Goal: Task Accomplishment & Management: Manage account settings

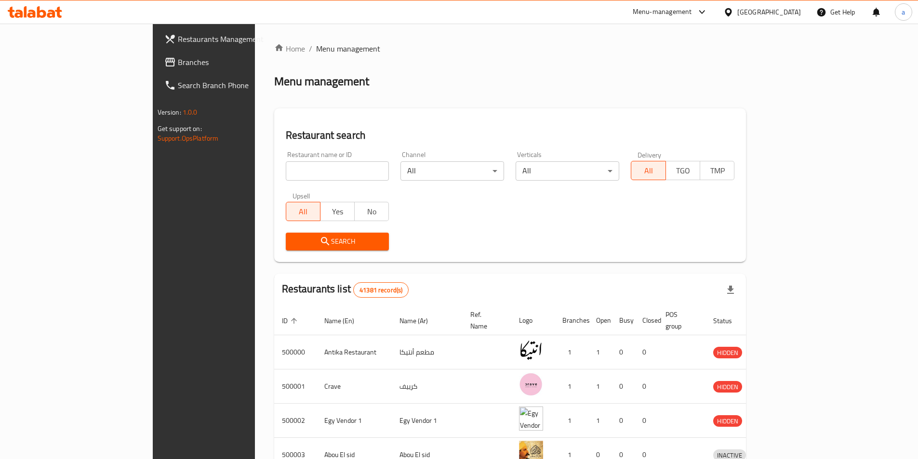
click at [791, 18] on div "[GEOGRAPHIC_DATA]" at bounding box center [762, 11] width 93 height 23
click at [791, 12] on div "[GEOGRAPHIC_DATA]" at bounding box center [769, 12] width 64 height 11
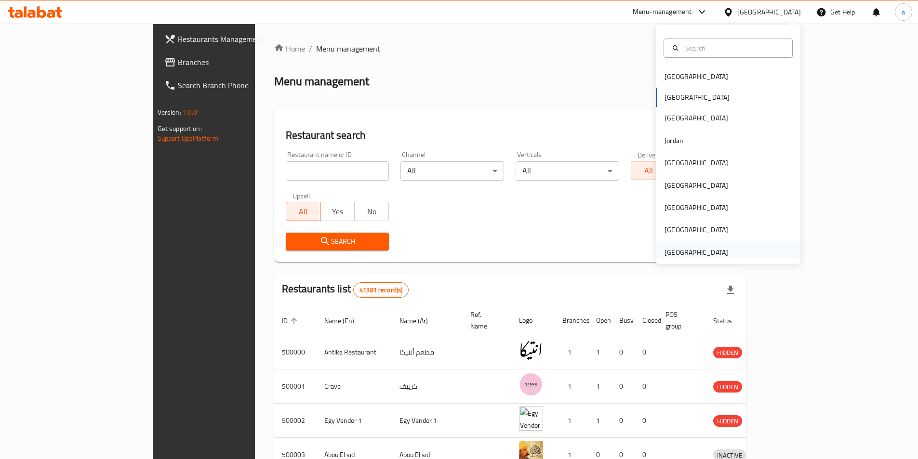
click at [688, 254] on div "[GEOGRAPHIC_DATA]" at bounding box center [697, 252] width 64 height 11
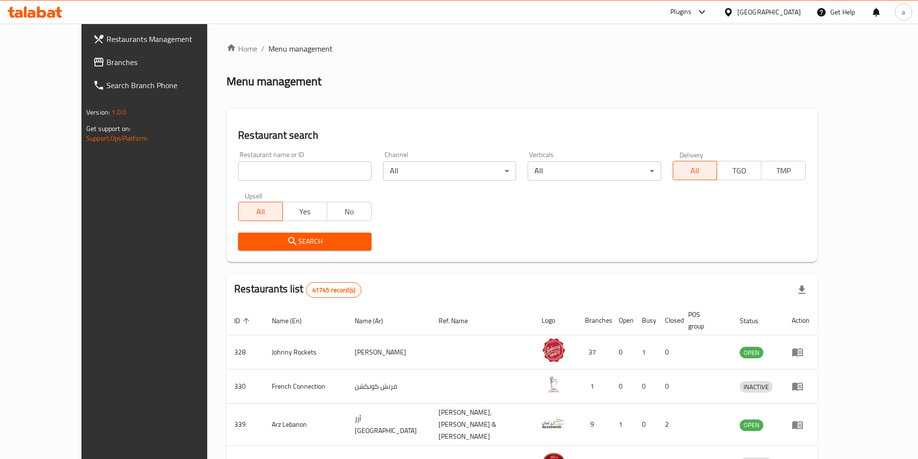
click at [107, 68] on span "Branches" at bounding box center [167, 62] width 120 height 12
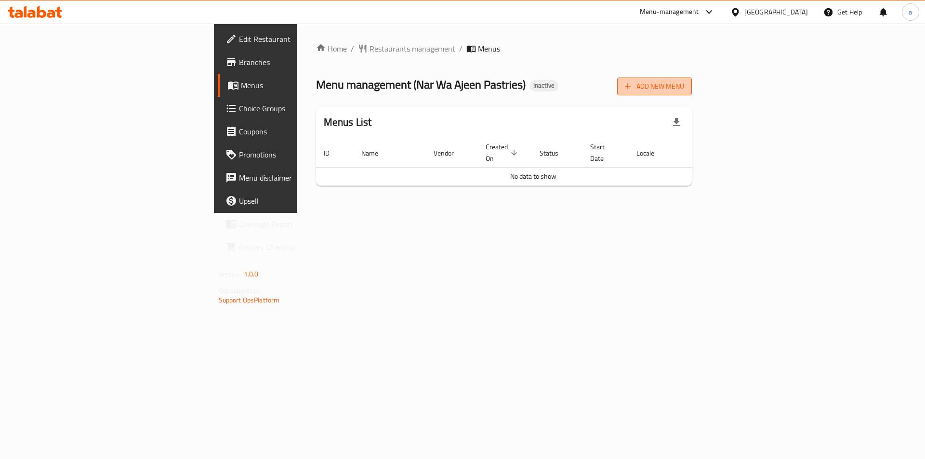
click at [684, 81] on span "Add New Menu" at bounding box center [654, 86] width 59 height 12
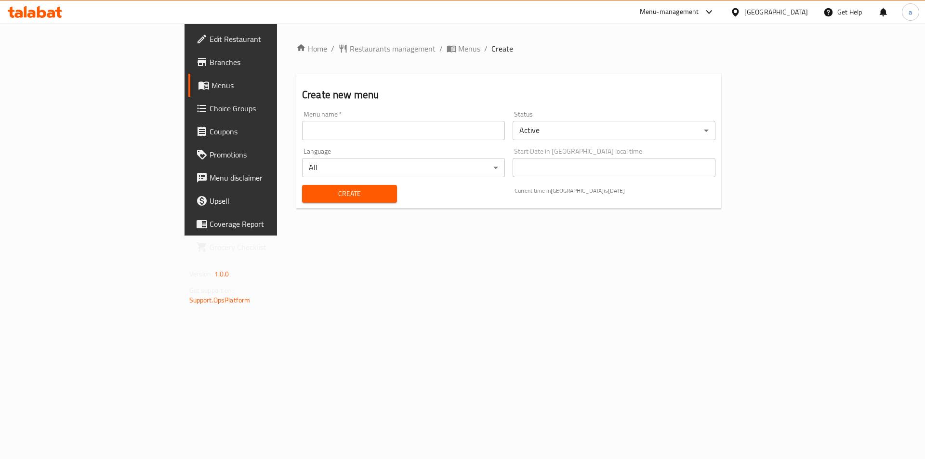
click at [302, 132] on input "text" at bounding box center [403, 130] width 203 height 19
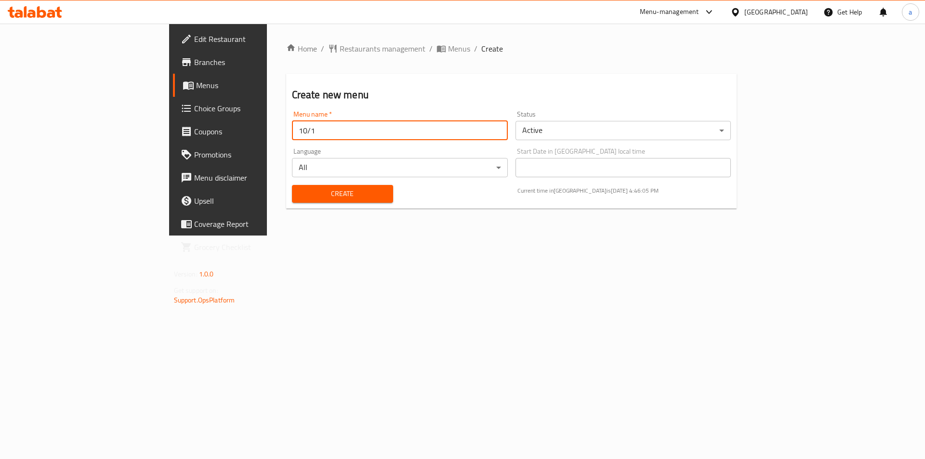
type input "10/1"
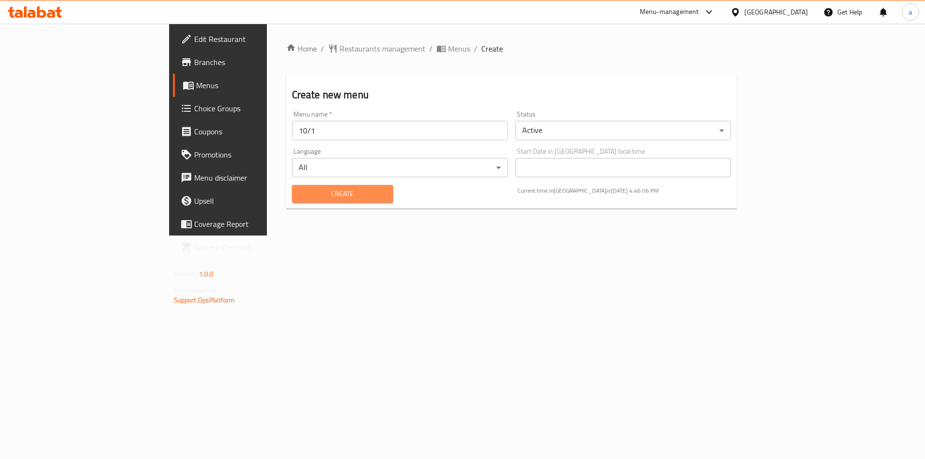
click at [300, 197] on span "Create" at bounding box center [343, 194] width 86 height 12
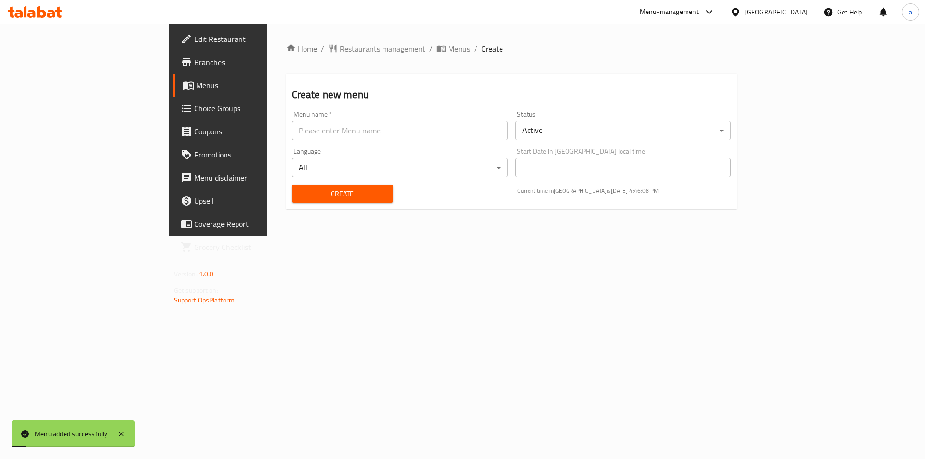
click at [196, 87] on span "Menus" at bounding box center [256, 86] width 120 height 12
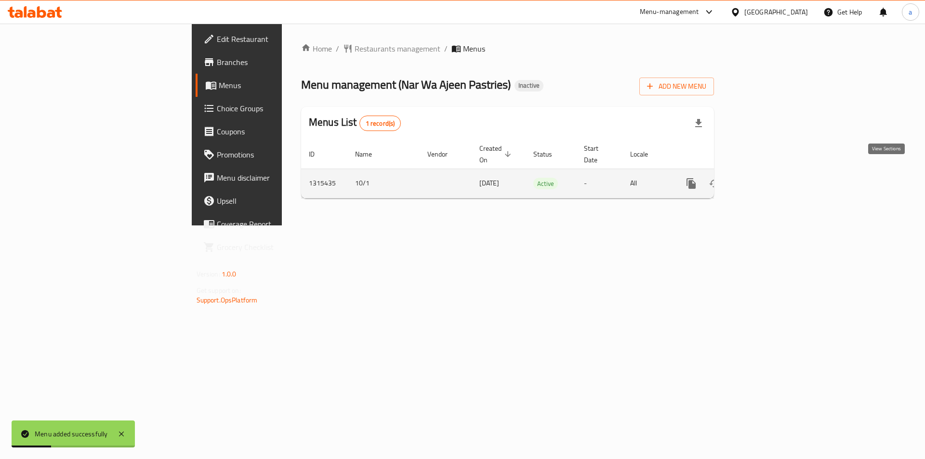
click at [767, 178] on icon "enhanced table" at bounding box center [761, 184] width 12 height 12
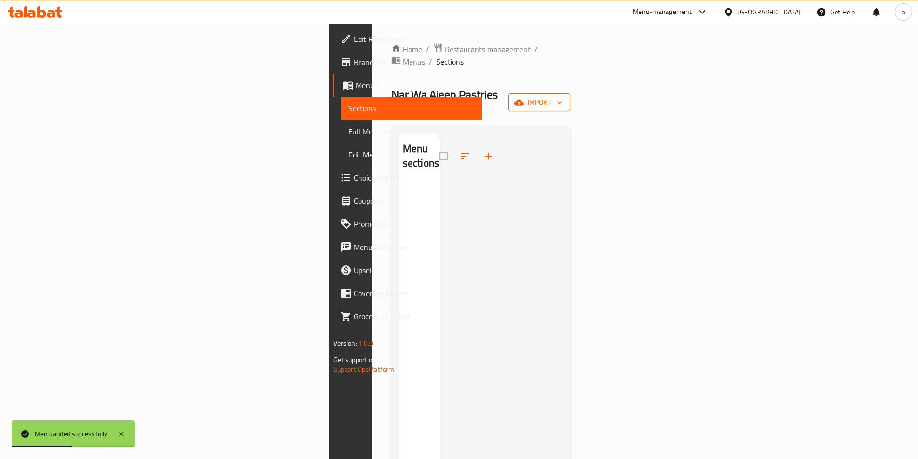
click at [562, 96] on span "import" at bounding box center [539, 102] width 46 height 12
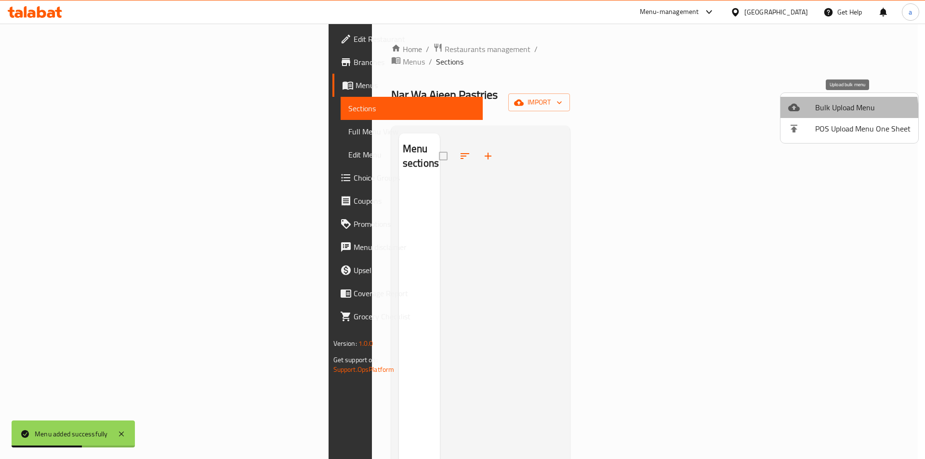
click at [812, 114] on li "Bulk Upload Menu" at bounding box center [850, 107] width 138 height 21
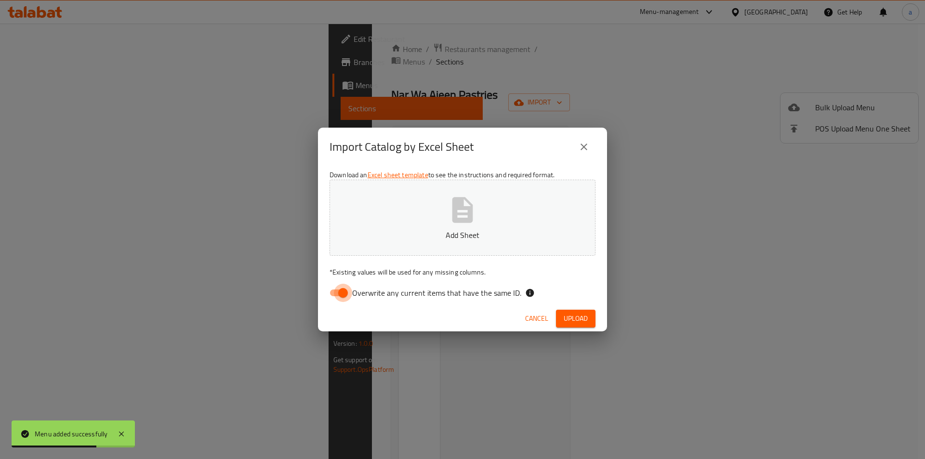
click at [340, 291] on input "Overwrite any current items that have the same ID." at bounding box center [343, 293] width 55 height 18
checkbox input "false"
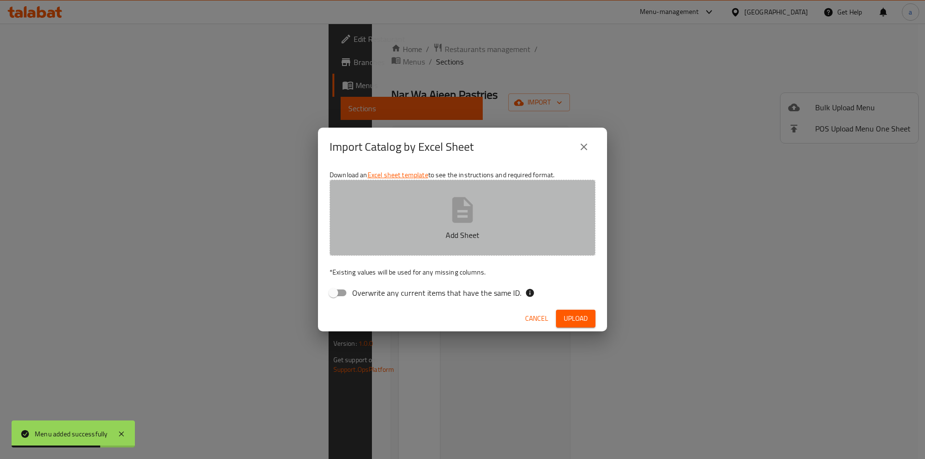
click at [473, 225] on icon "button" at bounding box center [462, 210] width 31 height 31
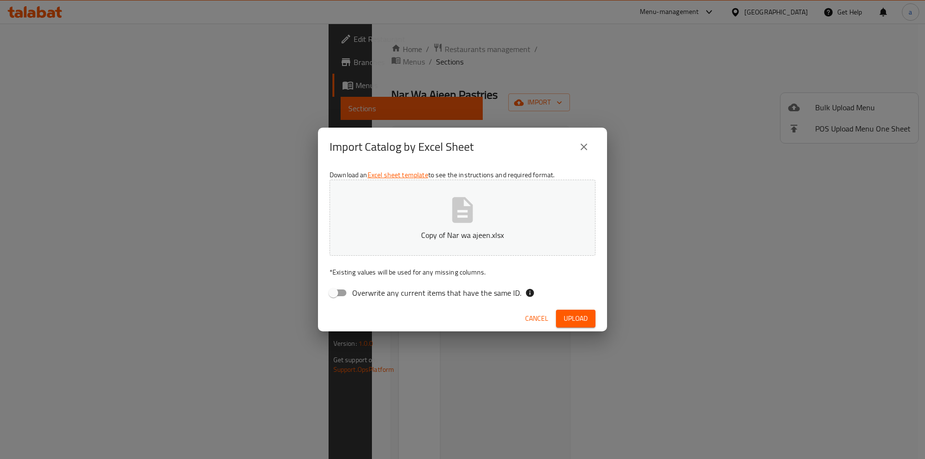
click at [585, 319] on span "Upload" at bounding box center [576, 319] width 24 height 12
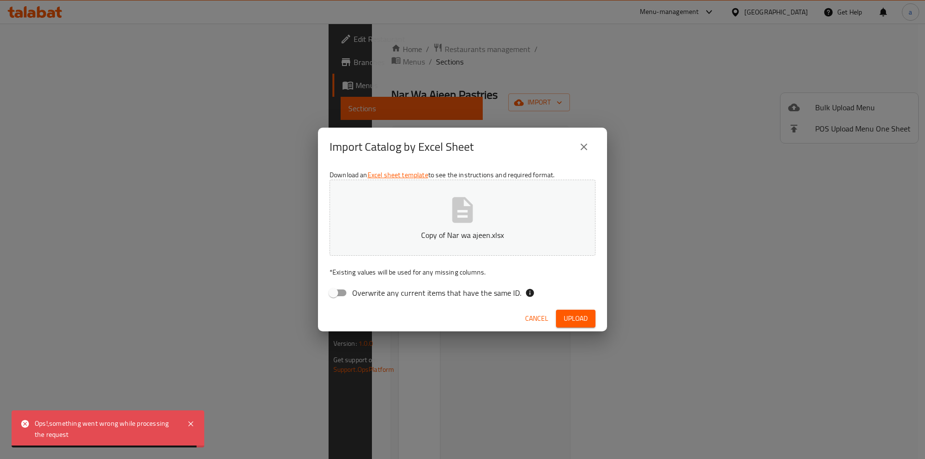
click at [586, 146] on icon "close" at bounding box center [584, 147] width 7 height 7
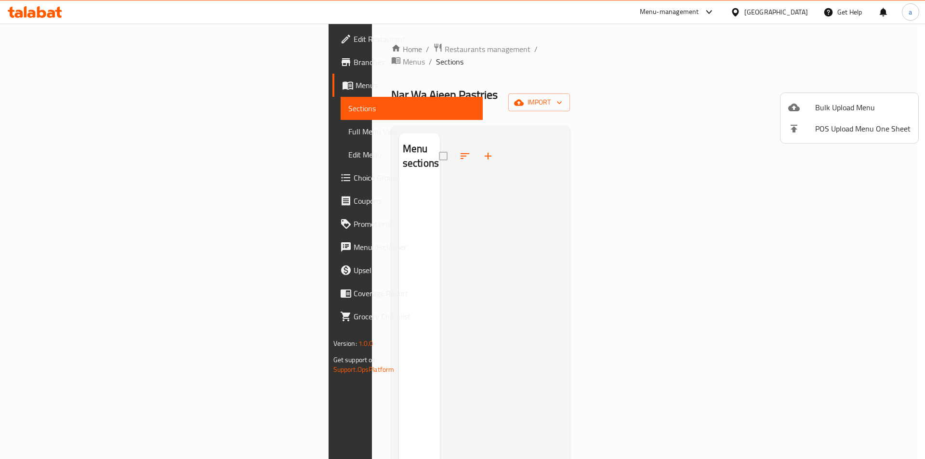
click at [854, 81] on div at bounding box center [462, 229] width 925 height 459
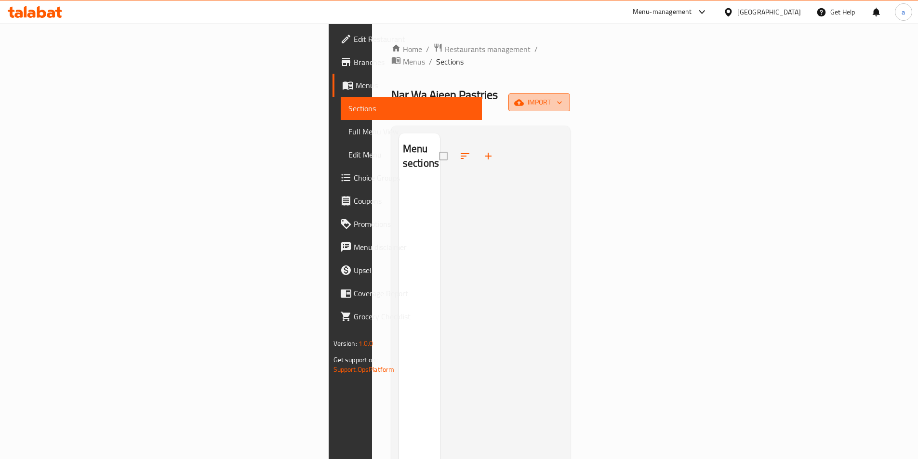
click at [562, 96] on span "import" at bounding box center [539, 102] width 46 height 12
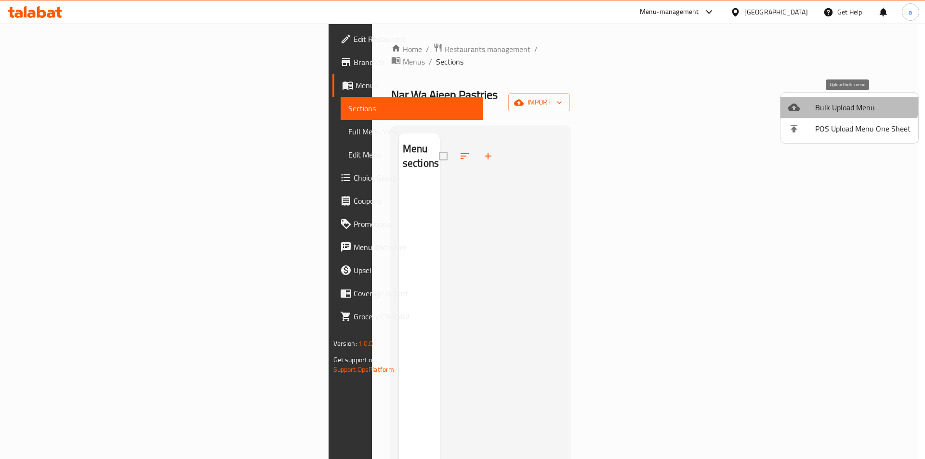
click at [826, 102] on span "Bulk Upload Menu" at bounding box center [862, 108] width 95 height 12
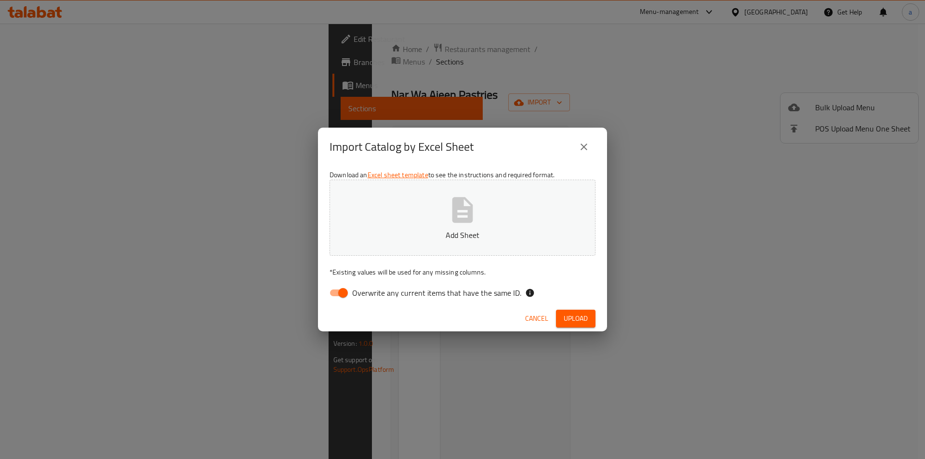
click at [336, 292] on input "Overwrite any current items that have the same ID." at bounding box center [343, 293] width 55 height 18
checkbox input "false"
click at [432, 212] on button "Add Sheet" at bounding box center [463, 218] width 266 height 76
click at [571, 319] on span "Upload" at bounding box center [576, 319] width 24 height 12
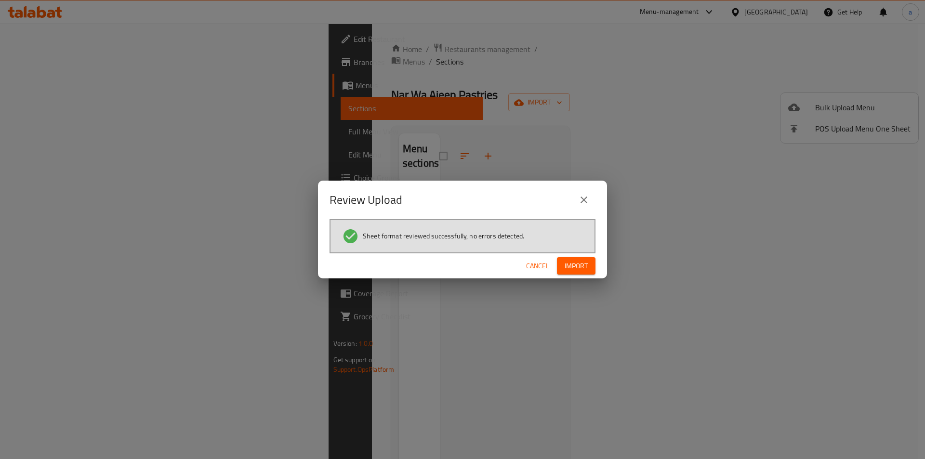
click at [578, 267] on span "Import" at bounding box center [576, 266] width 23 height 12
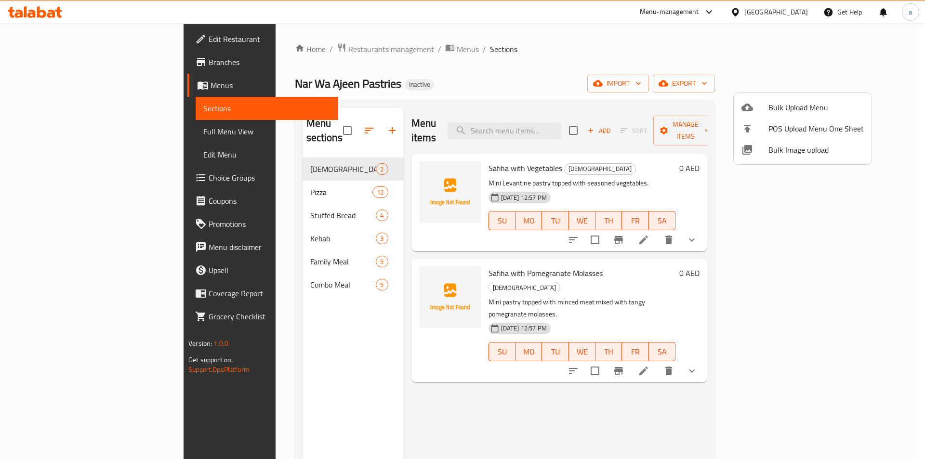
click at [686, 118] on div at bounding box center [462, 229] width 925 height 459
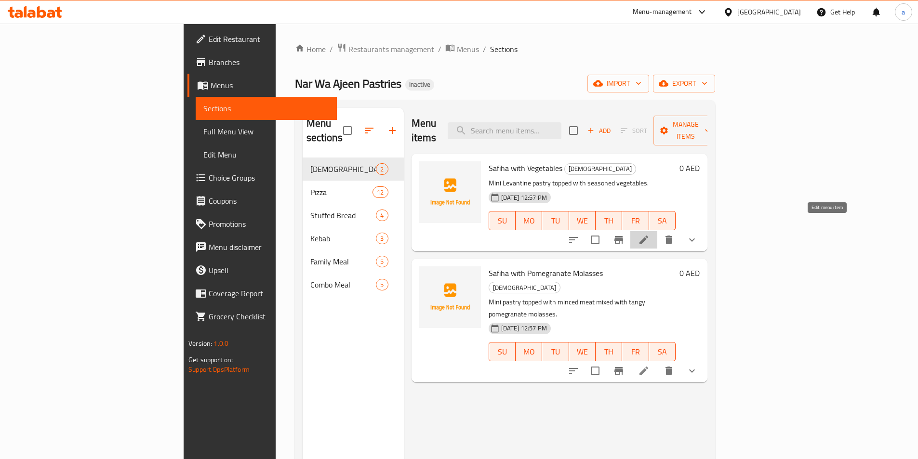
click at [648, 236] on icon at bounding box center [644, 240] width 9 height 9
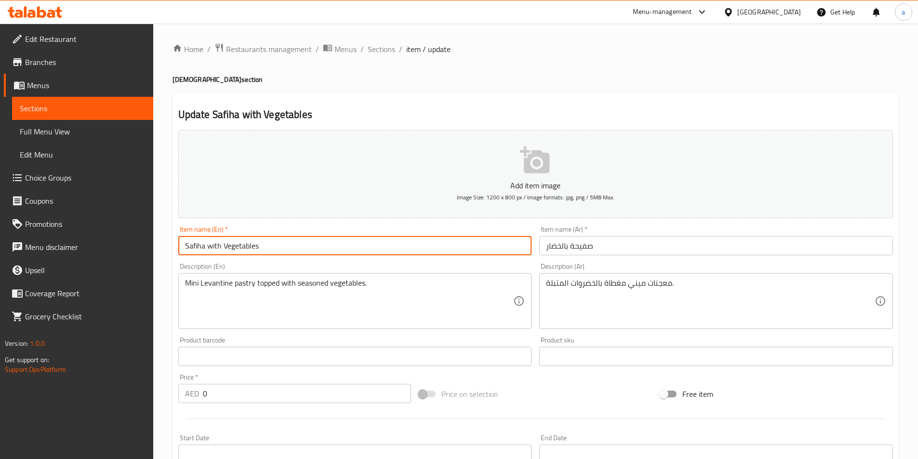
drag, startPoint x: 205, startPoint y: 248, endPoint x: 196, endPoint y: 240, distance: 12.7
click at [186, 243] on input "Safiha with Vegetables" at bounding box center [355, 245] width 354 height 19
click at [444, 100] on div "Update Safiha with Vegetables Add item image Image Size: 1200 x 800 px / Image …" at bounding box center [536, 384] width 726 height 582
drag, startPoint x: 206, startPoint y: 245, endPoint x: 181, endPoint y: 238, distance: 25.5
click at [181, 238] on input "Safiha with Vegetables" at bounding box center [355, 245] width 354 height 19
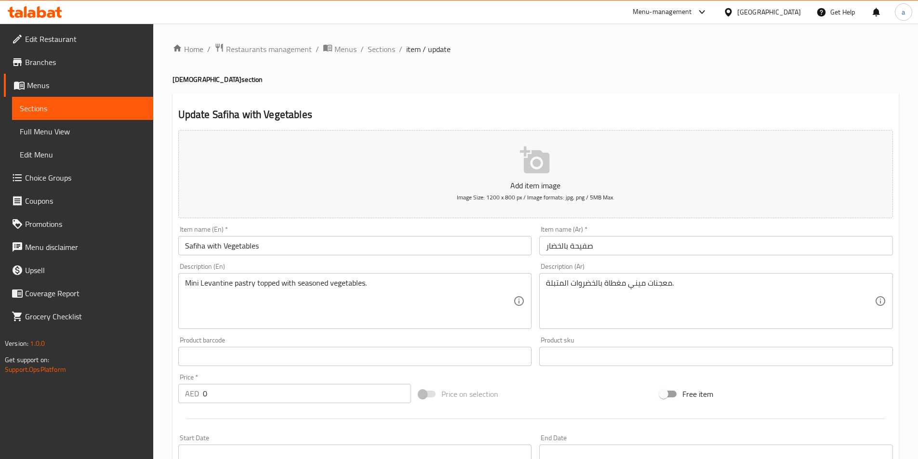
click at [329, 244] on input "Safiha with Vegetables" at bounding box center [355, 245] width 354 height 19
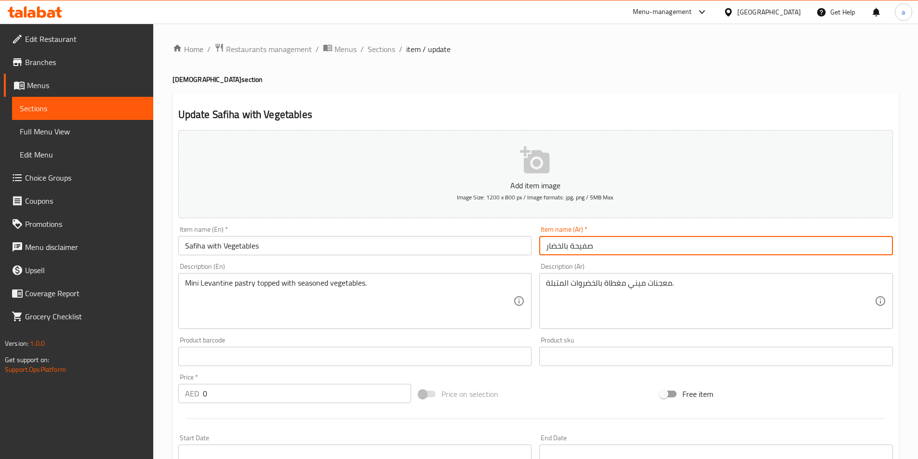
drag, startPoint x: 543, startPoint y: 247, endPoint x: 569, endPoint y: 247, distance: 25.5
click at [569, 247] on input "صفيحة بالخضار" at bounding box center [716, 245] width 354 height 19
type input "صفيحة بالخضروات"
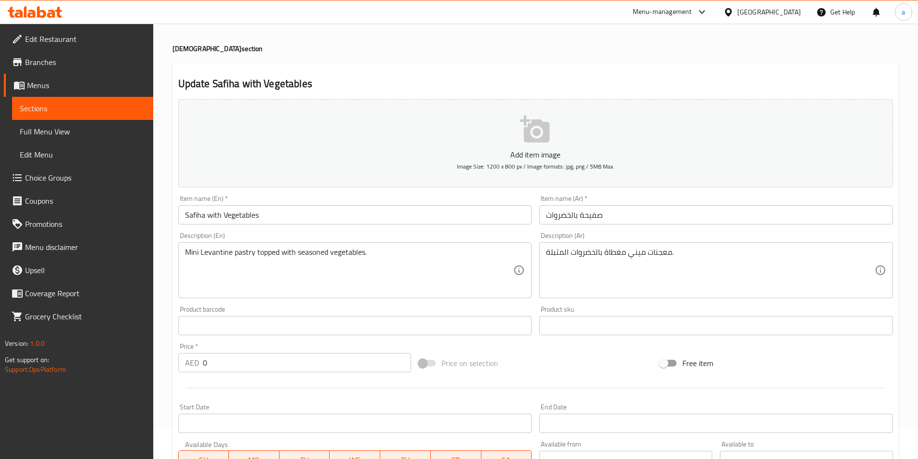
scroll to position [48, 0]
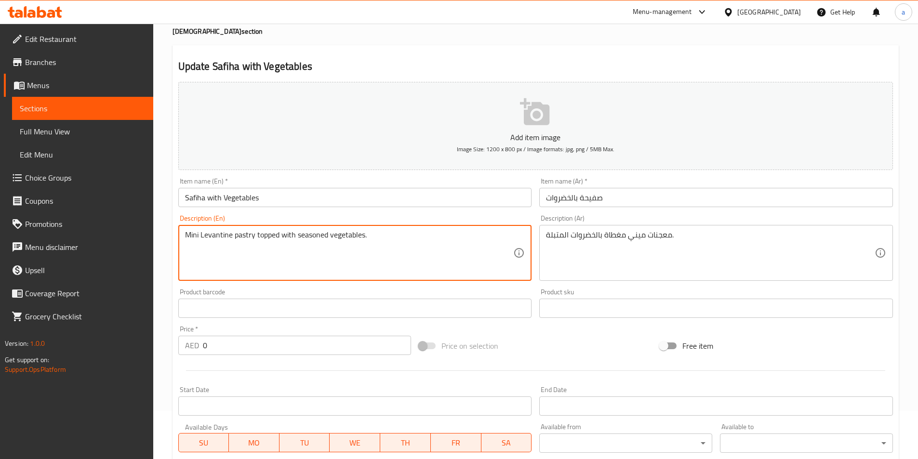
drag, startPoint x: 253, startPoint y: 235, endPoint x: 195, endPoint y: 229, distance: 58.1
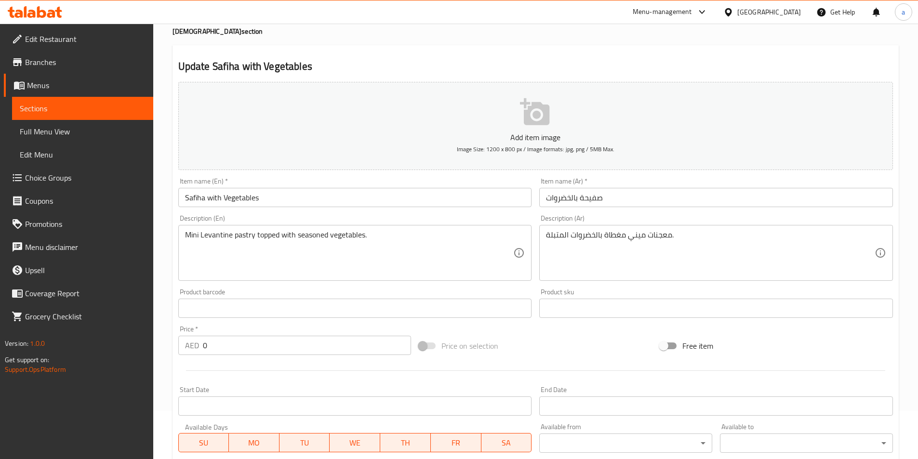
click at [299, 232] on textarea "Mini Levantine pastry topped with seasoned vegetables." at bounding box center [349, 253] width 329 height 46
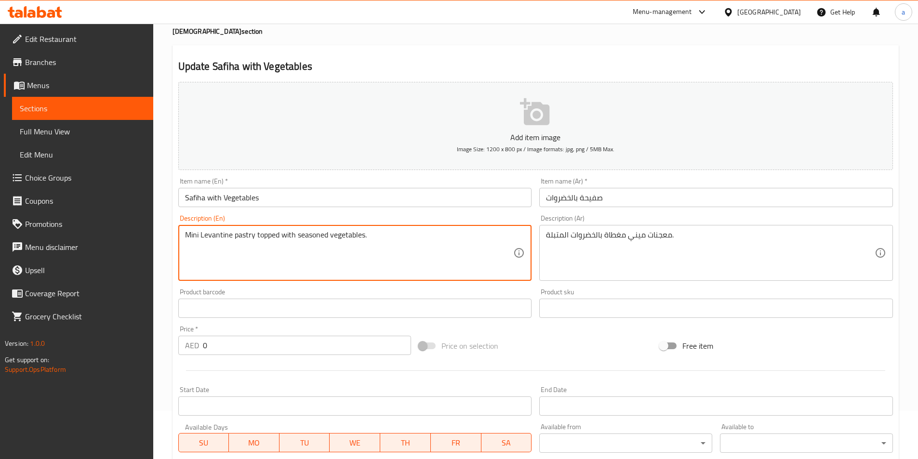
drag, startPoint x: 319, startPoint y: 236, endPoint x: 299, endPoint y: 235, distance: 20.3
click at [299, 235] on textarea "Mini Levantine pastry topped with seasoned vegetables." at bounding box center [349, 253] width 329 height 46
drag, startPoint x: 296, startPoint y: 235, endPoint x: 327, endPoint y: 240, distance: 30.8
click at [327, 240] on textarea "Mini Levantine pastry topped with seasoned vegetables." at bounding box center [349, 253] width 329 height 46
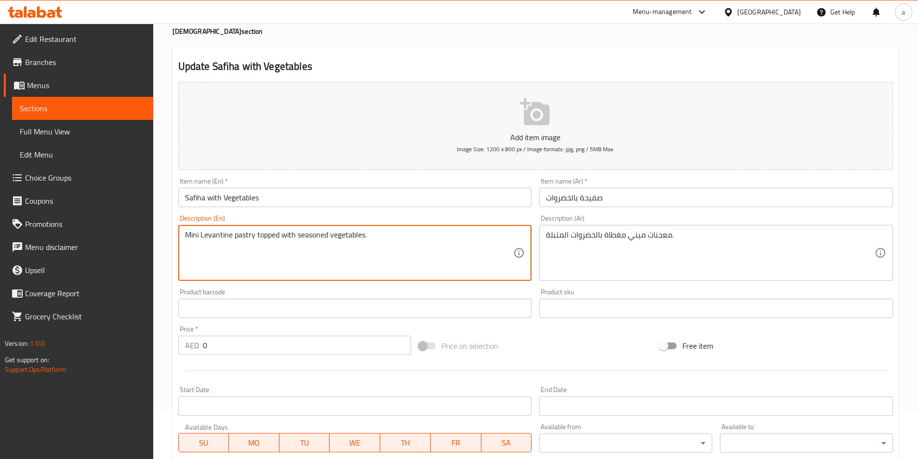
click at [350, 233] on textarea "Mini Levantine pastry topped with seasoned vegetables." at bounding box center [349, 253] width 329 height 46
drag, startPoint x: 233, startPoint y: 237, endPoint x: 254, endPoint y: 239, distance: 21.3
click at [254, 239] on textarea "Mini Levantine pastry topped with seasoned vegetables." at bounding box center [349, 253] width 329 height 46
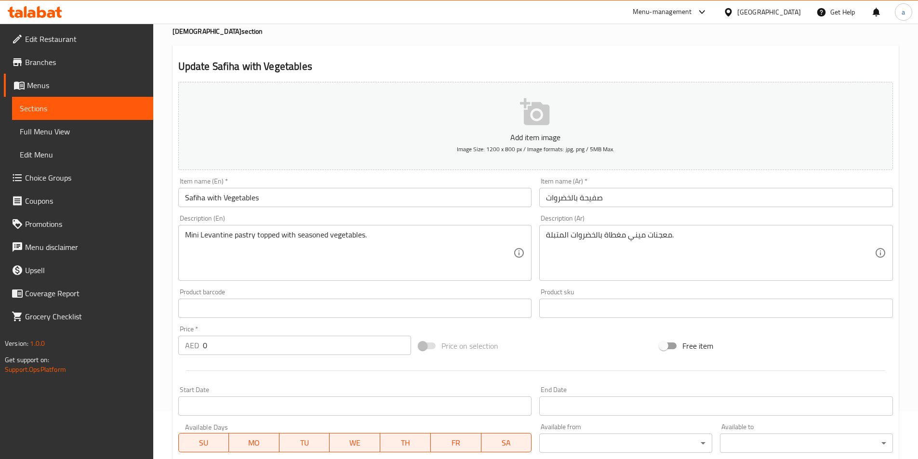
click at [293, 234] on textarea "Mini Levantine pastry topped with seasoned vegetables." at bounding box center [349, 253] width 329 height 46
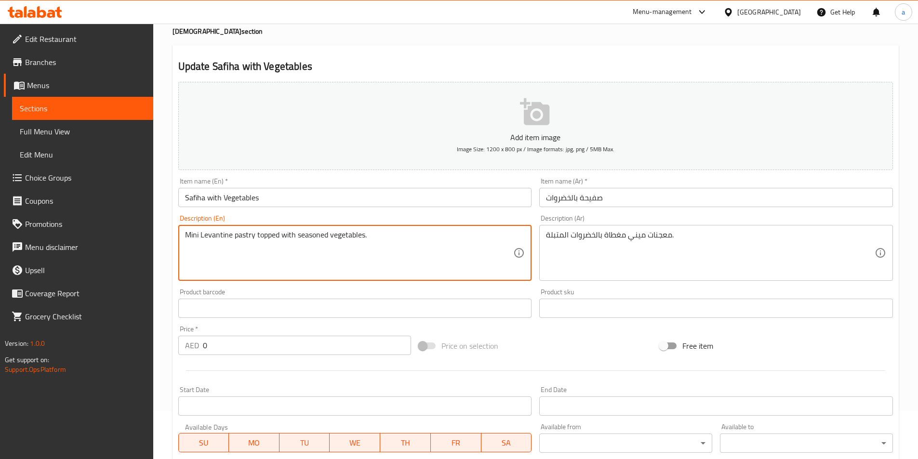
click at [194, 234] on textarea "Mini Levantine pastry topped with seasoned vegetables." at bounding box center [349, 253] width 329 height 46
click at [196, 234] on textarea "Mini Levantine pastry topped with seasoned vegetables." at bounding box center [349, 253] width 329 height 46
click at [197, 234] on textarea "Mini Levantine pastry topped with seasoned vegetables." at bounding box center [349, 253] width 329 height 46
click at [225, 241] on textarea "Mini Levantine pastry topped with seasoned vegetables." at bounding box center [349, 253] width 329 height 46
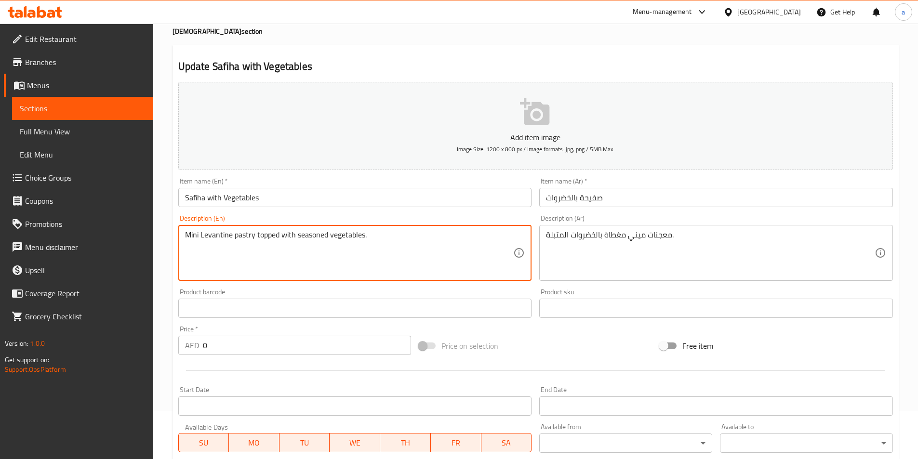
click at [225, 241] on textarea "Mini Levantine pastry topped with seasoned vegetables." at bounding box center [349, 253] width 329 height 46
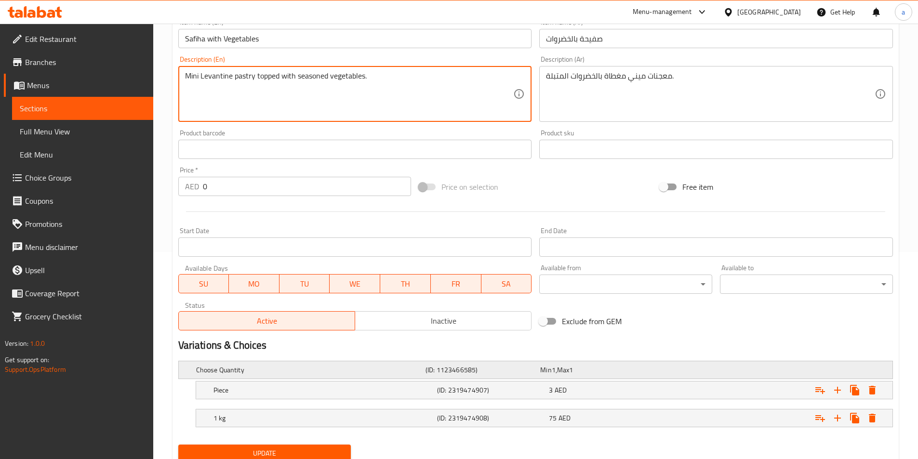
scroll to position [243, 0]
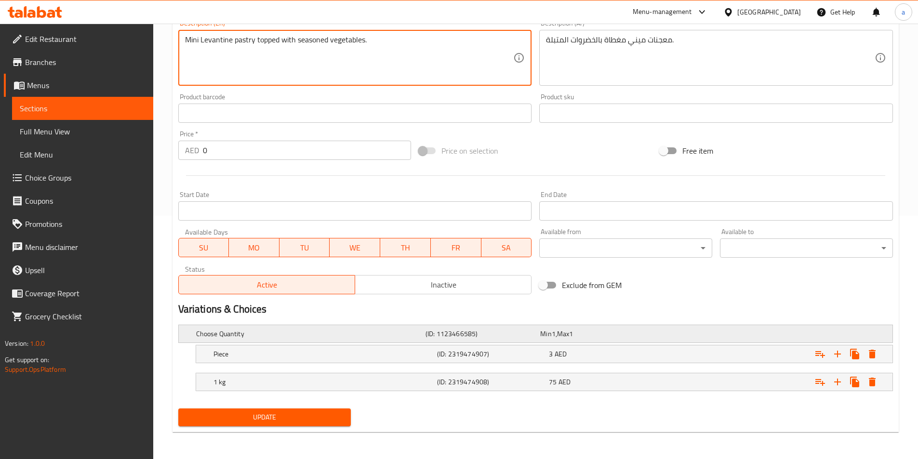
click at [214, 336] on h5 "Choose Quantity" at bounding box center [309, 334] width 226 height 10
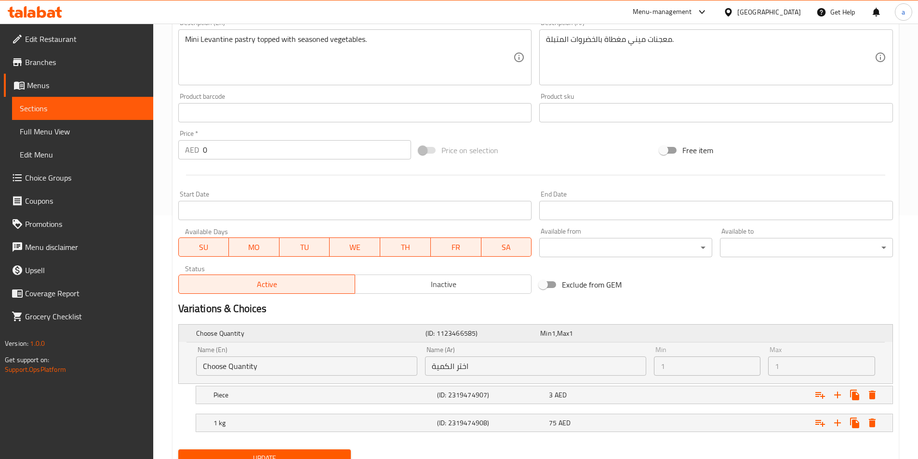
scroll to position [285, 0]
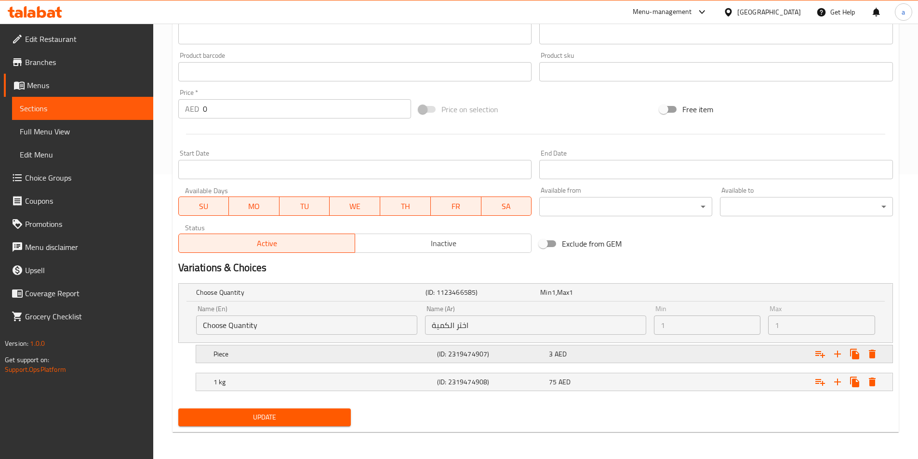
click at [267, 355] on h5 "Piece" at bounding box center [324, 354] width 220 height 10
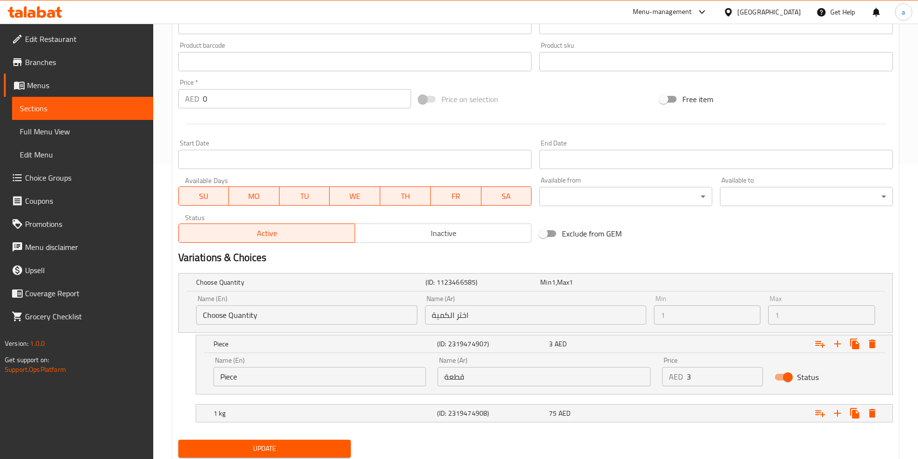
scroll to position [278, 0]
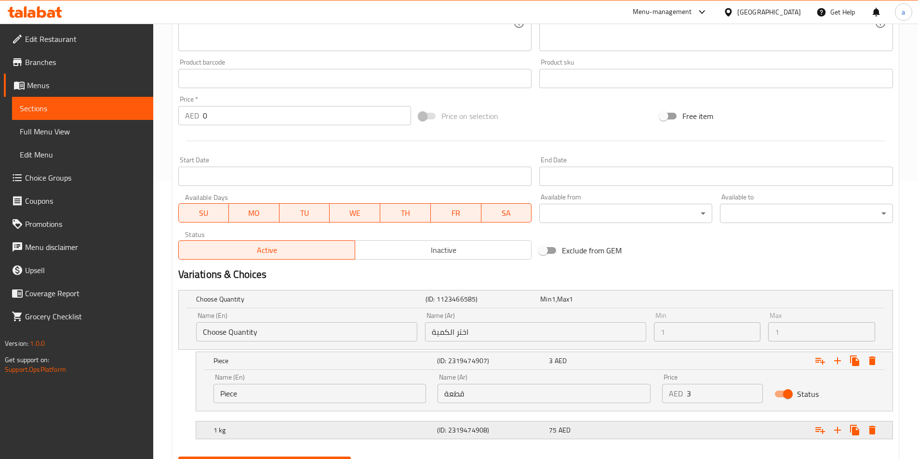
click at [282, 432] on h5 "1 kg" at bounding box center [324, 431] width 220 height 10
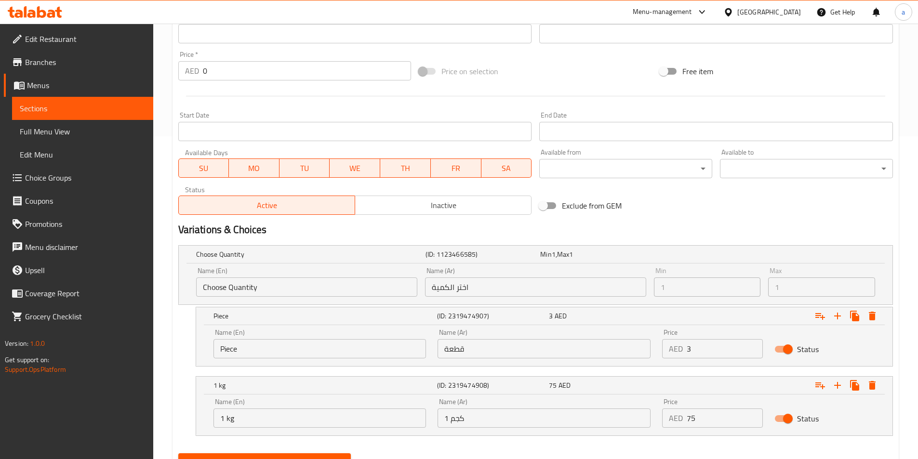
scroll to position [368, 0]
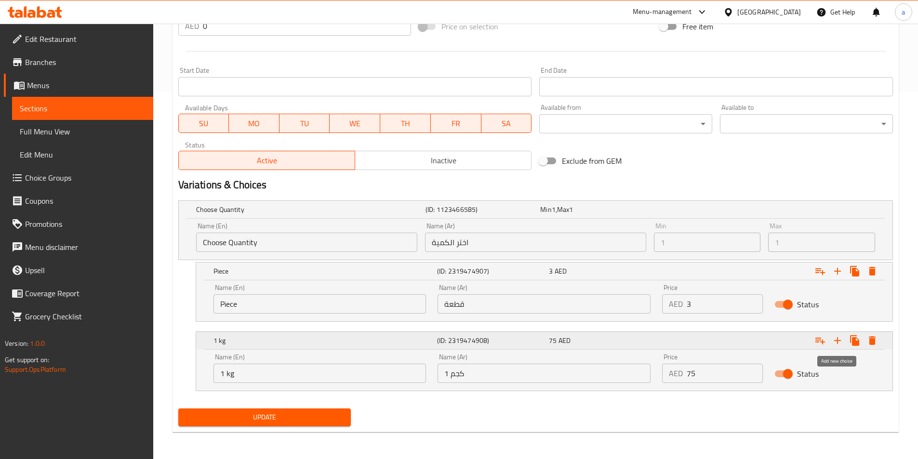
click at [840, 342] on icon "Expand" at bounding box center [838, 341] width 12 height 12
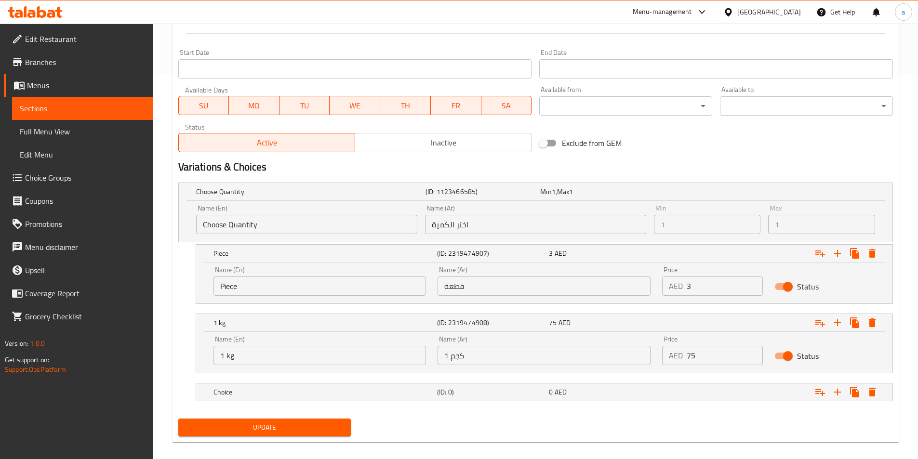
scroll to position [396, 0]
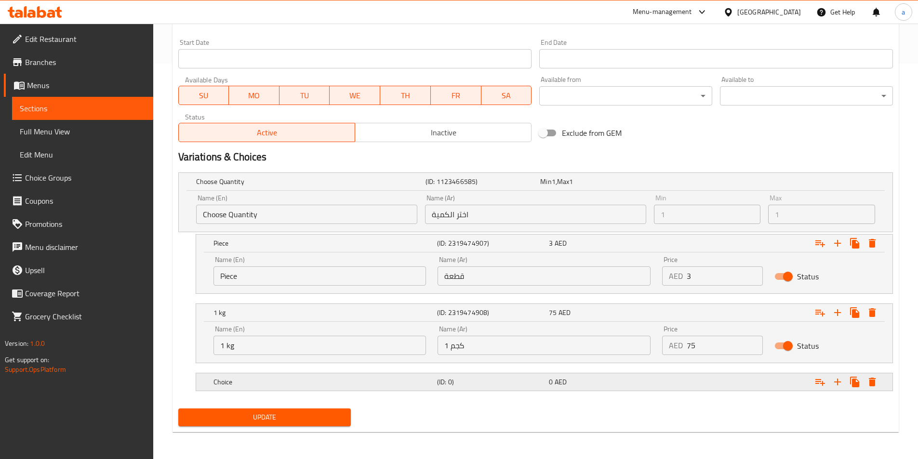
click at [443, 379] on h5 "(ID: 0)" at bounding box center [491, 382] width 108 height 10
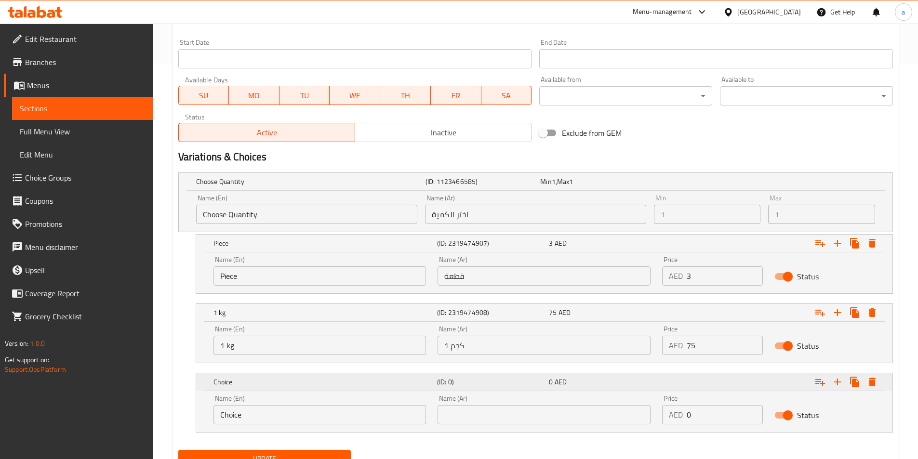
scroll to position [437, 0]
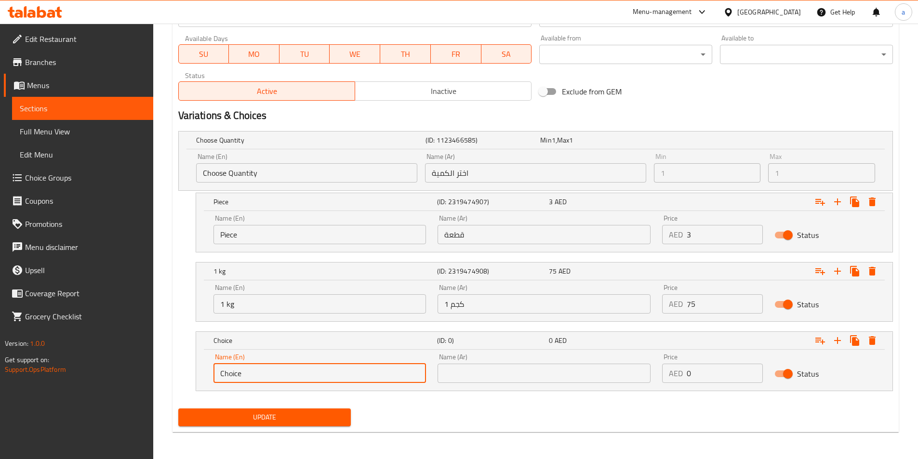
drag, startPoint x: 286, startPoint y: 373, endPoint x: 168, endPoint y: 384, distance: 118.6
click at [168, 384] on div "Home / Restaurants management / Menus / Sections / item / update Safiha Shamia …" at bounding box center [535, 22] width 765 height 873
click at [285, 374] on input "Choice" at bounding box center [320, 373] width 213 height 19
click at [285, 373] on input "Choice" at bounding box center [320, 373] width 213 height 19
paste input "½ kg"
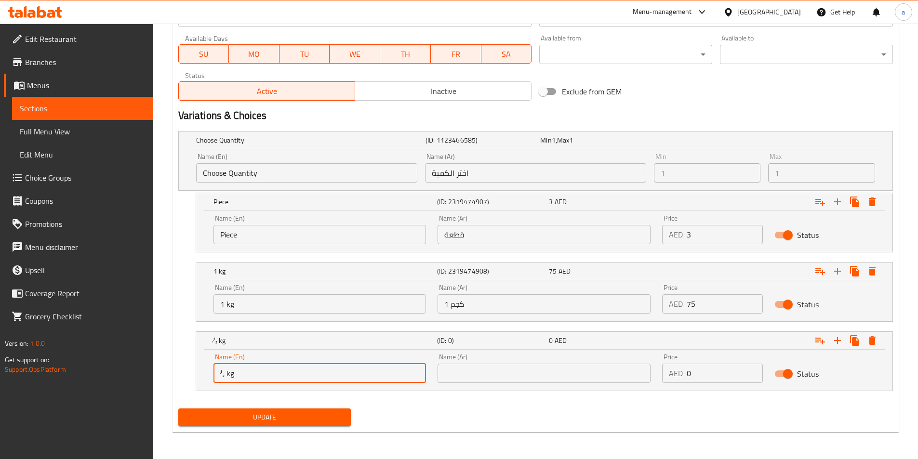
drag, startPoint x: 264, startPoint y: 370, endPoint x: 176, endPoint y: 364, distance: 88.4
click at [176, 364] on div "Choose Quantity (ID: 1123466585) Min 1 , Max 1 Name (En) Choose Quantity Name (…" at bounding box center [535, 266] width 722 height 278
click at [259, 369] on input "½ kg" at bounding box center [320, 373] width 213 height 19
click at [260, 369] on input "½ kg" at bounding box center [320, 373] width 213 height 19
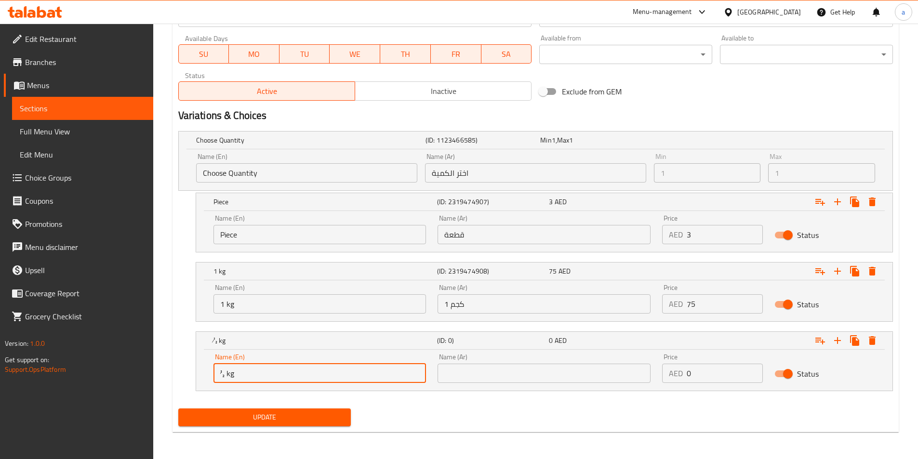
paste input "1/2 Kilo/"
type input "1/2 Kilo"
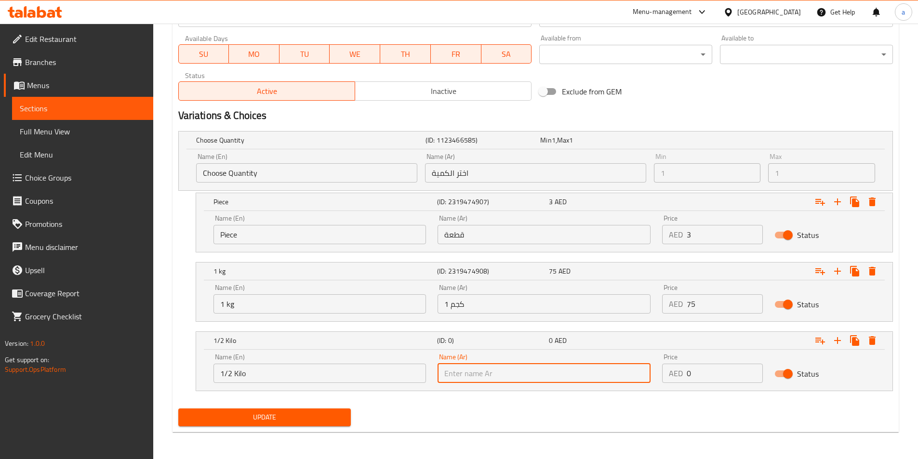
click at [498, 379] on input "text" at bounding box center [544, 373] width 213 height 19
paste input "1/2 كيلو/كجم"
type input "1/2 كيلو"
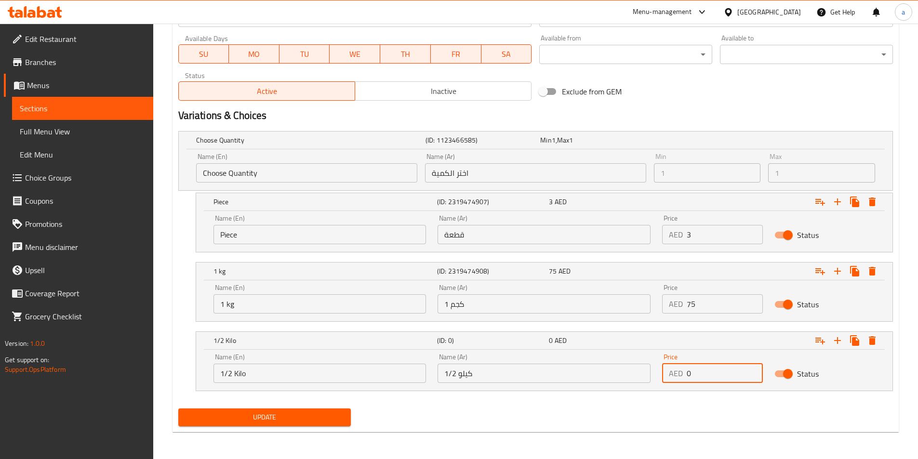
drag, startPoint x: 717, startPoint y: 372, endPoint x: 588, endPoint y: 382, distance: 129.6
click at [588, 382] on div "Name (En) 1/2 Kilo Name (En) Name (Ar) 1/2 كيلو Name (Ar) Price AED 0 Price Sta…" at bounding box center [544, 368] width 673 height 41
type input "40"
click at [854, 342] on icon "Expand" at bounding box center [854, 340] width 9 height 11
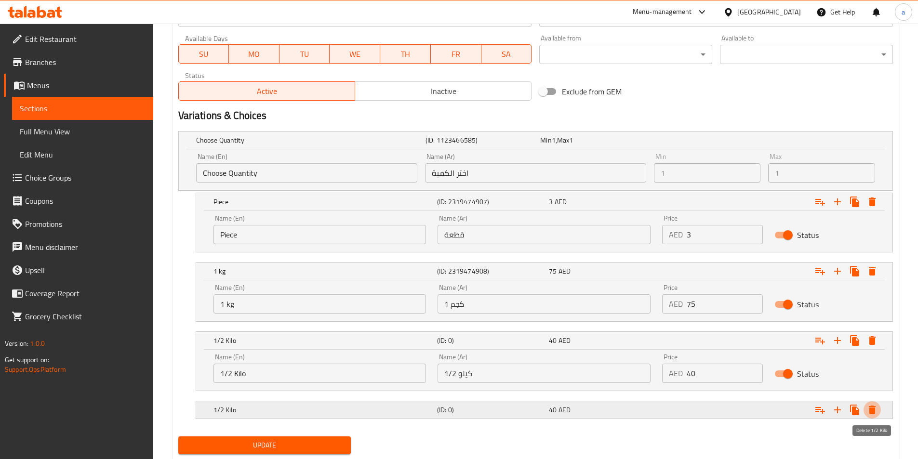
click at [868, 410] on icon "Expand" at bounding box center [873, 410] width 12 height 12
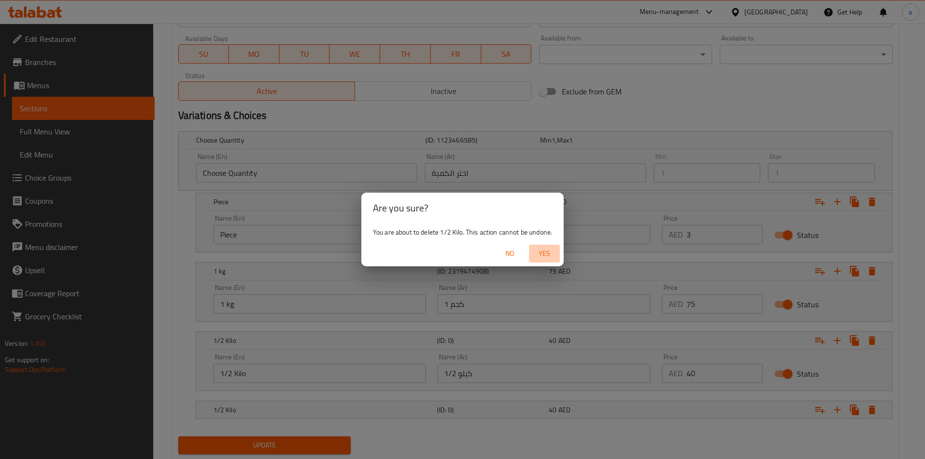
click at [543, 251] on span "Yes" at bounding box center [544, 254] width 23 height 12
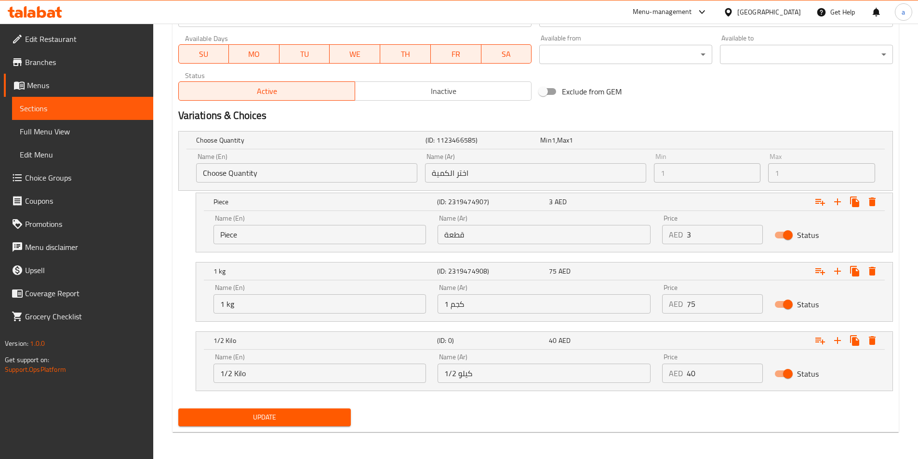
click at [290, 414] on span "Update" at bounding box center [265, 418] width 158 height 12
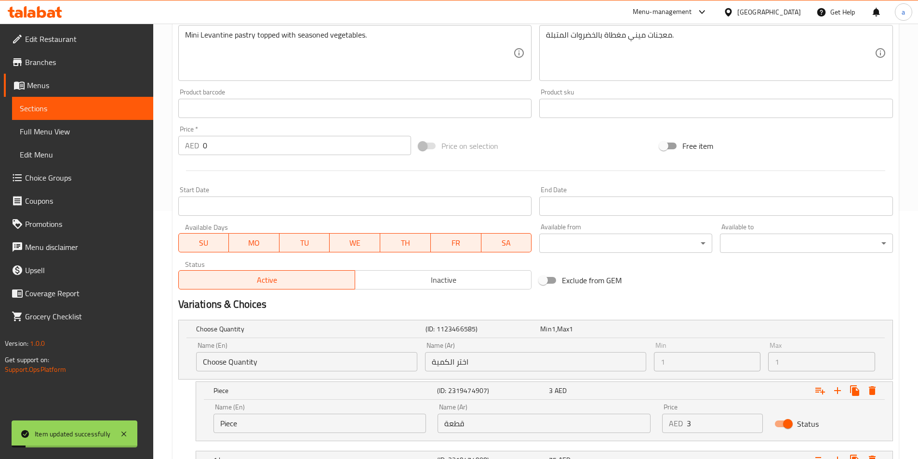
scroll to position [52, 0]
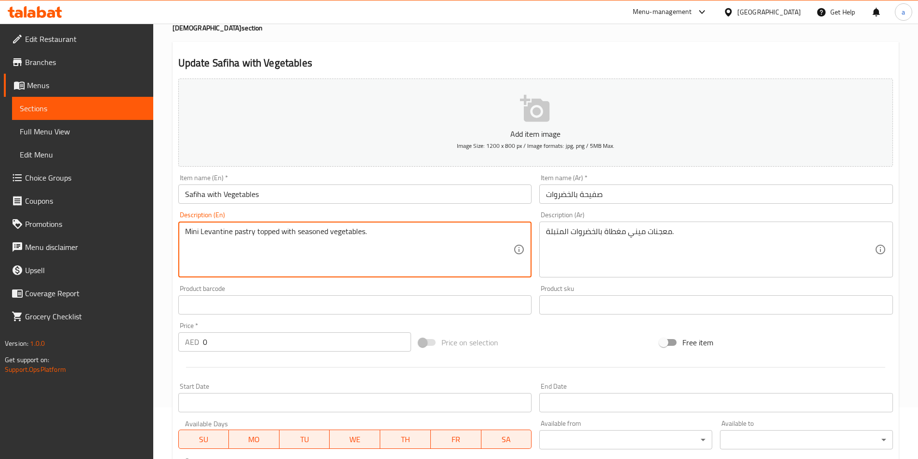
drag, startPoint x: 199, startPoint y: 232, endPoint x: 230, endPoint y: 236, distance: 31.6
click at [245, 232] on textarea "Mini Levantine pastry topped with seasoned vegetables." at bounding box center [349, 250] width 329 height 46
click at [232, 233] on textarea "Mini Levantine pastry topped with seasoned vegetables." at bounding box center [349, 250] width 329 height 46
drag, startPoint x: 235, startPoint y: 232, endPoint x: 254, endPoint y: 236, distance: 20.1
click at [254, 236] on textarea "Mini Levantine pastry topped with seasoned vegetables." at bounding box center [349, 250] width 329 height 46
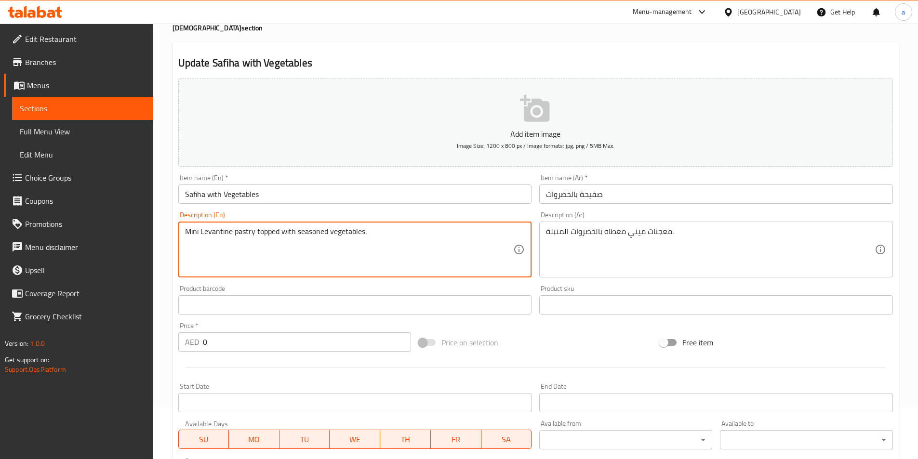
click at [270, 236] on textarea "Mini Levantine pastry topped with seasoned vegetables." at bounding box center [349, 250] width 329 height 46
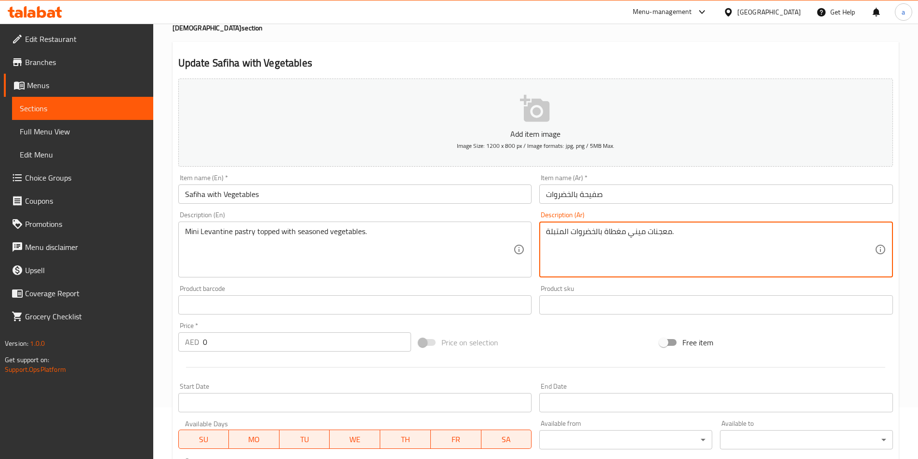
click at [690, 236] on textarea "معجنات ميني مغطاة بالخضروات المتبلة." at bounding box center [710, 250] width 329 height 46
paste textarea "شامية صغيرة"
drag, startPoint x: 628, startPoint y: 233, endPoint x: 648, endPoint y: 234, distance: 20.3
click at [648, 234] on textarea "معجنات شامية صغيرة مغطاة بالخضروات المتبلة." at bounding box center [710, 250] width 329 height 46
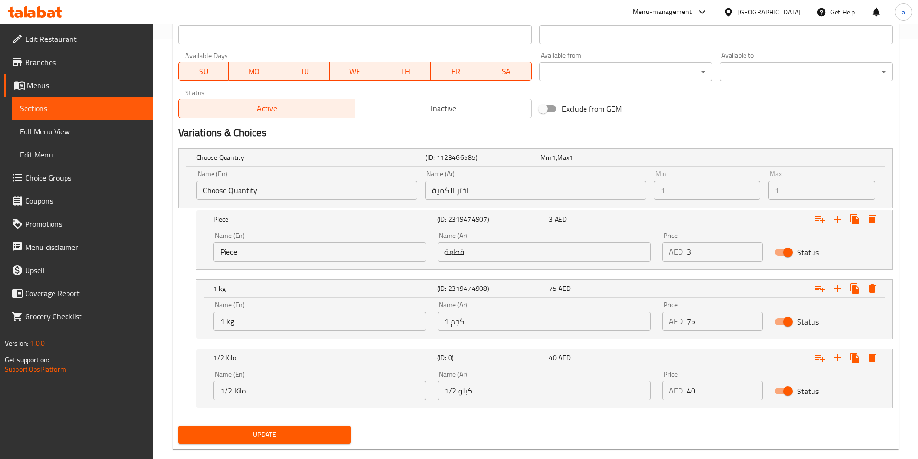
scroll to position [437, 0]
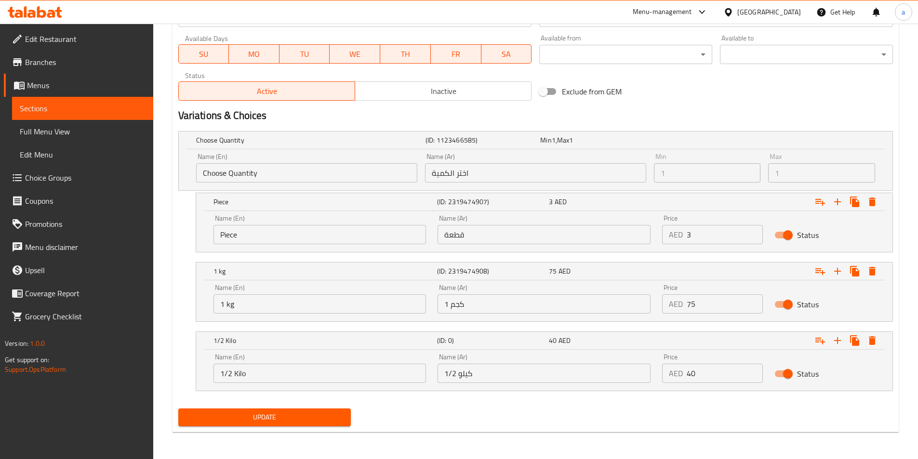
type textarea "معجنات شامية ميني مغطاة بالخضروات المتبلة."
click at [266, 420] on span "Update" at bounding box center [265, 418] width 158 height 12
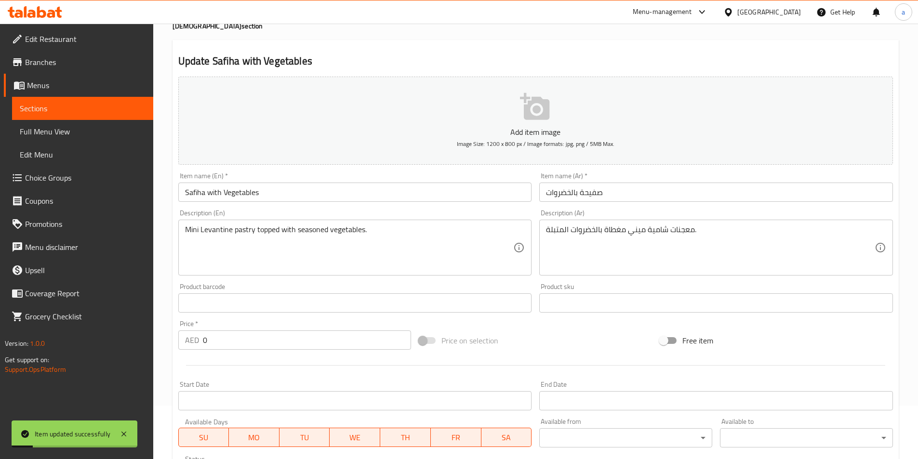
scroll to position [0, 0]
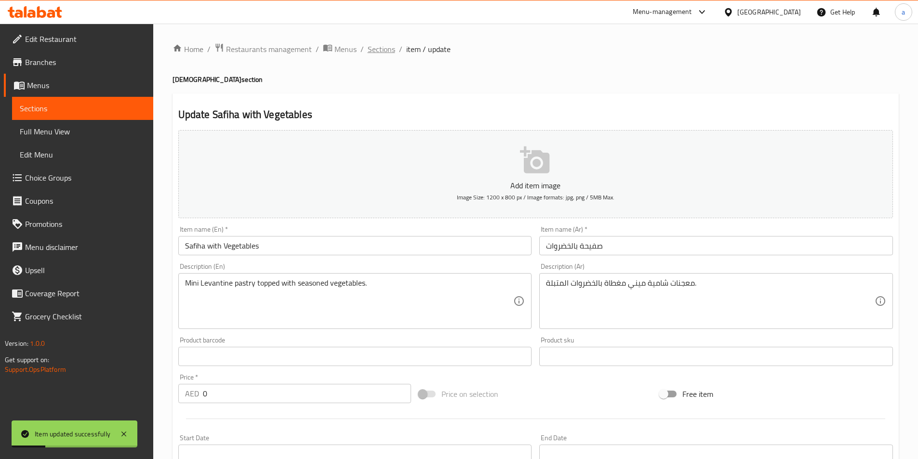
click at [375, 46] on span "Sections" at bounding box center [381, 49] width 27 height 12
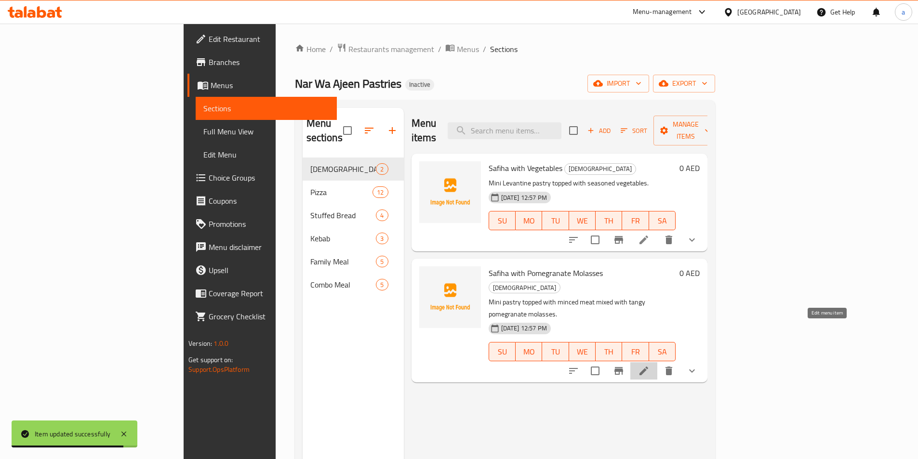
click at [650, 365] on icon at bounding box center [644, 371] width 12 height 12
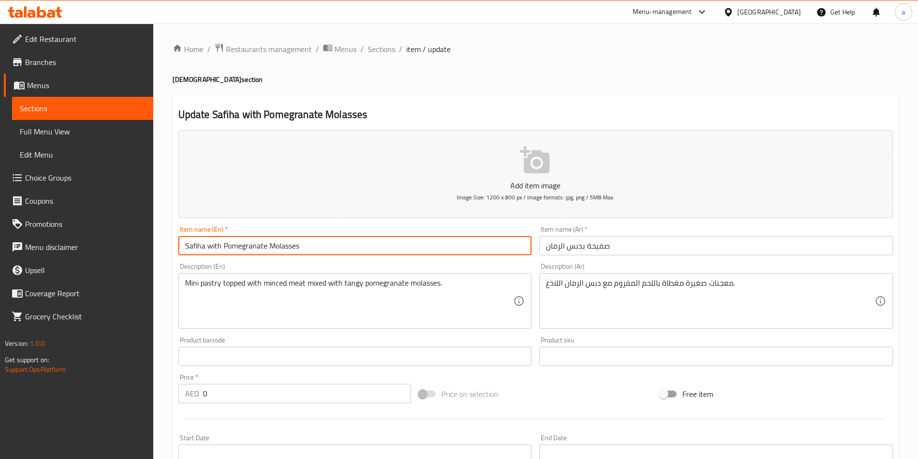
drag, startPoint x: 271, startPoint y: 248, endPoint x: 310, endPoint y: 256, distance: 40.4
click at [310, 256] on div "Item name (En)   * Safiha with Pomegranate Molasses Item name (En) *" at bounding box center [354, 240] width 361 height 37
drag, startPoint x: 223, startPoint y: 247, endPoint x: 329, endPoint y: 247, distance: 106.0
click at [329, 247] on input "Safiha with Pomegranate Molasses" at bounding box center [355, 245] width 354 height 19
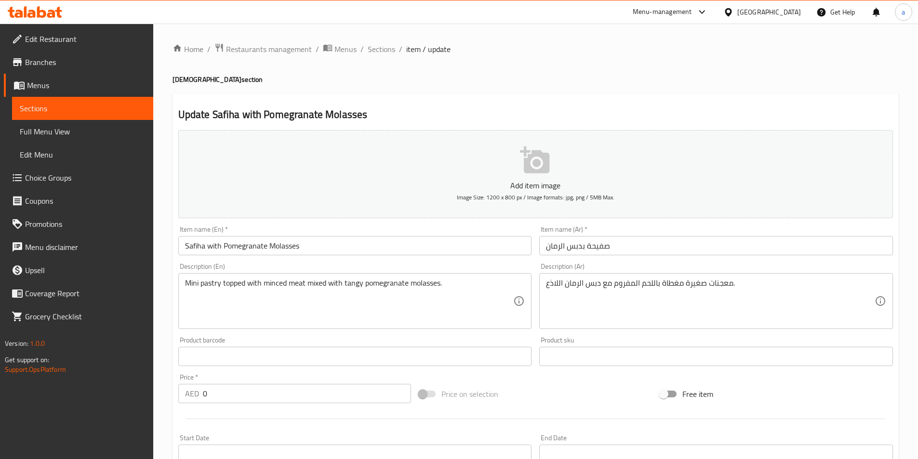
click at [414, 244] on input "Safiha with Pomegranate Molasses" at bounding box center [355, 245] width 354 height 19
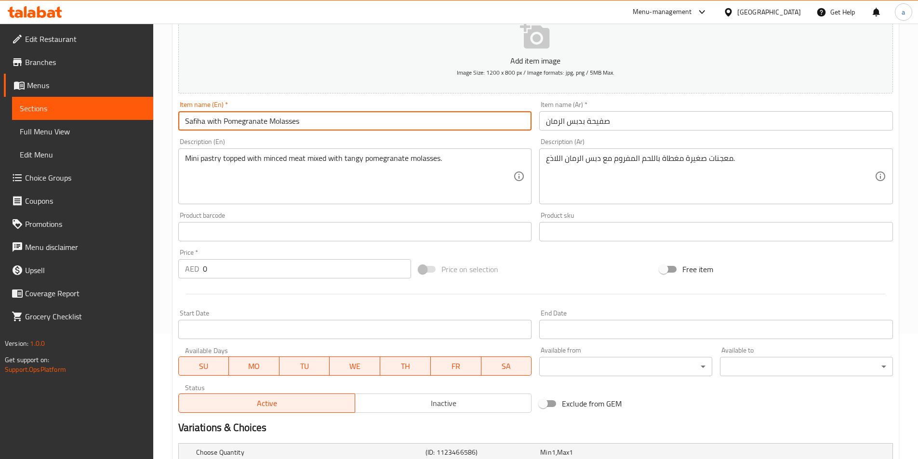
scroll to position [243, 0]
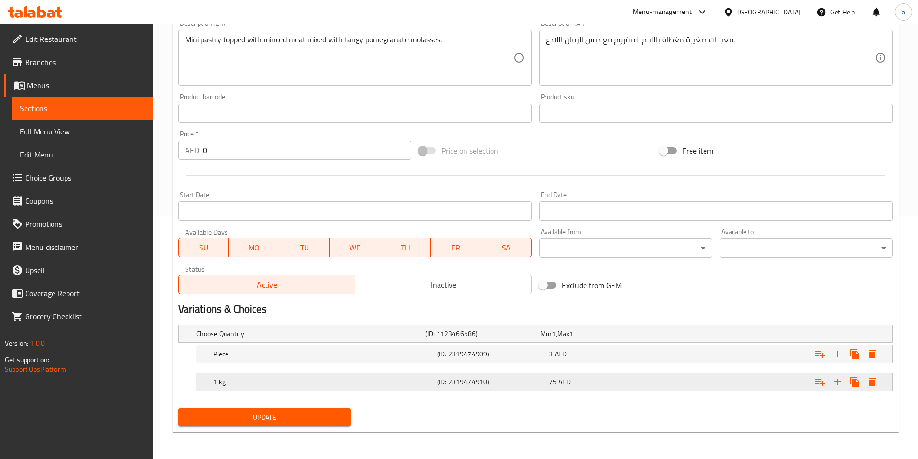
click at [292, 380] on h5 "1 kg" at bounding box center [324, 382] width 220 height 10
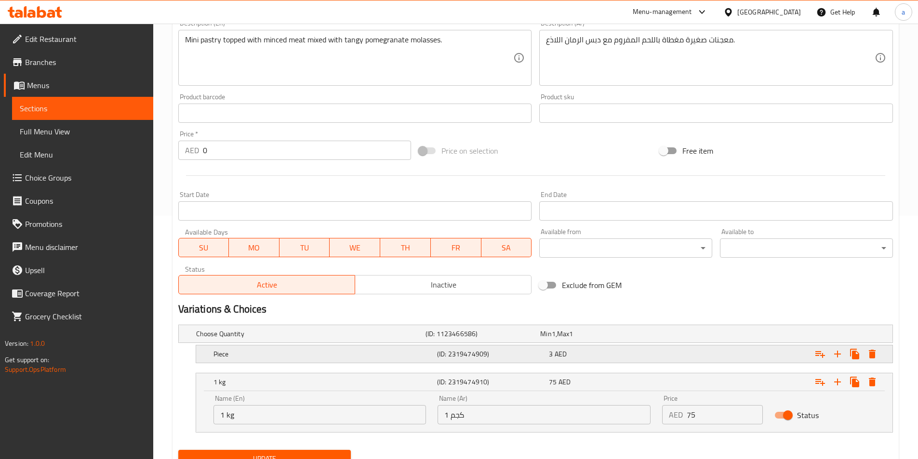
click at [288, 357] on h5 "Piece" at bounding box center [324, 354] width 220 height 10
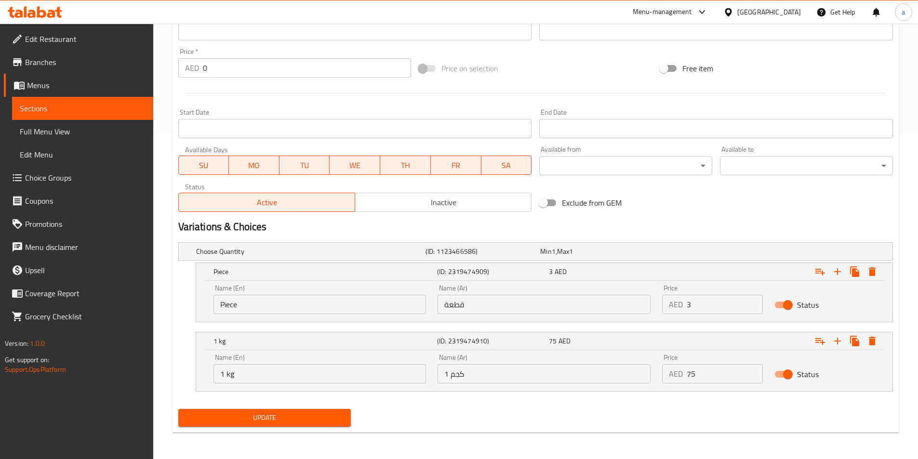
scroll to position [326, 0]
click at [836, 343] on icon "Expand" at bounding box center [838, 341] width 12 height 12
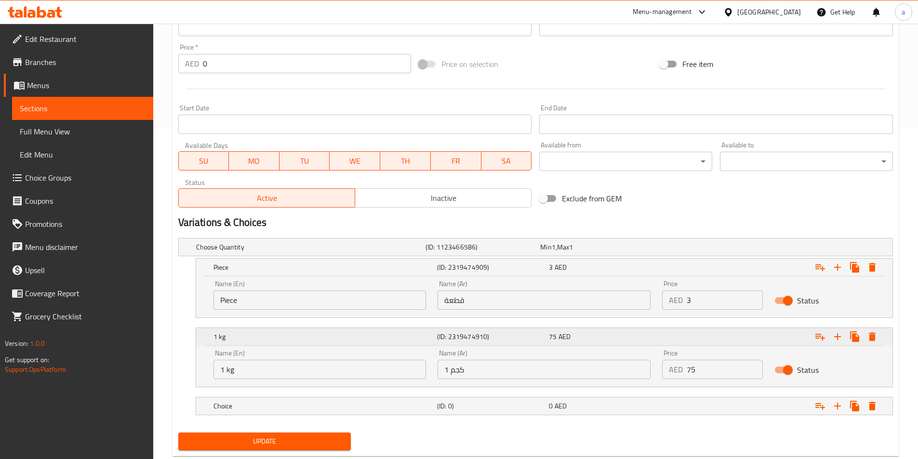
scroll to position [354, 0]
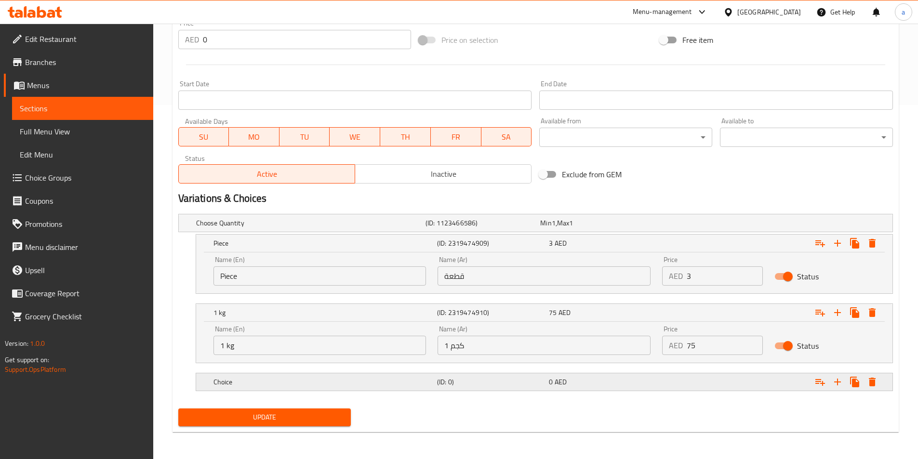
click at [441, 387] on h5 "(ID: 0)" at bounding box center [491, 382] width 108 height 10
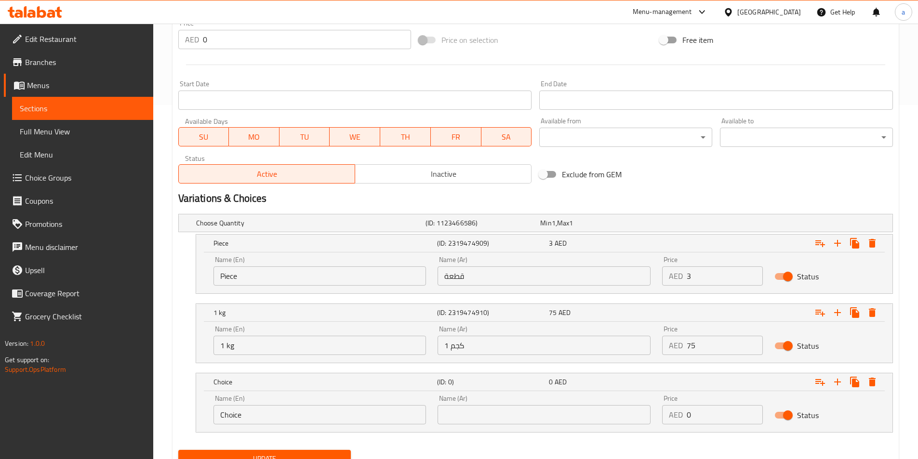
scroll to position [396, 0]
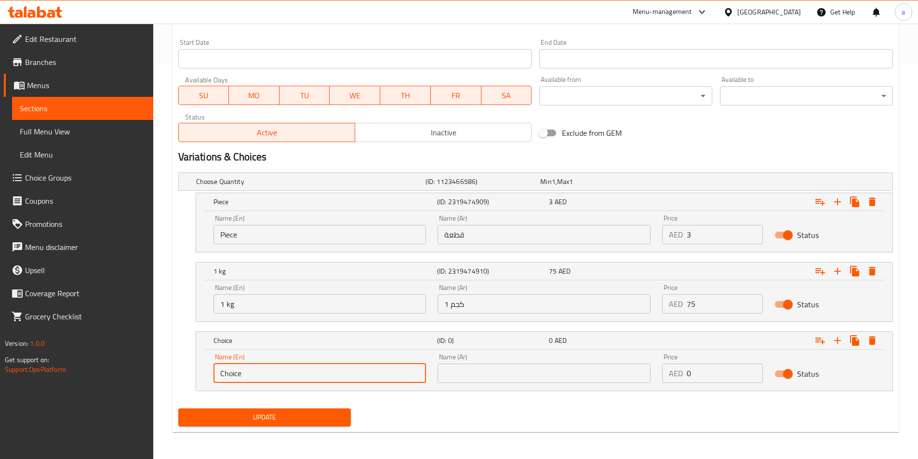
drag, startPoint x: 273, startPoint y: 369, endPoint x: 189, endPoint y: 382, distance: 85.3
click at [136, 378] on div "Edit Restaurant Branches Menus Sections Full Menu View Edit Menu Choice Groups …" at bounding box center [459, 43] width 918 height 831
paste input "1/2 Kilo/kg"
type input "1/2 Kilo"
click at [568, 368] on input "text" at bounding box center [544, 373] width 213 height 19
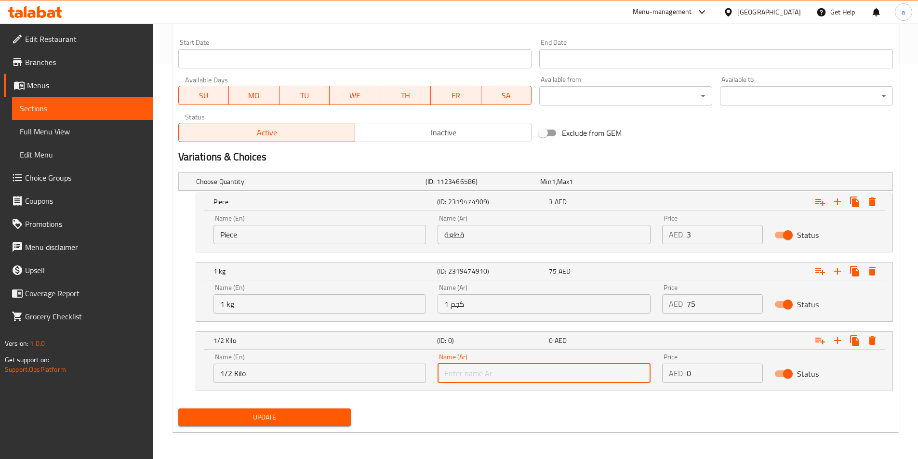
type input "1/2 كيلو"
drag, startPoint x: 732, startPoint y: 375, endPoint x: 640, endPoint y: 381, distance: 92.2
click at [640, 381] on div "Name (En) 1/2 Kilo Name (En) Name (Ar) 1/2 كيلو Name (Ar) Price AED 0 Price Sta…" at bounding box center [544, 368] width 673 height 41
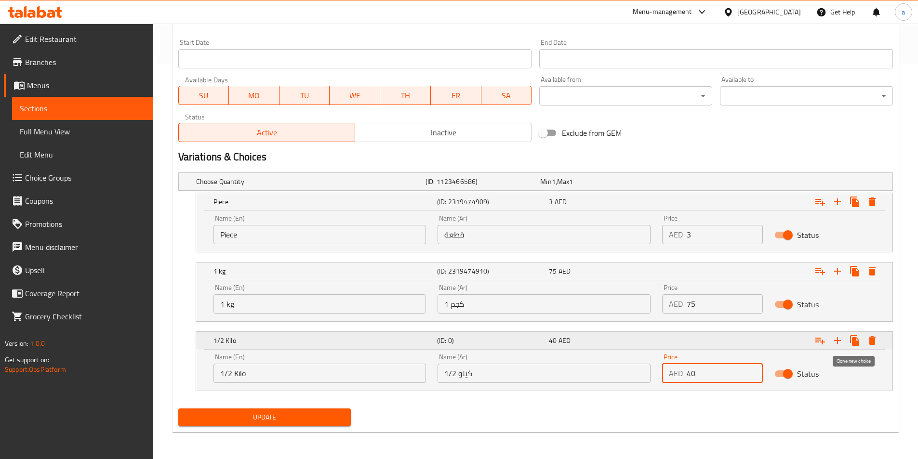
type input "40"
click at [852, 339] on icon "Expand" at bounding box center [855, 341] width 12 height 12
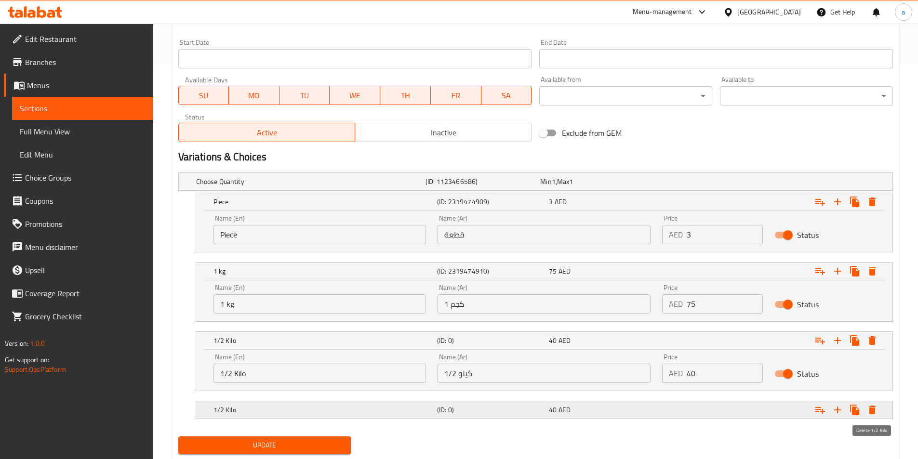
click at [871, 411] on icon "Expand" at bounding box center [872, 410] width 7 height 9
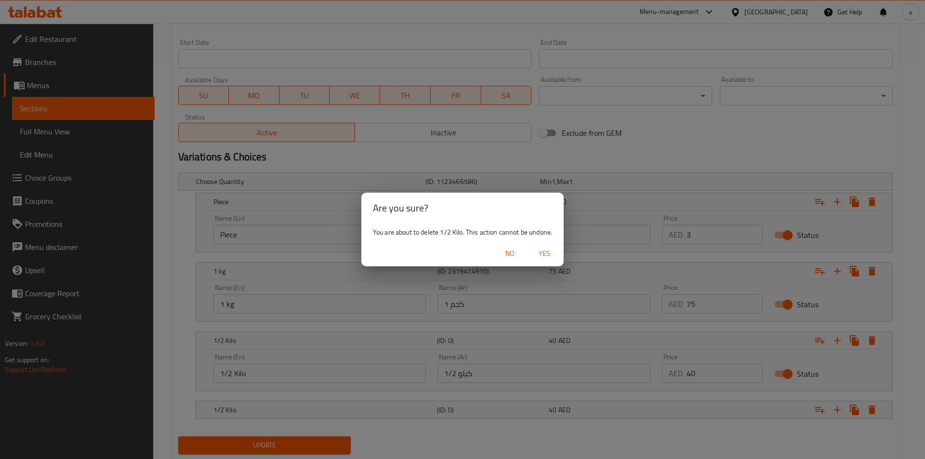
click at [544, 252] on span "Yes" at bounding box center [544, 254] width 23 height 12
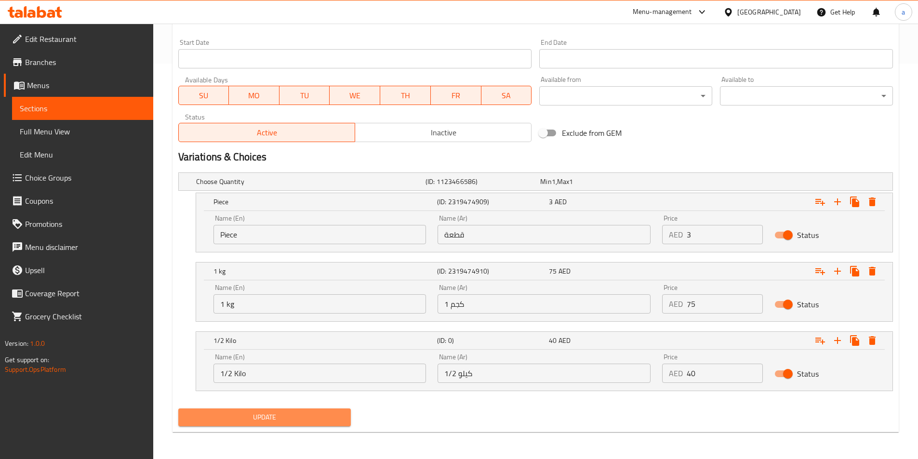
click at [317, 414] on span "Update" at bounding box center [265, 418] width 158 height 12
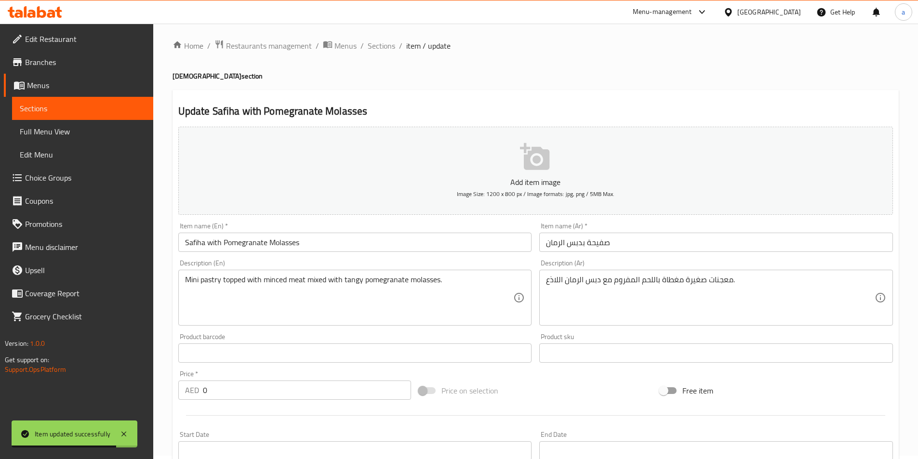
scroll to position [0, 0]
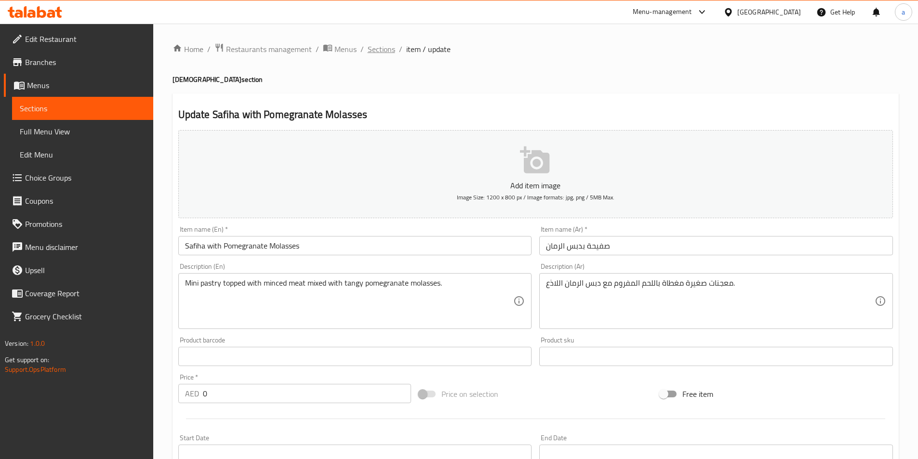
click at [379, 47] on span "Sections" at bounding box center [381, 49] width 27 height 12
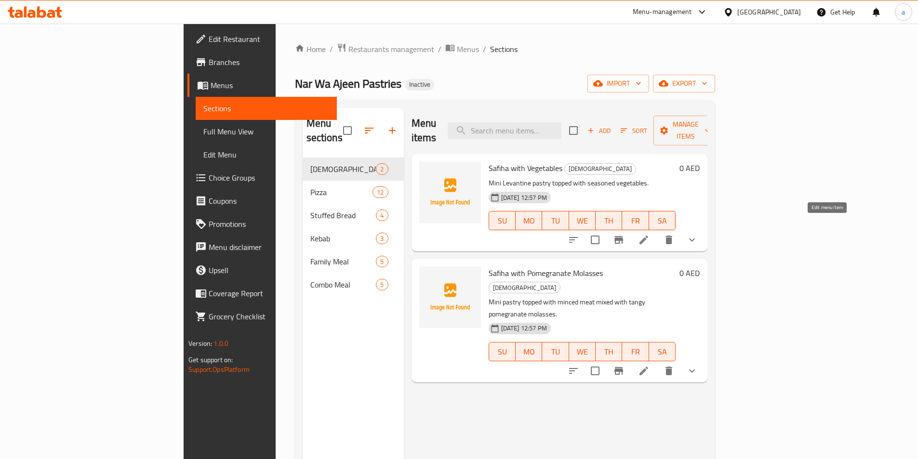
click at [650, 234] on icon at bounding box center [644, 240] width 12 height 12
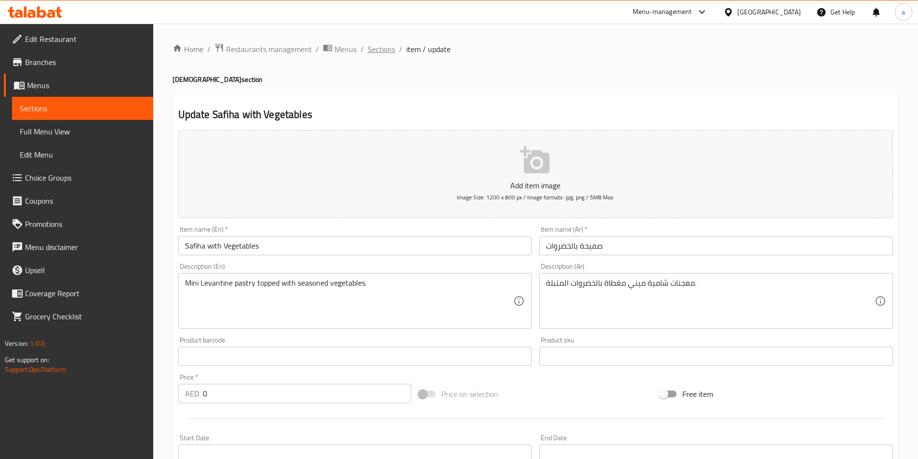
click at [372, 50] on span "Sections" at bounding box center [381, 49] width 27 height 12
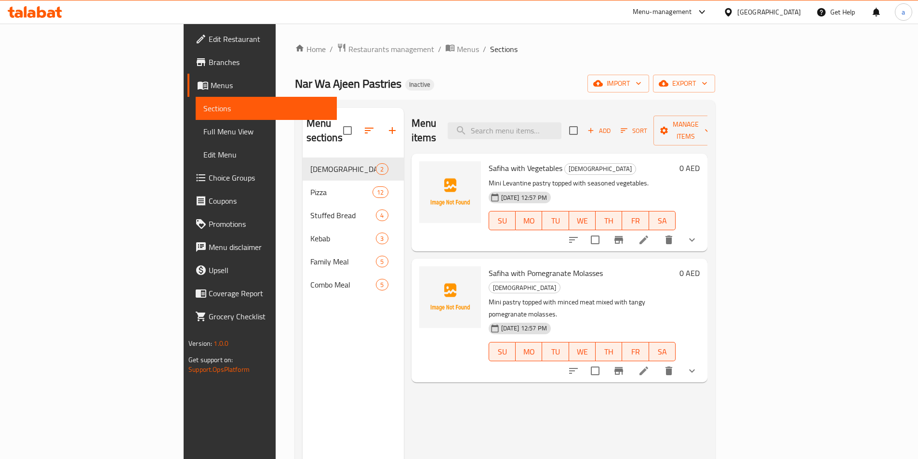
click at [650, 365] on icon at bounding box center [644, 371] width 12 height 12
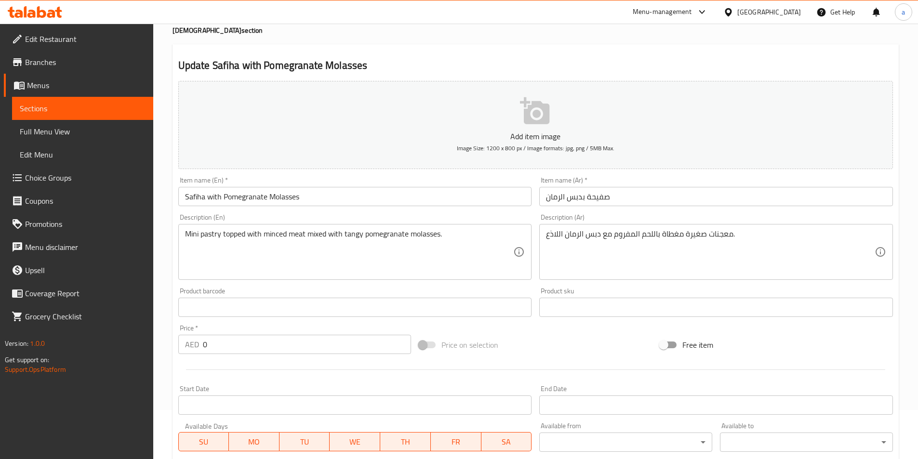
scroll to position [96, 0]
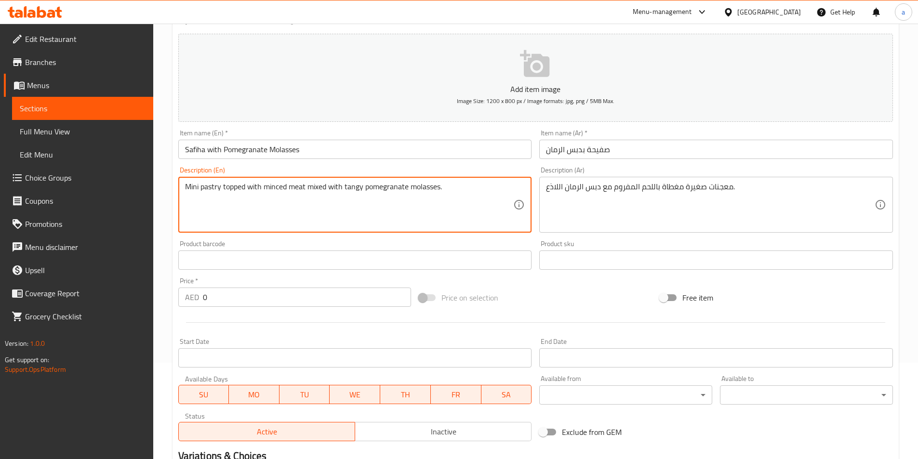
drag, startPoint x: 219, startPoint y: 187, endPoint x: 169, endPoint y: 184, distance: 50.2
click at [169, 185] on div "Home / Restaurants management / Menus / Sections / item / update Safiha Shamia …" at bounding box center [535, 280] width 765 height 707
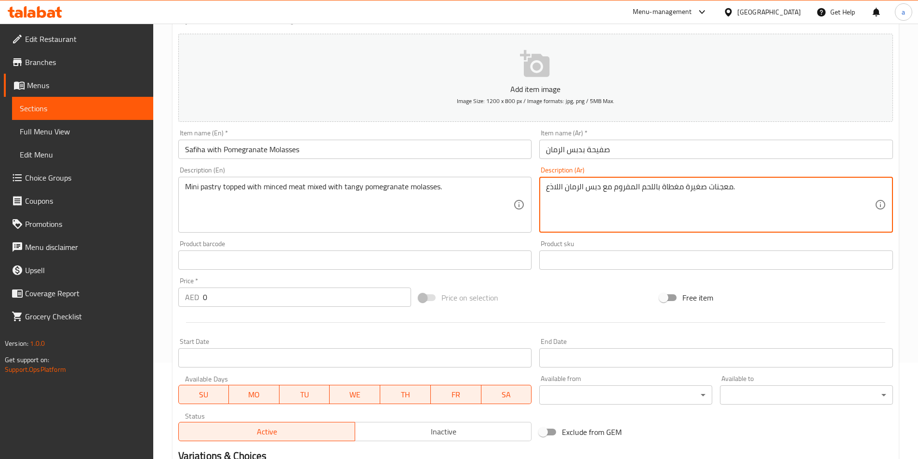
drag, startPoint x: 691, startPoint y: 189, endPoint x: 726, endPoint y: 173, distance: 39.0
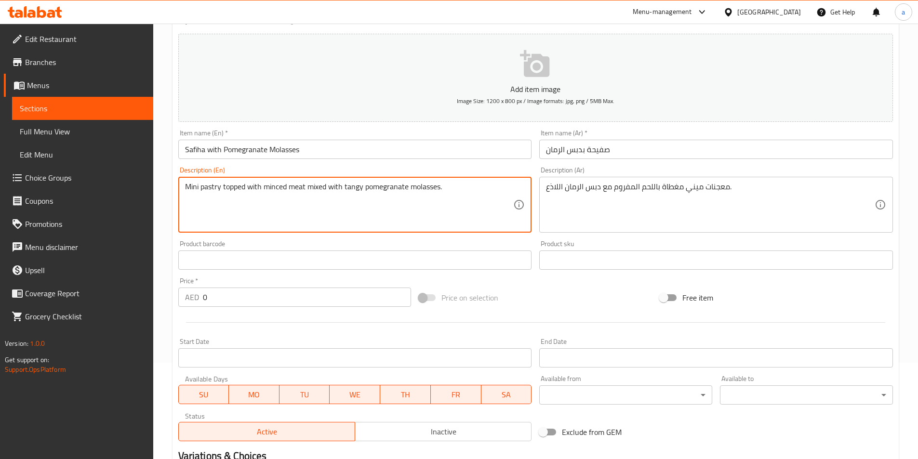
drag, startPoint x: 199, startPoint y: 187, endPoint x: 155, endPoint y: 189, distance: 44.4
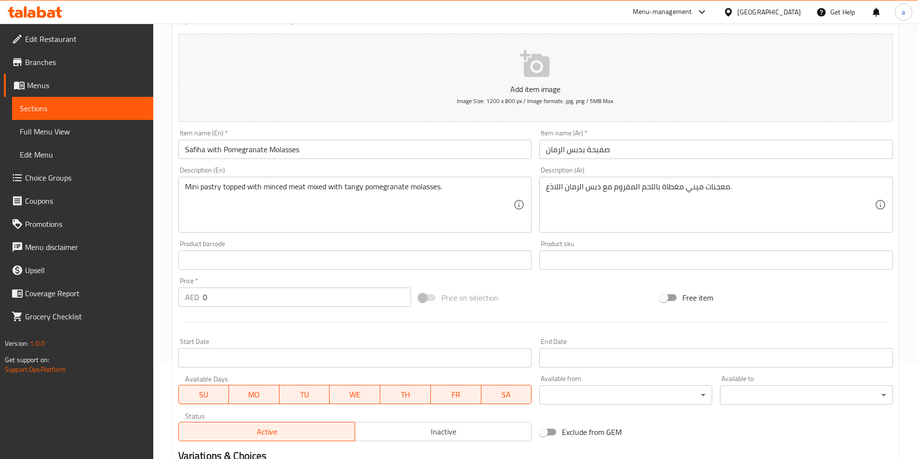
click at [319, 183] on textarea "Mini pastry topped with minced meat mixed with tangy pomegranate molasses." at bounding box center [349, 205] width 329 height 46
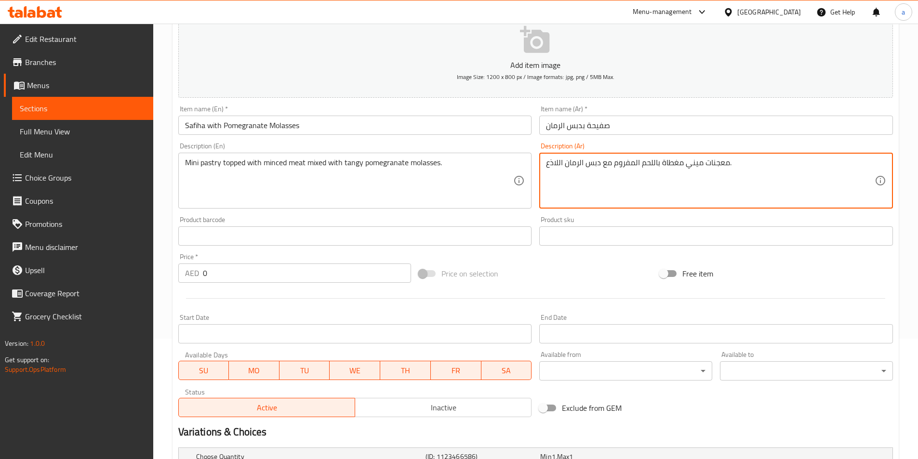
scroll to position [145, 0]
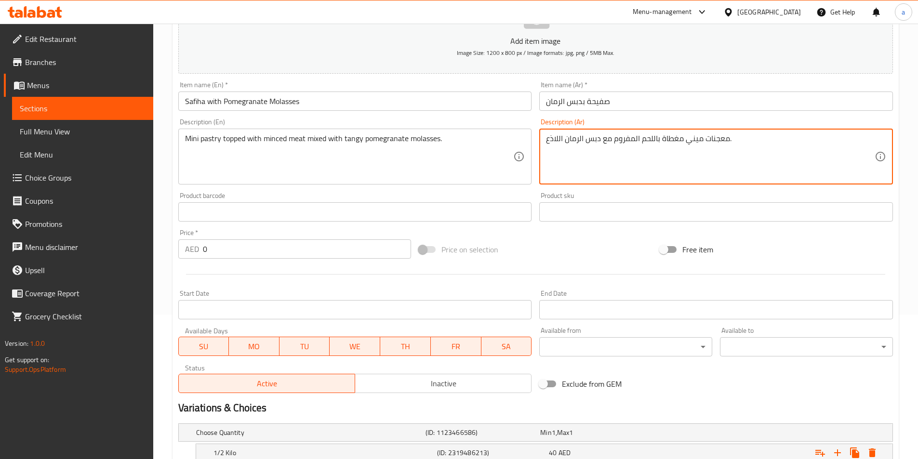
drag, startPoint x: 563, startPoint y: 138, endPoint x: 536, endPoint y: 143, distance: 27.4
click at [523, 135] on div "Add item image Image Size: 1200 x 800 px / Image formats: jpg, png / 5MB Max. I…" at bounding box center [535, 189] width 722 height 415
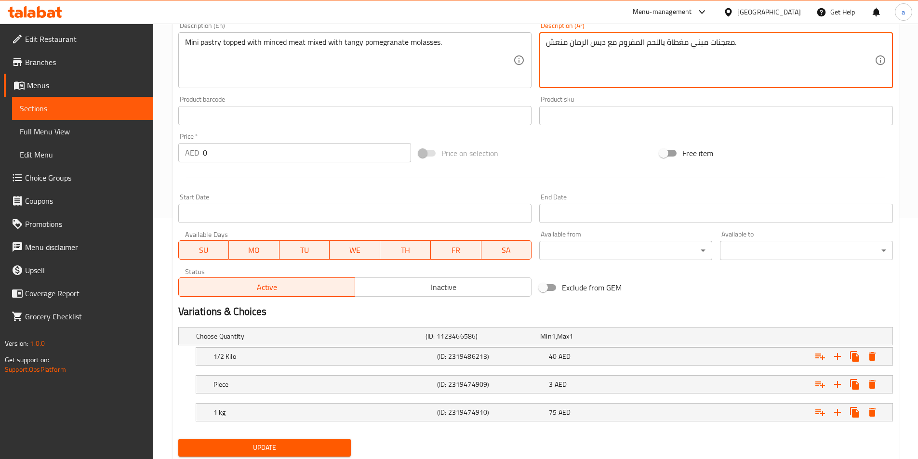
scroll to position [271, 0]
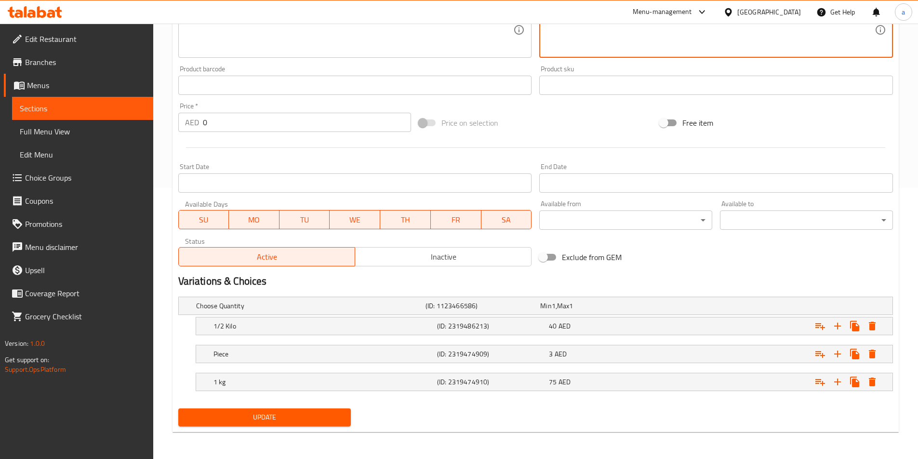
type textarea "معجنات ميني مغطاة باللحم المفروم مع دبس الرمان منعش."
click at [320, 415] on span "Update" at bounding box center [265, 418] width 158 height 12
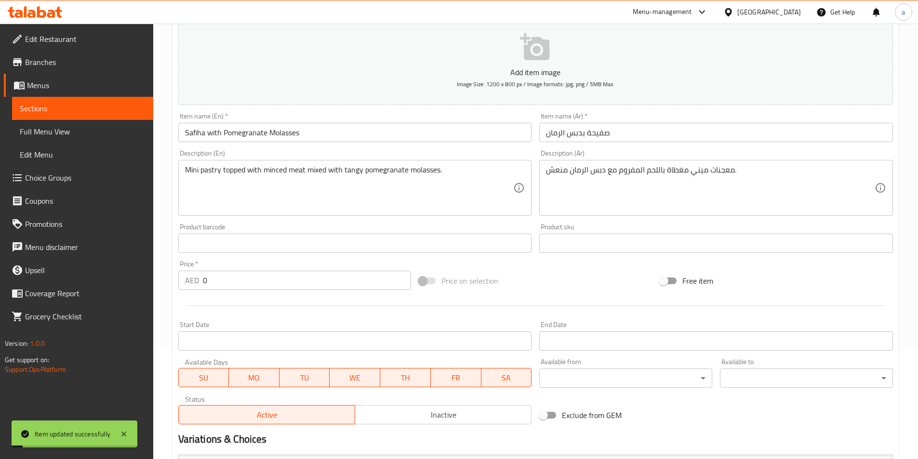
scroll to position [0, 0]
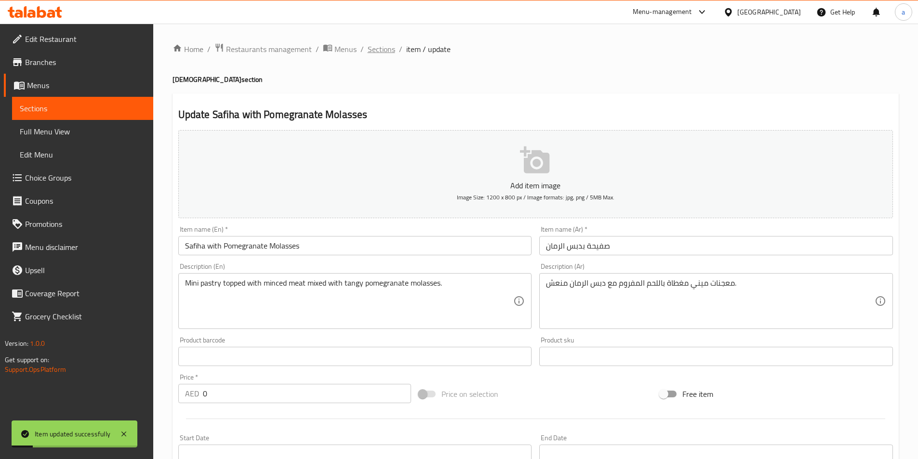
click at [383, 46] on span "Sections" at bounding box center [381, 49] width 27 height 12
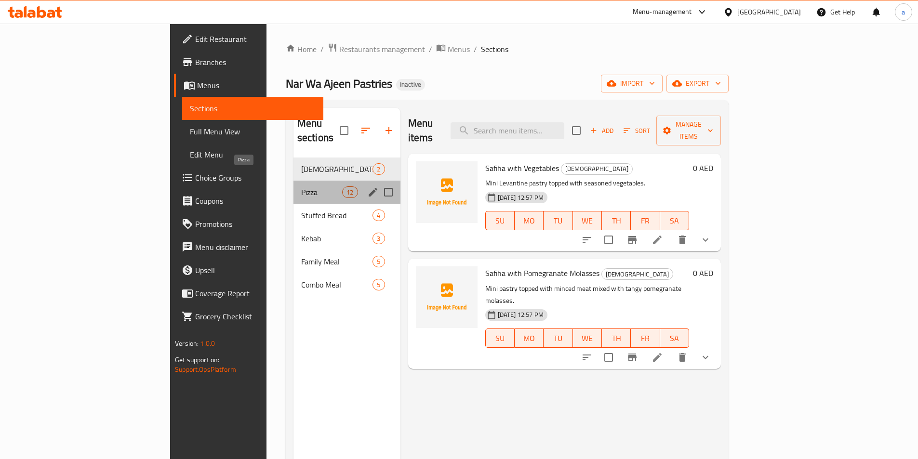
click at [301, 187] on span "Pizza" at bounding box center [321, 193] width 41 height 12
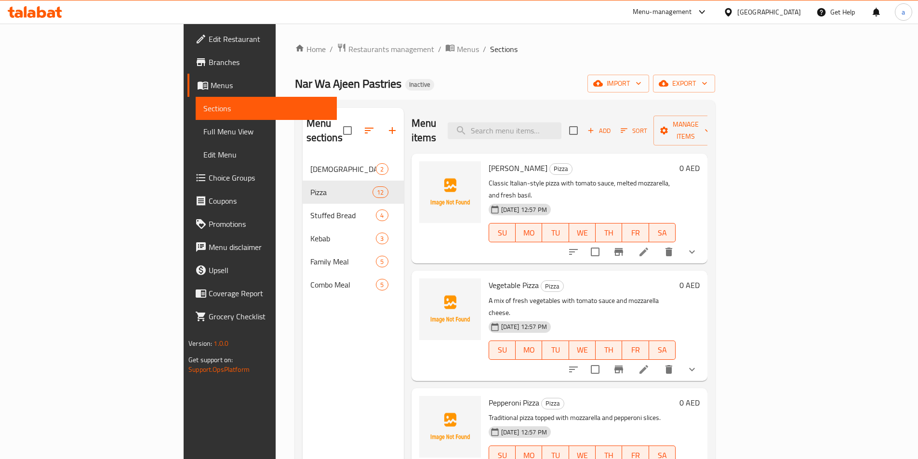
click at [489, 161] on span "Margarita Pizza" at bounding box center [518, 168] width 59 height 14
copy h6 "Margarita Pizza"
click at [647, 177] on p "Classic Italian-style pizza with tomato sauce, melted mozzarella, and fresh bas…" at bounding box center [582, 189] width 187 height 24
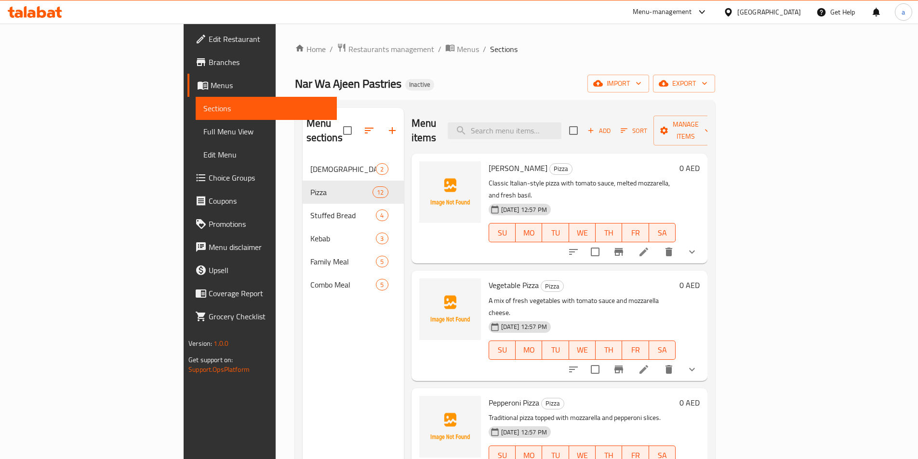
click at [650, 246] on icon at bounding box center [644, 252] width 12 height 12
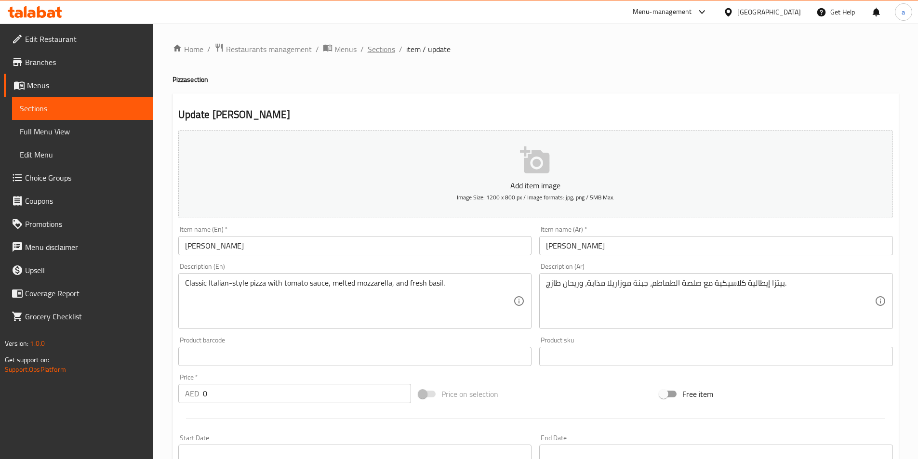
click at [380, 46] on span "Sections" at bounding box center [381, 49] width 27 height 12
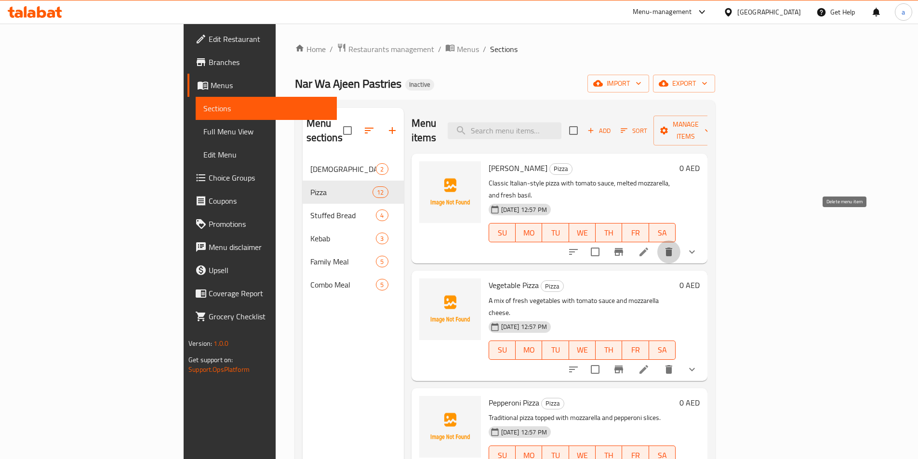
click at [672, 248] on icon "delete" at bounding box center [669, 252] width 7 height 9
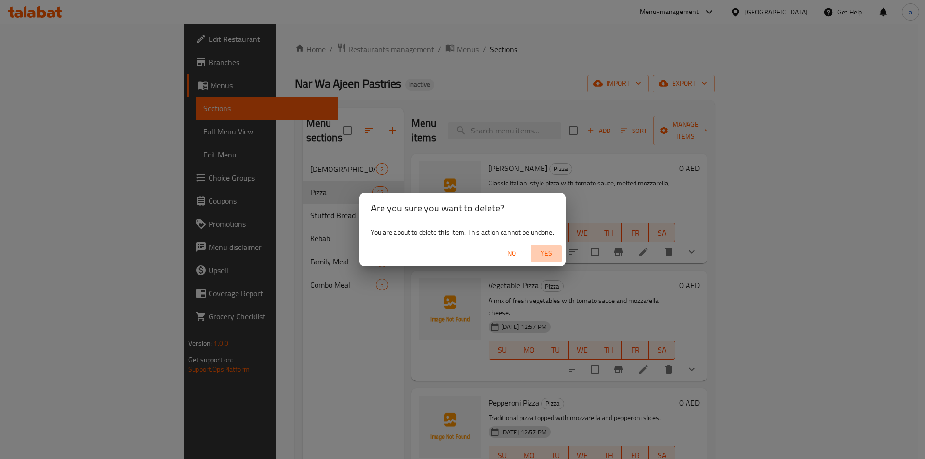
click at [545, 252] on span "Yes" at bounding box center [546, 254] width 23 height 12
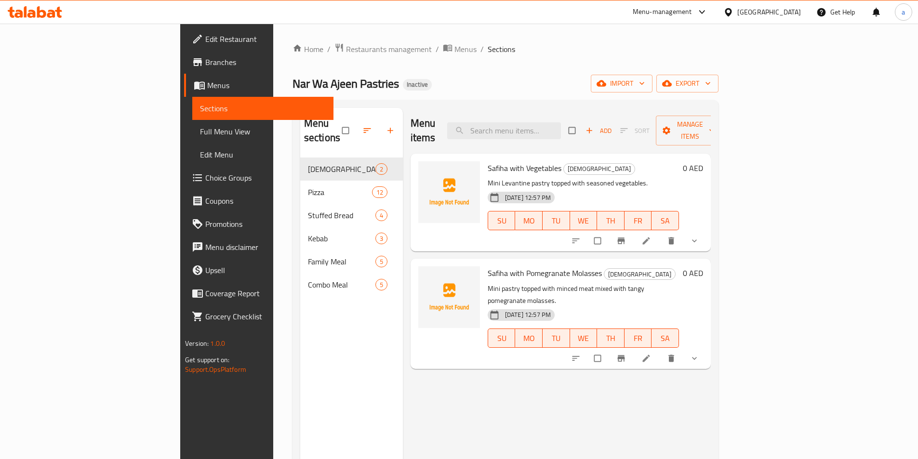
click at [200, 134] on span "Full Menu View" at bounding box center [263, 132] width 126 height 12
click at [205, 174] on span "Choice Groups" at bounding box center [265, 178] width 120 height 12
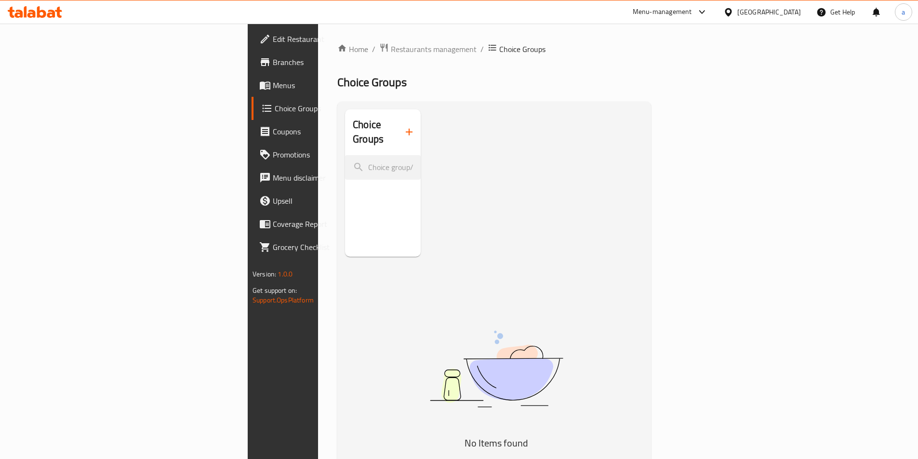
click at [403, 126] on icon "button" at bounding box center [409, 132] width 12 height 12
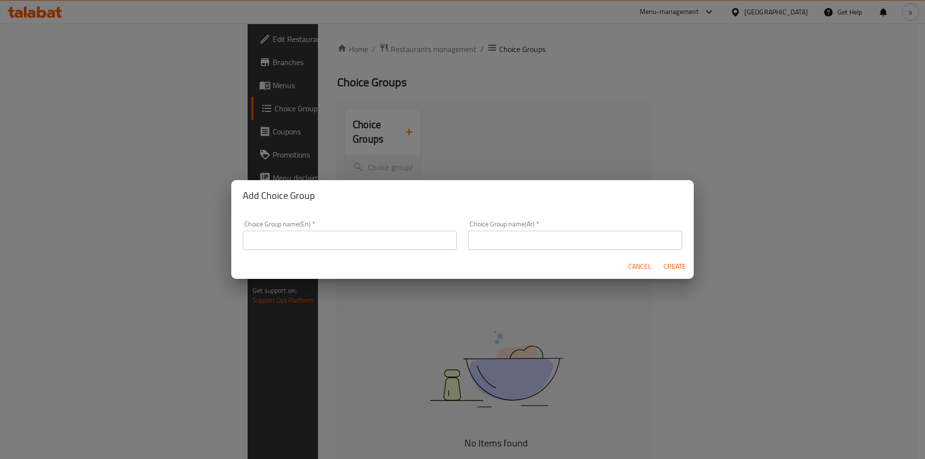
click at [358, 240] on input "text" at bounding box center [350, 240] width 214 height 19
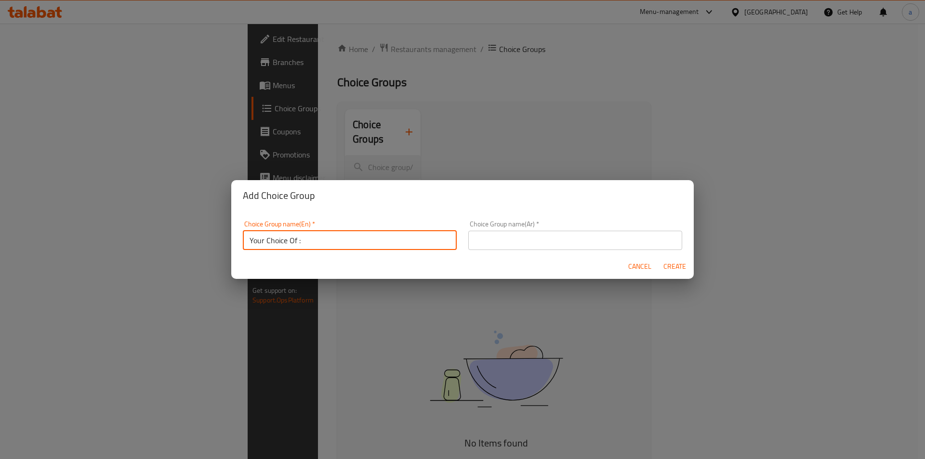
click at [505, 243] on input "text" at bounding box center [575, 240] width 214 height 19
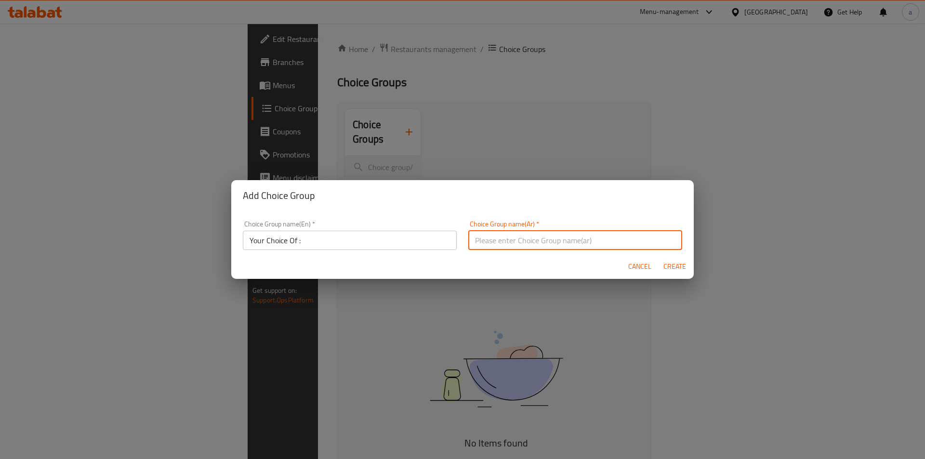
click at [376, 243] on input "Your Choice Of :" at bounding box center [350, 240] width 214 height 19
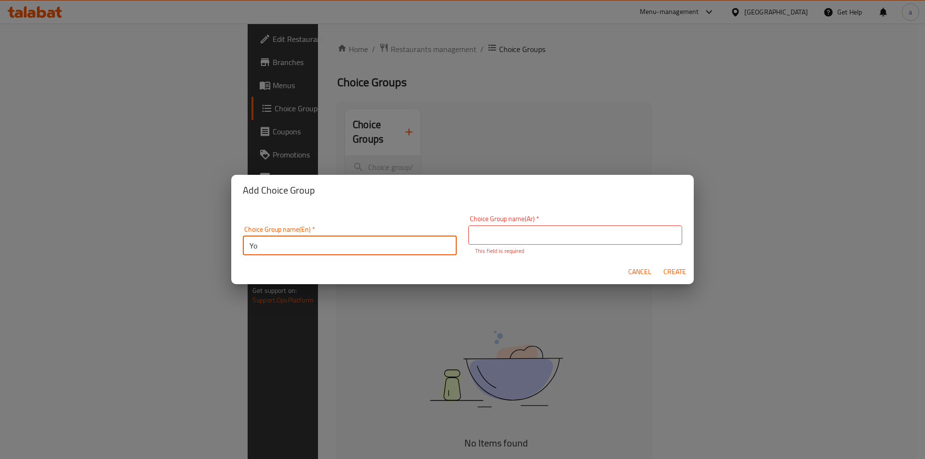
type input "Y"
click at [302, 229] on input "text" at bounding box center [350, 235] width 214 height 19
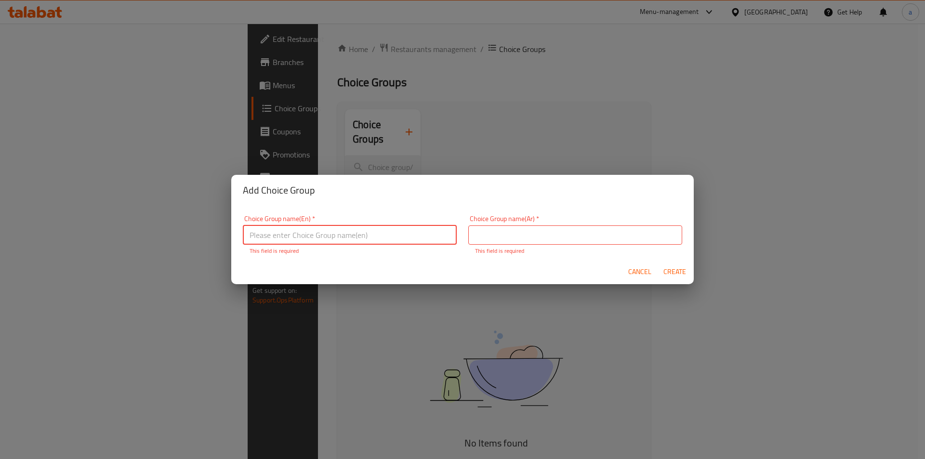
paste input "Your Choice Of Size:"
type input "Your Choice Of Size:"
click at [562, 231] on input "text" at bounding box center [575, 235] width 214 height 19
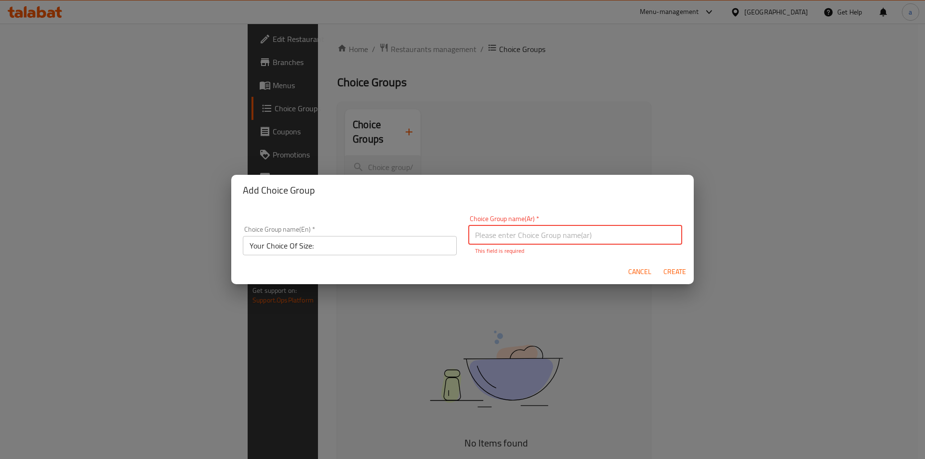
paste input "إختيارك من الحجم:"
type input "إختيارك من الحجم:"
drag, startPoint x: 678, startPoint y: 276, endPoint x: 680, endPoint y: 269, distance: 7.2
click at [679, 272] on span "Create" at bounding box center [674, 272] width 23 height 12
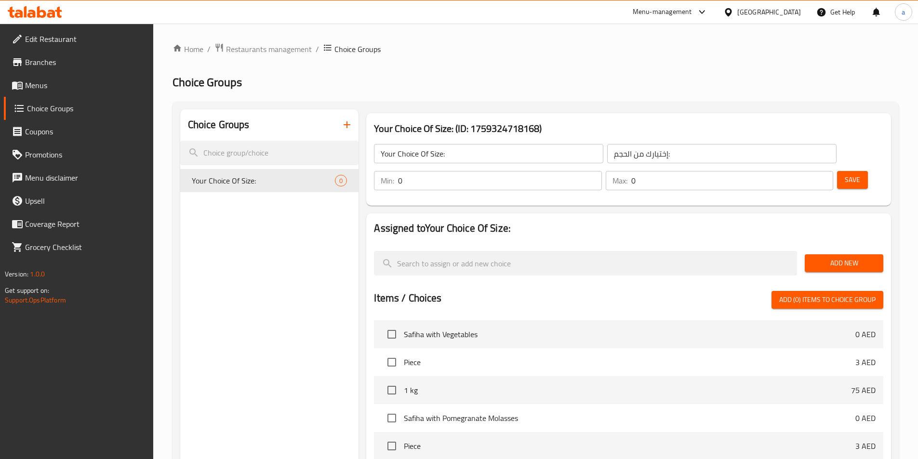
drag, startPoint x: 746, startPoint y: 154, endPoint x: 726, endPoint y: 154, distance: 19.8
click at [601, 171] on div "Min: 0 ​" at bounding box center [487, 180] width 227 height 19
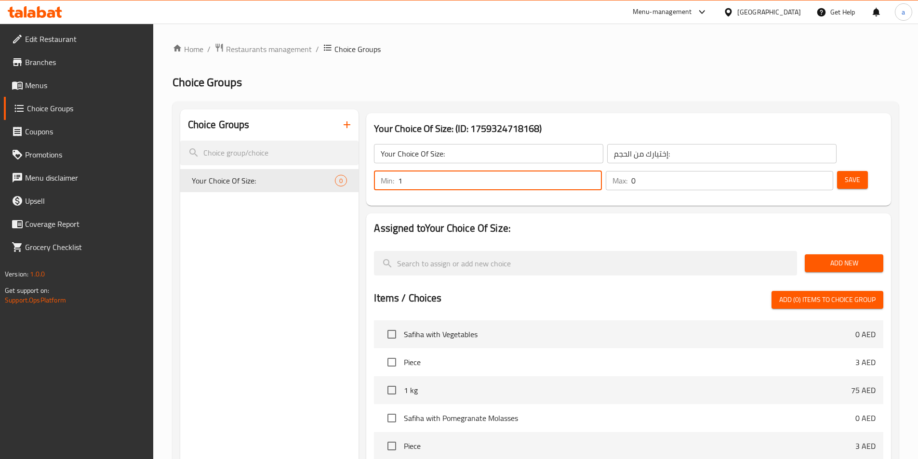
type input "1"
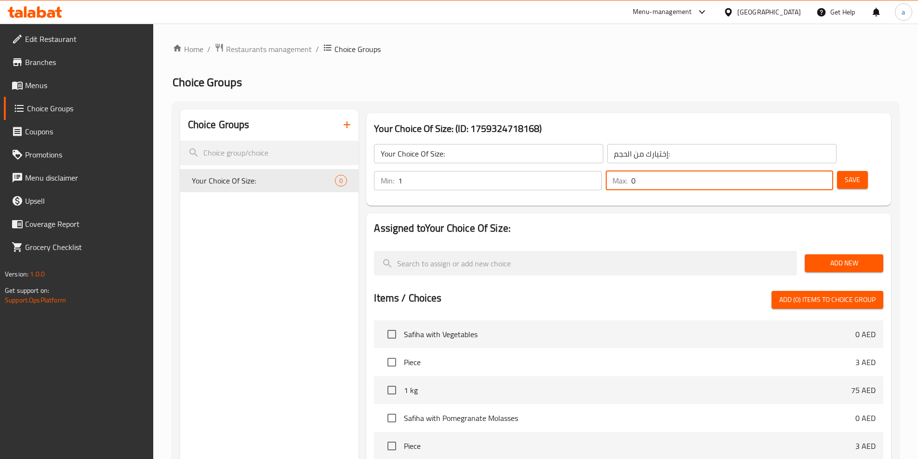
drag, startPoint x: 797, startPoint y: 152, endPoint x: 781, endPoint y: 148, distance: 16.8
click at [780, 171] on div "Max: 0 ​" at bounding box center [719, 180] width 227 height 19
type input "1"
click at [831, 257] on span "Add New" at bounding box center [844, 263] width 63 height 12
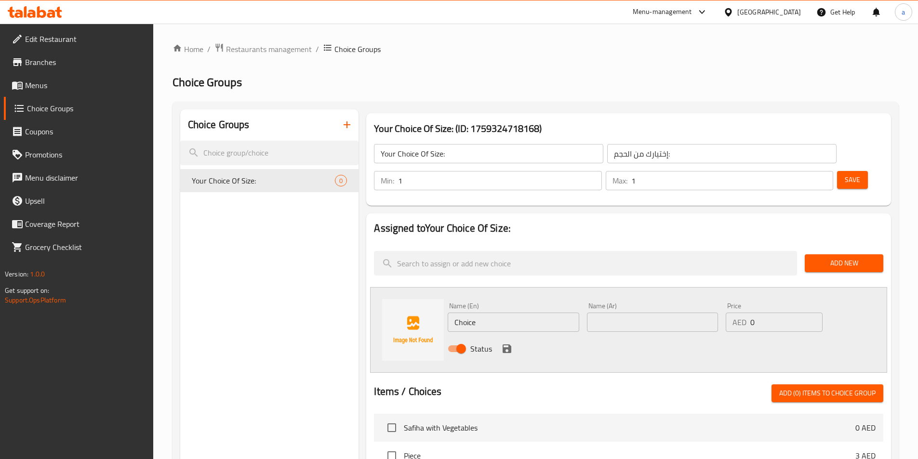
drag, startPoint x: 502, startPoint y: 294, endPoint x: 396, endPoint y: 289, distance: 106.1
click at [386, 291] on div "Name (En) Choice Name (En) Name (Ar) Name (Ar) Price AED 0 Price Status" at bounding box center [628, 330] width 517 height 86
type input "small"
type input "صغير"
drag, startPoint x: 773, startPoint y: 295, endPoint x: 741, endPoint y: 297, distance: 31.4
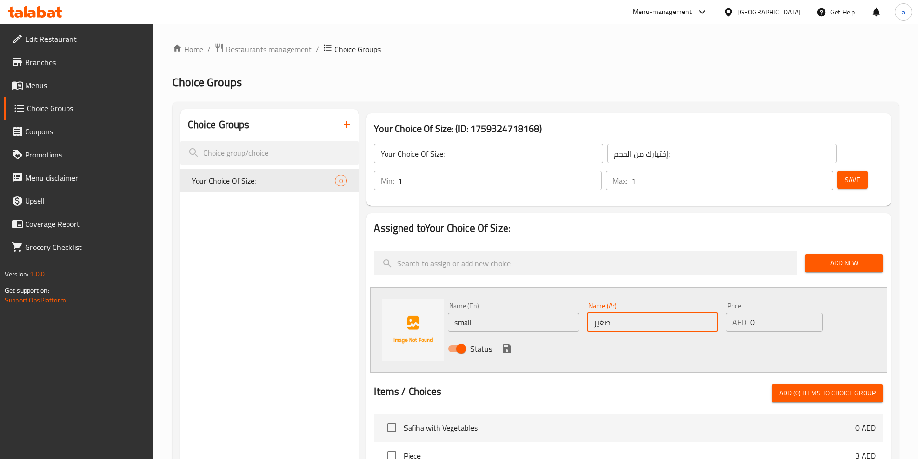
click at [746, 313] on div "AED 0 Price" at bounding box center [774, 322] width 96 height 19
type input "20"
click at [504, 345] on icon "save" at bounding box center [507, 349] width 9 height 9
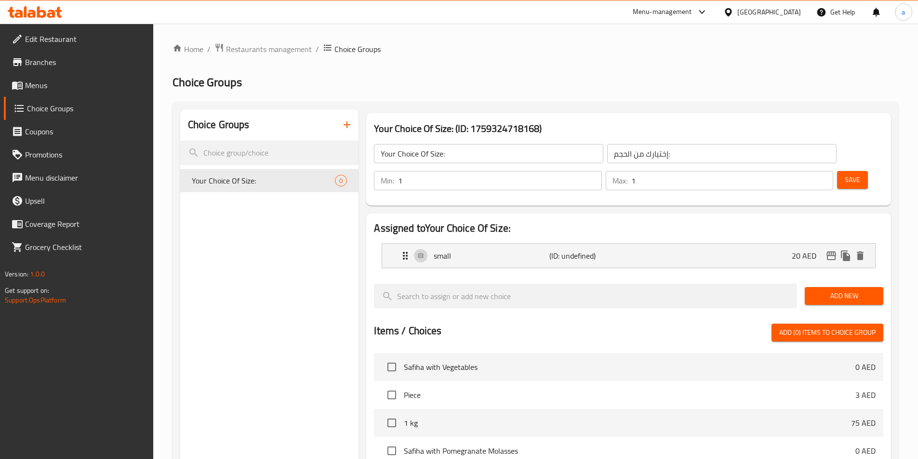
click at [836, 290] on span "Add New" at bounding box center [844, 296] width 63 height 12
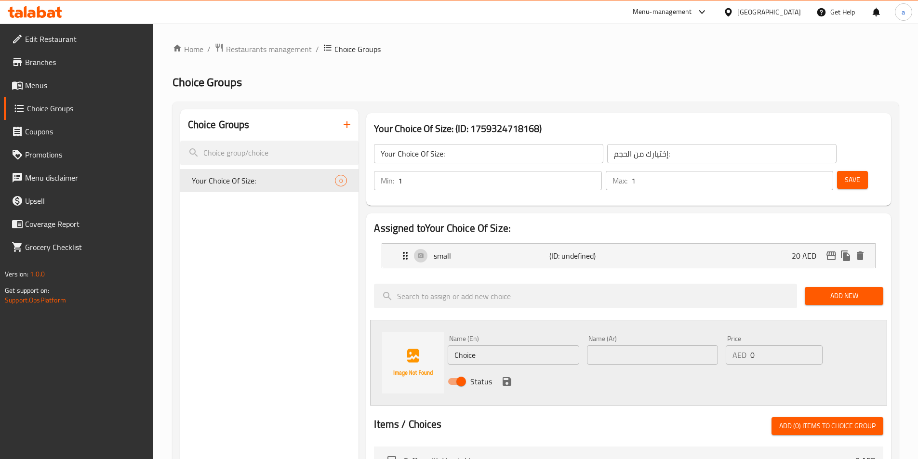
drag, startPoint x: 506, startPoint y: 329, endPoint x: 425, endPoint y: 327, distance: 81.0
click at [425, 328] on div "Name (En) Choice Name (En) Name (Ar) Name (Ar) Price AED 0 Price Status" at bounding box center [628, 363] width 517 height 86
type input "medium"
type input "وسط"
drag, startPoint x: 779, startPoint y: 331, endPoint x: 709, endPoint y: 322, distance: 70.8
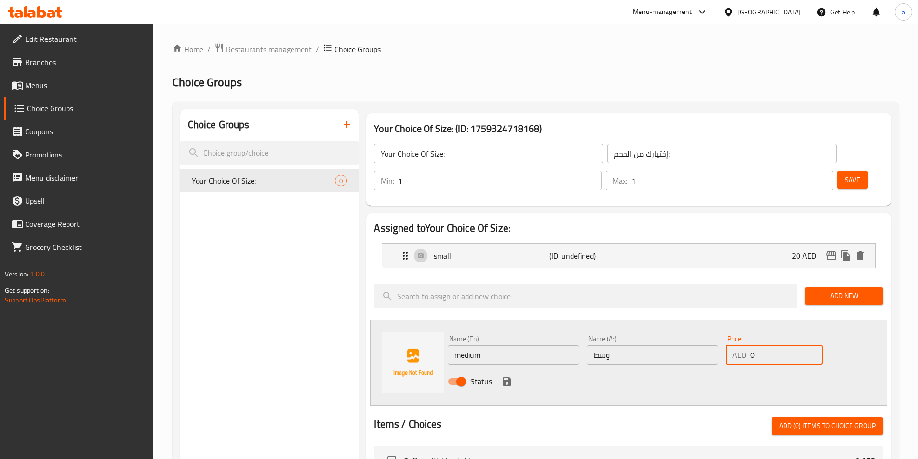
click at [670, 332] on div "Name (En) medium Name (En) Name (Ar) وسط Name (Ar) Price AED 0 Price Status" at bounding box center [652, 363] width 417 height 63
type input "25"
click at [505, 377] on icon "save" at bounding box center [507, 381] width 9 height 9
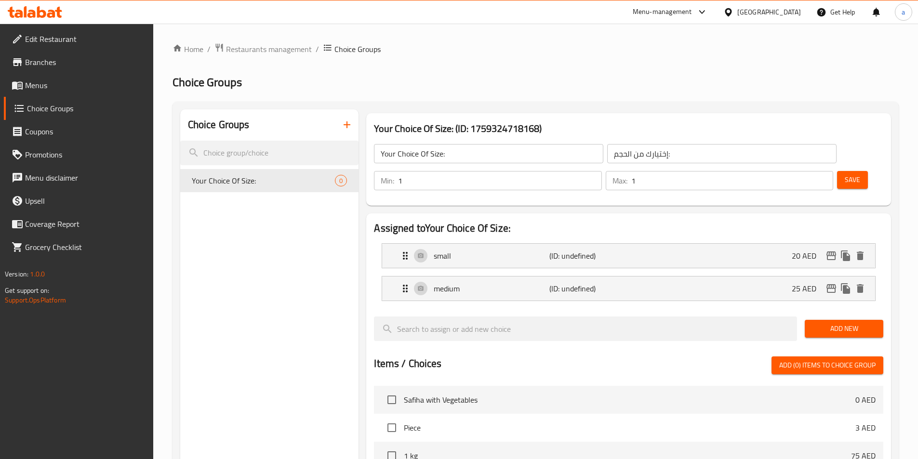
click at [840, 323] on span "Add New" at bounding box center [844, 329] width 63 height 12
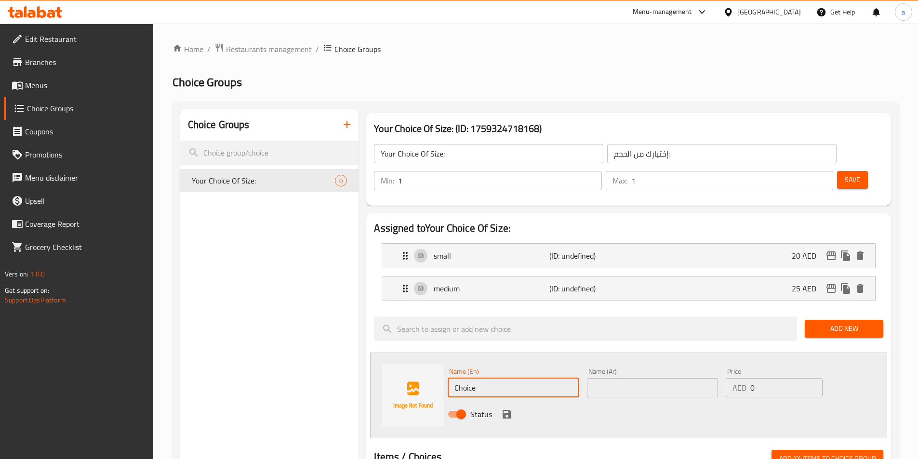
drag, startPoint x: 507, startPoint y: 360, endPoint x: 469, endPoint y: 359, distance: 37.6
click at [429, 361] on div "Name (En) Choice Name (En) Name (Ar) Name (Ar) Price AED 0 Price Status" at bounding box center [628, 396] width 517 height 86
type input "large"
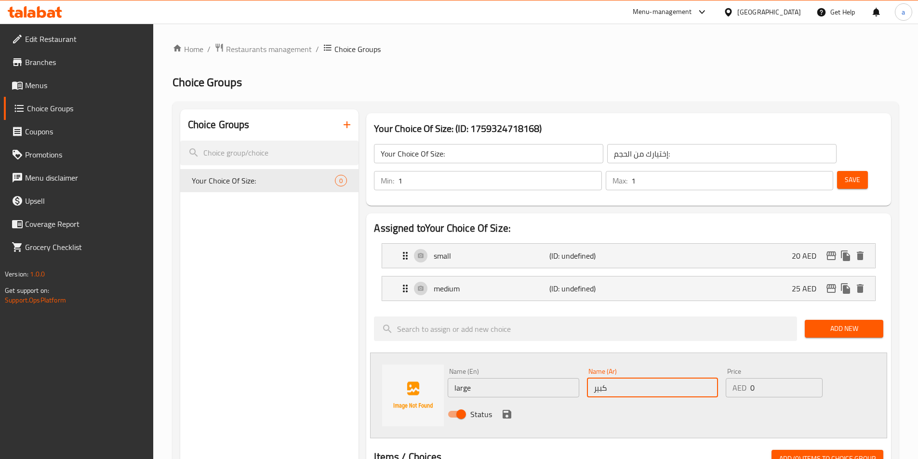
type input "كبير"
click at [739, 378] on div "AED 0 Price" at bounding box center [774, 387] width 96 height 19
type input "30"
click at [506, 409] on icon "save" at bounding box center [507, 415] width 12 height 12
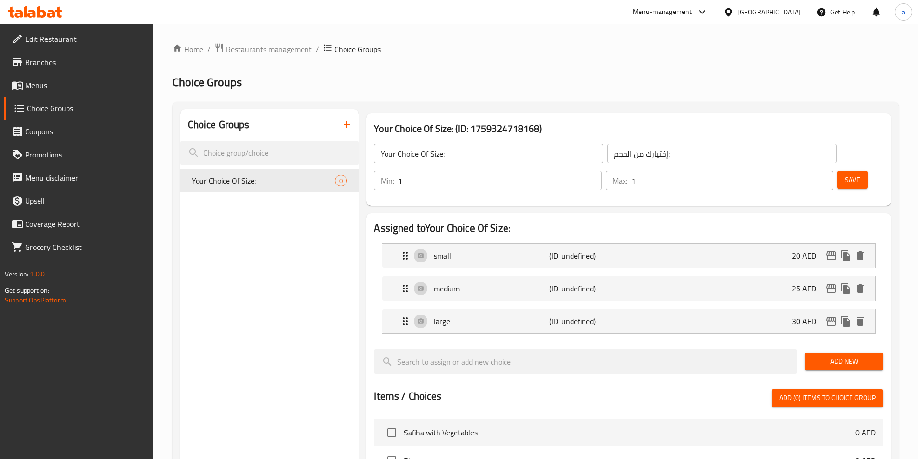
click at [845, 174] on span "Save" at bounding box center [852, 180] width 15 height 12
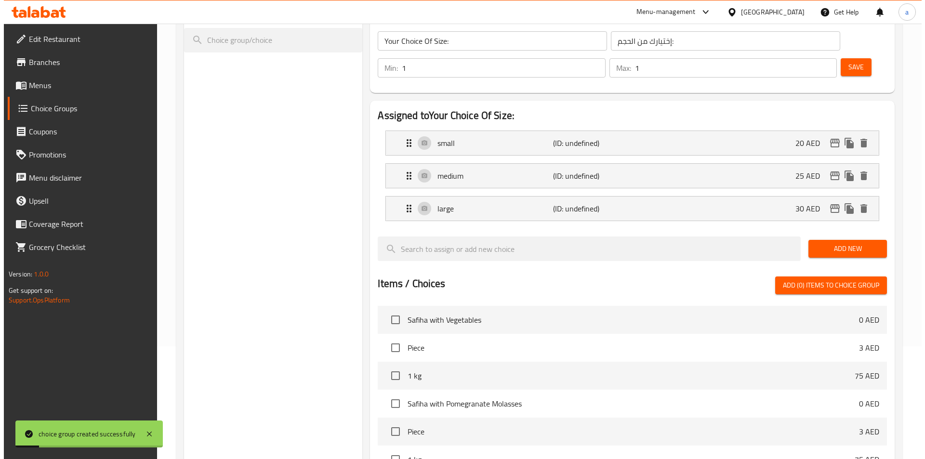
scroll to position [310, 0]
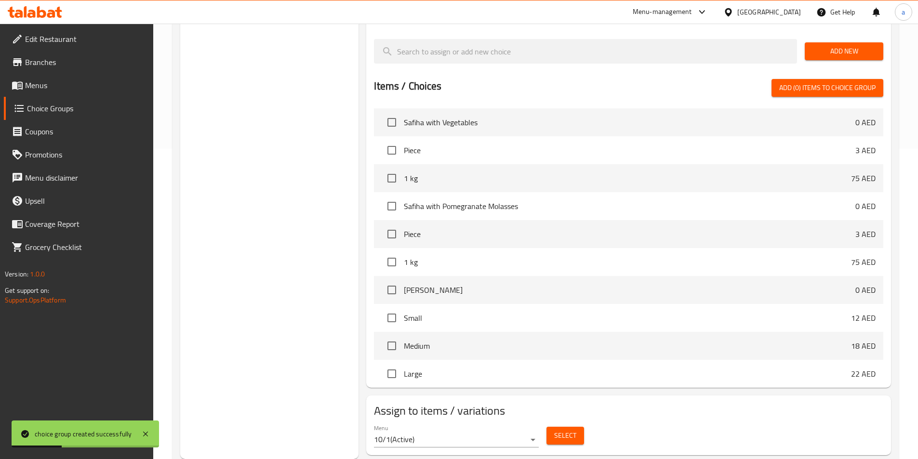
click at [568, 430] on span "Select" at bounding box center [565, 436] width 22 height 12
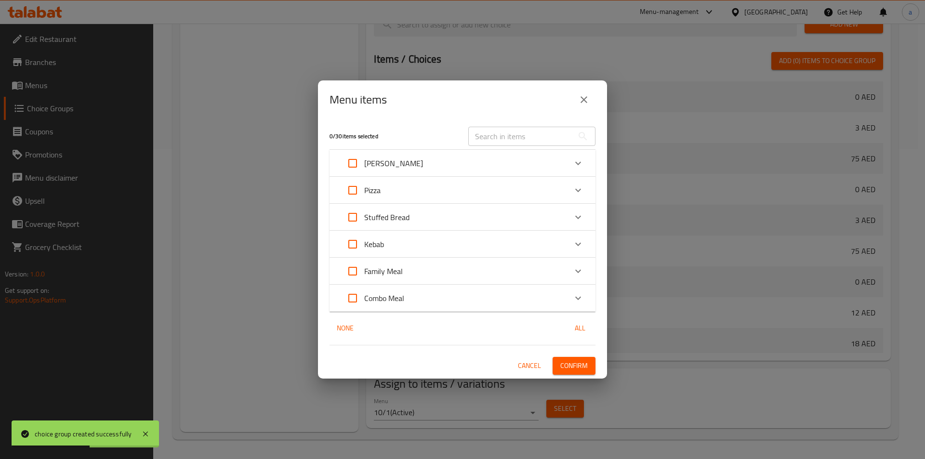
click at [511, 181] on div "Pizza" at bounding box center [454, 190] width 226 height 23
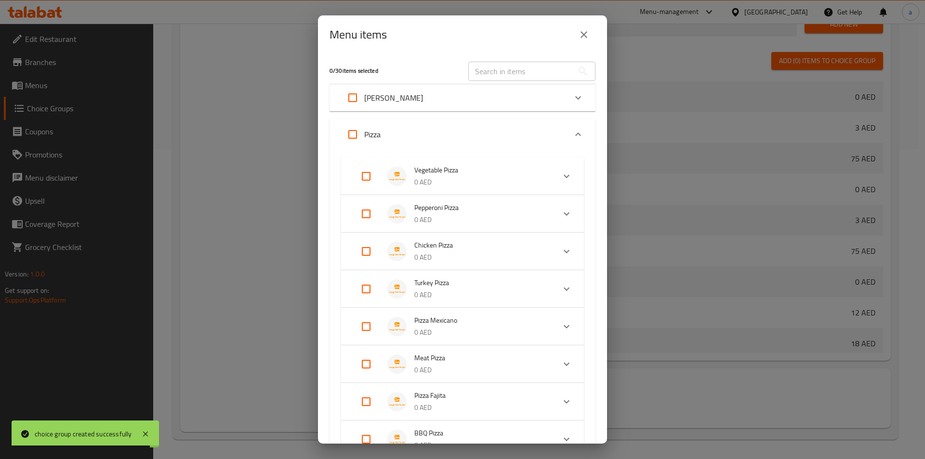
click at [366, 254] on input "Expand" at bounding box center [366, 251] width 23 height 23
checkbox input "true"
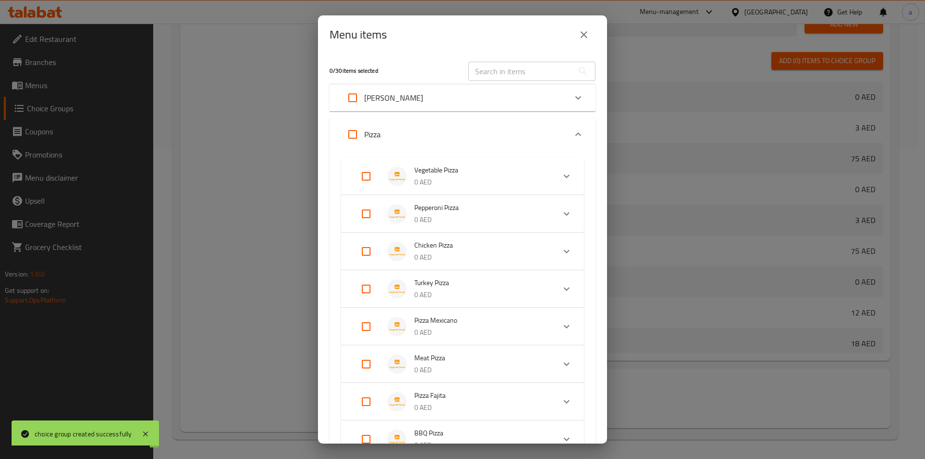
checkbox input "true"
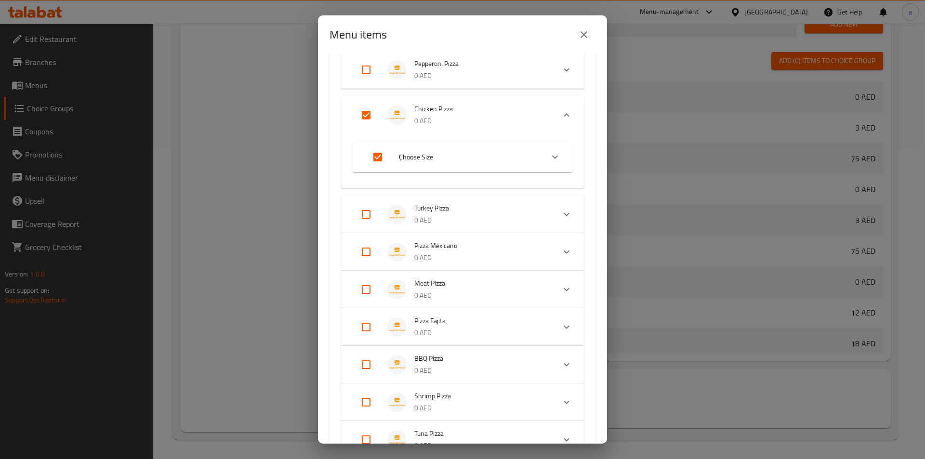
scroll to position [145, 0]
click at [365, 213] on input "Expand" at bounding box center [366, 213] width 23 height 23
checkbox input "true"
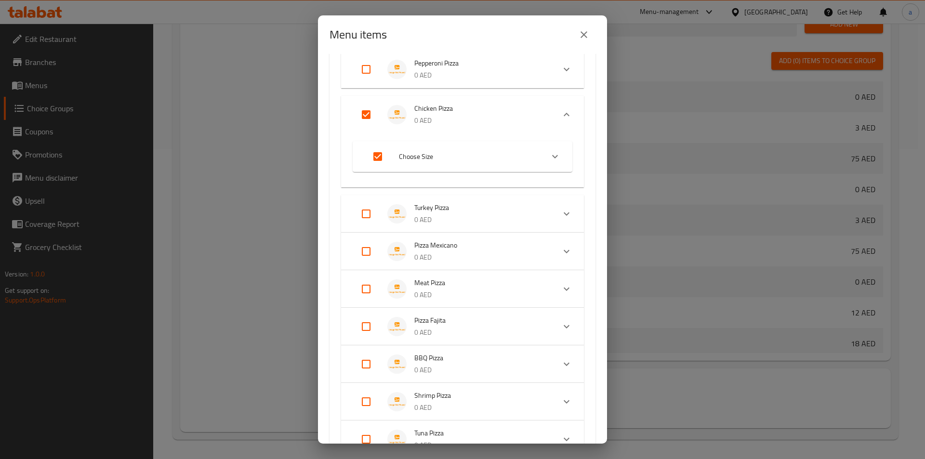
checkbox input "true"
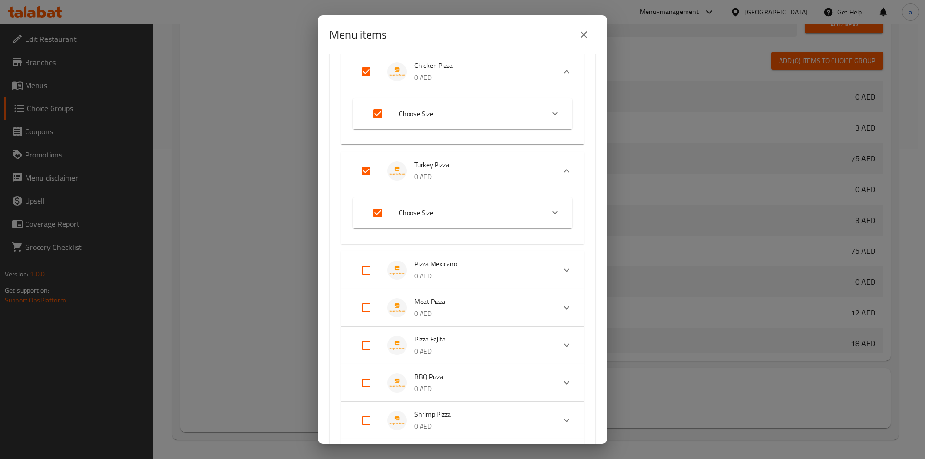
scroll to position [289, 0]
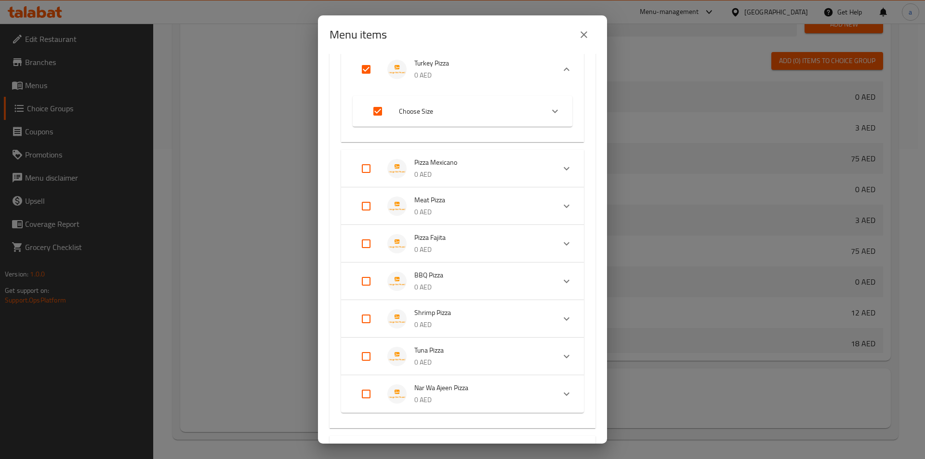
click at [367, 168] on input "Expand" at bounding box center [366, 168] width 23 height 23
checkbox input "true"
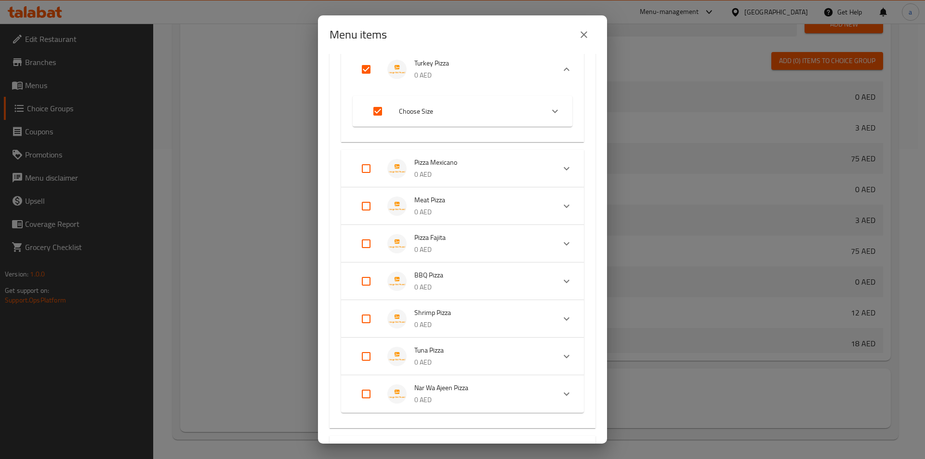
checkbox input "true"
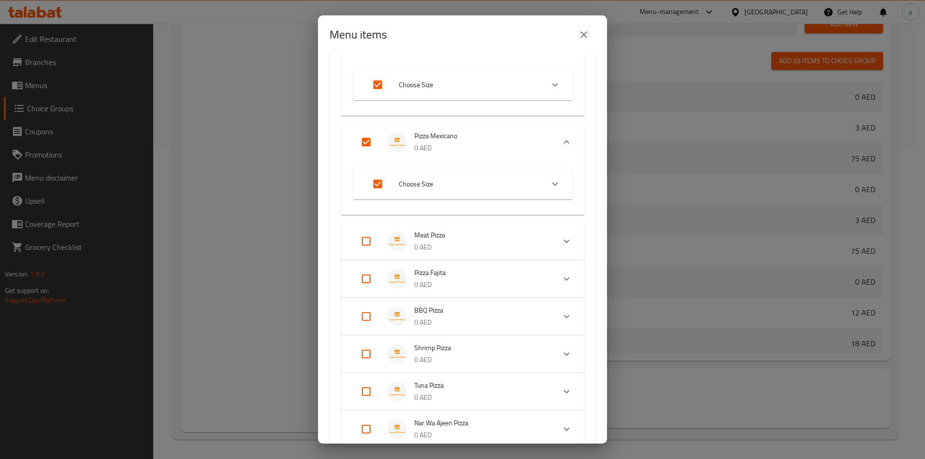
scroll to position [337, 0]
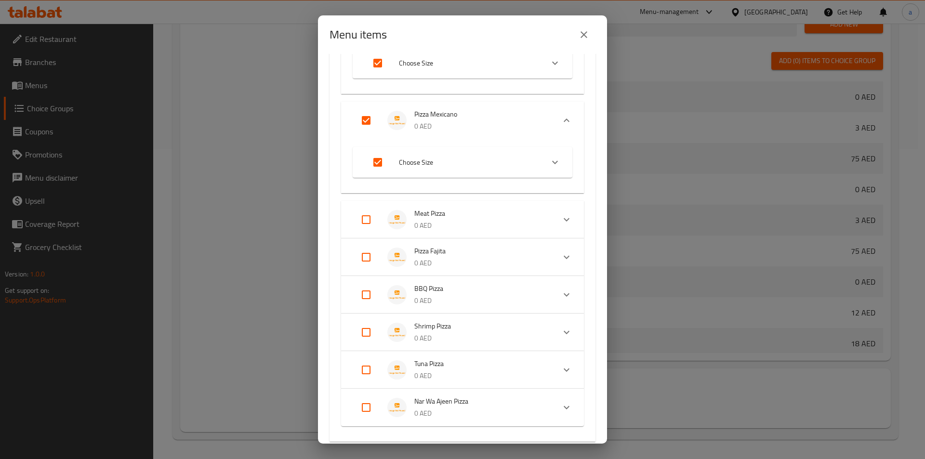
click at [370, 258] on input "Expand" at bounding box center [366, 257] width 23 height 23
checkbox input "true"
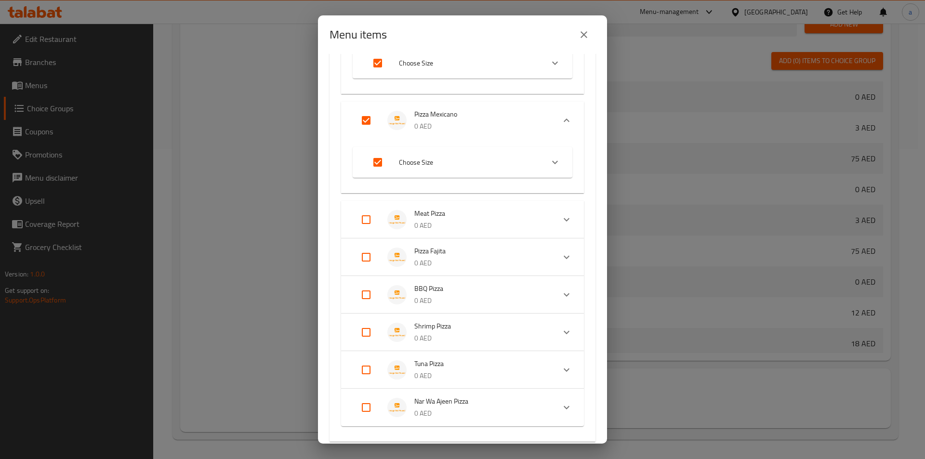
checkbox input "true"
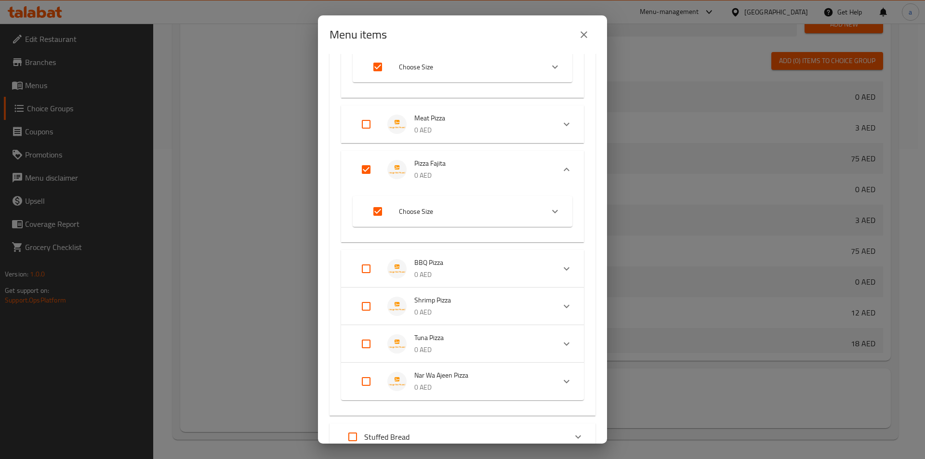
scroll to position [434, 0]
click at [370, 268] on input "Expand" at bounding box center [366, 267] width 23 height 23
checkbox input "true"
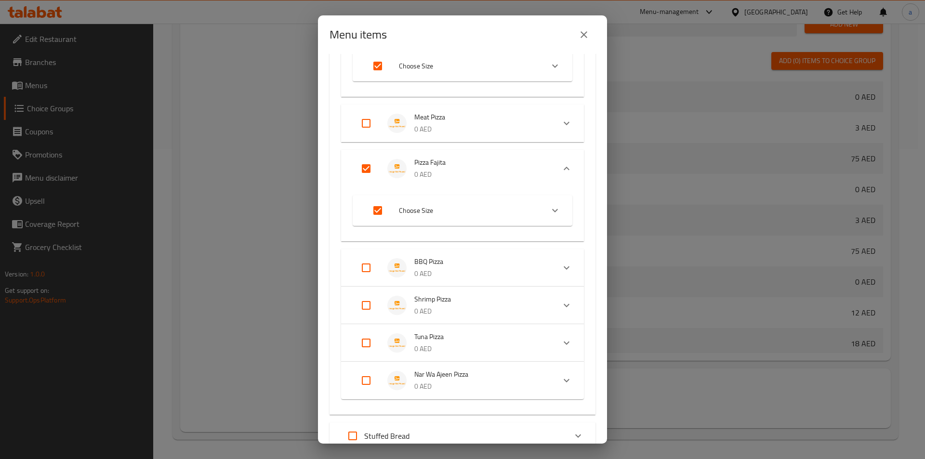
checkbox input "true"
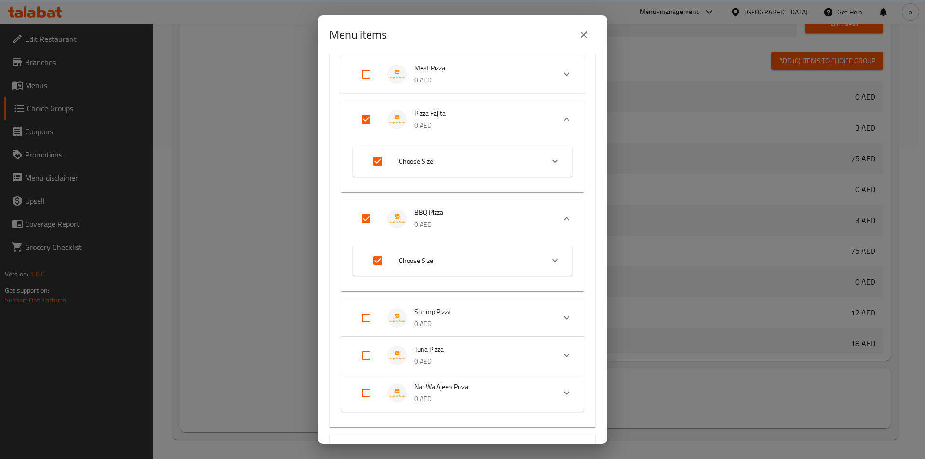
scroll to position [530, 0]
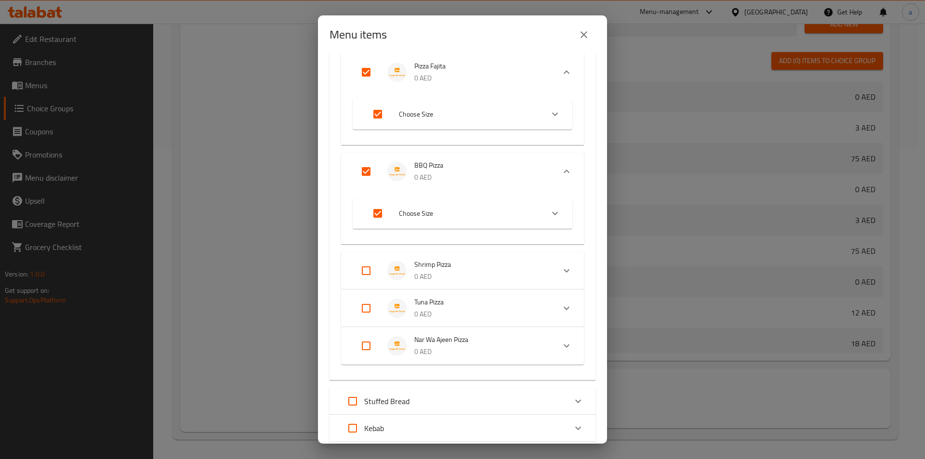
click at [371, 309] on input "Expand" at bounding box center [366, 308] width 23 height 23
checkbox input "true"
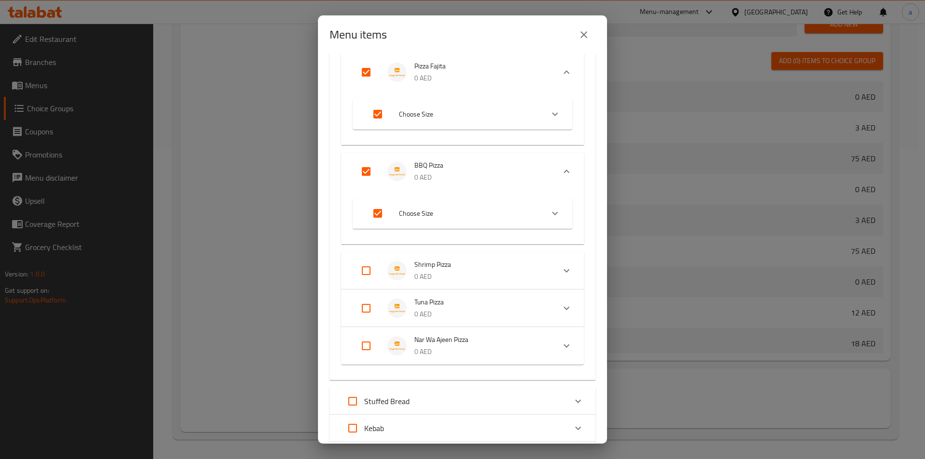
checkbox input "true"
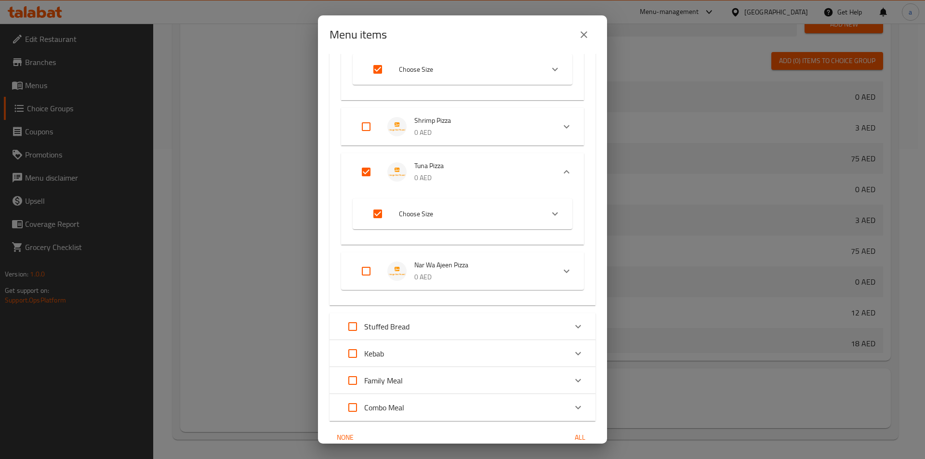
scroll to position [675, 0]
click at [366, 271] on input "Expand" at bounding box center [366, 270] width 23 height 23
checkbox input "true"
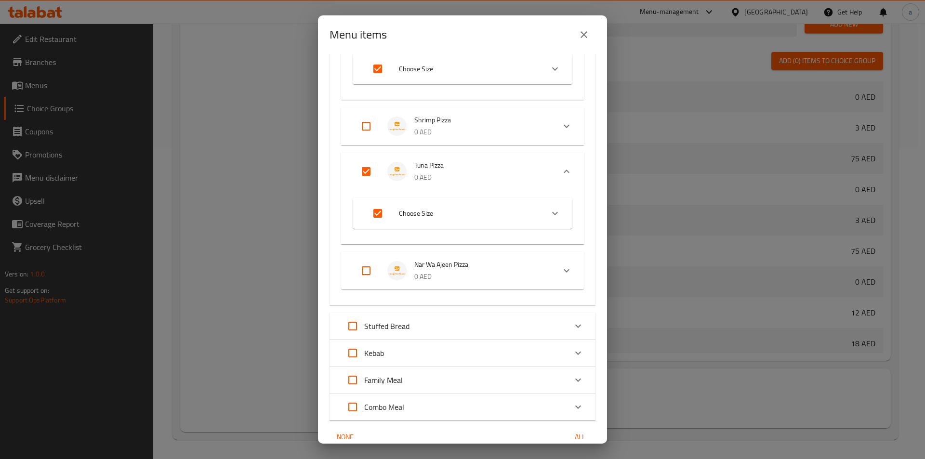
checkbox input "true"
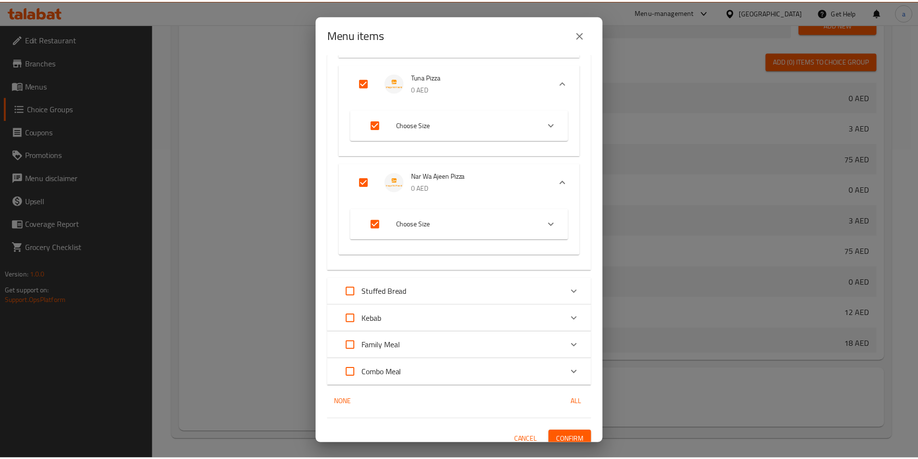
scroll to position [773, 0]
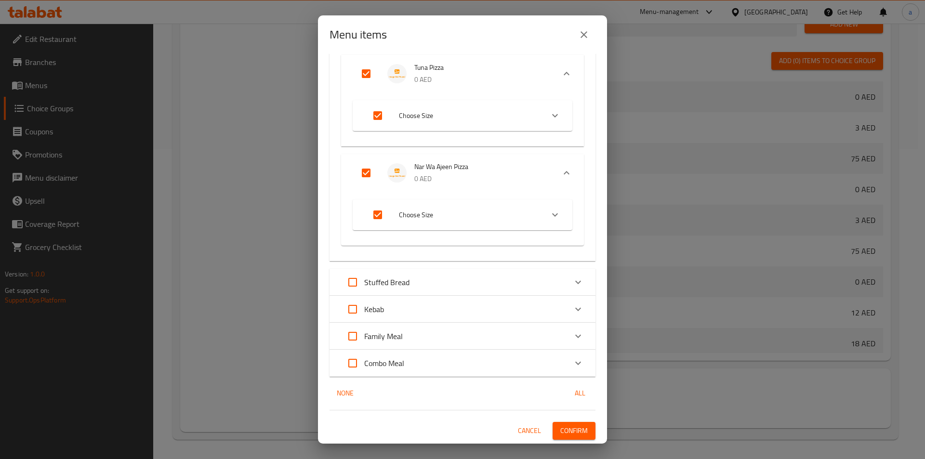
click at [566, 433] on span "Confirm" at bounding box center [574, 431] width 27 height 12
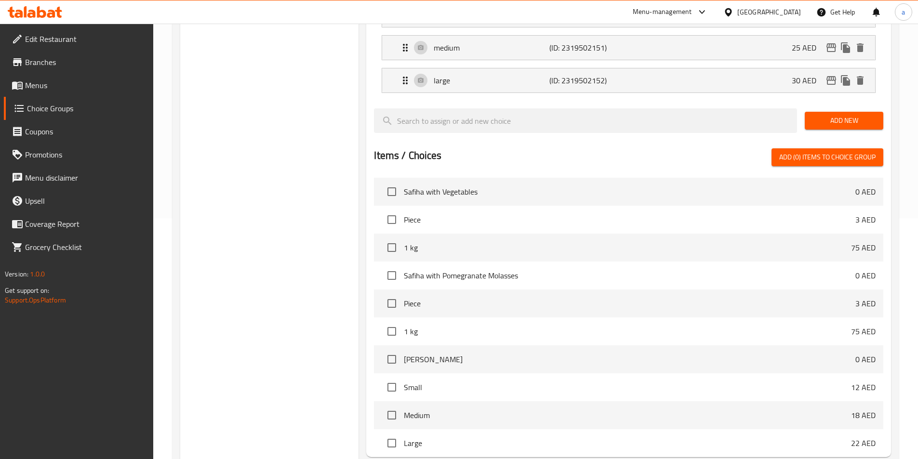
scroll to position [0, 0]
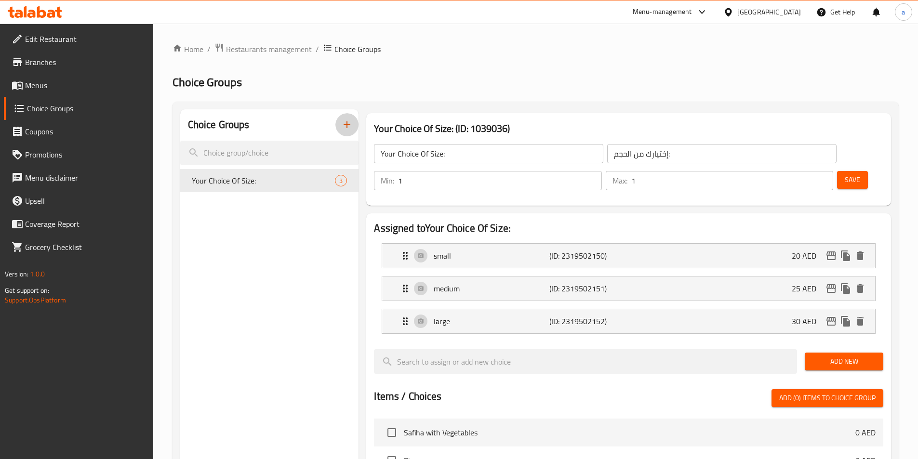
click at [344, 124] on icon "button" at bounding box center [347, 125] width 12 height 12
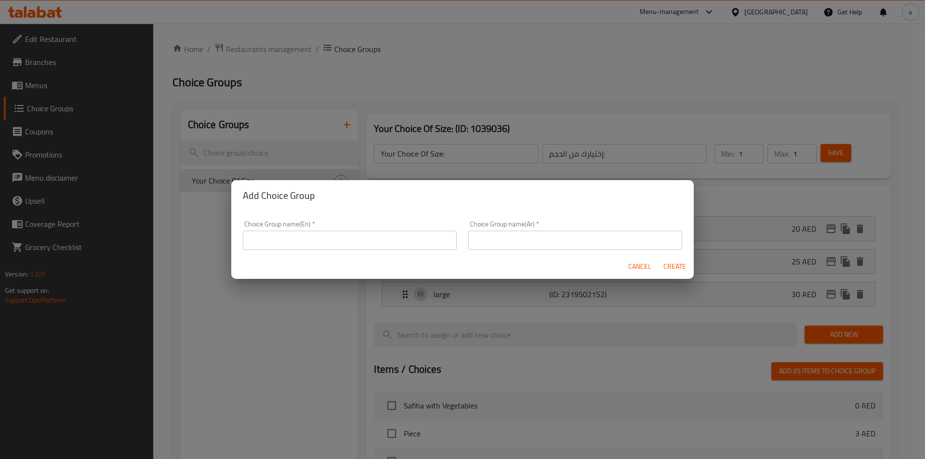
click at [347, 242] on input "text" at bounding box center [350, 240] width 214 height 19
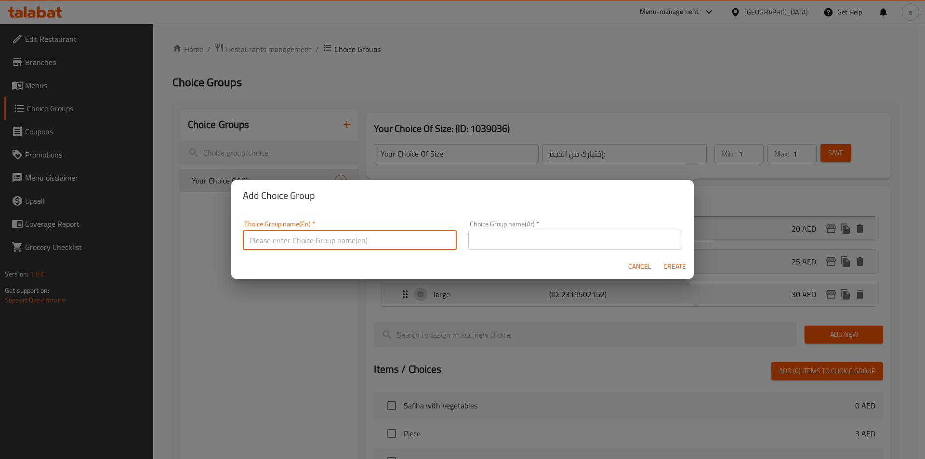
type input "Your Choice Of Size:"
click at [504, 236] on input "text" at bounding box center [575, 240] width 214 height 19
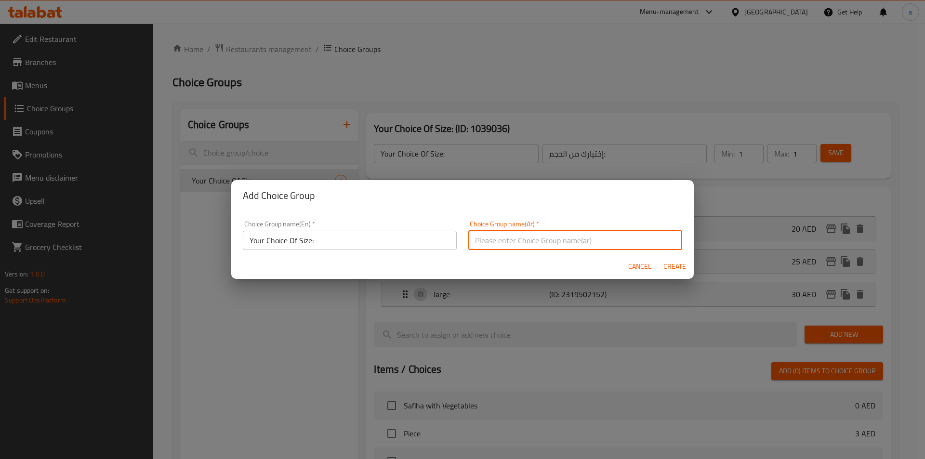
type input "إختيارك من الحجم:"
click at [667, 265] on span "Create" at bounding box center [674, 267] width 23 height 12
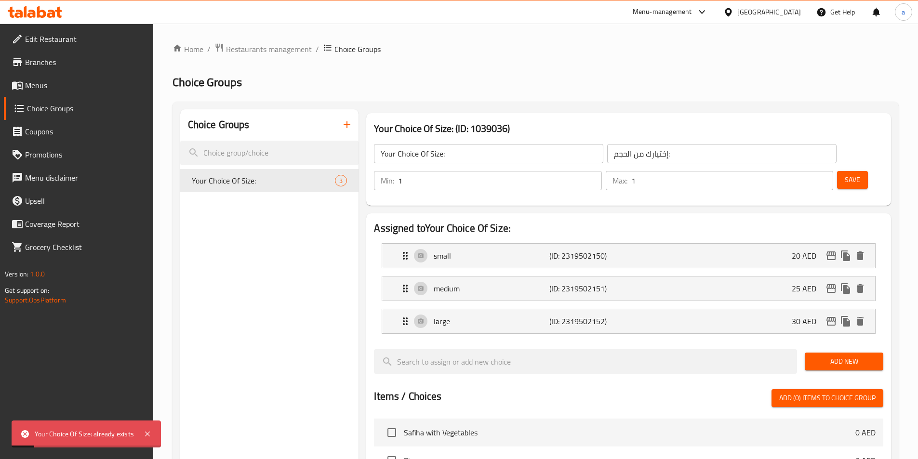
click at [347, 126] on icon "button" at bounding box center [347, 124] width 7 height 7
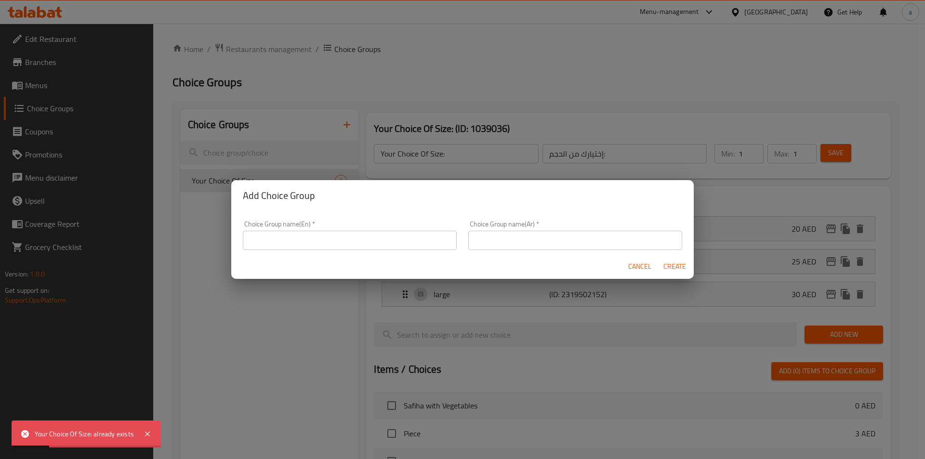
click at [361, 245] on input "text" at bounding box center [350, 240] width 214 height 19
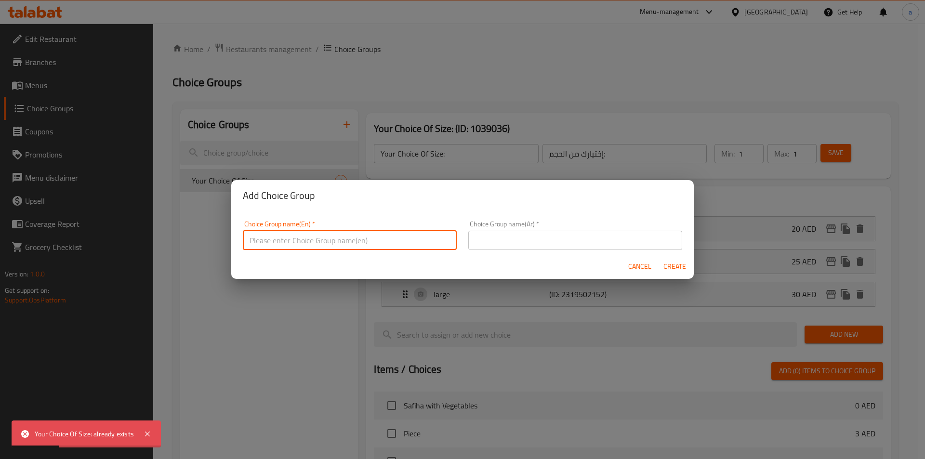
type input "Your Choice Of Size:"
click at [528, 244] on input "text" at bounding box center [575, 240] width 214 height 19
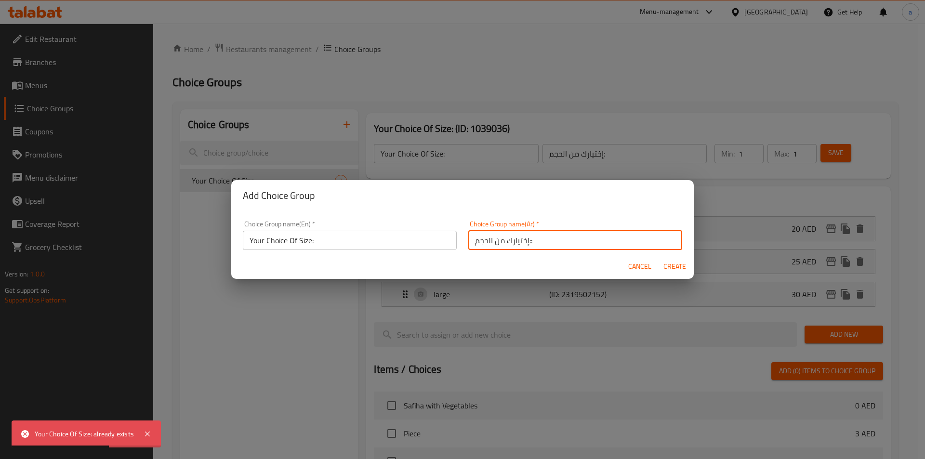
type input "إختيارك من الحجم::"
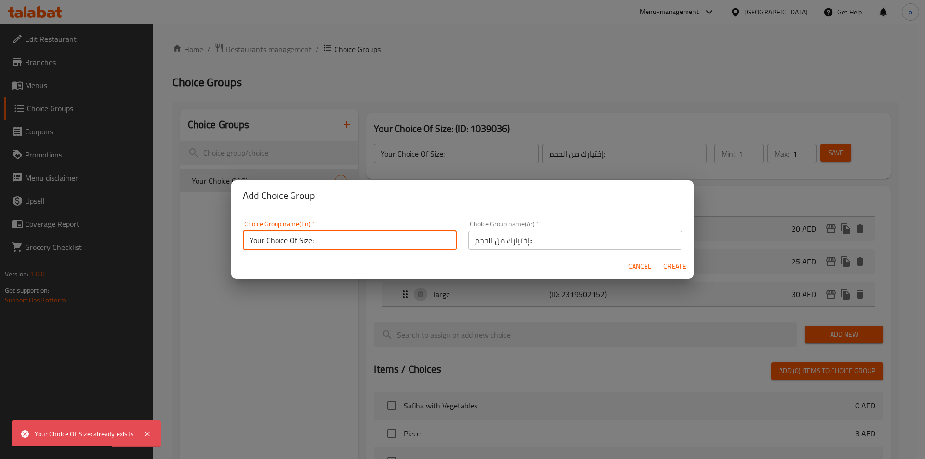
click at [359, 240] on input "Your Choice Of Size:" at bounding box center [350, 240] width 214 height 19
type input "Your Choice Of Size::"
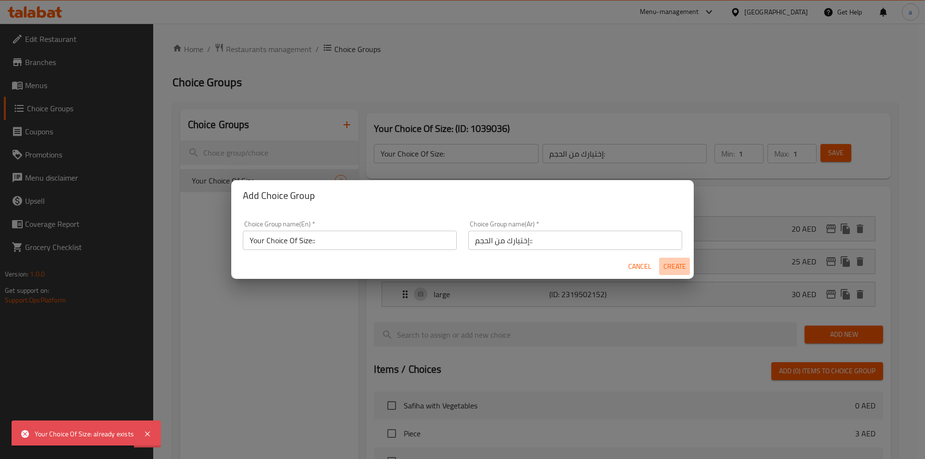
click at [679, 266] on span "Create" at bounding box center [674, 267] width 23 height 12
type input "Your Choice Of Size::"
type input "إختيارك من الحجم::"
type input "0"
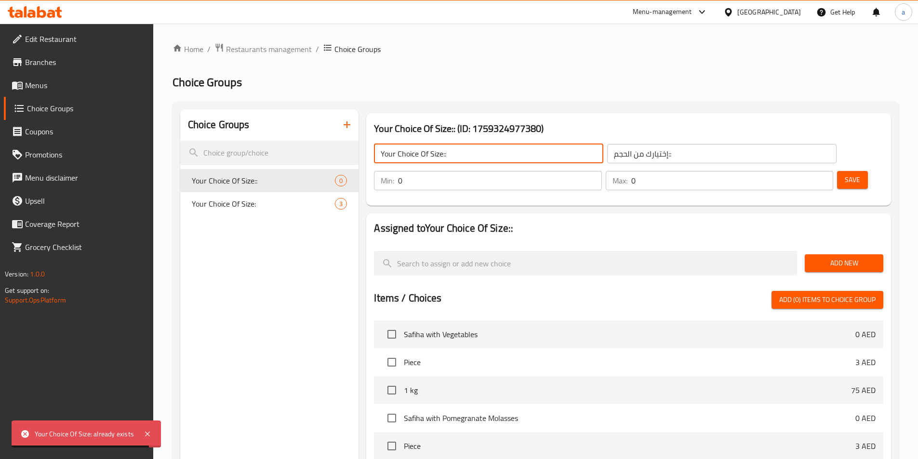
click at [472, 154] on input "Your Choice Of Size::" at bounding box center [488, 153] width 229 height 19
type input "Your Choice Of Size:"
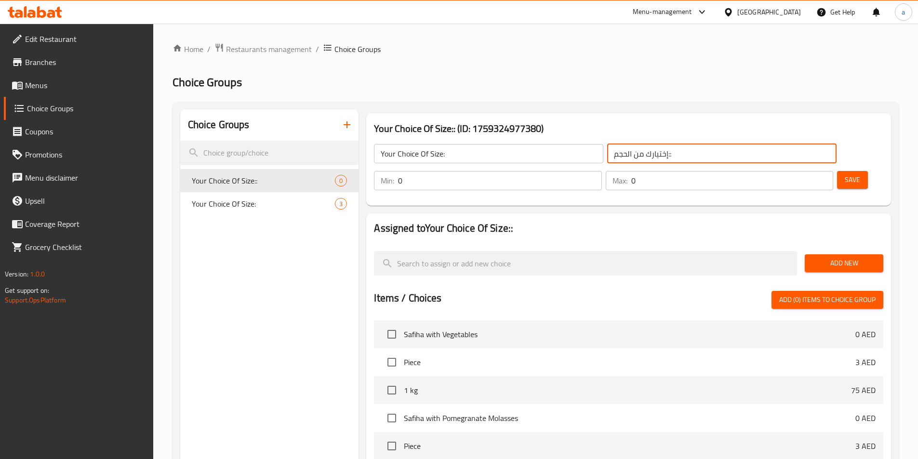
click at [620, 153] on input "إختيارك من الحجم::" at bounding box center [721, 153] width 229 height 19
type input "إختيارك من الحجم:"
drag, startPoint x: 747, startPoint y: 151, endPoint x: 738, endPoint y: 148, distance: 9.1
click at [601, 171] on div "Min: 0 ​" at bounding box center [487, 180] width 227 height 19
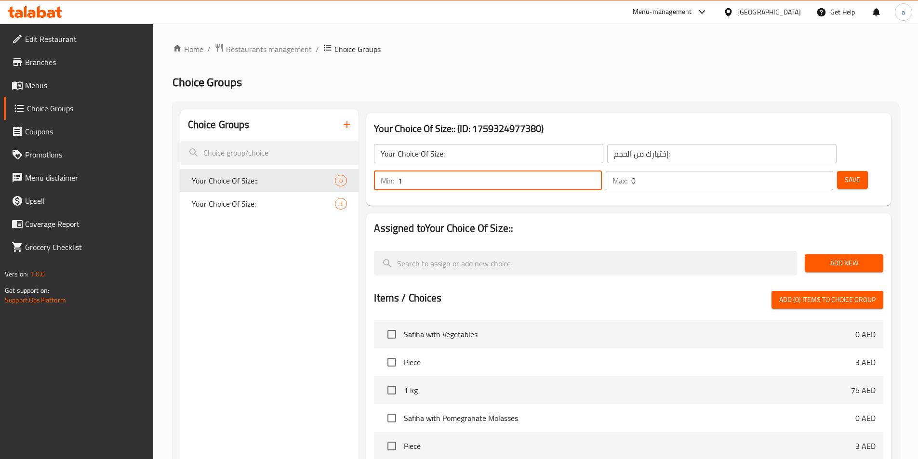
type input "1"
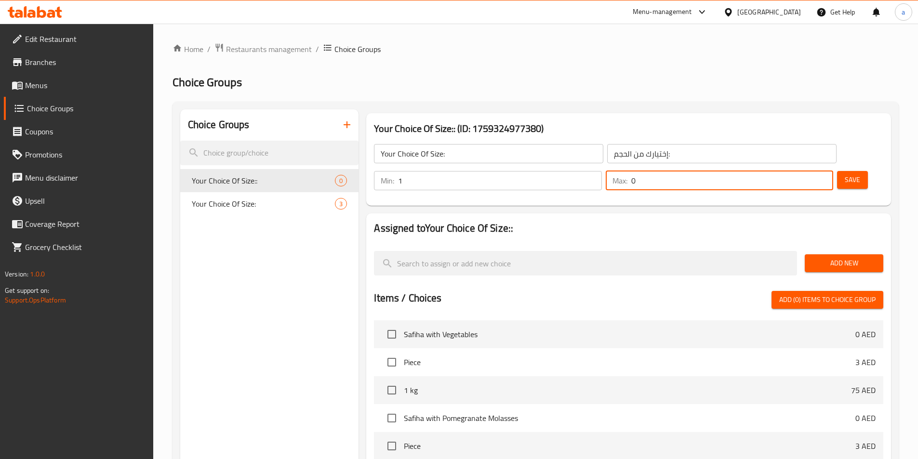
drag, startPoint x: 799, startPoint y: 153, endPoint x: 792, endPoint y: 152, distance: 6.9
click at [795, 171] on input "0" at bounding box center [732, 180] width 202 height 19
type input "1"
click at [841, 257] on span "Add New" at bounding box center [844, 263] width 63 height 12
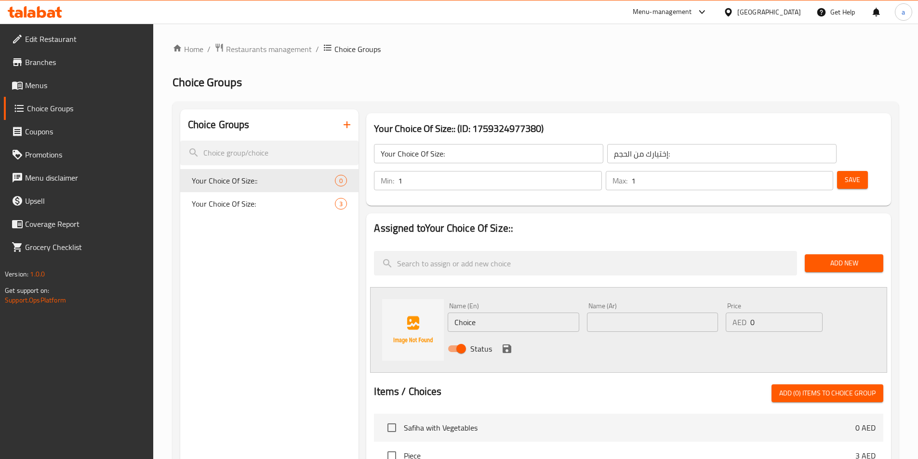
drag, startPoint x: 502, startPoint y: 299, endPoint x: 401, endPoint y: 306, distance: 101.4
click at [400, 306] on div "Name (En) Choice Name (En) Name (Ar) Name (Ar) Price AED 0 Price Status" at bounding box center [628, 330] width 517 height 86
type input "ص"
type input "small"
type input "صغير"
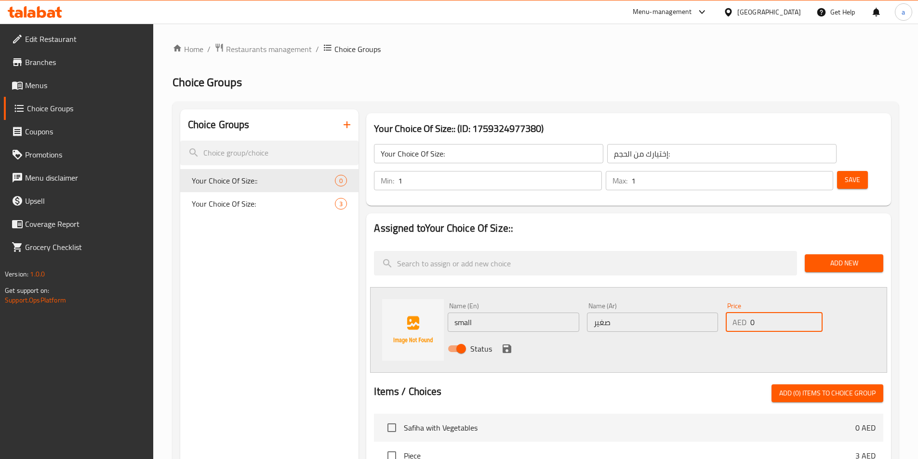
click at [748, 313] on div "AED 0 Price" at bounding box center [774, 322] width 96 height 19
type input "15"
click at [511, 345] on icon "save" at bounding box center [507, 349] width 9 height 9
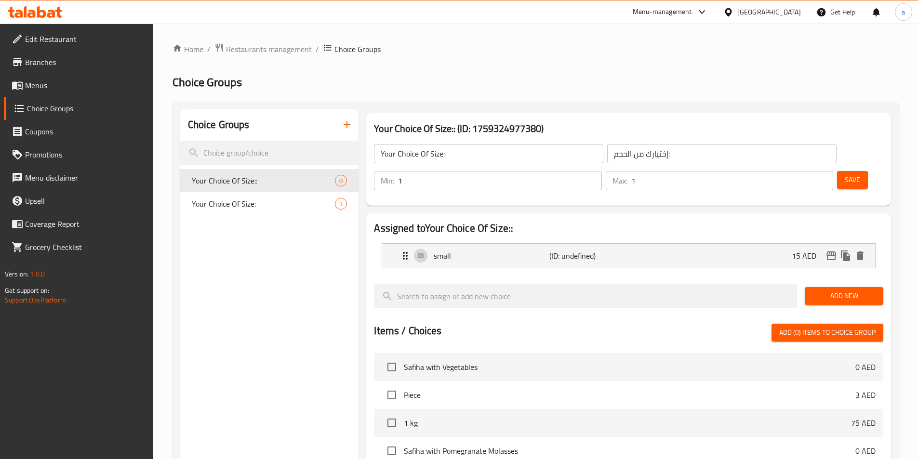
click at [831, 290] on span "Add New" at bounding box center [844, 296] width 63 height 12
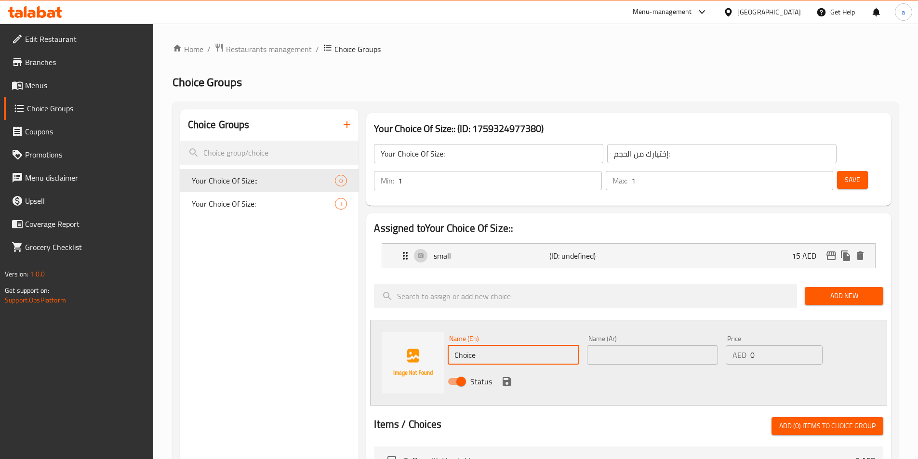
drag, startPoint x: 541, startPoint y: 326, endPoint x: 425, endPoint y: 330, distance: 116.2
click at [425, 330] on div "Name (En) Choice Name (En) Name (Ar) Name (Ar) Price AED 0 Price Status" at bounding box center [628, 363] width 517 height 86
type input "medium"
click at [621, 346] on input "text" at bounding box center [652, 355] width 131 height 19
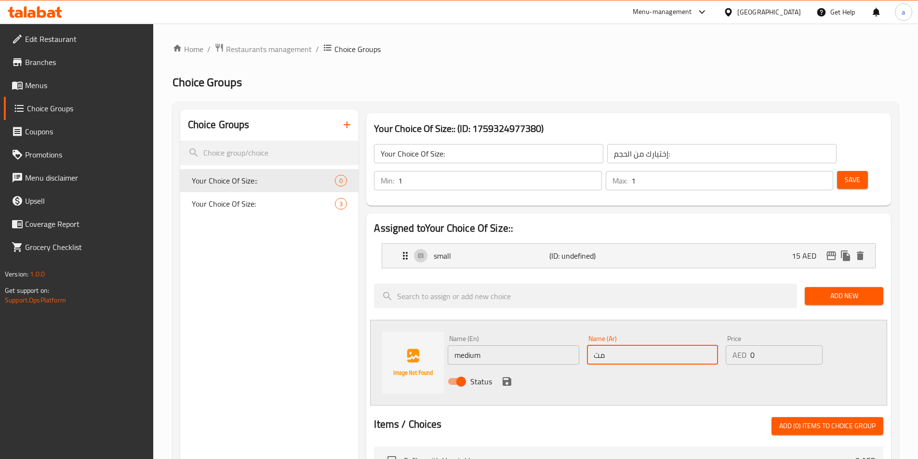
type input "م"
type input "وسط"
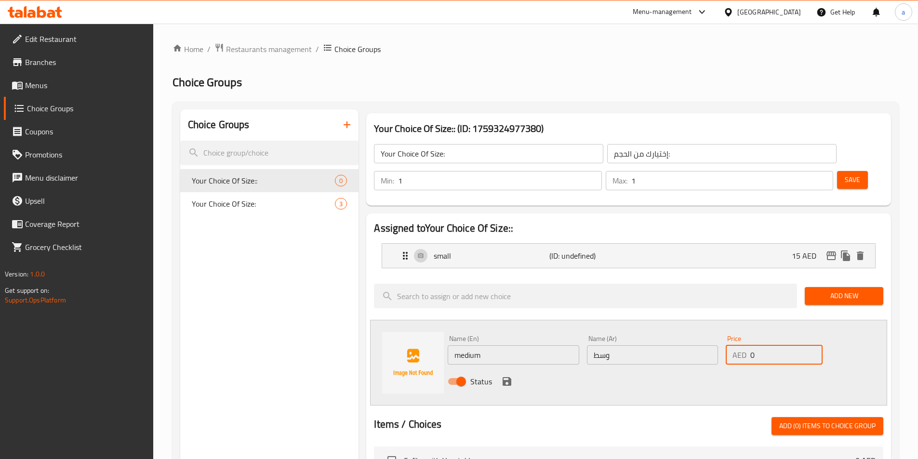
drag, startPoint x: 774, startPoint y: 329, endPoint x: 721, endPoint y: 329, distance: 53.0
click at [709, 332] on div "Name (En) medium Name (En) Name (Ar) وسط Name (Ar) Price AED 0 Price Status" at bounding box center [652, 363] width 417 height 63
type input "20"
click at [507, 377] on icon "save" at bounding box center [507, 381] width 9 height 9
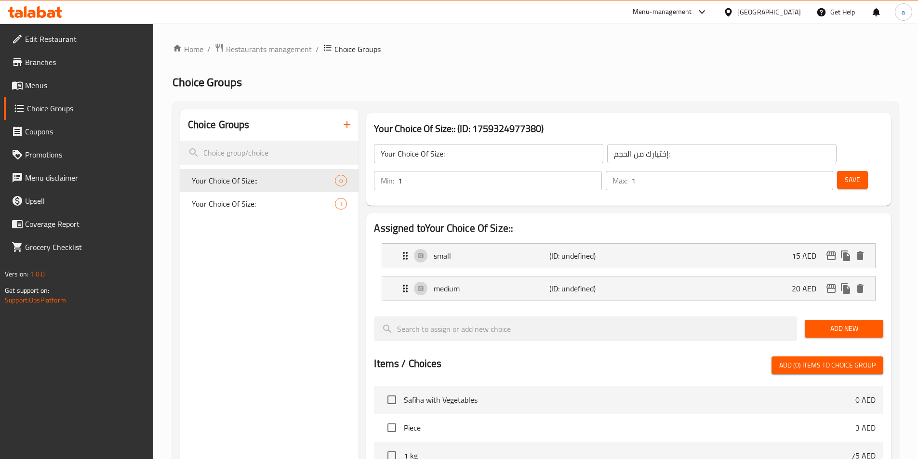
click at [841, 323] on span "Add New" at bounding box center [844, 329] width 63 height 12
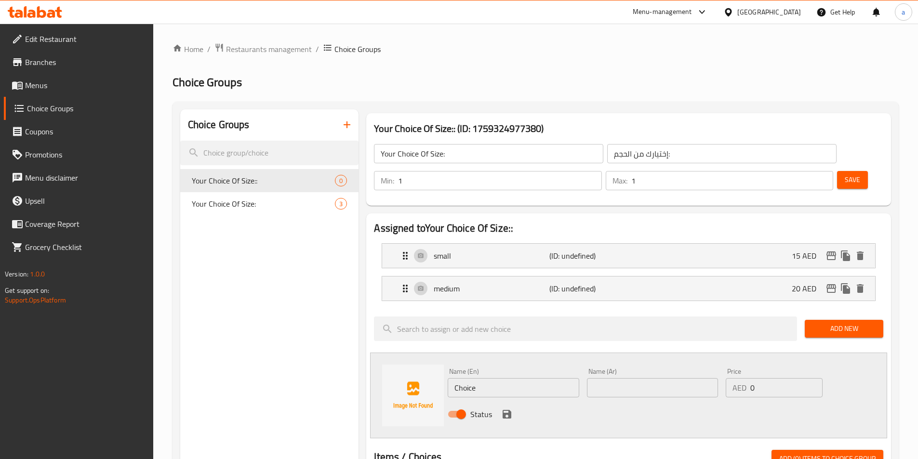
drag, startPoint x: 447, startPoint y: 350, endPoint x: 407, endPoint y: 343, distance: 40.7
click at [415, 353] on div "Name (En) Choice Name (En) Name (Ar) Name (Ar) Price AED 0 Price Status" at bounding box center [628, 396] width 517 height 86
type input "large"
click at [653, 378] on input "text" at bounding box center [652, 387] width 131 height 19
type input "كبير"
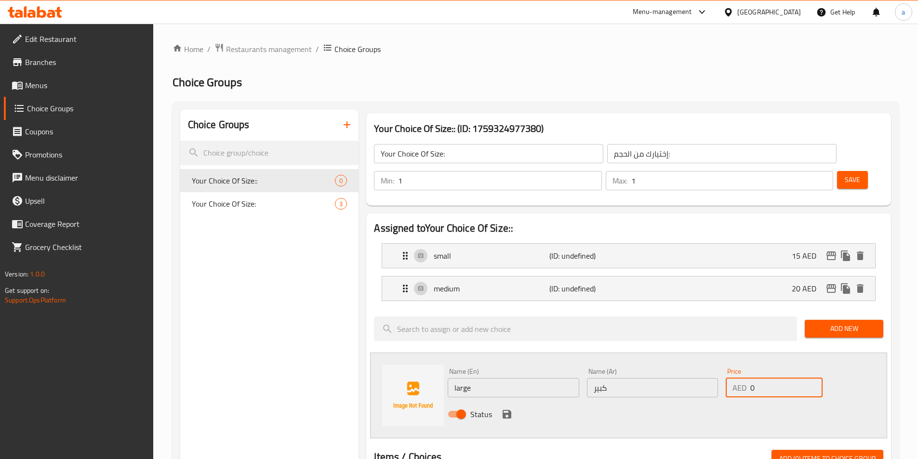
drag, startPoint x: 761, startPoint y: 363, endPoint x: 740, endPoint y: 356, distance: 21.9
click at [740, 378] on div "AED 0 Price" at bounding box center [774, 387] width 96 height 19
type input "25"
click at [501, 409] on icon "save" at bounding box center [507, 415] width 12 height 12
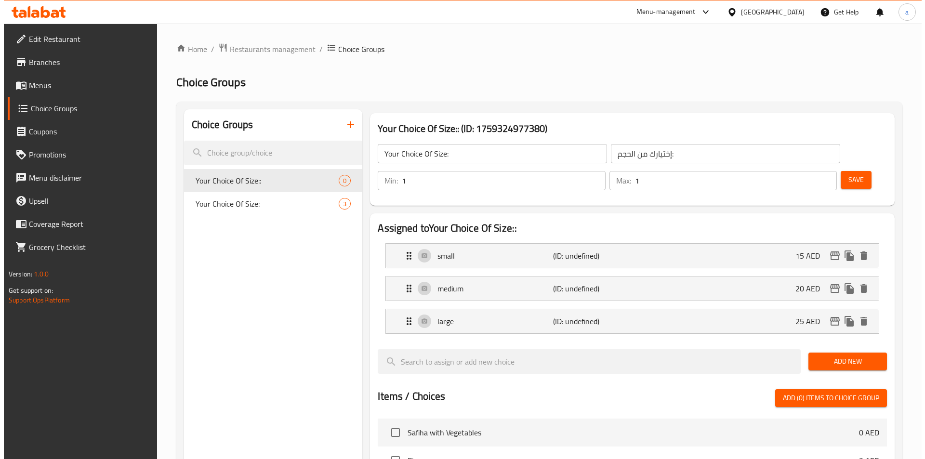
scroll to position [310, 0]
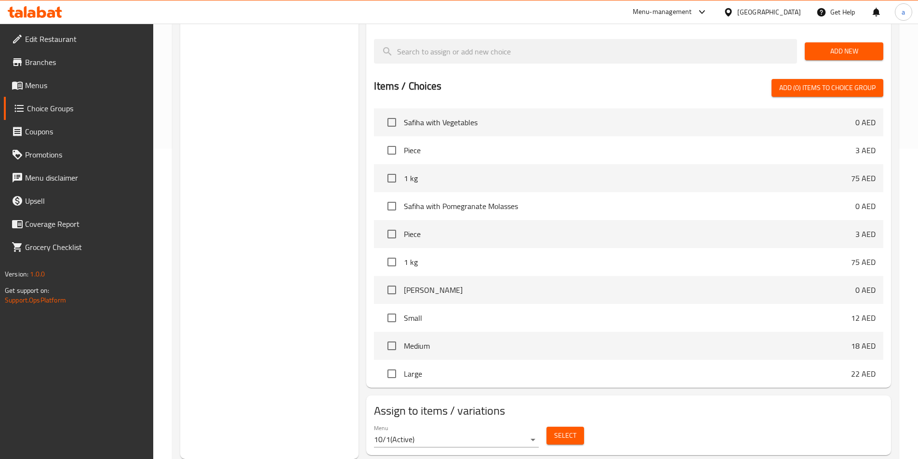
click at [567, 430] on span "Select" at bounding box center [565, 436] width 22 height 12
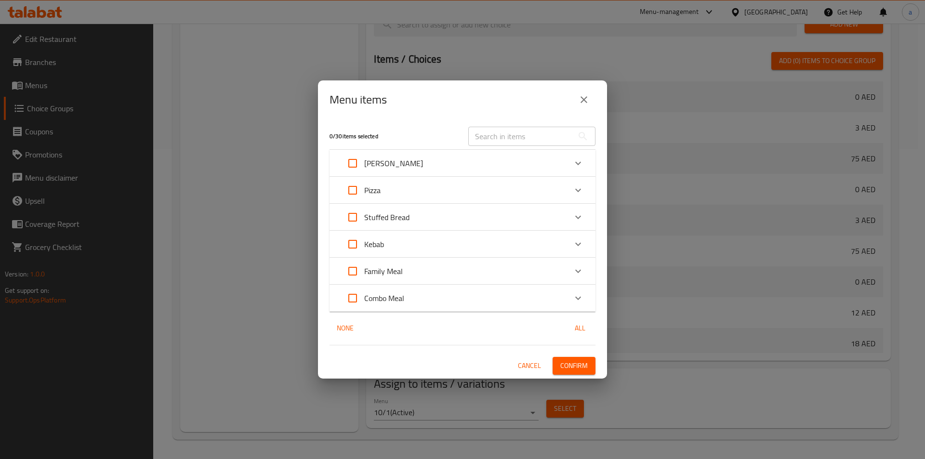
click at [370, 191] on p "Pizza" at bounding box center [372, 191] width 16 height 12
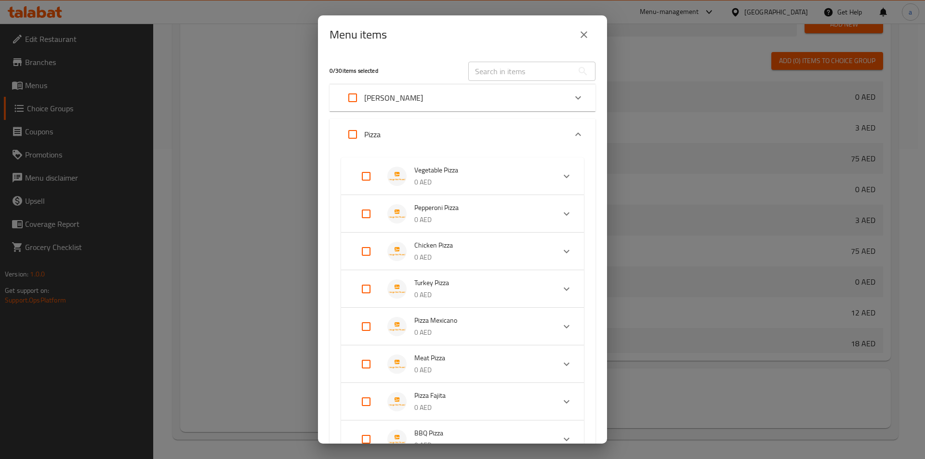
click at [365, 176] on input "Expand" at bounding box center [366, 176] width 23 height 23
checkbox input "true"
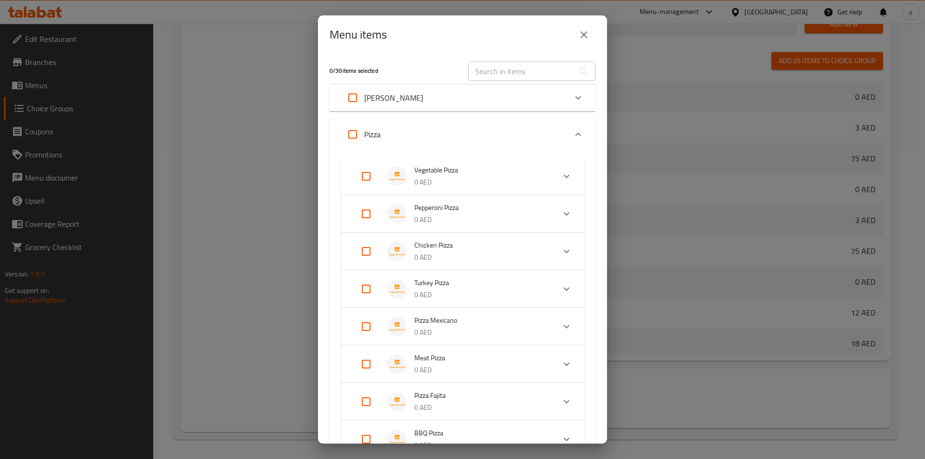
checkbox input "true"
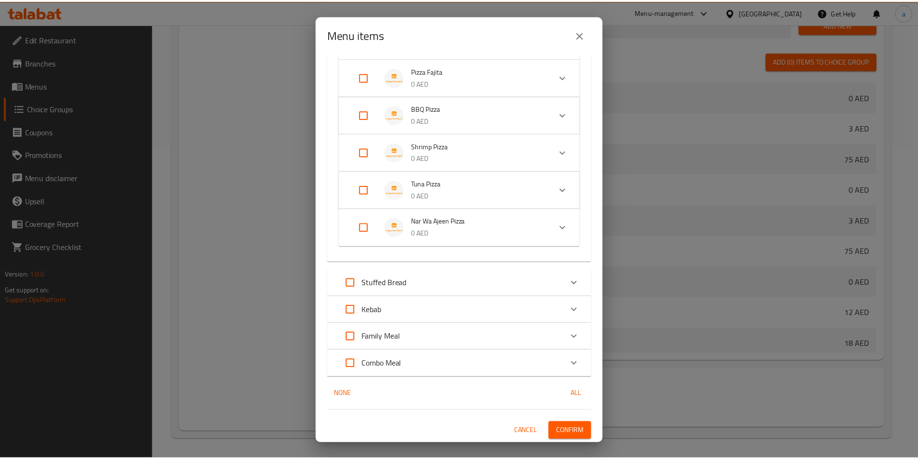
scroll to position [387, 0]
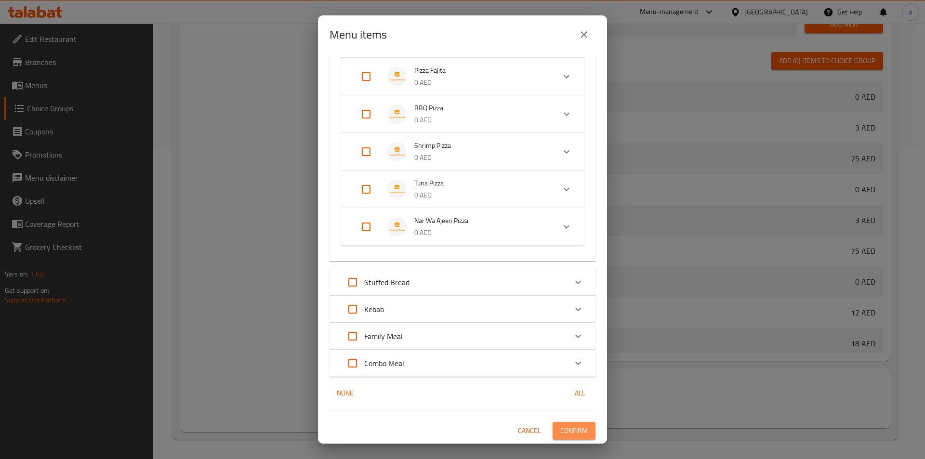
click at [569, 435] on span "Confirm" at bounding box center [574, 431] width 27 height 12
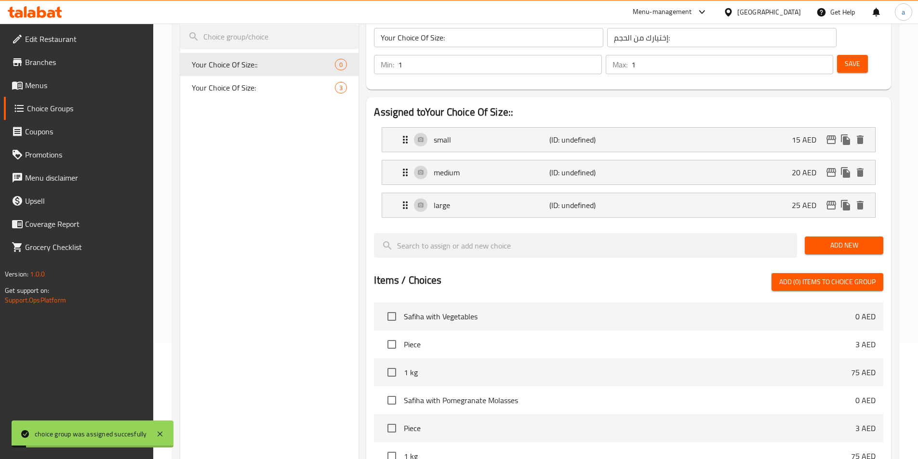
scroll to position [0, 0]
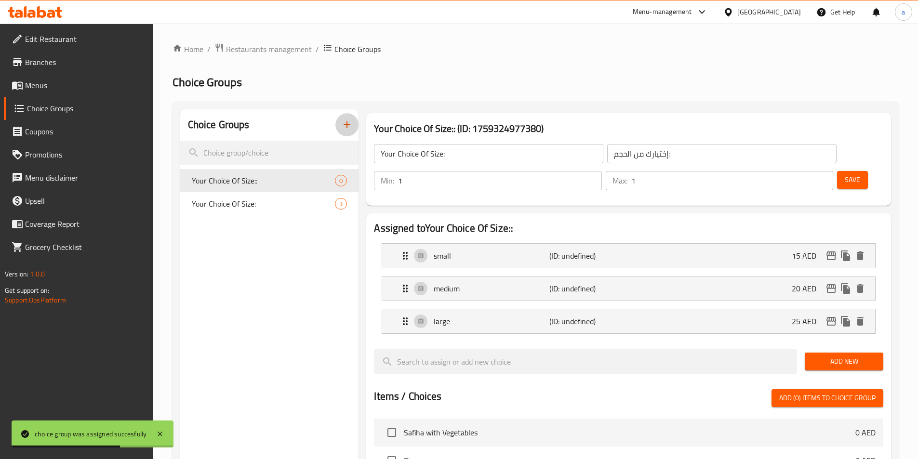
click at [346, 129] on icon "button" at bounding box center [347, 125] width 12 height 12
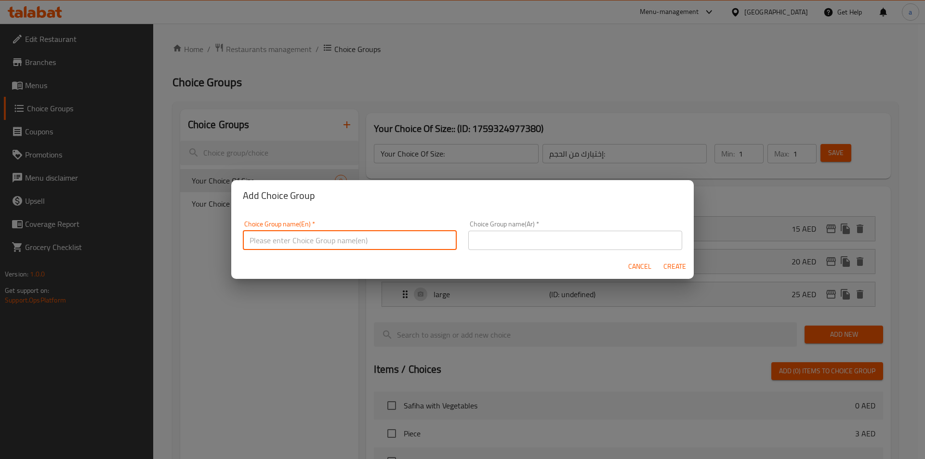
click at [376, 243] on input "text" at bounding box center [350, 240] width 214 height 19
type input "Your Choice Of Size:"
click at [530, 242] on input "text" at bounding box center [575, 240] width 214 height 19
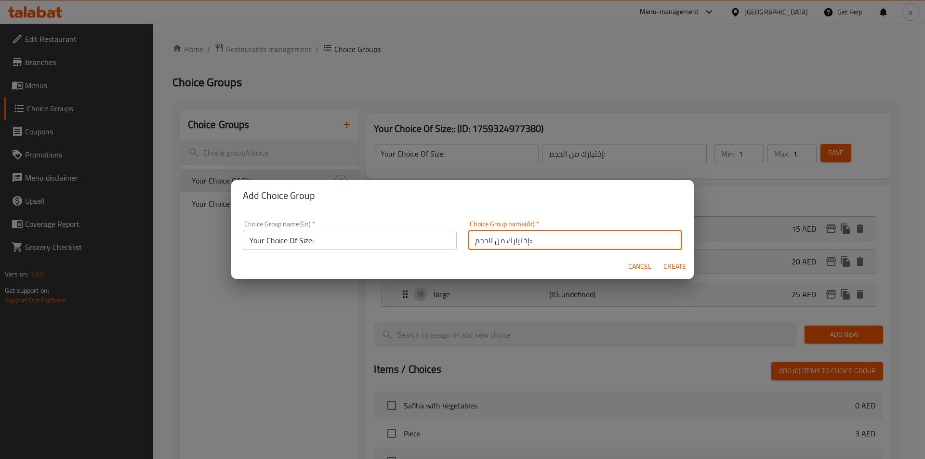
type input "إختيارك من الحجم::"
click at [357, 243] on input "Your Choice Of Size:" at bounding box center [350, 240] width 214 height 19
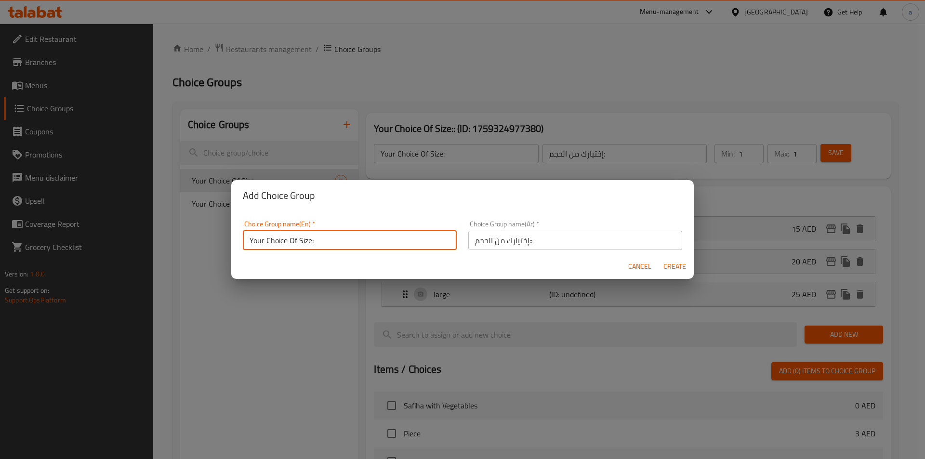
type input "Your Choice Of Size::"
click at [673, 265] on span "Create" at bounding box center [674, 267] width 23 height 12
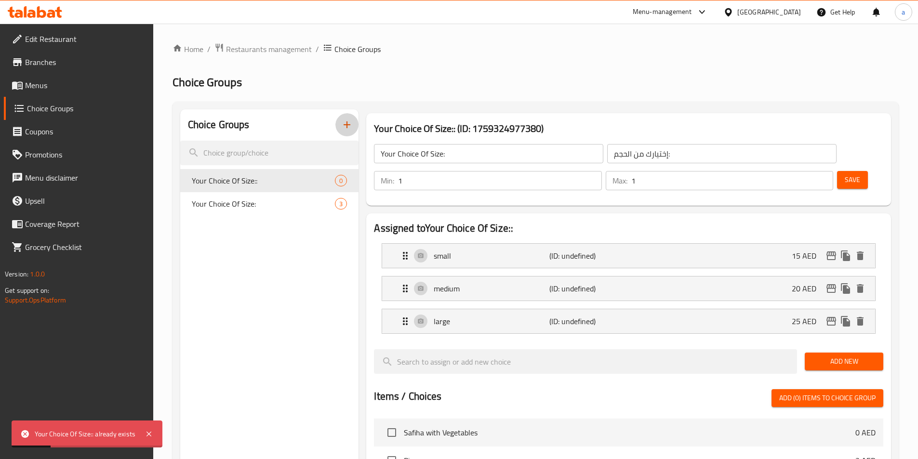
click at [345, 123] on icon "button" at bounding box center [347, 125] width 12 height 12
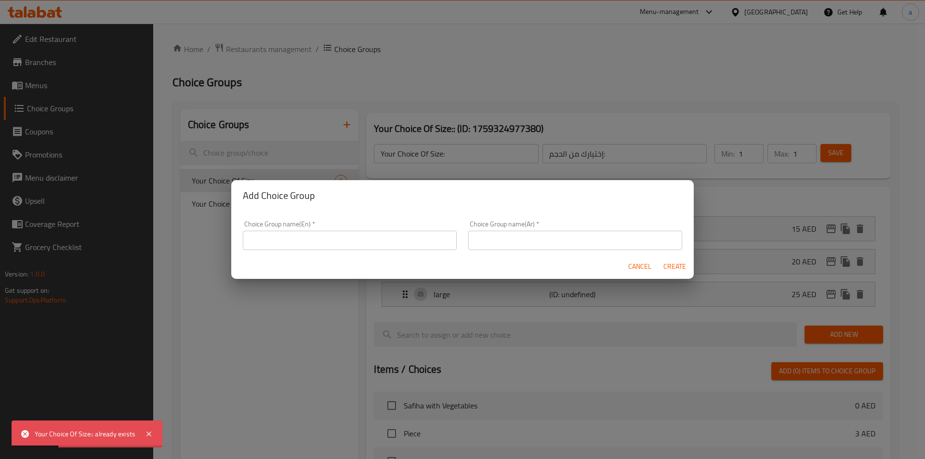
click at [386, 238] on input "text" at bounding box center [350, 240] width 214 height 19
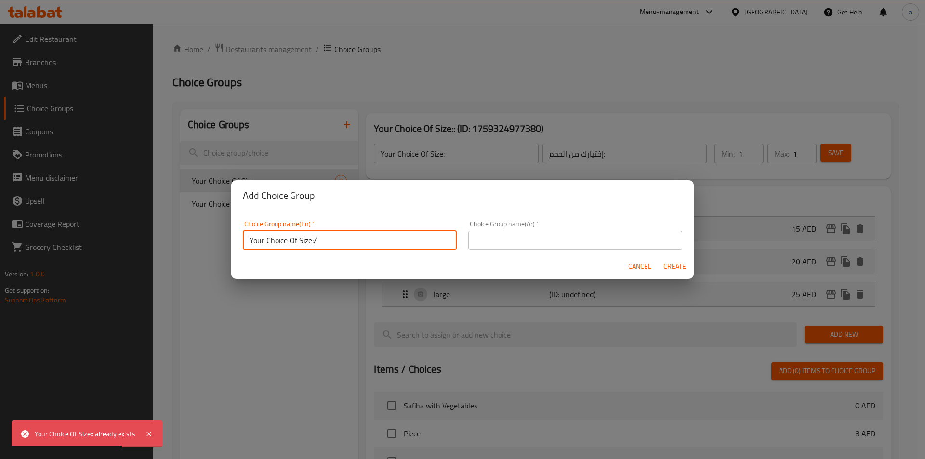
type input "Your Choice Of Size:/"
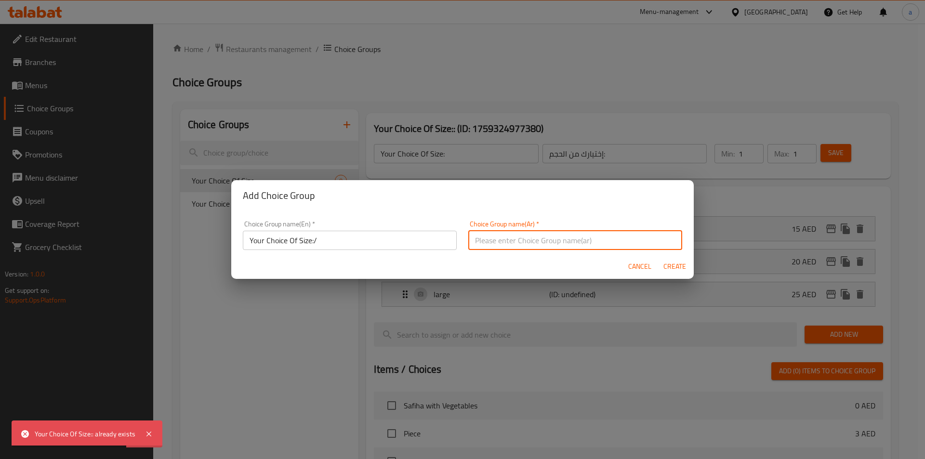
click at [520, 243] on input "text" at bounding box center [575, 240] width 214 height 19
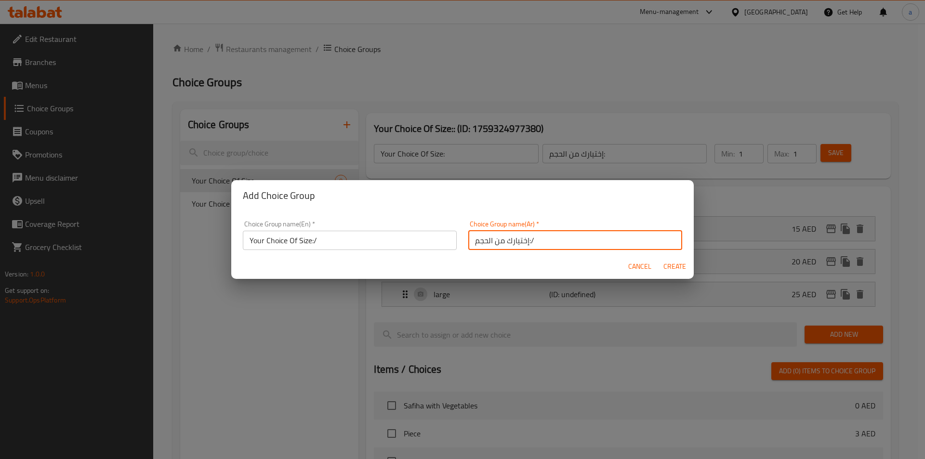
type input "إختيارك من الحجم:/"
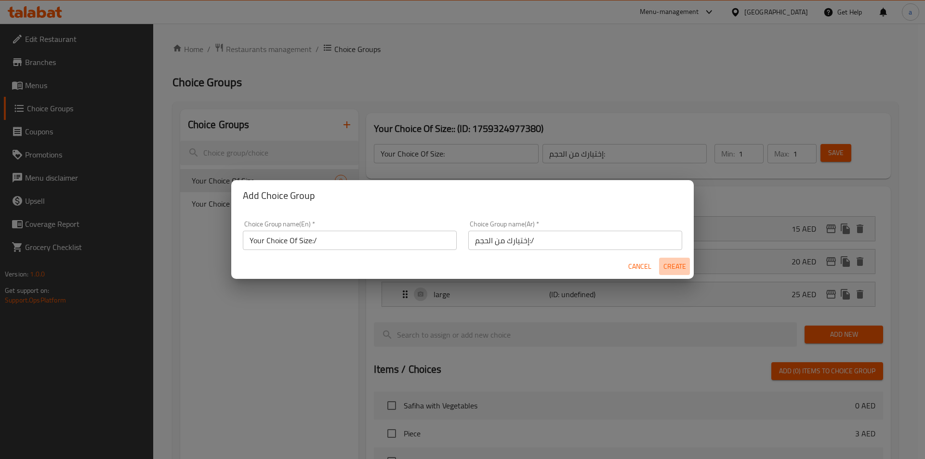
click at [680, 267] on span "Create" at bounding box center [674, 267] width 23 height 12
type input "Your Choice Of Size:/"
type input "إختيارك من الحجم:/"
type input "0"
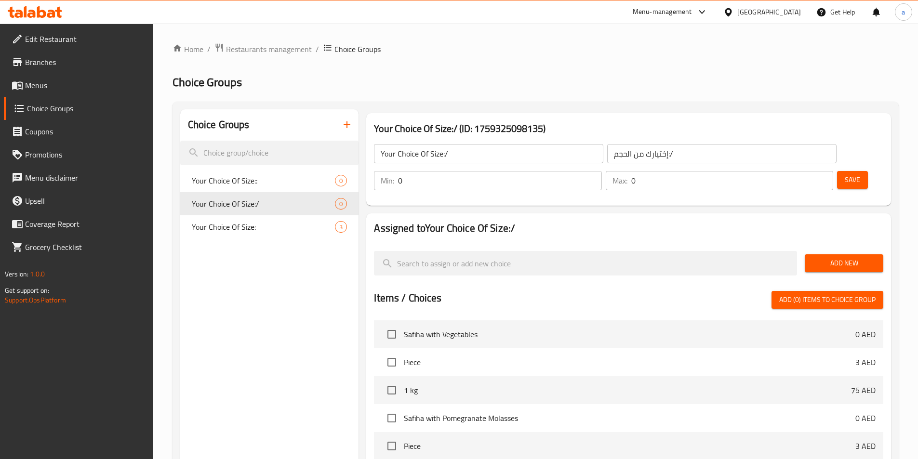
click at [495, 159] on input "Your Choice Of Size:/" at bounding box center [488, 153] width 229 height 19
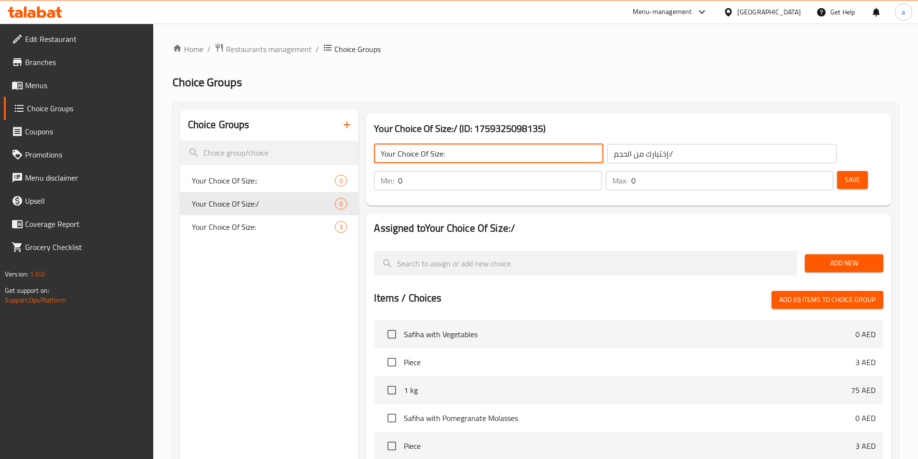
type input "Your Choice Of Size:"
click at [658, 151] on input "إختيارك من الحجم:/" at bounding box center [721, 153] width 229 height 19
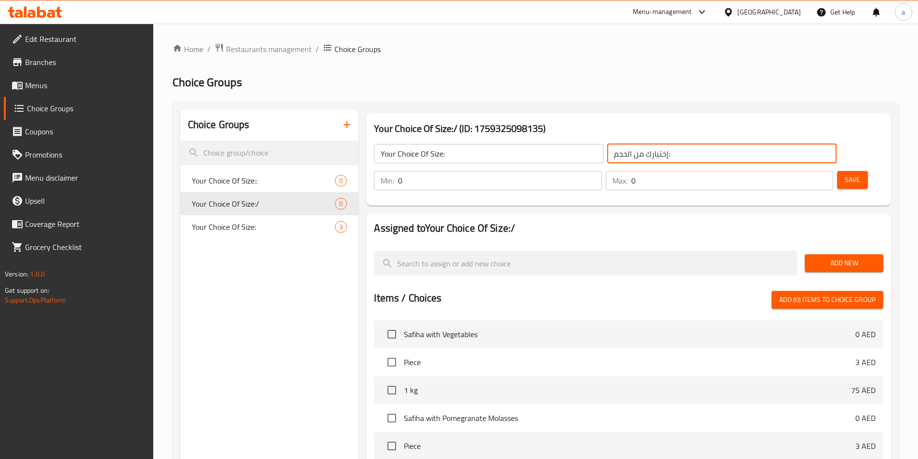
type input "إختيارك من الحجم:"
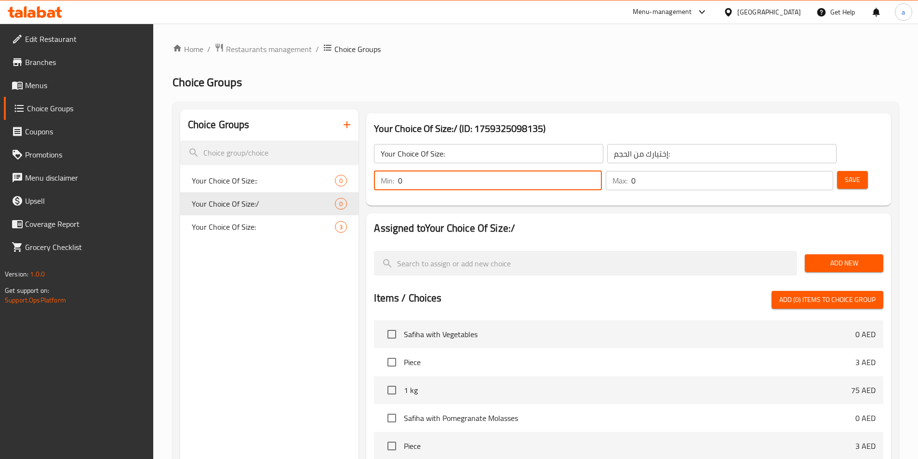
drag, startPoint x: 746, startPoint y: 157, endPoint x: 728, endPoint y: 153, distance: 18.1
click at [601, 171] on div "Min: 0 ​" at bounding box center [487, 180] width 227 height 19
type input "1"
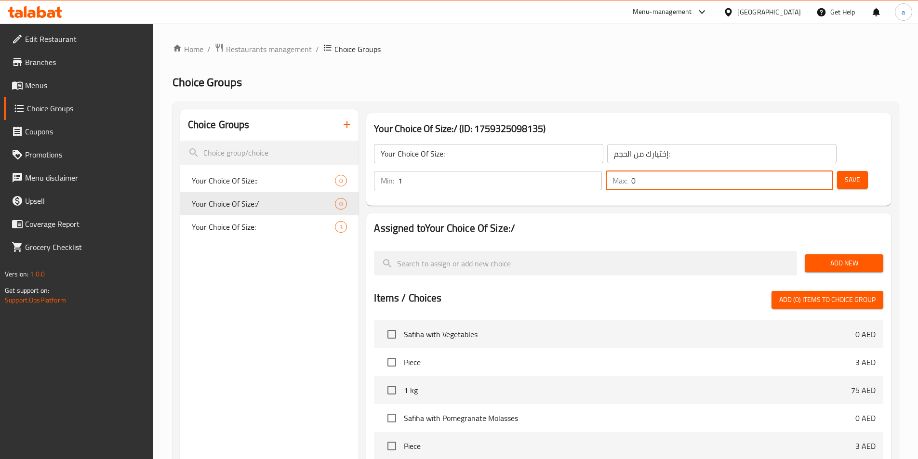
click at [785, 171] on div "Max: 0 ​" at bounding box center [719, 180] width 227 height 19
type input "1"
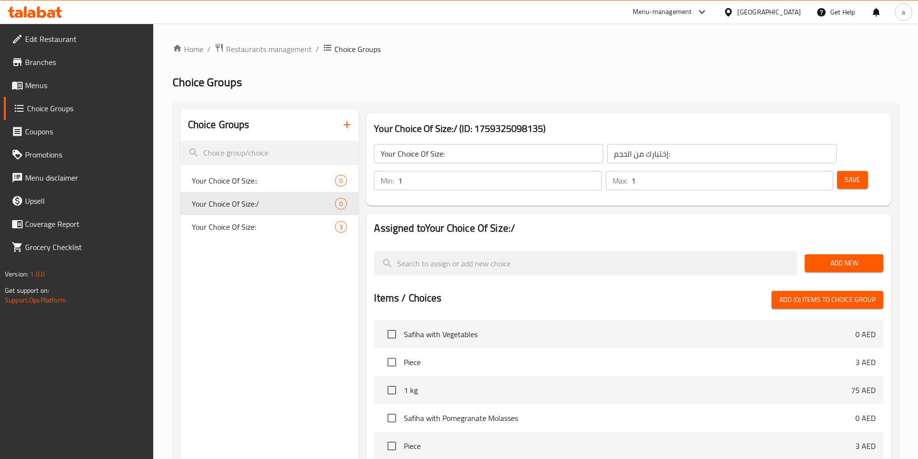
click at [874, 257] on span "Add New" at bounding box center [844, 263] width 63 height 12
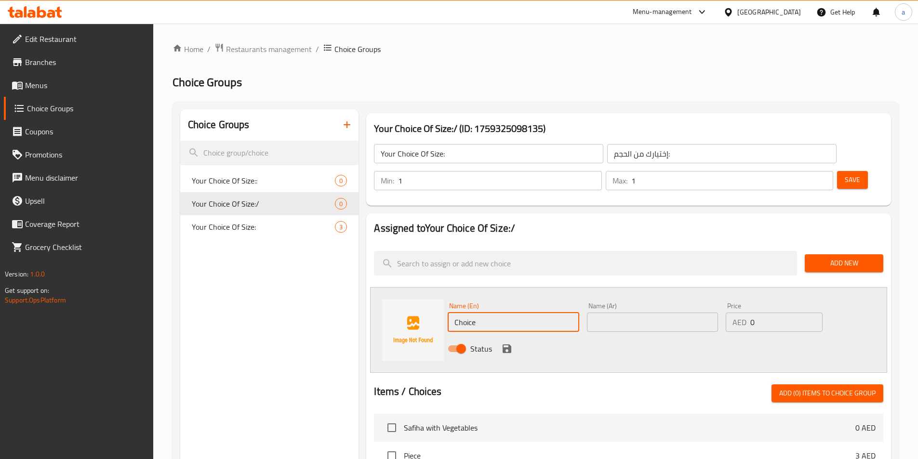
drag, startPoint x: 449, startPoint y: 293, endPoint x: 444, endPoint y: 292, distance: 5.0
click at [444, 299] on div "Name (En) Choice Name (En)" at bounding box center [513, 317] width 139 height 37
type input "w"
type input "ص"
type input "small"
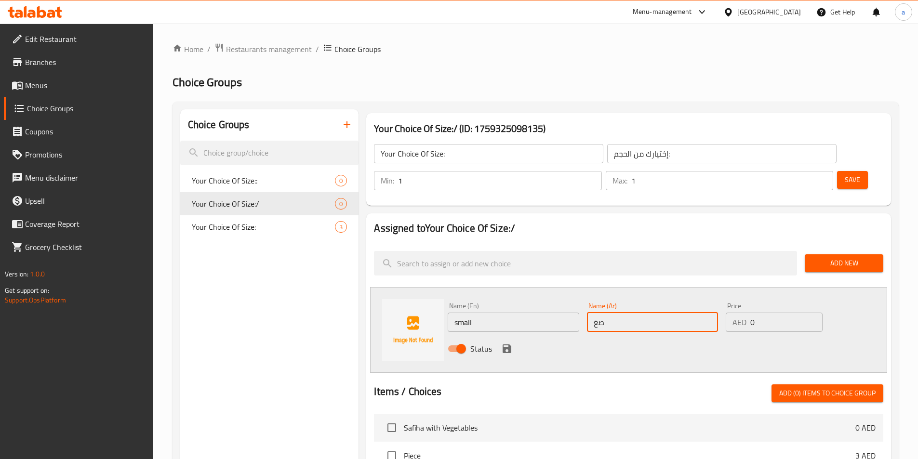
type input "صغير"
click at [741, 313] on div "AED 0 Price" at bounding box center [774, 322] width 96 height 19
type input "18"
click at [506, 343] on icon "save" at bounding box center [507, 349] width 12 height 12
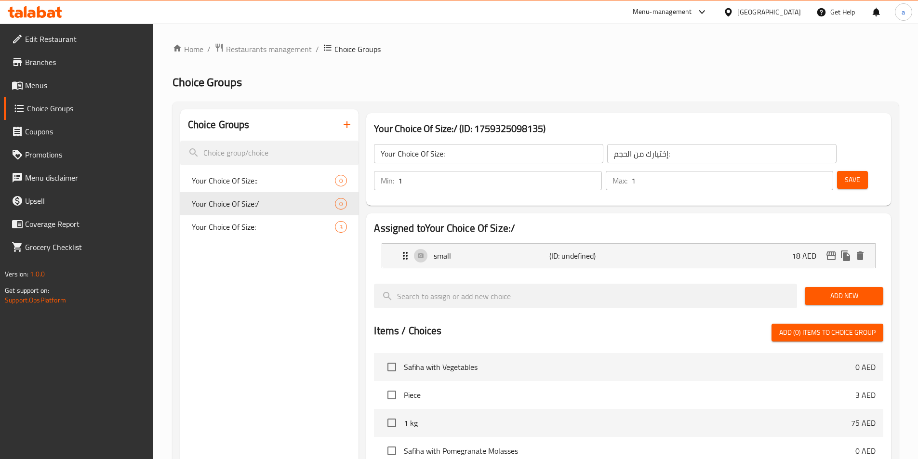
click at [836, 290] on span "Add New" at bounding box center [844, 296] width 63 height 12
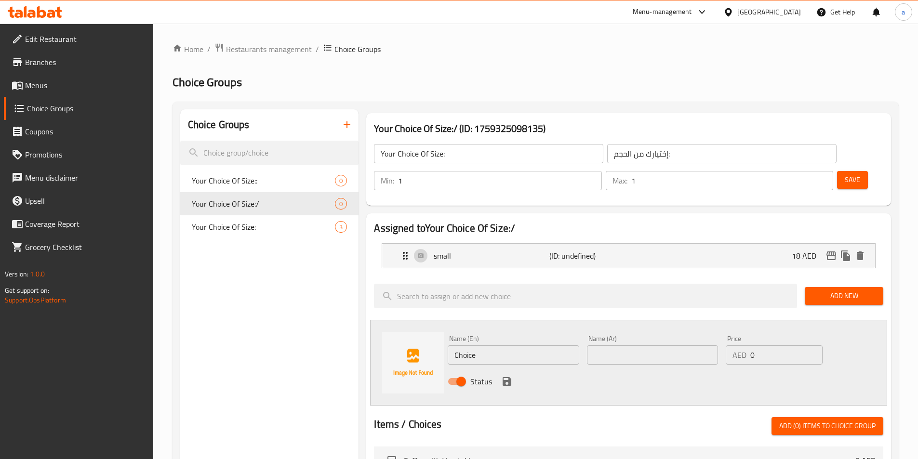
drag, startPoint x: 506, startPoint y: 332, endPoint x: 460, endPoint y: 333, distance: 45.8
click at [395, 328] on div "Name (En) Choice Name (En) Name (Ar) Name (Ar) Price AED 0 Price Status" at bounding box center [628, 363] width 517 height 86
type input "medium"
click at [649, 346] on input "text" at bounding box center [652, 355] width 131 height 19
type input "وسط"
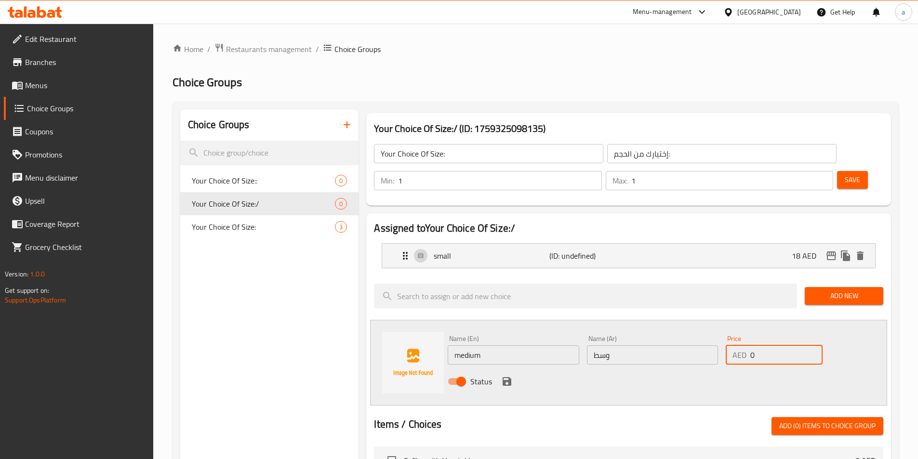
drag, startPoint x: 766, startPoint y: 323, endPoint x: 750, endPoint y: 326, distance: 16.6
click at [750, 346] on div "AED 0 Price" at bounding box center [774, 355] width 96 height 19
type input "22"
click at [509, 376] on icon "save" at bounding box center [507, 382] width 12 height 12
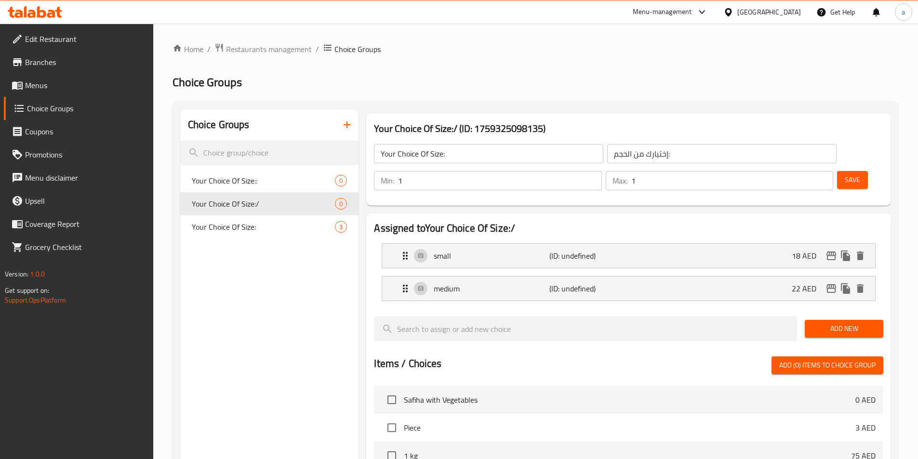
click at [851, 320] on button "Add New" at bounding box center [844, 329] width 79 height 18
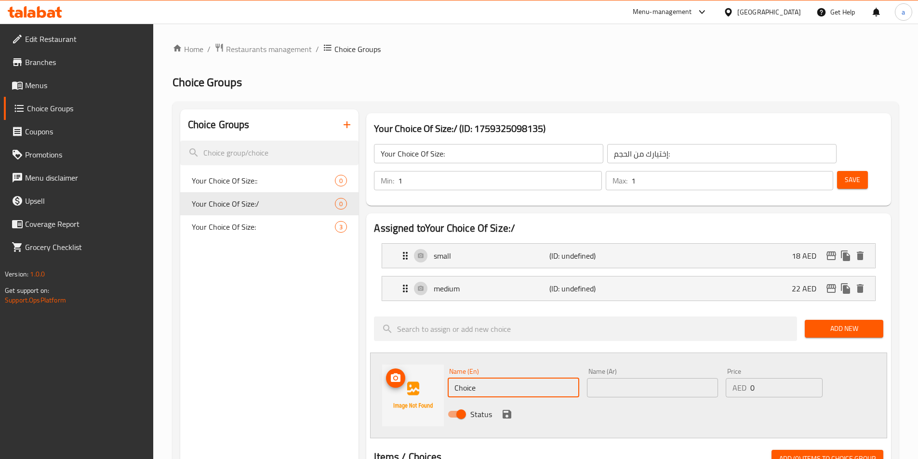
drag, startPoint x: 528, startPoint y: 361, endPoint x: 431, endPoint y: 358, distance: 97.4
click at [431, 358] on div "Name (En) Choice Name (En) Name (Ar) Name (Ar) Price AED 0 Price Status" at bounding box center [628, 396] width 517 height 86
type input "large"
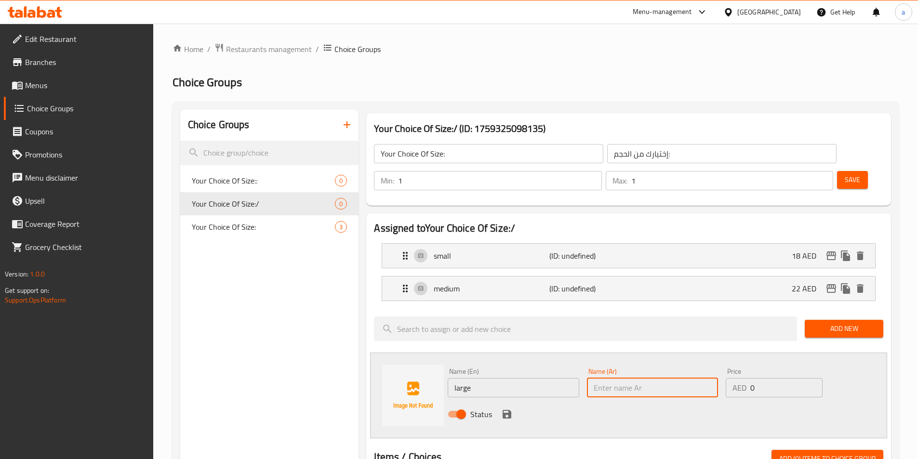
click at [629, 378] on input "text" at bounding box center [652, 387] width 131 height 19
type input "كبير"
drag, startPoint x: 788, startPoint y: 359, endPoint x: 744, endPoint y: 352, distance: 44.9
click at [743, 378] on div "AED 0 Price" at bounding box center [774, 387] width 96 height 19
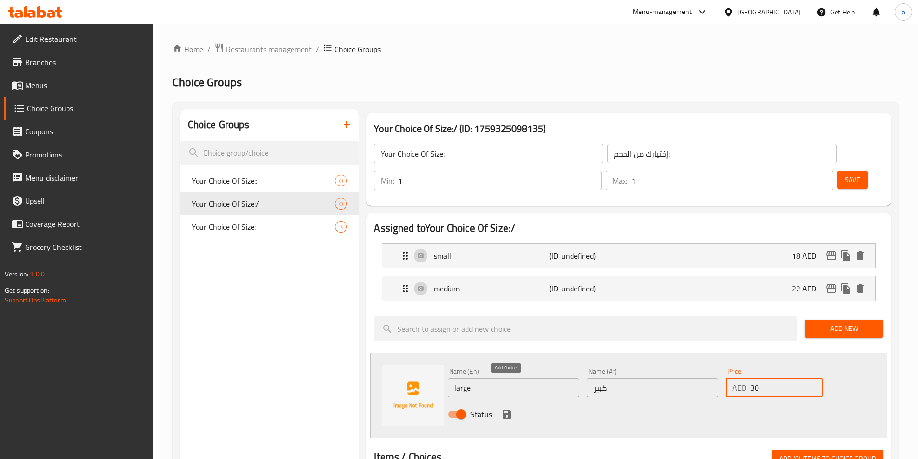
type input "30"
click at [512, 407] on button "save" at bounding box center [507, 414] width 14 height 14
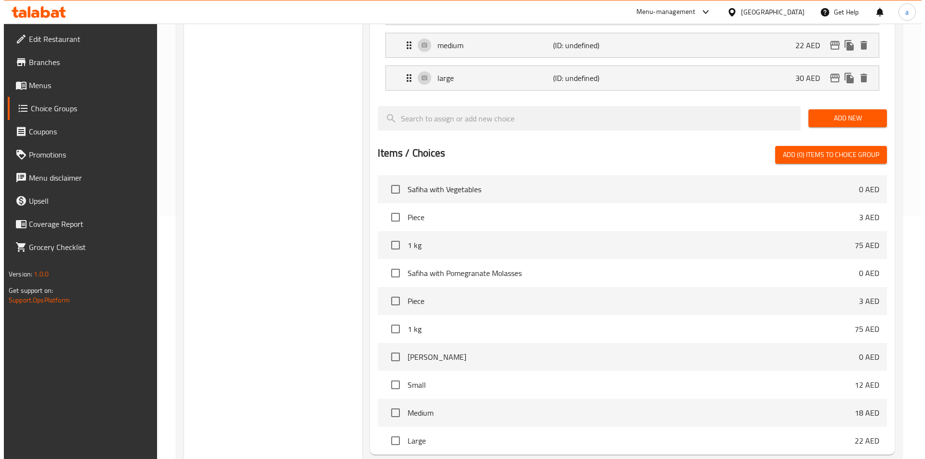
scroll to position [310, 0]
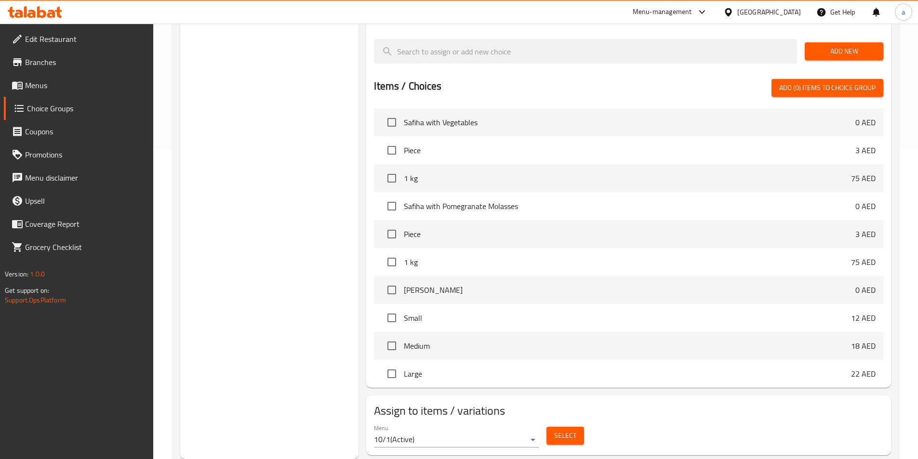
click at [567, 430] on span "Select" at bounding box center [565, 436] width 22 height 12
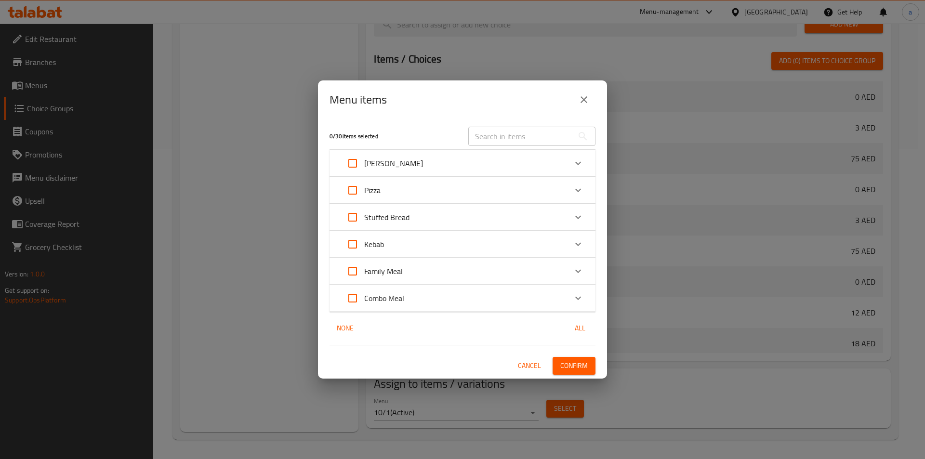
click at [415, 193] on div "Pizza" at bounding box center [454, 190] width 226 height 23
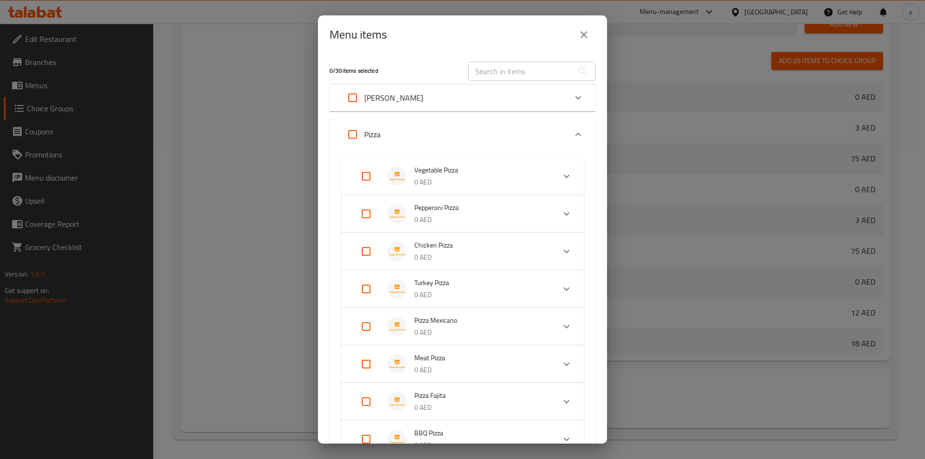
click at [366, 211] on input "Expand" at bounding box center [366, 213] width 23 height 23
checkbox input "true"
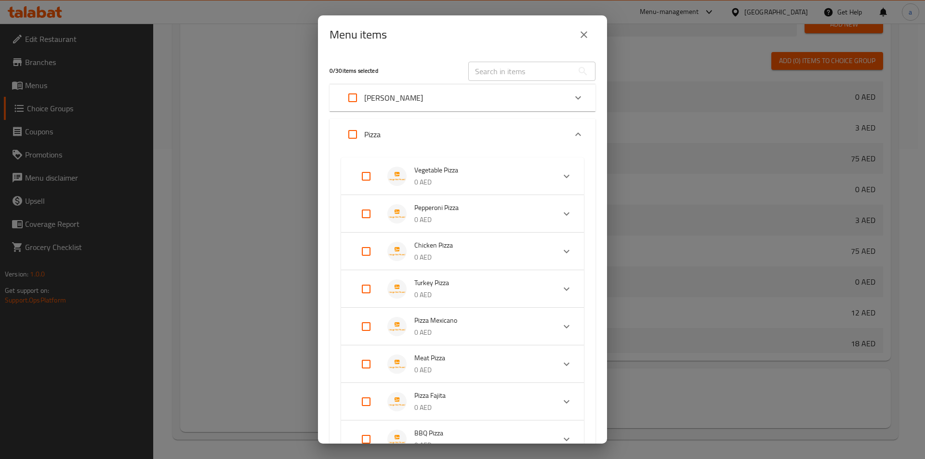
checkbox input "true"
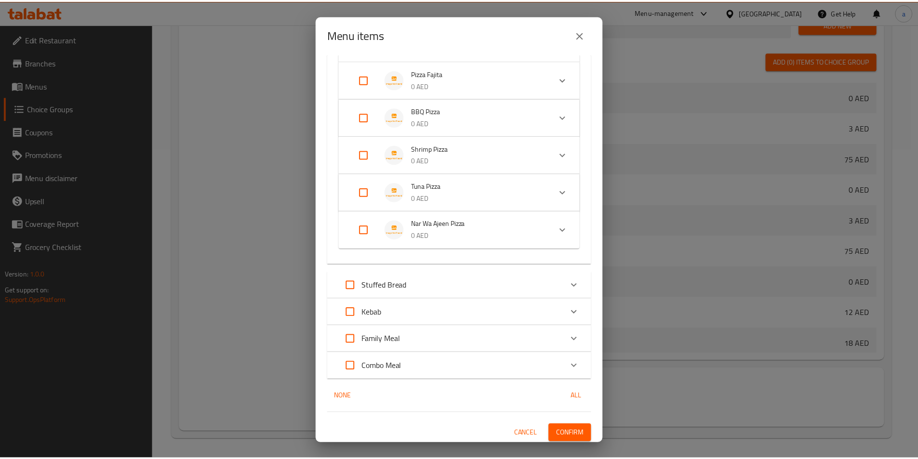
scroll to position [395, 0]
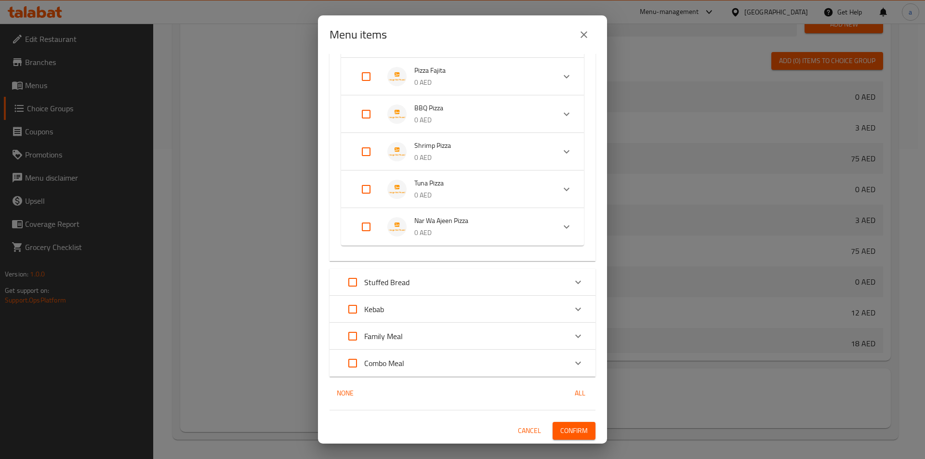
click at [569, 431] on span "Confirm" at bounding box center [574, 431] width 27 height 12
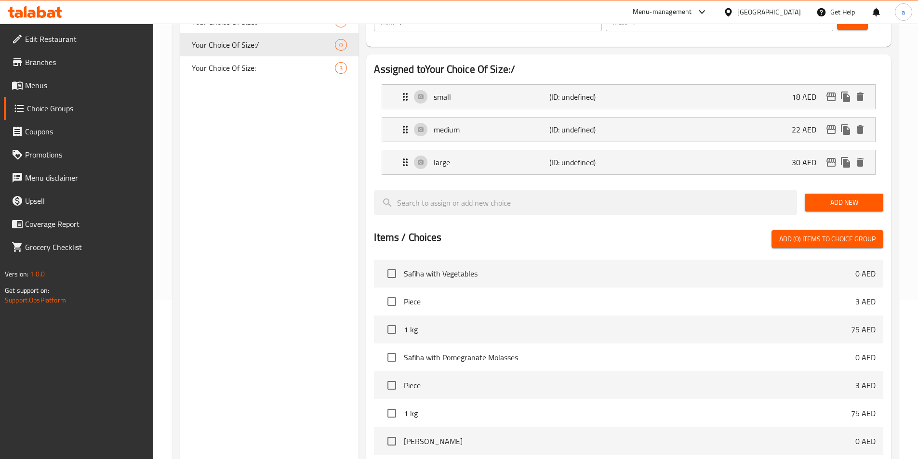
scroll to position [21, 0]
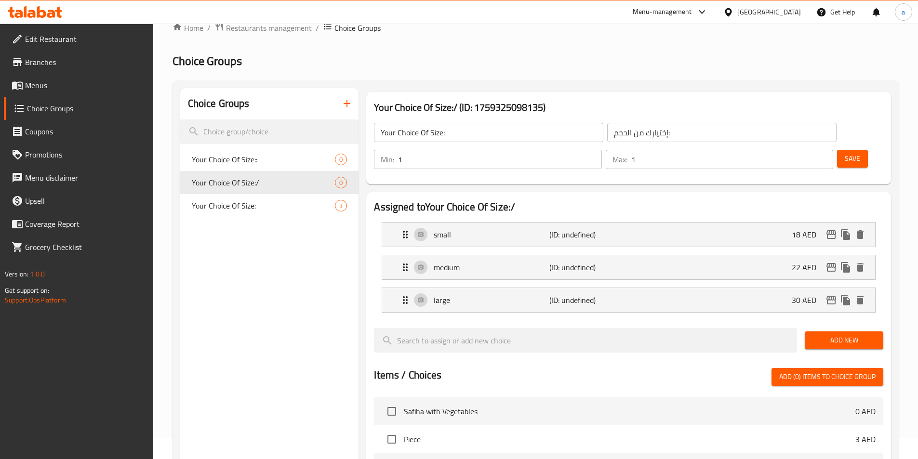
click at [347, 102] on icon "button" at bounding box center [347, 103] width 7 height 7
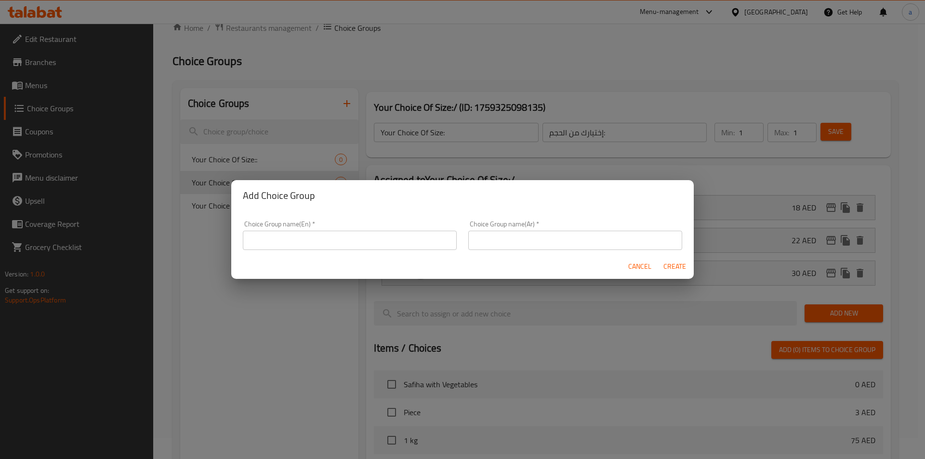
click at [351, 242] on input "text" at bounding box center [350, 240] width 214 height 19
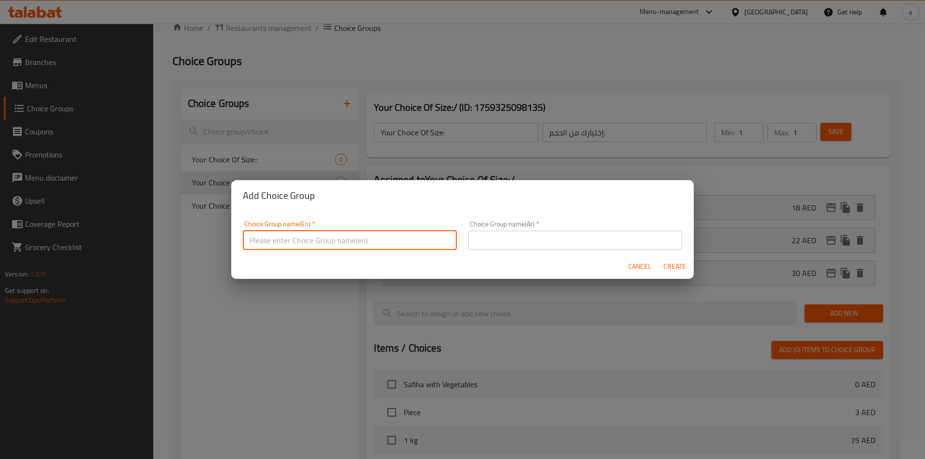
type input "Your Choice Of Size:"
click at [512, 239] on input "text" at bounding box center [575, 240] width 214 height 19
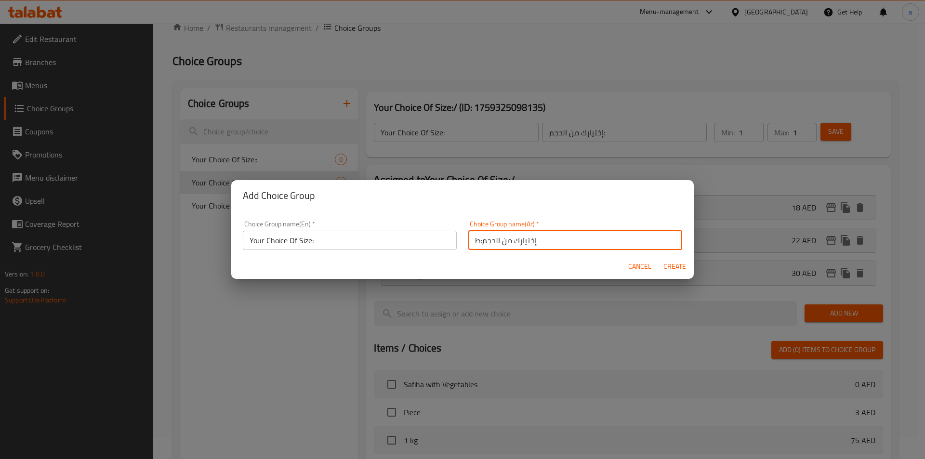
type input "إختيارك من الحجم:ط"
click at [381, 240] on input "Your Choice Of Size:" at bounding box center [350, 240] width 214 height 19
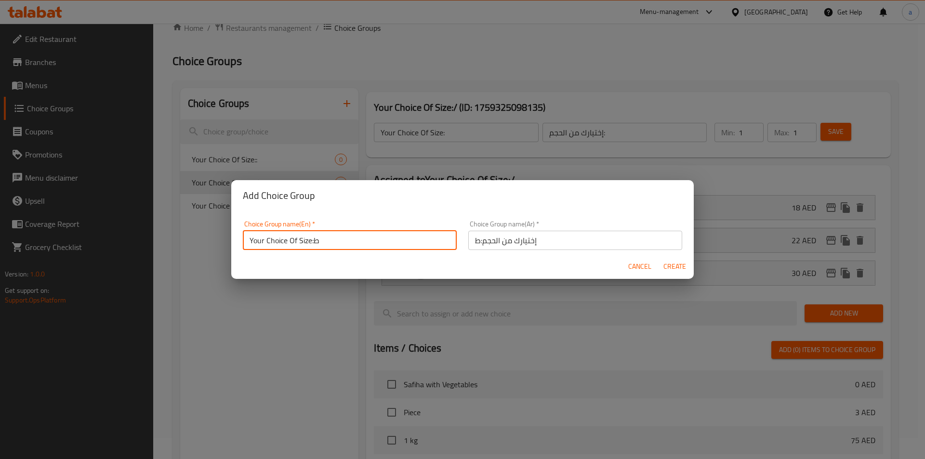
type input "Your Choice Of Size:ط"
click at [680, 267] on span "Create" at bounding box center [674, 267] width 23 height 12
type input "Your Choice Of Size:ط"
type input "إختيارك من الحجم:ط"
type input "0"
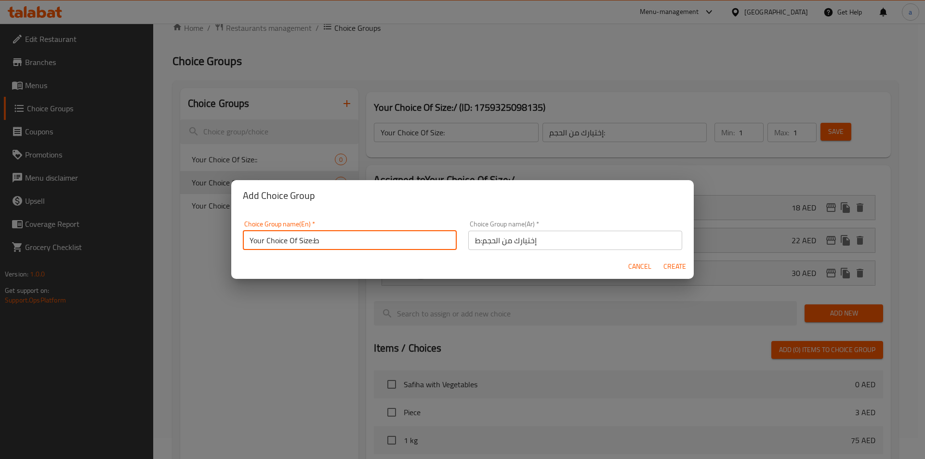
type input "0"
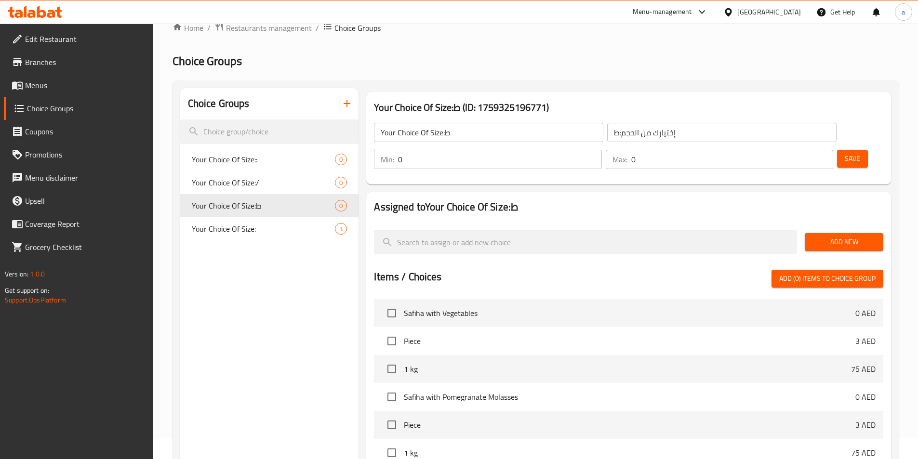
click at [464, 130] on input "Your Choice Of Size:ط" at bounding box center [488, 132] width 229 height 19
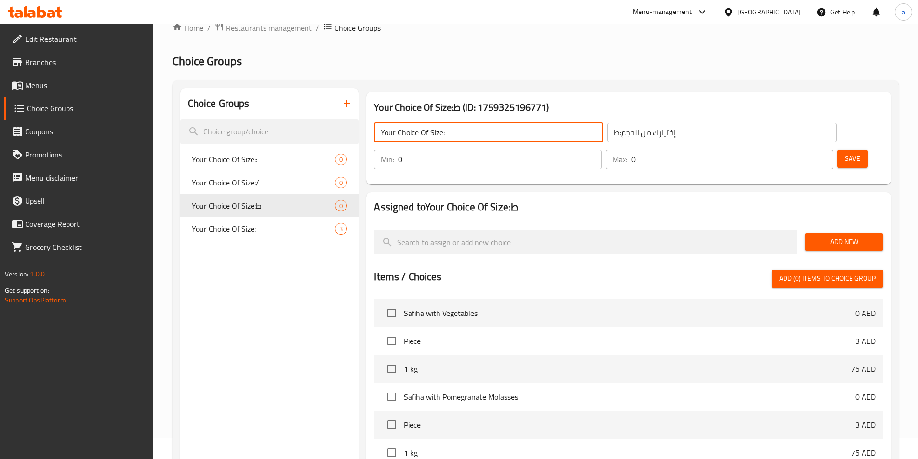
type input "Your Choice Of Size:"
click at [622, 136] on input "إختيارك من الحجم:ط" at bounding box center [721, 132] width 229 height 19
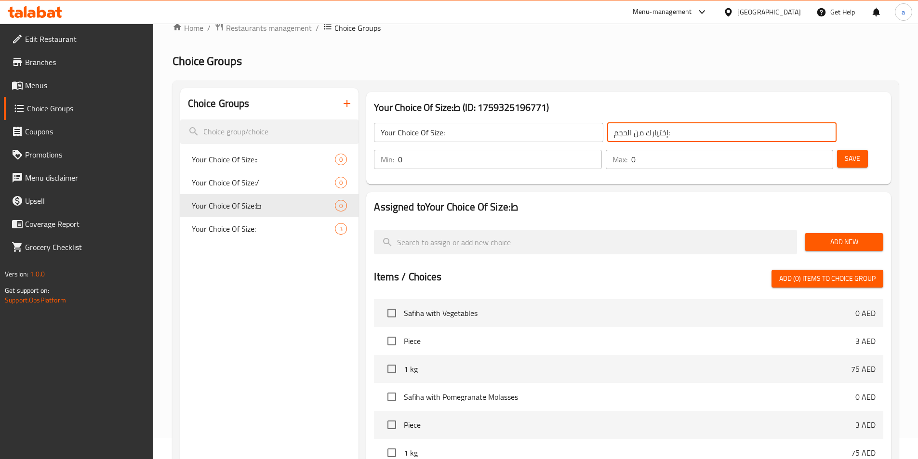
type input "إختيارك من الحجم:"
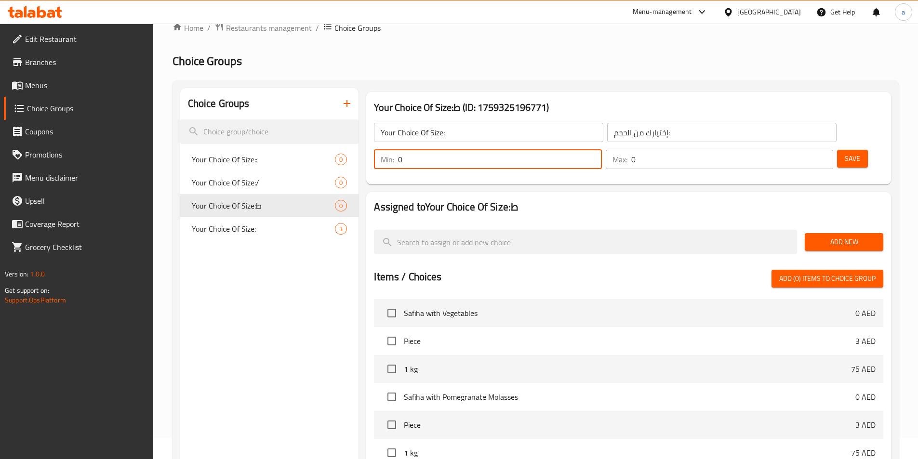
drag, startPoint x: 746, startPoint y: 132, endPoint x: 727, endPoint y: 129, distance: 19.0
click at [601, 150] on div "Min: 0 ​" at bounding box center [487, 159] width 227 height 19
type input "1"
drag, startPoint x: 778, startPoint y: 134, endPoint x: 783, endPoint y: 133, distance: 5.5
click at [777, 150] on div "Max: 0 ​" at bounding box center [719, 159] width 227 height 19
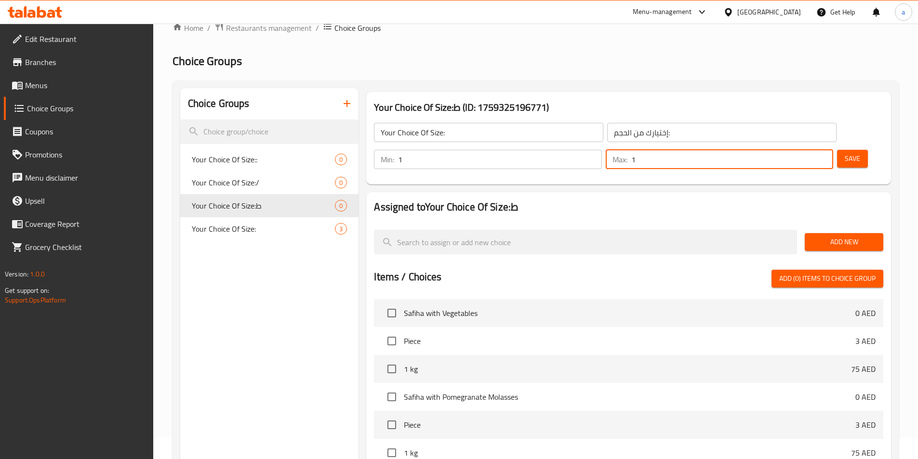
type input "1"
click at [846, 226] on div "Add New" at bounding box center [844, 242] width 86 height 32
click at [848, 236] on span "Add New" at bounding box center [844, 242] width 63 height 12
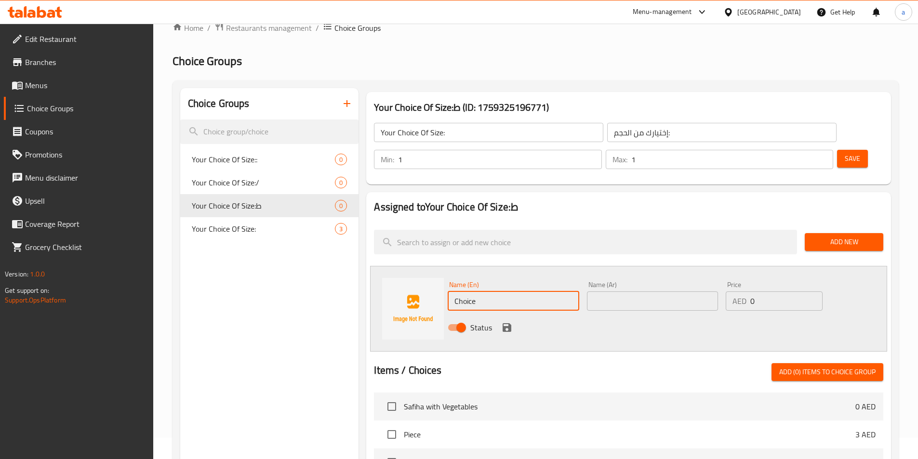
drag, startPoint x: 527, startPoint y: 272, endPoint x: 453, endPoint y: 281, distance: 74.4
click at [453, 292] on input "Choice" at bounding box center [513, 301] width 131 height 19
type input "small"
click at [621, 292] on input "text" at bounding box center [652, 301] width 131 height 19
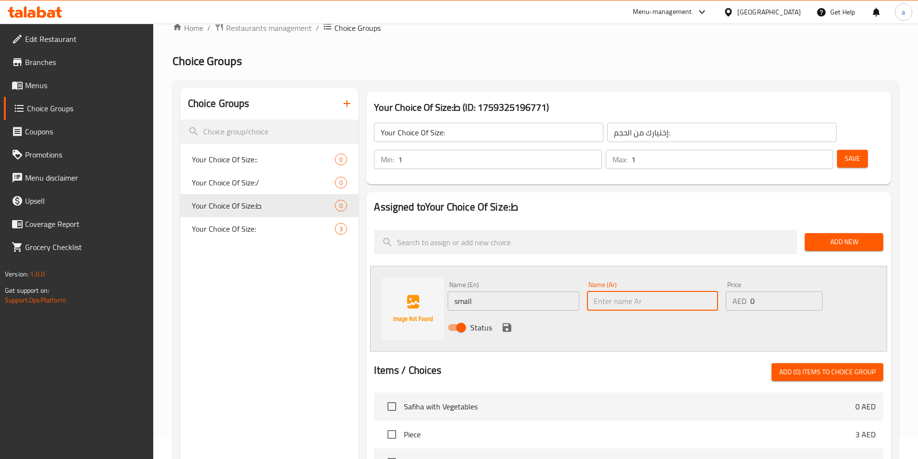
type input "صغير"
click at [744, 292] on div "AED 0 Price" at bounding box center [774, 301] width 96 height 19
type input "25"
click at [507, 315] on div "Status" at bounding box center [652, 328] width 417 height 26
click at [506, 323] on icon "save" at bounding box center [507, 327] width 9 height 9
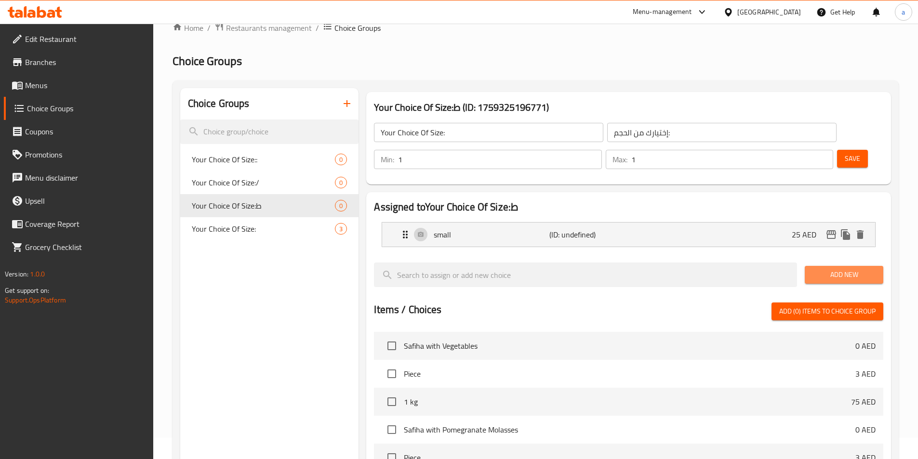
click at [848, 269] on span "Add New" at bounding box center [844, 275] width 63 height 12
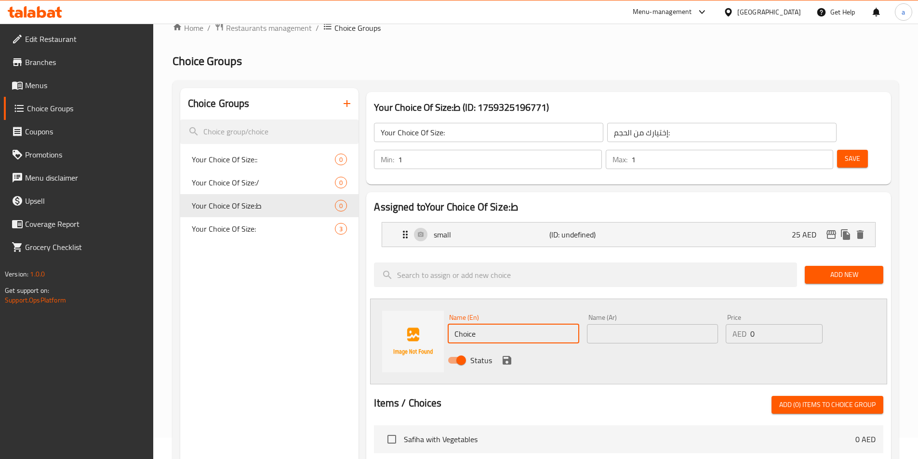
drag, startPoint x: 521, startPoint y: 312, endPoint x: 408, endPoint y: 302, distance: 113.8
click at [348, 295] on div "Choice Groups Your Choice Of Size:: 0 Your Choice Of Size:/ 0 Your Choice Of Si…" at bounding box center [537, 432] width 715 height 688
type input "a"
type input "medium"
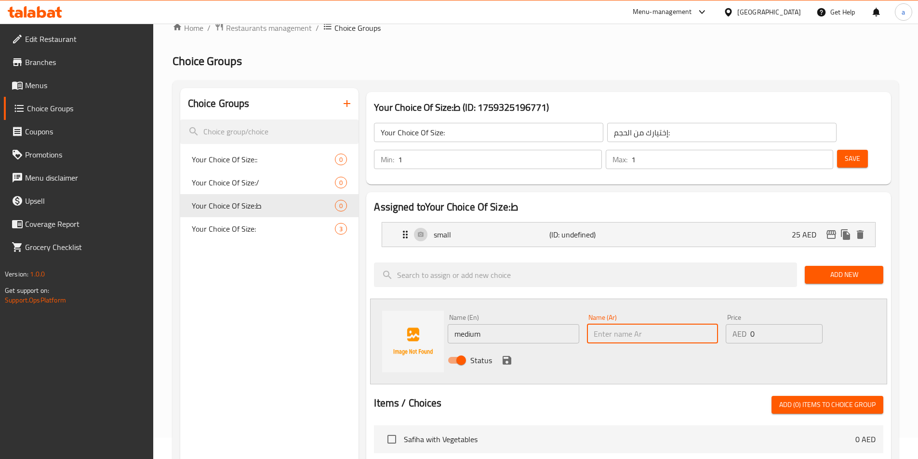
click at [641, 324] on input "text" at bounding box center [652, 333] width 131 height 19
type input "وسط"
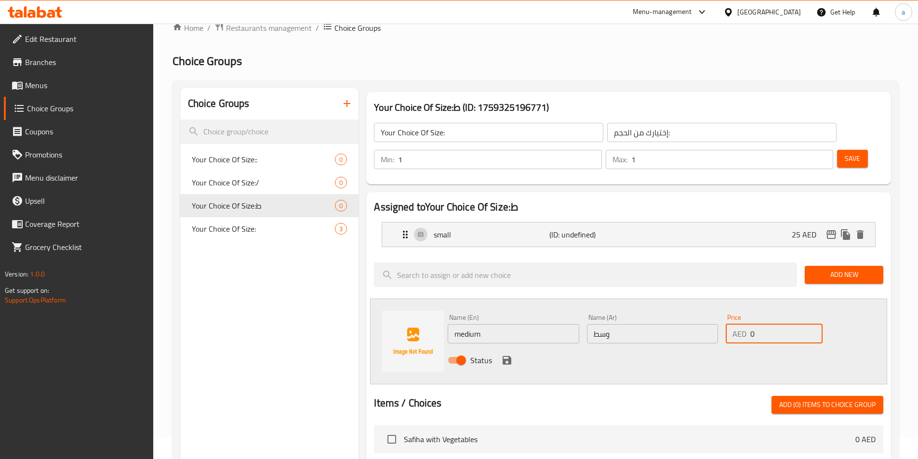
drag, startPoint x: 773, startPoint y: 306, endPoint x: 755, endPoint y: 299, distance: 18.6
click at [735, 324] on div "AED 0 Price" at bounding box center [774, 333] width 96 height 19
type input "30"
click at [509, 356] on icon "save" at bounding box center [507, 360] width 9 height 9
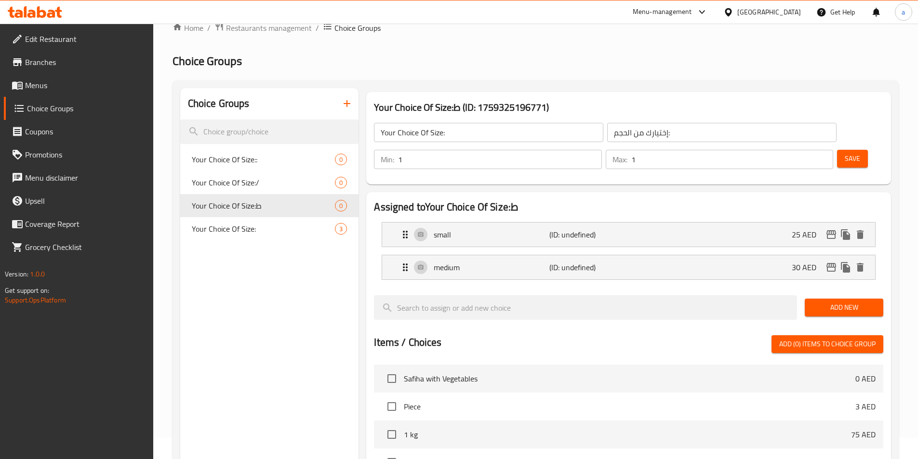
click at [845, 302] on span "Add New" at bounding box center [844, 308] width 63 height 12
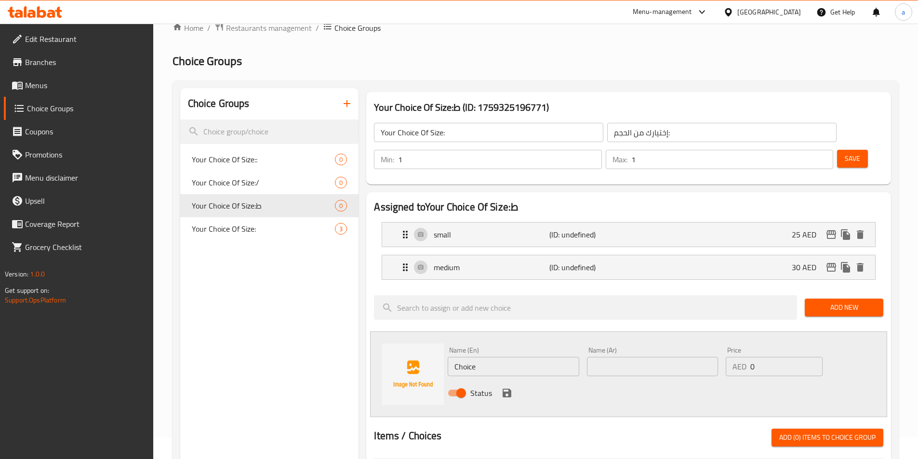
drag, startPoint x: 503, startPoint y: 344, endPoint x: 434, endPoint y: 331, distance: 70.2
click at [388, 332] on div "Name (En) Choice Name (En) Name (Ar) Name (Ar) Price AED 0 Price Status" at bounding box center [628, 375] width 517 height 86
type input "large"
click at [628, 357] on input "text" at bounding box center [652, 366] width 131 height 19
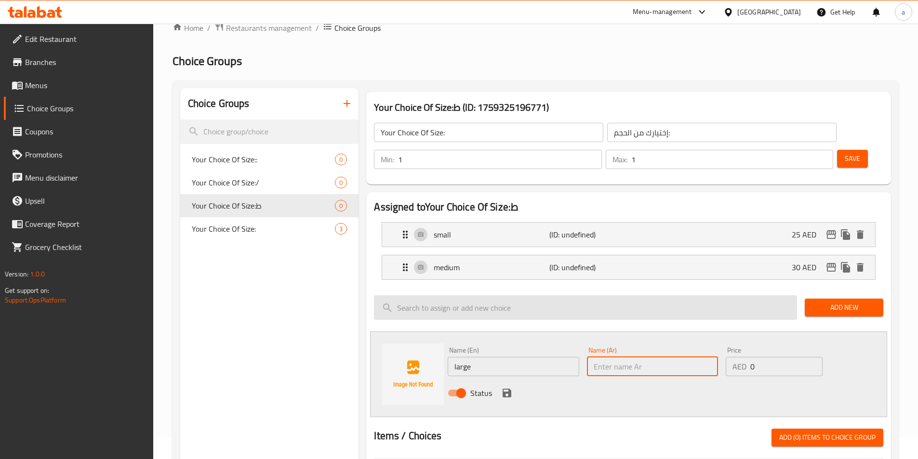
type input "كبير"
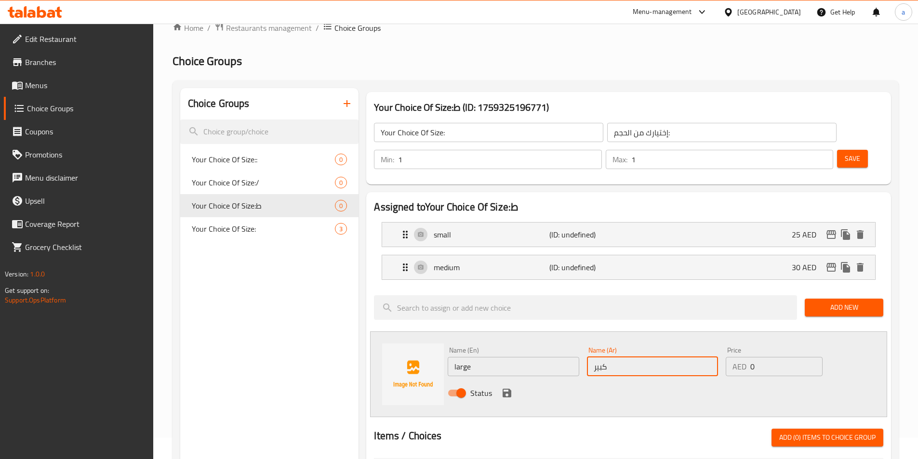
drag, startPoint x: 746, startPoint y: 337, endPoint x: 735, endPoint y: 335, distance: 10.8
click at [719, 343] on div "Name (En) large Name (En) Name (Ar) كبير Name (Ar) Price AED 0 Price Status" at bounding box center [652, 374] width 417 height 63
type input "35"
click at [506, 387] on icon "save" at bounding box center [507, 393] width 12 height 12
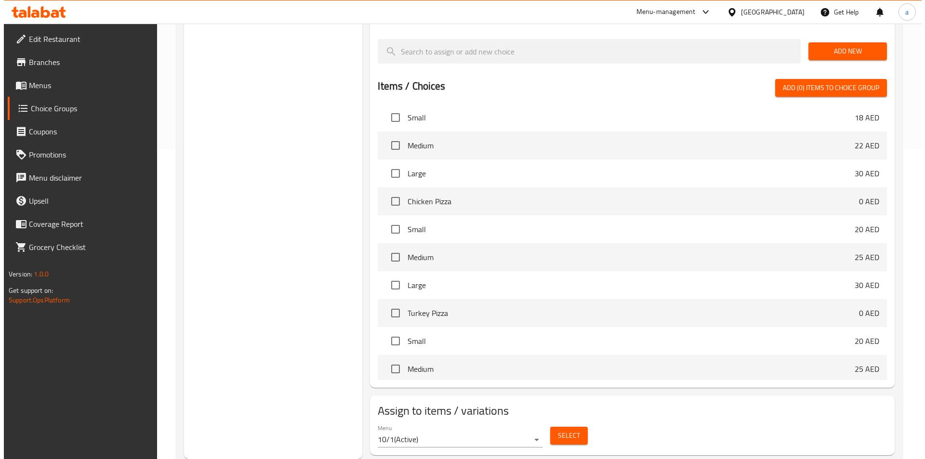
scroll to position [434, 0]
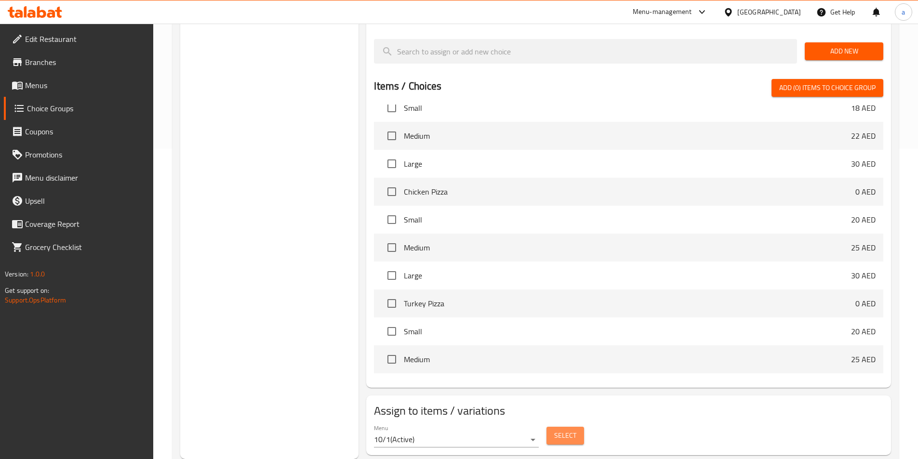
click at [573, 430] on span "Select" at bounding box center [565, 436] width 22 height 12
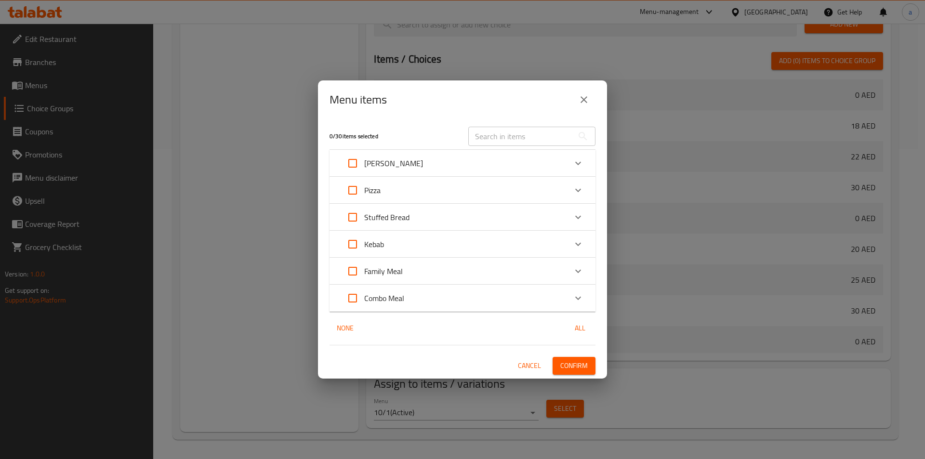
click at [442, 184] on div "Pizza" at bounding box center [454, 190] width 226 height 23
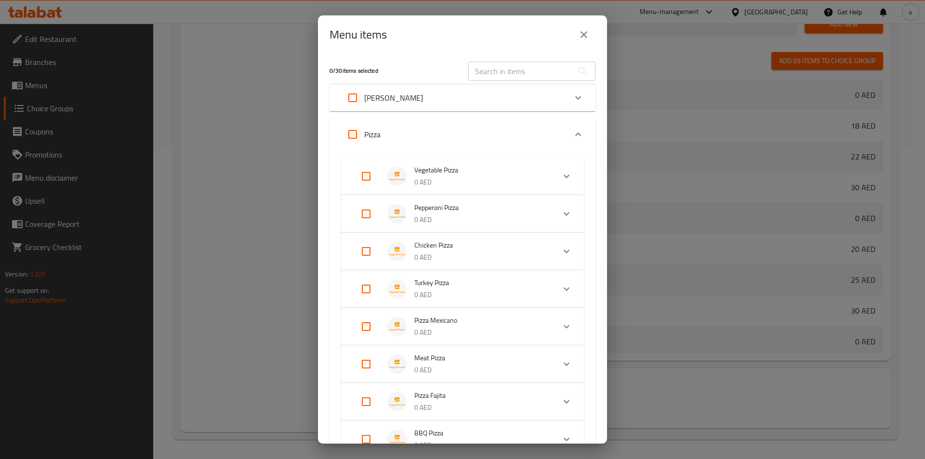
scroll to position [241, 0]
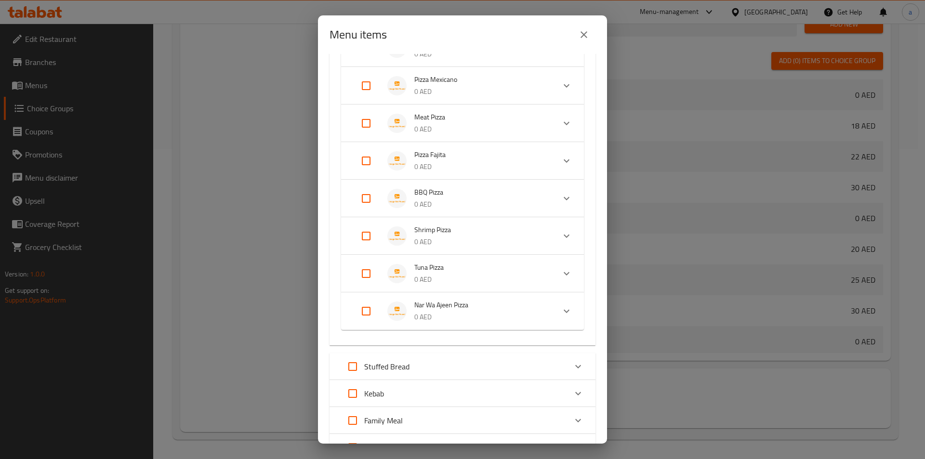
click at [367, 234] on input "Expand" at bounding box center [366, 236] width 23 height 23
checkbox input "true"
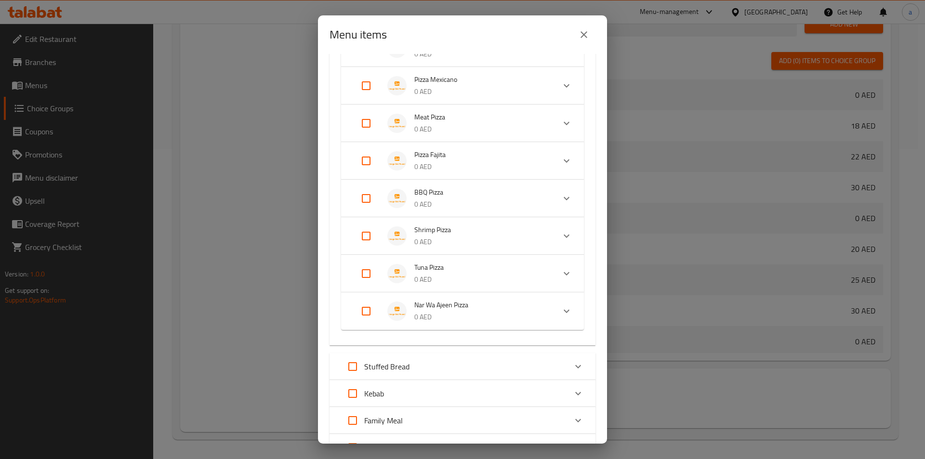
checkbox input "true"
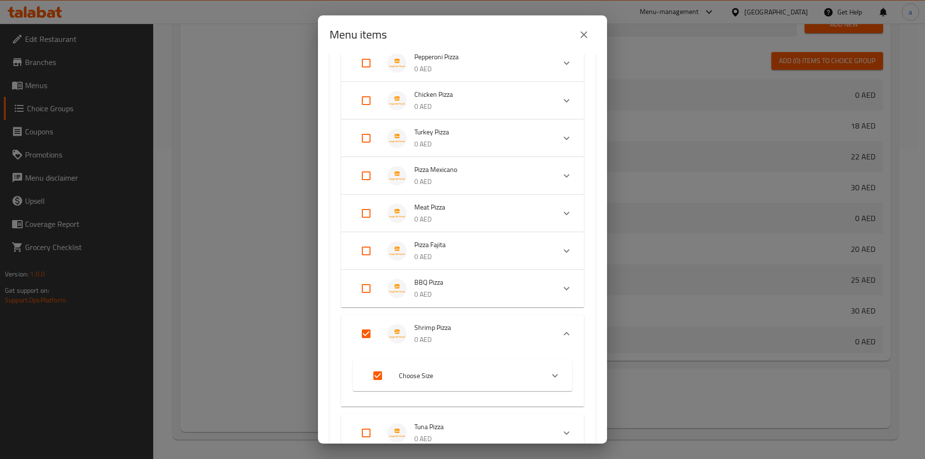
scroll to position [145, 0]
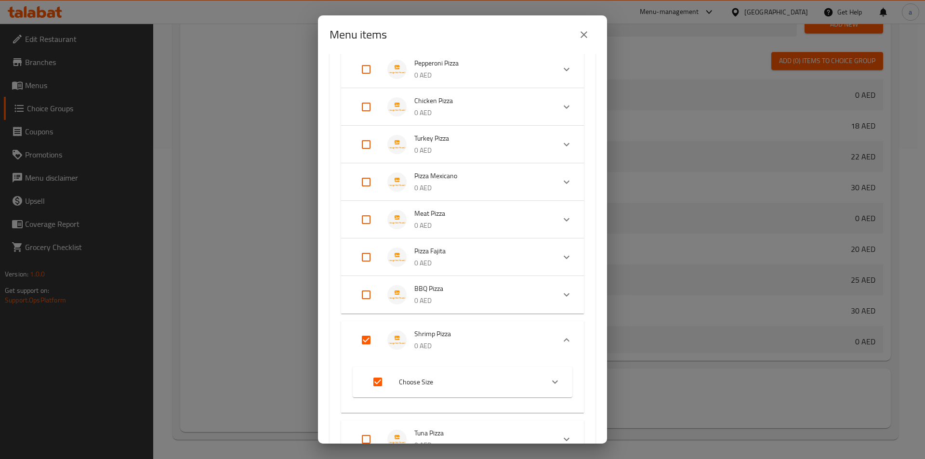
click at [367, 224] on input "Expand" at bounding box center [366, 219] width 23 height 23
checkbox input "true"
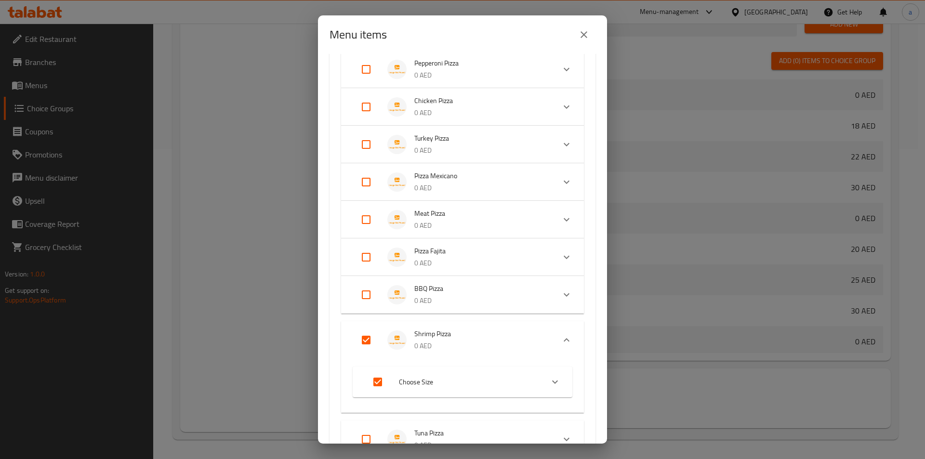
checkbox input "true"
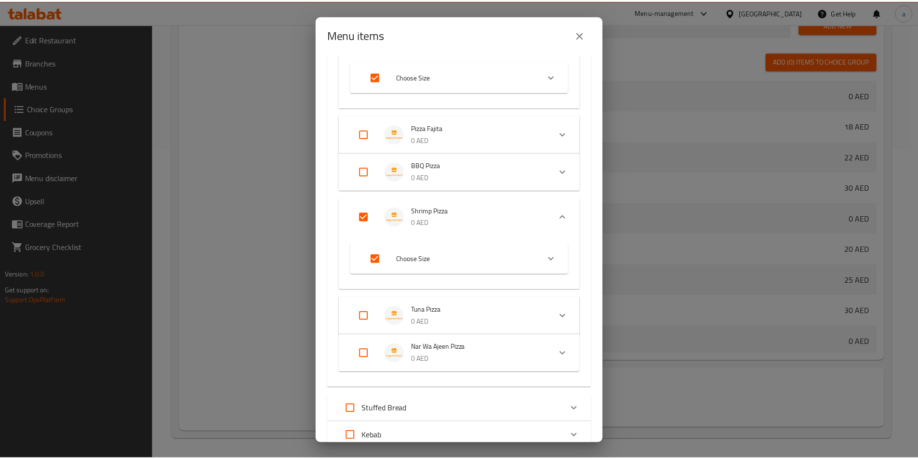
scroll to position [464, 0]
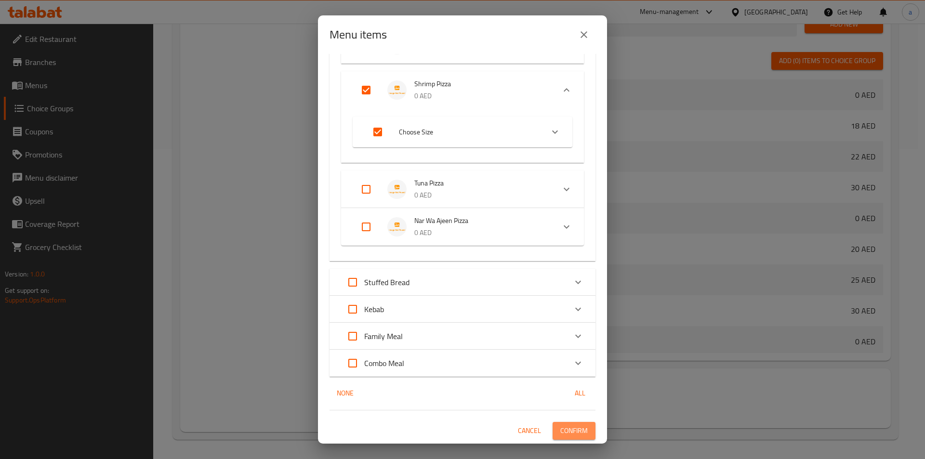
click at [572, 428] on span "Confirm" at bounding box center [574, 431] width 27 height 12
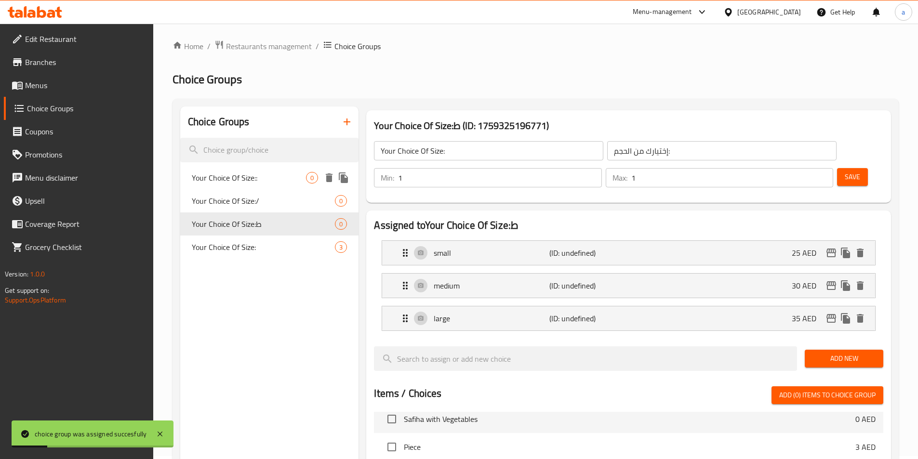
scroll to position [0, 0]
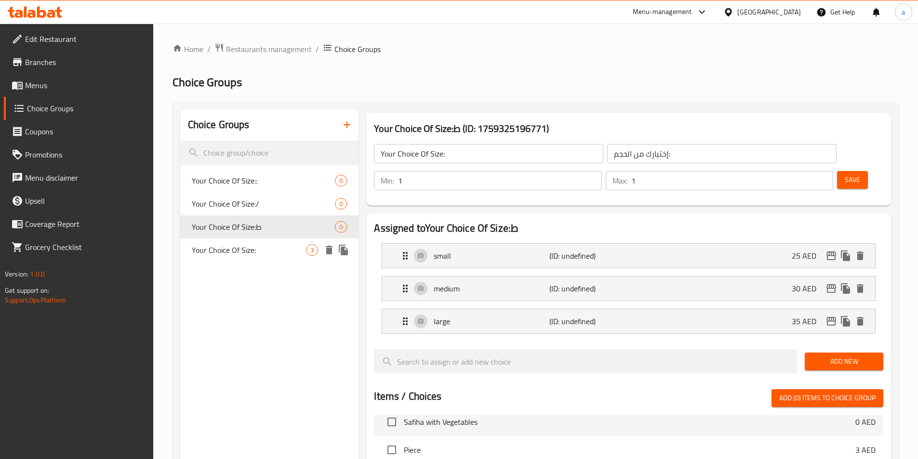
click at [280, 243] on div "Your Choice Of Size: 3" at bounding box center [269, 250] width 179 height 23
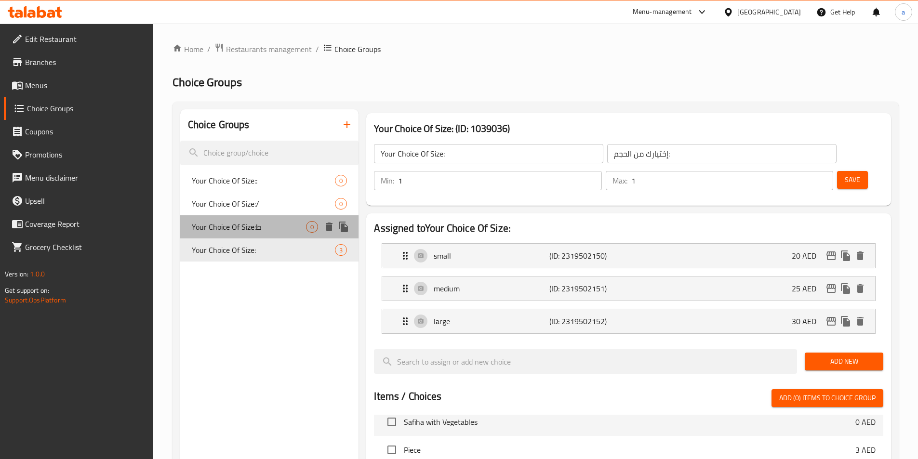
click at [277, 226] on span "Your Choice Of Size:ط" at bounding box center [249, 227] width 115 height 12
type input "Your Choice Of Size:ط"
type input "إختيارك من الحجم:ط"
type input "0"
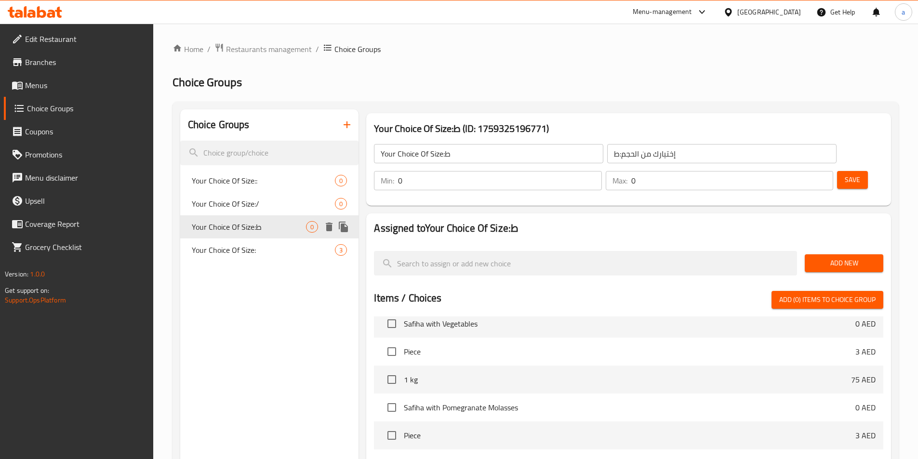
click at [331, 227] on icon "delete" at bounding box center [329, 227] width 7 height 9
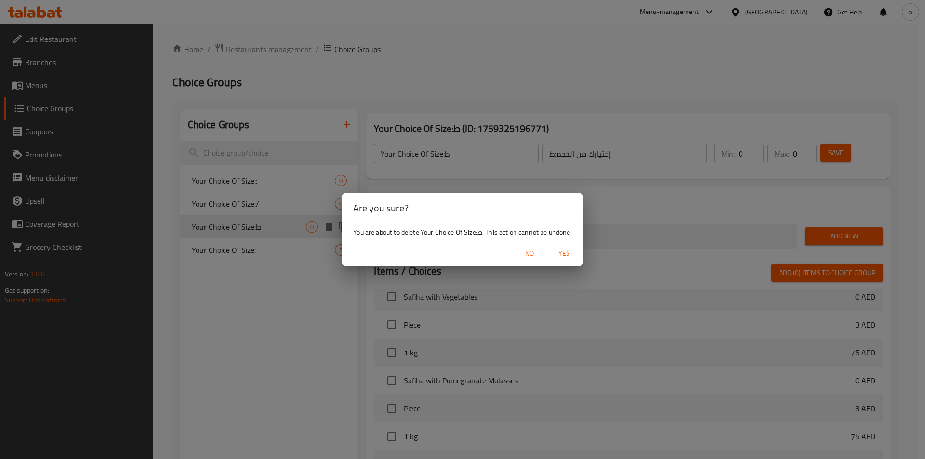
click at [572, 259] on span "Yes" at bounding box center [564, 254] width 23 height 12
type input "Your Choice Of Size:"
type input "إختيارك من الحجم:"
type input "1"
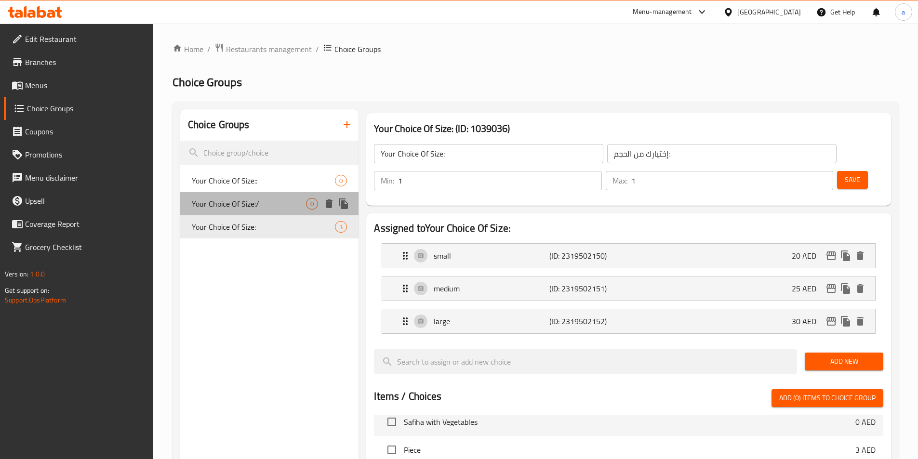
drag, startPoint x: 255, startPoint y: 200, endPoint x: 279, endPoint y: 201, distance: 23.7
click at [257, 200] on span "Your Choice Of Size:/" at bounding box center [249, 204] width 115 height 12
type input "Your Choice Of Size:/"
type input "إختيارك من الحجم:/"
type input "0"
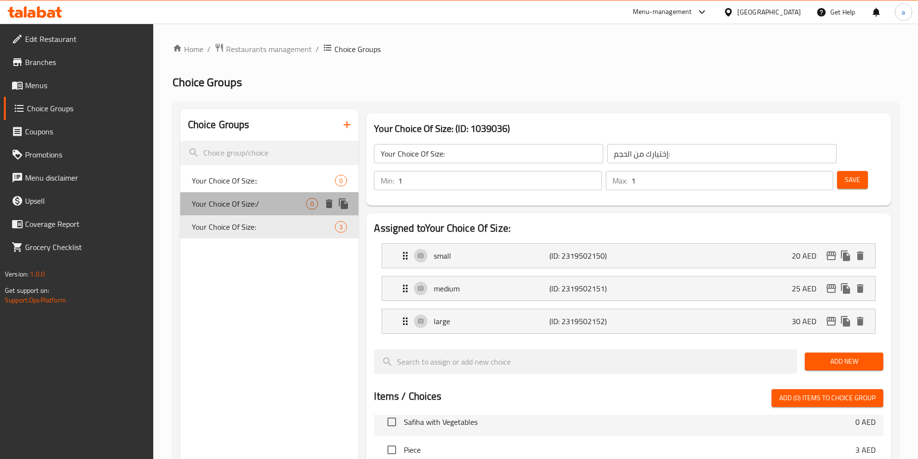
type input "0"
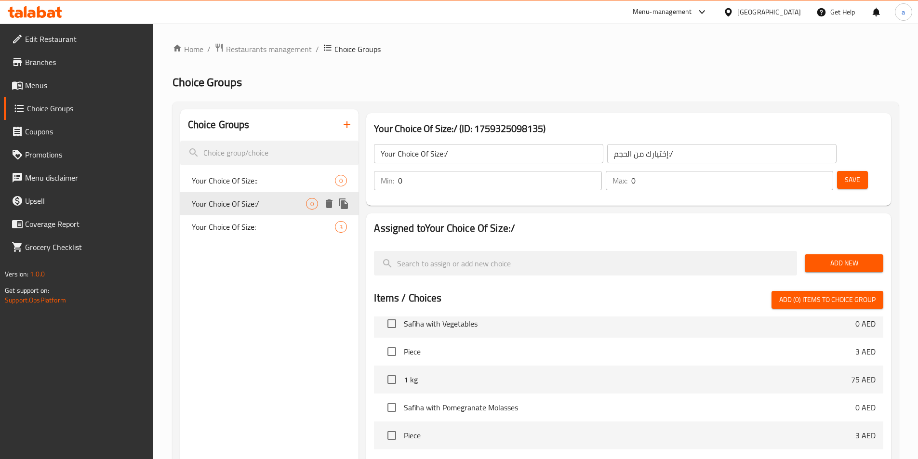
click at [329, 203] on icon "delete" at bounding box center [329, 204] width 7 height 9
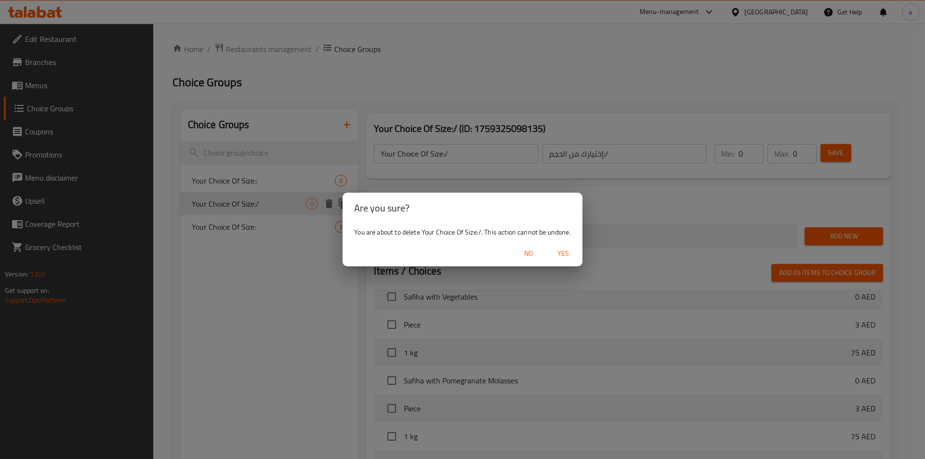
click at [567, 253] on span "Yes" at bounding box center [563, 254] width 23 height 12
type input "Your Choice Of Size:"
type input "إختيارك من الحجم:"
type input "1"
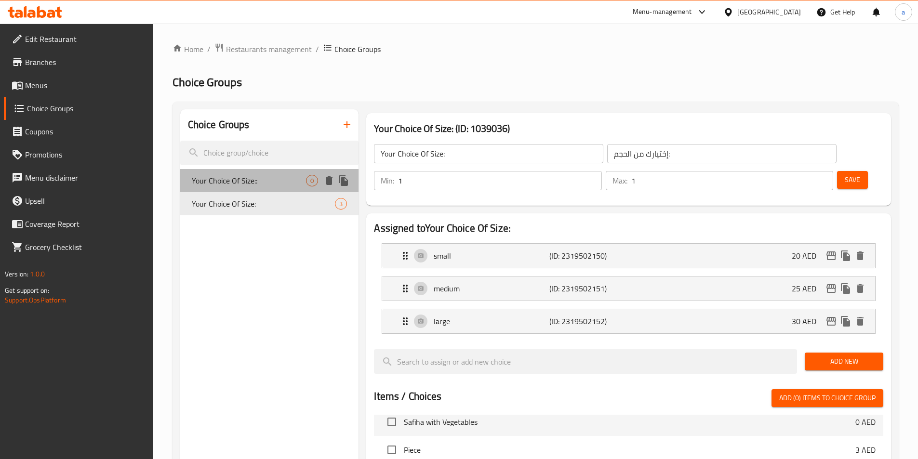
drag, startPoint x: 265, startPoint y: 182, endPoint x: 356, endPoint y: 192, distance: 92.1
click at [271, 182] on span "Your Choice Of Size::" at bounding box center [249, 181] width 115 height 12
type input "Your Choice Of Size::"
type input "إختيارك من الحجم::"
type input "0"
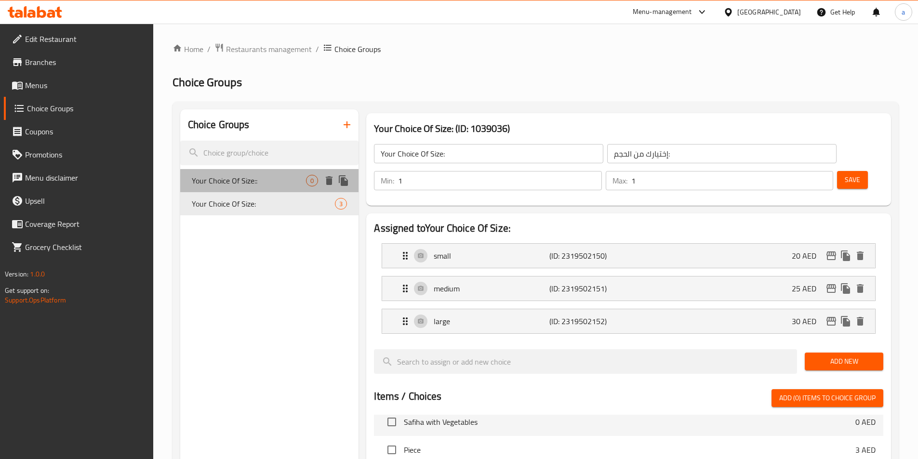
type input "0"
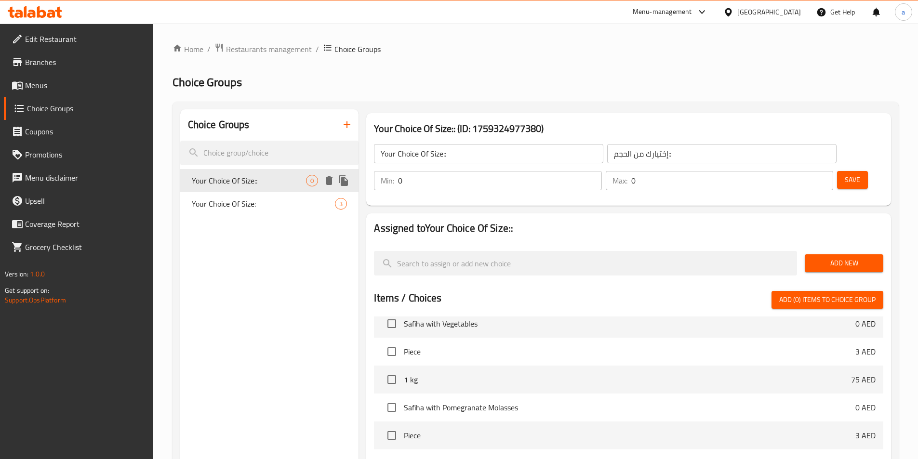
click at [329, 179] on icon "delete" at bounding box center [329, 180] width 7 height 9
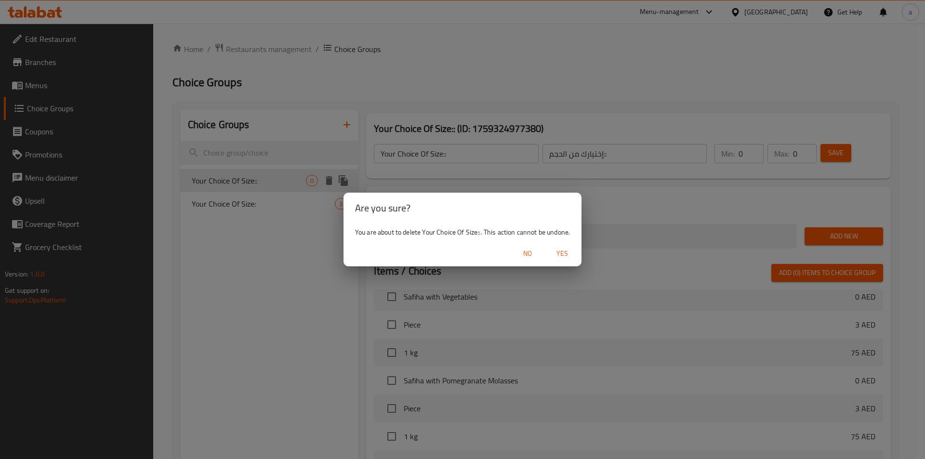
click at [566, 249] on span "Yes" at bounding box center [562, 254] width 23 height 12
type input "Your Choice Of Size:"
type input "إختيارك من الحجم:"
type input "1"
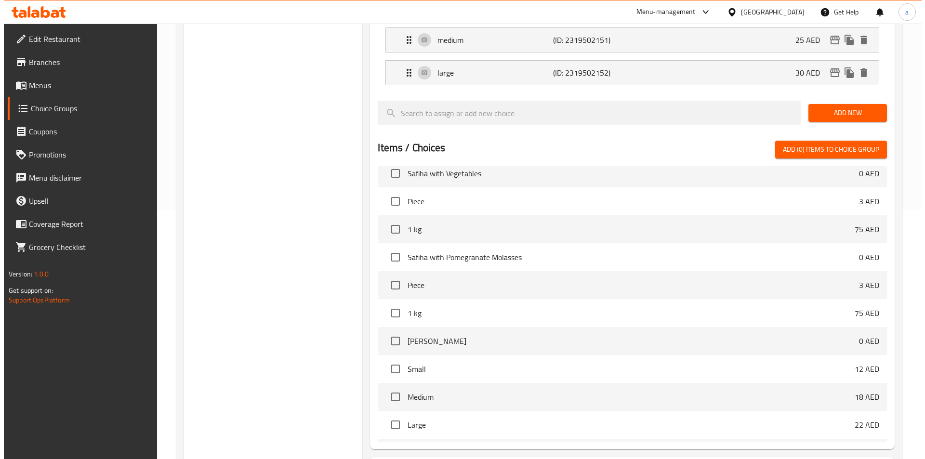
scroll to position [310, 0]
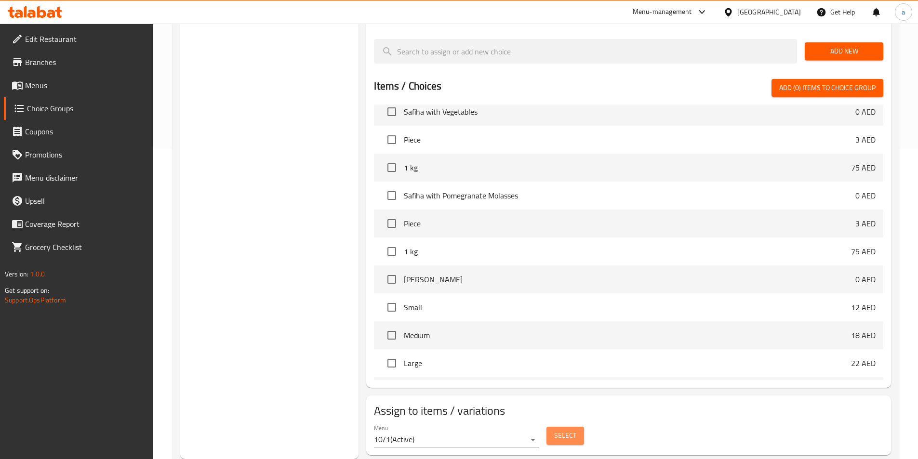
click at [561, 430] on span "Select" at bounding box center [565, 436] width 22 height 12
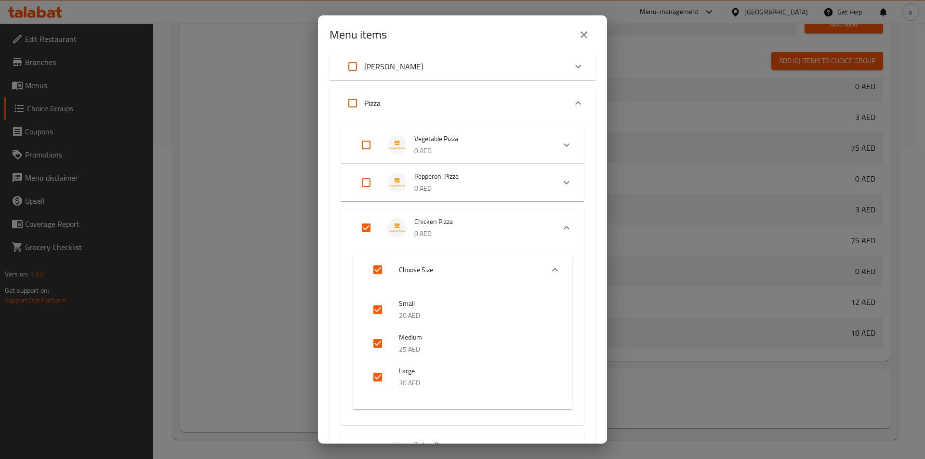
scroll to position [48, 0]
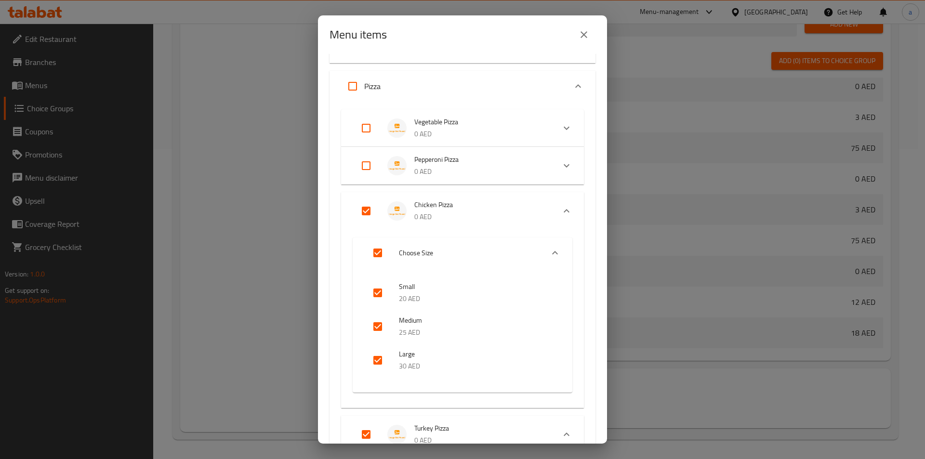
click at [374, 253] on input "Expand" at bounding box center [377, 252] width 23 height 23
checkbox input "false"
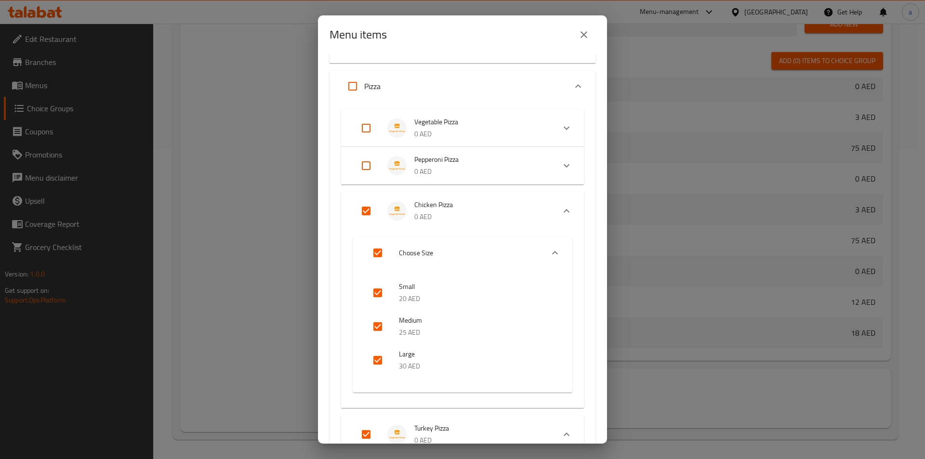
checkbox input "false"
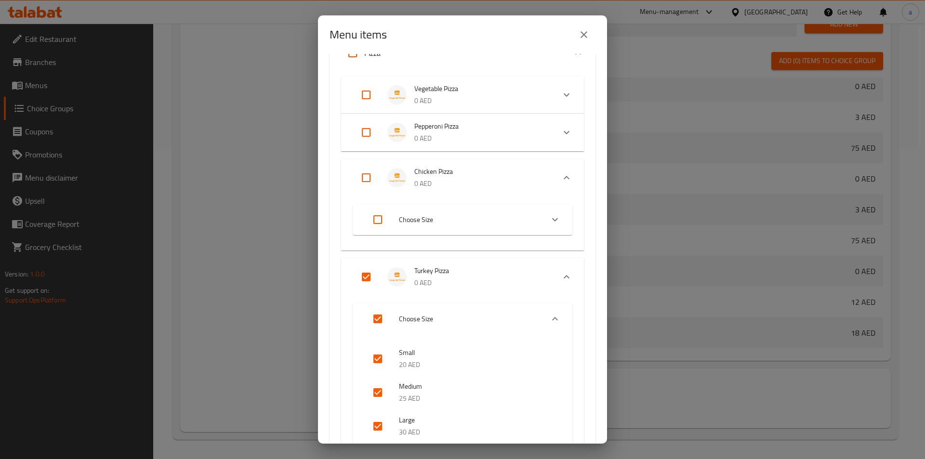
scroll to position [96, 0]
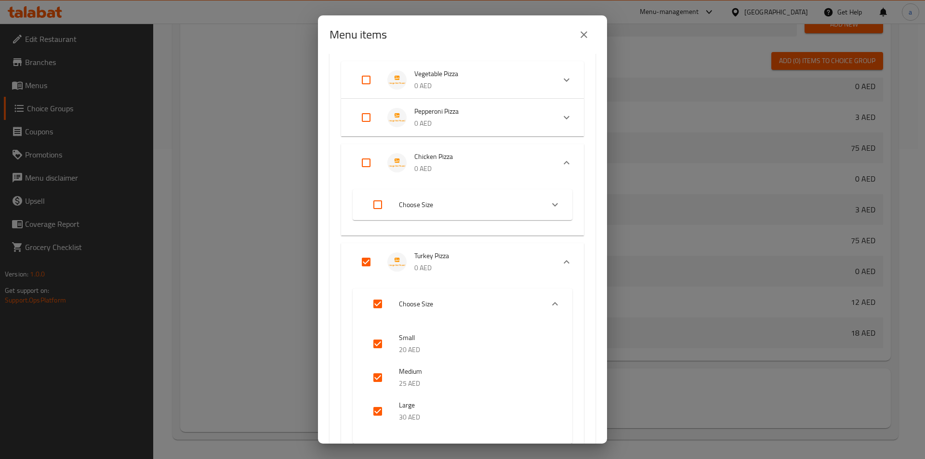
click at [381, 203] on input "Expand" at bounding box center [377, 204] width 23 height 23
checkbox input "true"
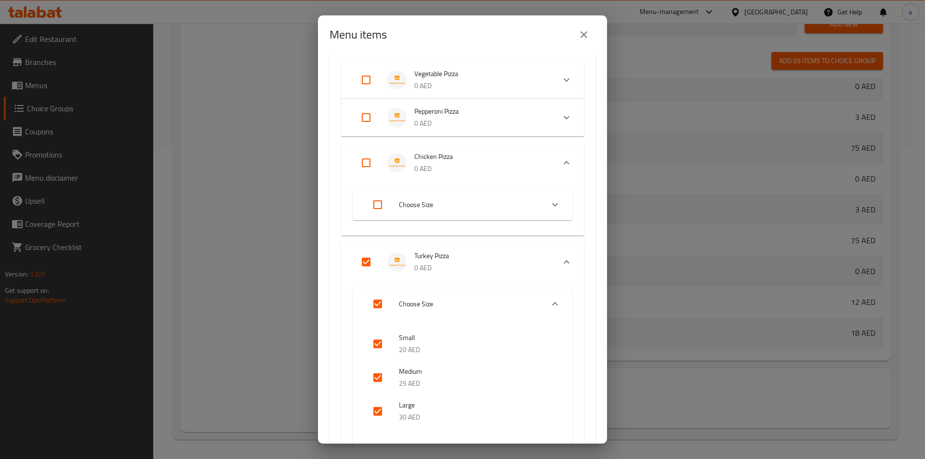
checkbox input "true"
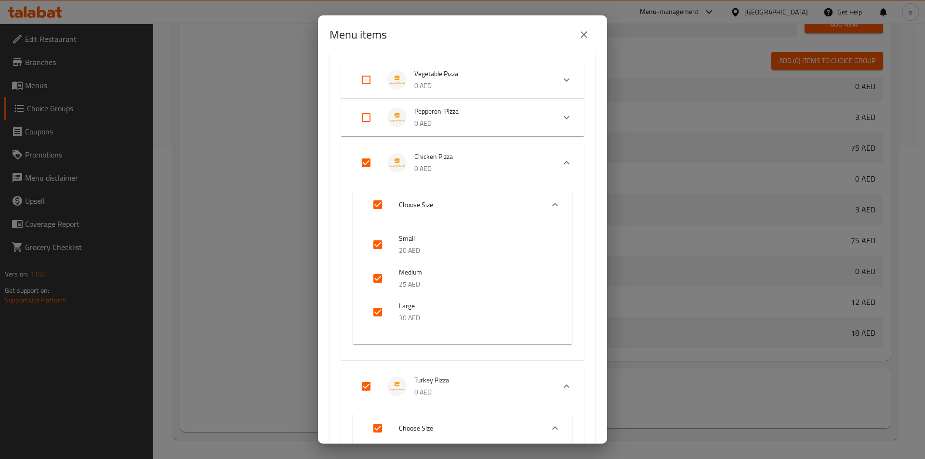
click at [369, 166] on input "Expand" at bounding box center [366, 162] width 23 height 23
checkbox input "false"
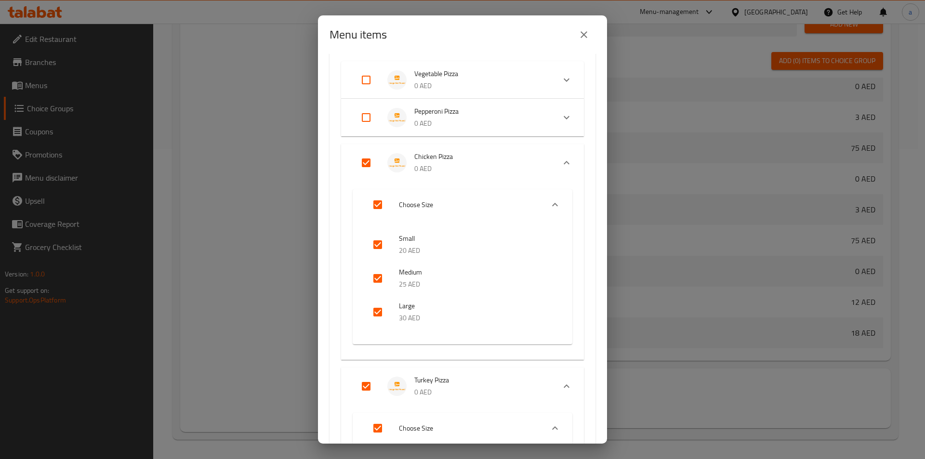
checkbox input "false"
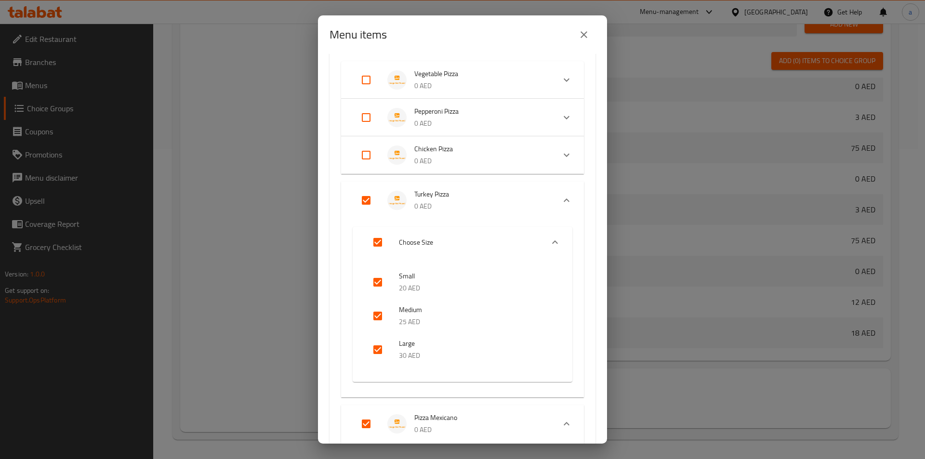
click at [371, 200] on input "Expand" at bounding box center [366, 200] width 23 height 23
checkbox input "false"
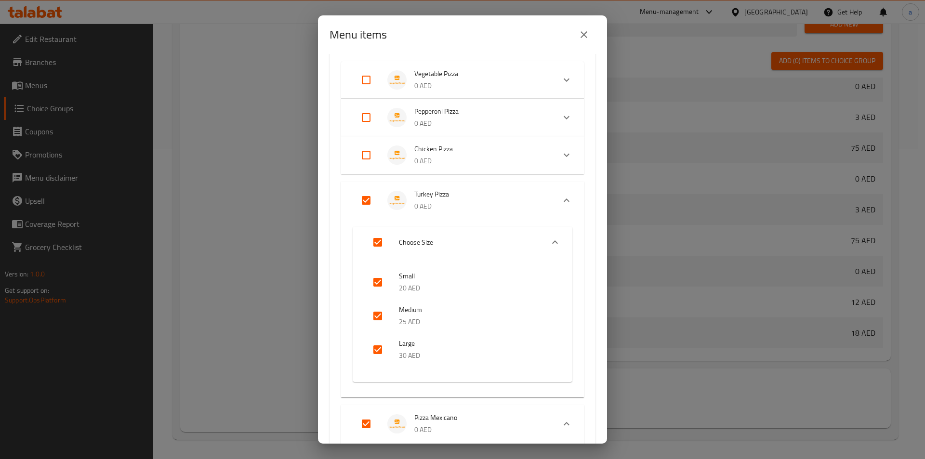
checkbox input "false"
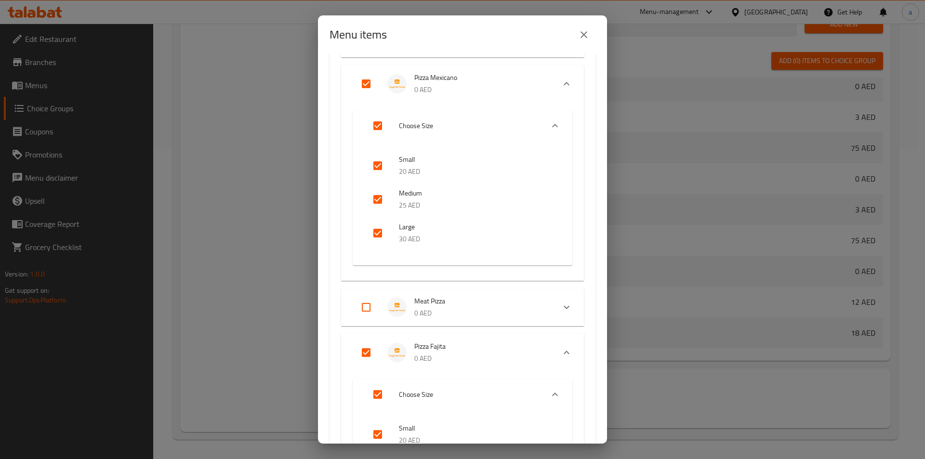
scroll to position [193, 0]
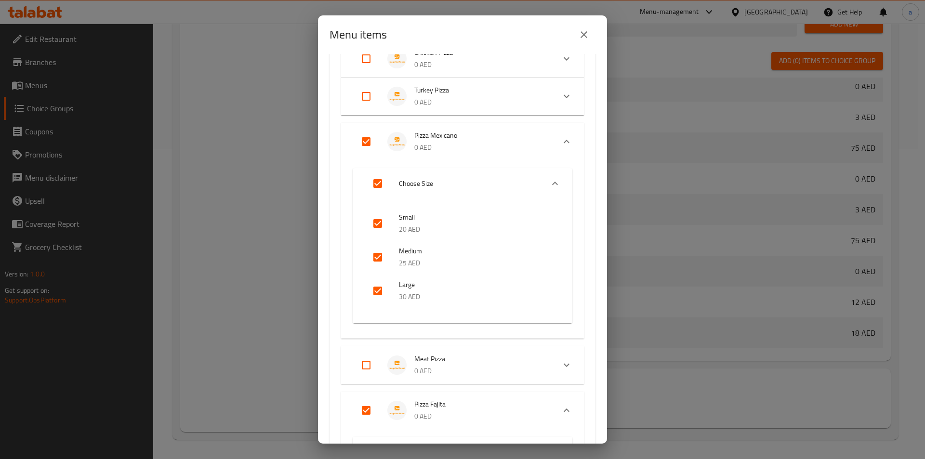
click at [369, 146] on input "Expand" at bounding box center [366, 141] width 23 height 23
checkbox input "false"
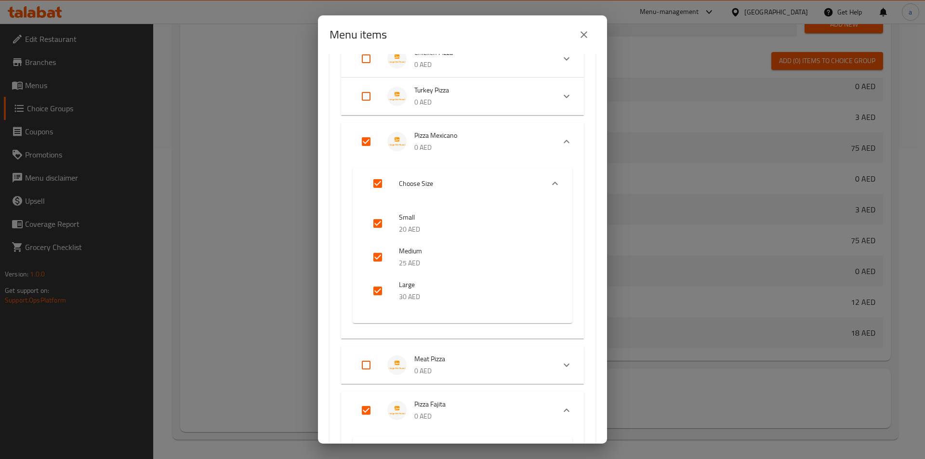
checkbox input "false"
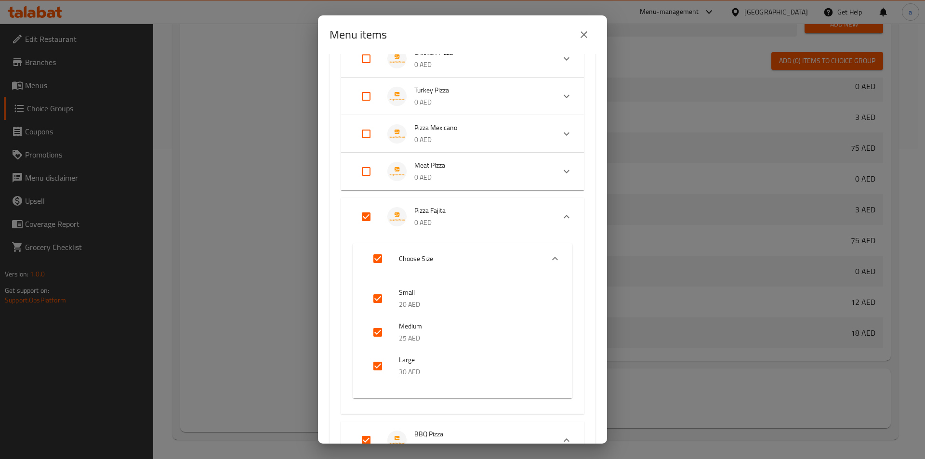
click at [371, 220] on input "Expand" at bounding box center [366, 216] width 23 height 23
checkbox input "false"
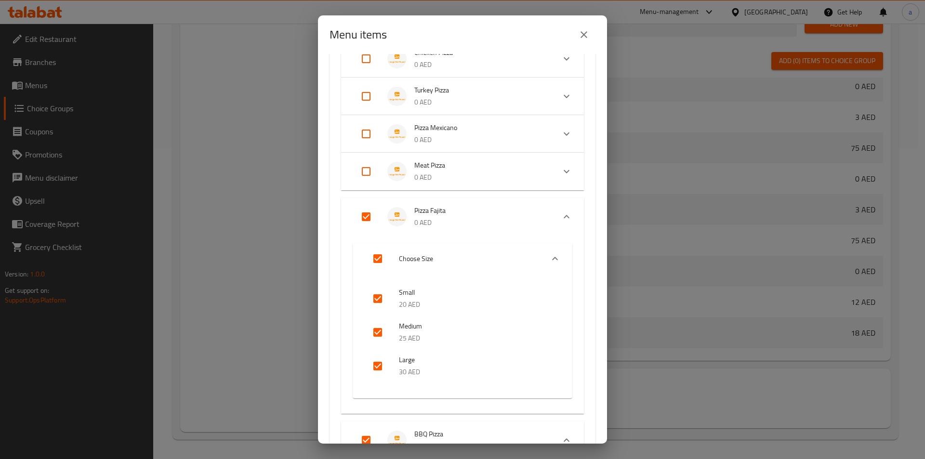
checkbox input "false"
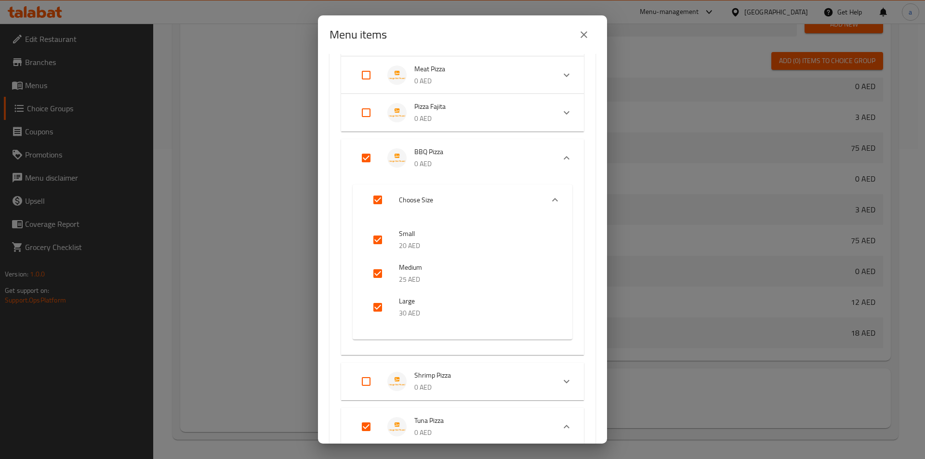
click at [366, 164] on input "Expand" at bounding box center [366, 158] width 23 height 23
checkbox input "false"
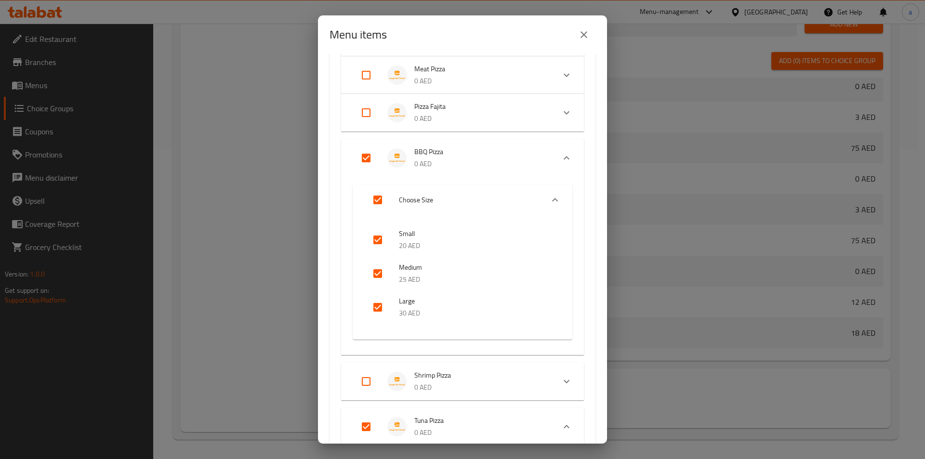
checkbox input "false"
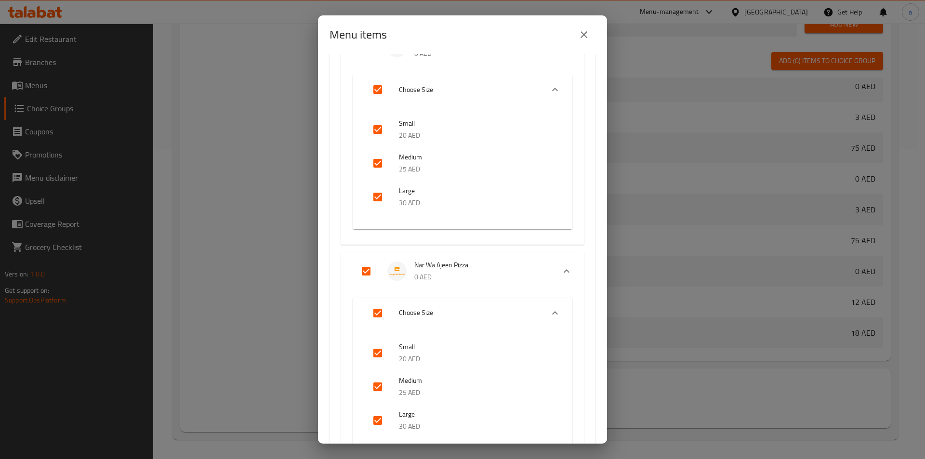
scroll to position [386, 0]
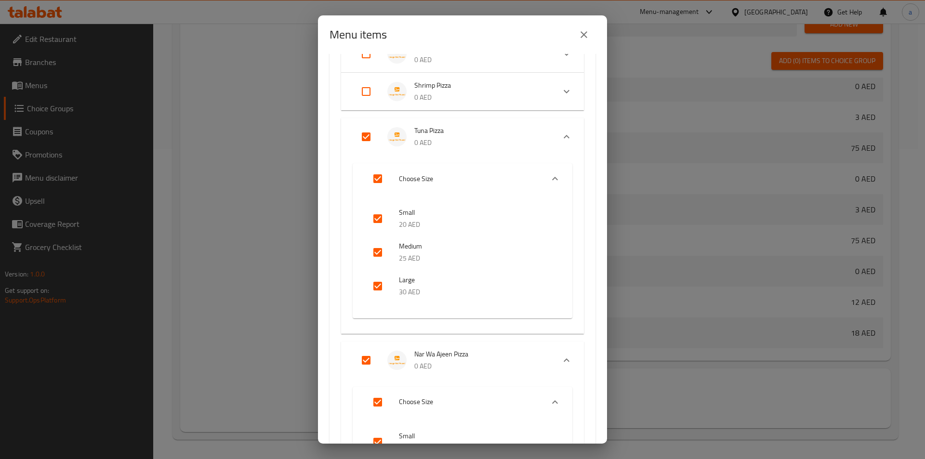
click at [373, 136] on input "Expand" at bounding box center [366, 136] width 23 height 23
checkbox input "false"
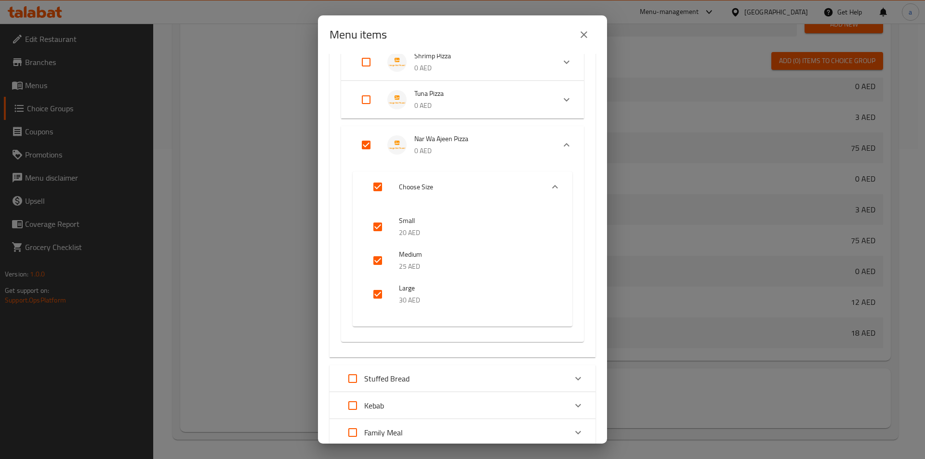
click at [365, 145] on input "Expand" at bounding box center [366, 145] width 23 height 23
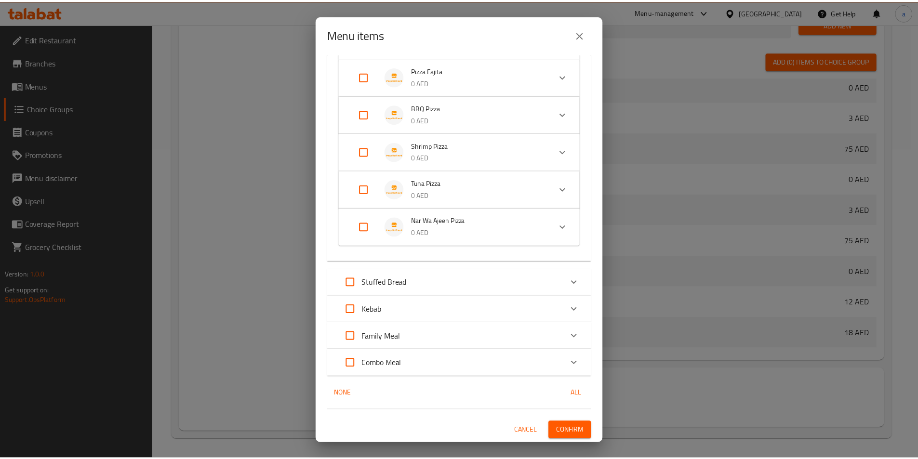
scroll to position [325, 0]
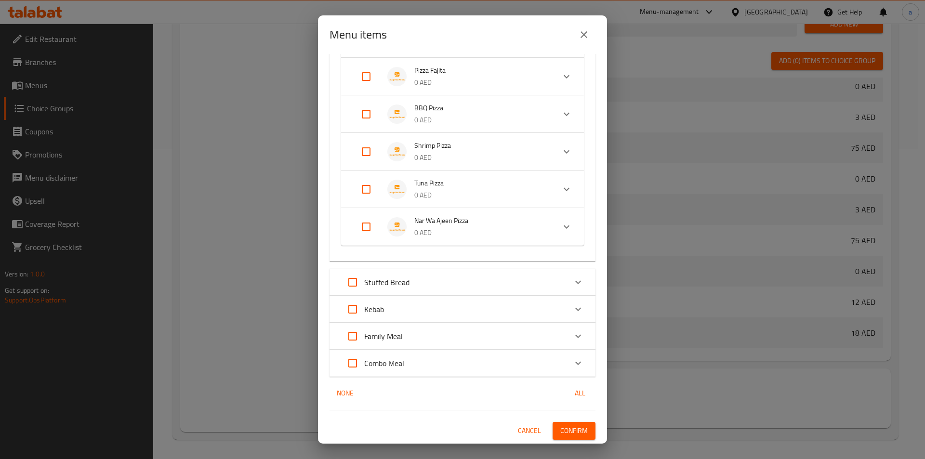
click at [570, 429] on span "Confirm" at bounding box center [574, 431] width 27 height 12
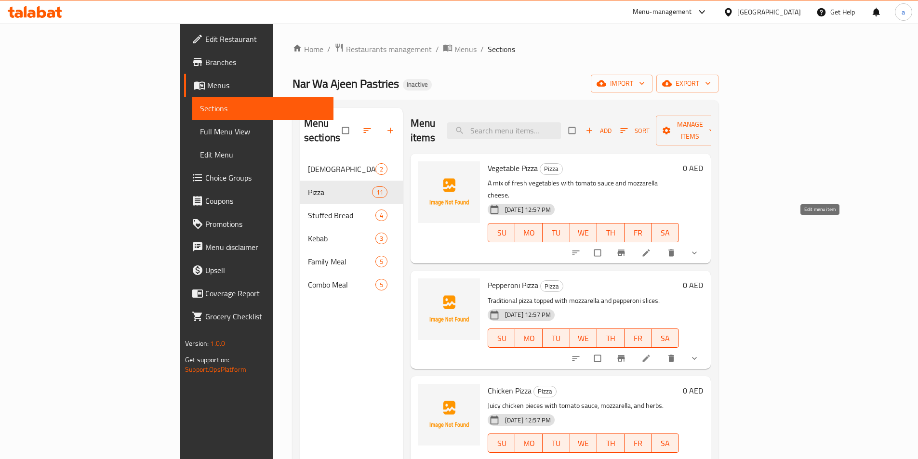
click at [651, 248] on icon at bounding box center [646, 253] width 10 height 10
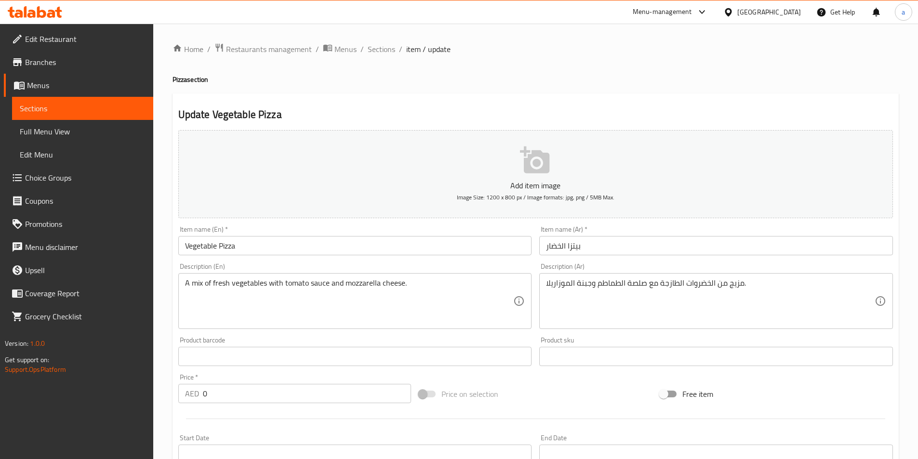
click at [561, 246] on input "بيتزا الخضار" at bounding box center [716, 245] width 354 height 19
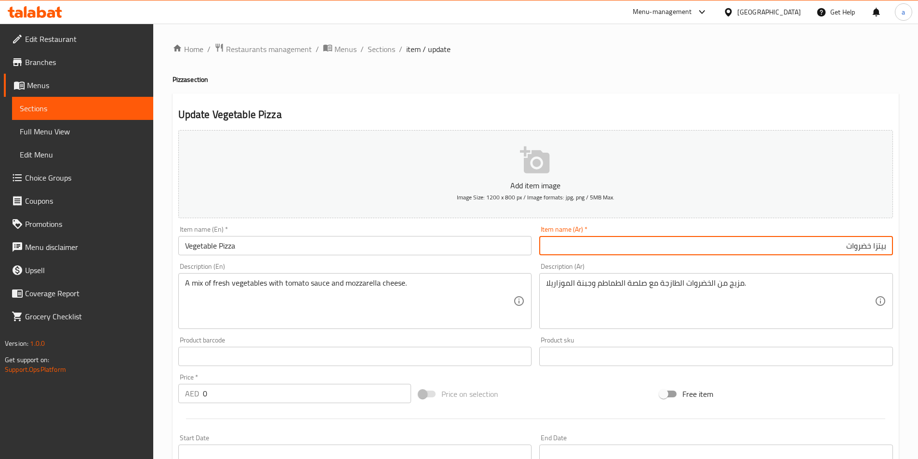
type input "بيتزا خضروات"
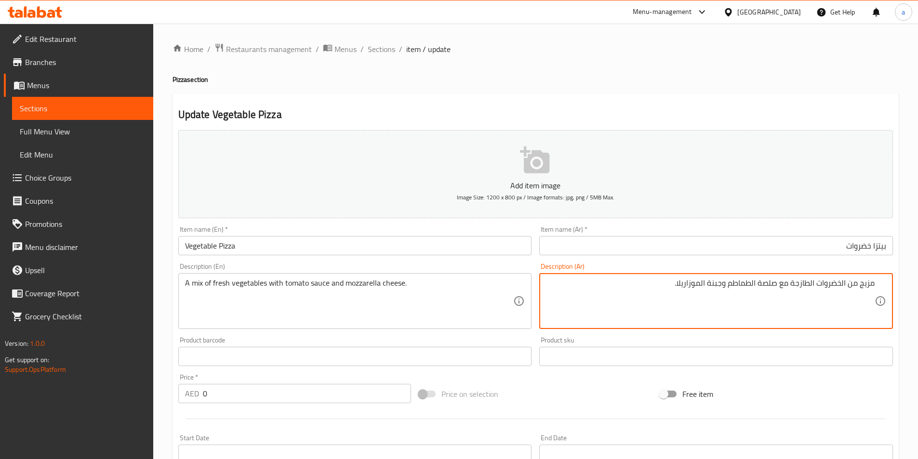
drag, startPoint x: 861, startPoint y: 286, endPoint x: 876, endPoint y: 289, distance: 15.7
click at [876, 289] on div "مزيج من الخضروات الطازجة مع صلصة الطماطم وجبنة الموزاريلا. Description (Ar)" at bounding box center [716, 301] width 354 height 56
drag, startPoint x: 752, startPoint y: 283, endPoint x: 771, endPoint y: 284, distance: 19.3
click at [771, 284] on textarea "مشكل من الخضروات الطازجة مع صلصة الطماطم وجبنة الموزاريلا." at bounding box center [710, 302] width 329 height 46
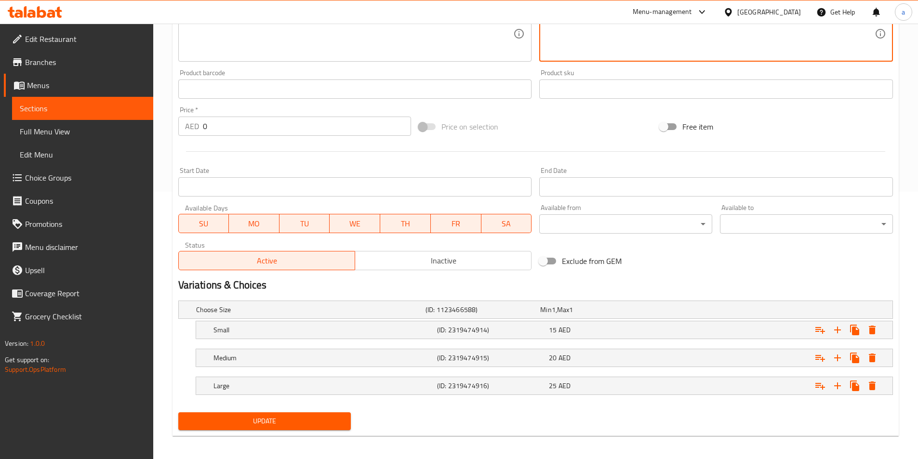
scroll to position [271, 0]
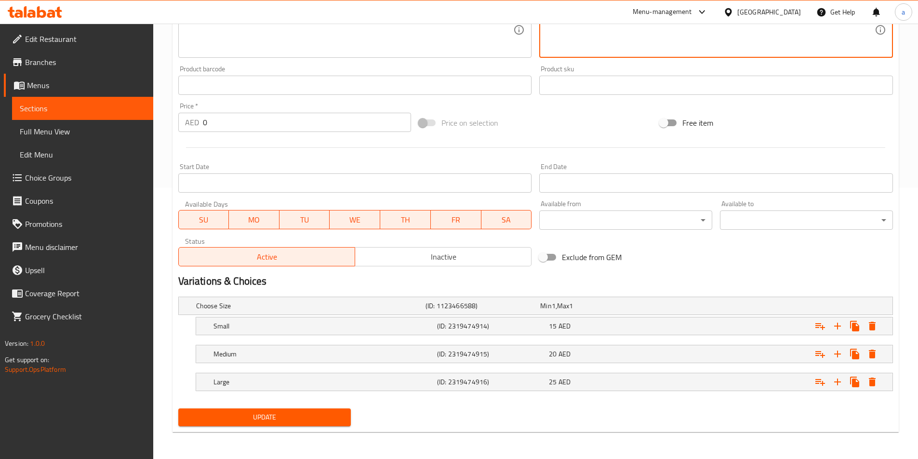
type textarea "مشكل من الخضروات الطازجة مع صوص الطماطم وجبنة الموزاريلا."
click at [280, 414] on span "Update" at bounding box center [265, 418] width 158 height 12
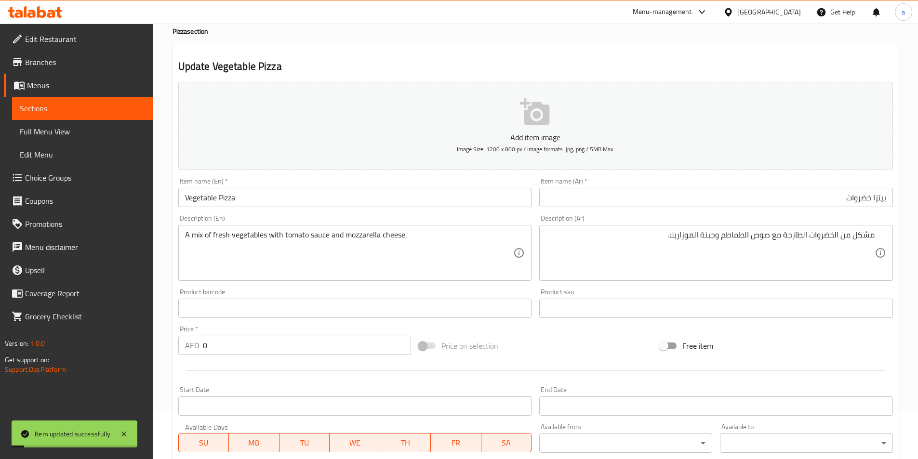
scroll to position [0, 0]
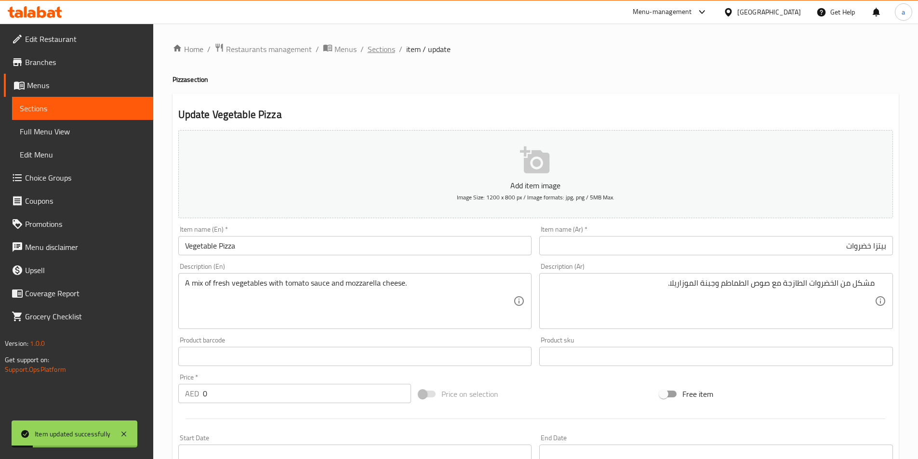
click at [380, 49] on span "Sections" at bounding box center [381, 49] width 27 height 12
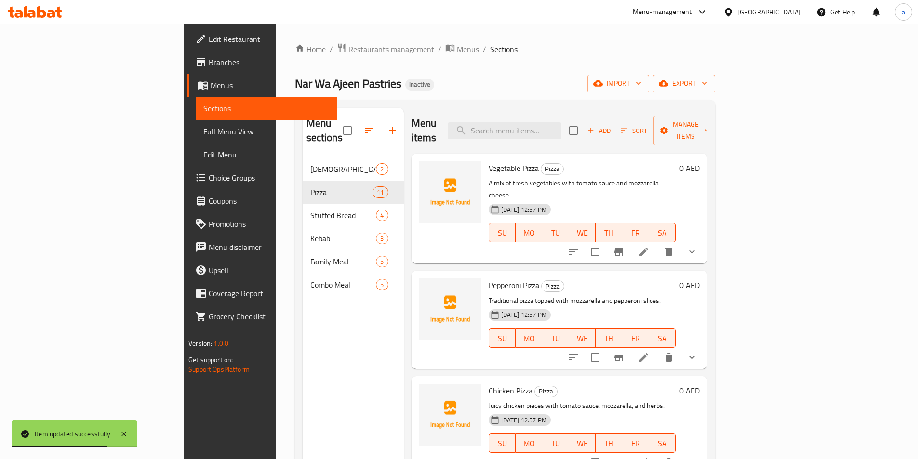
click at [650, 352] on icon at bounding box center [644, 358] width 12 height 12
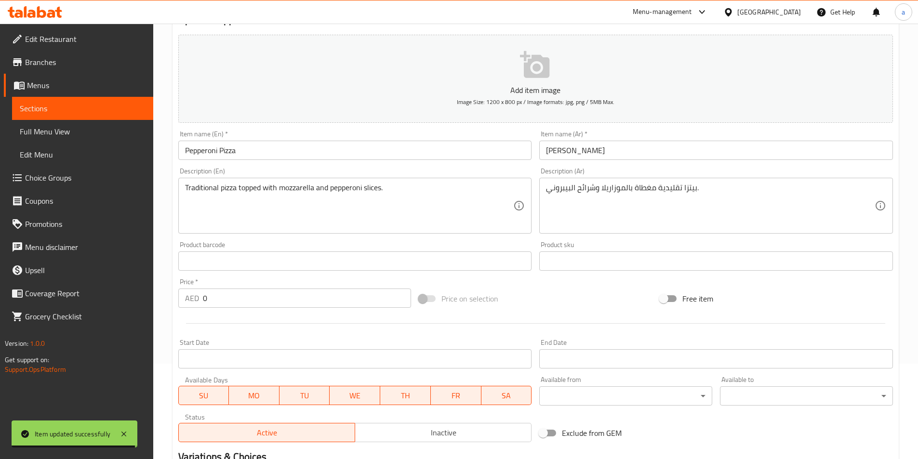
scroll to position [96, 0]
click at [199, 150] on input "Pepperoni Pizza" at bounding box center [355, 149] width 354 height 19
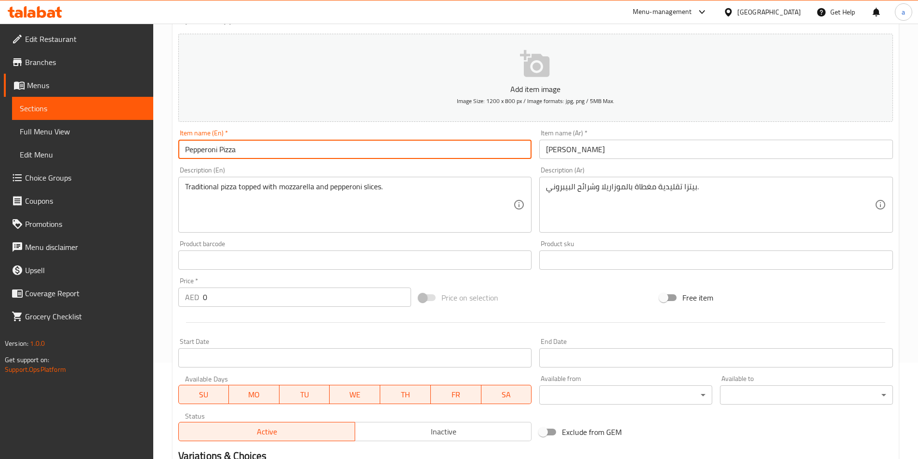
click at [199, 150] on input "Pepperoni Pizza" at bounding box center [355, 149] width 354 height 19
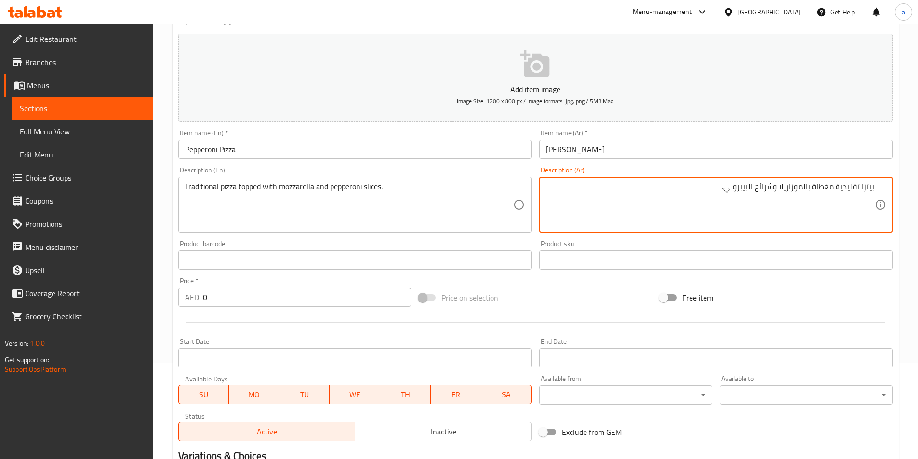
click at [720, 199] on textarea "بيتزا تقليدية مغطاة بالموزاريلا وشرائح البيبروني." at bounding box center [710, 205] width 329 height 46
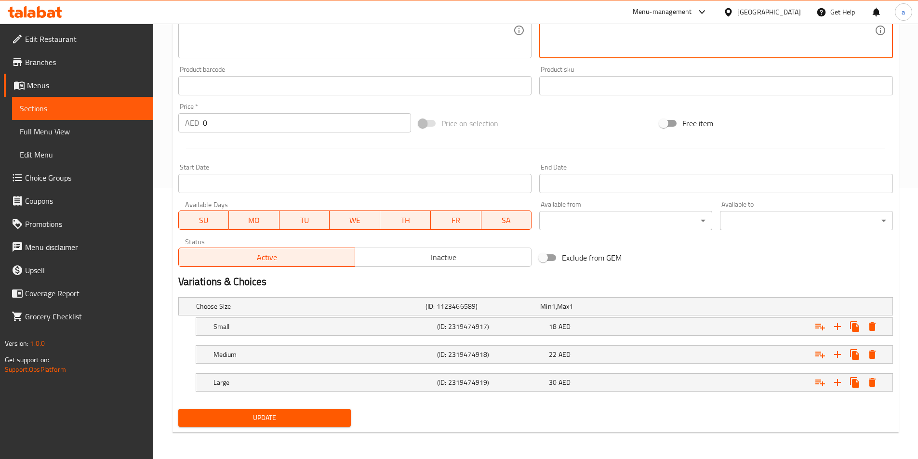
scroll to position [271, 0]
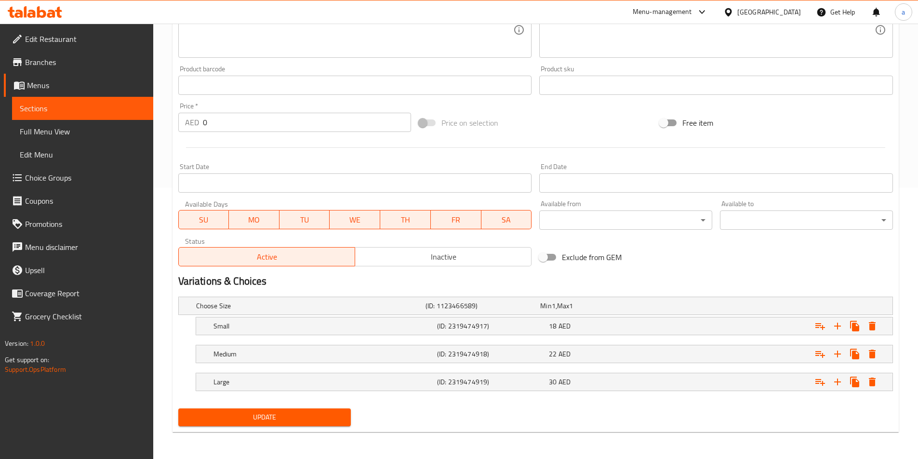
click at [293, 416] on span "Update" at bounding box center [265, 418] width 158 height 12
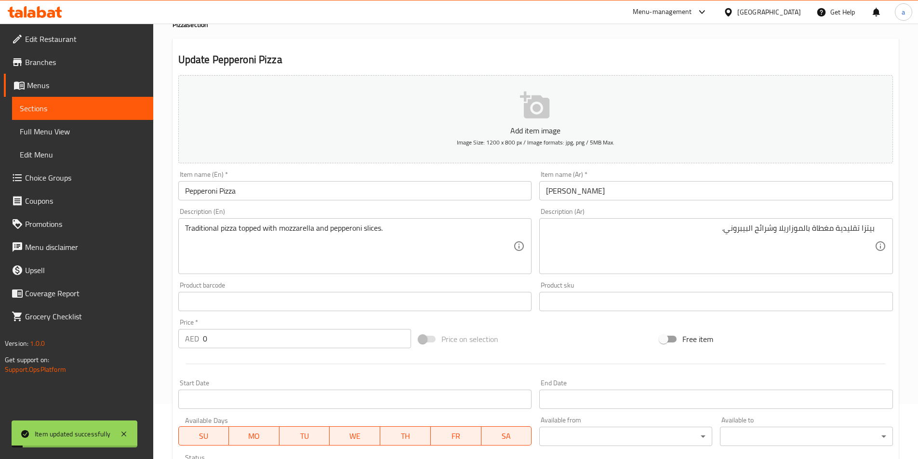
scroll to position [0, 0]
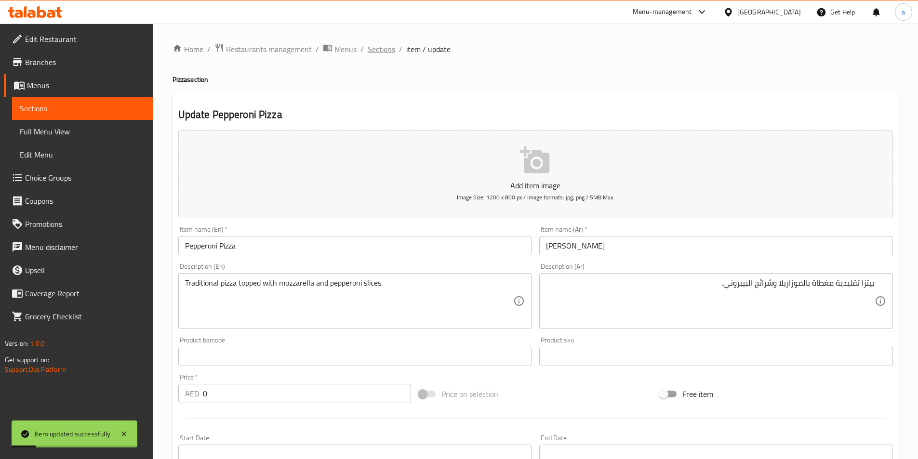
click at [385, 50] on span "Sections" at bounding box center [381, 49] width 27 height 12
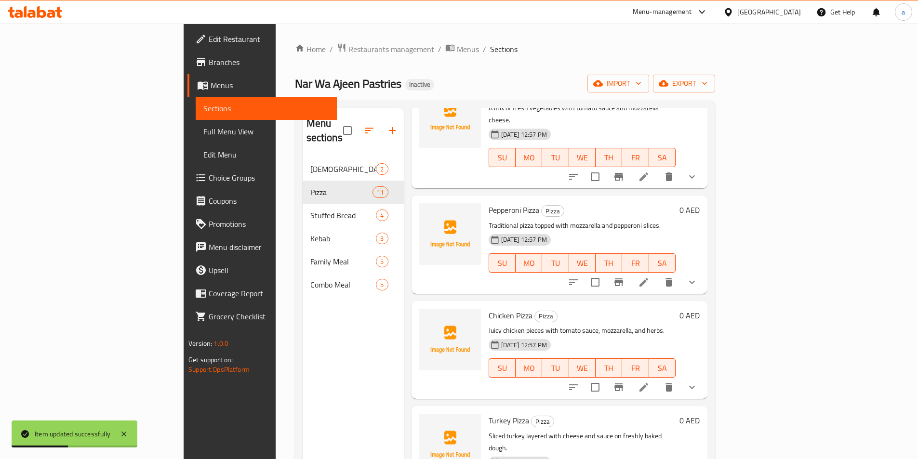
scroll to position [145, 0]
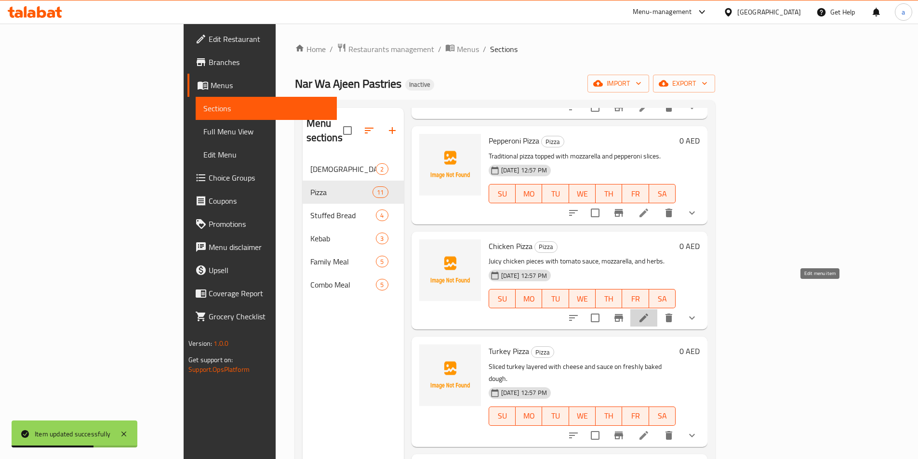
click at [650, 312] on icon at bounding box center [644, 318] width 12 height 12
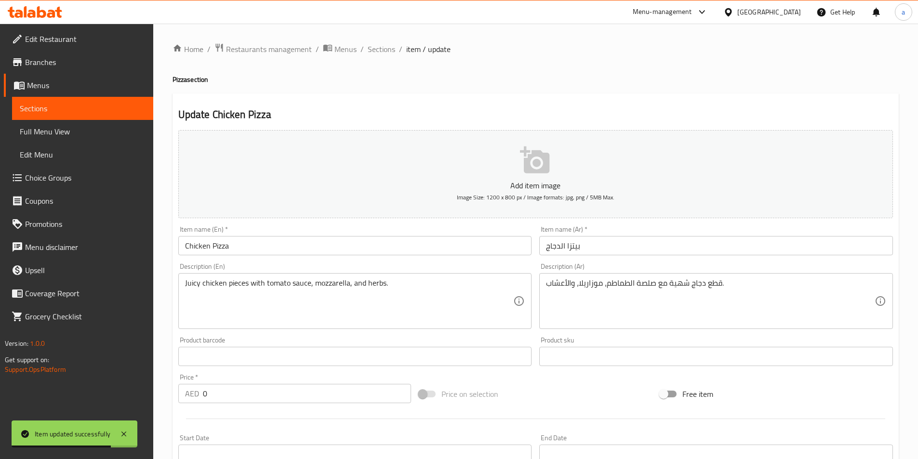
scroll to position [48, 0]
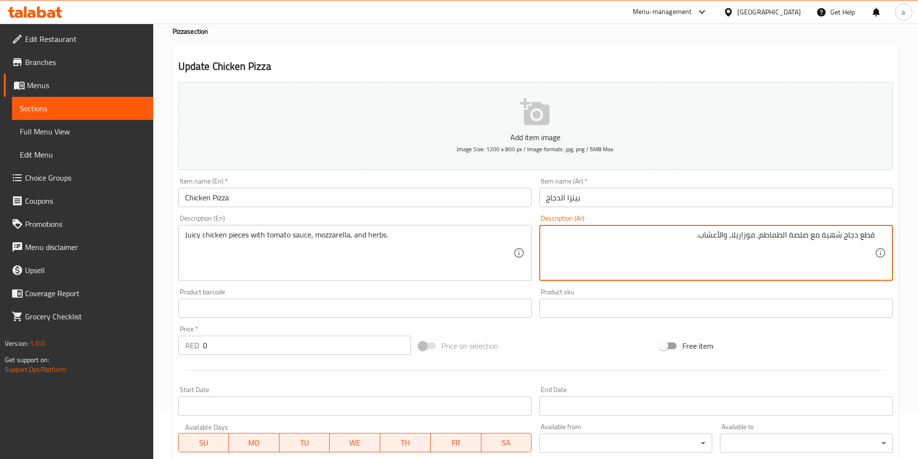
drag, startPoint x: 823, startPoint y: 236, endPoint x: 841, endPoint y: 238, distance: 18.4
click at [841, 238] on textarea "قطع دجاج شهية مع صلصة الطماطم، موزاريلا، والأعشاب." at bounding box center [710, 253] width 329 height 46
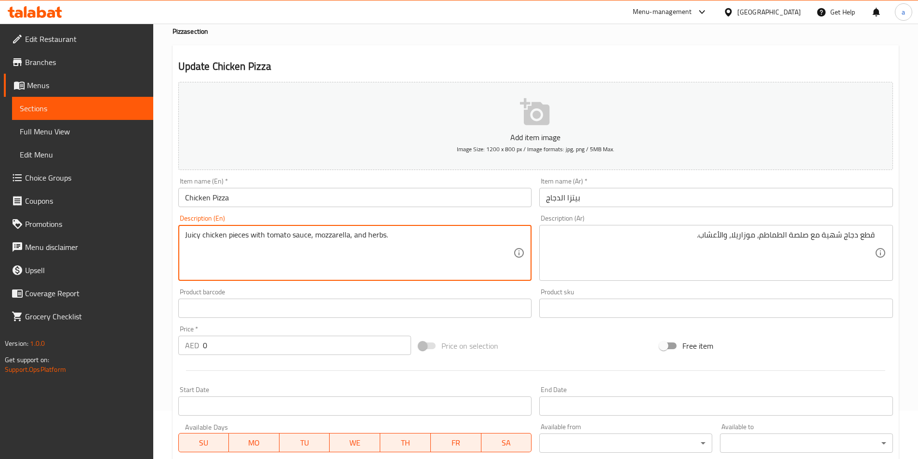
drag, startPoint x: 193, startPoint y: 237, endPoint x: 200, endPoint y: 239, distance: 7.6
click at [201, 239] on textarea "Juicy chicken pieces with tomato sauce, mozzarella, and herbs." at bounding box center [349, 253] width 329 height 46
drag, startPoint x: 199, startPoint y: 236, endPoint x: 185, endPoint y: 234, distance: 14.6
click at [183, 234] on div "Juicy chicken pieces with tomato sauce, mozzarella, and herbs. Description (En)" at bounding box center [355, 253] width 354 height 56
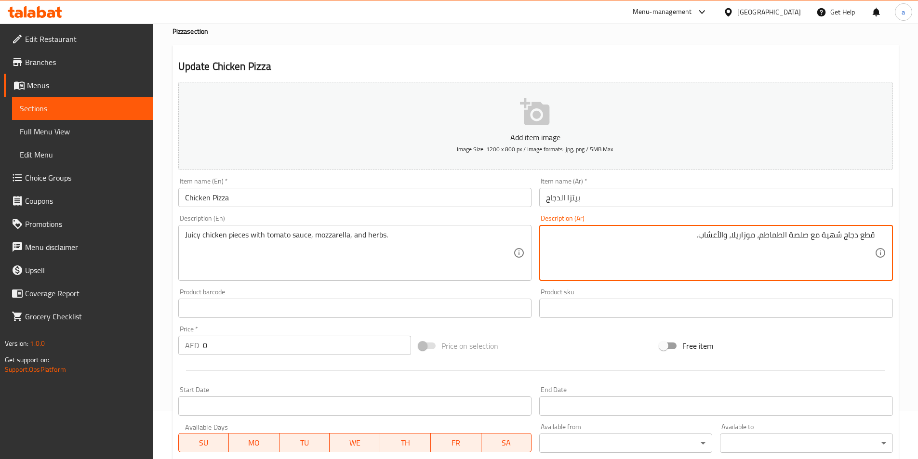
drag, startPoint x: 823, startPoint y: 236, endPoint x: 841, endPoint y: 241, distance: 19.1
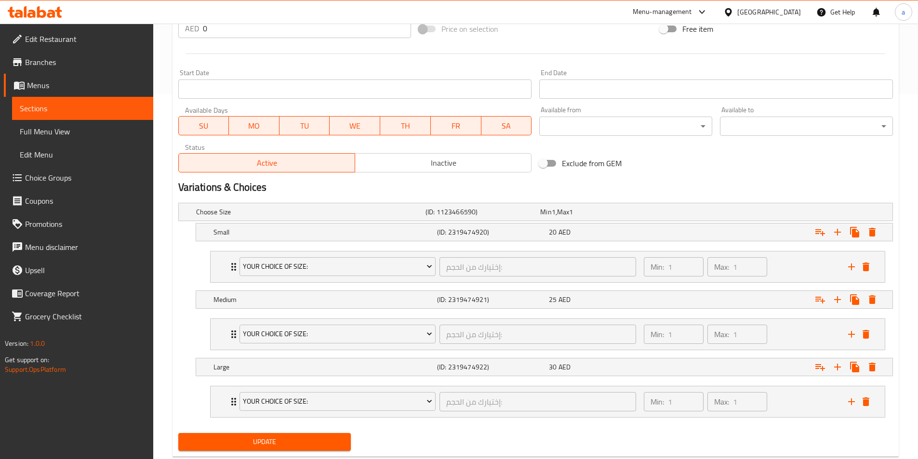
scroll to position [390, 0]
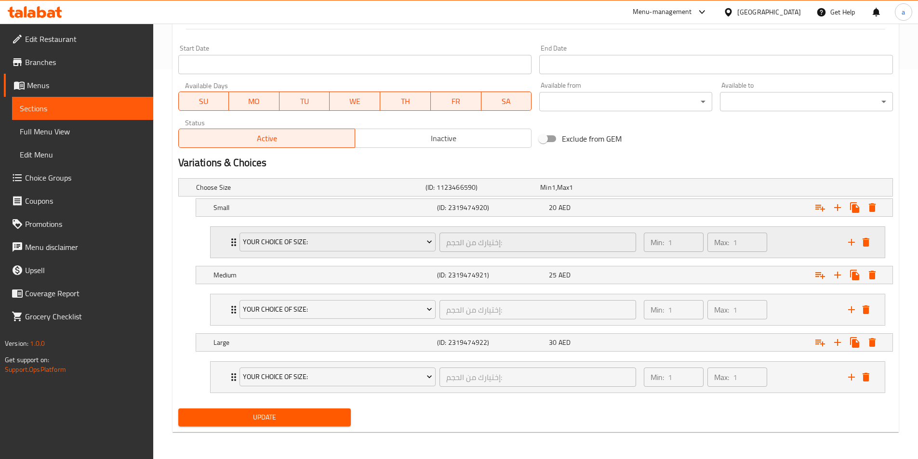
click at [222, 240] on div "Your Choice Of Size: إختيارك من الحجم: ​ Min: 1 ​ Max: 1 ​" at bounding box center [548, 242] width 674 height 31
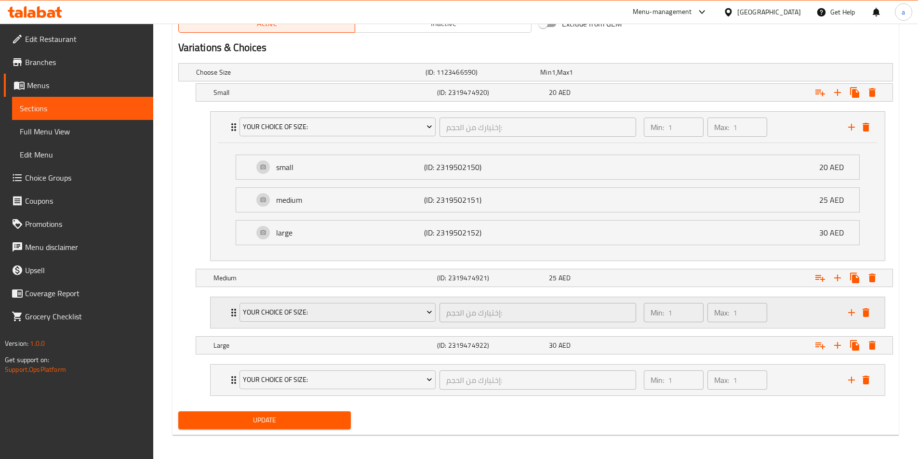
scroll to position [508, 0]
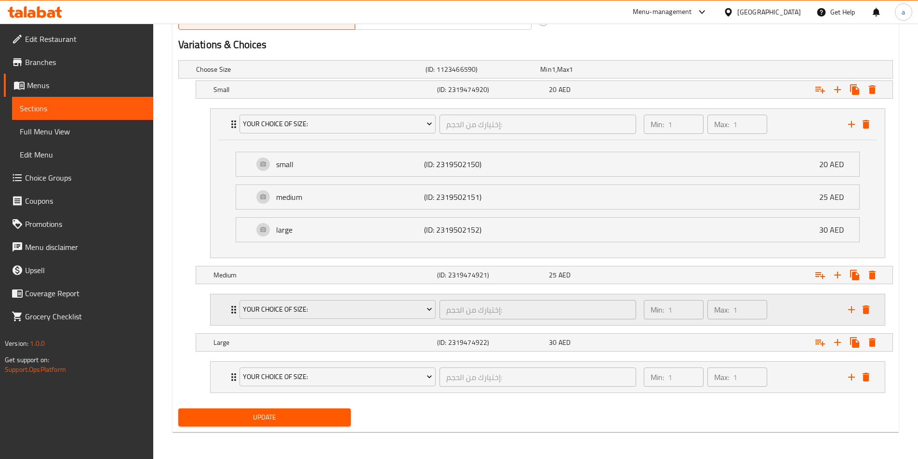
click at [232, 313] on icon "Expand" at bounding box center [233, 310] width 5 height 8
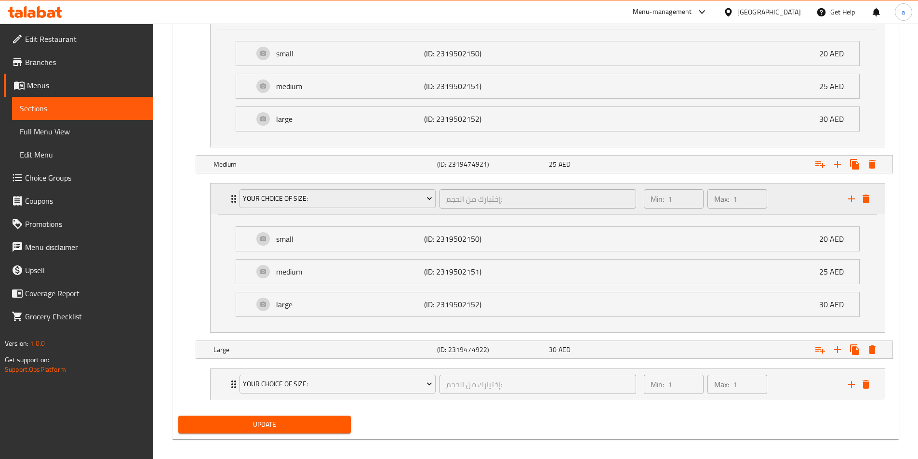
scroll to position [626, 0]
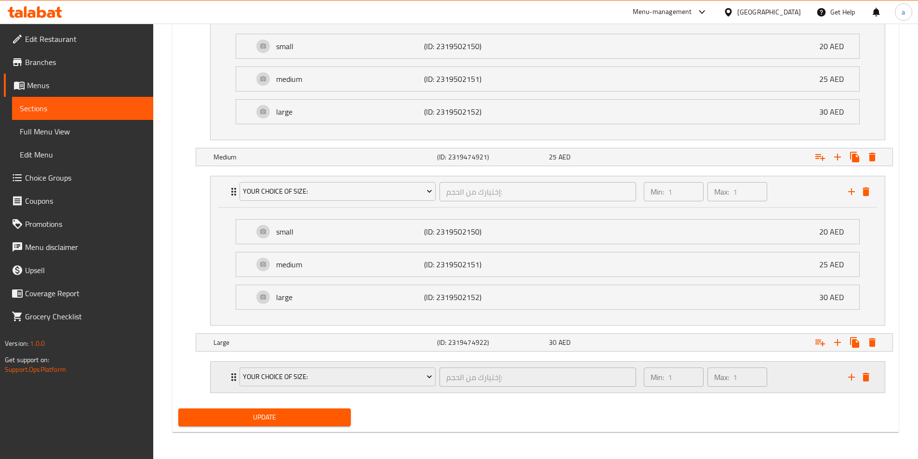
click at [234, 377] on div "Your Choice Of Size: إختيارك من الحجم: ​" at bounding box center [438, 377] width 409 height 31
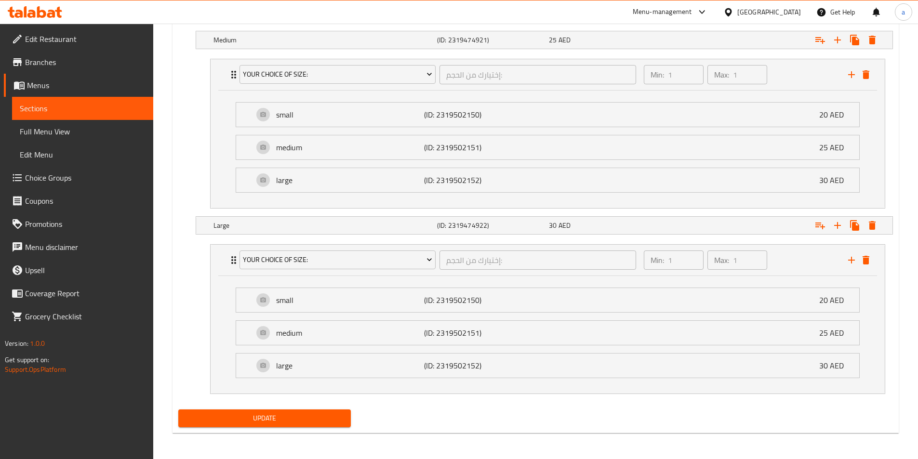
scroll to position [744, 0]
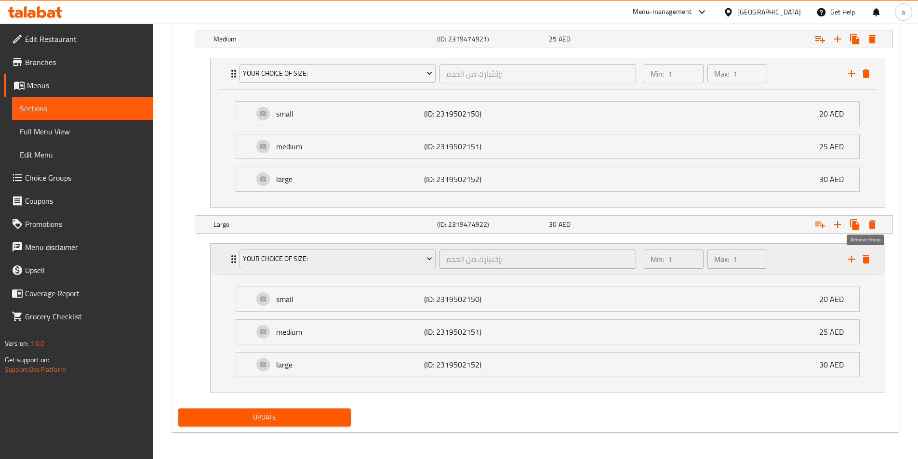
click at [864, 256] on div "Your Choice Of Size: إختيارك من الحجم: ​ Min: 1 ​ Max: 1 ​ small (ID: 231950215…" at bounding box center [547, 319] width 691 height 158
click at [874, 260] on div "Your Choice Of Size: إختيارك من الحجم: ​ Min: 1 ​ Max: 1 ​" at bounding box center [548, 259] width 674 height 31
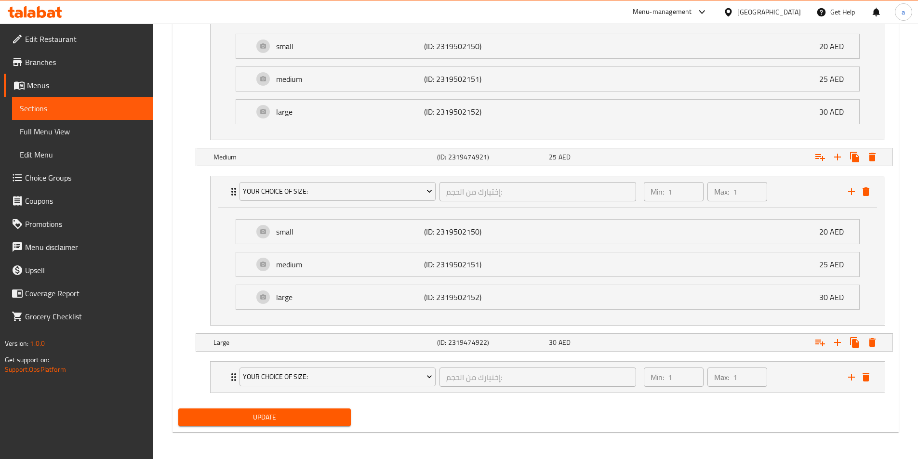
scroll to position [626, 0]
type textarea "قطع دجاج جوسي مع صوص الطماطم، موزاريلا، والأعشاب."
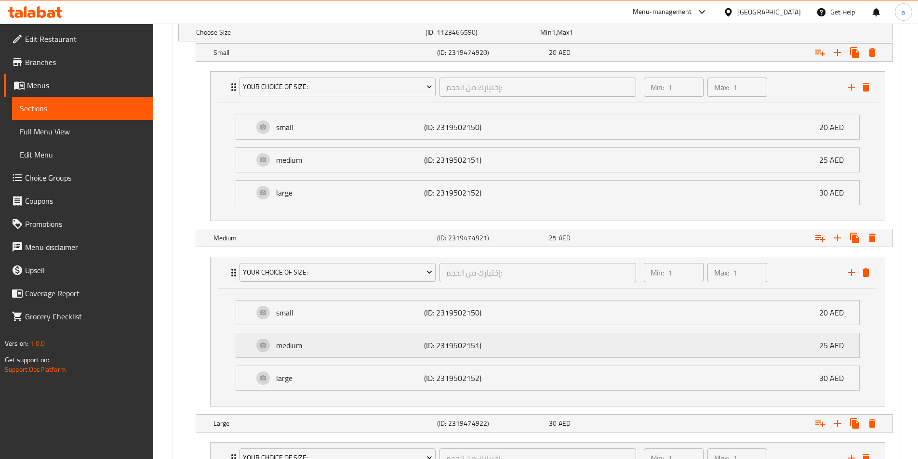
scroll to position [481, 0]
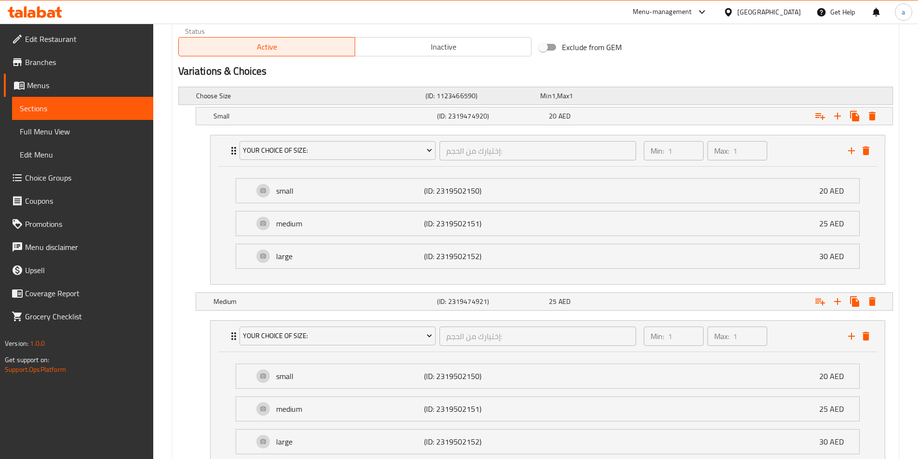
click at [340, 99] on h5 "Choose Size" at bounding box center [309, 96] width 226 height 10
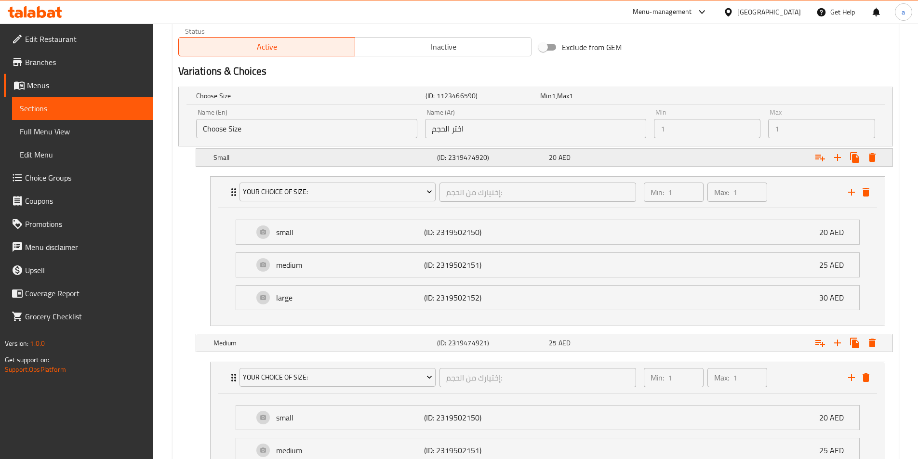
click at [561, 158] on span "AED" at bounding box center [565, 157] width 12 height 13
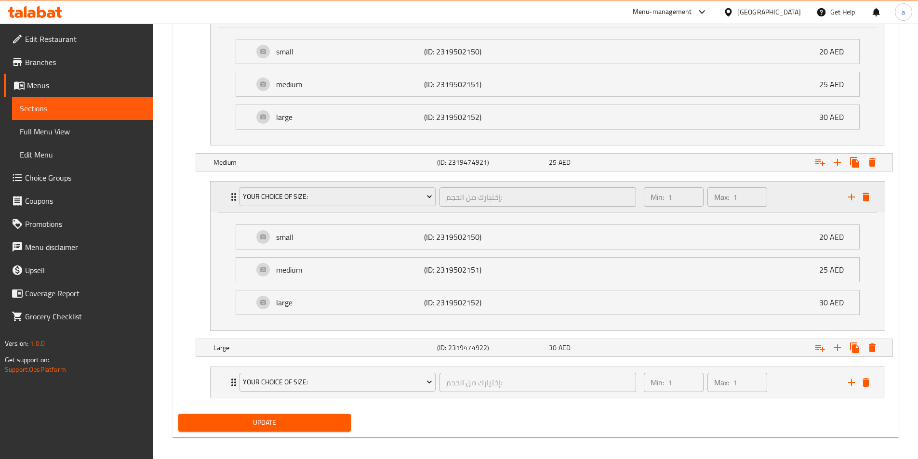
scroll to position [709, 0]
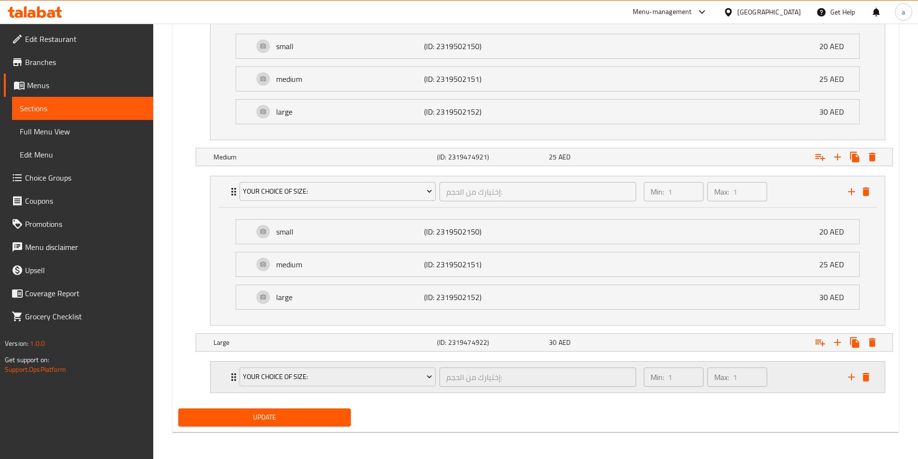
click at [230, 377] on icon "Expand" at bounding box center [234, 378] width 12 height 12
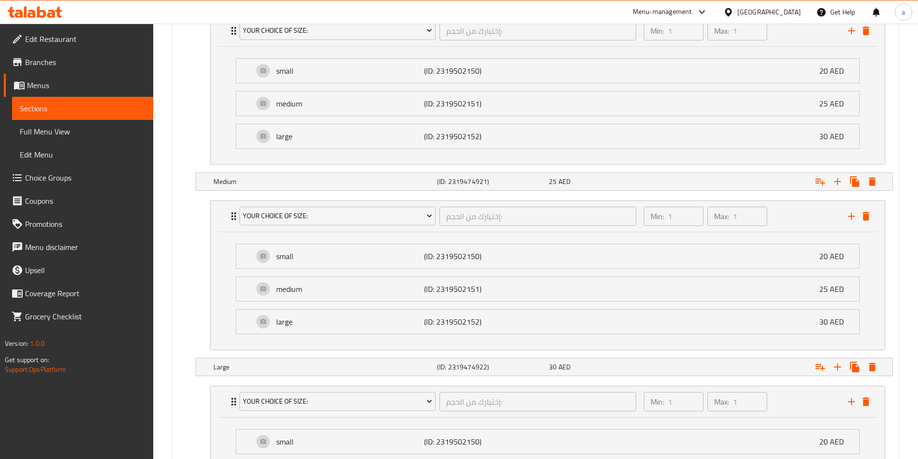
scroll to position [827, 0]
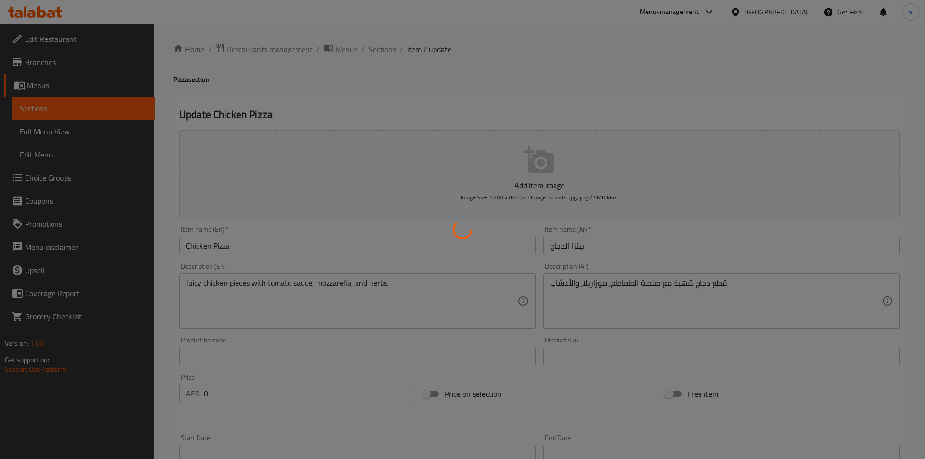
type input "إختيارك من الحجم:"
type input "1"
type input "إختيارك من الحجم:"
type input "1"
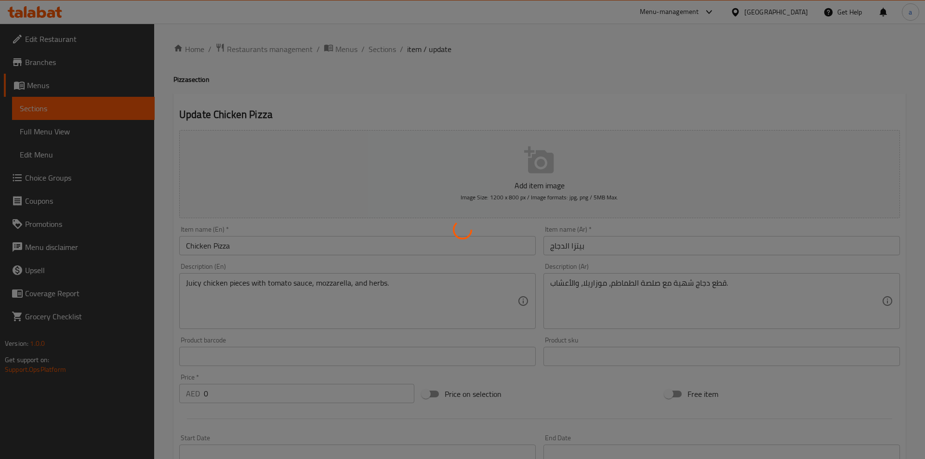
type input "1"
type input "إختيارك من الحجم:"
type input "1"
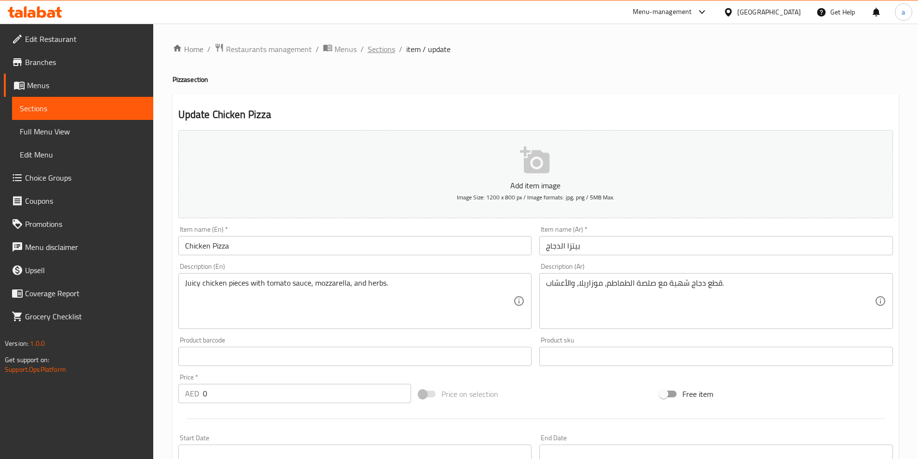
click at [379, 46] on span "Sections" at bounding box center [381, 49] width 27 height 12
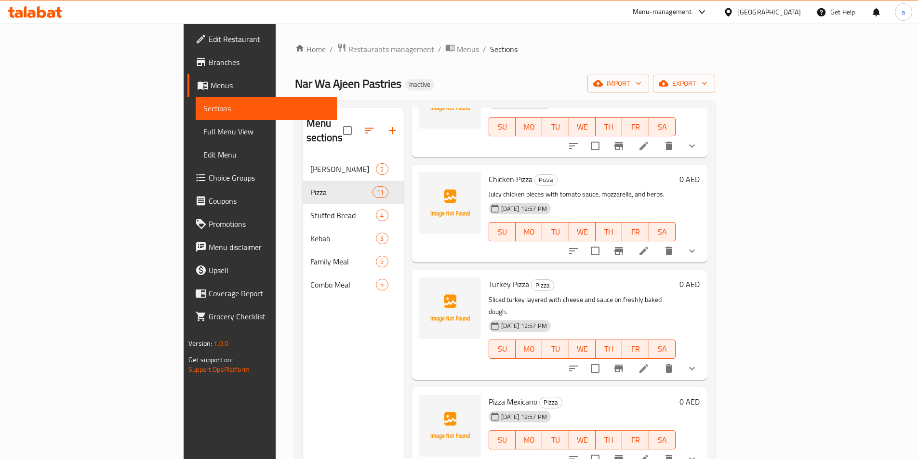
scroll to position [145, 0]
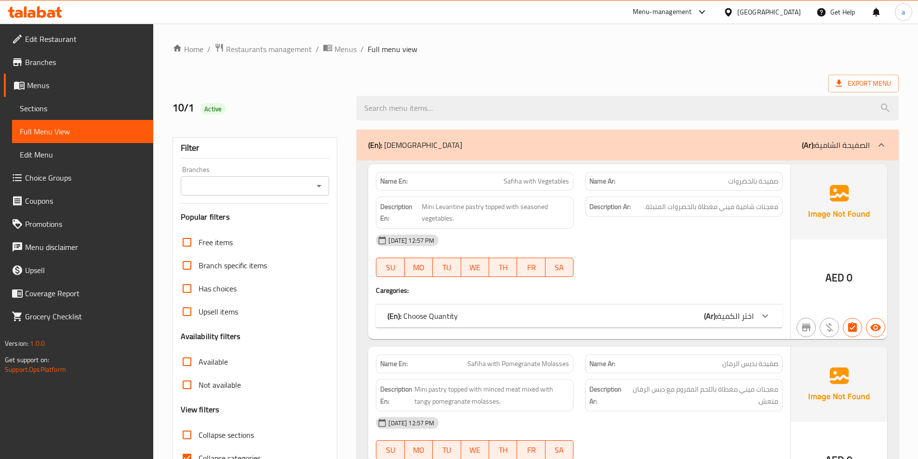
click at [729, 316] on span "اختر الكمية" at bounding box center [735, 316] width 37 height 14
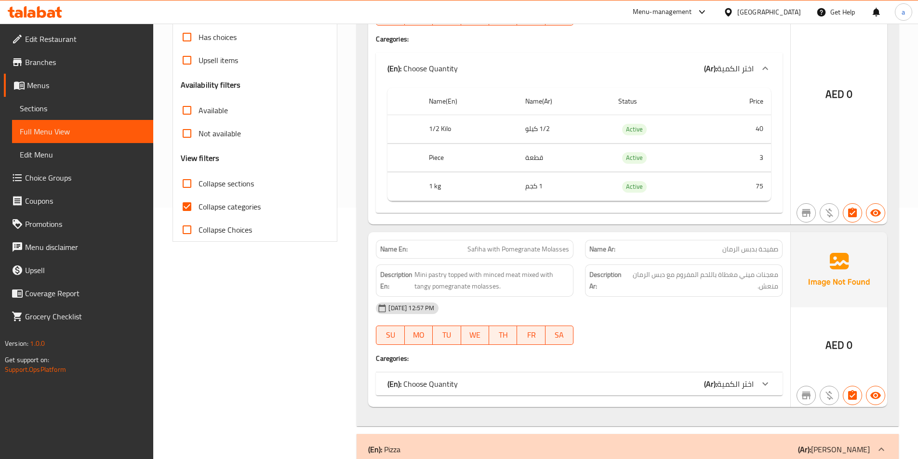
scroll to position [337, 0]
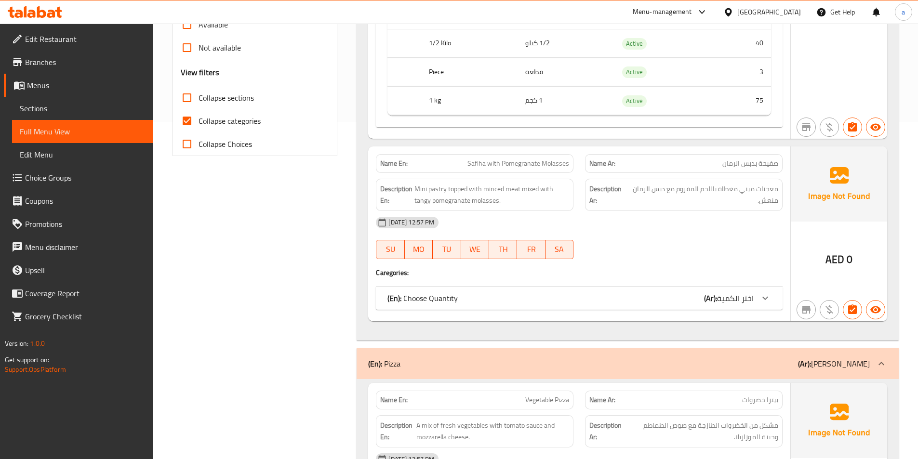
click at [744, 295] on span "اختر الكمية" at bounding box center [735, 298] width 37 height 14
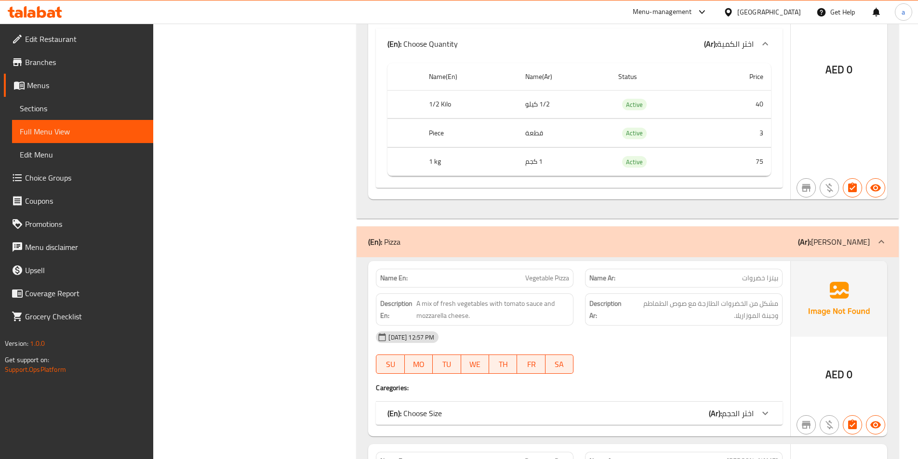
scroll to position [723, 0]
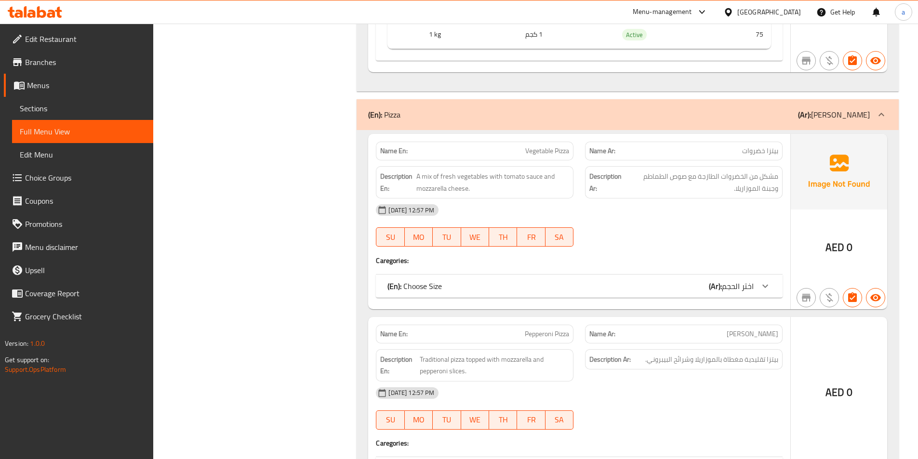
click at [665, 287] on div "(En): Choose Size (Ar): اختر الحجم" at bounding box center [570, 286] width 366 height 12
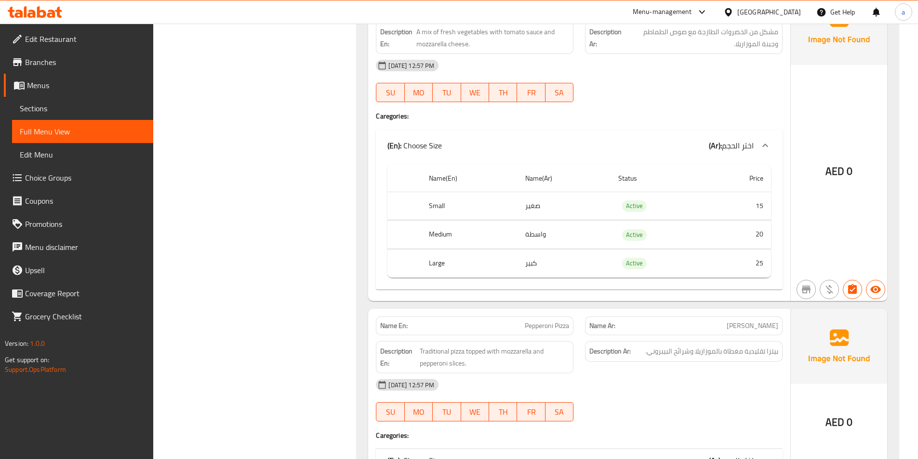
scroll to position [1012, 0]
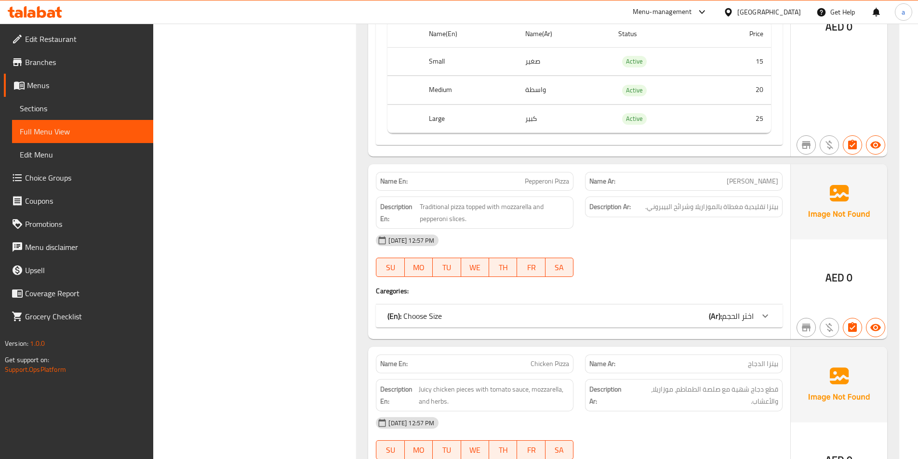
click at [641, 316] on div "(En): Choose Size (Ar): اختر الحجم" at bounding box center [570, 316] width 366 height 12
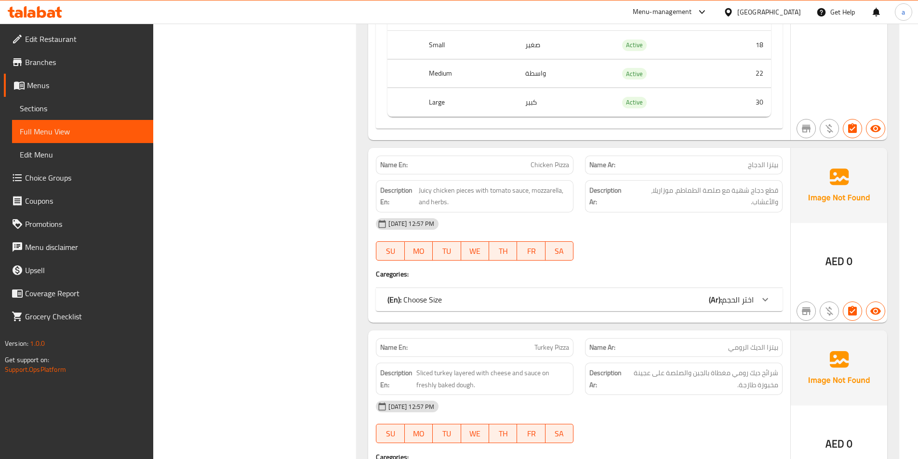
scroll to position [1349, 0]
click at [651, 289] on div "(En): Choose Size (Ar): اختر الحجم" at bounding box center [579, 298] width 407 height 23
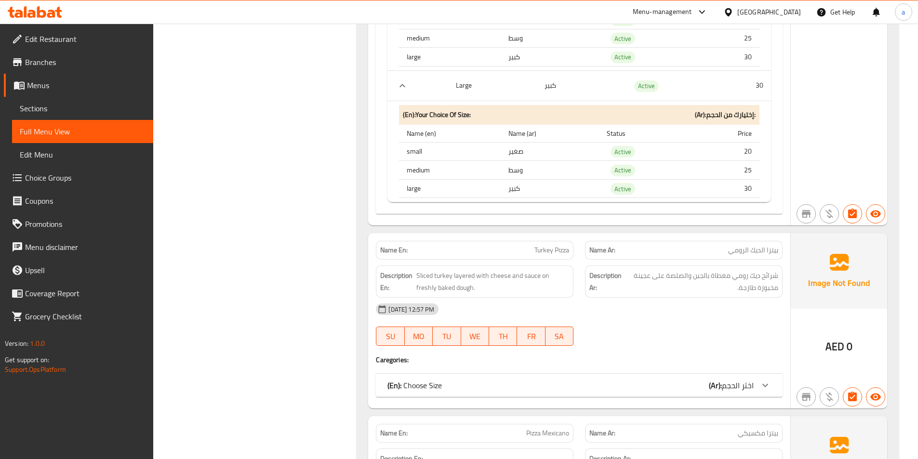
scroll to position [2024, 0]
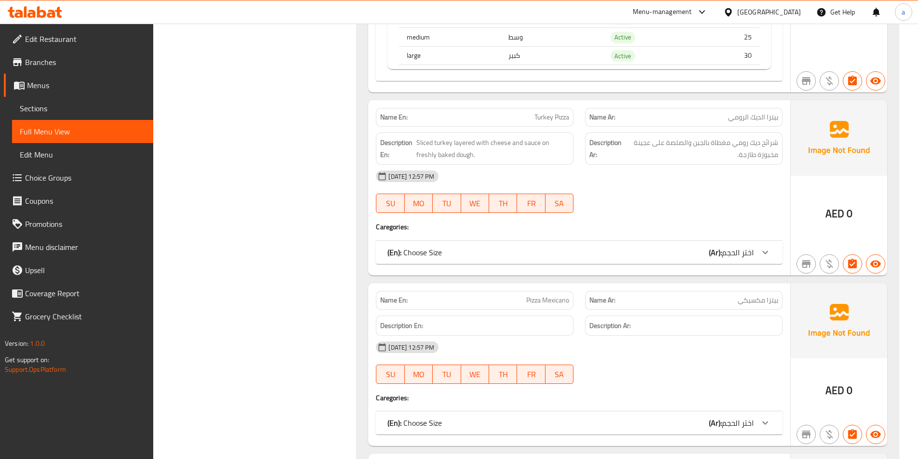
click at [629, 251] on div "(En): Choose Size (Ar): اختر الحجم" at bounding box center [570, 253] width 366 height 12
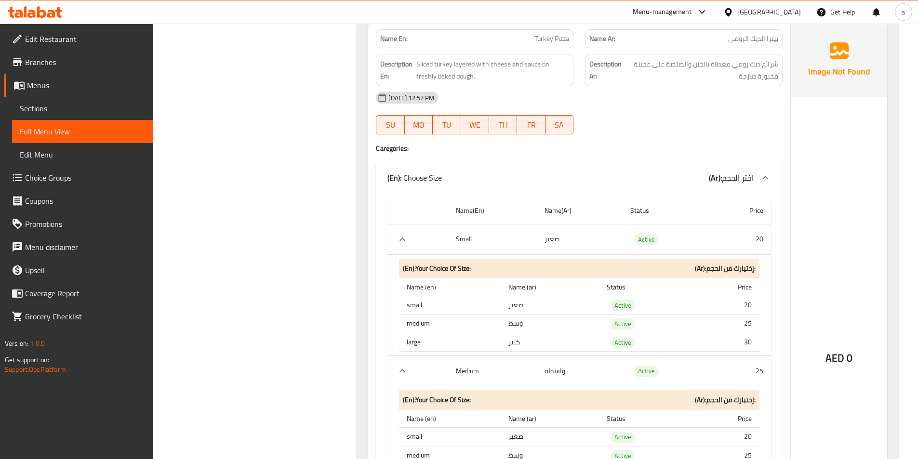
scroll to position [2169, 0]
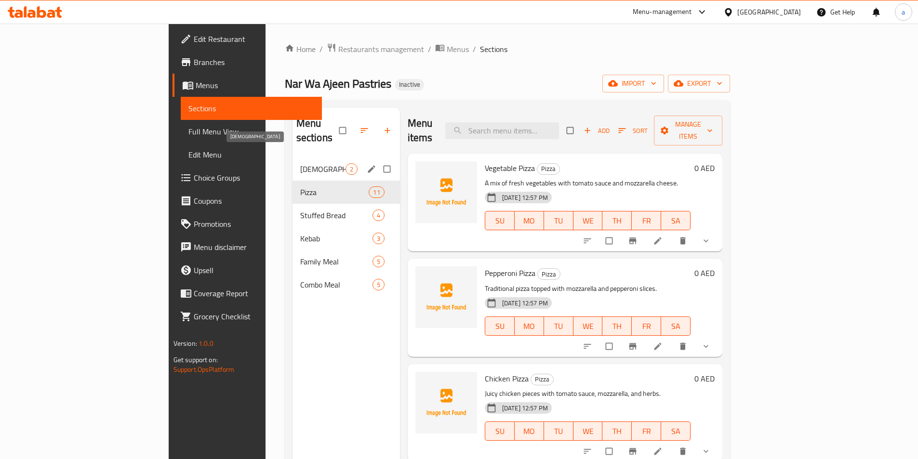
click at [300, 163] on span "[DEMOGRAPHIC_DATA]" at bounding box center [322, 169] width 45 height 12
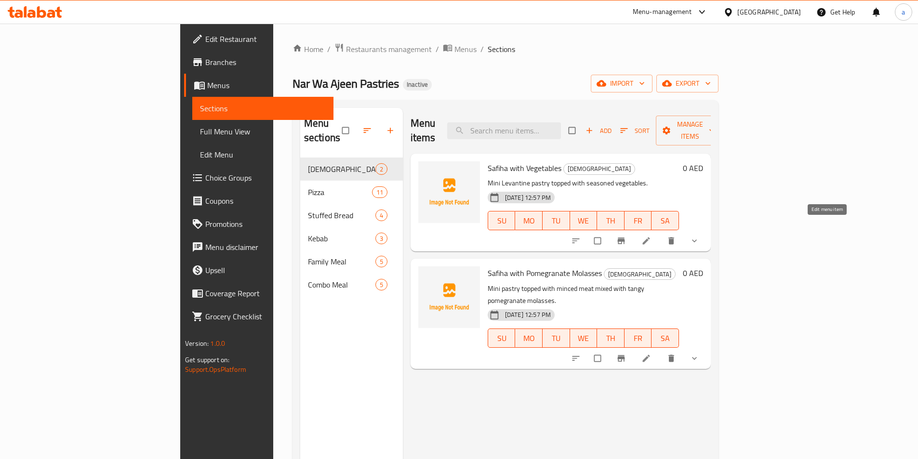
click at [651, 236] on icon at bounding box center [646, 241] width 10 height 10
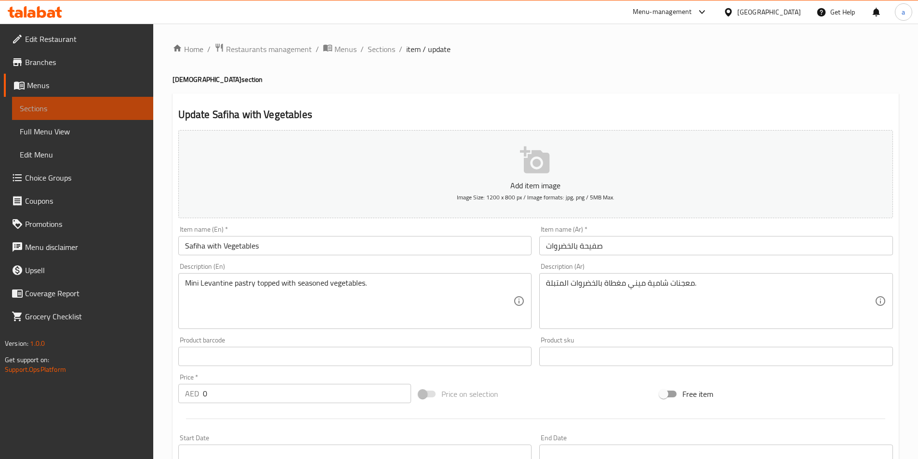
click at [89, 115] on link "Sections" at bounding box center [82, 108] width 141 height 23
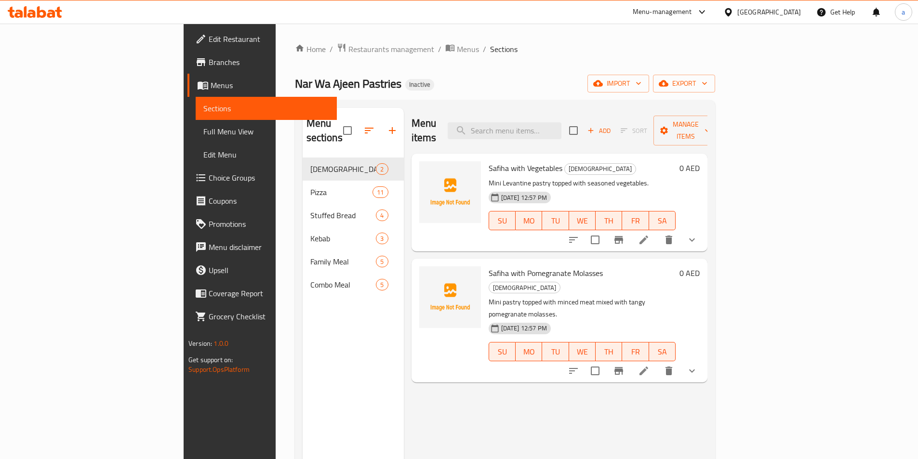
click at [657, 362] on li at bounding box center [643, 370] width 27 height 17
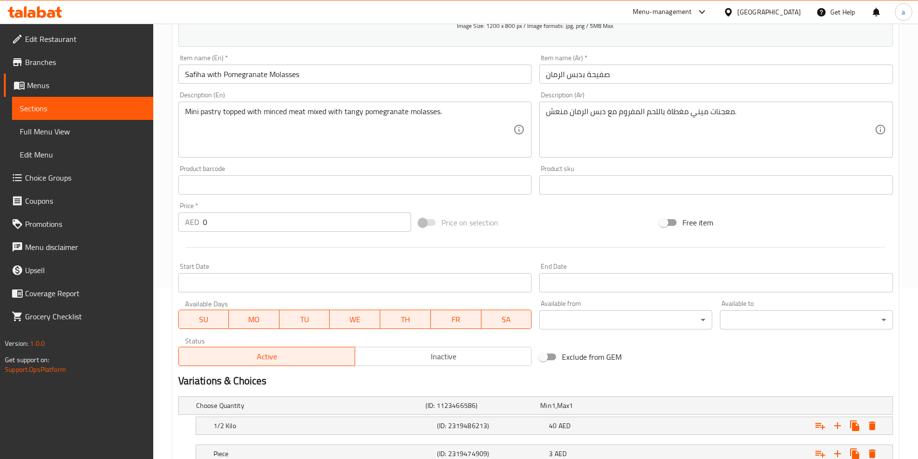
scroll to position [271, 0]
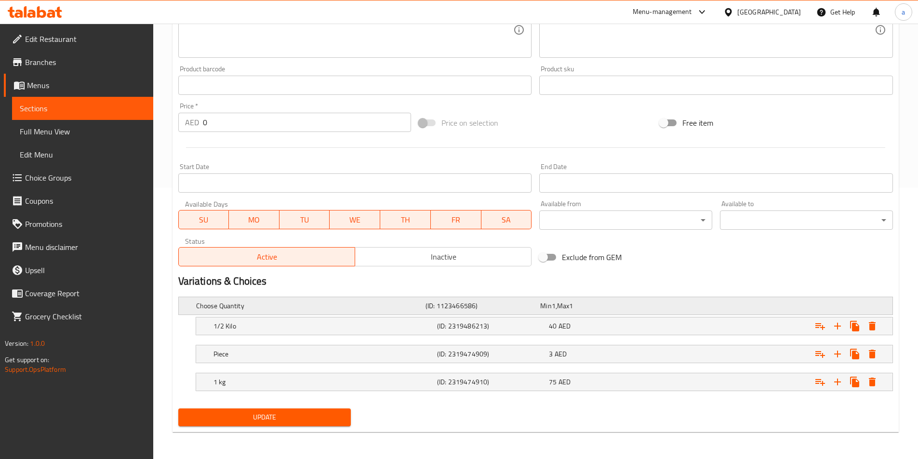
click at [290, 309] on h5 "Choose Quantity" at bounding box center [309, 306] width 226 height 10
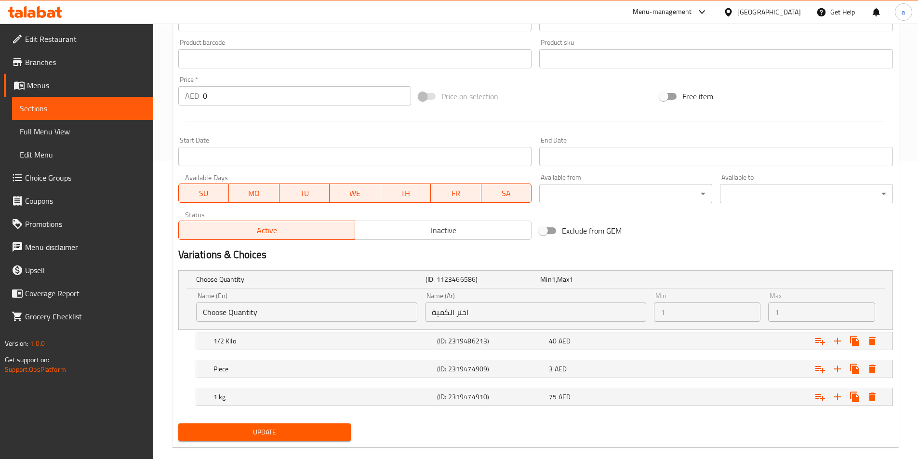
scroll to position [313, 0]
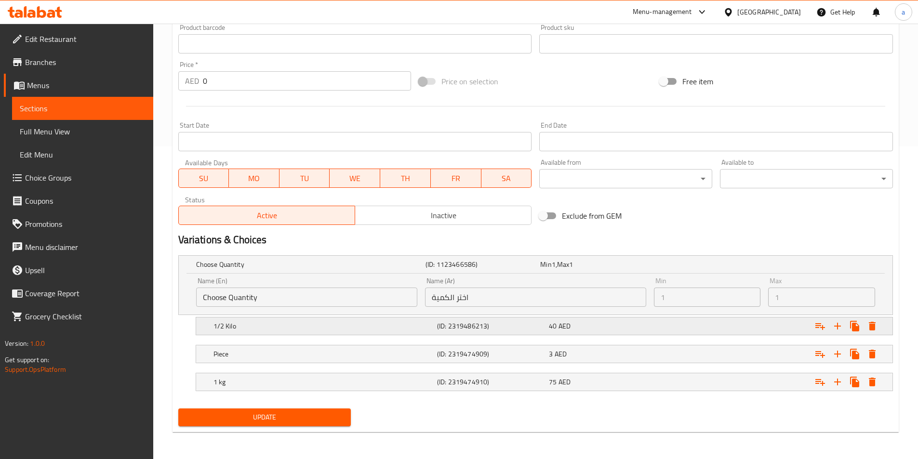
click at [350, 325] on h5 "1/2 Kilo" at bounding box center [324, 326] width 220 height 10
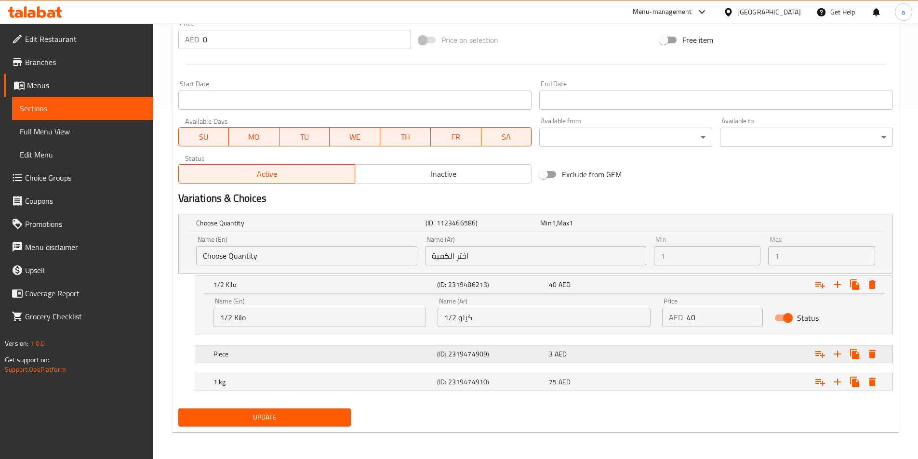
drag, startPoint x: 378, startPoint y: 350, endPoint x: 367, endPoint y: 347, distance: 11.1
click at [378, 351] on h5 "Piece" at bounding box center [324, 354] width 220 height 10
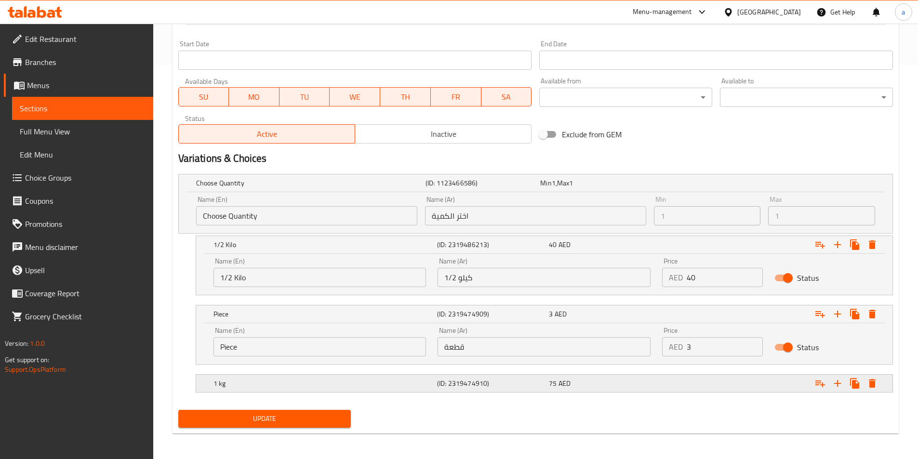
scroll to position [396, 0]
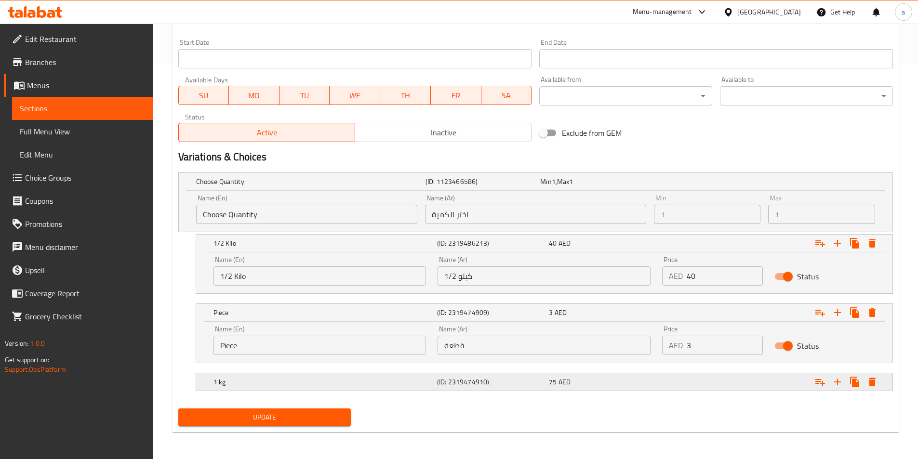
click at [389, 376] on div "1 kg" at bounding box center [324, 381] width 224 height 13
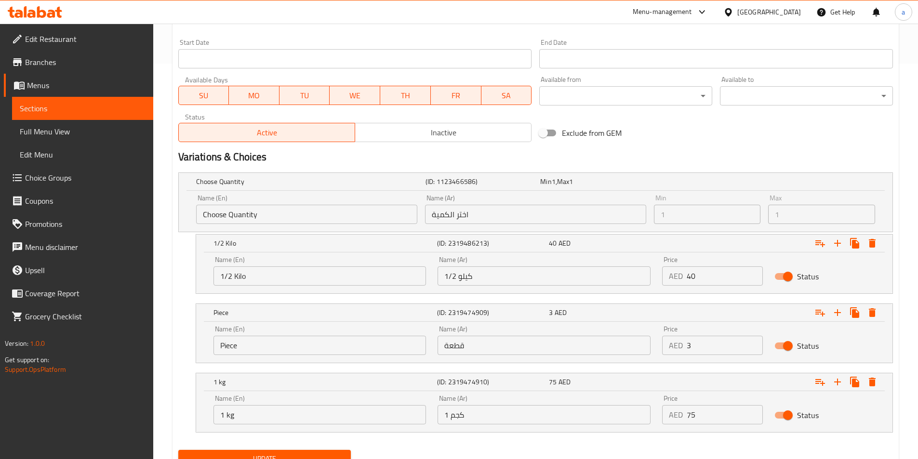
scroll to position [0, 0]
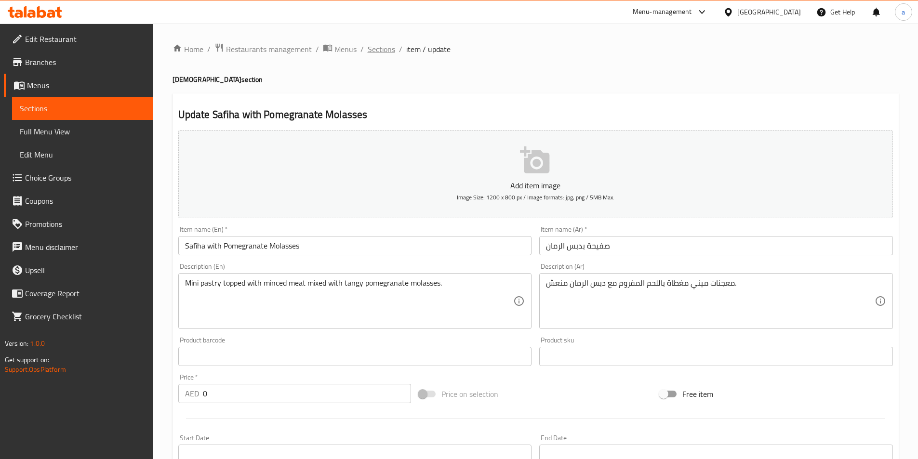
click at [388, 49] on span "Sections" at bounding box center [381, 49] width 27 height 12
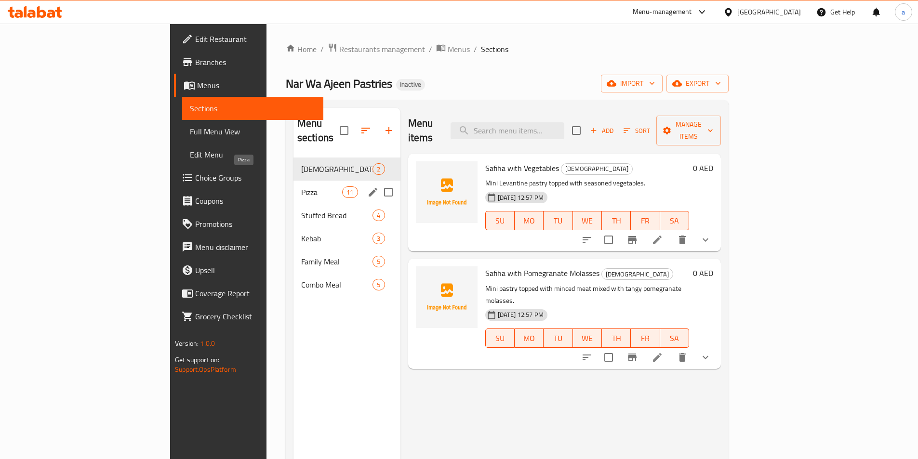
click at [301, 187] on span "Pizza" at bounding box center [321, 193] width 41 height 12
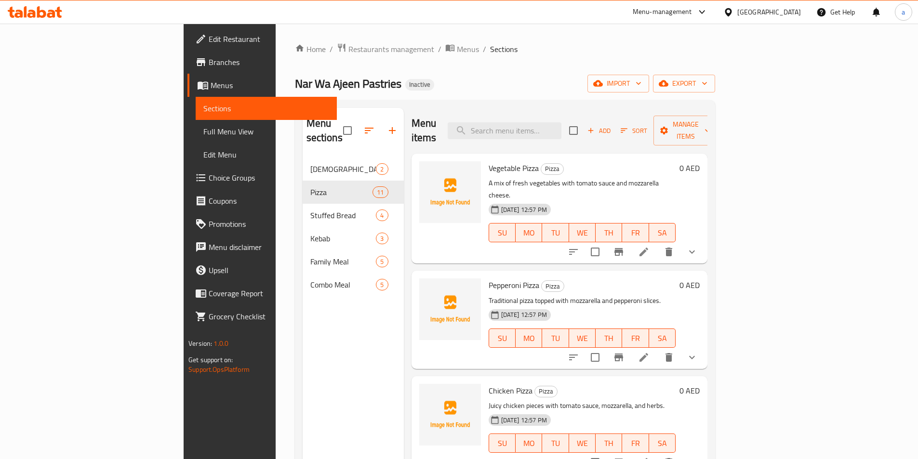
scroll to position [48, 0]
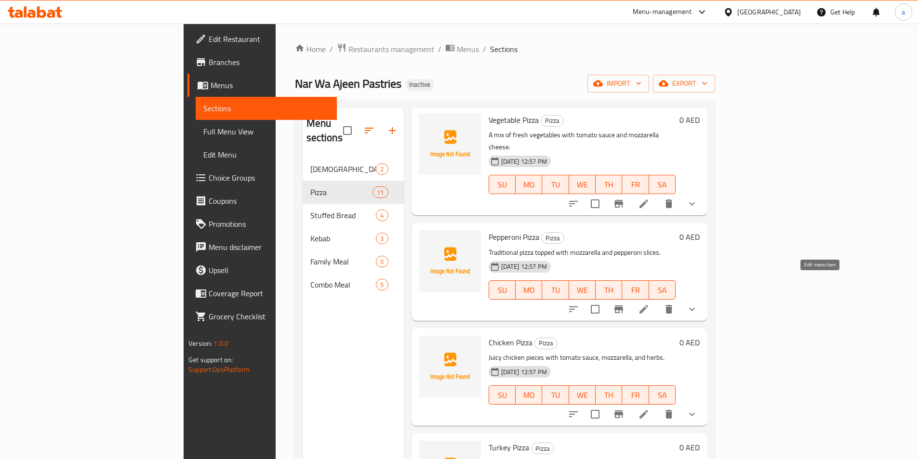
click at [650, 304] on icon at bounding box center [644, 310] width 12 height 12
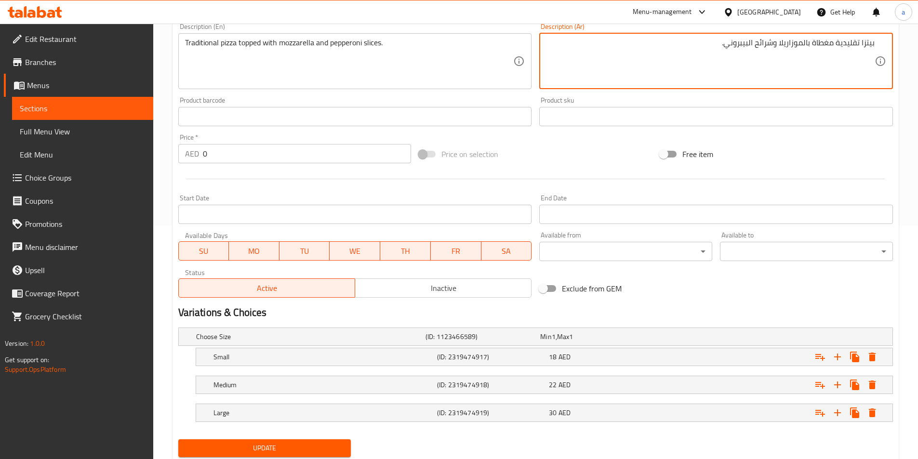
scroll to position [265, 0]
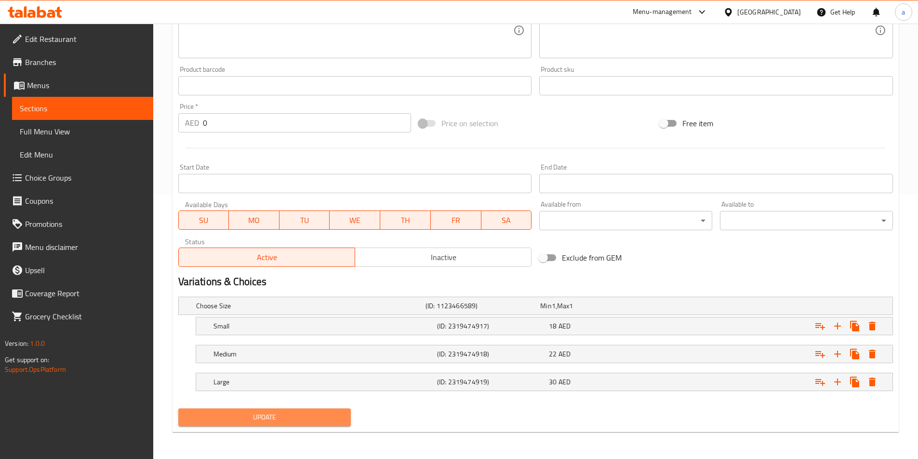
click at [321, 419] on span "Update" at bounding box center [265, 418] width 158 height 12
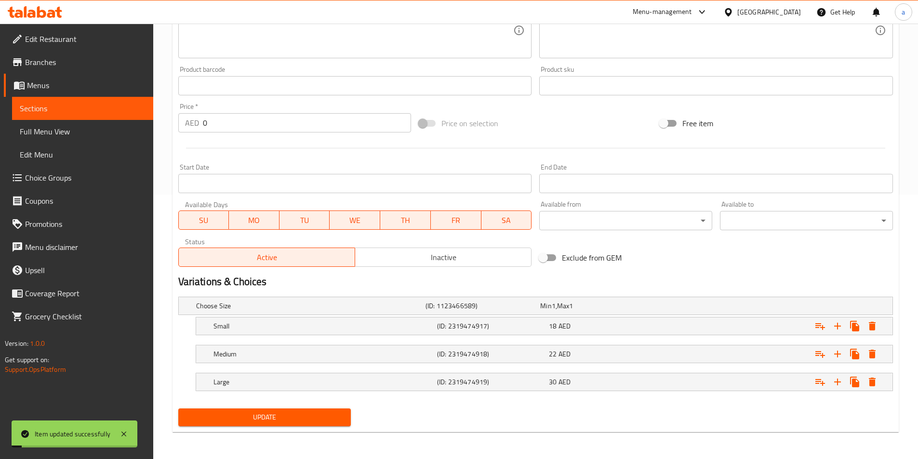
scroll to position [0, 0]
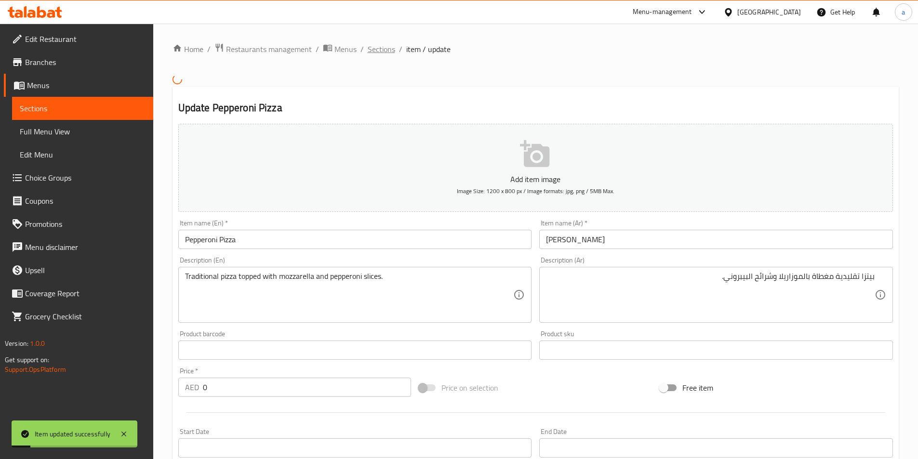
click at [381, 48] on span "Sections" at bounding box center [381, 49] width 27 height 12
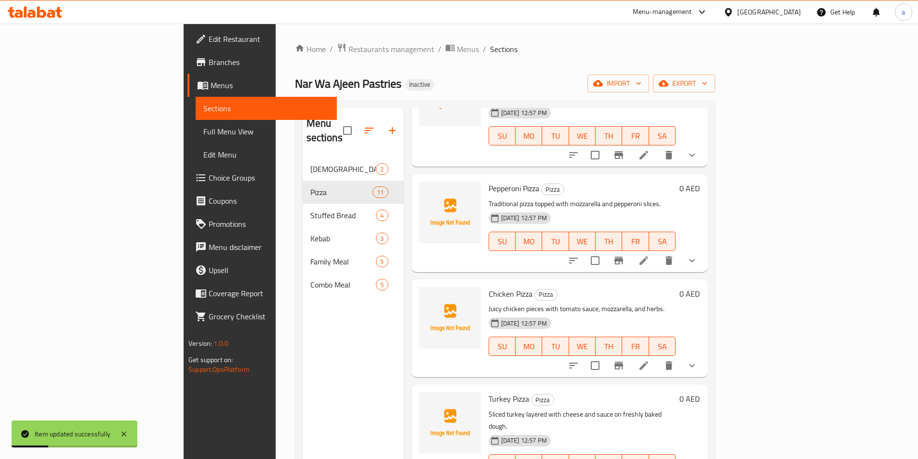
scroll to position [145, 0]
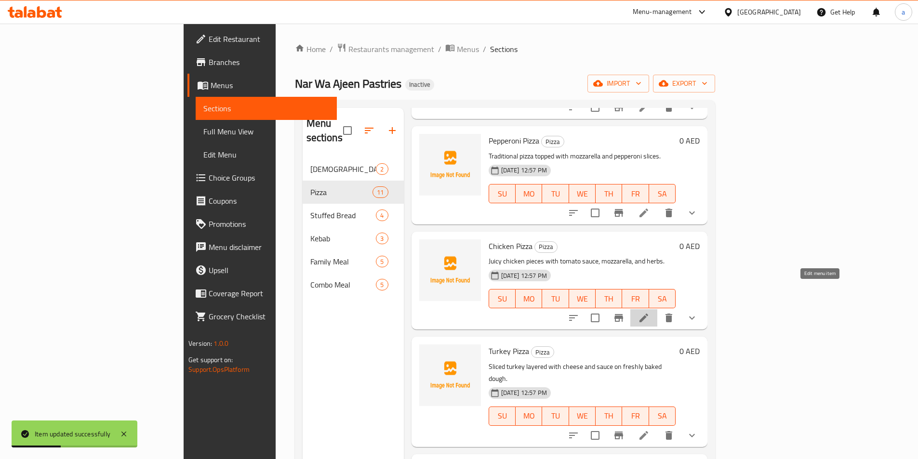
click at [650, 312] on icon at bounding box center [644, 318] width 12 height 12
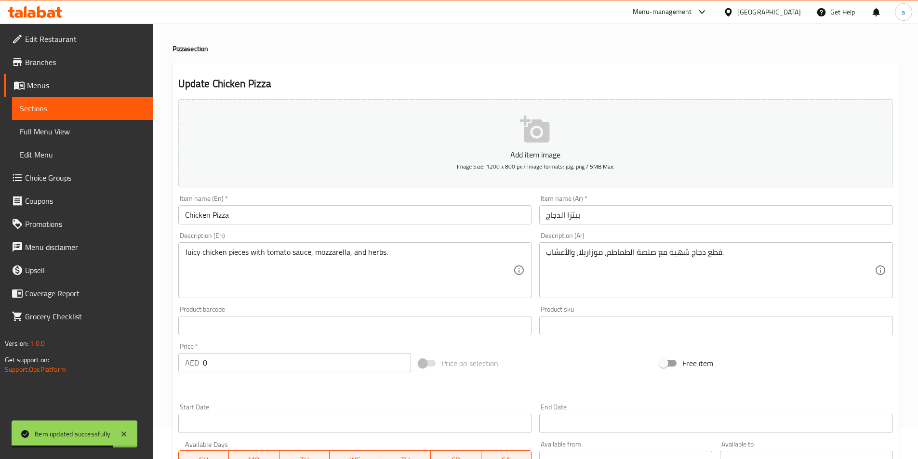
scroll to position [30, 0]
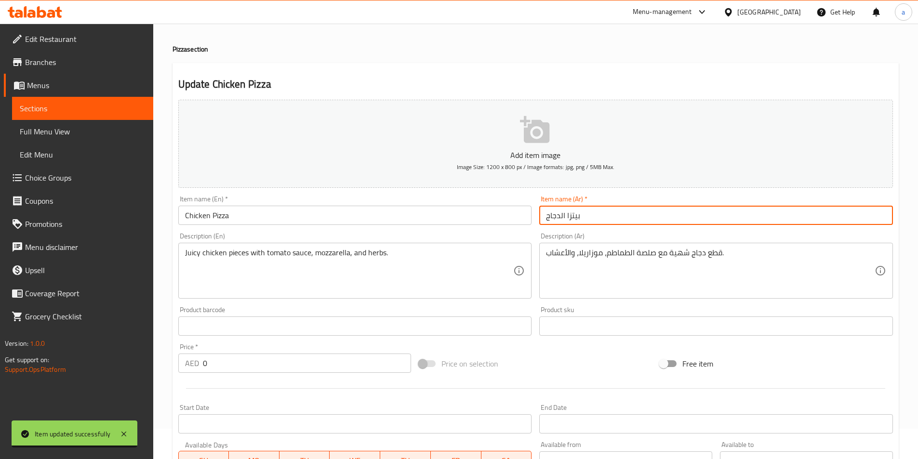
click at [607, 216] on input "بيتزا الدجاج" at bounding box center [716, 215] width 354 height 19
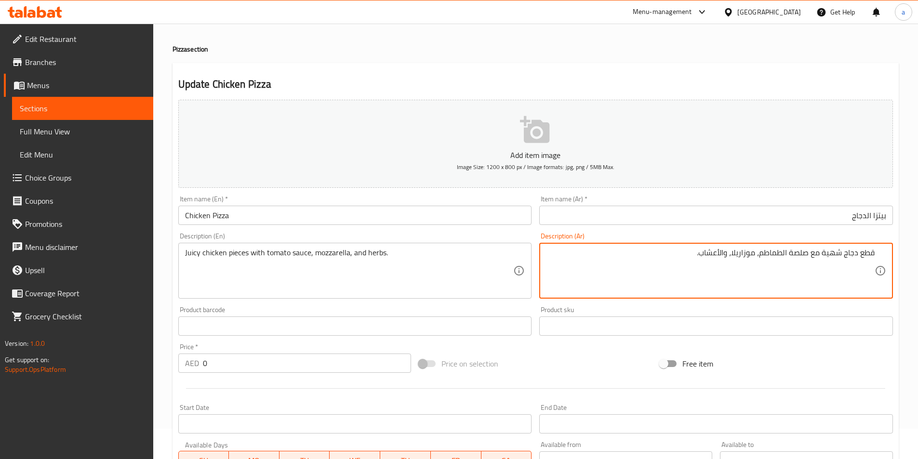
drag, startPoint x: 822, startPoint y: 252, endPoint x: 841, endPoint y: 254, distance: 19.4
click at [841, 254] on textarea "قطع دجاج شهية مع صلصة الطماطم، موزاريلا، والأعشاب." at bounding box center [710, 271] width 329 height 46
drag, startPoint x: 790, startPoint y: 257, endPoint x: 805, endPoint y: 257, distance: 14.5
click at [805, 257] on textarea "قطع دجاج جوسي مع صلصة الطماطم، موزاريلا، والأعشاب." at bounding box center [710, 271] width 329 height 46
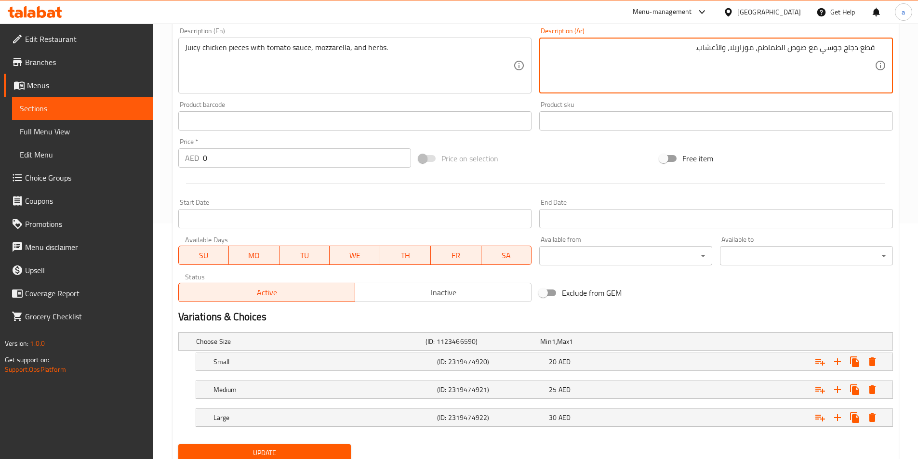
scroll to position [271, 0]
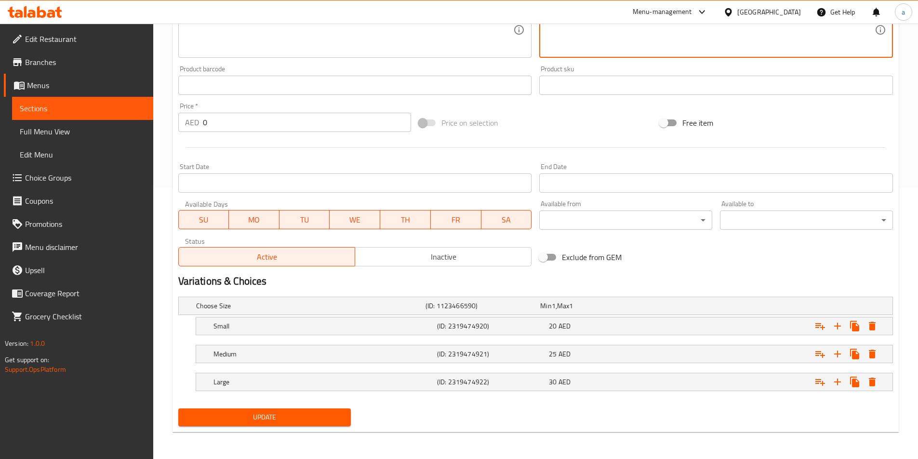
type textarea "قطع دجاج جوسي مع صوص الطماطم، موزاريلا، والأعشاب."
click at [327, 414] on span "Update" at bounding box center [265, 418] width 158 height 12
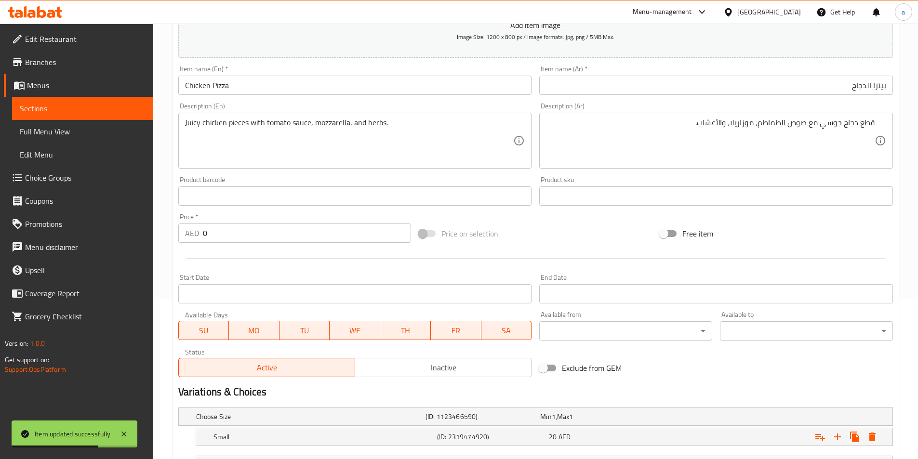
scroll to position [0, 0]
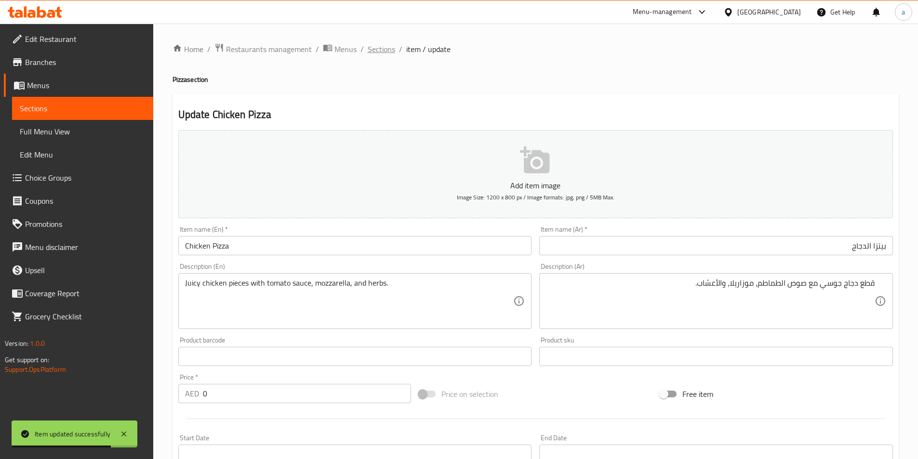
click at [381, 49] on span "Sections" at bounding box center [381, 49] width 27 height 12
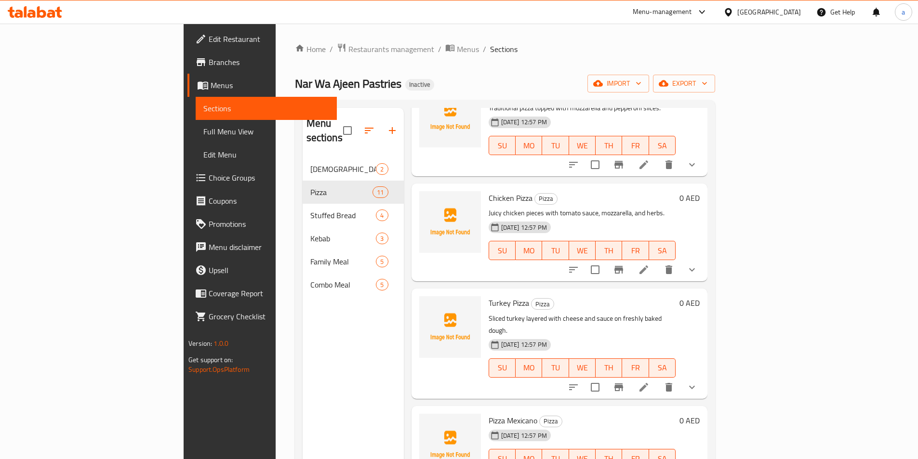
scroll to position [289, 0]
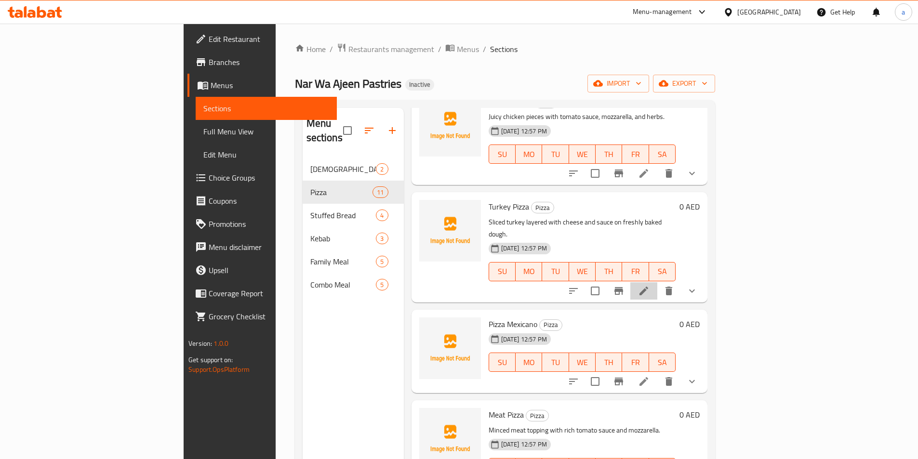
click at [650, 285] on icon at bounding box center [644, 291] width 12 height 12
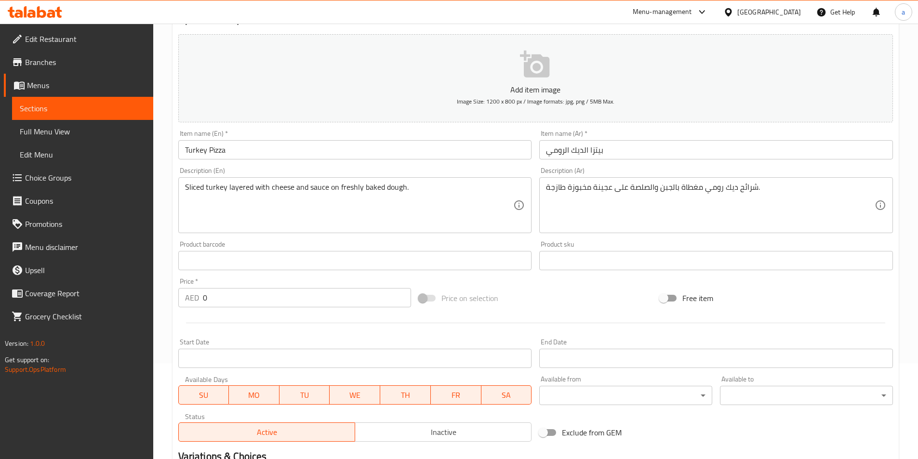
scroll to position [96, 0]
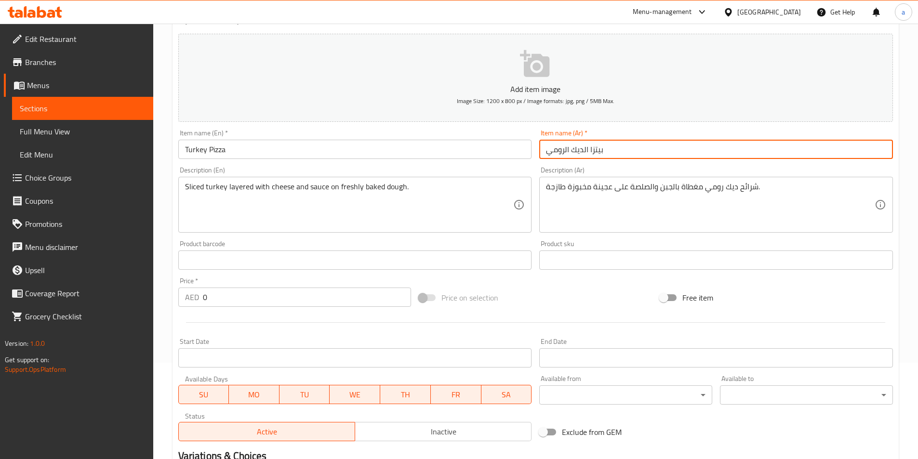
click at [596, 153] on input "بيتزا الديك الرومي" at bounding box center [716, 149] width 354 height 19
click at [824, 152] on input "بيتزا الديك الرومي" at bounding box center [716, 149] width 354 height 19
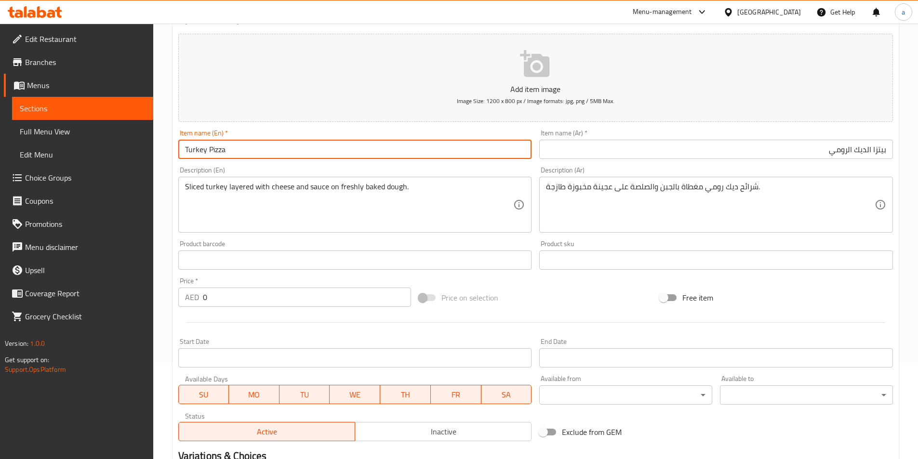
drag, startPoint x: 205, startPoint y: 148, endPoint x: 155, endPoint y: 146, distance: 50.2
click at [153, 147] on div "Edit Restaurant Branches Menus Sections Full Menu View Edit Menu Choice Groups …" at bounding box center [459, 280] width 918 height 707
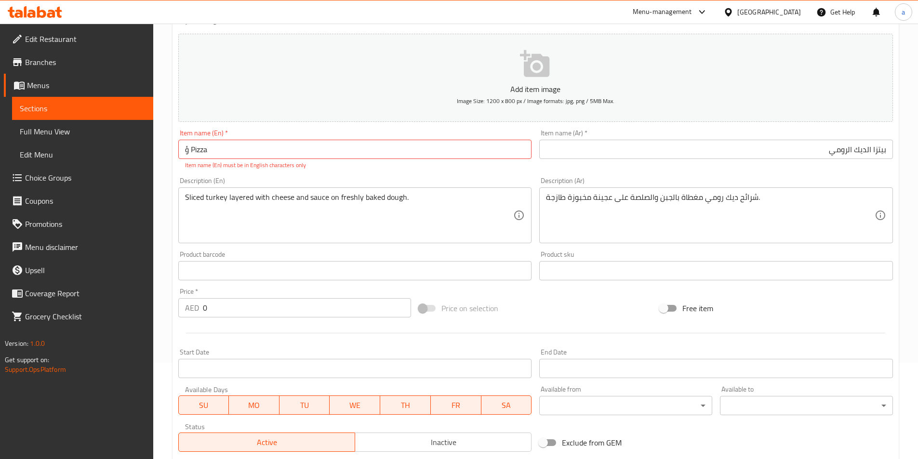
click at [212, 151] on input "ؤ Pizza" at bounding box center [355, 149] width 354 height 19
type input "Turkey Pizza"
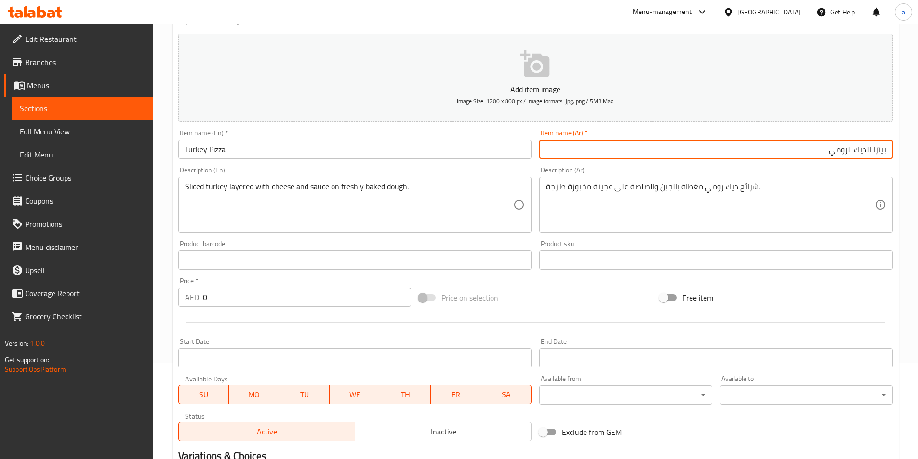
drag, startPoint x: 828, startPoint y: 152, endPoint x: 872, endPoint y: 151, distance: 43.9
click at [872, 151] on input "بيتزا الديك الرومي" at bounding box center [716, 149] width 354 height 19
type input "بيتزا تركي"
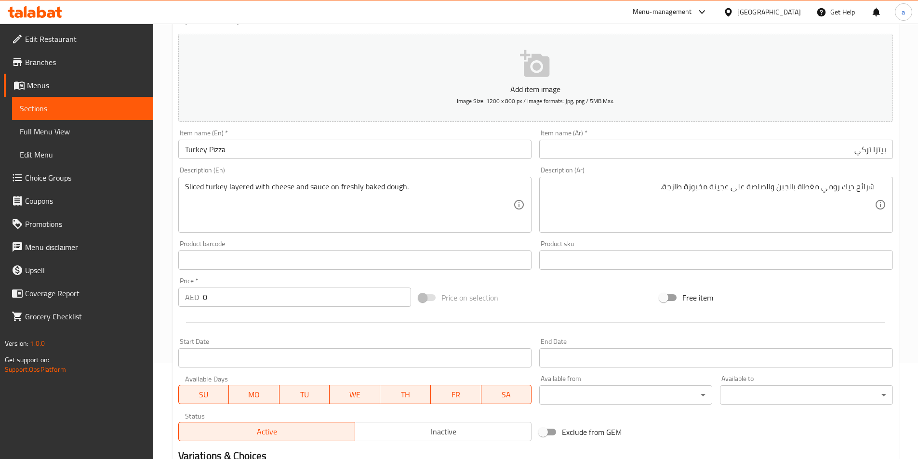
click at [882, 188] on div "شرائح ديك رومي مغطاة بالجبن والصلصة على عجينة مخبوزة طازجة. Description (Ar)" at bounding box center [716, 205] width 354 height 56
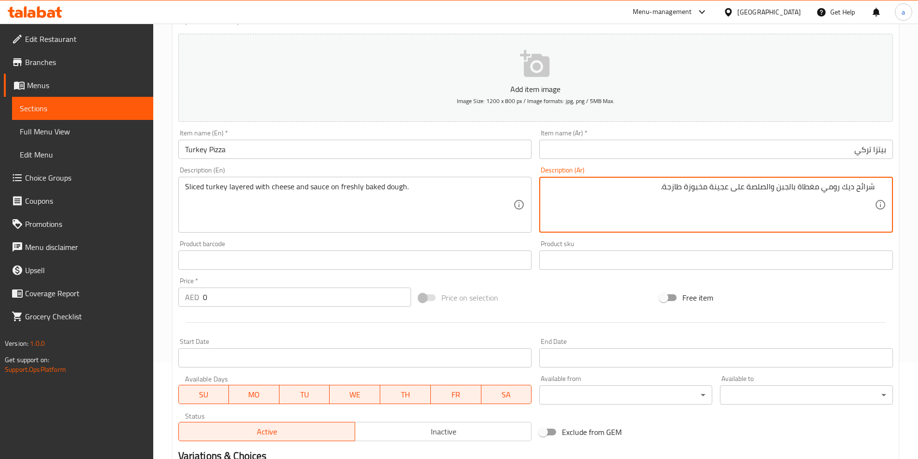
drag, startPoint x: 822, startPoint y: 189, endPoint x: 856, endPoint y: 188, distance: 34.2
click at [856, 188] on textarea "شرائح ديك رومي مغطاة بالجبن والصلصة على عجينة مخبوزة طازجة." at bounding box center [710, 205] width 329 height 46
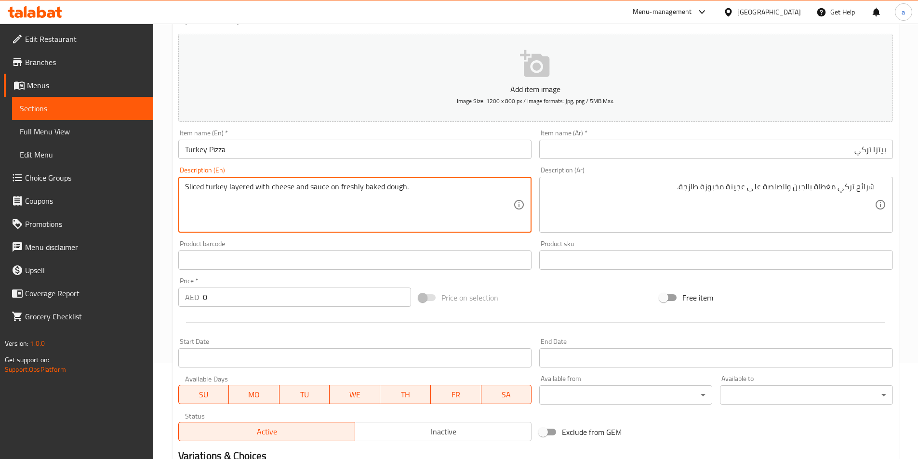
drag, startPoint x: 227, startPoint y: 187, endPoint x: 266, endPoint y: 188, distance: 38.6
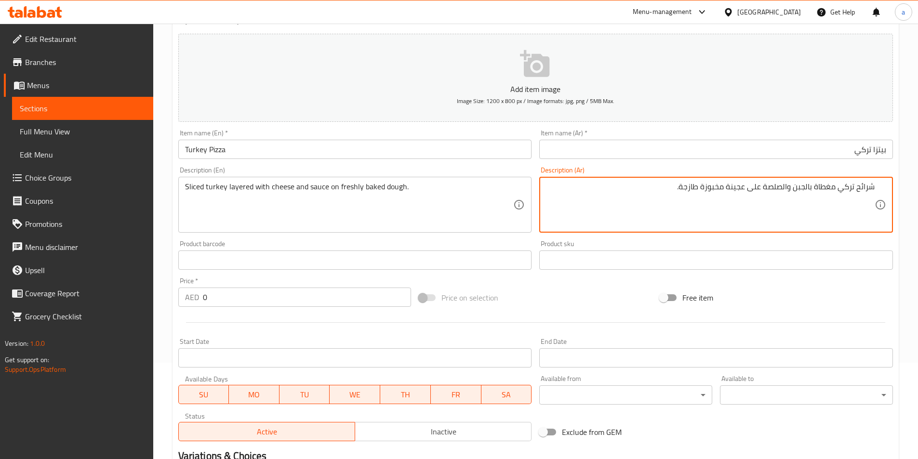
drag, startPoint x: 836, startPoint y: 187, endPoint x: 815, endPoint y: 189, distance: 21.3
drag, startPoint x: 764, startPoint y: 187, endPoint x: 769, endPoint y: 188, distance: 4.8
click at [766, 187] on textarea "شرائح تركي طبقات بالجبن والصلصة على عجينة مخبوزة طازجة." at bounding box center [710, 205] width 329 height 46
type textarea "شرائح تركي طبقات بالجبن وصوص على عجينة مخبوزة طازجة."
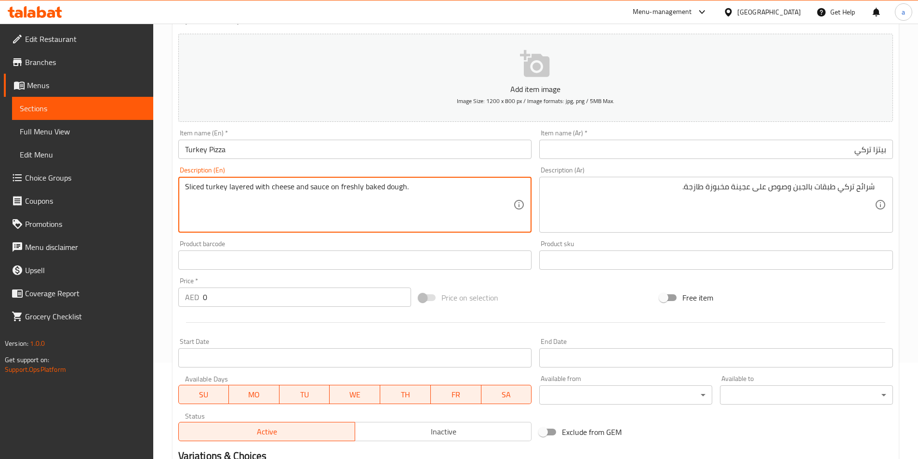
drag, startPoint x: 362, startPoint y: 187, endPoint x: 380, endPoint y: 189, distance: 17.6
click at [386, 190] on textarea "Sliced turkey layered with cheese and sauce on freshly baked dough." at bounding box center [349, 205] width 329 height 46
drag, startPoint x: 382, startPoint y: 186, endPoint x: 402, endPoint y: 188, distance: 20.4
click at [402, 188] on textarea "Sliced turkey layered with cheese and sauce on freshly baked dough." at bounding box center [349, 205] width 329 height 46
drag, startPoint x: 338, startPoint y: 186, endPoint x: 359, endPoint y: 187, distance: 20.8
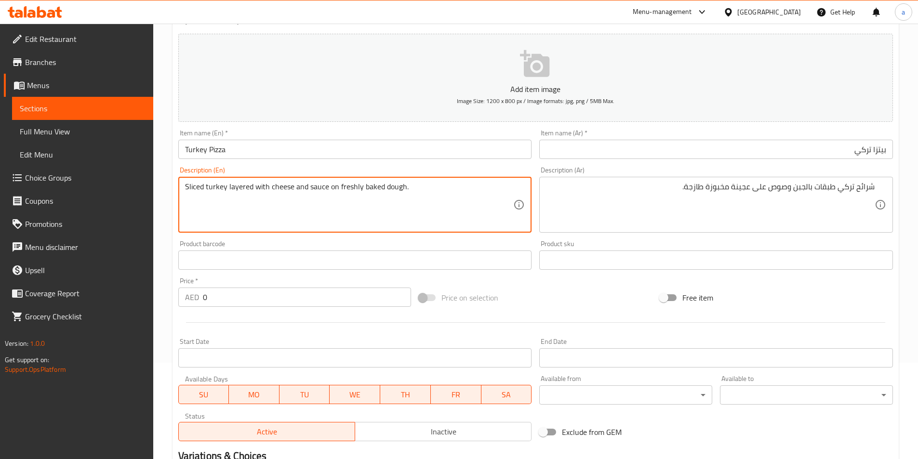
click at [359, 187] on textarea "Sliced turkey layered with cheese and sauce on freshly baked dough." at bounding box center [349, 205] width 329 height 46
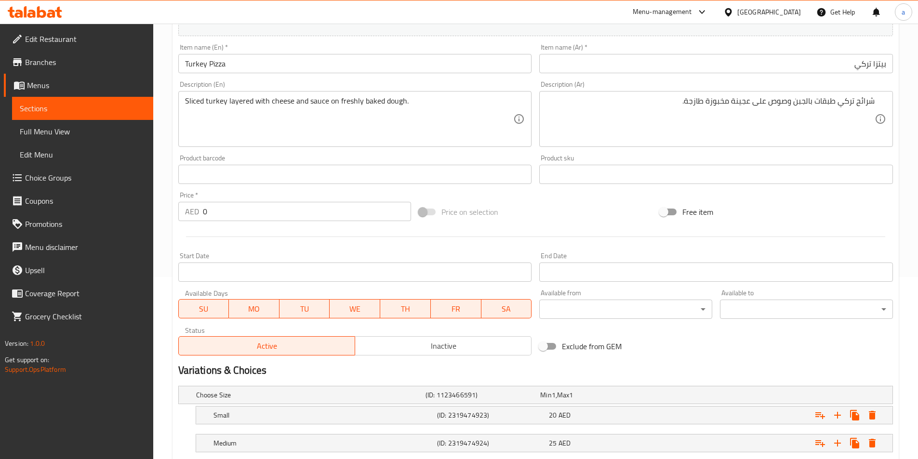
scroll to position [271, 0]
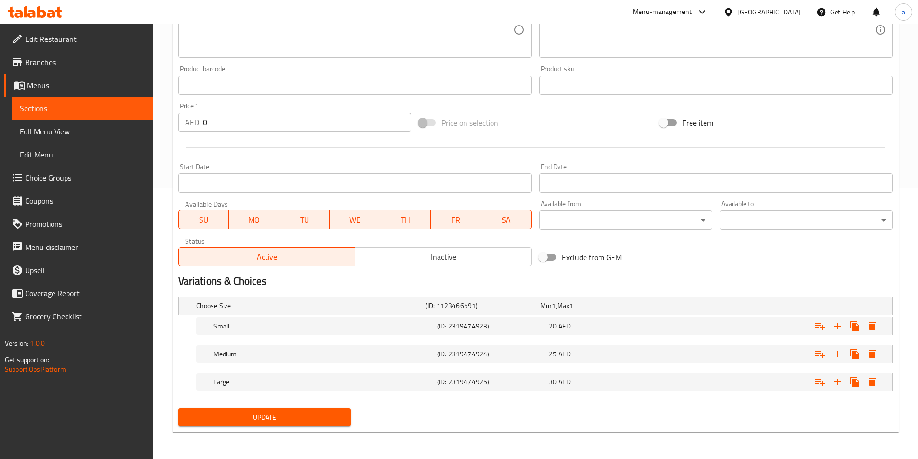
click at [315, 418] on span "Update" at bounding box center [265, 418] width 158 height 12
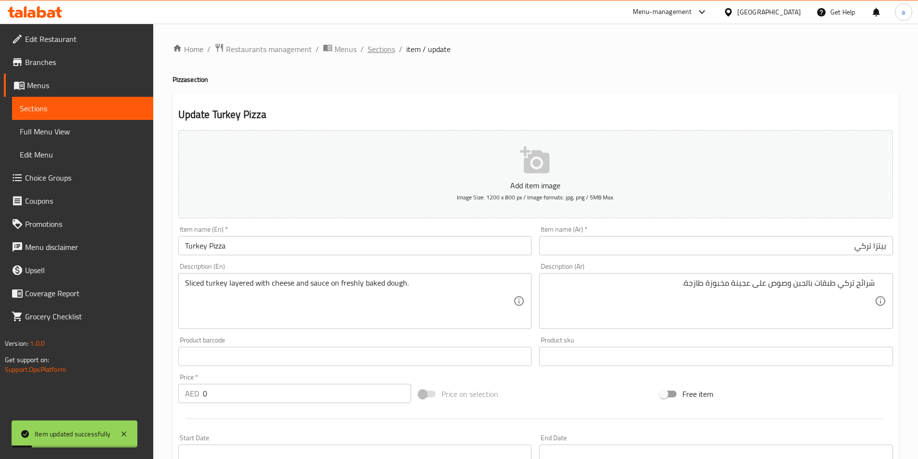
click at [377, 53] on span "Sections" at bounding box center [381, 49] width 27 height 12
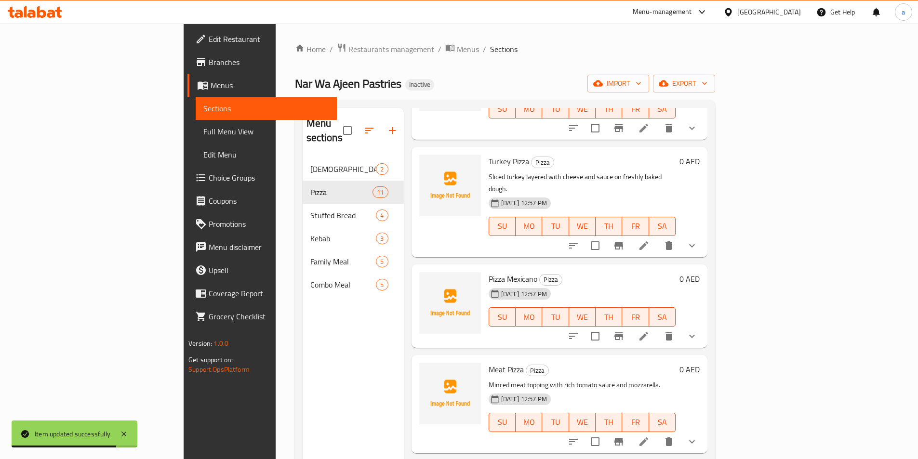
scroll to position [337, 0]
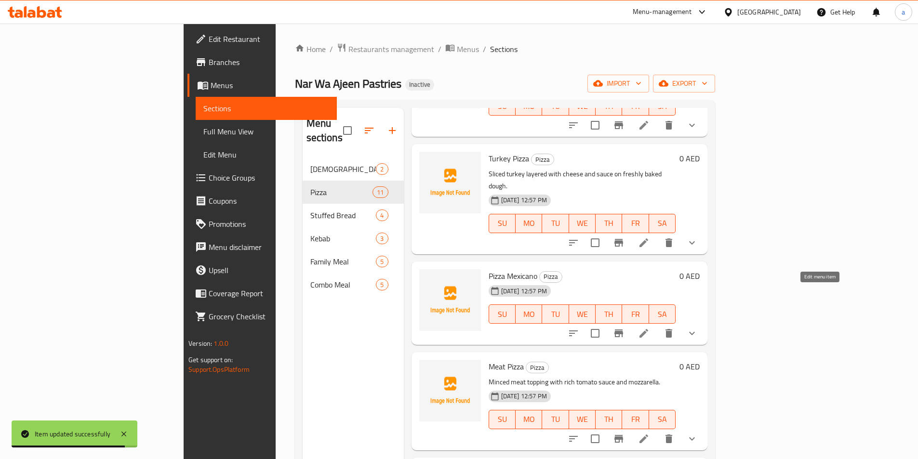
click at [650, 328] on icon at bounding box center [644, 334] width 12 height 12
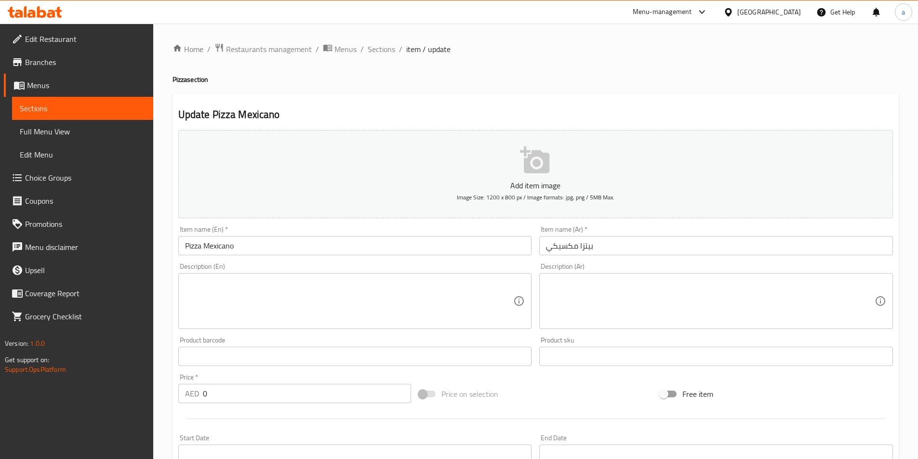
click at [594, 243] on input "بيتزا مكسيكي" at bounding box center [716, 245] width 354 height 19
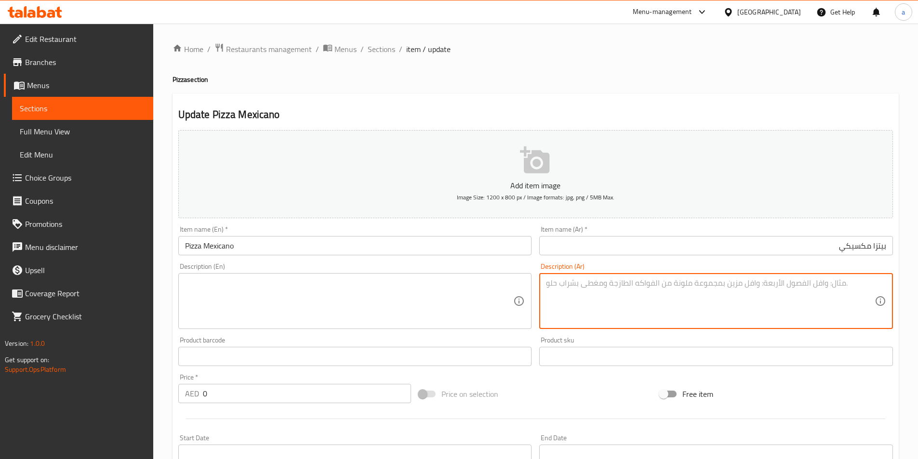
click at [751, 293] on textarea at bounding box center [710, 302] width 329 height 46
paste textarea "بيتزا على الطريقة المكسيكية مغطاة بالدجاج الحار والهالبينو والجبن"
type textarea "بيتزا على الطريقة المكسيكية مغطاة بالدجاج الحار والهالبينو والجبن"
click at [437, 293] on textarea at bounding box center [349, 302] width 329 height 46
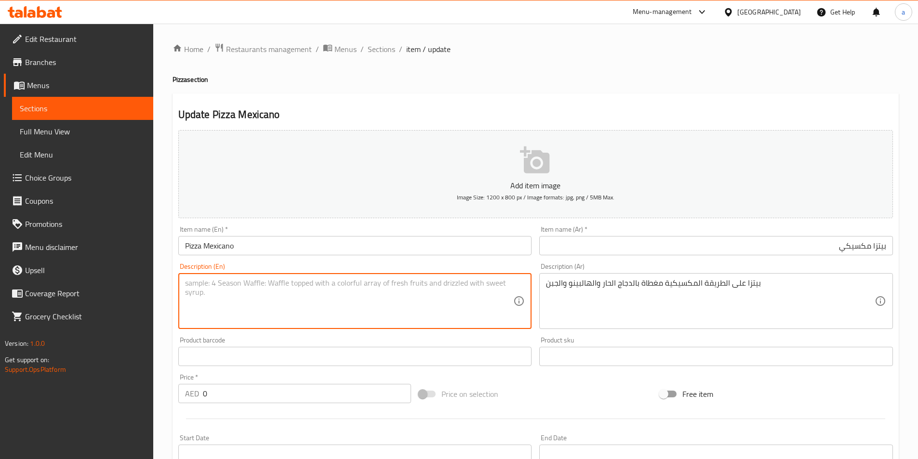
paste textarea "Mexican-style pizza topped with spicy chicken, jalapeños, and cheese."
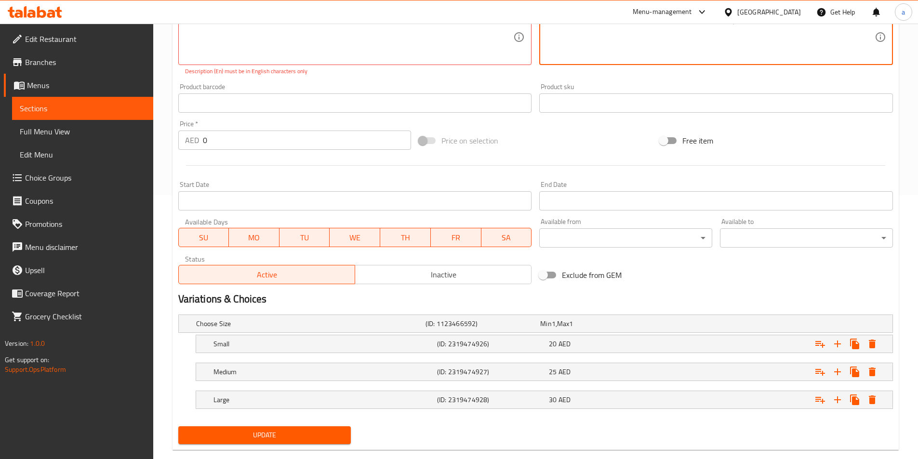
scroll to position [282, 0]
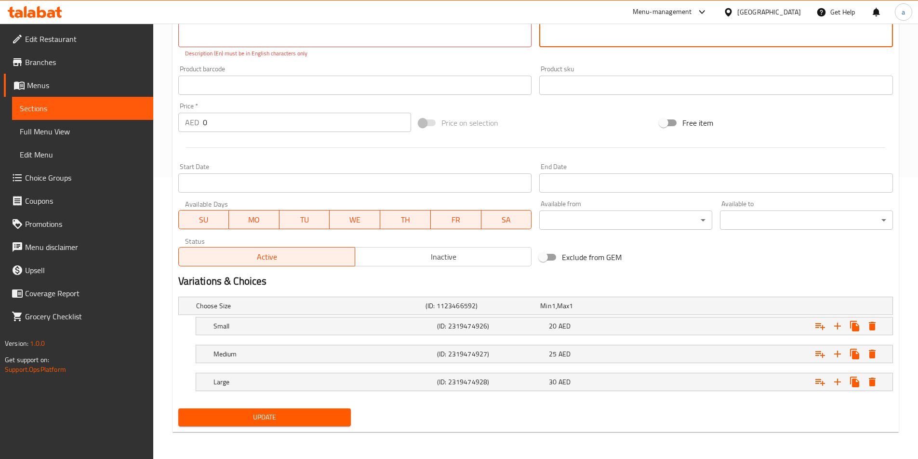
click at [299, 412] on span "Update" at bounding box center [265, 418] width 158 height 12
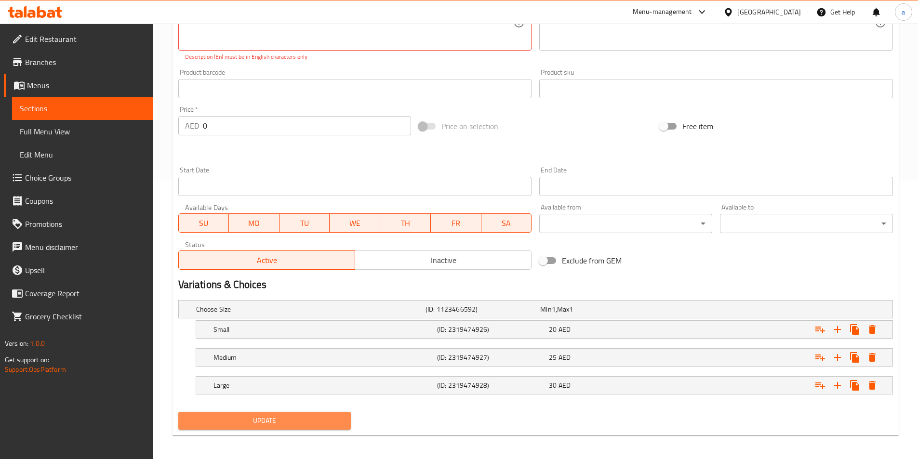
click at [299, 418] on span "Update" at bounding box center [265, 421] width 158 height 12
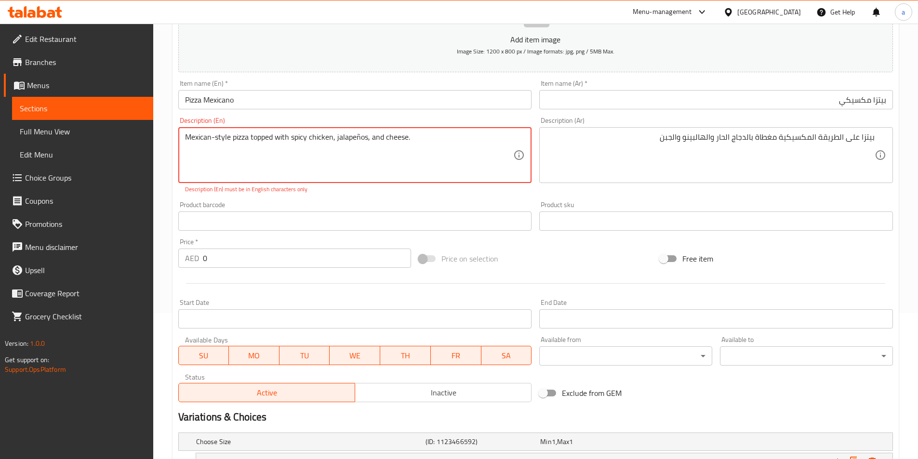
scroll to position [134, 0]
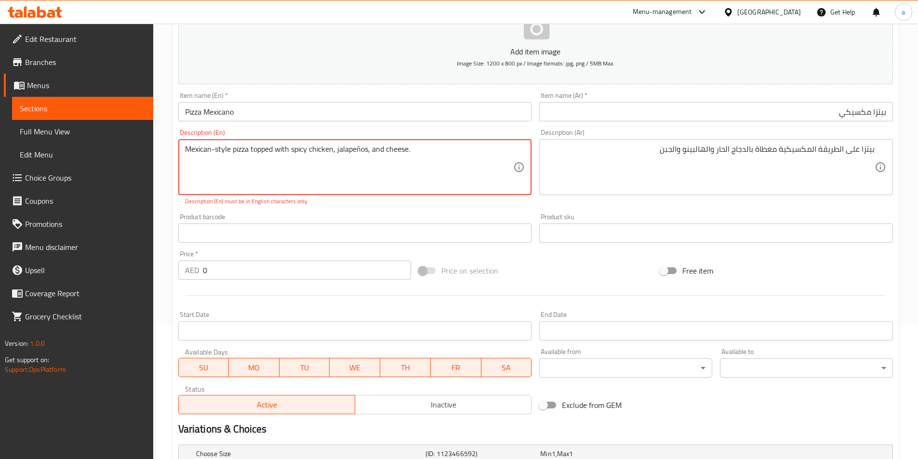
click at [427, 151] on textarea "Mexican-style pizza topped with spicy chicken, jalapeños, and cheese." at bounding box center [349, 168] width 329 height 46
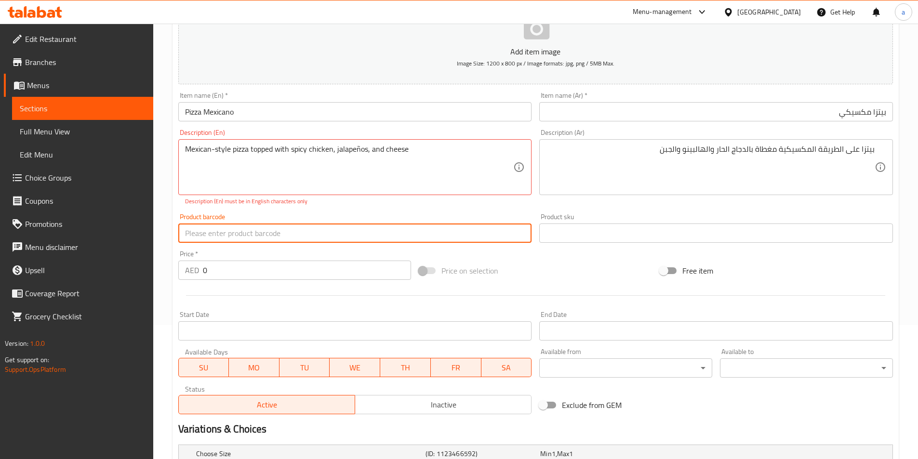
click at [449, 232] on input "text" at bounding box center [355, 233] width 354 height 19
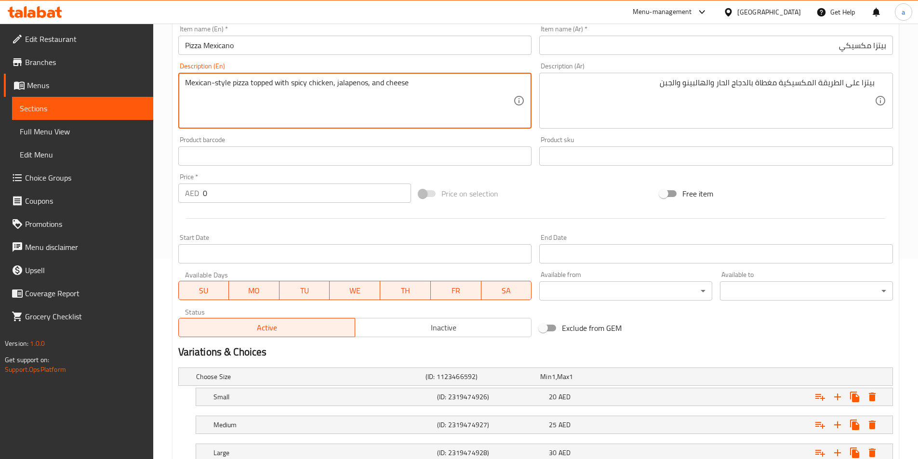
scroll to position [30, 0]
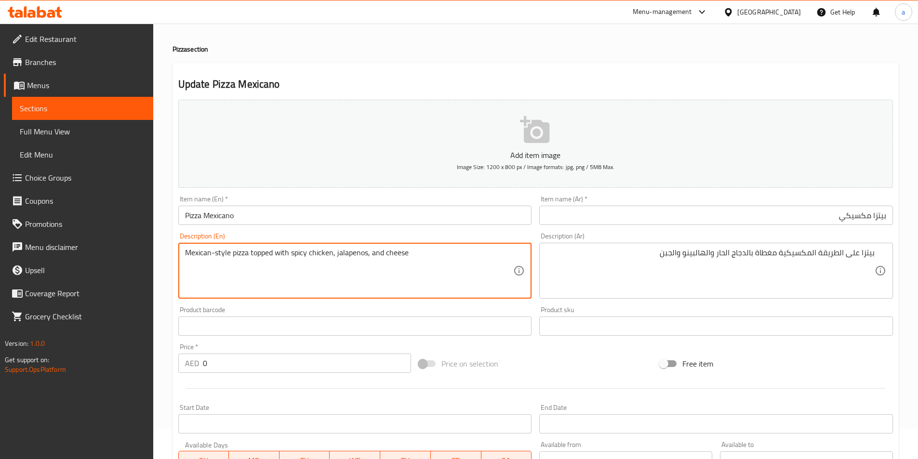
type textarea "Mexican-style pizza topped with spicy chicken, jalapenos, and cheese"
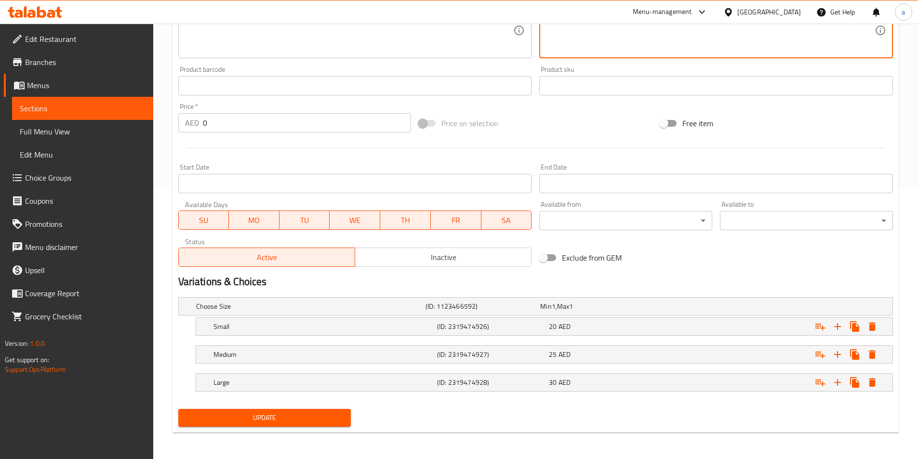
scroll to position [271, 0]
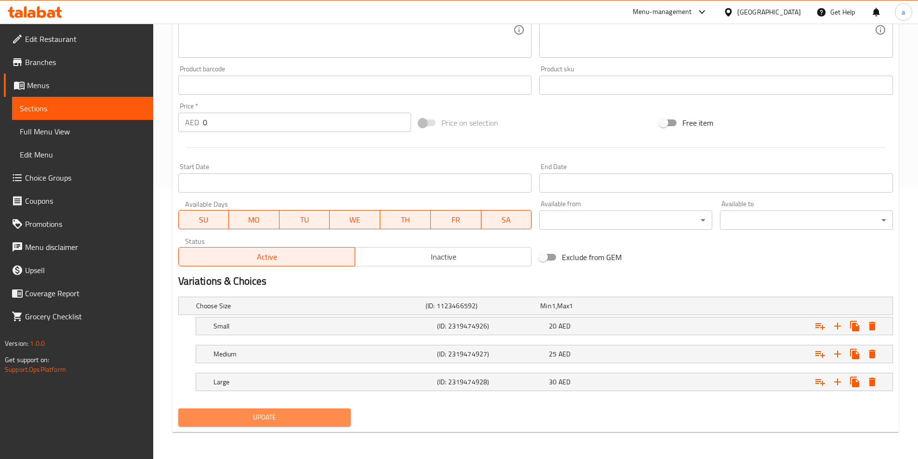
click at [279, 426] on button "Update" at bounding box center [264, 418] width 173 height 18
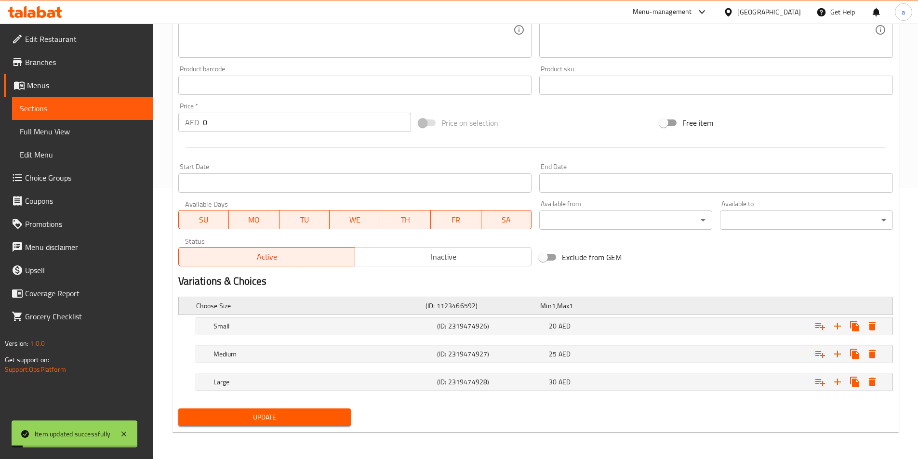
scroll to position [0, 0]
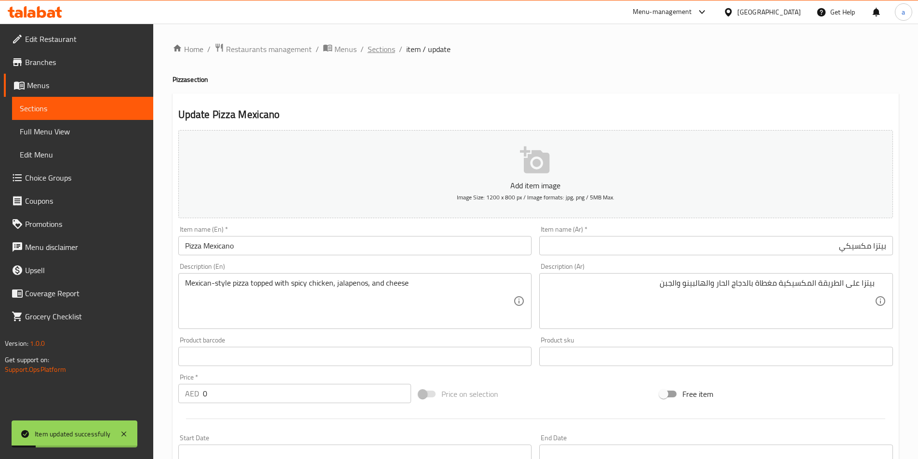
click at [387, 49] on span "Sections" at bounding box center [381, 49] width 27 height 12
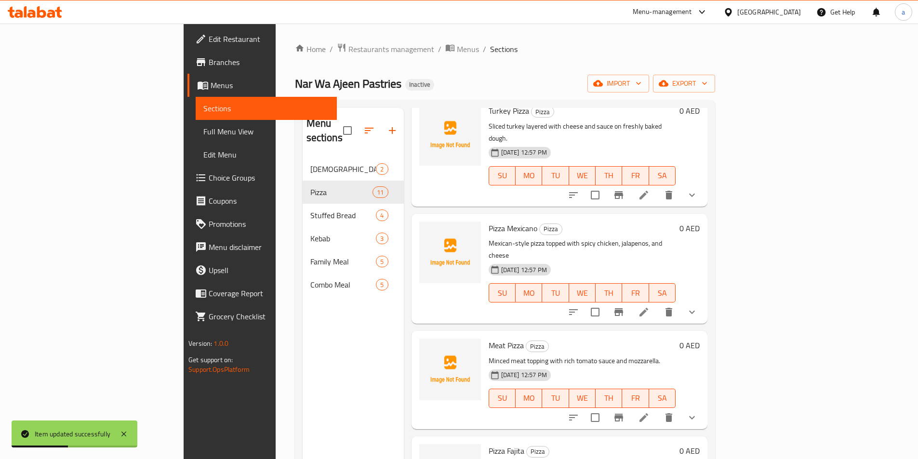
scroll to position [482, 0]
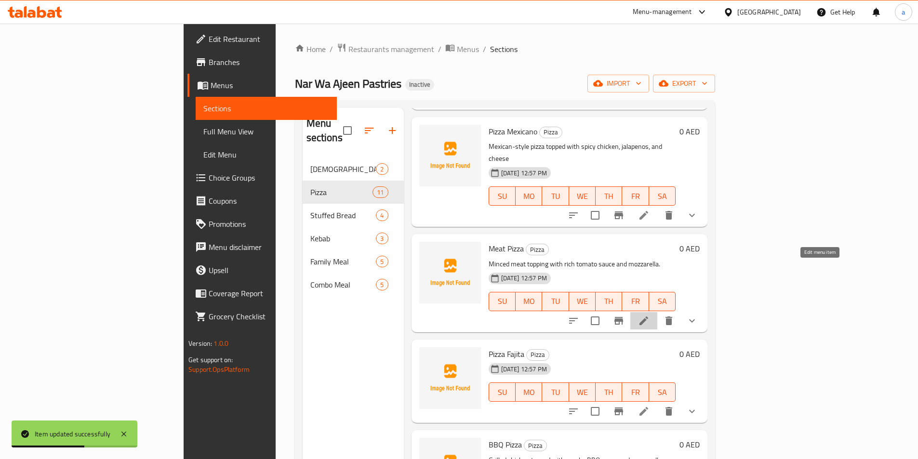
click at [650, 315] on icon at bounding box center [644, 321] width 12 height 12
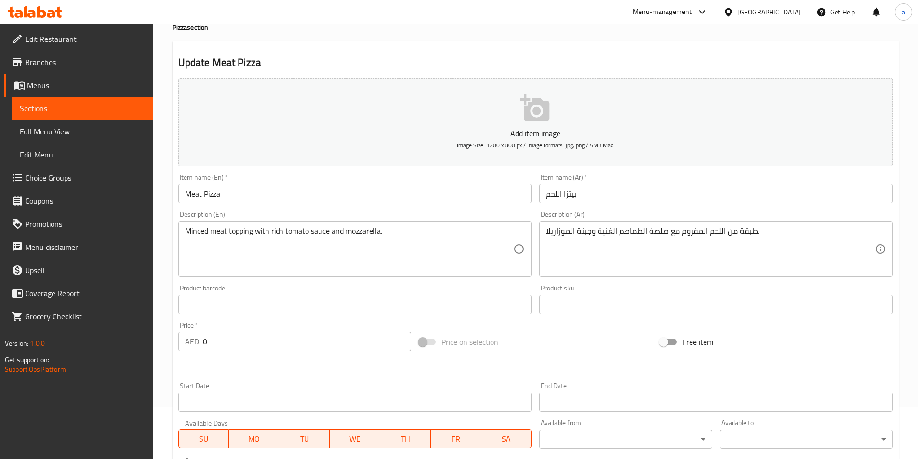
scroll to position [30, 0]
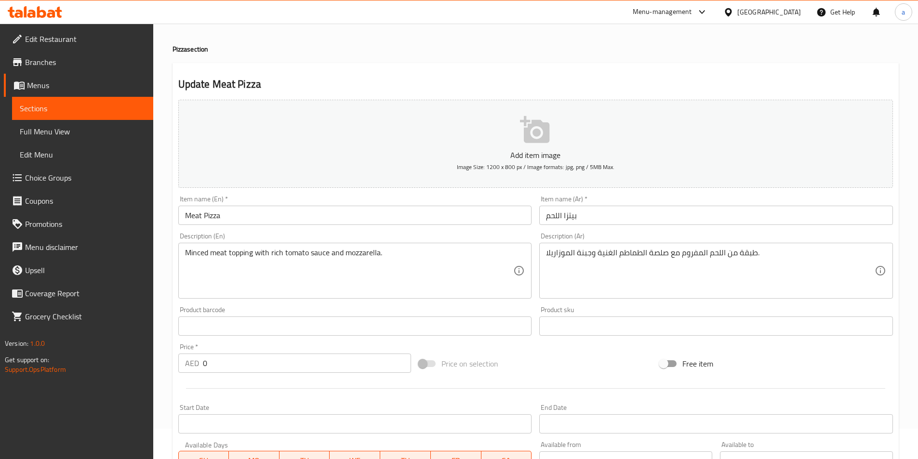
click at [587, 225] on input "بيتزا اللحم" at bounding box center [716, 215] width 354 height 19
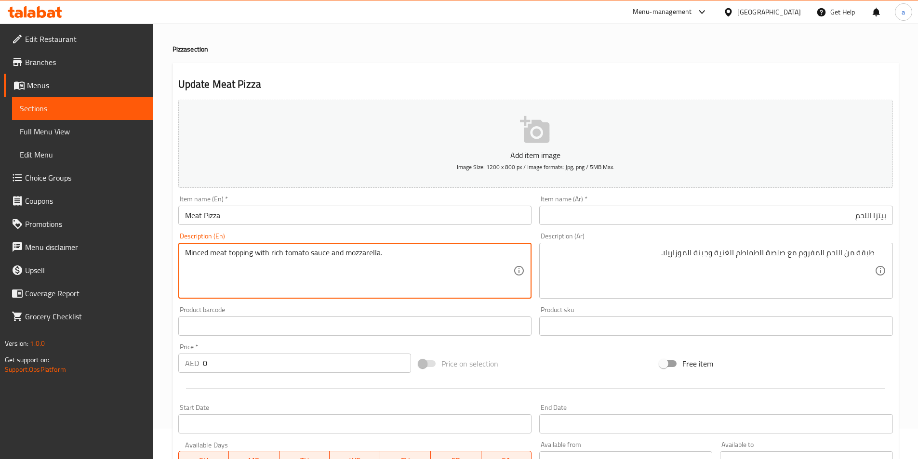
drag, startPoint x: 260, startPoint y: 254, endPoint x: 230, endPoint y: 253, distance: 29.9
drag, startPoint x: 193, startPoint y: 253, endPoint x: 149, endPoint y: 256, distance: 44.0
click at [152, 256] on div "Edit Restaurant Branches Menus Sections Full Menu View Edit Menu Choice Groups …" at bounding box center [459, 346] width 918 height 707
click at [227, 252] on textarea "Minced meat topping with rich tomato sauce and mozzarella." at bounding box center [349, 271] width 329 height 46
drag, startPoint x: 227, startPoint y: 252, endPoint x: 127, endPoint y: 267, distance: 101.4
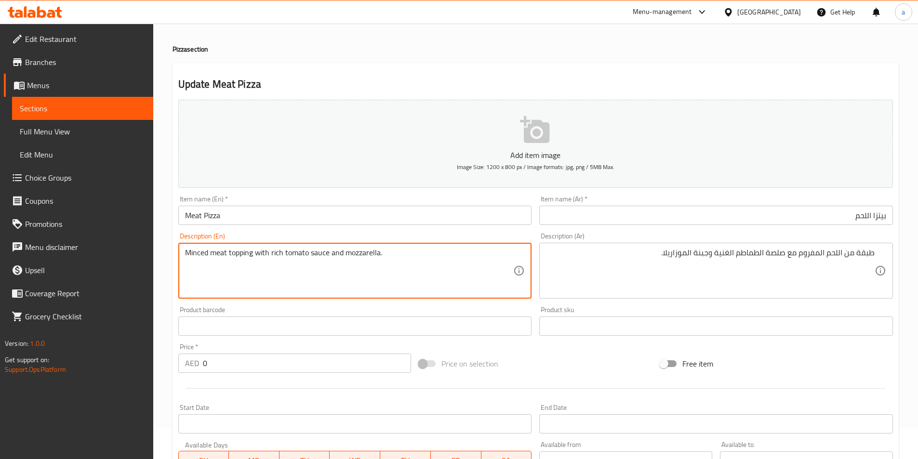
click at [108, 265] on div "Edit Restaurant Branches Menus Sections Full Menu View Edit Menu Choice Groups …" at bounding box center [459, 346] width 918 height 707
drag, startPoint x: 821, startPoint y: 257, endPoint x: 925, endPoint y: 209, distance: 114.3
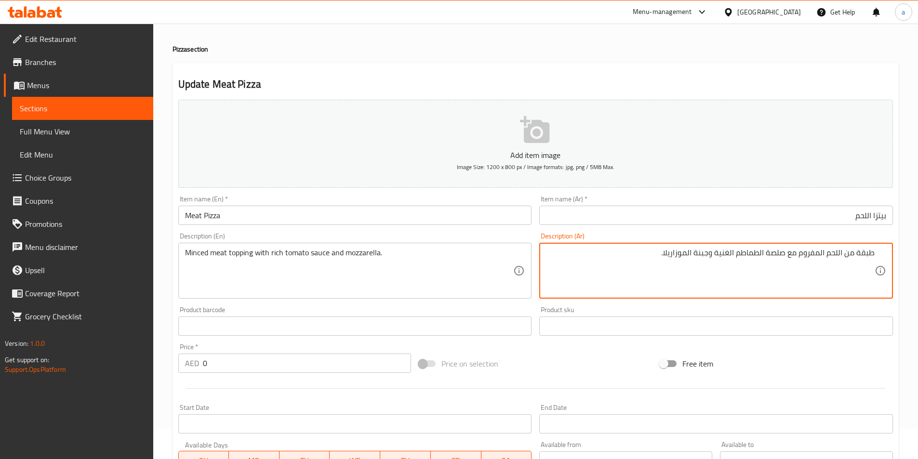
click at [855, 248] on textarea "طبقة من اللحم المفروم مع صلصة الطماطم الغنية وجبنة الموزاريلا." at bounding box center [710, 271] width 329 height 46
drag, startPoint x: 845, startPoint y: 253, endPoint x: 923, endPoint y: 246, distance: 78.8
click at [918, 247] on html "​ Menu-management United Arab Emirates Get Help a Edit Restaurant Branches Menu…" at bounding box center [459, 199] width 918 height 459
drag, startPoint x: 710, startPoint y: 255, endPoint x: 727, endPoint y: 258, distance: 17.1
click at [727, 258] on textarea "اللحم المفروم مغطي بصوص الطماطم الغنية وجبنة الموزاريلا." at bounding box center [710, 271] width 329 height 46
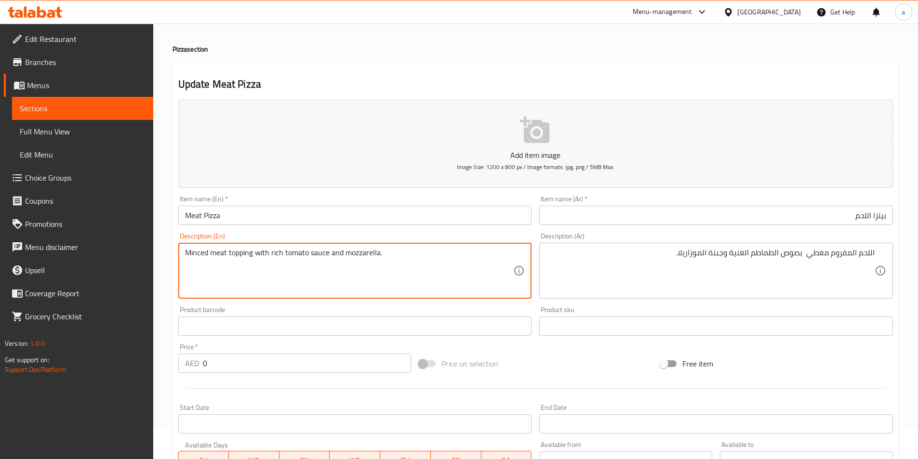
drag, startPoint x: 381, startPoint y: 253, endPoint x: 350, endPoint y: 253, distance: 31.3
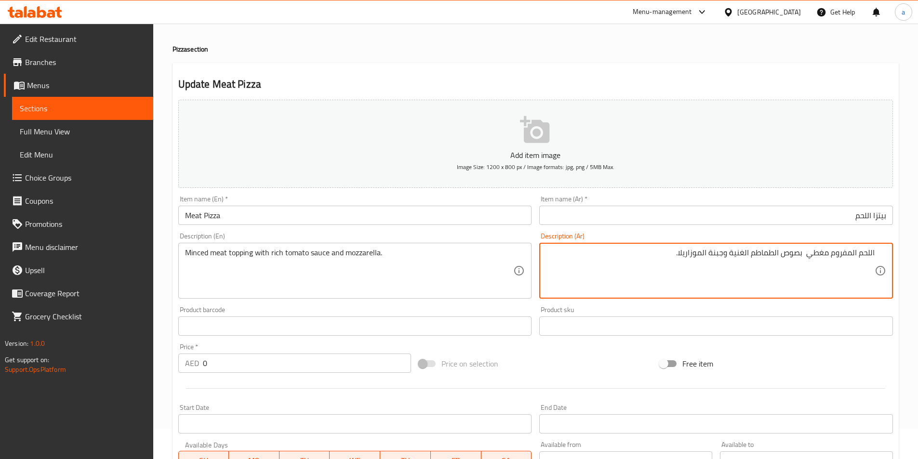
drag, startPoint x: 708, startPoint y: 253, endPoint x: 729, endPoint y: 259, distance: 21.1
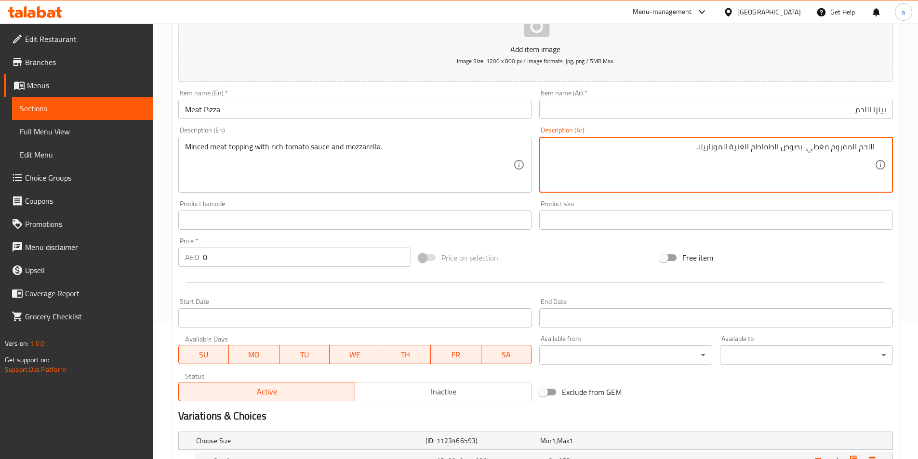
scroll to position [271, 0]
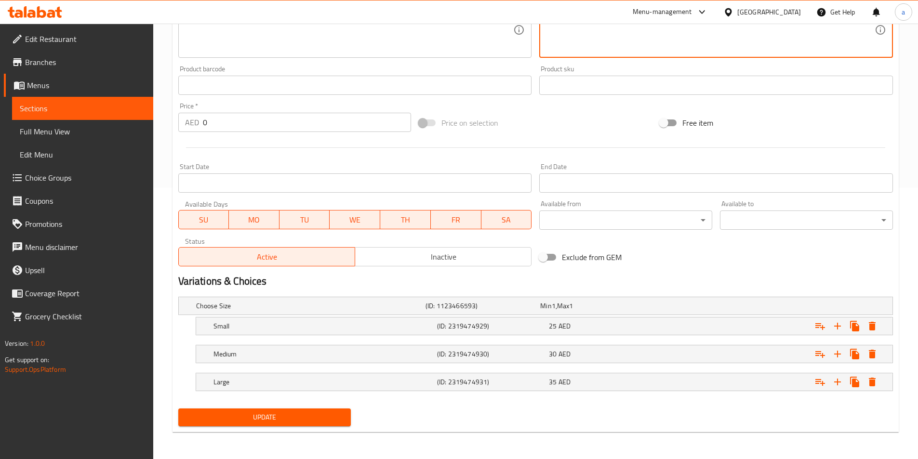
type textarea "اللحم المفروم مغطي بصوص الطماطم الغنية الموزاريلا."
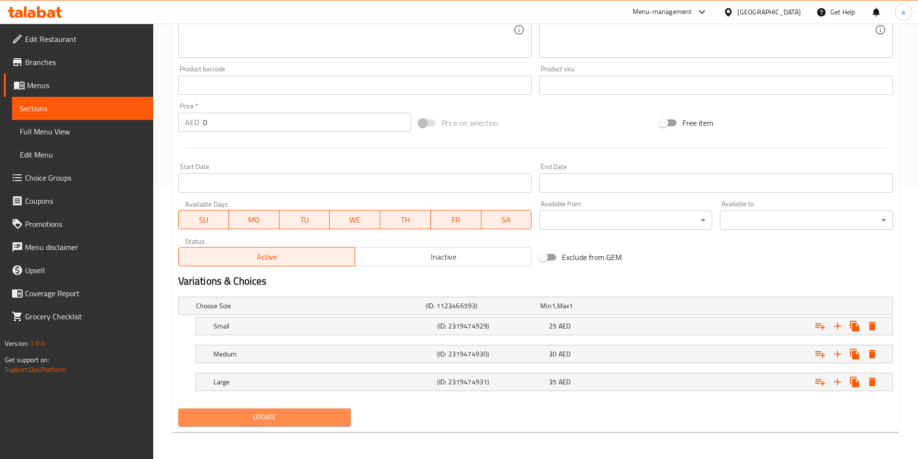
click at [295, 419] on span "Update" at bounding box center [265, 418] width 158 height 12
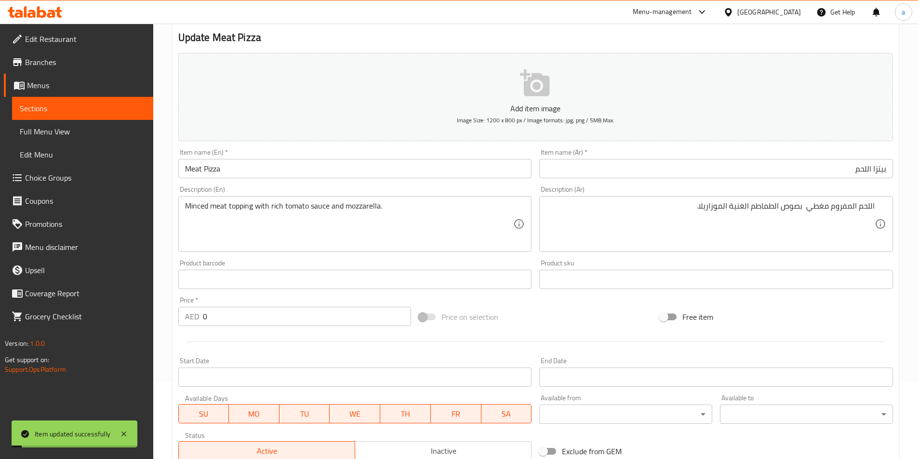
scroll to position [0, 0]
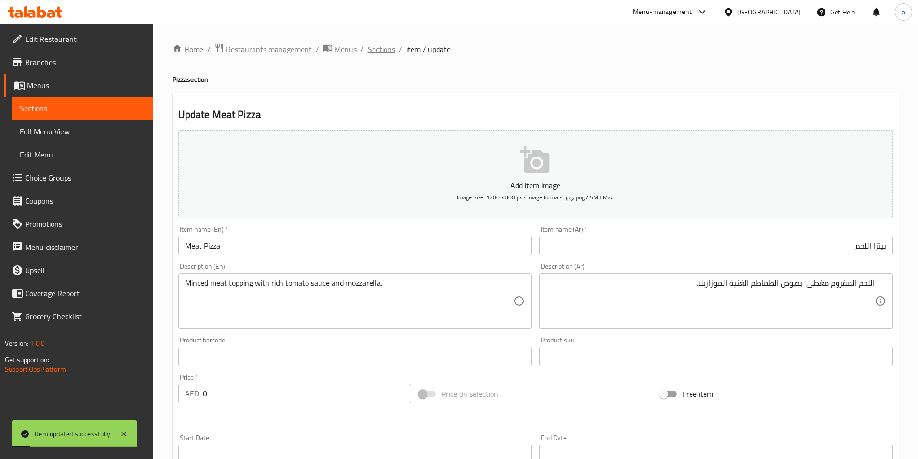
click at [373, 49] on span "Sections" at bounding box center [381, 49] width 27 height 12
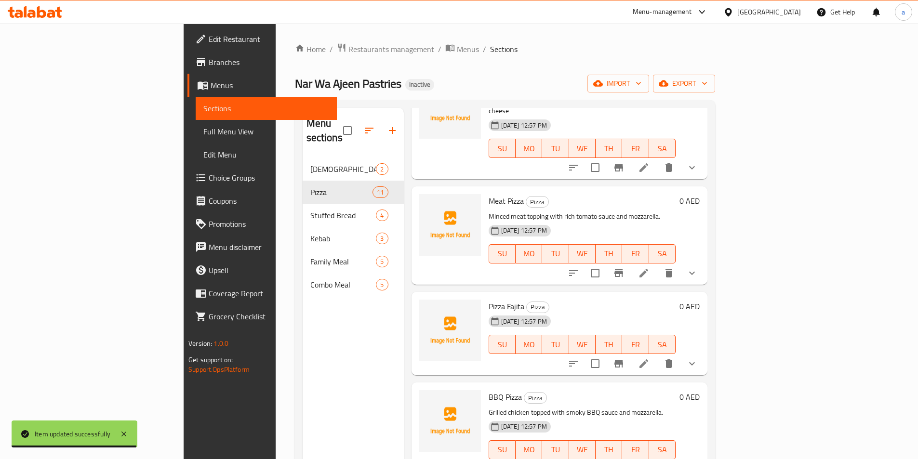
scroll to position [530, 0]
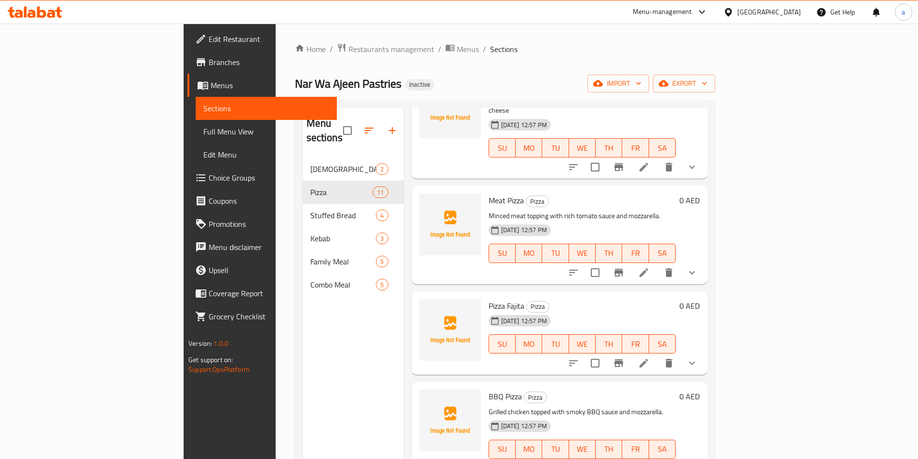
click at [657, 355] on li at bounding box center [643, 363] width 27 height 17
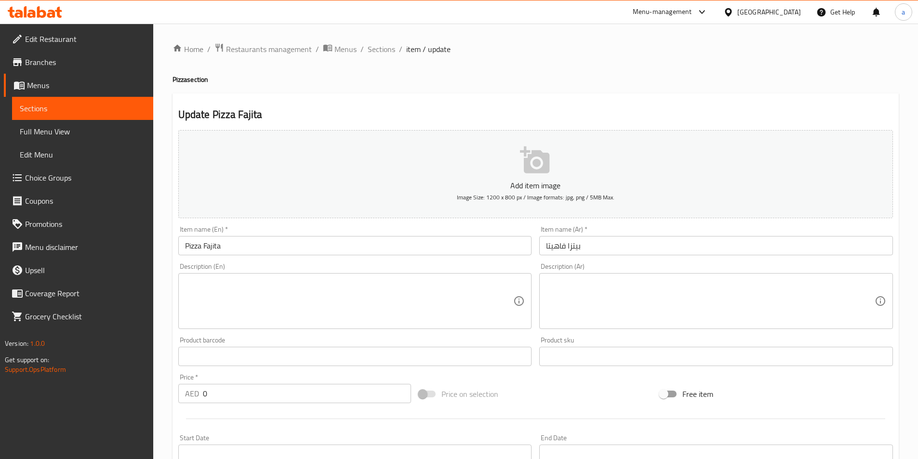
click at [576, 250] on input "بيتزا فاهيتا" at bounding box center [716, 245] width 354 height 19
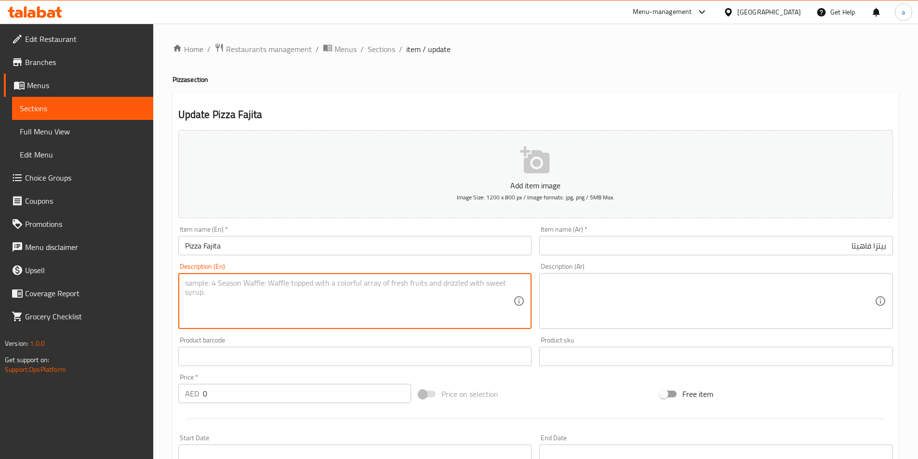
click at [356, 281] on textarea at bounding box center [349, 302] width 329 height 46
paste textarea "Inspired by fajitas – chicken, peppers, onions, and melted cheese."
type textarea "Inspired by fajitas – chicken, peppers, onions, and melted cheese."
click at [667, 292] on textarea at bounding box center [710, 302] width 329 height 46
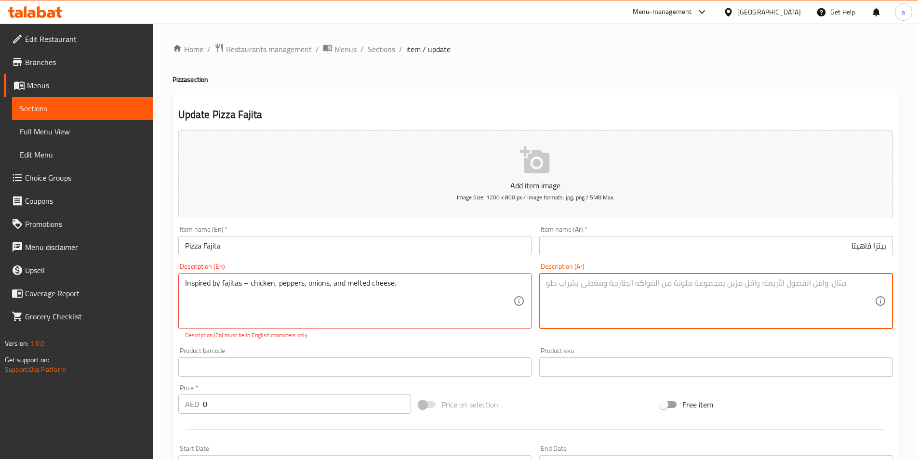
paste textarea "مستوحاة من الفاهيتا – الدجاج والفلفل والبصل والجبن الذائب"
click at [634, 365] on input "text" at bounding box center [716, 367] width 354 height 19
type textarea "مستوحاة من الفاهيتا الدجاج والفلفل والبصل والجبن الذائب"
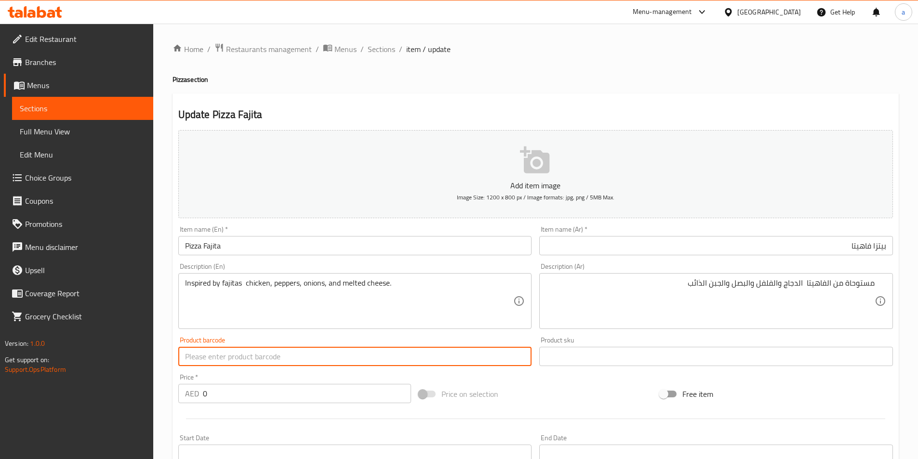
click at [398, 368] on div "Product barcode Product barcode" at bounding box center [354, 351] width 361 height 37
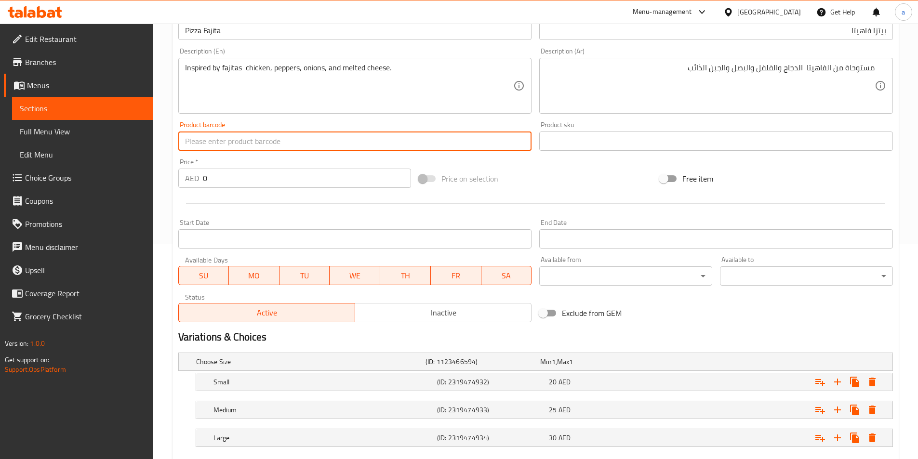
scroll to position [79, 0]
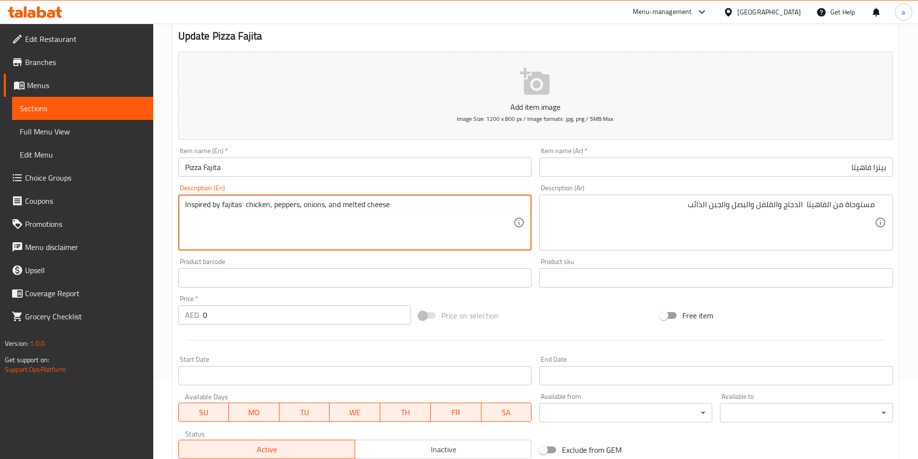
type textarea "Inspired by fajitas chicken, peppers, onions, and melted cheese"
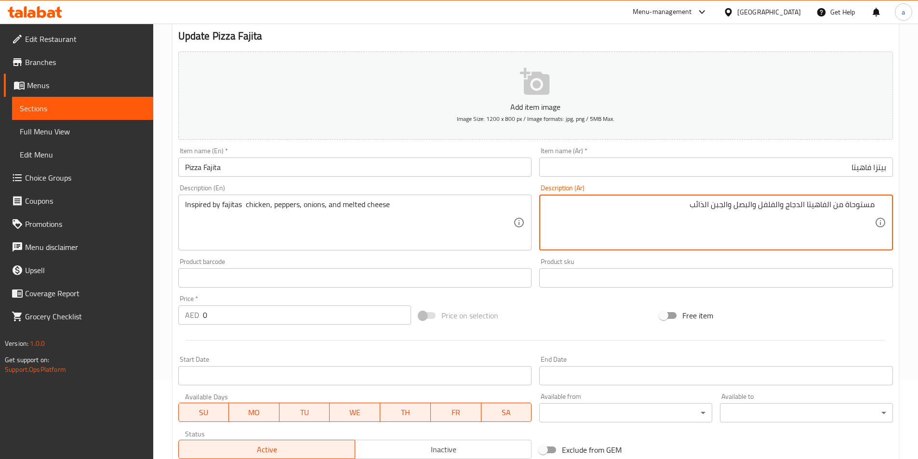
type textarea "مستوحاة من الفاهيتا الدجاج والفلفل والبصل والجبن الذائب"
click at [321, 272] on input "text" at bounding box center [355, 277] width 354 height 19
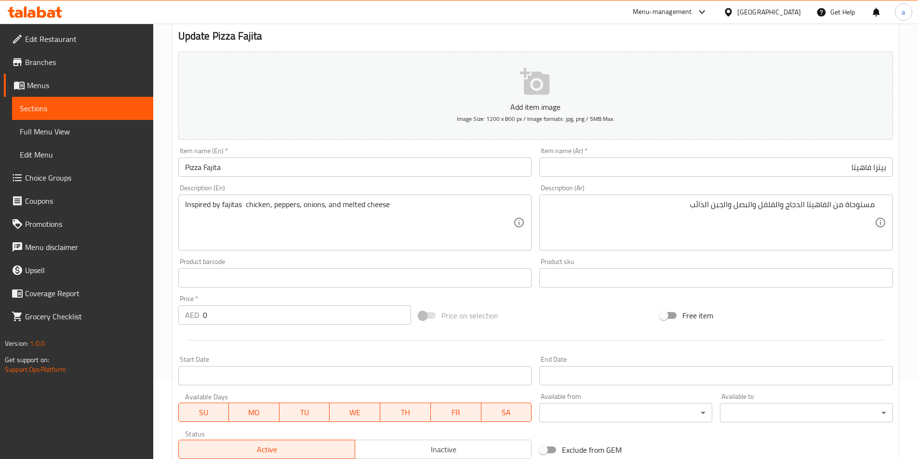
drag, startPoint x: 875, startPoint y: 204, endPoint x: 884, endPoint y: 205, distance: 8.8
click at [876, 204] on div "مستوحاة من الفاهيتا الدجاج والفلفل والبصل والجبن الذائب Description (Ar)" at bounding box center [716, 223] width 354 height 56
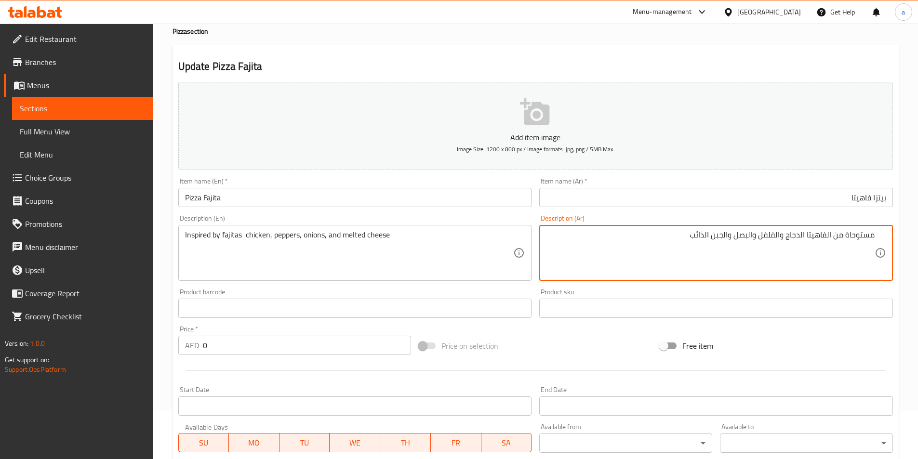
scroll to position [271, 0]
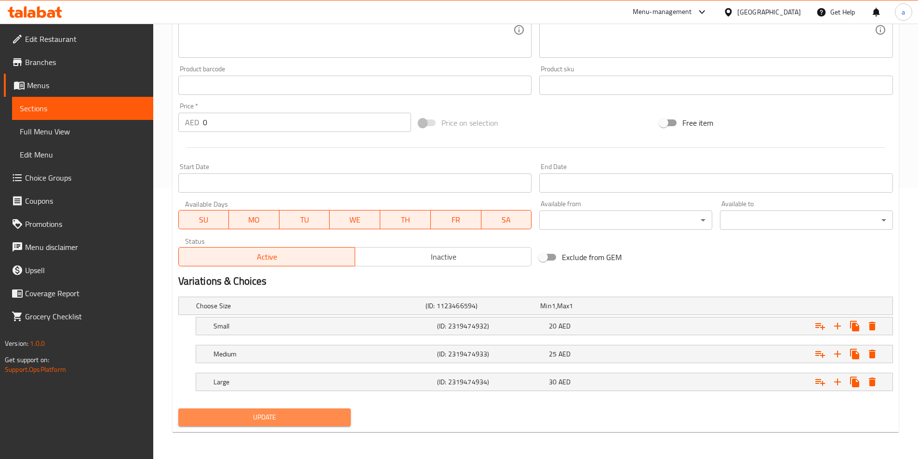
click at [312, 422] on span "Update" at bounding box center [265, 418] width 158 height 12
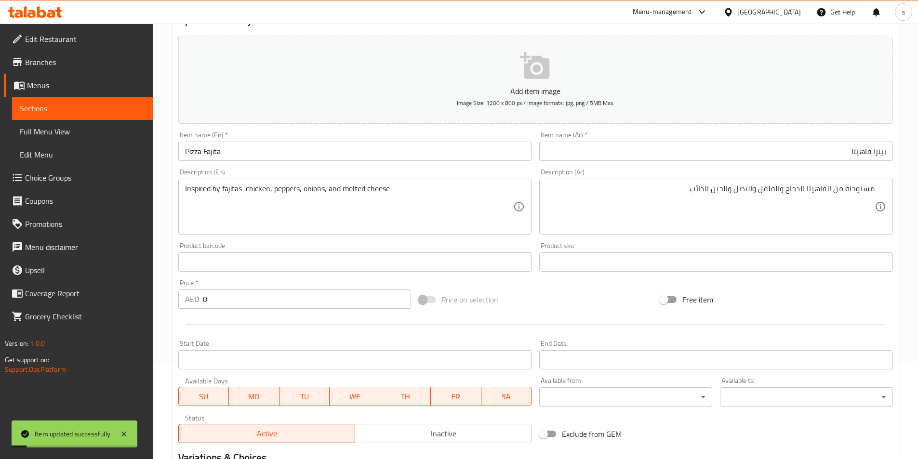
scroll to position [0, 0]
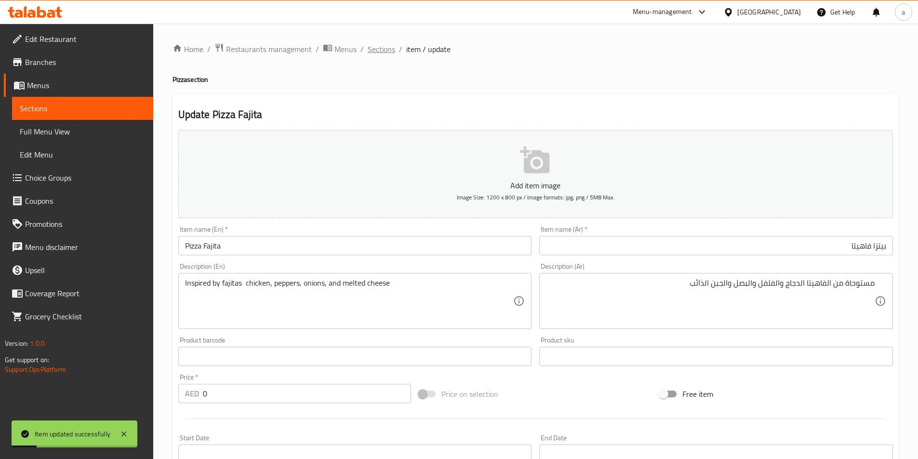
click at [378, 49] on span "Sections" at bounding box center [381, 49] width 27 height 12
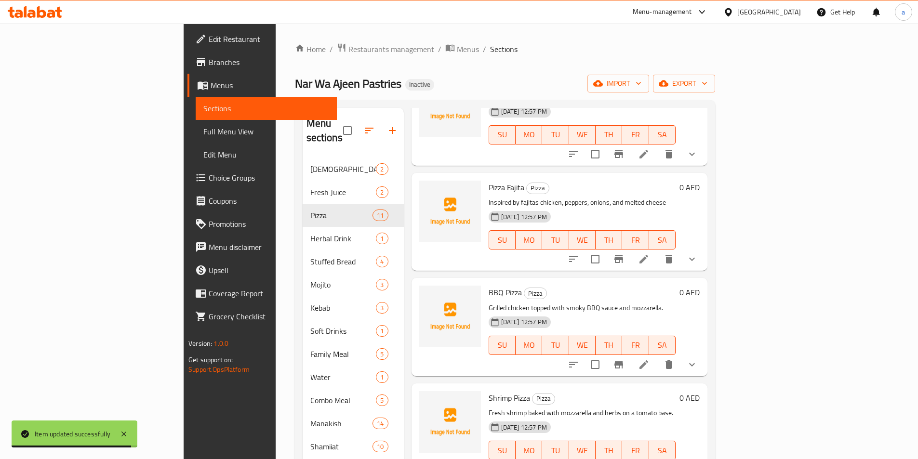
scroll to position [675, 0]
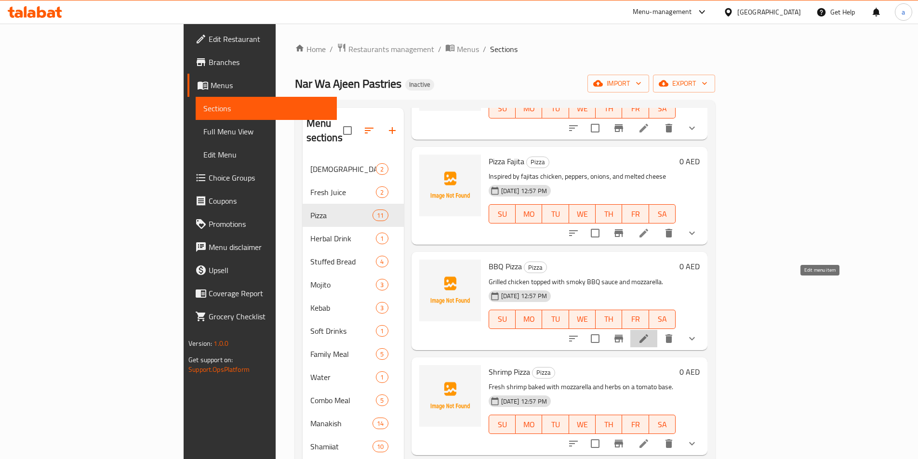
click at [650, 333] on icon at bounding box center [644, 339] width 12 height 12
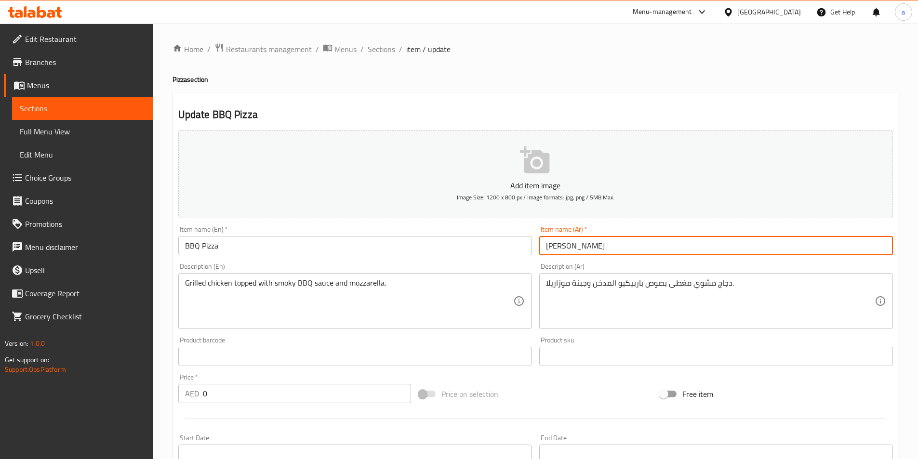
click at [561, 246] on input "بيتزا باربيكيو" at bounding box center [716, 245] width 354 height 19
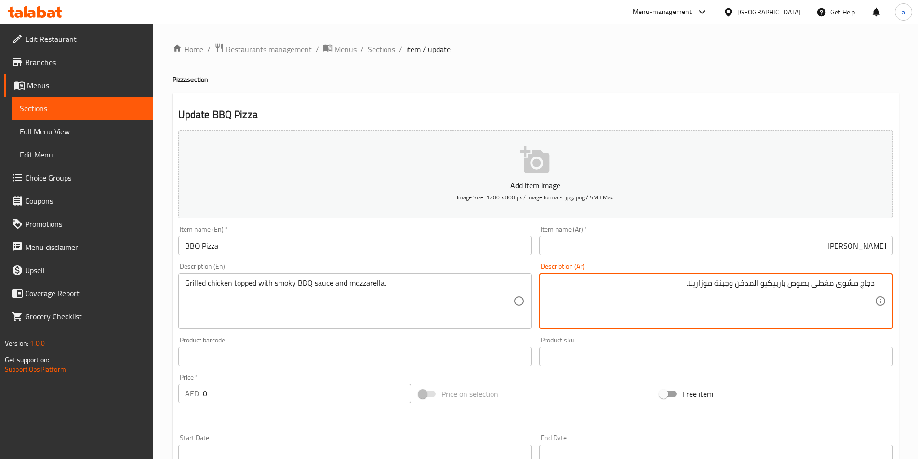
drag, startPoint x: 718, startPoint y: 284, endPoint x: 735, endPoint y: 286, distance: 17.0
click at [735, 286] on textarea "دجاج مشوي مغطى بصوص باربيكيو المدخن وجبنة موزاريلا." at bounding box center [710, 302] width 329 height 46
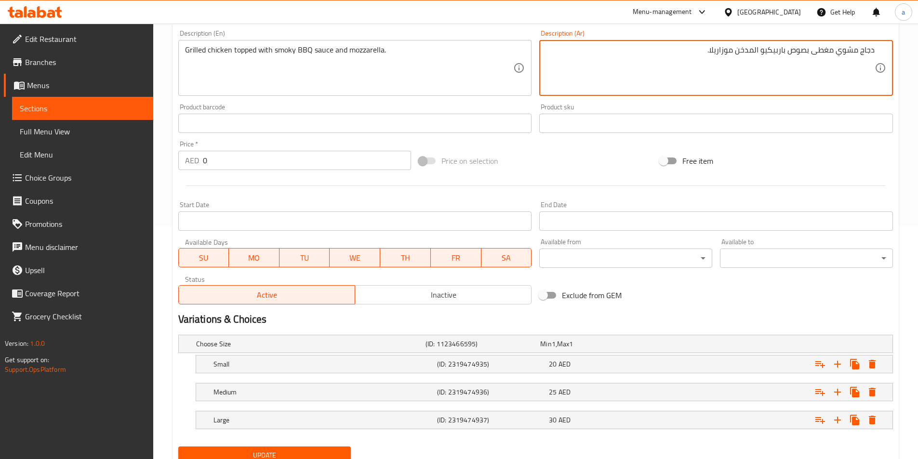
scroll to position [271, 0]
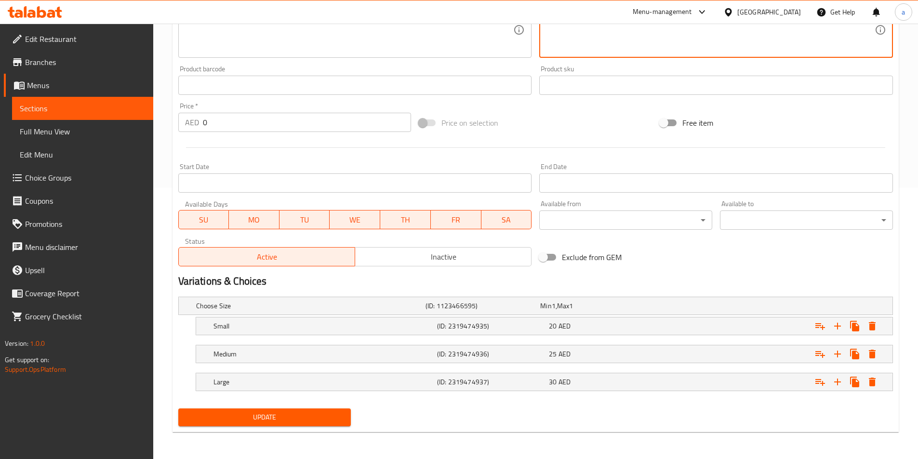
type textarea "دجاج مشوي مغطى بصوص باربيكيو المدخن موزاريلا."
click at [297, 413] on span "Update" at bounding box center [265, 418] width 158 height 12
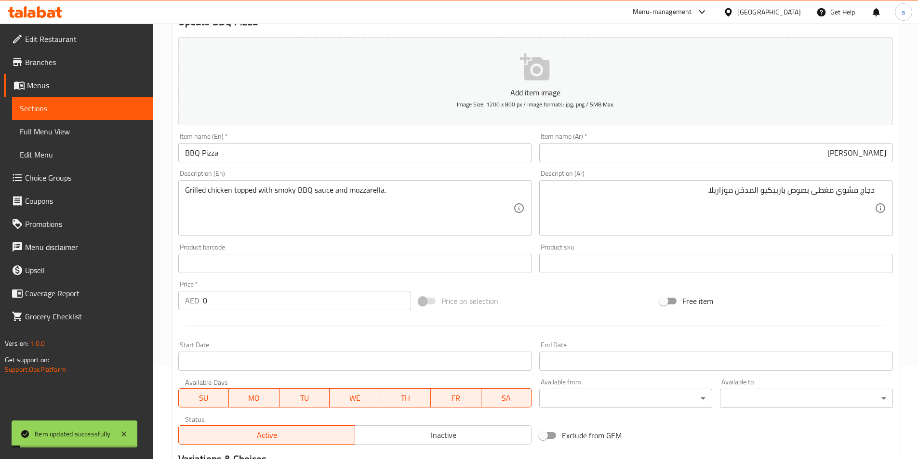
scroll to position [0, 0]
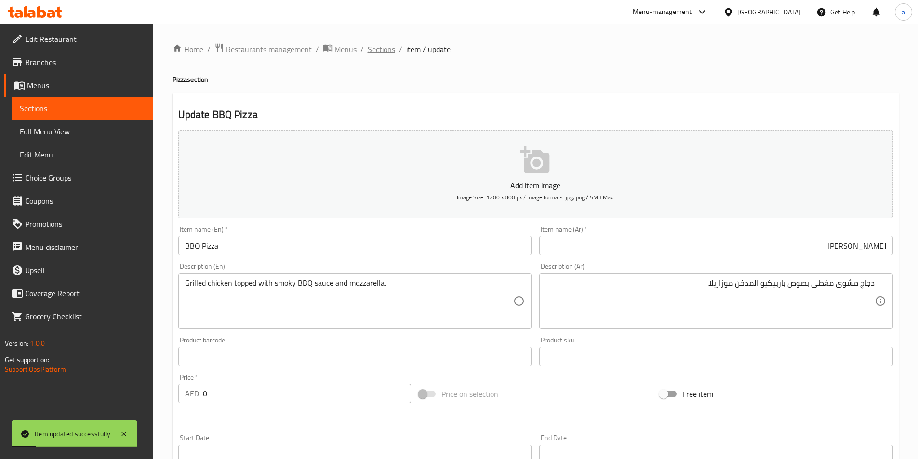
click at [387, 49] on span "Sections" at bounding box center [381, 49] width 27 height 12
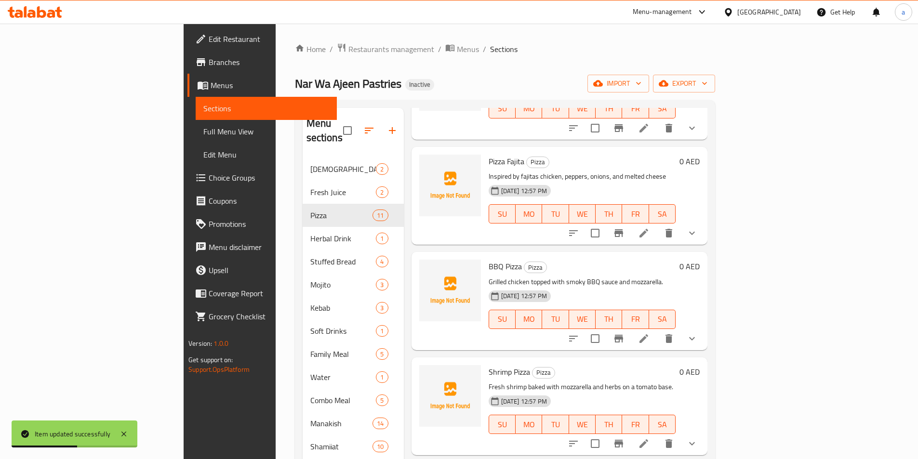
scroll to position [708, 0]
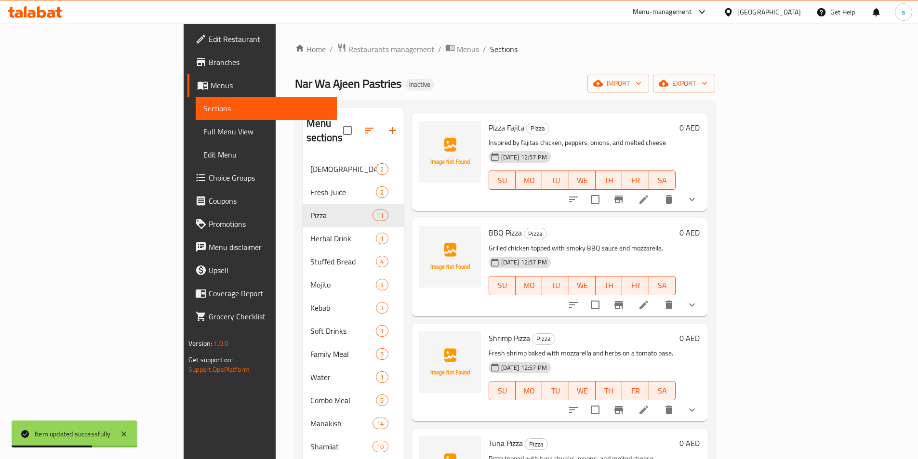
click at [657, 401] on li at bounding box center [643, 409] width 27 height 17
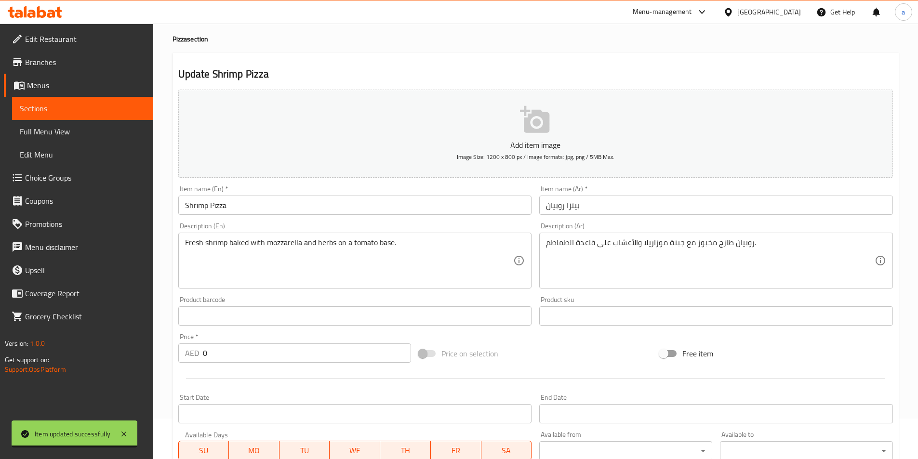
scroll to position [96, 0]
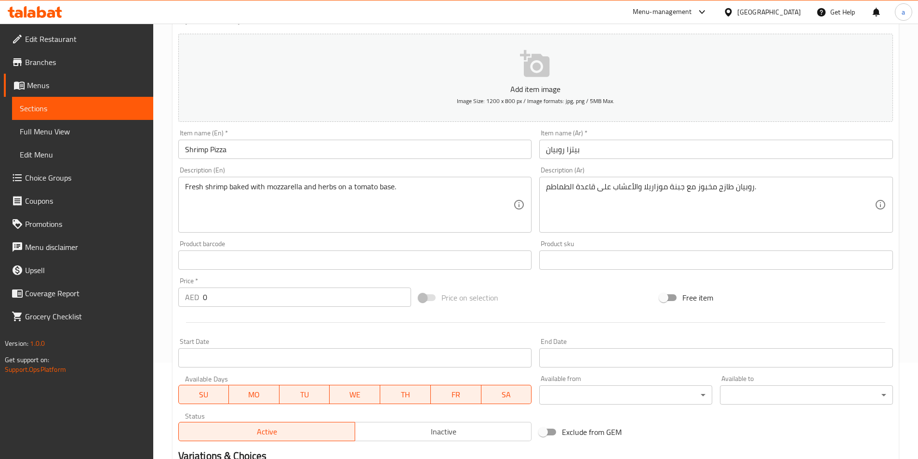
click at [563, 149] on input "بيتزا روبيان" at bounding box center [716, 149] width 354 height 19
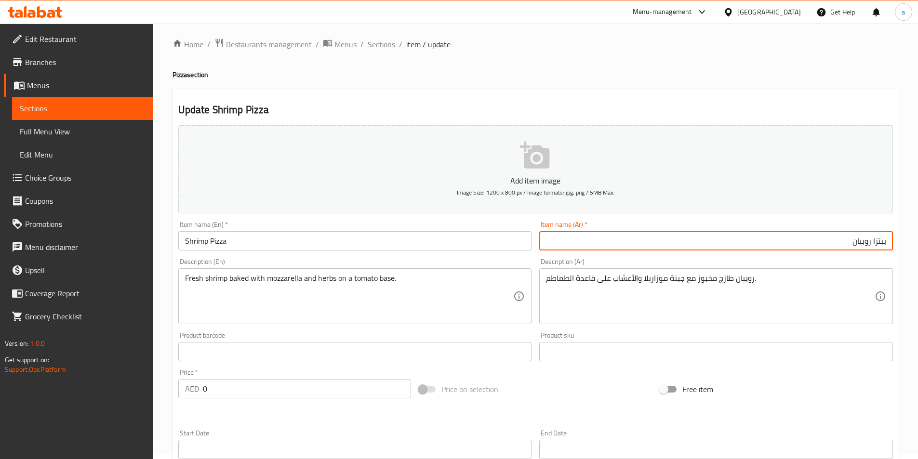
scroll to position [0, 0]
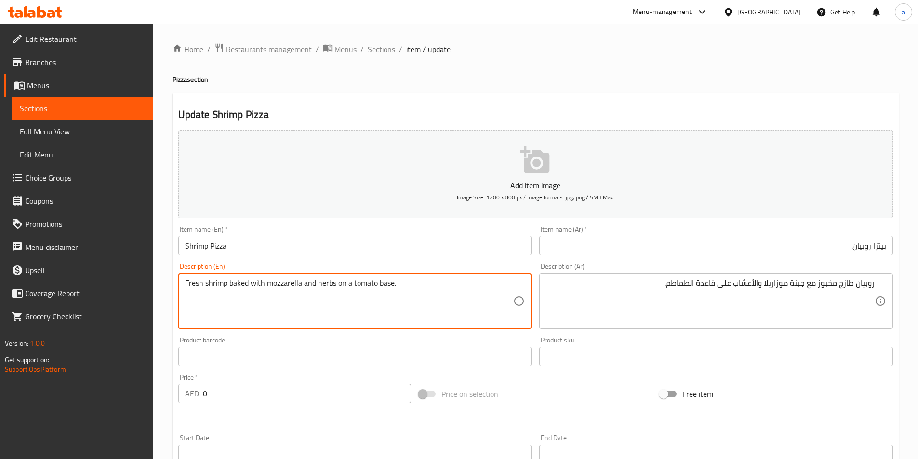
drag, startPoint x: 238, startPoint y: 287, endPoint x: 265, endPoint y: 284, distance: 26.7
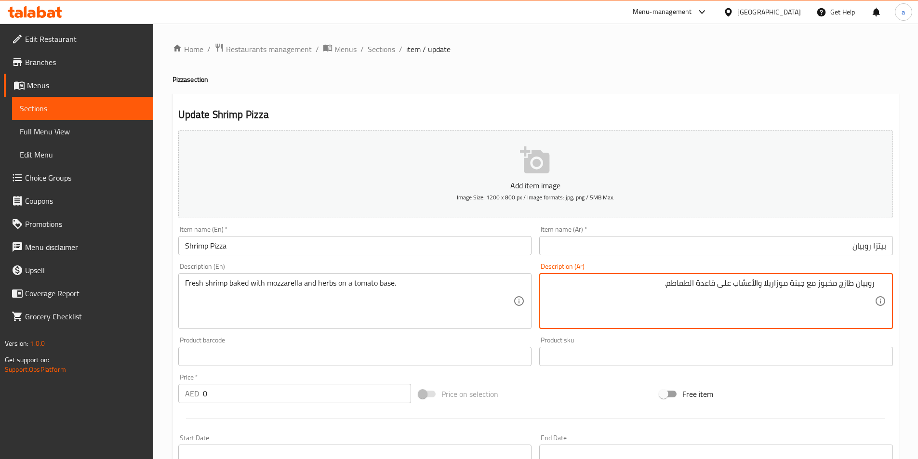
drag, startPoint x: 791, startPoint y: 284, endPoint x: 805, endPoint y: 287, distance: 14.4
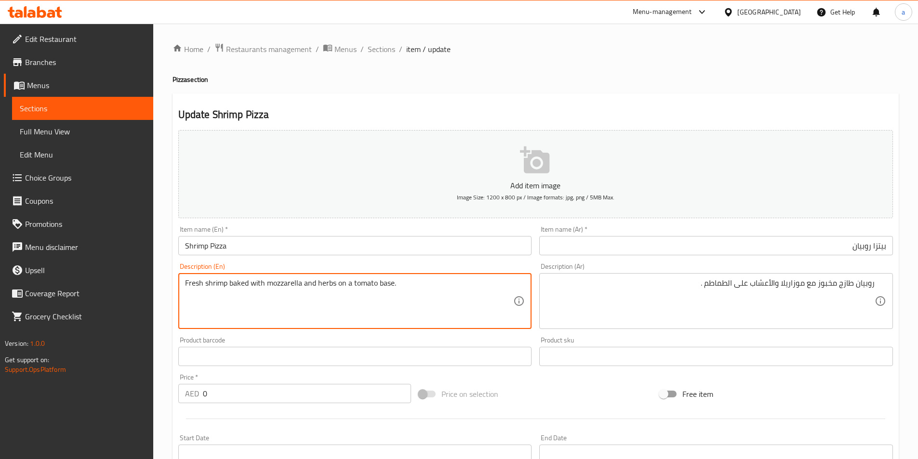
drag, startPoint x: 352, startPoint y: 283, endPoint x: 392, endPoint y: 284, distance: 39.5
drag, startPoint x: 378, startPoint y: 283, endPoint x: 401, endPoint y: 283, distance: 22.7
drag, startPoint x: 378, startPoint y: 283, endPoint x: 393, endPoint y: 288, distance: 15.6
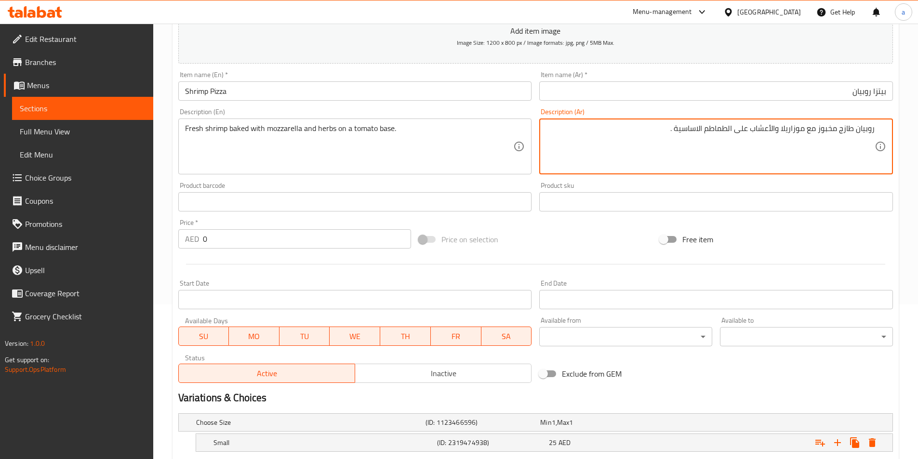
scroll to position [271, 0]
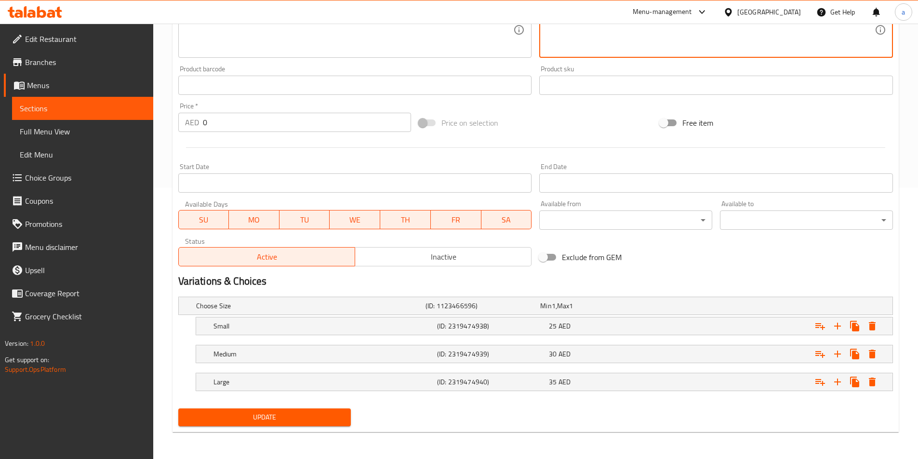
type textarea "روبيان طازج مخبوز مع موزاريلا والأعشاب على الطماطم الاساسية ."
click at [297, 415] on span "Update" at bounding box center [265, 418] width 158 height 12
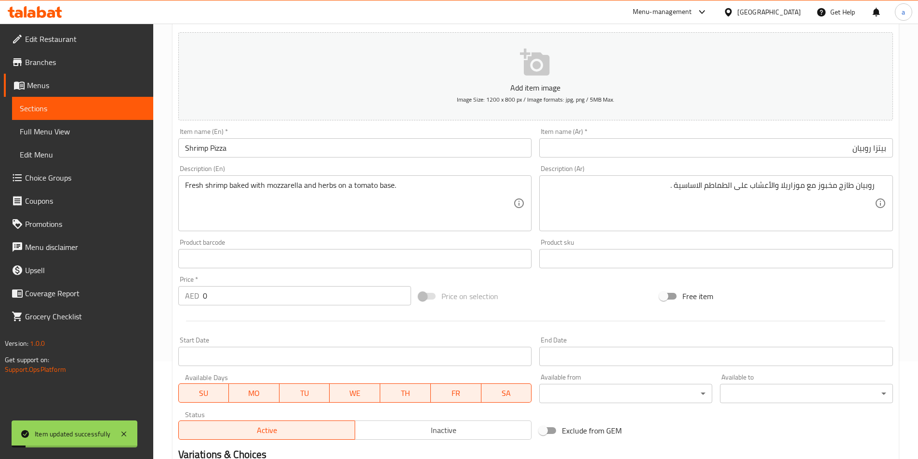
scroll to position [0, 0]
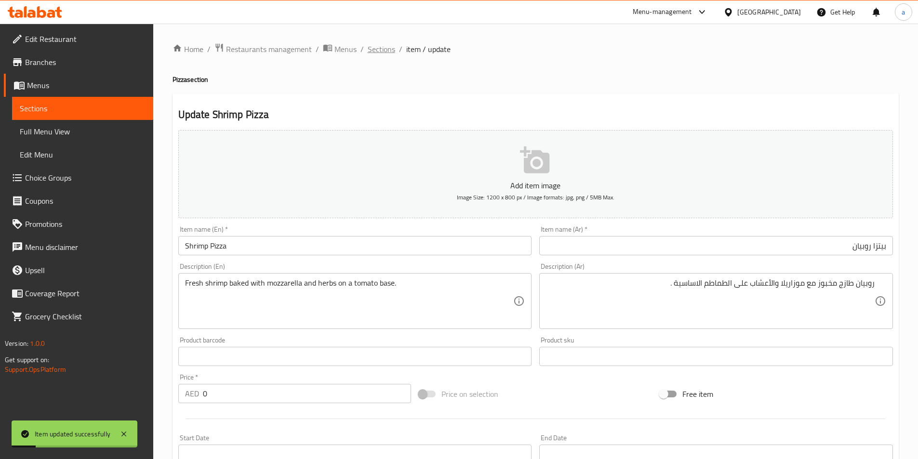
click at [379, 46] on span "Sections" at bounding box center [381, 49] width 27 height 12
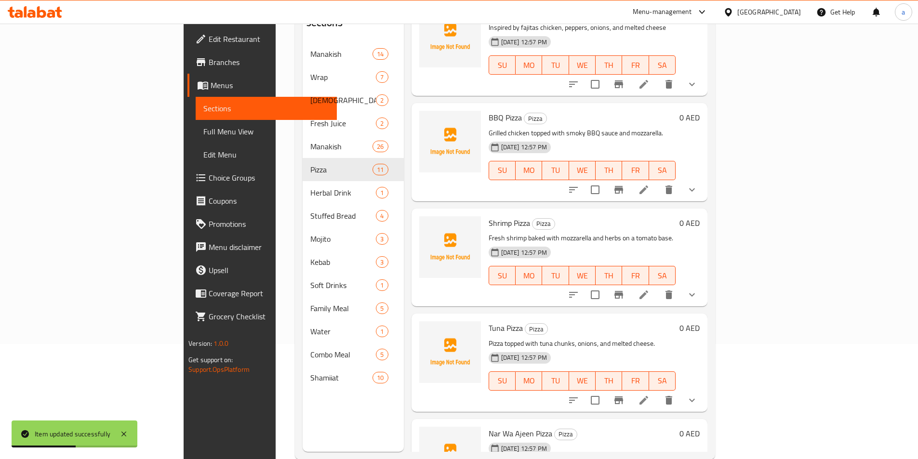
scroll to position [135, 0]
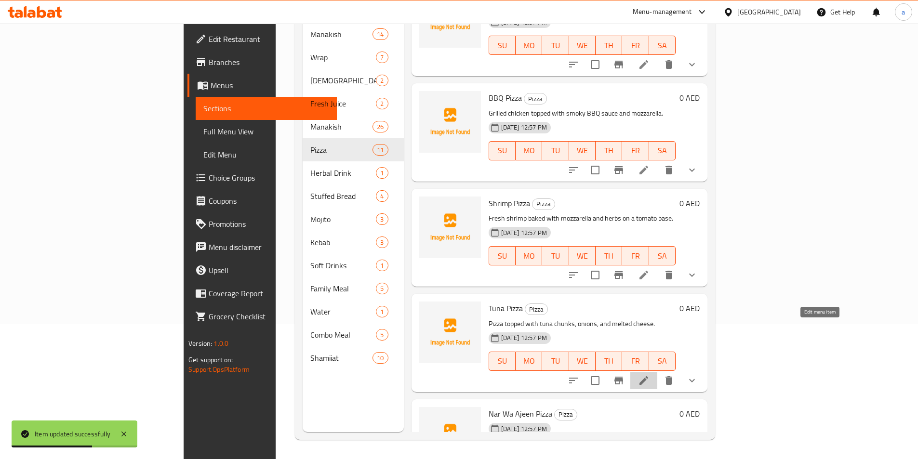
click at [650, 375] on icon at bounding box center [644, 381] width 12 height 12
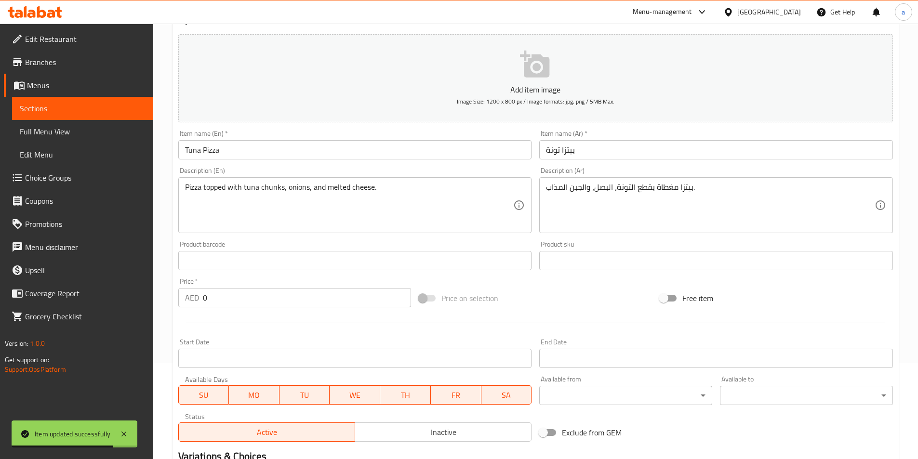
scroll to position [96, 0]
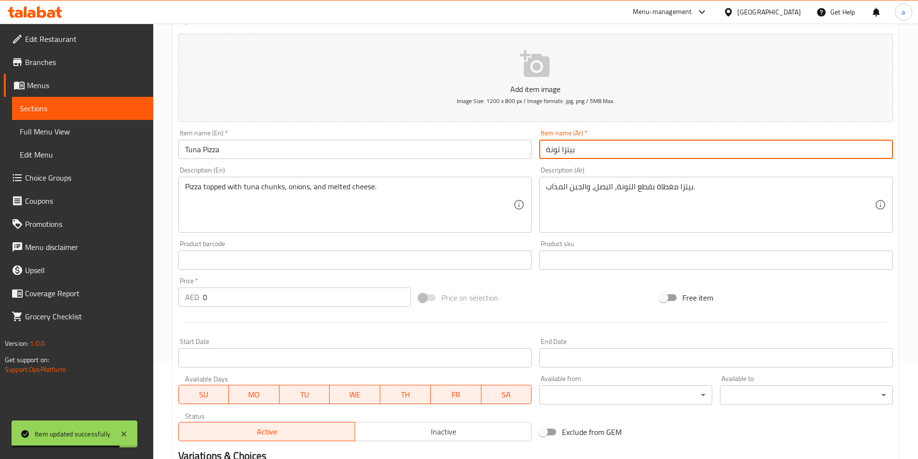
click at [603, 150] on input "بيتزا تونة" at bounding box center [716, 149] width 354 height 19
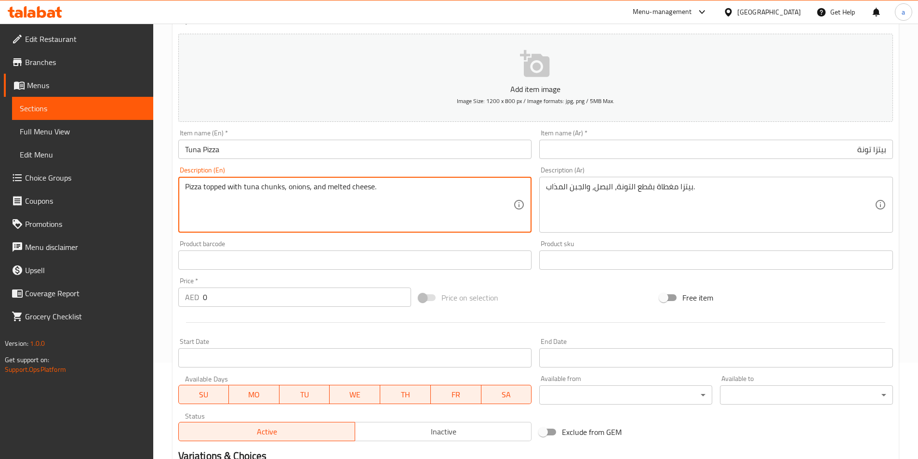
drag, startPoint x: 262, startPoint y: 186, endPoint x: 283, endPoint y: 191, distance: 22.3
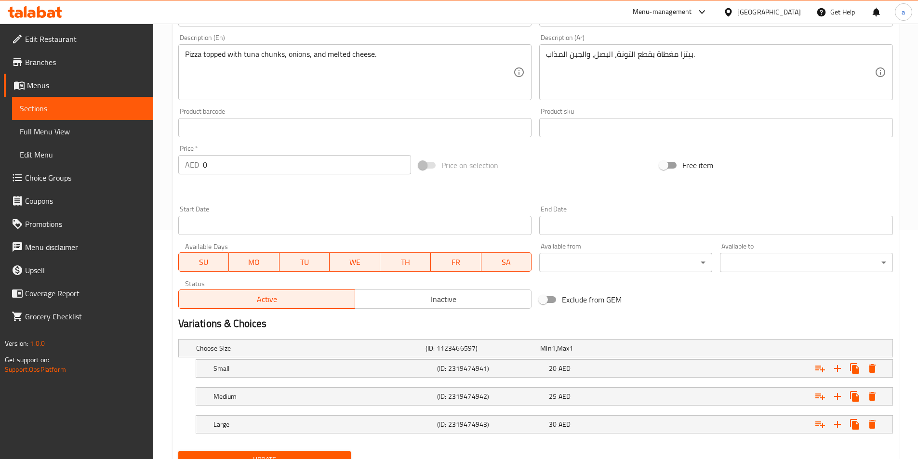
scroll to position [271, 0]
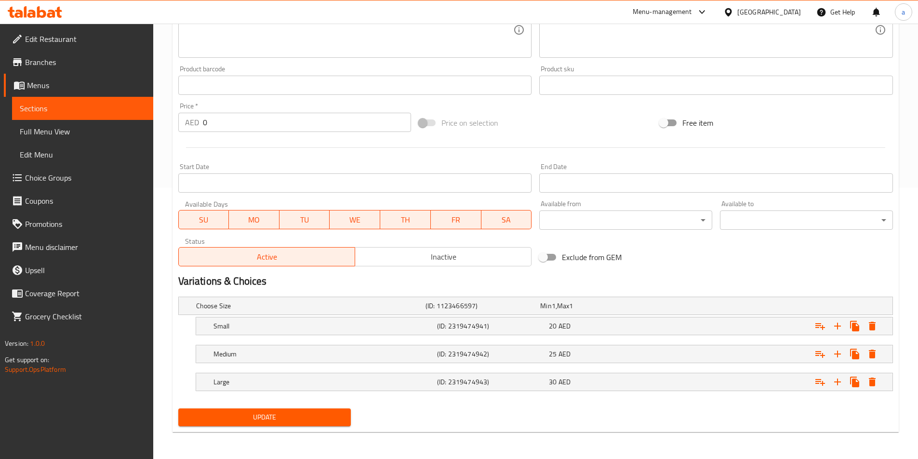
click at [315, 416] on span "Update" at bounding box center [265, 418] width 158 height 12
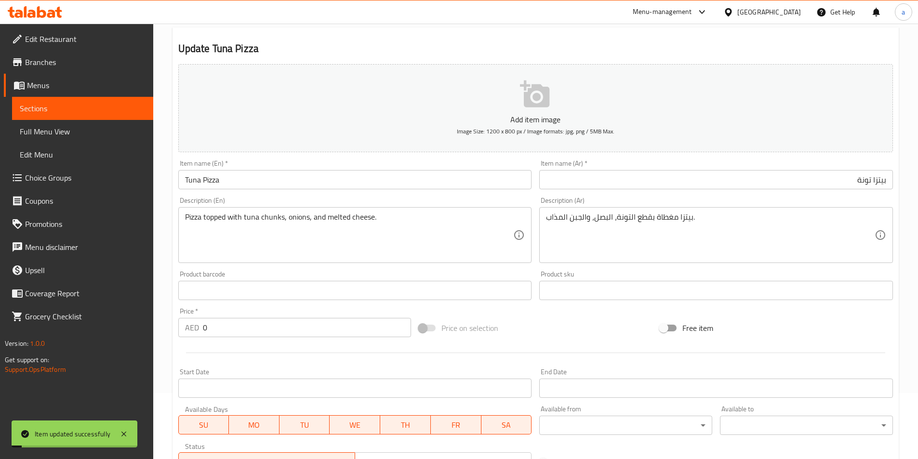
scroll to position [0, 0]
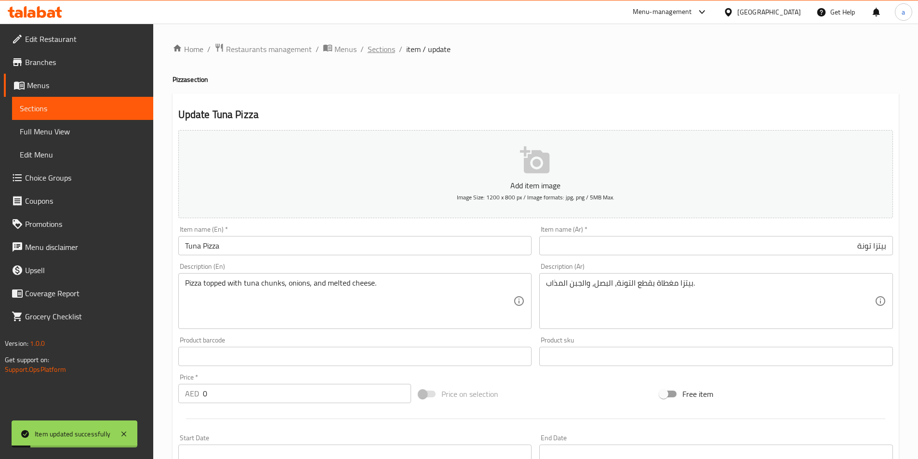
click at [386, 47] on span "Sections" at bounding box center [381, 49] width 27 height 12
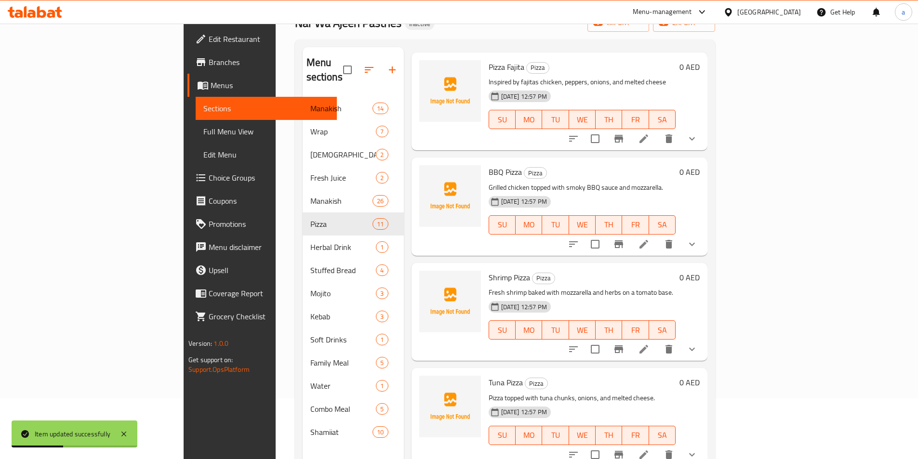
scroll to position [135, 0]
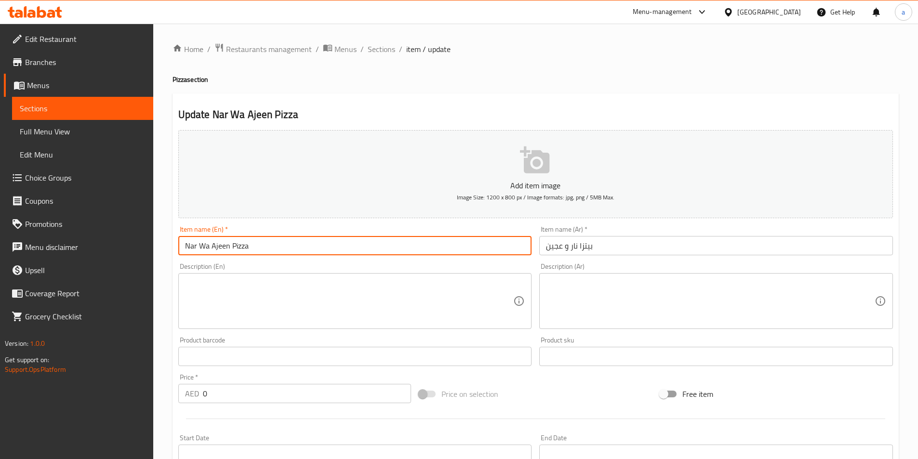
drag, startPoint x: 185, startPoint y: 244, endPoint x: 228, endPoint y: 251, distance: 43.8
click at [228, 251] on input "Nar Wa Ajeen Pizza" at bounding box center [355, 245] width 354 height 19
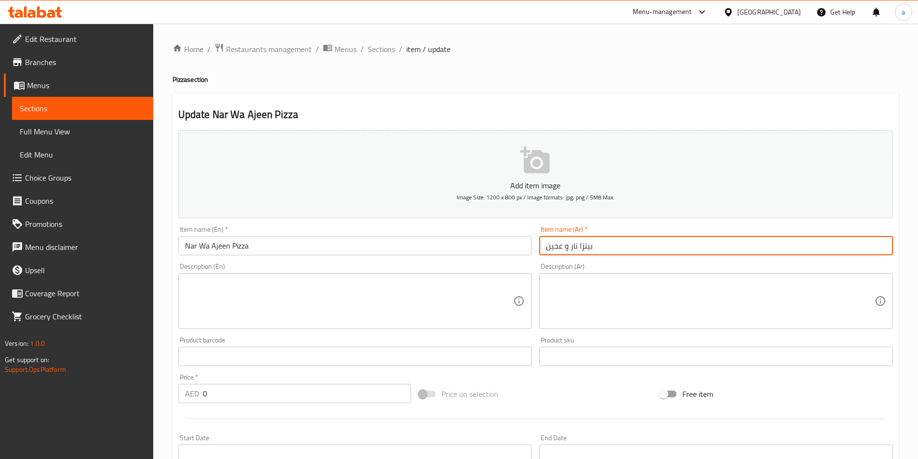
click at [564, 248] on input "بيتزا نار و عجين" at bounding box center [716, 245] width 354 height 19
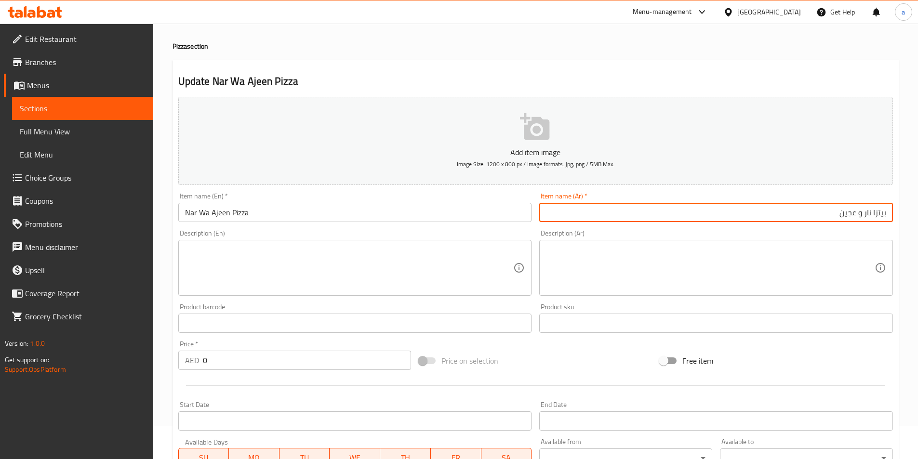
scroll to position [48, 0]
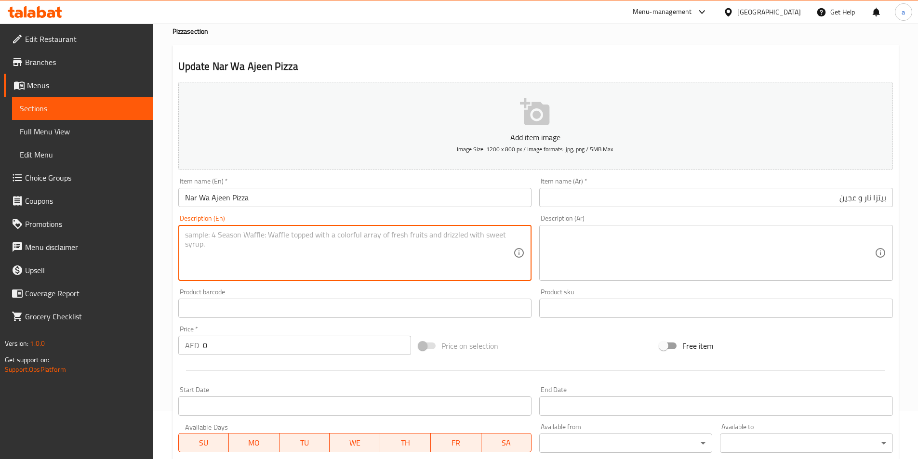
click at [464, 235] on textarea at bounding box center [349, 253] width 329 height 46
paste textarea "House special – signature Nar Wa Ajeen pizza with unique seasoning and toppings."
click at [675, 233] on textarea at bounding box center [710, 253] width 329 height 46
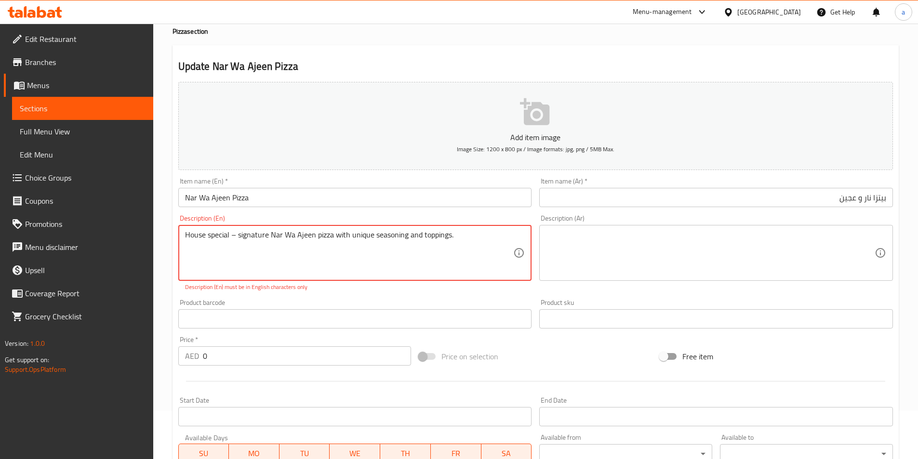
click at [237, 238] on textarea "House special – signature Nar Wa Ajeen pizza with unique seasoning and toppings." at bounding box center [349, 253] width 329 height 46
type textarea "House special signature Nar Wa Ajeen pizza with unique seasoning and toppings."
click at [596, 238] on textarea at bounding box center [710, 253] width 329 height 46
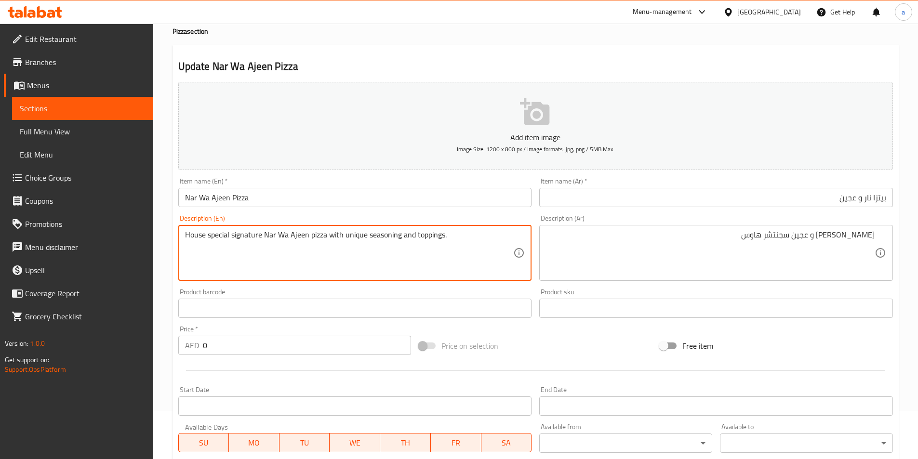
drag, startPoint x: 415, startPoint y: 235, endPoint x: 451, endPoint y: 235, distance: 36.1
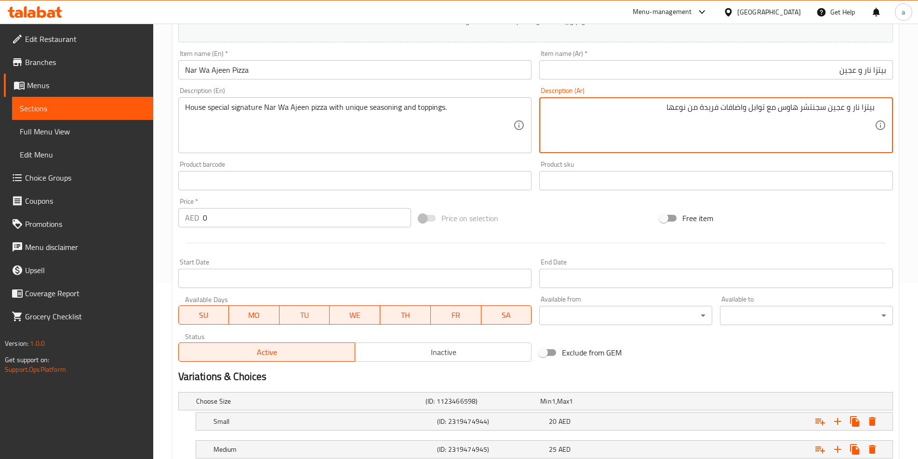
scroll to position [175, 0]
type textarea "بيتزا نار و عجين سجنتشر هاوس مع توابل واضافات فريدة من نوعها"
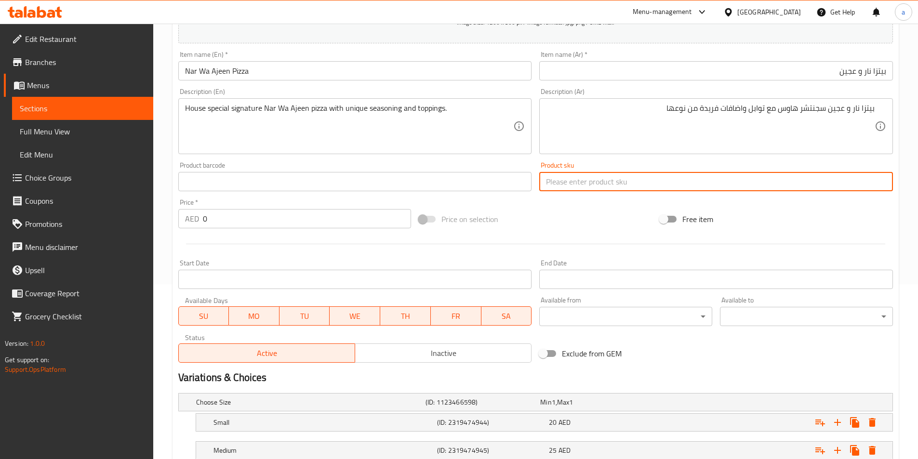
click at [642, 188] on input "text" at bounding box center [716, 181] width 354 height 19
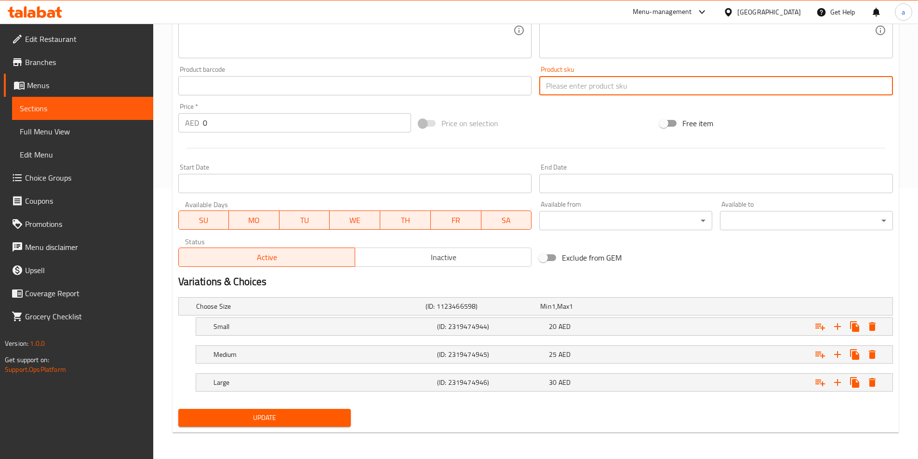
scroll to position [271, 0]
click at [312, 415] on span "Update" at bounding box center [265, 418] width 158 height 12
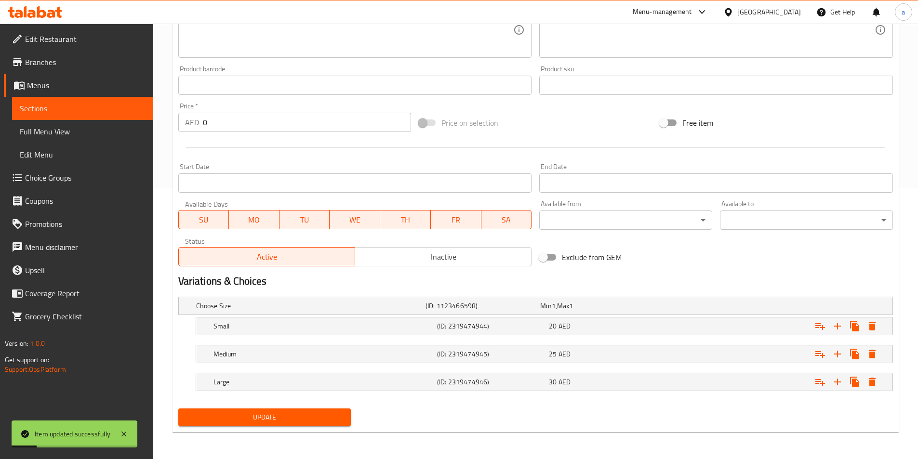
scroll to position [0, 0]
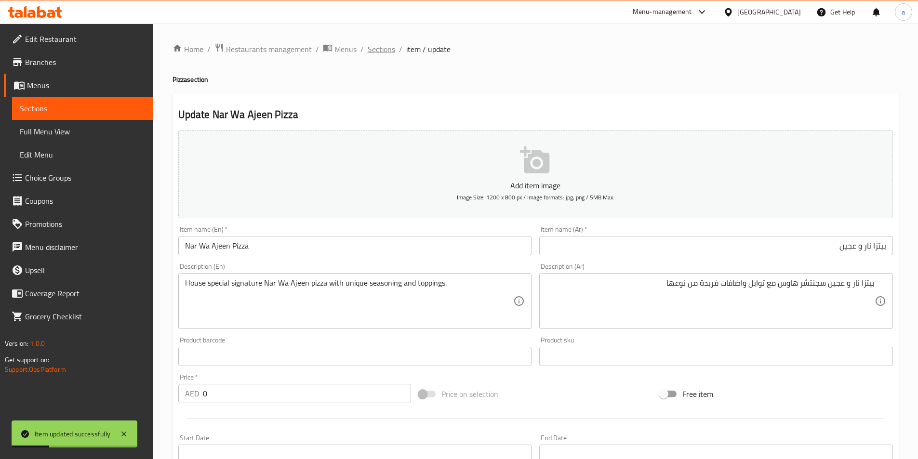
click at [384, 50] on span "Sections" at bounding box center [381, 49] width 27 height 12
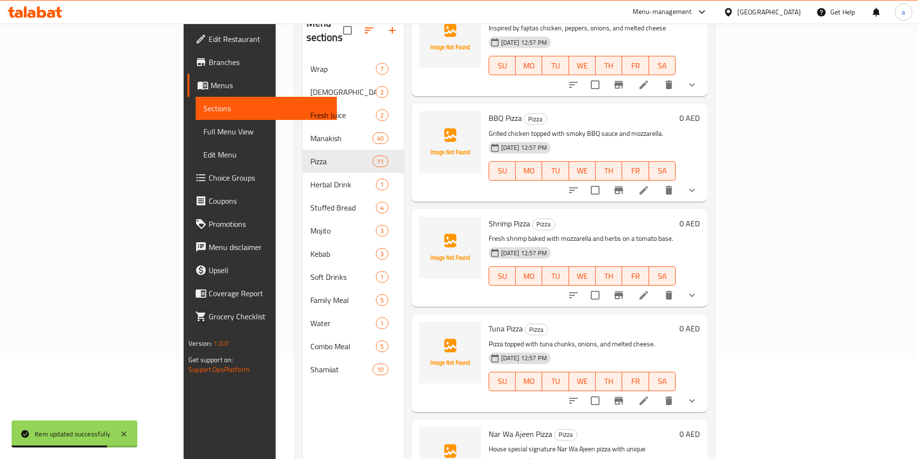
scroll to position [135, 0]
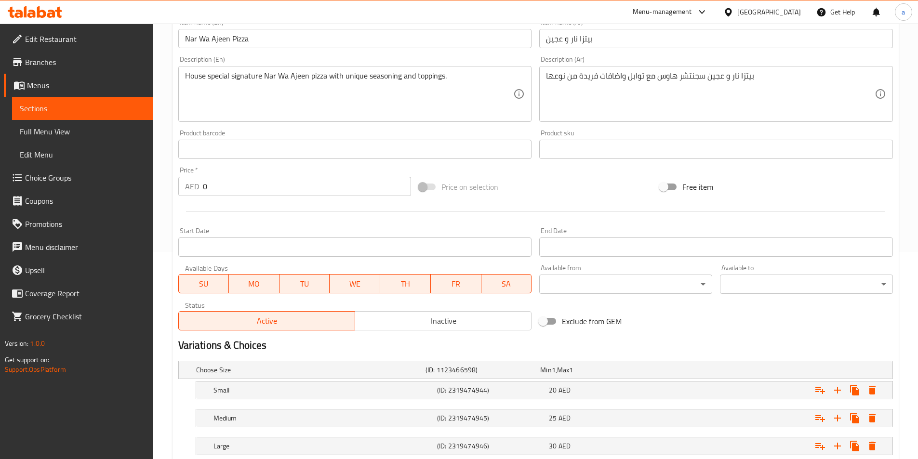
scroll to position [271, 0]
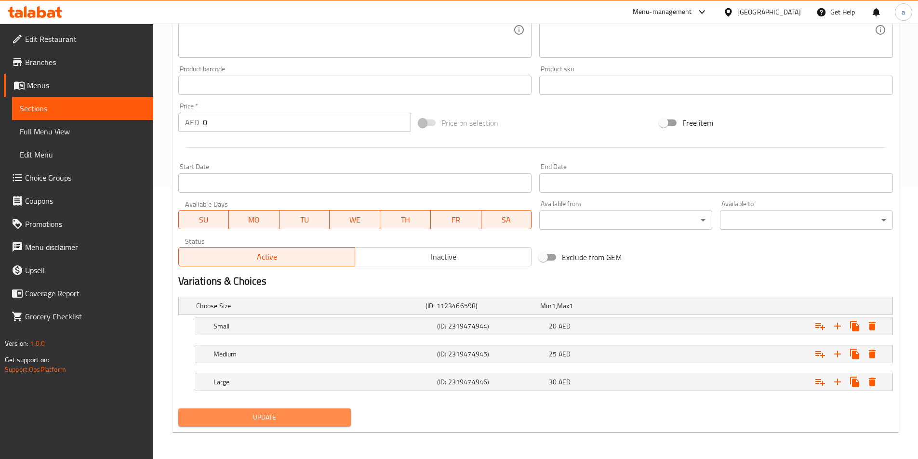
click at [312, 412] on span "Update" at bounding box center [265, 418] width 158 height 12
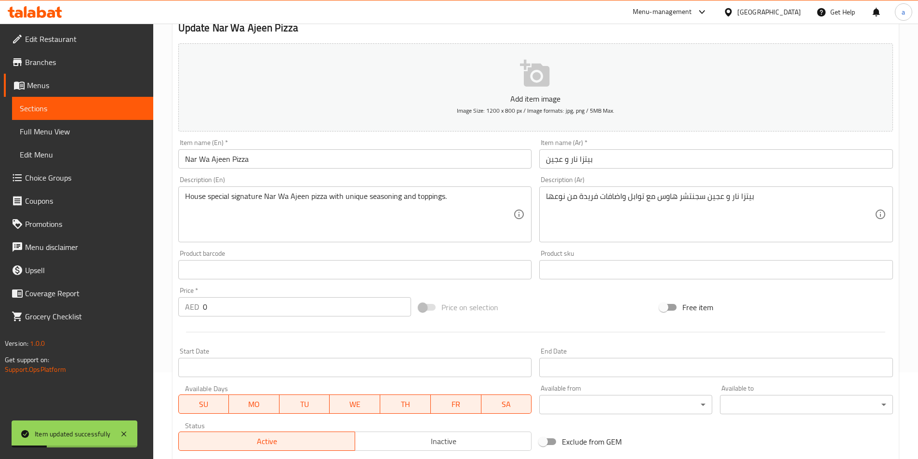
scroll to position [0, 0]
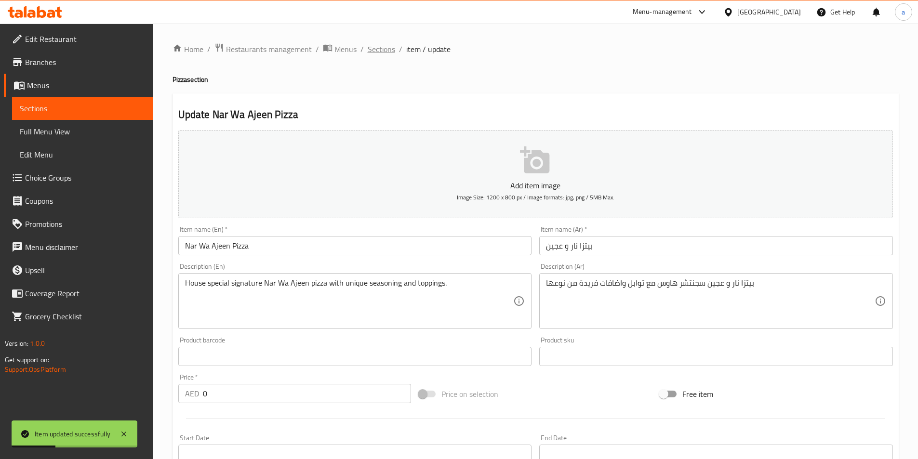
click at [381, 44] on span "Sections" at bounding box center [381, 49] width 27 height 12
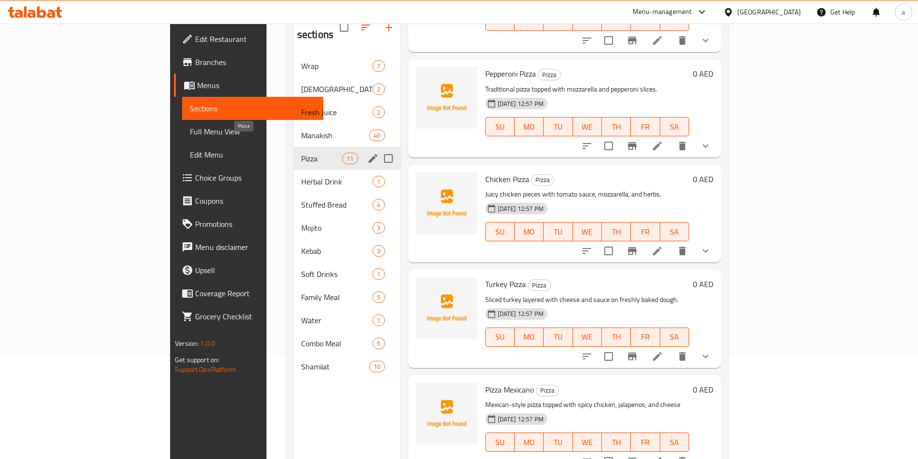
scroll to position [87, 0]
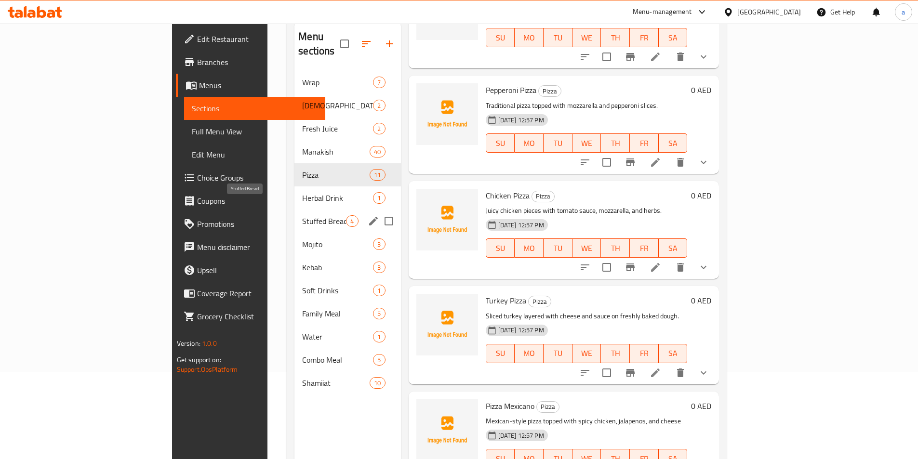
click at [302, 215] on span "Stuffed Bread" at bounding box center [324, 221] width 44 height 12
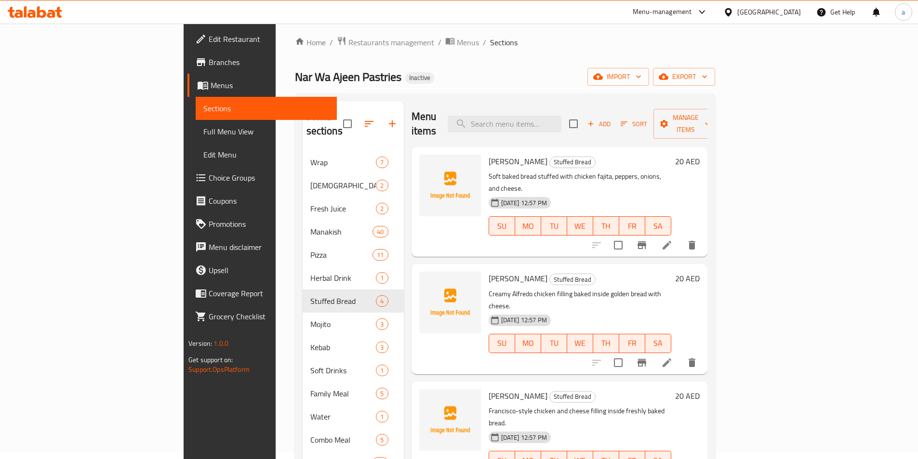
scroll to position [48, 0]
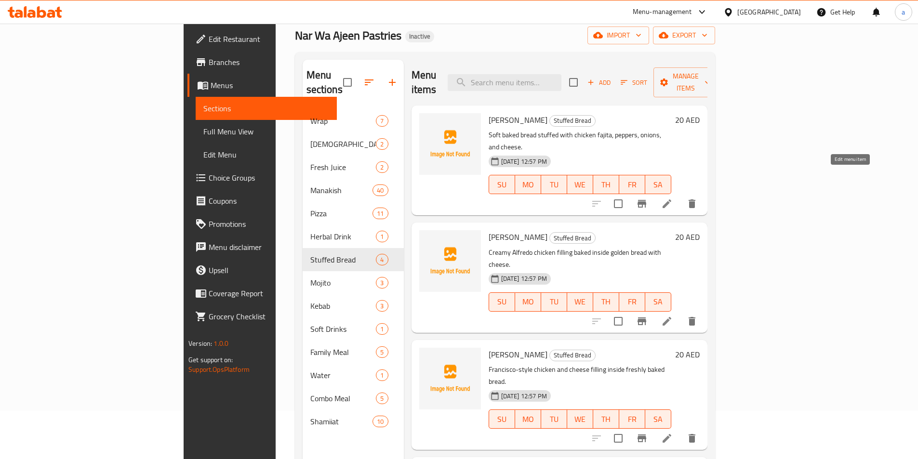
click at [673, 198] on icon at bounding box center [667, 204] width 12 height 12
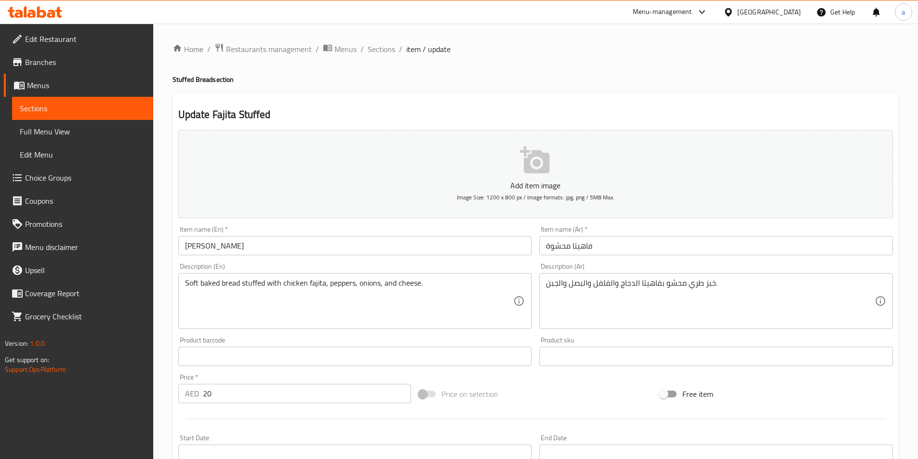
click at [614, 245] on input "فاهيتا محشوة" at bounding box center [716, 245] width 354 height 19
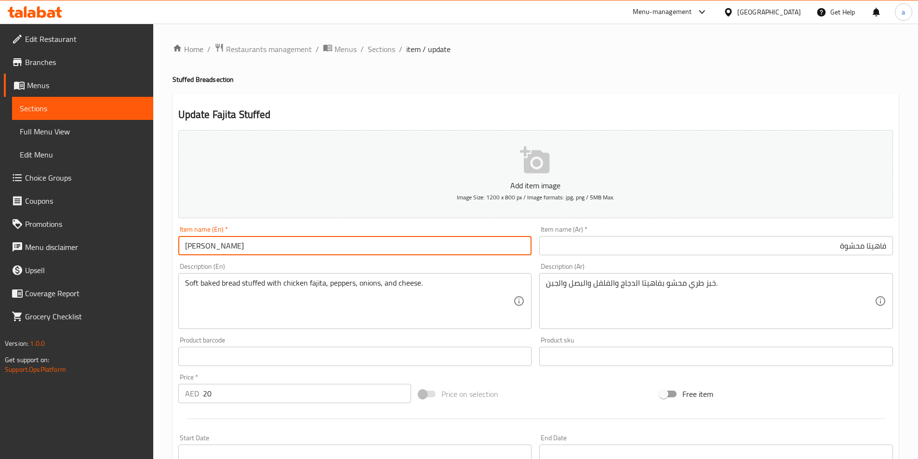
drag, startPoint x: 256, startPoint y: 242, endPoint x: 194, endPoint y: 238, distance: 62.3
click at [157, 224] on div "Home / Restaurants management / Menus / Sections / item / update Stuffed Bread …" at bounding box center [535, 352] width 765 height 657
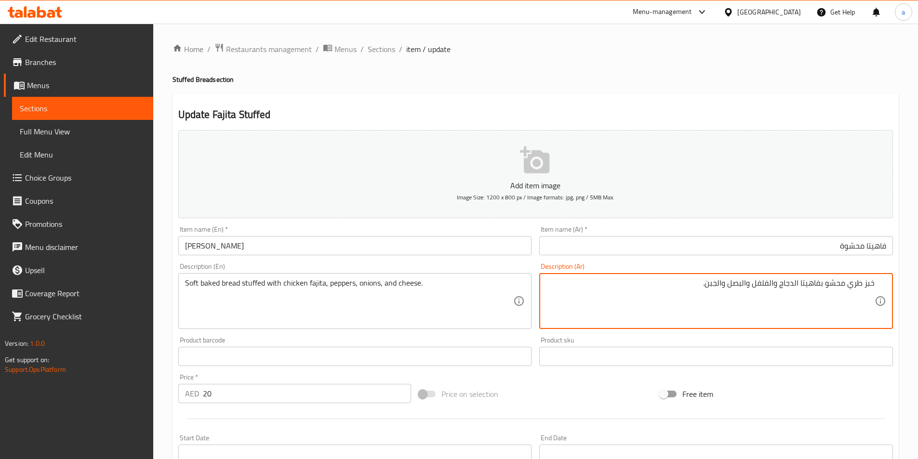
click at [847, 287] on textarea "خبز طري محشو بفاهيتا الدجاج والفلفل والبصل والجبن." at bounding box center [710, 302] width 329 height 46
click at [849, 287] on textarea "خبز طري محشو بفاهيتا الدجاج والفلفل والبصل والجبن." at bounding box center [710, 302] width 329 height 46
drag, startPoint x: 240, startPoint y: 282, endPoint x: 175, endPoint y: 273, distance: 65.6
drag, startPoint x: 848, startPoint y: 284, endPoint x: 863, endPoint y: 285, distance: 15.5
click at [863, 285] on textarea "خبز طري محشو بفاهيتا الدجاج والفلفل والبصل والجبن." at bounding box center [710, 302] width 329 height 46
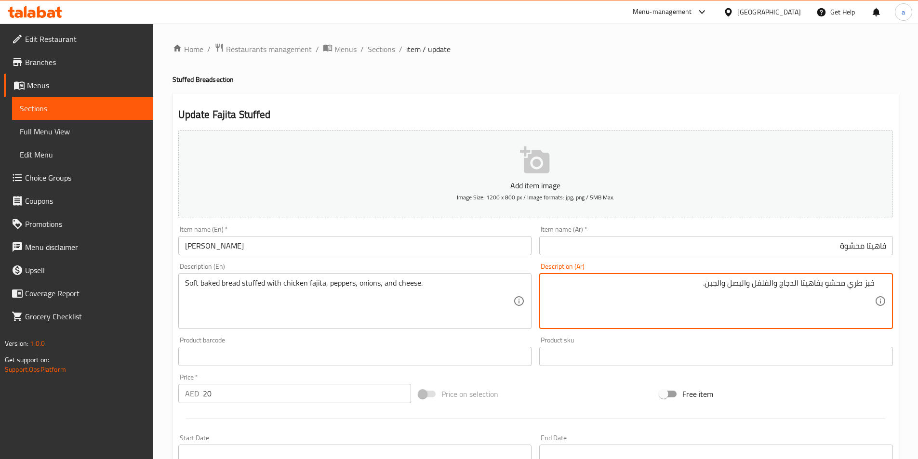
click at [829, 301] on textarea "خبز طري محشو بفاهيتا الدجاج والفلفل والبصل والجبن." at bounding box center [710, 302] width 329 height 46
click at [864, 288] on textarea "خبز طري محشو بفاهيتا الدجاج والفلفل والبصل والجبن." at bounding box center [710, 302] width 329 height 46
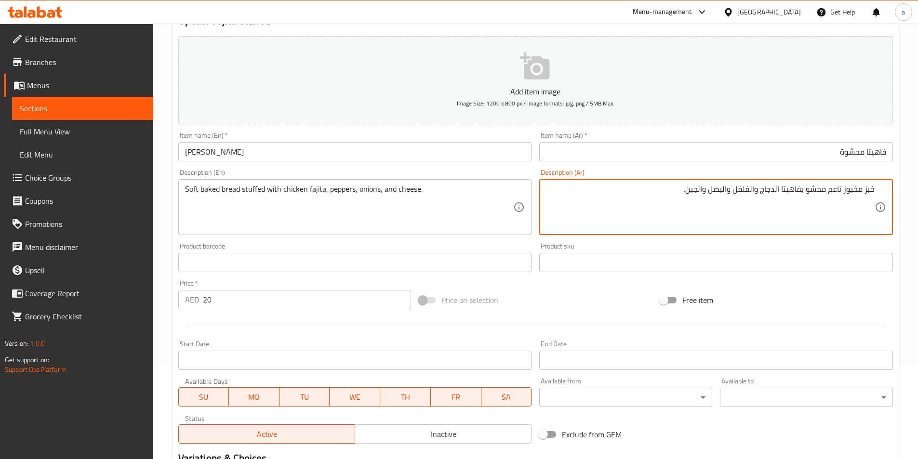
scroll to position [222, 0]
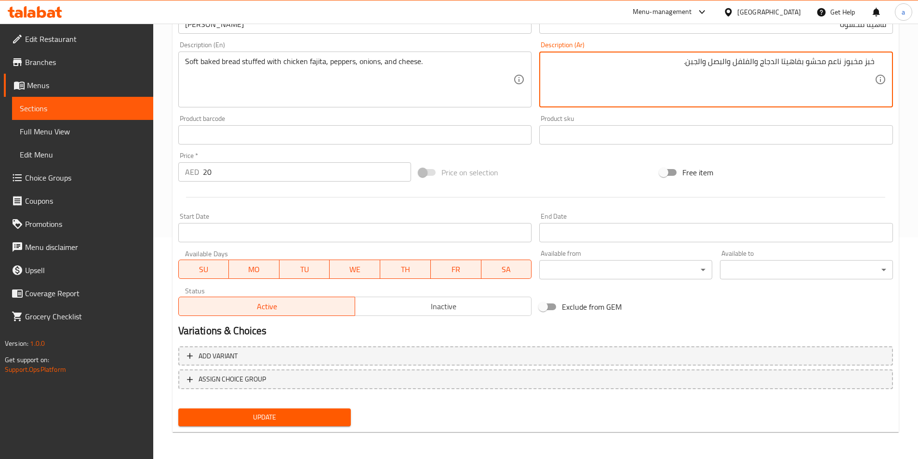
type textarea "خبز مخبوز ناعم محشو بفاهيتا الدجاج والفلفل والبصل والجبن."
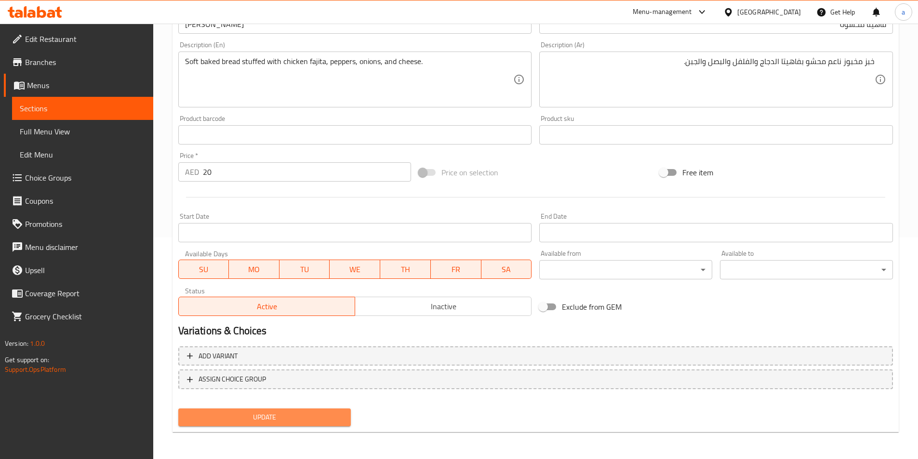
click at [279, 425] on button "Update" at bounding box center [264, 418] width 173 height 18
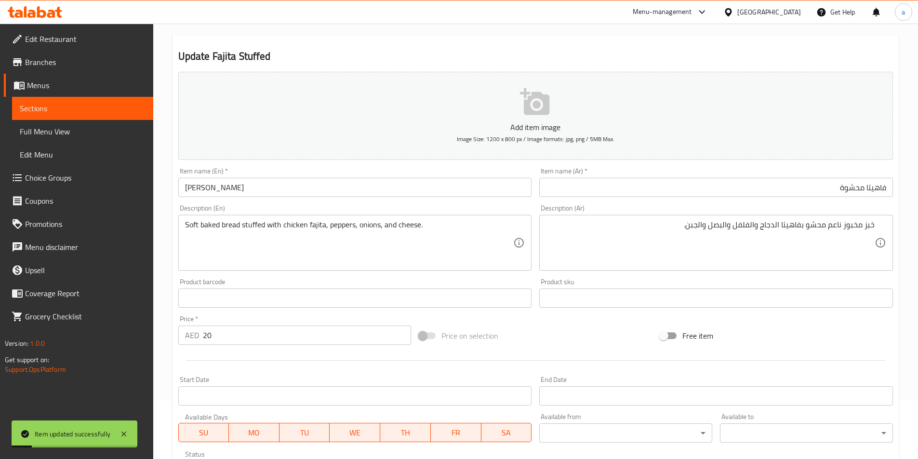
scroll to position [0, 0]
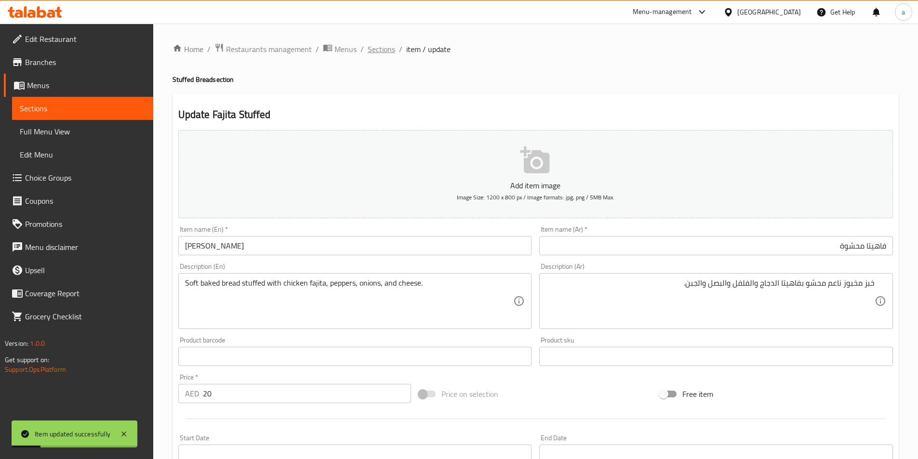
click at [383, 54] on span "Sections" at bounding box center [381, 49] width 27 height 12
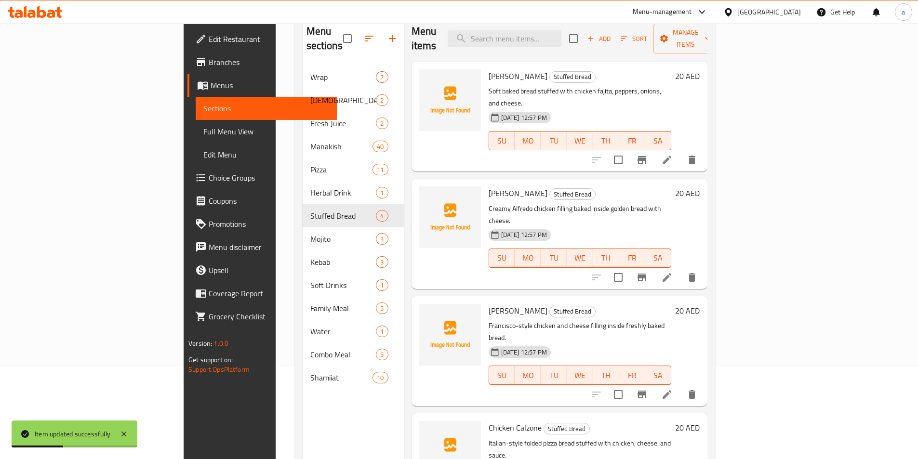
scroll to position [135, 0]
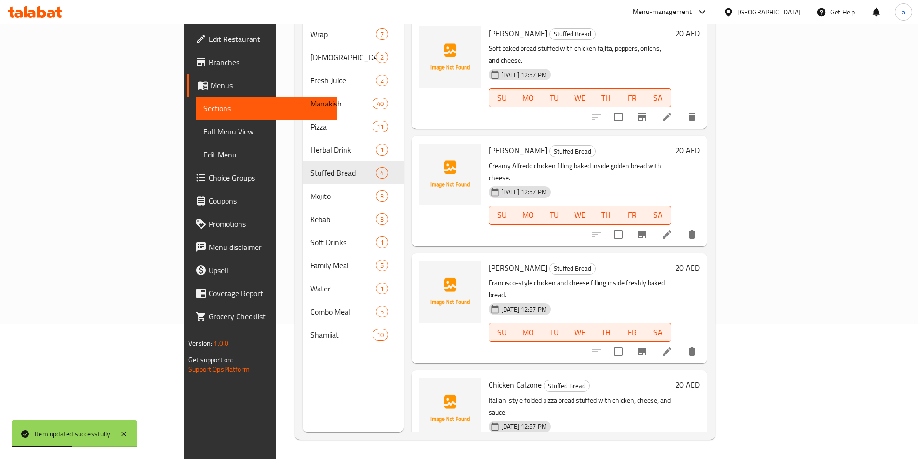
click at [673, 229] on icon at bounding box center [667, 235] width 12 height 12
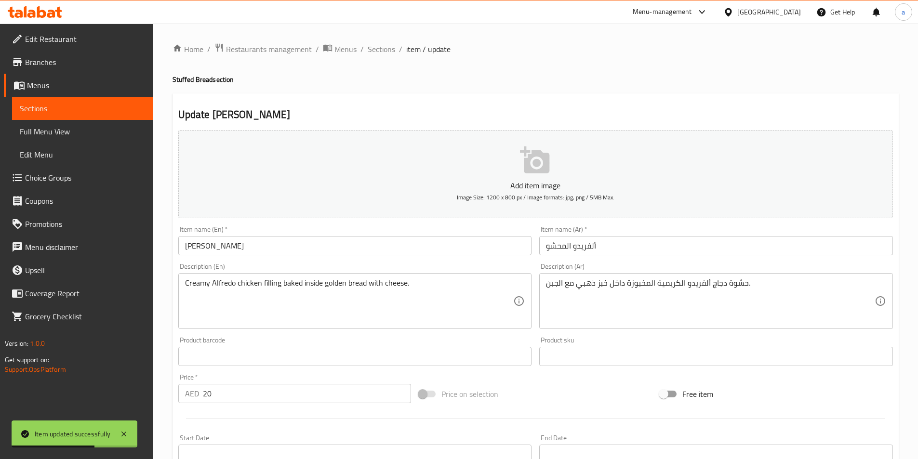
click at [594, 244] on input "ألفريدو المحشو" at bounding box center [716, 245] width 354 height 19
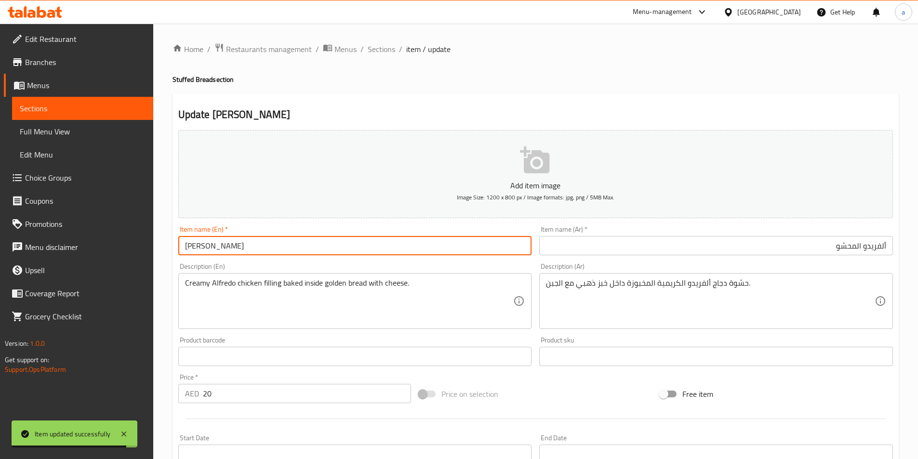
drag, startPoint x: 208, startPoint y: 247, endPoint x: 154, endPoint y: 240, distance: 54.9
click at [157, 237] on div "Home / Restaurants management / Menus / Sections / item / update Stuffed Bread …" at bounding box center [535, 352] width 765 height 657
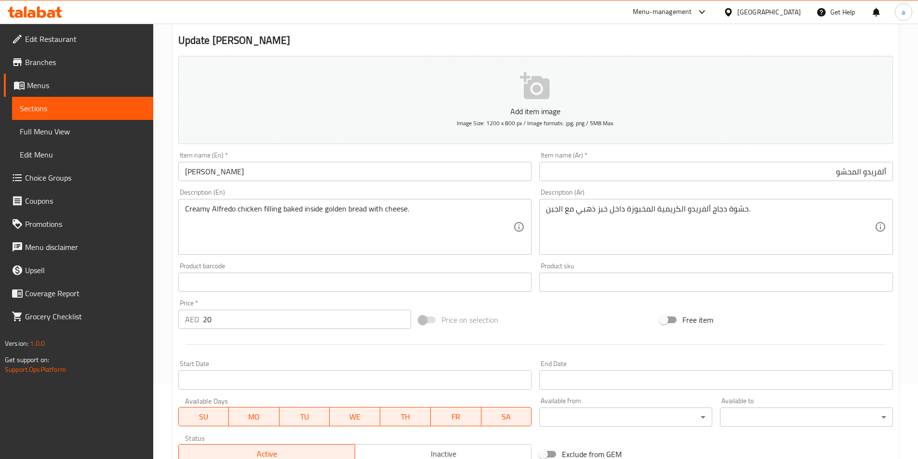
scroll to position [96, 0]
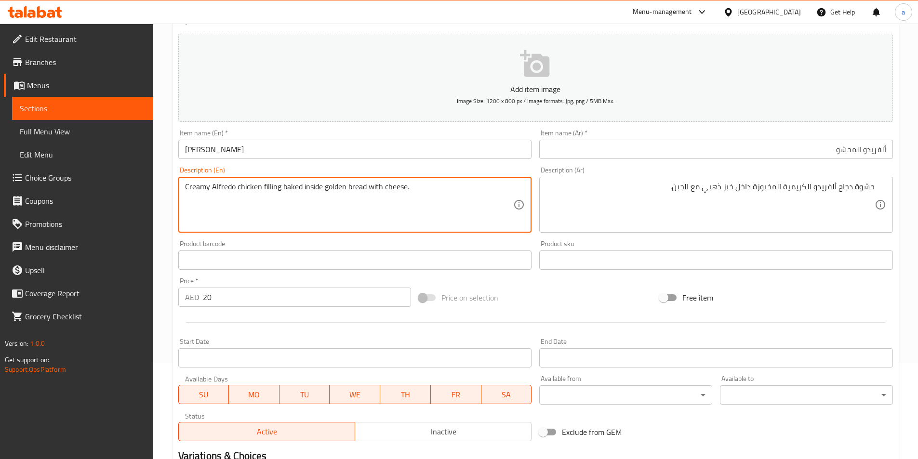
drag, startPoint x: 237, startPoint y: 187, endPoint x: 279, endPoint y: 188, distance: 42.0
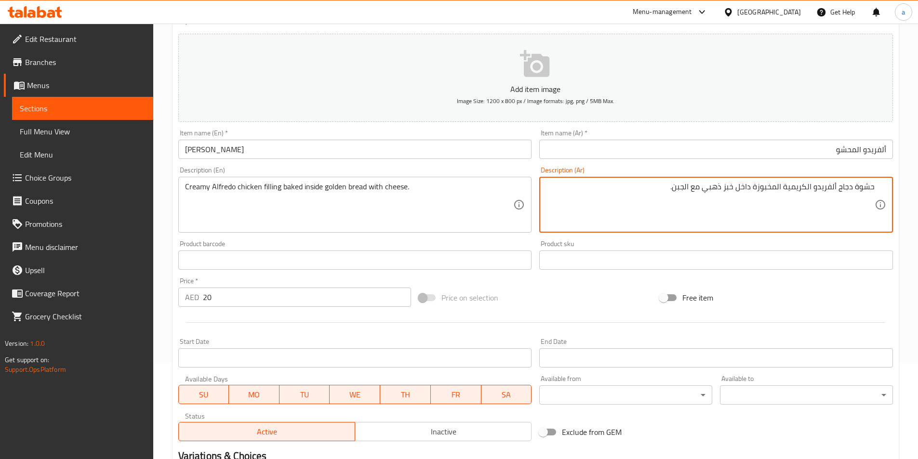
click at [589, 259] on input "text" at bounding box center [716, 260] width 354 height 19
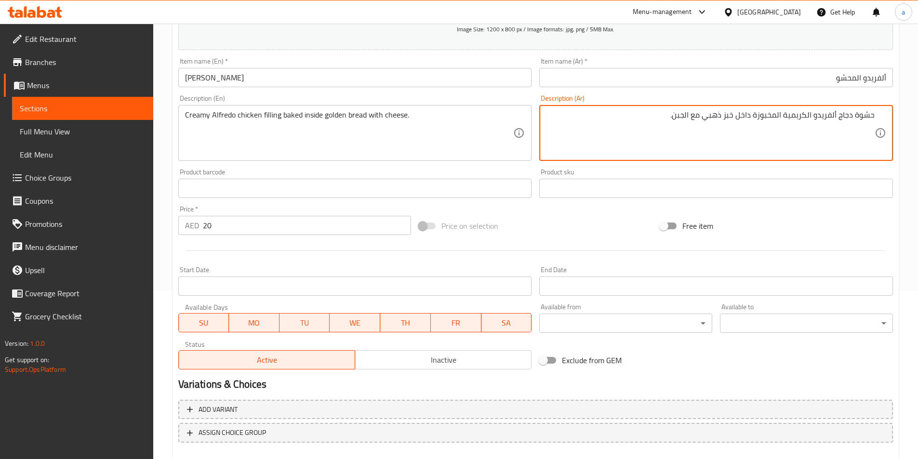
scroll to position [222, 0]
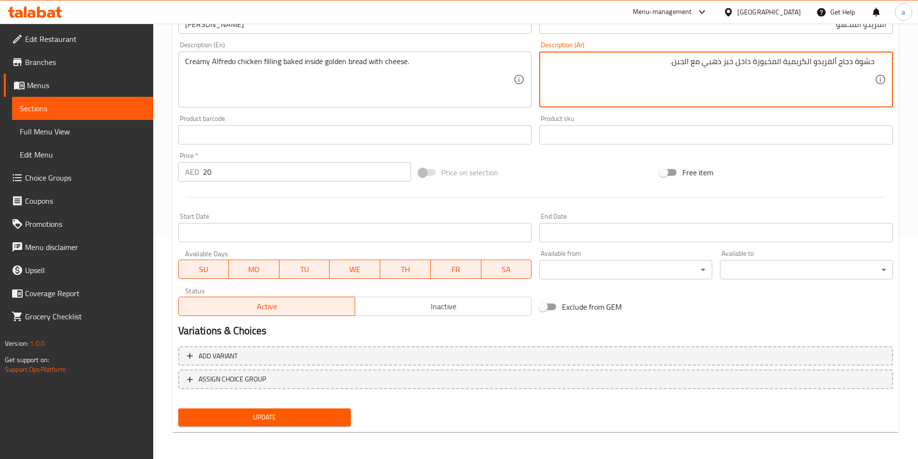
click at [299, 422] on span "Update" at bounding box center [265, 418] width 158 height 12
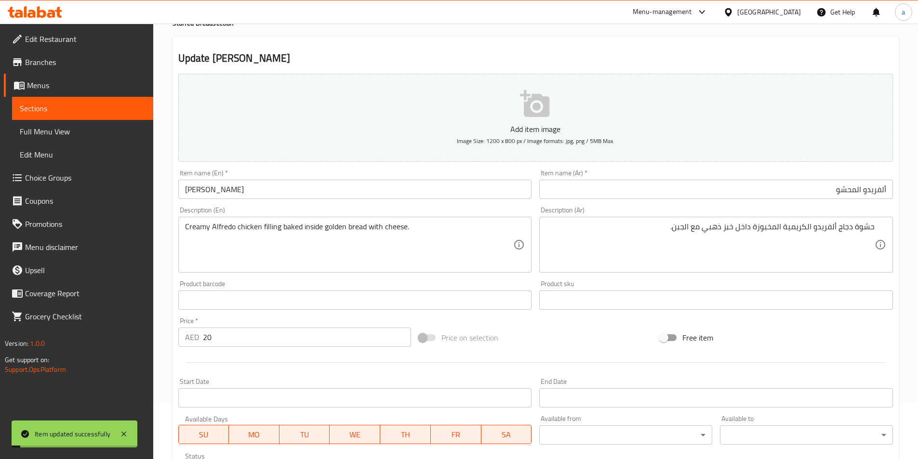
scroll to position [0, 0]
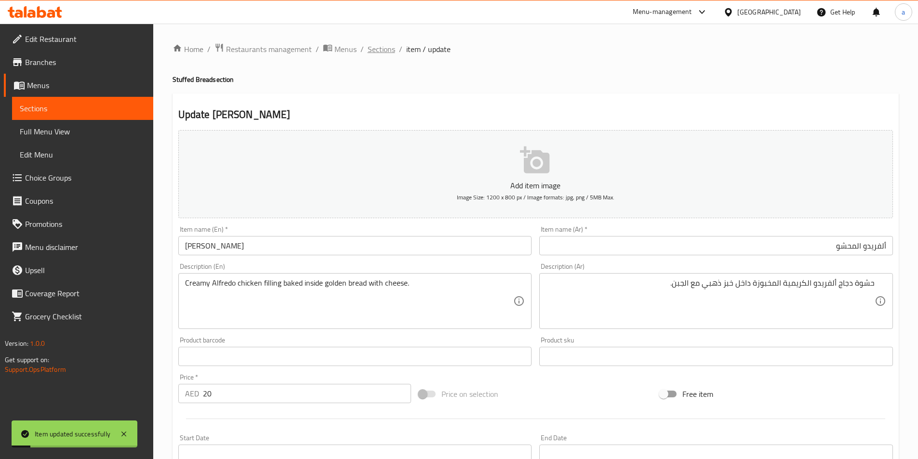
click at [384, 49] on span "Sections" at bounding box center [381, 49] width 27 height 12
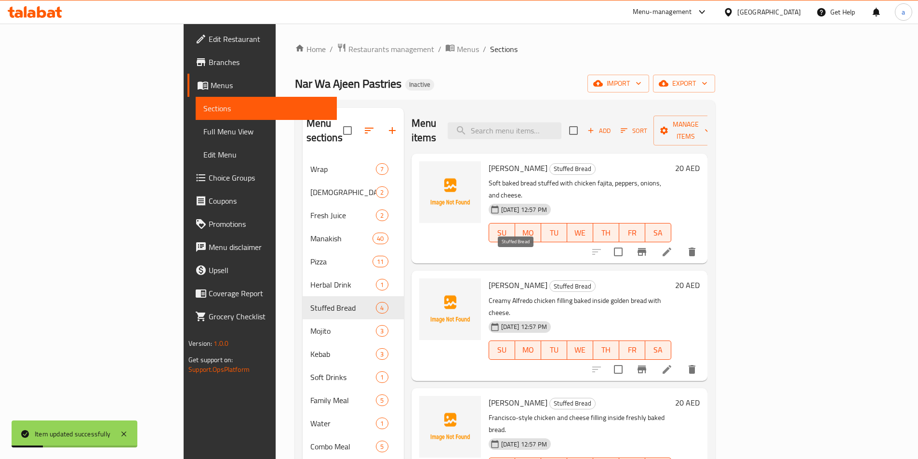
scroll to position [135, 0]
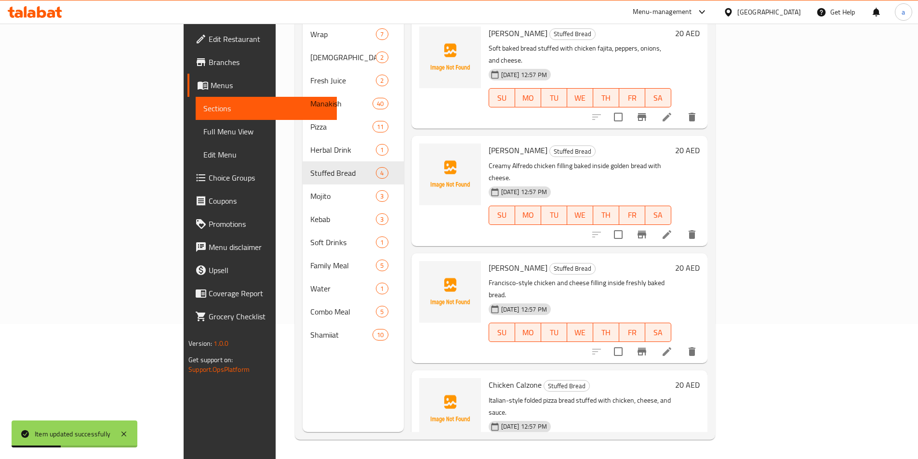
click at [673, 346] on icon at bounding box center [667, 352] width 12 height 12
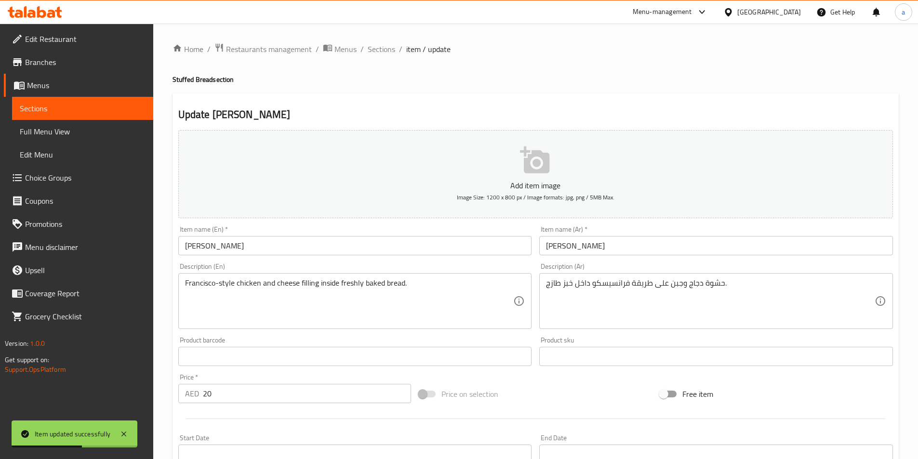
click at [593, 249] on input "فرانسيسكو المحشو" at bounding box center [716, 245] width 354 height 19
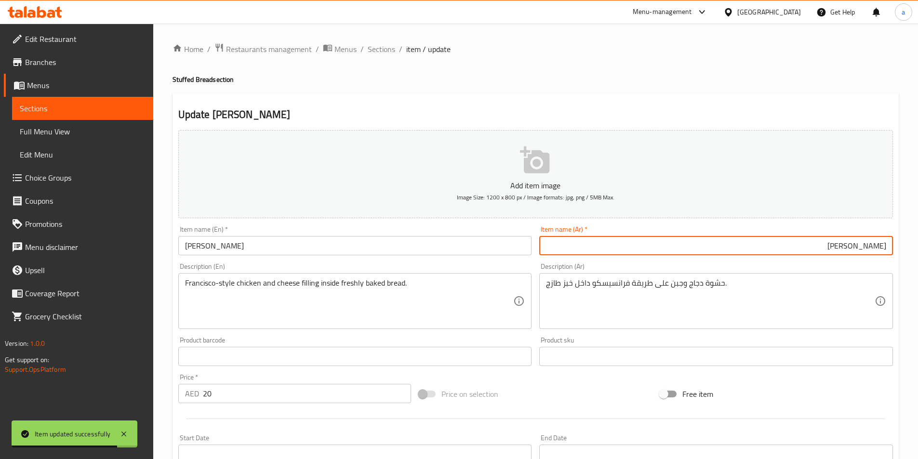
drag, startPoint x: 216, startPoint y: 248, endPoint x: 134, endPoint y: 248, distance: 81.5
click at [135, 238] on div "Edit Restaurant Branches Menus Sections Full Menu View Edit Menu Choice Groups …" at bounding box center [459, 352] width 918 height 657
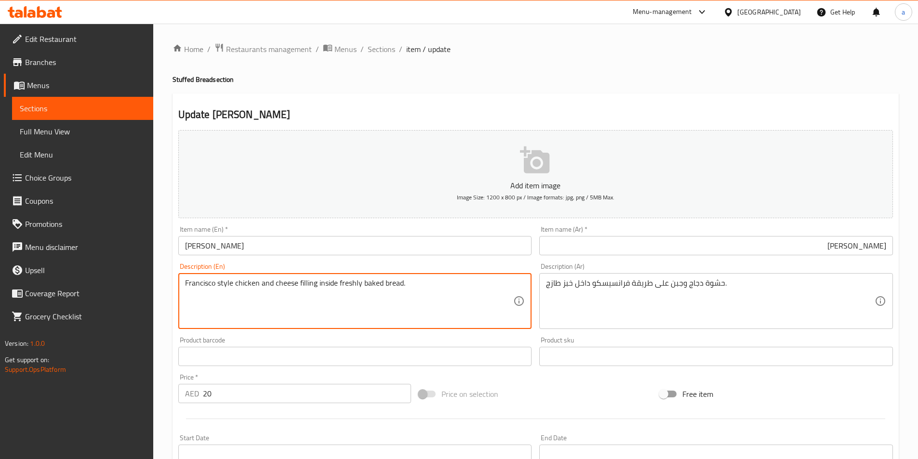
type textarea "Francisco style chicken and cheese filling inside freshly baked bread."
drag, startPoint x: 337, startPoint y: 284, endPoint x: 347, endPoint y: 284, distance: 9.6
click at [349, 284] on textarea "Francisco style chicken and cheese filling inside freshly baked bread." at bounding box center [349, 302] width 329 height 46
drag, startPoint x: 359, startPoint y: 282, endPoint x: 340, endPoint y: 283, distance: 18.8
click at [339, 284] on textarea "Francisco style chicken and cheese filling inside freshly baked bread." at bounding box center [349, 302] width 329 height 46
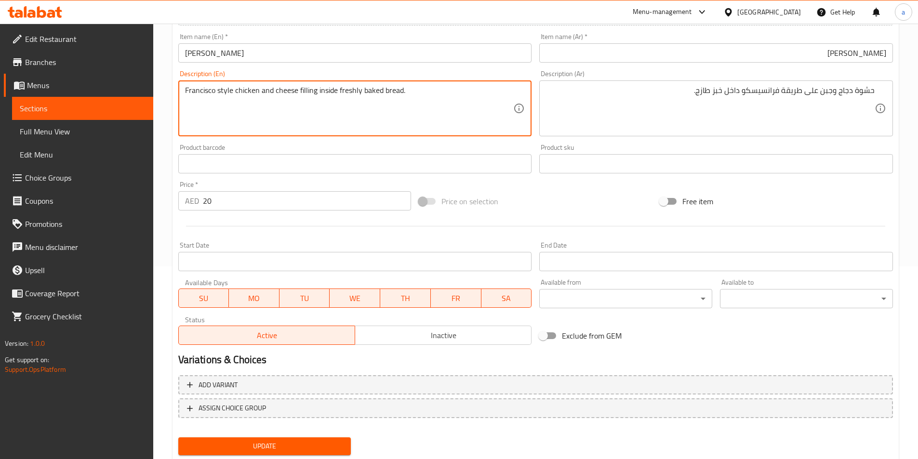
scroll to position [222, 0]
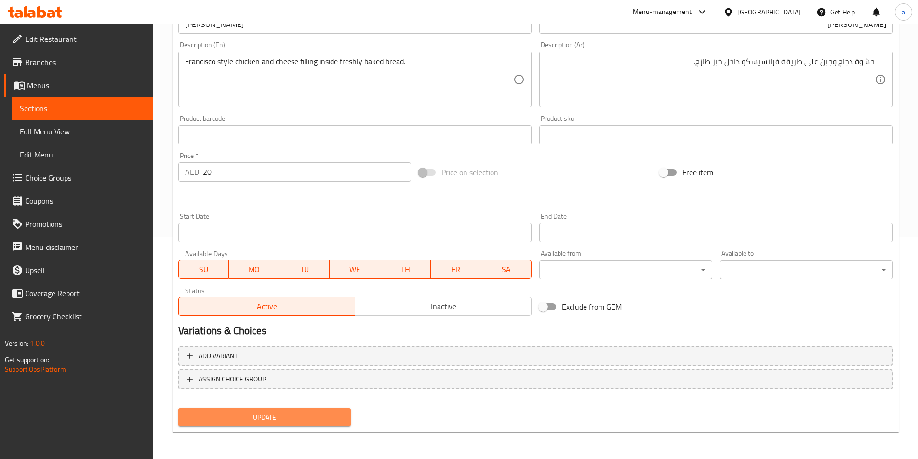
click at [325, 417] on span "Update" at bounding box center [265, 418] width 158 height 12
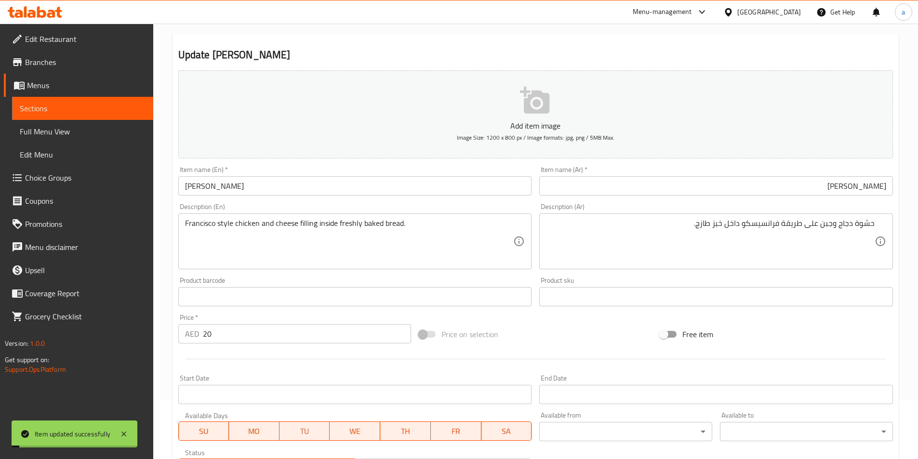
scroll to position [0, 0]
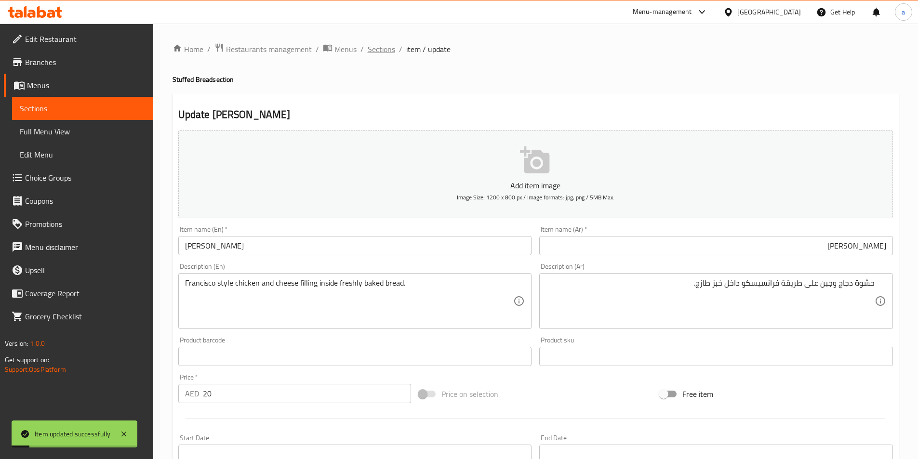
click at [380, 49] on span "Sections" at bounding box center [381, 49] width 27 height 12
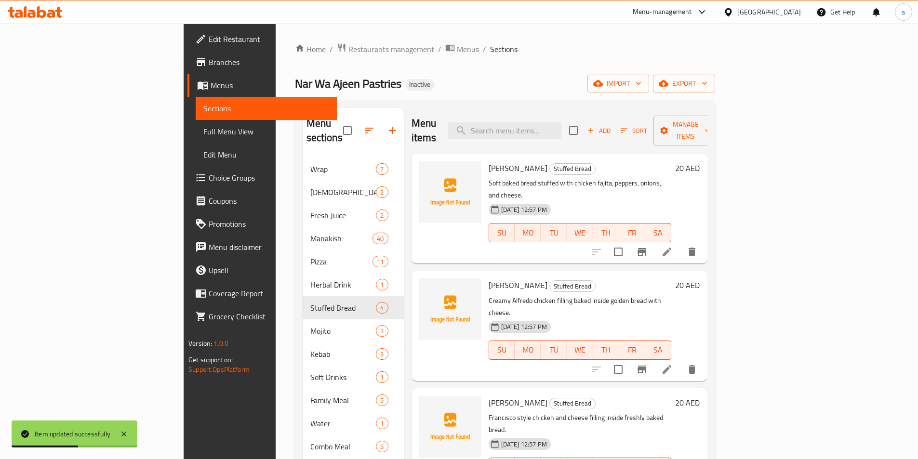
scroll to position [135, 0]
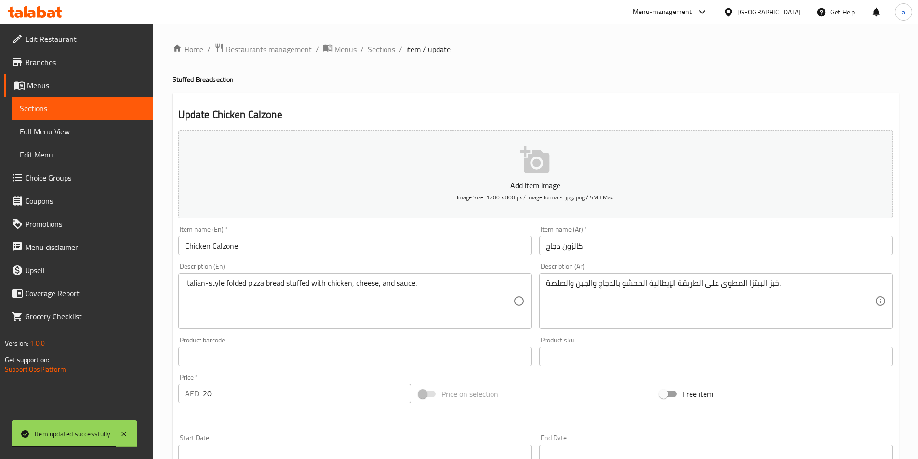
click at [586, 243] on input "كالزون دجاج" at bounding box center [716, 245] width 354 height 19
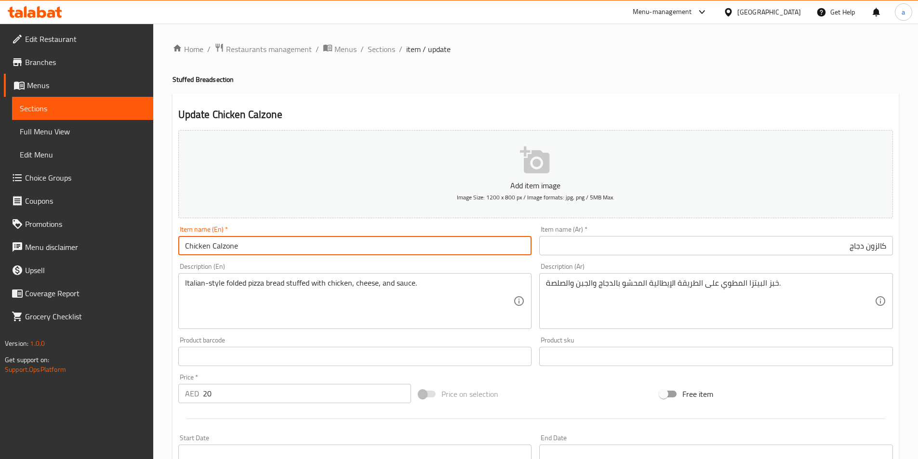
drag, startPoint x: 249, startPoint y: 248, endPoint x: 220, endPoint y: 243, distance: 28.9
click at [214, 244] on input "Chicken Calzone" at bounding box center [355, 245] width 354 height 19
click at [868, 248] on input "كالزون دجاج" at bounding box center [716, 245] width 354 height 19
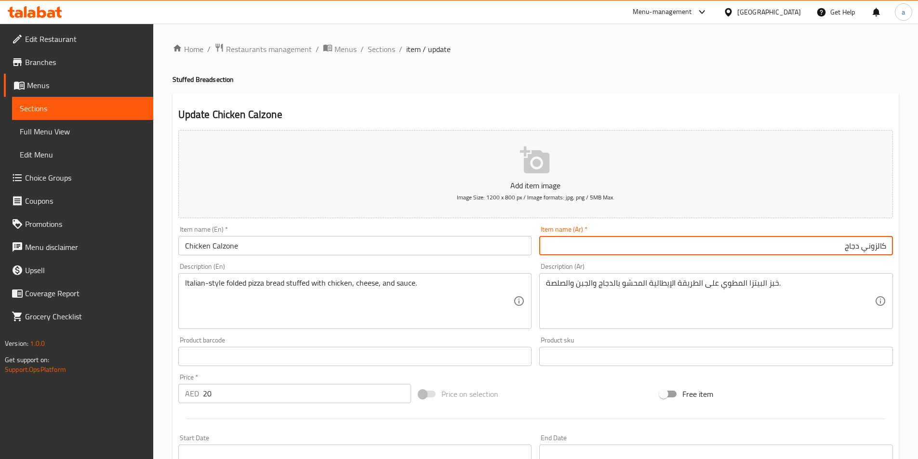
type input "كالزوني دجاج"
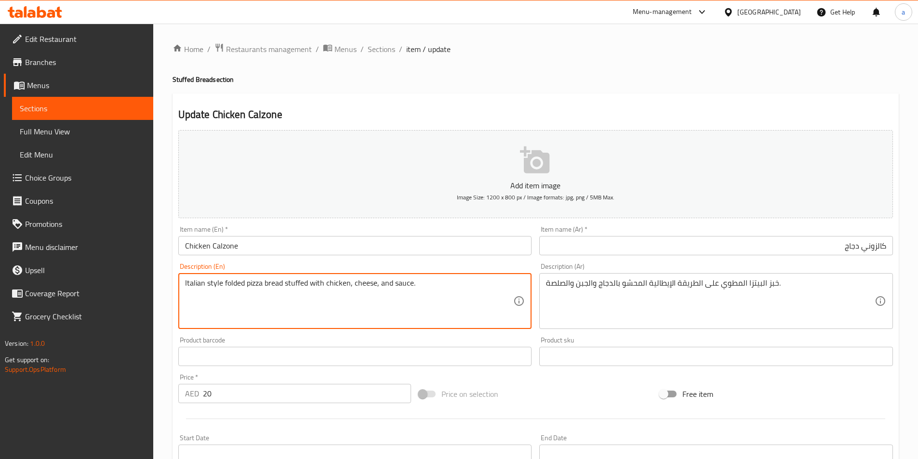
type textarea "Italian style folded pizza bread stuffed with chicken, cheese, and sauce."
click at [217, 289] on textarea "Italian style folded pizza bread stuffed with chicken, cheese, and sauce." at bounding box center [349, 302] width 329 height 46
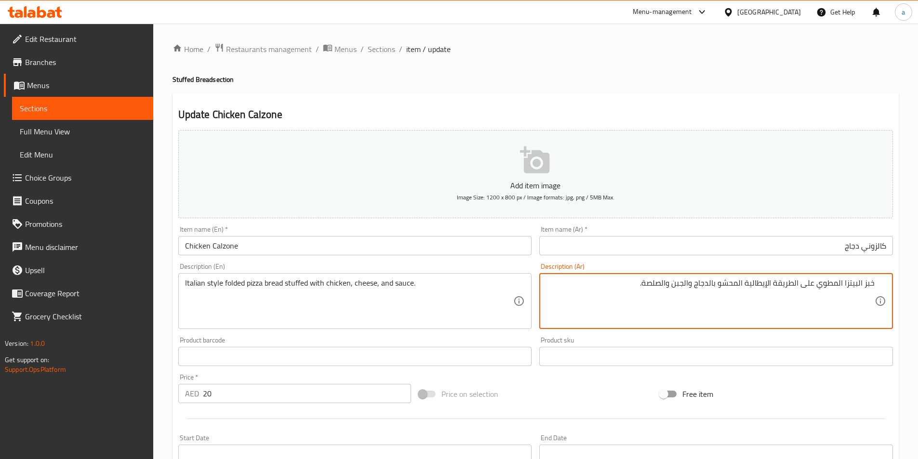
click at [641, 282] on textarea "خبز البيتزا المطوي على الطريقة الإيطالية المحشو بالدجاج والجبن والصلصة." at bounding box center [710, 302] width 329 height 46
click at [641, 283] on textarea "خبز البيتزا المطوي على الطريقة الإيطالية المحشو بالدجاج والجبن والصلصة." at bounding box center [710, 302] width 329 height 46
click at [645, 284] on textarea "خبز البيتزا المطوي على الطريقة الإيطالية المحشو بالدجاج والجبن والصلصة." at bounding box center [710, 302] width 329 height 46
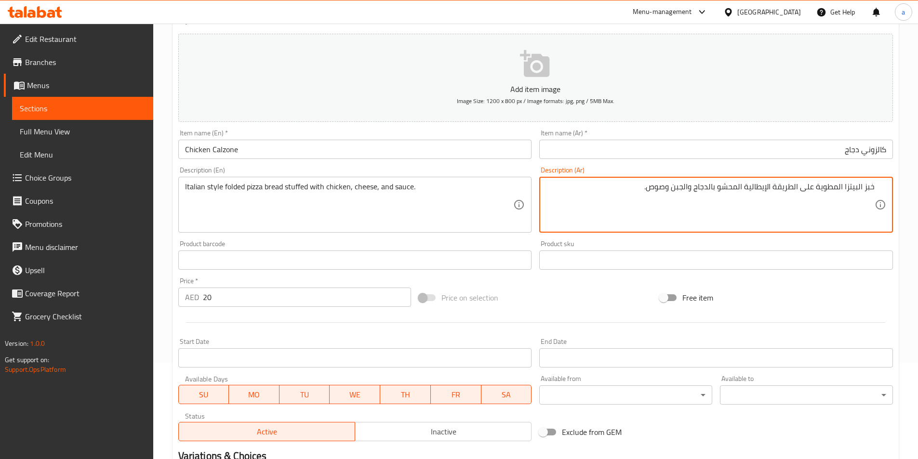
scroll to position [222, 0]
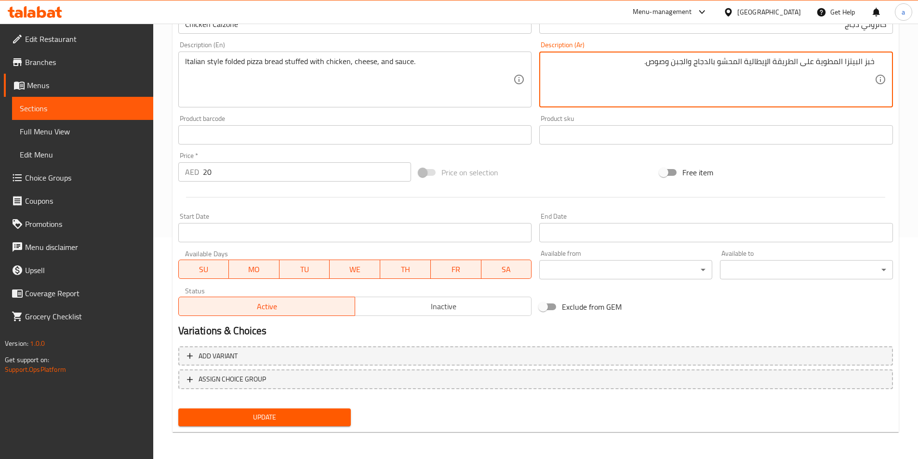
type textarea "خبز البيتزا المطوية على الطريقة الإيطالية المحشو بالدجاج والجبن وصوص."
click at [311, 425] on button "Update" at bounding box center [264, 418] width 173 height 18
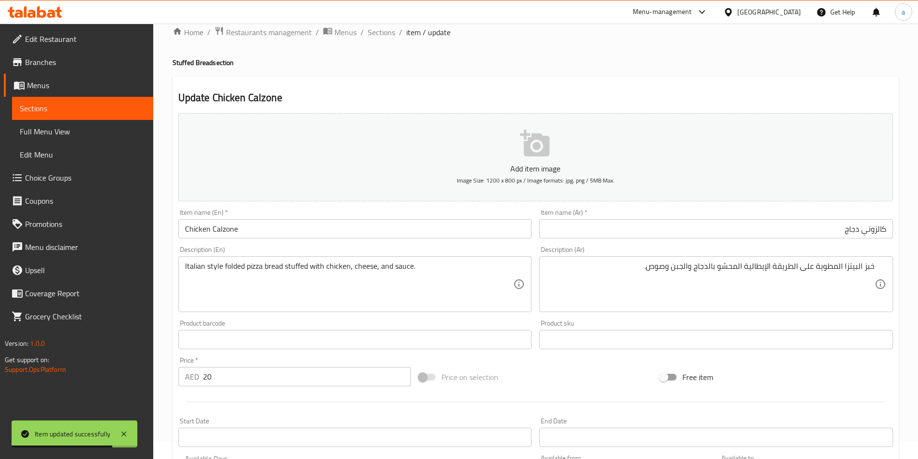
scroll to position [0, 0]
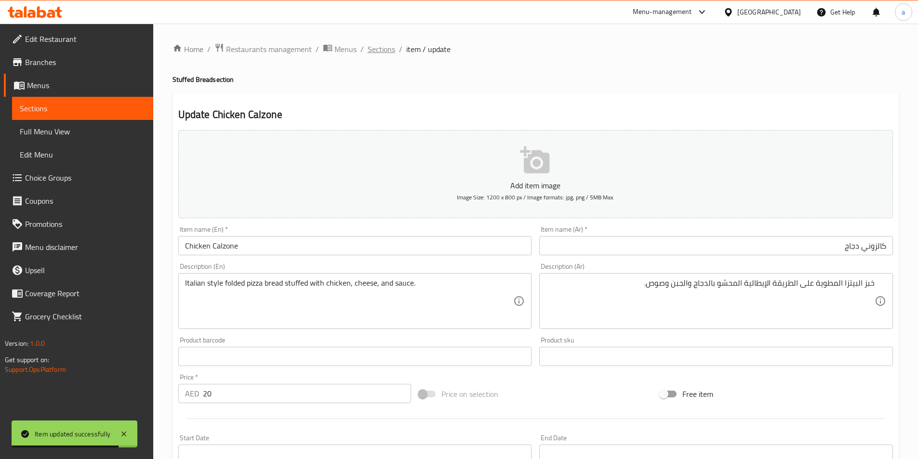
click at [387, 50] on span "Sections" at bounding box center [381, 49] width 27 height 12
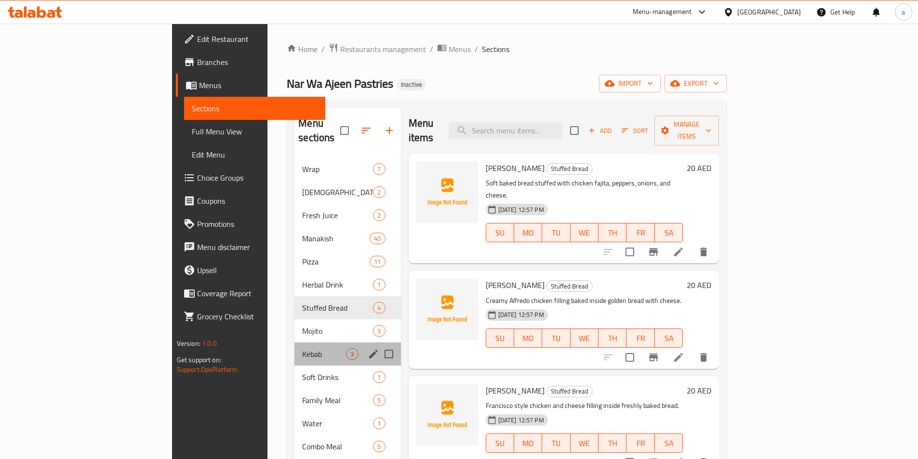
click at [294, 346] on div "Kebab 3" at bounding box center [347, 354] width 106 height 23
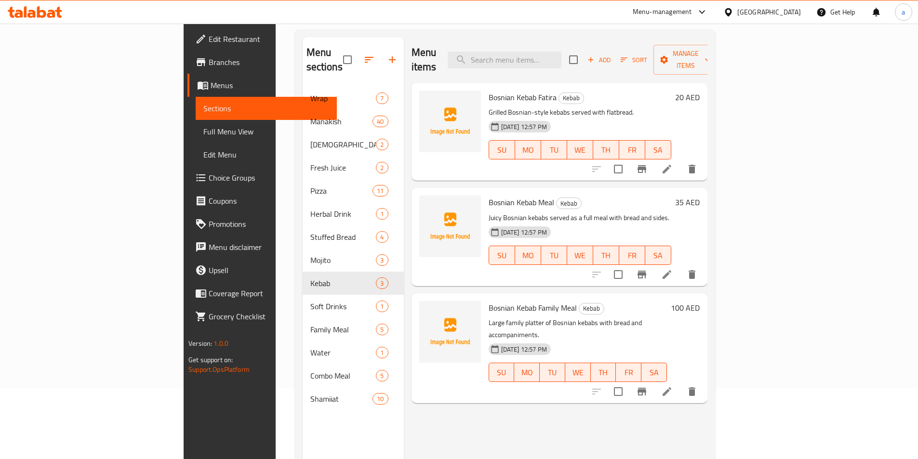
scroll to position [48, 0]
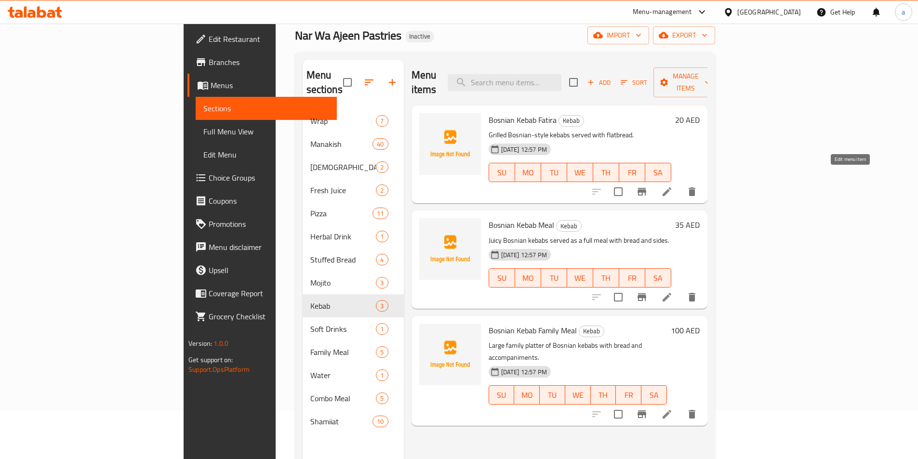
click at [671, 187] on icon at bounding box center [667, 191] width 9 height 9
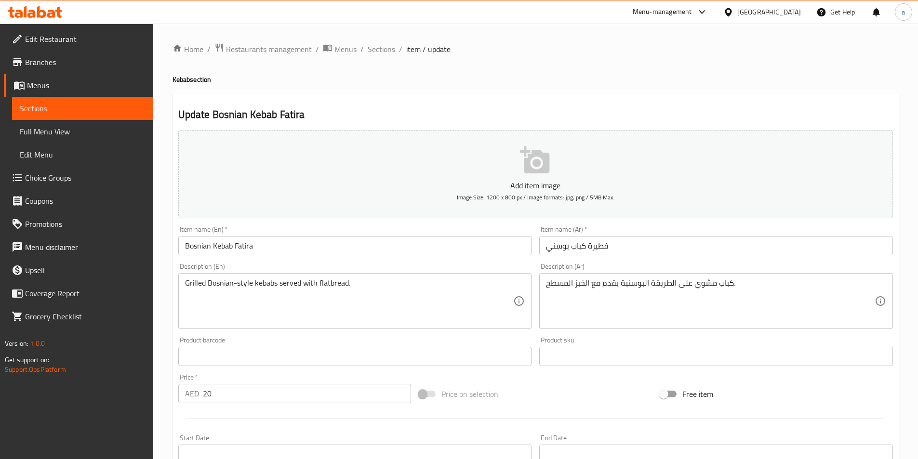
click at [604, 247] on input "فطيرة كباب بوسني" at bounding box center [716, 245] width 354 height 19
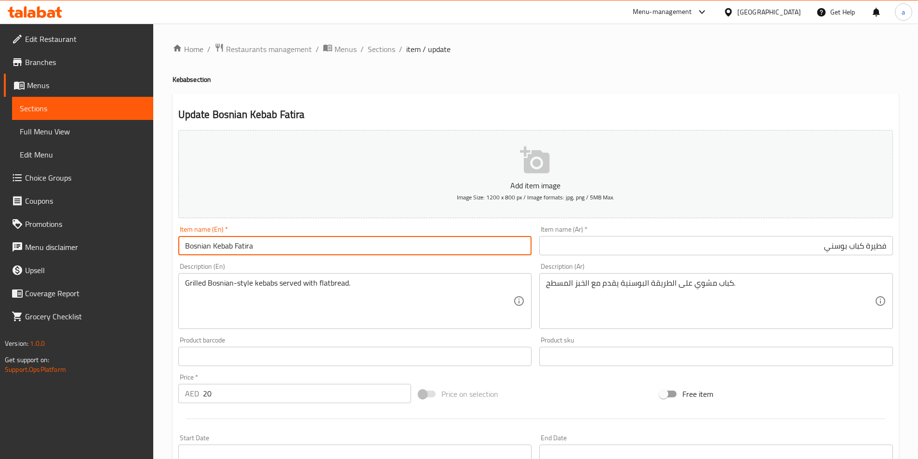
drag, startPoint x: 210, startPoint y: 246, endPoint x: 36, endPoint y: 279, distance: 176.6
click at [35, 280] on div "Edit Restaurant Branches Menus Sections Full Menu View Edit Menu Choice Groups …" at bounding box center [459, 352] width 918 height 657
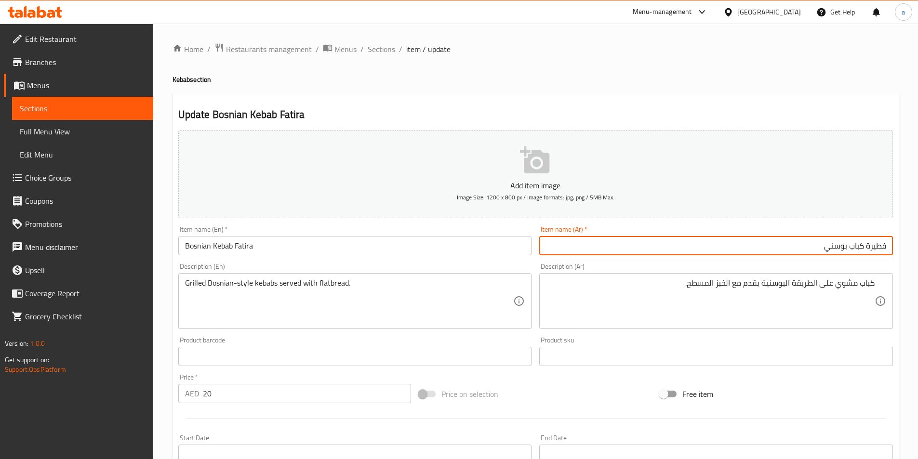
click at [803, 242] on input "فطيرة كباب بوسني" at bounding box center [716, 245] width 354 height 19
click at [342, 238] on input "Bosnian Kebab Fatira" at bounding box center [355, 245] width 354 height 19
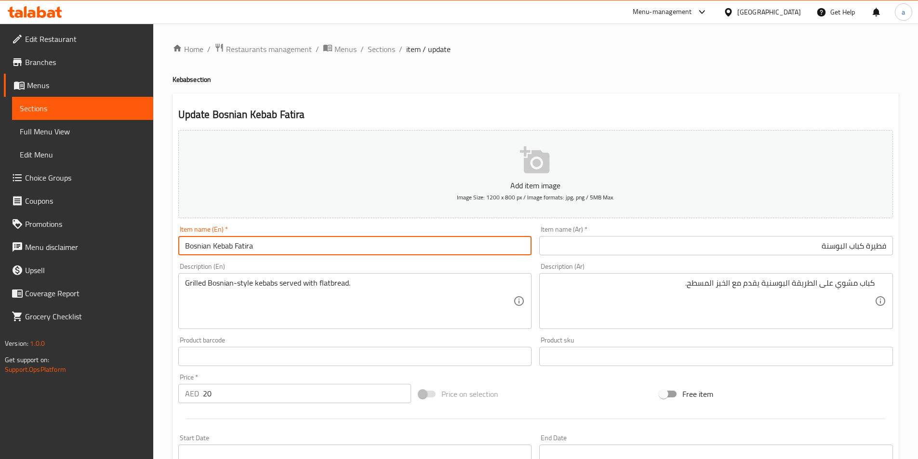
click at [826, 249] on input "فطيرة كباب البوسنة" at bounding box center [716, 245] width 354 height 19
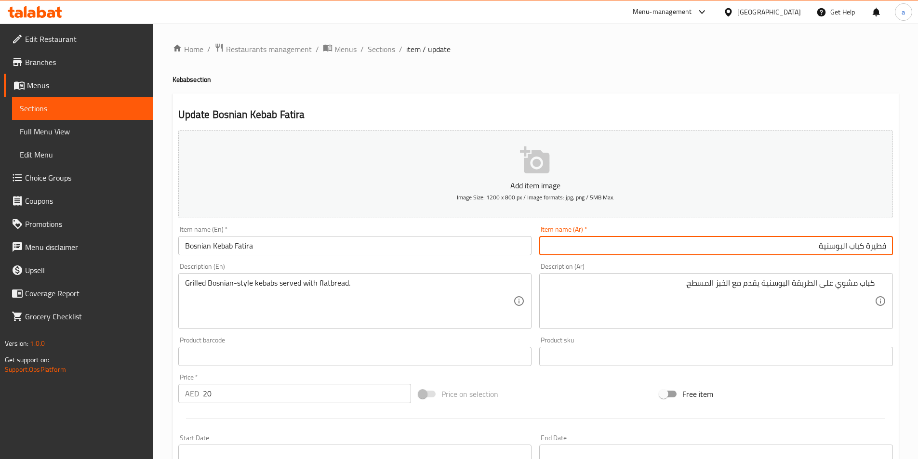
type input "فطيرة كباب البوسنية"
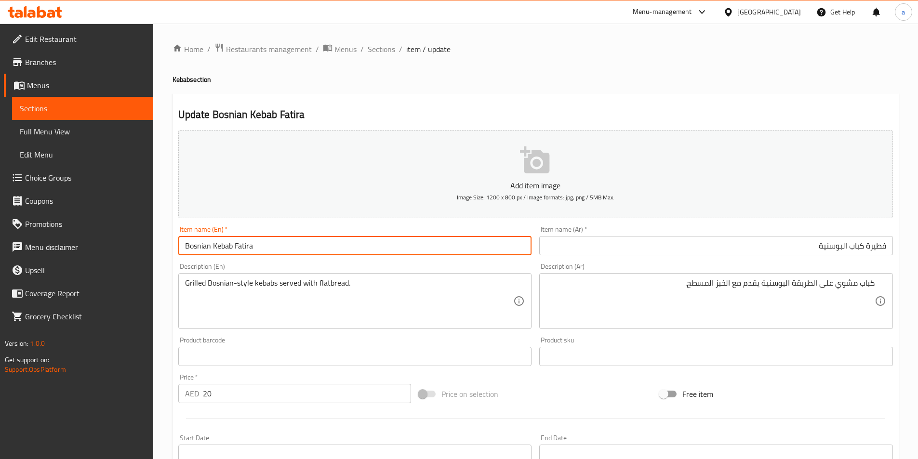
drag, startPoint x: 208, startPoint y: 248, endPoint x: 183, endPoint y: 246, distance: 25.6
click at [182, 246] on input "Bosnian Kebab Fatira" at bounding box center [355, 245] width 354 height 19
drag, startPoint x: 323, startPoint y: 243, endPoint x: 177, endPoint y: 244, distance: 145.6
click at [175, 244] on div "Item name (En)   * Bosnian Kebab Fatira Item name (En) *" at bounding box center [354, 240] width 361 height 37
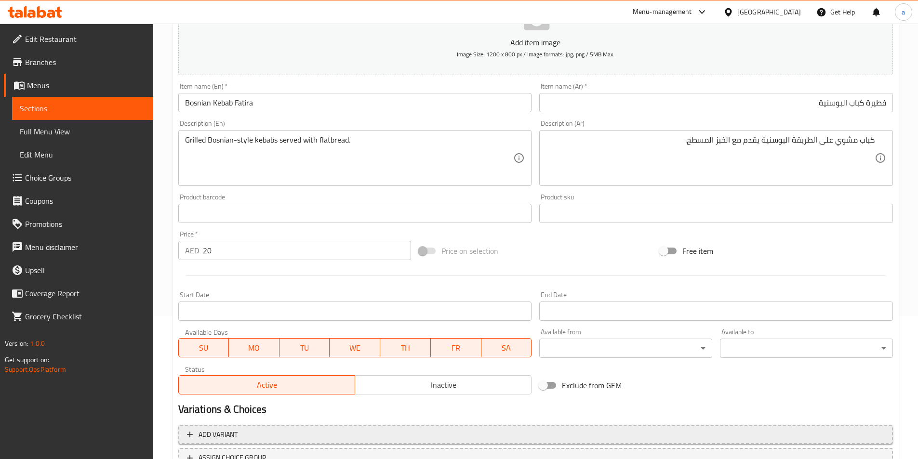
scroll to position [222, 0]
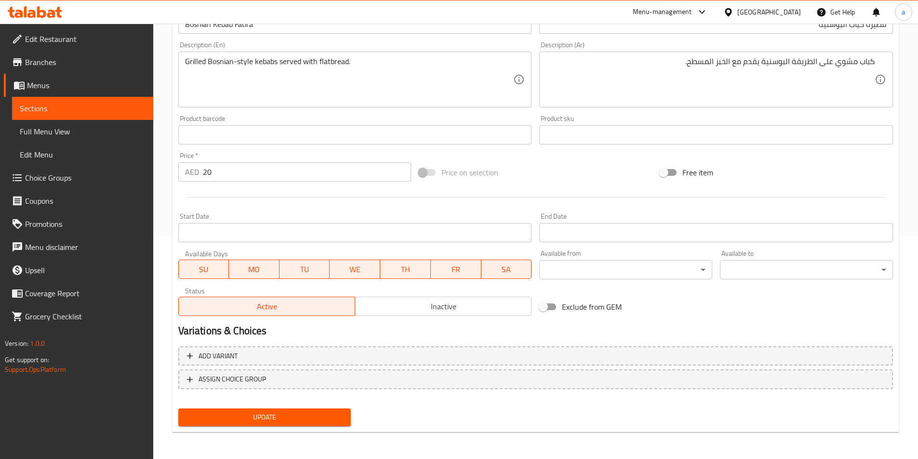
click at [331, 422] on span "Update" at bounding box center [265, 418] width 158 height 12
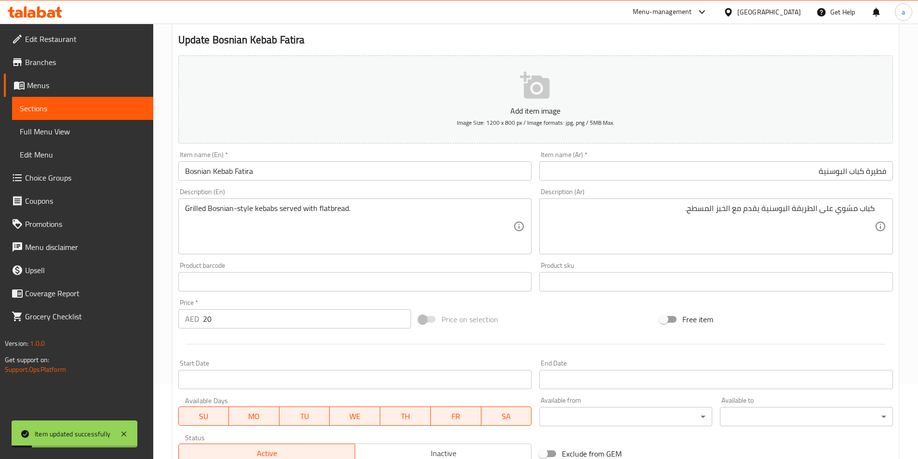
scroll to position [0, 0]
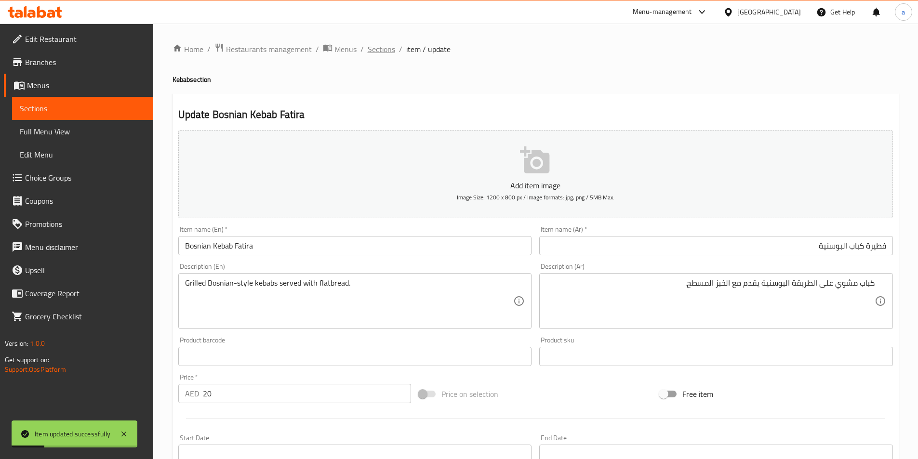
click at [386, 46] on span "Sections" at bounding box center [381, 49] width 27 height 12
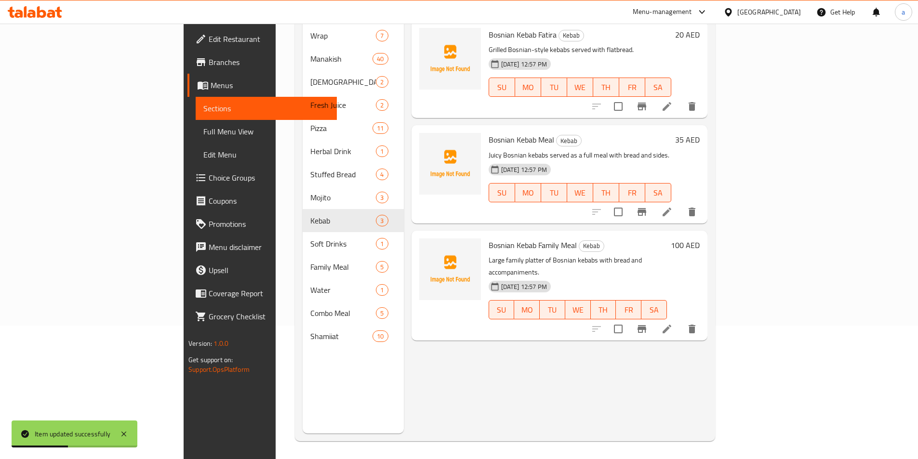
scroll to position [135, 0]
click at [681, 202] on li at bounding box center [667, 210] width 27 height 17
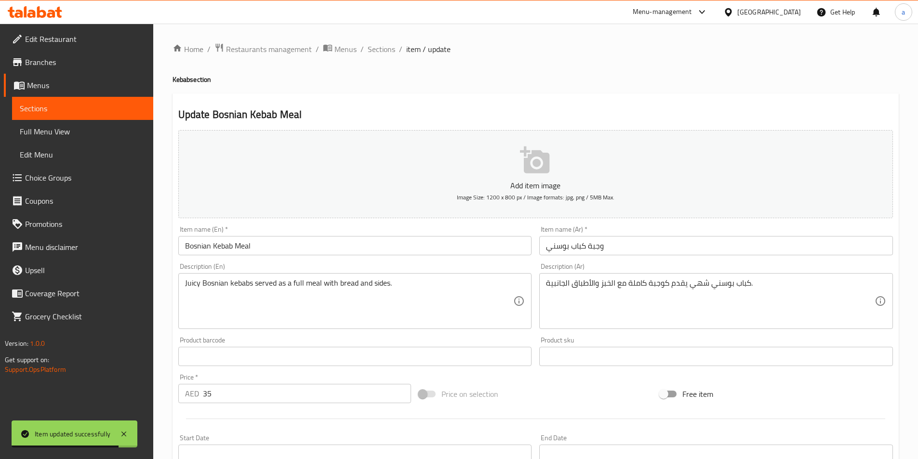
click at [561, 251] on input "وجبة كباب بوسني" at bounding box center [716, 245] width 354 height 19
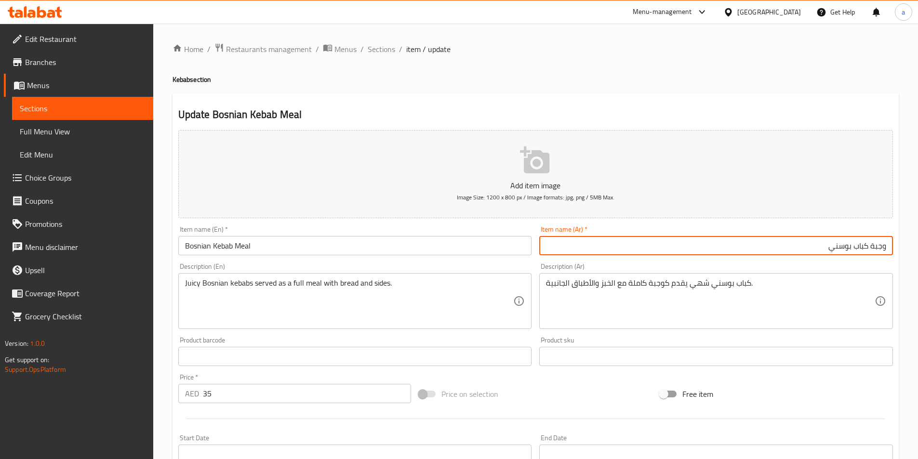
click at [823, 247] on input "وجبة كباب بوسني" at bounding box center [716, 245] width 354 height 19
type input "وجبة كباب بوسنية"
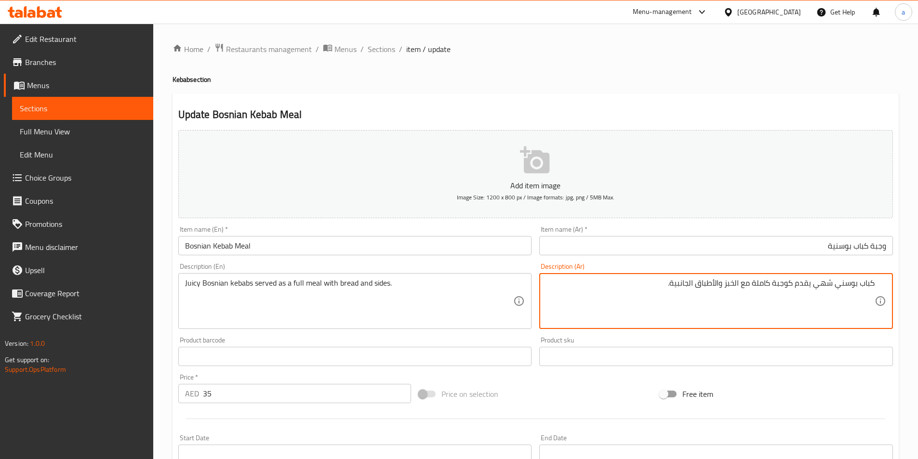
click at [814, 286] on textarea "كباب بوسني شهي يقدم كوجبة كاملة مع الخبز والأطباق الجانبية." at bounding box center [710, 302] width 329 height 46
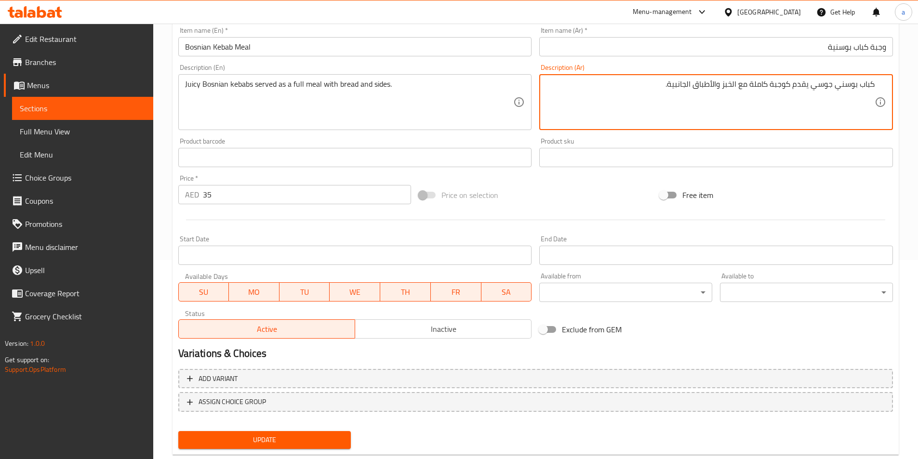
scroll to position [222, 0]
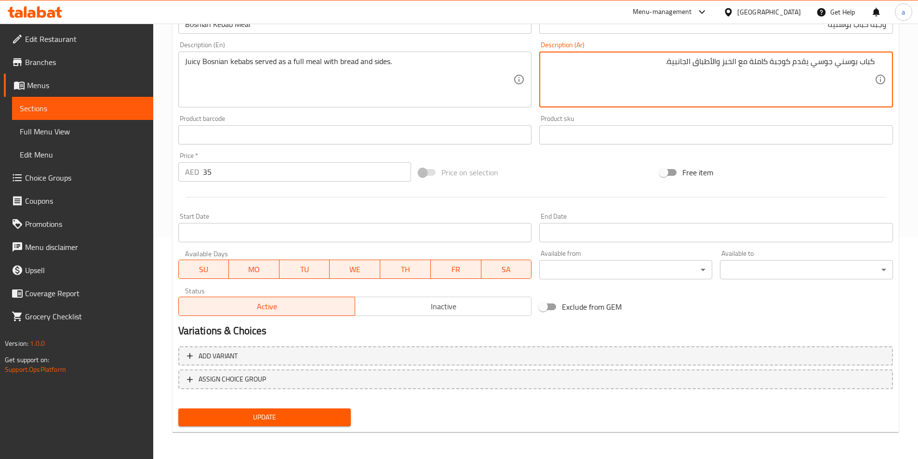
type textarea "كباب بوسني جوسي يقدم كوجبة كاملة مع الخبز والأطباق الجانبية."
click at [296, 415] on span "Update" at bounding box center [265, 418] width 158 height 12
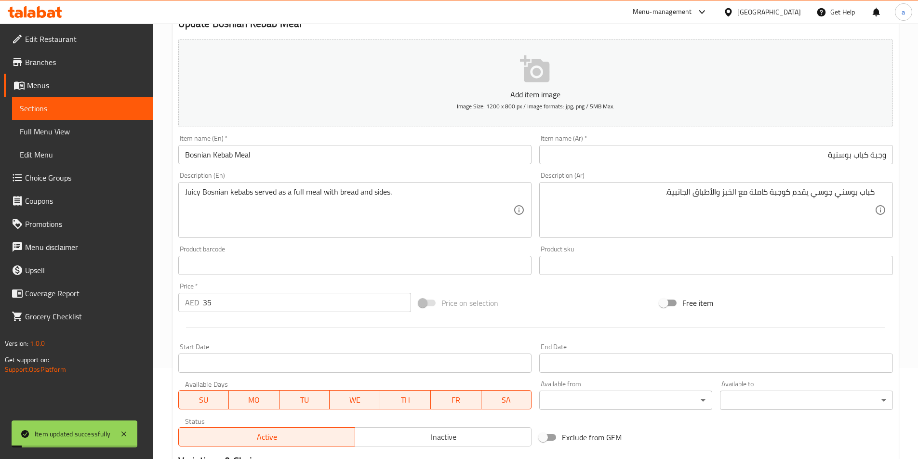
scroll to position [0, 0]
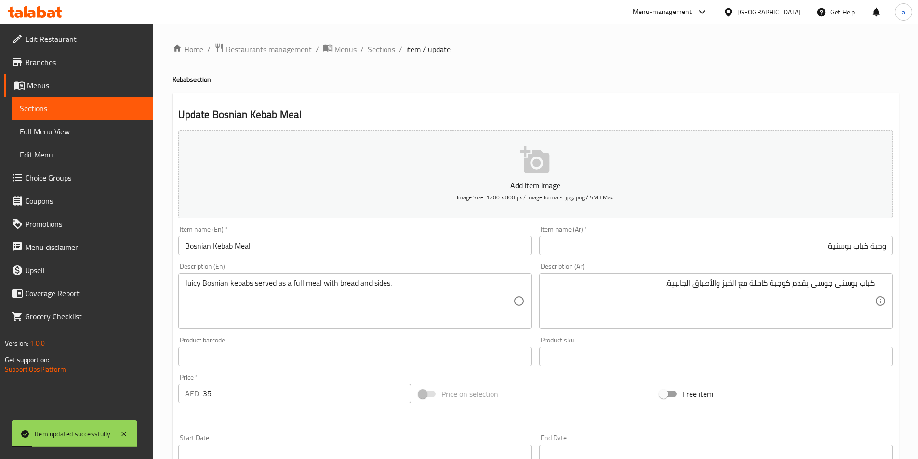
click at [383, 35] on div "Home / Restaurants management / Menus / Sections / item / update Kebab section …" at bounding box center [535, 352] width 765 height 657
click at [384, 44] on span "Sections" at bounding box center [381, 49] width 27 height 12
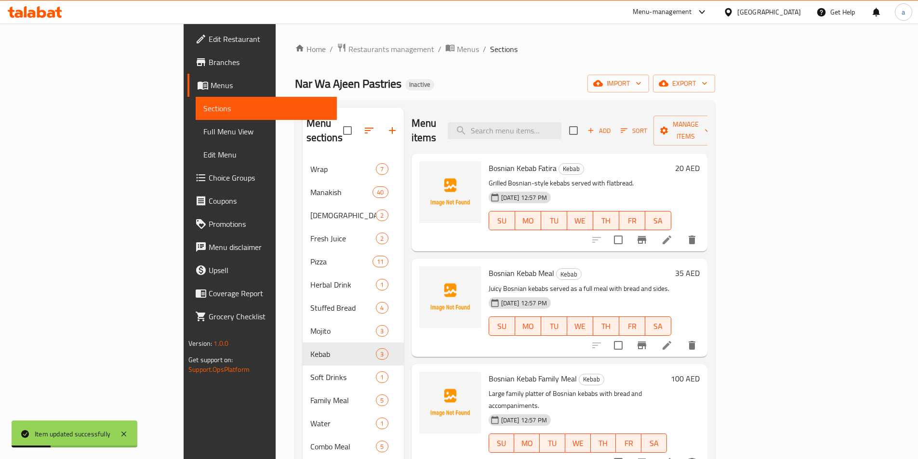
scroll to position [135, 0]
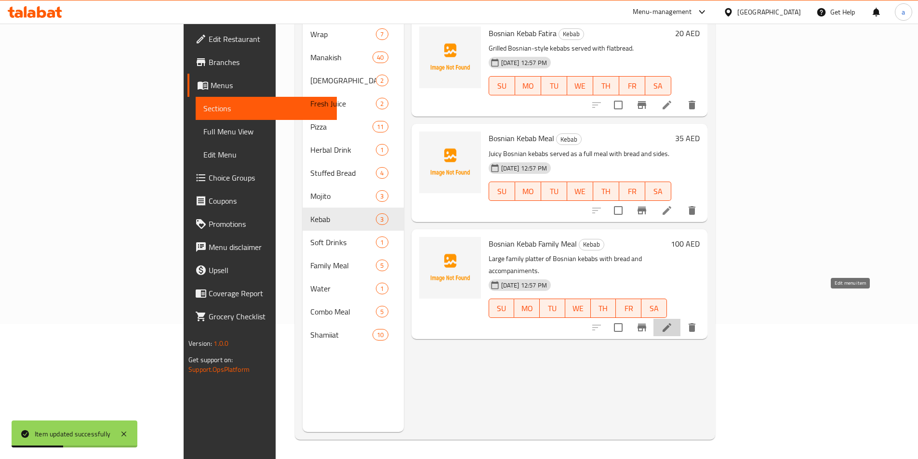
click at [671, 323] on icon at bounding box center [667, 327] width 9 height 9
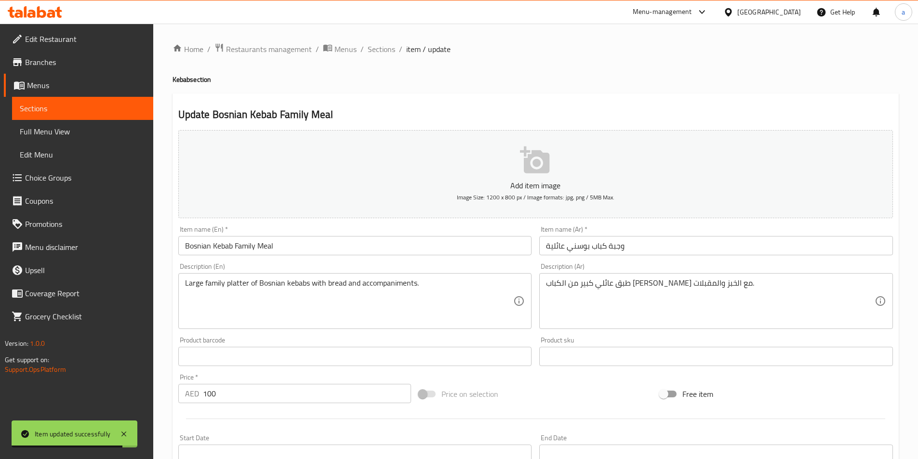
click at [602, 242] on input "وجبة كباب بوسني عائلية" at bounding box center [716, 245] width 354 height 19
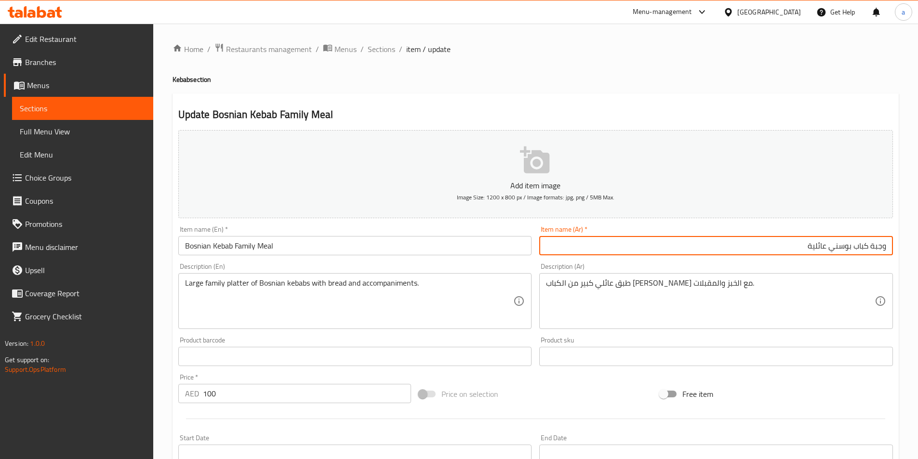
click at [781, 243] on input "وجبة كباب بوسني عائلية" at bounding box center [716, 245] width 354 height 19
click at [834, 249] on input "وجبة كباب بوسني عائلية" at bounding box center [716, 245] width 354 height 19
click at [828, 250] on input "وجبة كباب بوسني عائلية" at bounding box center [716, 245] width 354 height 19
type input "وجبة كباب بوسنية عائلية"
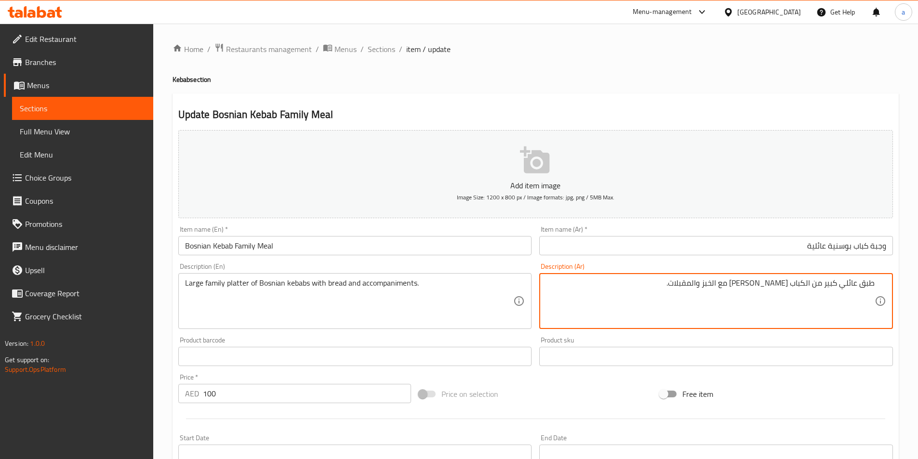
click at [760, 285] on textarea "طبق عائلي كبير من الكباب البوسني مع الخبز والمقبلات." at bounding box center [710, 302] width 329 height 46
click at [682, 284] on textarea "طبق عائلي كبير من الكباب البوسنية مع الخبز والمقبلات." at bounding box center [710, 302] width 329 height 46
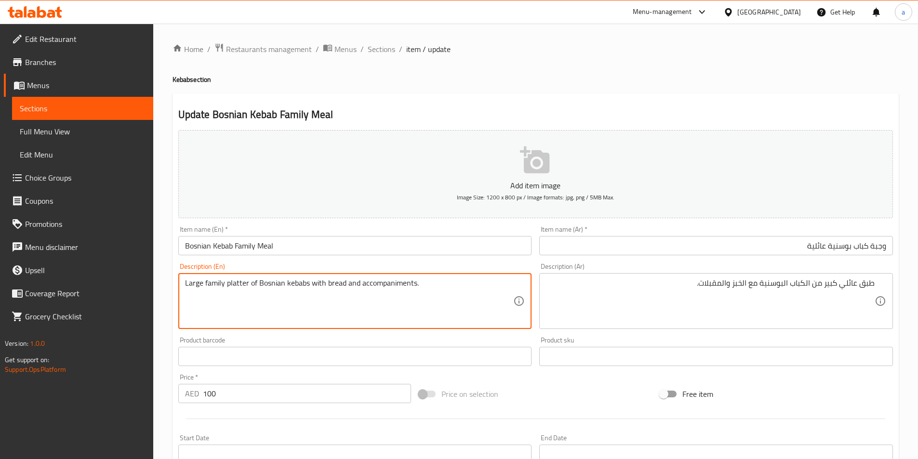
drag, startPoint x: 361, startPoint y: 285, endPoint x: 414, endPoint y: 289, distance: 54.1
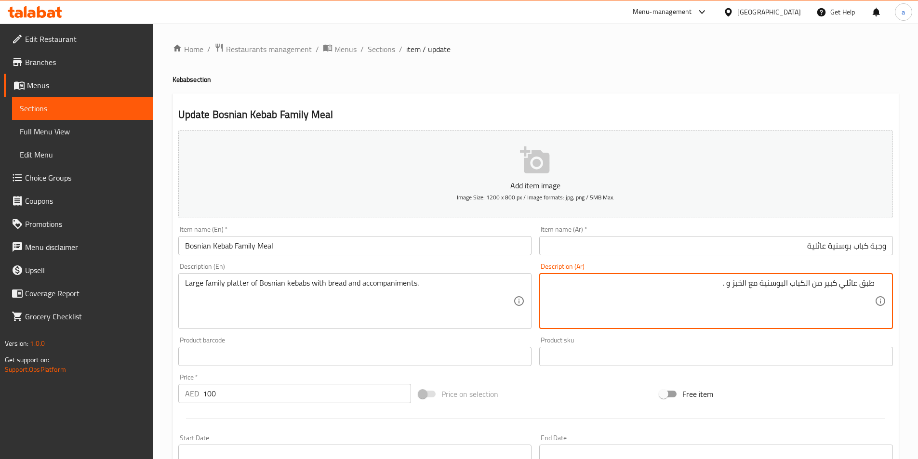
click at [726, 289] on textarea "طبق عائلي كبير من الكباب البوسنية مع الخبز و ." at bounding box center [710, 302] width 329 height 46
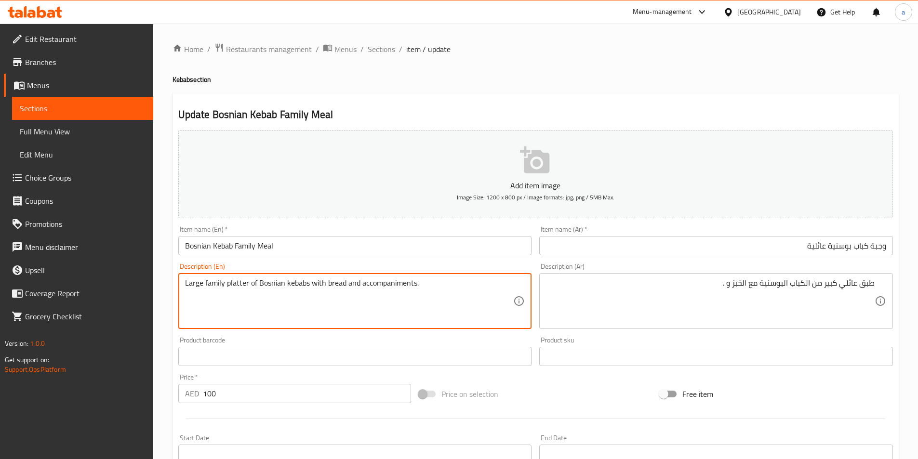
click at [246, 285] on textarea "Large family platter of Bosnian kebabs with bread and accompaniments." at bounding box center [349, 302] width 329 height 46
click at [381, 287] on textarea "Large family platter of Bosnian kebabs with bread and accompaniments." at bounding box center [349, 302] width 329 height 46
drag, startPoint x: 361, startPoint y: 285, endPoint x: 438, endPoint y: 291, distance: 77.8
click at [442, 293] on textarea "Large family platter of Bosnian kebabs with bread and accompaniments." at bounding box center [349, 302] width 329 height 46
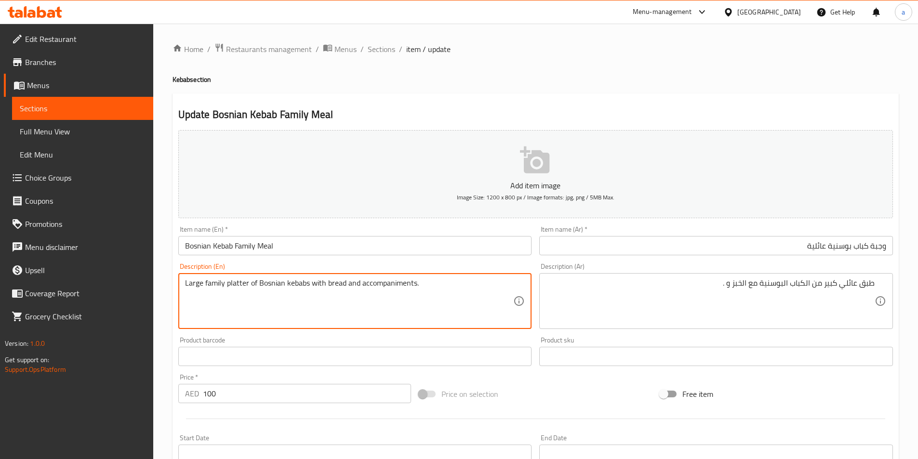
click at [450, 284] on textarea "Large family platter of Bosnian kebabs with bread and accompaniments." at bounding box center [349, 302] width 329 height 46
click at [424, 281] on textarea "Large family platter of Bosnian kebabs with bread and accompaniments." at bounding box center [349, 302] width 329 height 46
click at [418, 284] on textarea "Large family platter of Bosnian kebabs with bread and accompaniments." at bounding box center [349, 302] width 329 height 46
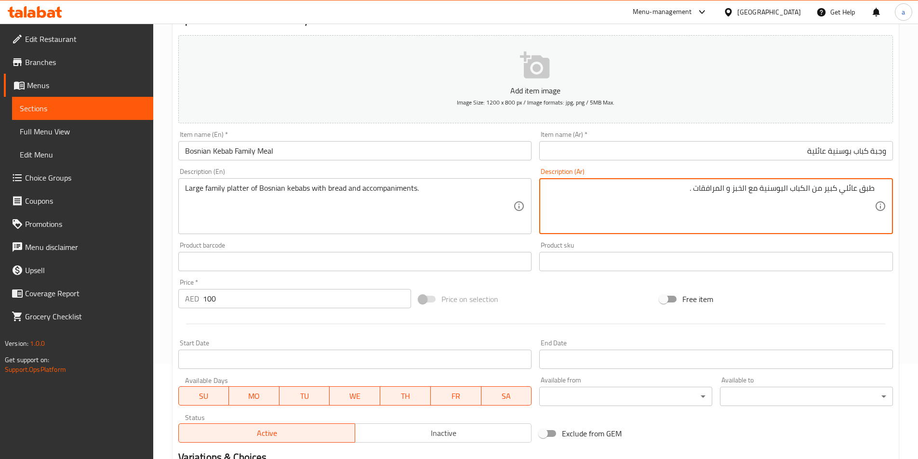
scroll to position [222, 0]
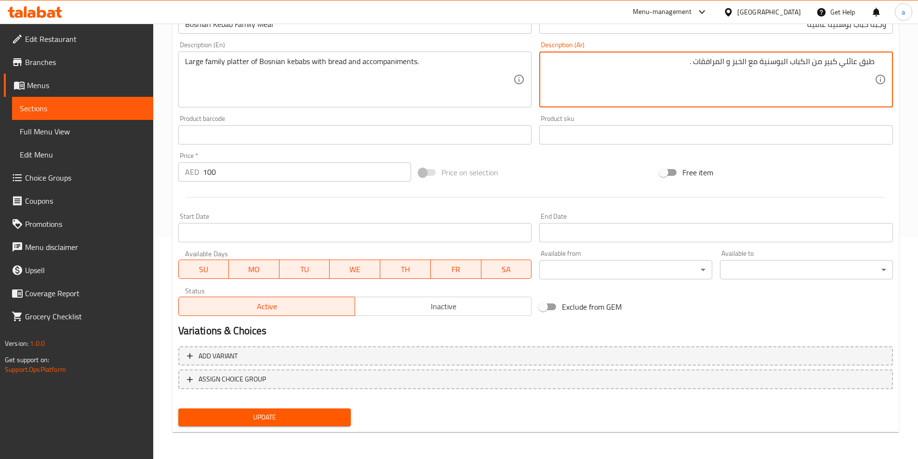
type textarea "طبق عائلي كبير من الكباب البوسنية مع الخبز و المرافقات ."
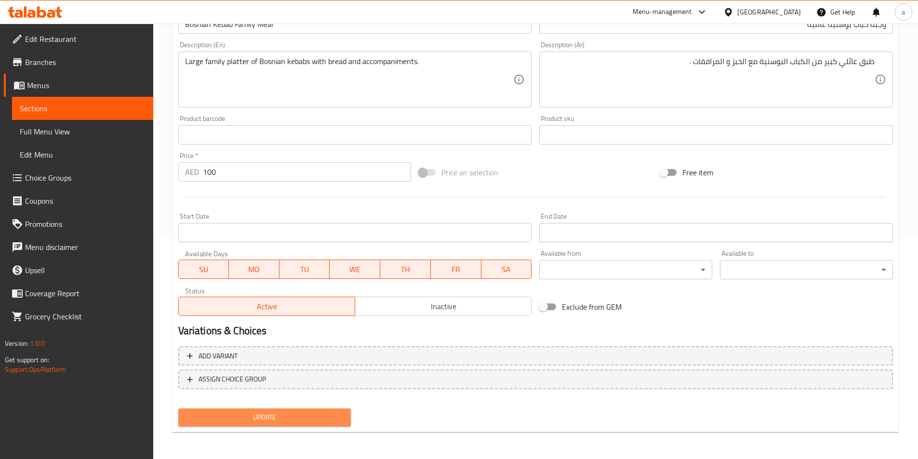
click at [277, 413] on span "Update" at bounding box center [265, 418] width 158 height 12
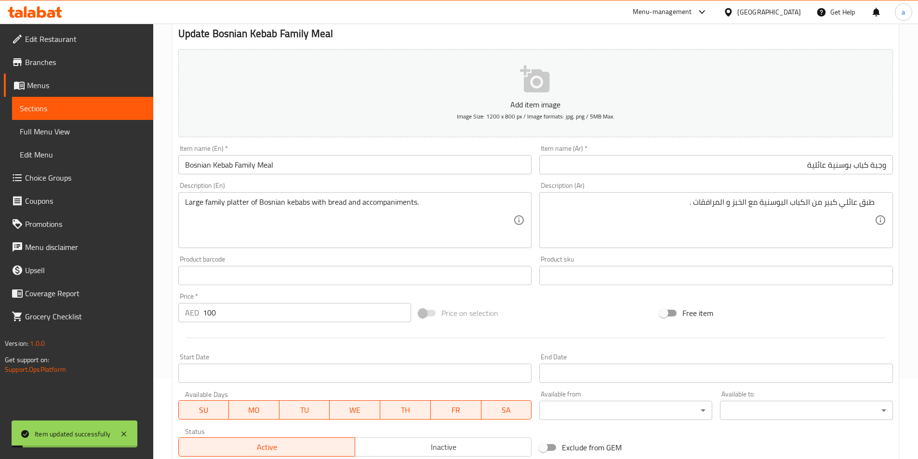
scroll to position [0, 0]
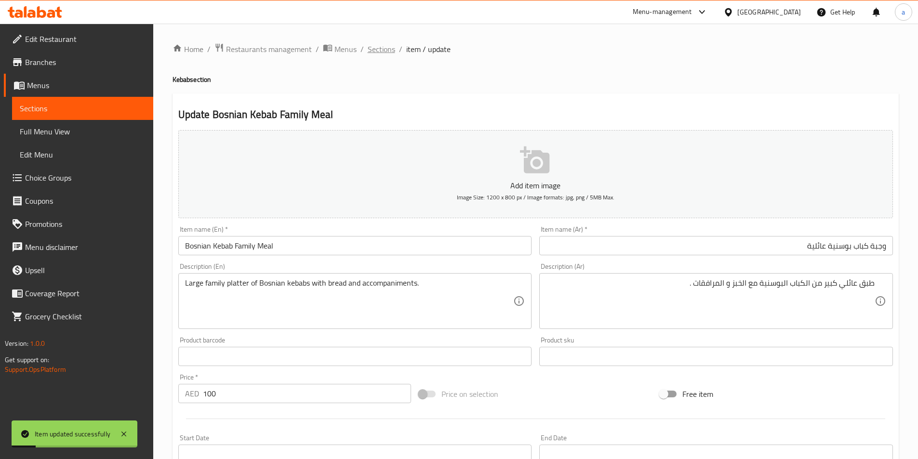
click at [371, 44] on span "Sections" at bounding box center [381, 49] width 27 height 12
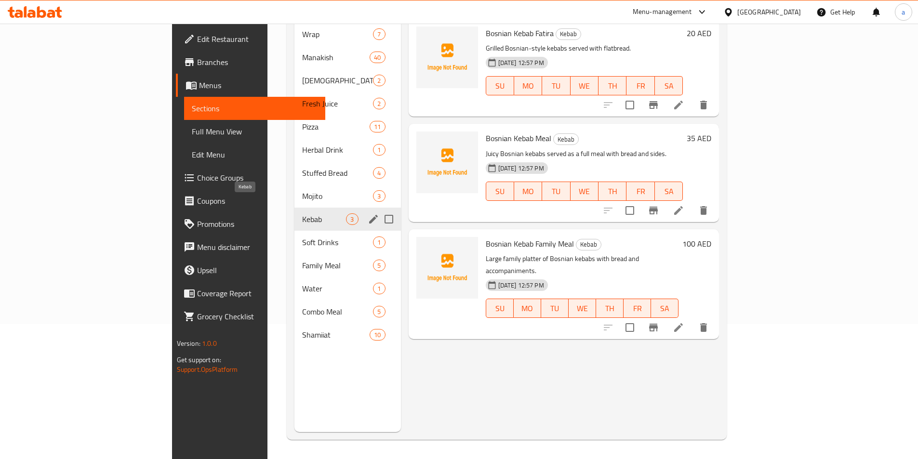
scroll to position [87, 0]
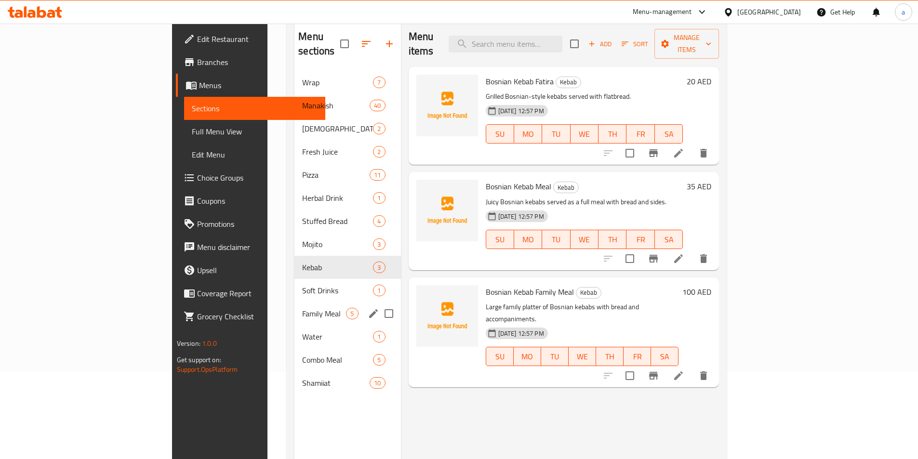
click at [294, 307] on div "Family Meal 5" at bounding box center [347, 313] width 106 height 23
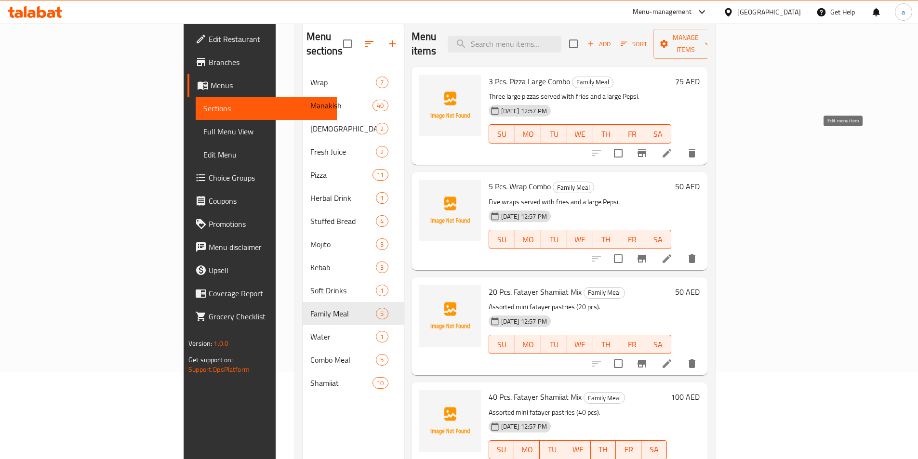
click at [671, 149] on icon at bounding box center [667, 153] width 9 height 9
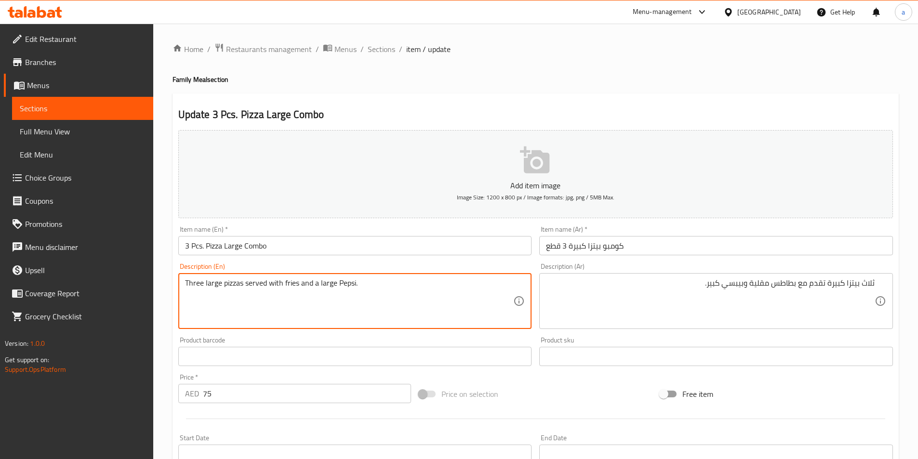
drag, startPoint x: 283, startPoint y: 284, endPoint x: 298, endPoint y: 285, distance: 14.5
click at [299, 285] on textarea "Three large pizzas served with fries and a large Pepsi." at bounding box center [349, 302] width 329 height 46
click at [290, 284] on textarea "Three large pizzas served with fries and a large Pepsi." at bounding box center [349, 302] width 329 height 46
click at [282, 284] on textarea "Three large pizzas served with fries and a large Pepsi." at bounding box center [349, 302] width 329 height 46
click at [297, 294] on textarea "Three large pizzas served with fries and a large Pepsi." at bounding box center [349, 302] width 329 height 46
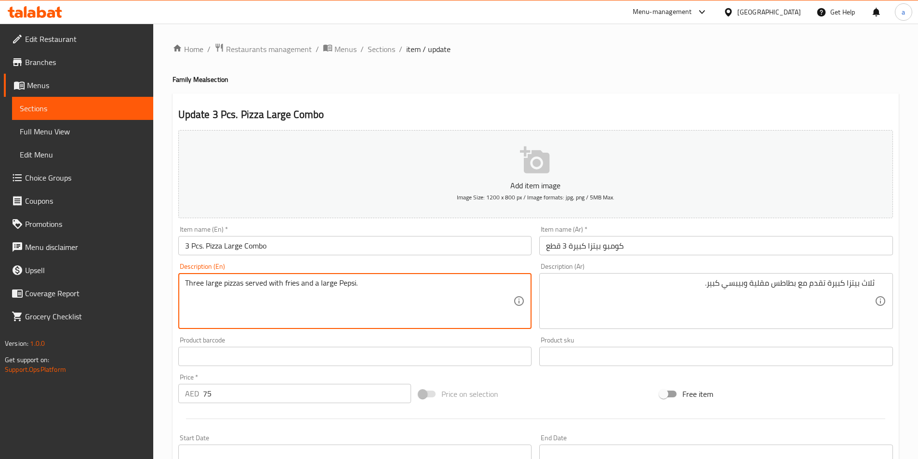
drag, startPoint x: 283, startPoint y: 286, endPoint x: 299, endPoint y: 291, distance: 16.2
click at [299, 291] on textarea "Three large pizzas served with fries and a large Pepsi." at bounding box center [349, 302] width 329 height 46
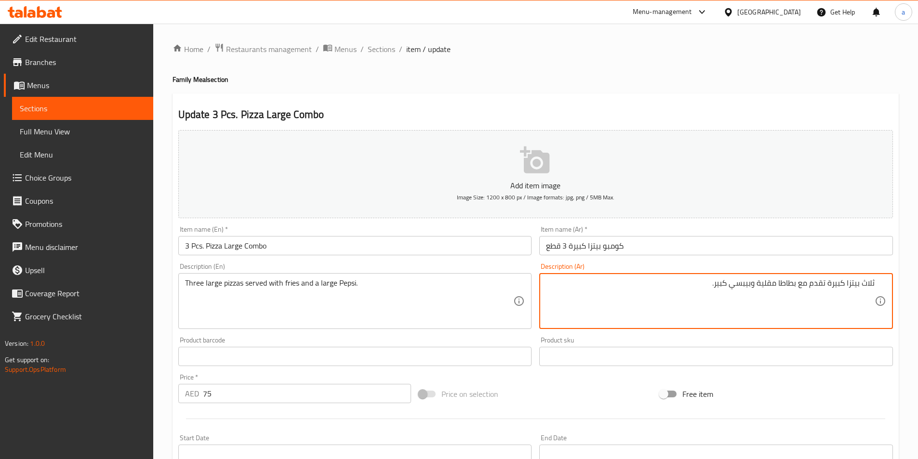
type textarea "ثلاث بيتزا كبيرة تقدم مع بطاطا مقلية وبيبسي كبير."
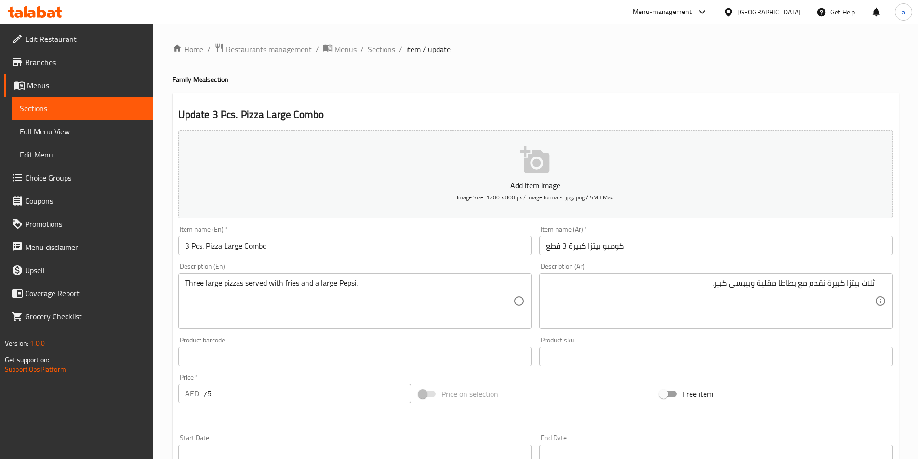
click at [589, 241] on input "كومبو بيتزا كبيرة 3 قطع" at bounding box center [716, 245] width 354 height 19
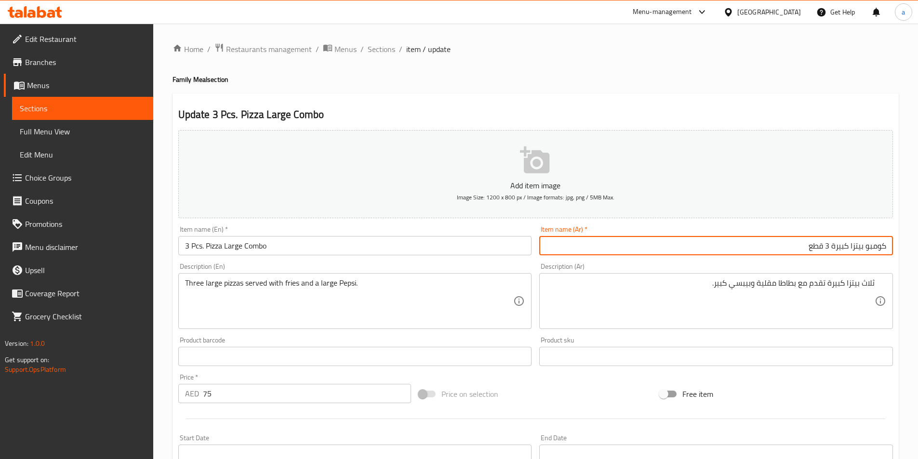
click at [597, 252] on input "كومبو بيتزا كبيرة 3 قطع" at bounding box center [716, 245] width 354 height 19
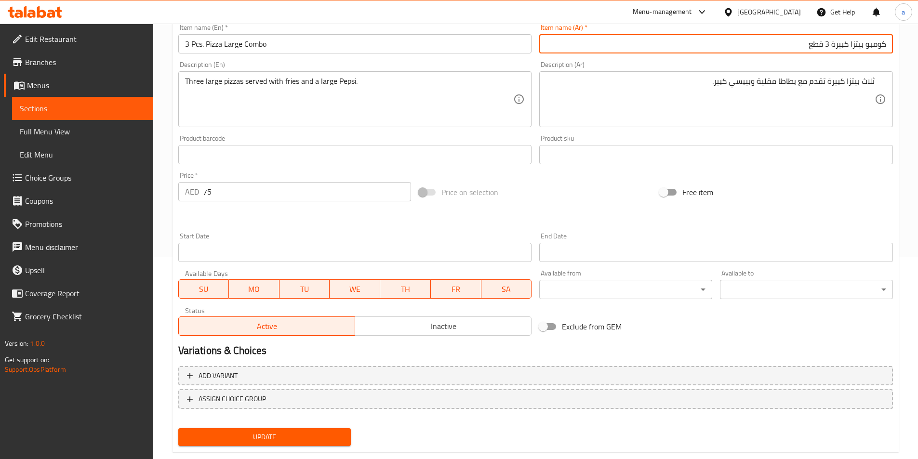
scroll to position [222, 0]
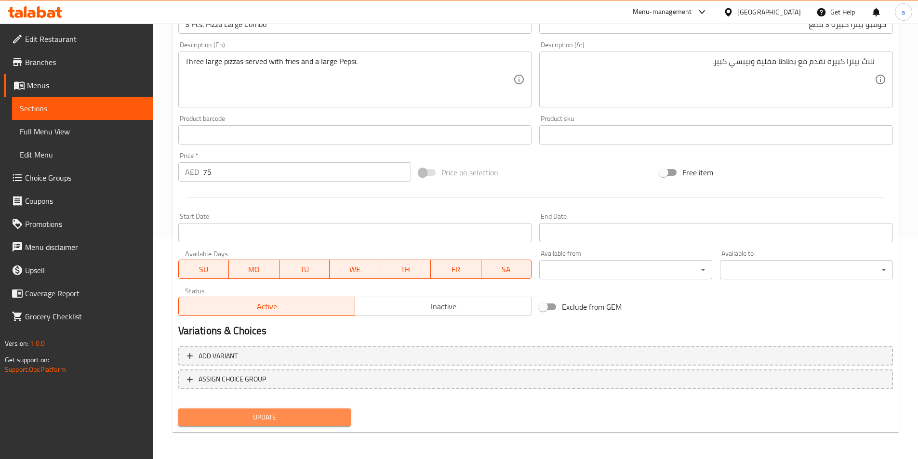
click at [299, 413] on span "Update" at bounding box center [265, 418] width 158 height 12
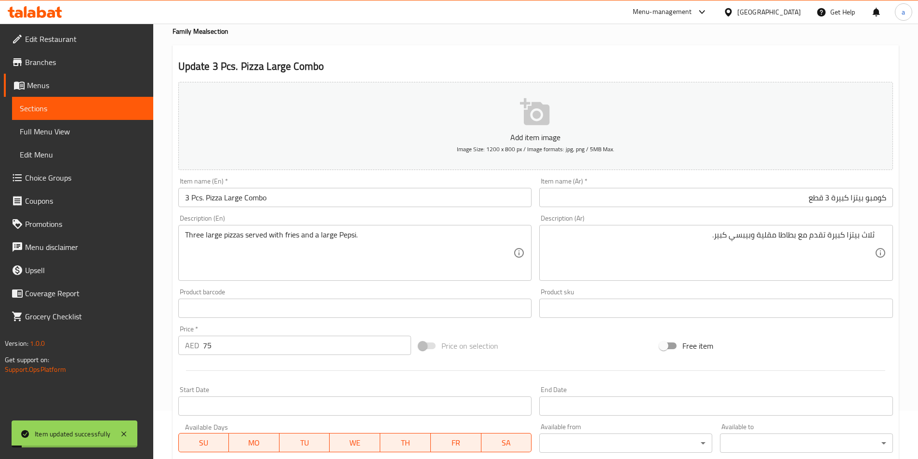
scroll to position [0, 0]
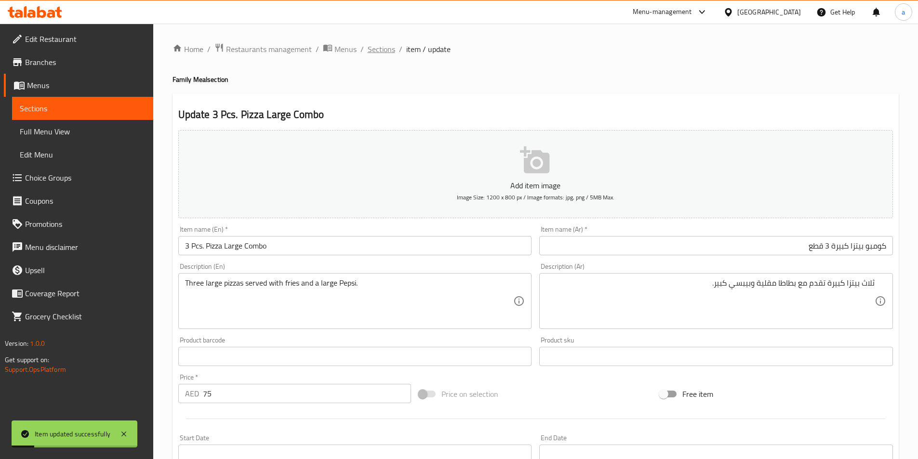
click at [374, 53] on span "Sections" at bounding box center [381, 49] width 27 height 12
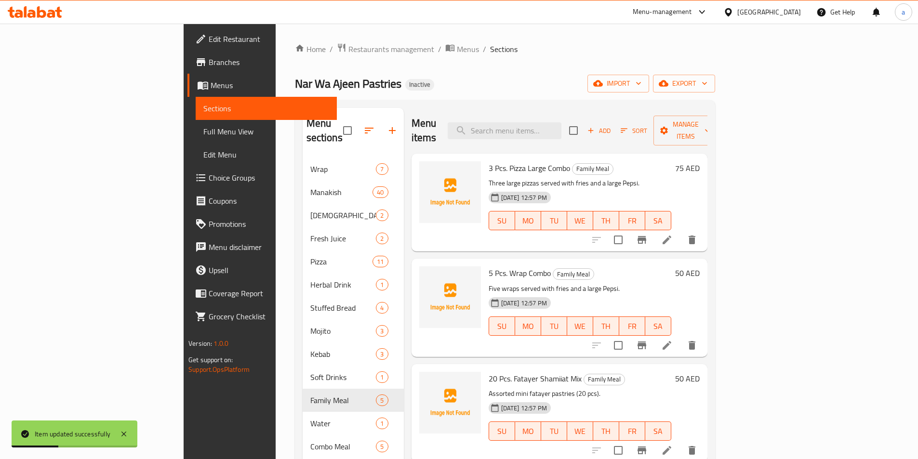
click at [681, 338] on li at bounding box center [667, 345] width 27 height 17
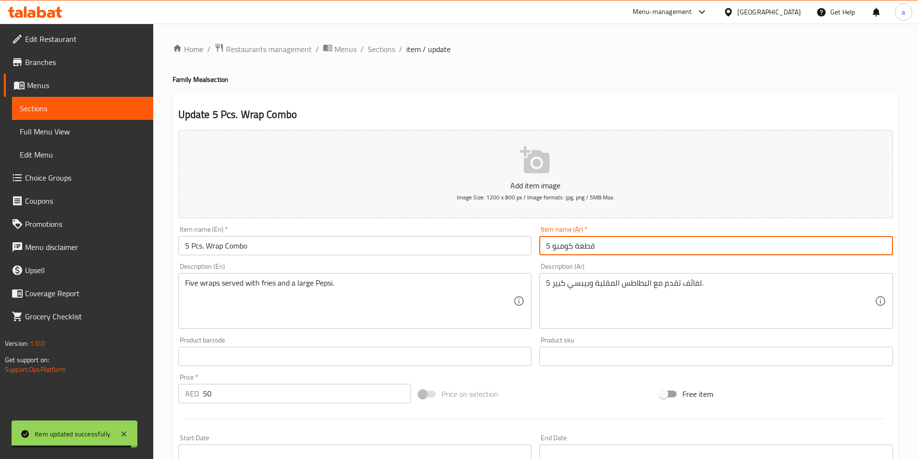
click at [583, 245] on input "5 قطعة كومبو" at bounding box center [716, 245] width 354 height 19
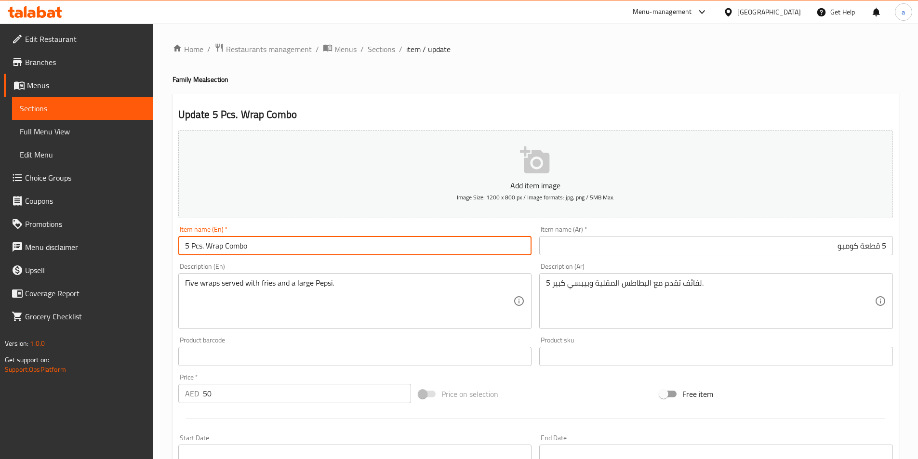
drag, startPoint x: 221, startPoint y: 247, endPoint x: 214, endPoint y: 247, distance: 6.8
click at [211, 248] on input "5 Pcs. Wrap Combo" at bounding box center [355, 245] width 354 height 19
click at [222, 248] on input "5 Pcs. Wrap Combo" at bounding box center [355, 245] width 354 height 19
drag, startPoint x: 223, startPoint y: 248, endPoint x: 207, endPoint y: 245, distance: 16.2
click at [207, 246] on input "5 Pcs. Wrap Combo" at bounding box center [355, 245] width 354 height 19
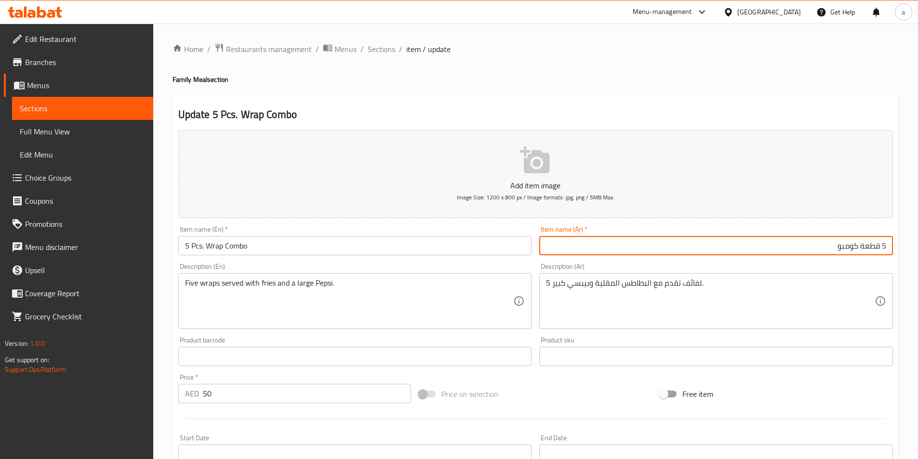
drag, startPoint x: 864, startPoint y: 246, endPoint x: 880, endPoint y: 245, distance: 15.9
click at [880, 245] on input "5 قطعة كومبو" at bounding box center [716, 245] width 354 height 19
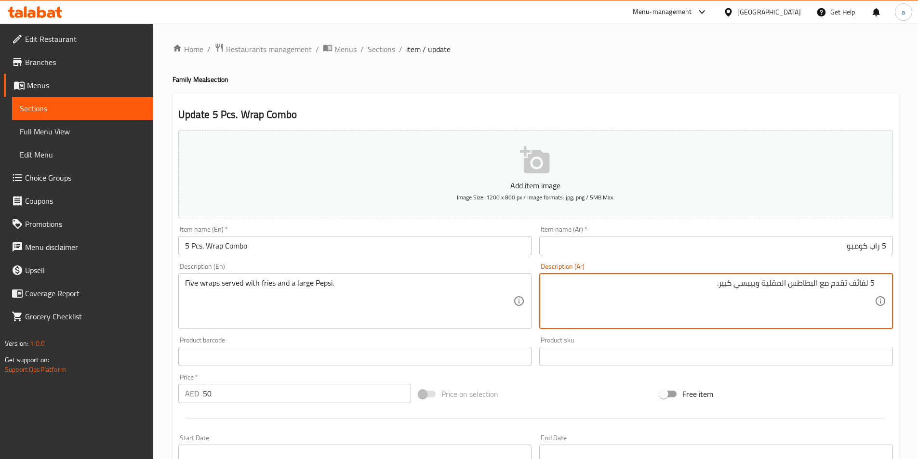
click at [881, 246] on input "5 راب كومبو" at bounding box center [716, 245] width 354 height 19
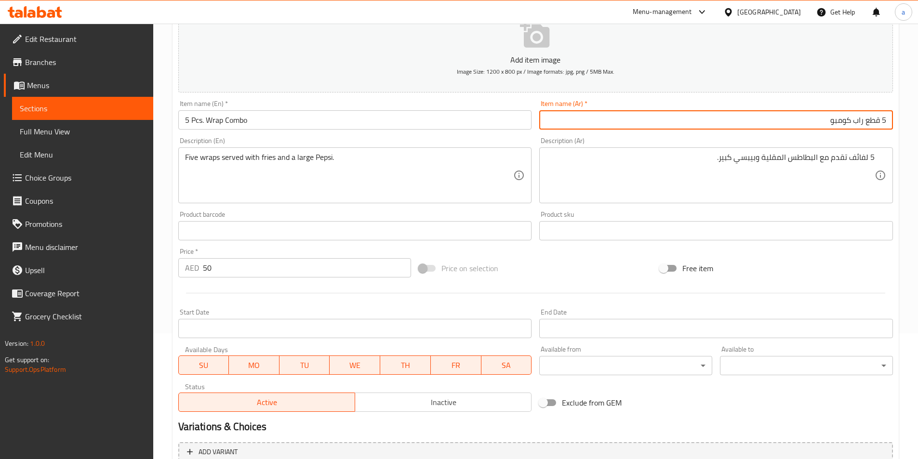
scroll to position [125, 0]
type input "5 قطع راب كومبو"
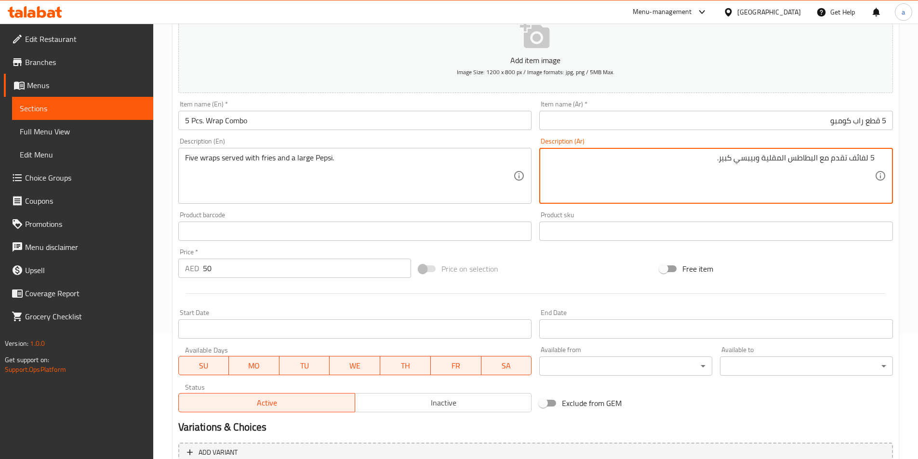
drag, startPoint x: 852, startPoint y: 159, endPoint x: 869, endPoint y: 158, distance: 17.4
click at [799, 155] on textarea "5 راب تقدم مع البطاطس المقلية وبيبسي كبير." at bounding box center [710, 176] width 329 height 46
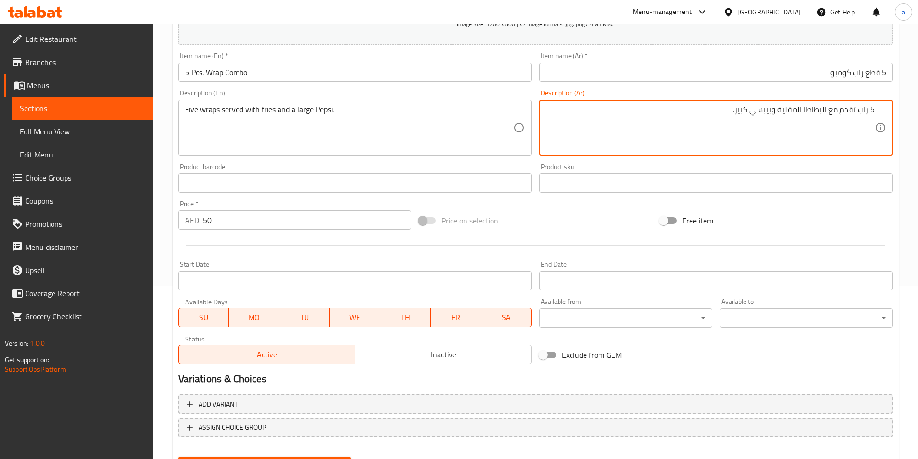
type textarea "5 راب تقدم مع البطاطا المقلية وبيبسي كبير."
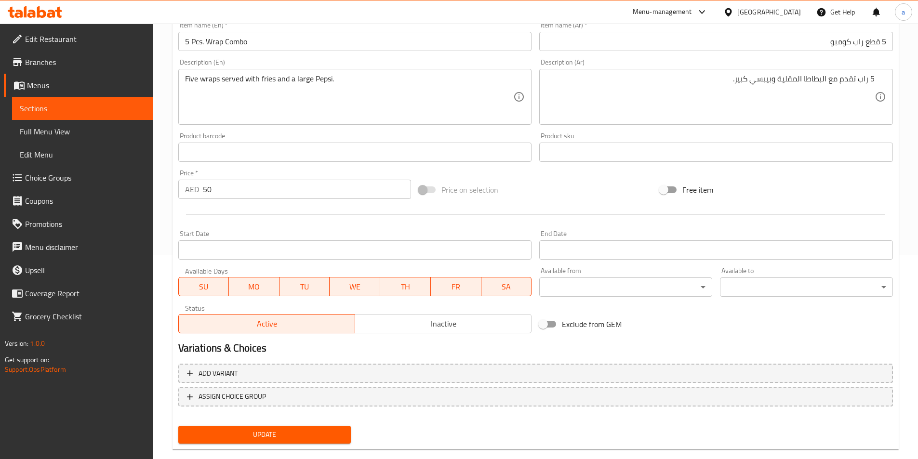
scroll to position [222, 0]
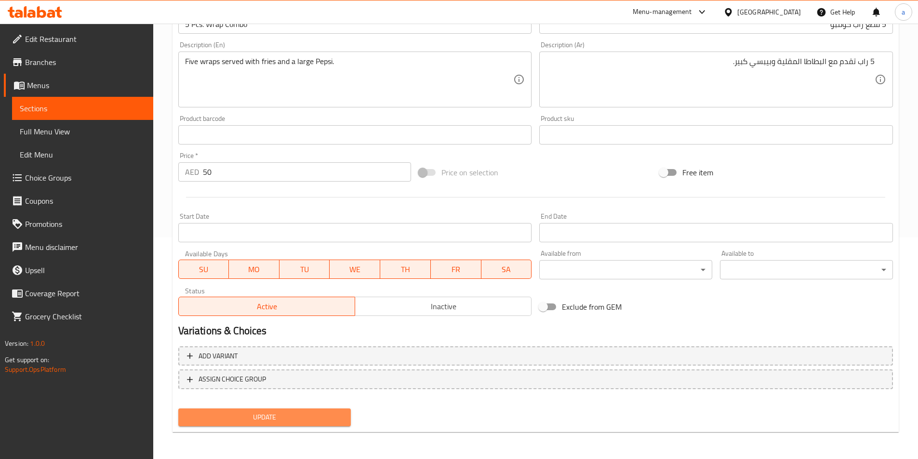
click at [260, 417] on span "Update" at bounding box center [265, 418] width 158 height 12
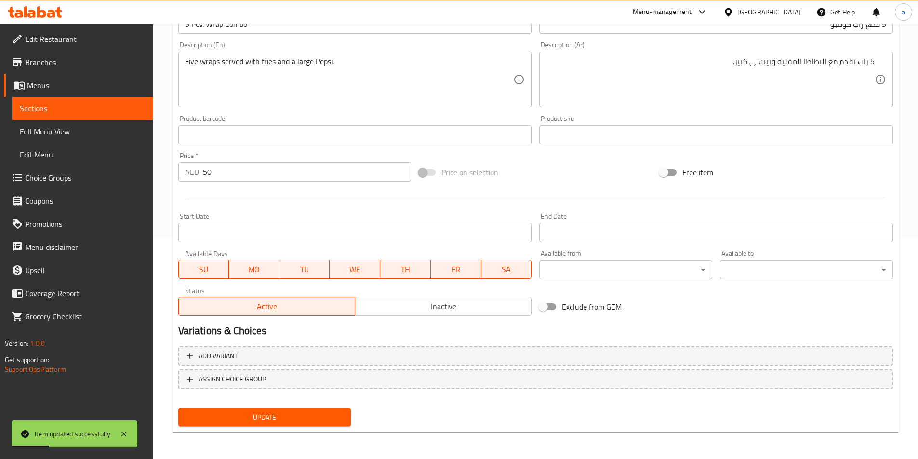
scroll to position [0, 0]
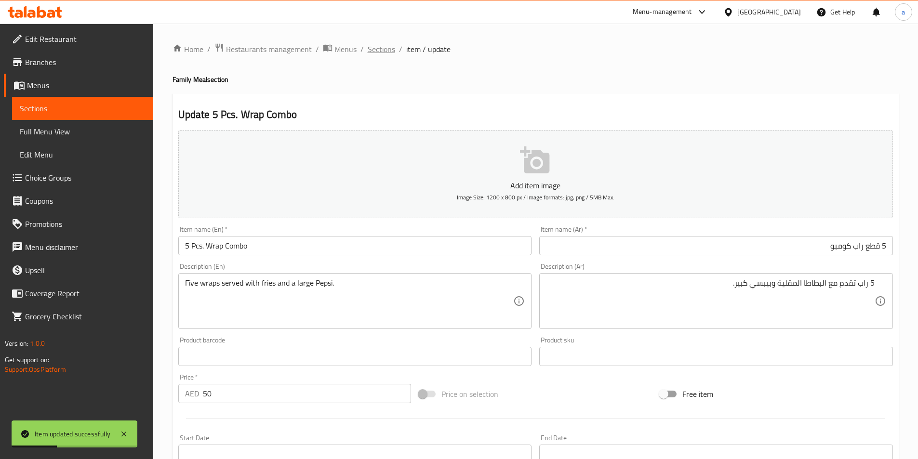
click at [375, 54] on span "Sections" at bounding box center [381, 49] width 27 height 12
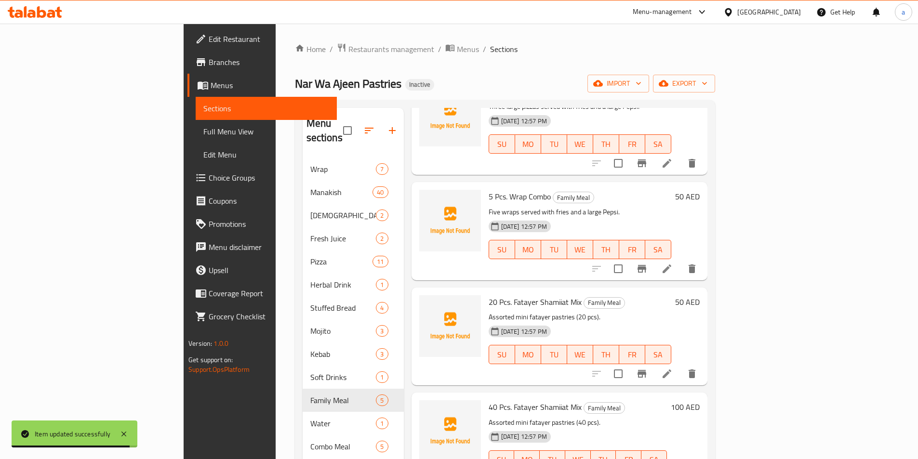
scroll to position [91, 0]
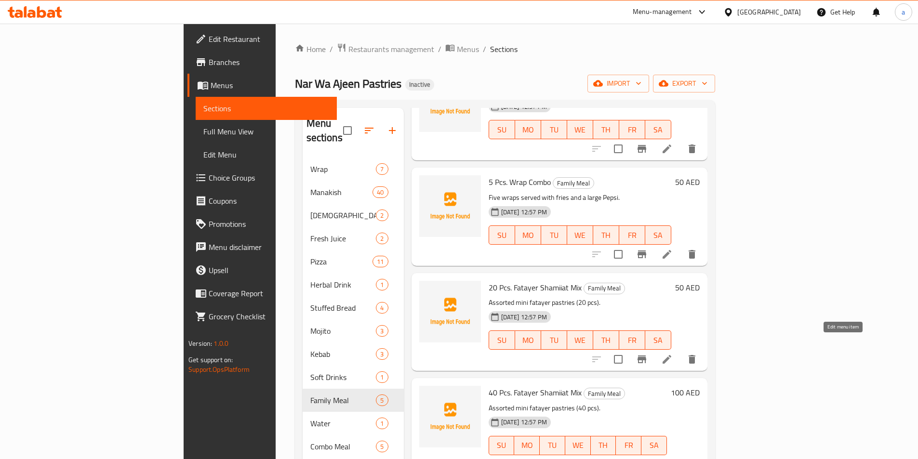
click at [673, 354] on icon at bounding box center [667, 360] width 12 height 12
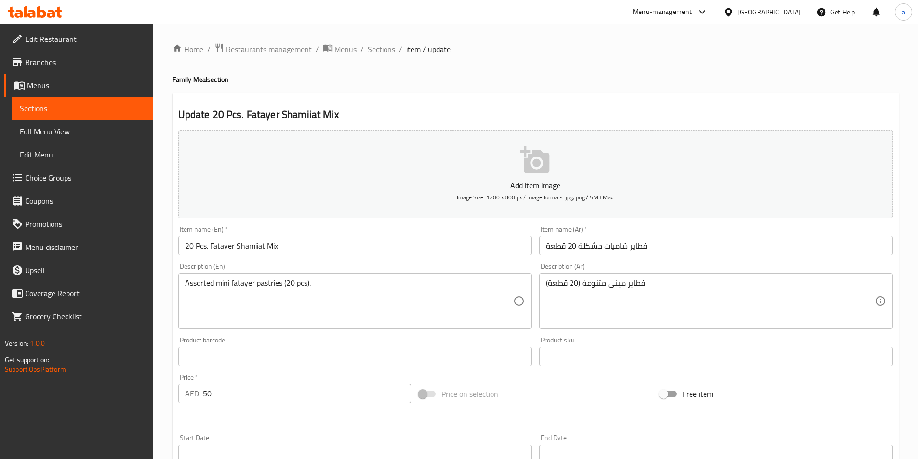
click at [560, 245] on input "فطاير شاميات مشكلة 20 قطعة" at bounding box center [716, 245] width 354 height 19
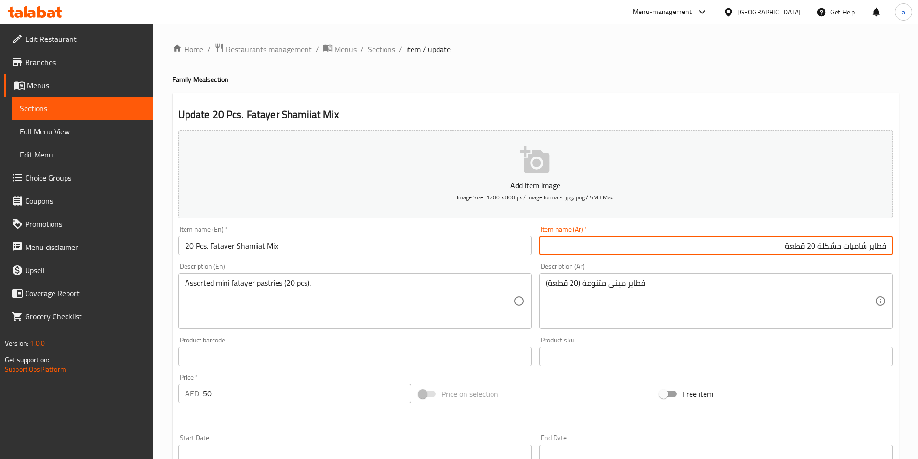
scroll to position [48, 0]
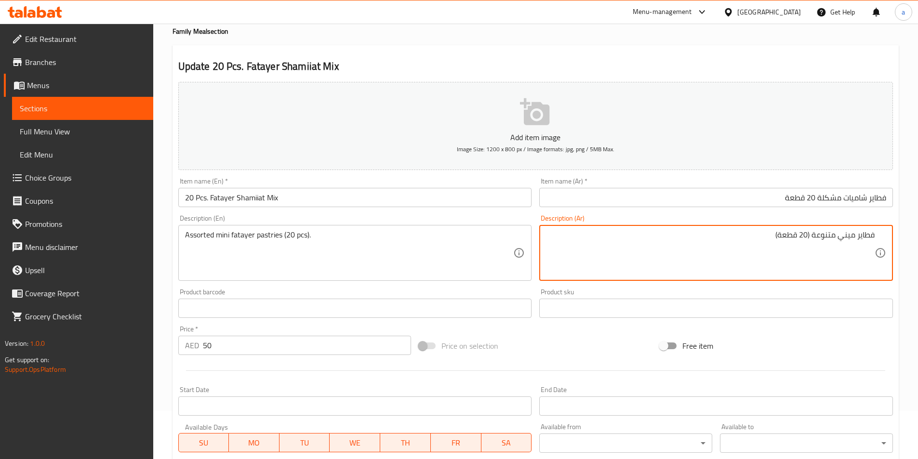
click at [841, 239] on textarea "فطاير ميني متنوعة (20 قطعة)" at bounding box center [710, 253] width 329 height 46
click at [815, 236] on textarea "فطاير ميني متنوعة (20 قطعة)" at bounding box center [710, 253] width 329 height 46
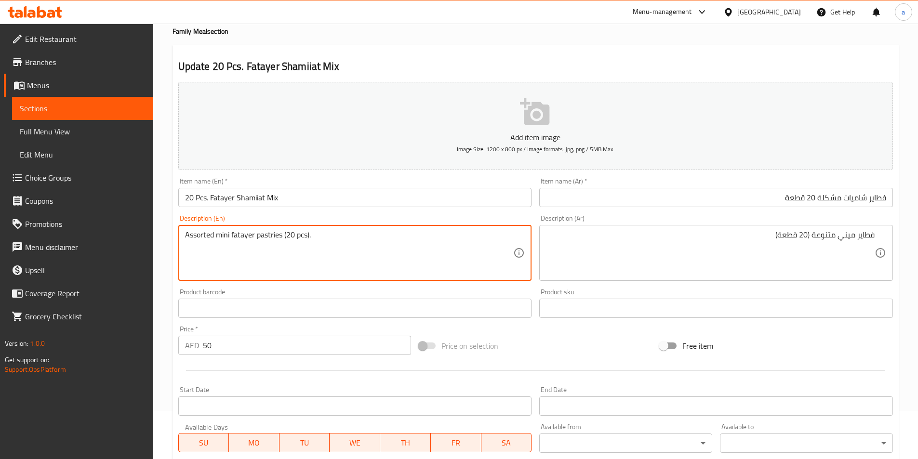
drag, startPoint x: 231, startPoint y: 232, endPoint x: 254, endPoint y: 237, distance: 23.5
click at [254, 237] on textarea "Assorted mini fatayer pastries (20 pcs)." at bounding box center [349, 253] width 329 height 46
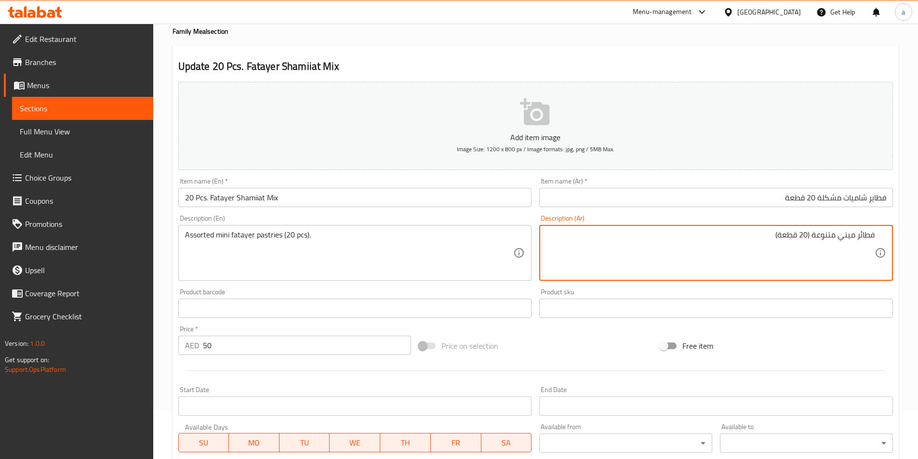
type textarea "فطائر ميني متنوعة (20 قطعة)"
click at [871, 199] on input "فطاير شاميات مشكلة 20 قطعة" at bounding box center [716, 197] width 354 height 19
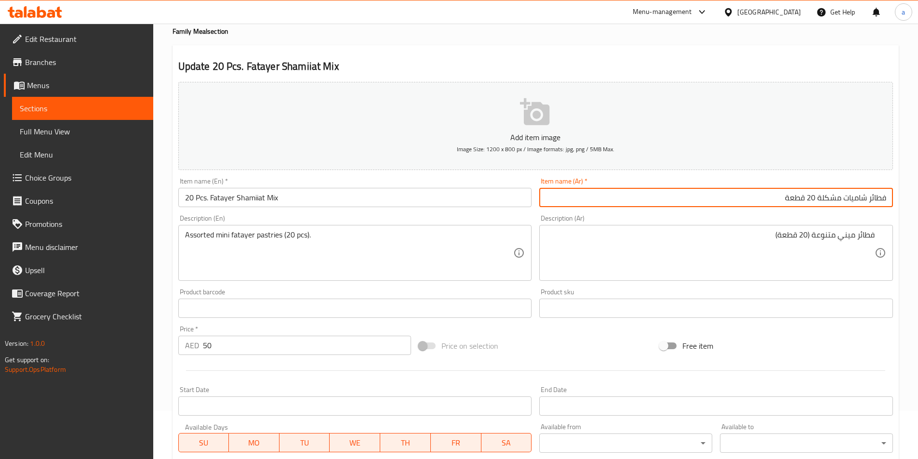
type input "فطائر شاميات مشكلة 20 قطعة"
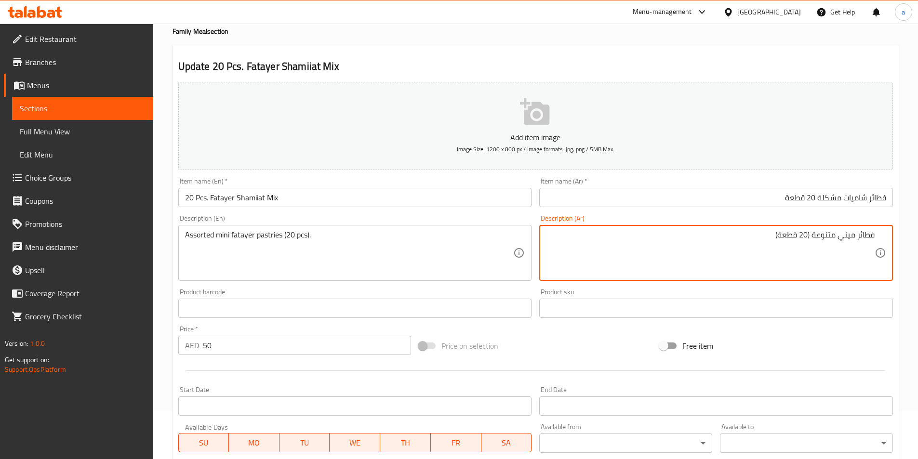
click at [420, 314] on input "text" at bounding box center [355, 308] width 354 height 19
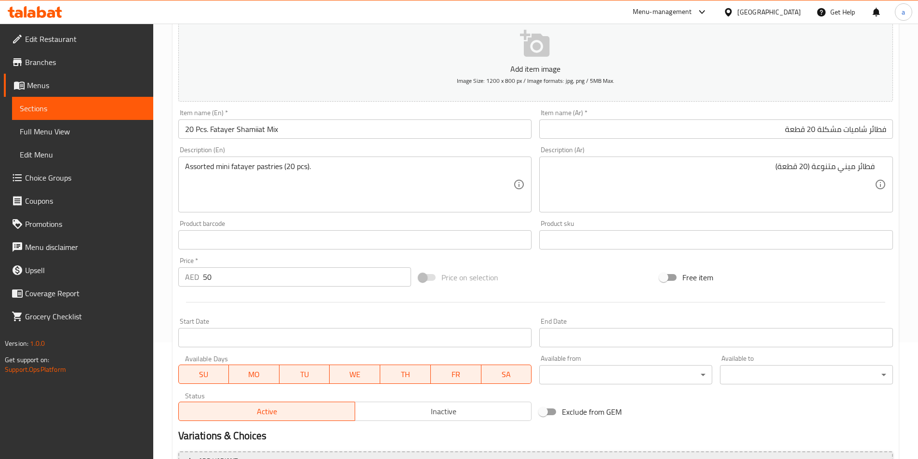
scroll to position [222, 0]
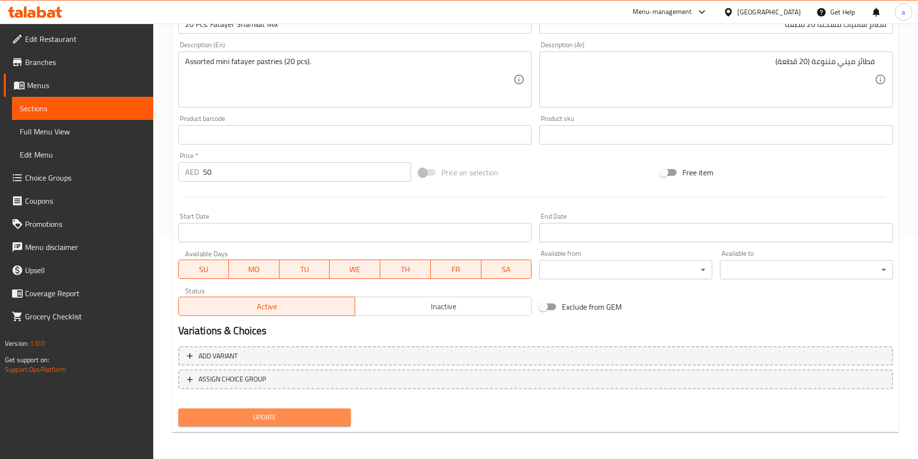
click at [317, 421] on span "Update" at bounding box center [265, 418] width 158 height 12
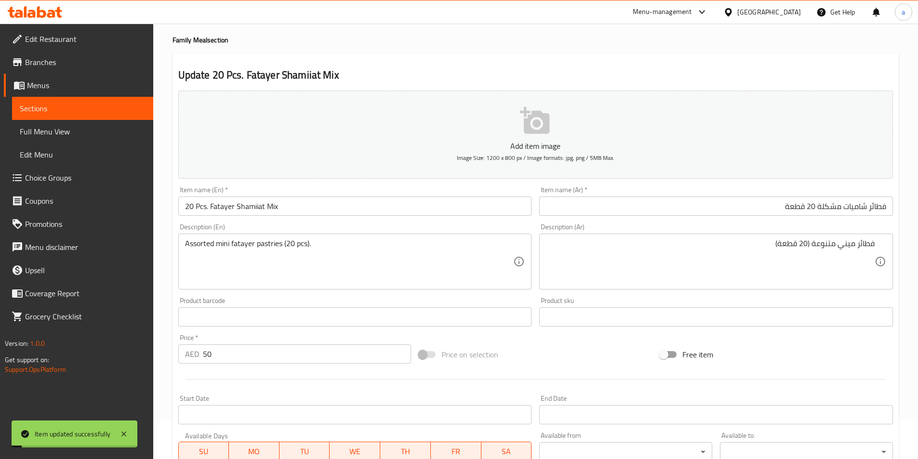
scroll to position [0, 0]
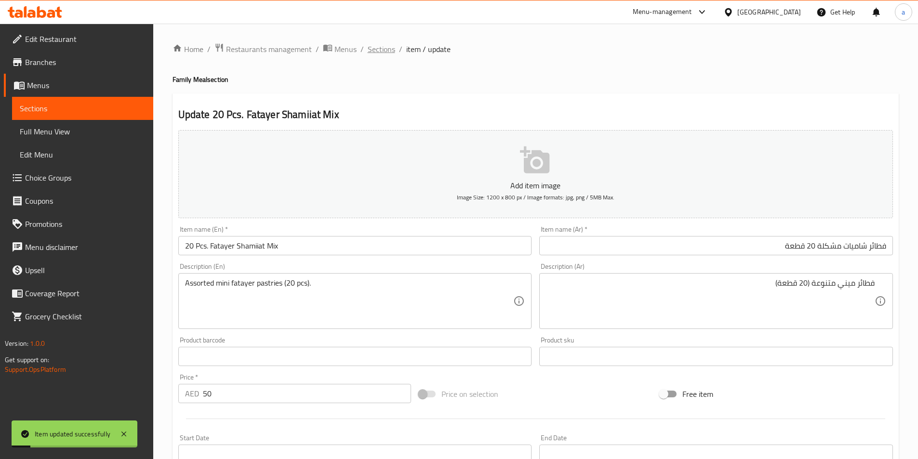
click at [376, 44] on span "Sections" at bounding box center [381, 49] width 27 height 12
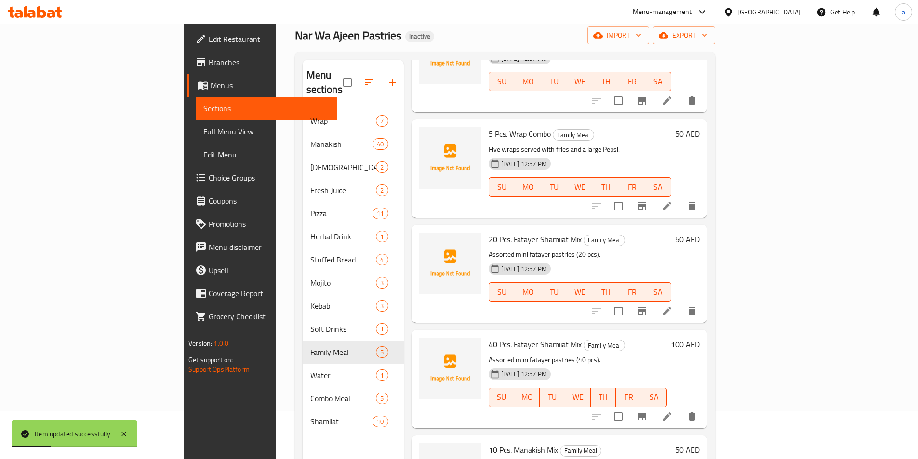
scroll to position [135, 0]
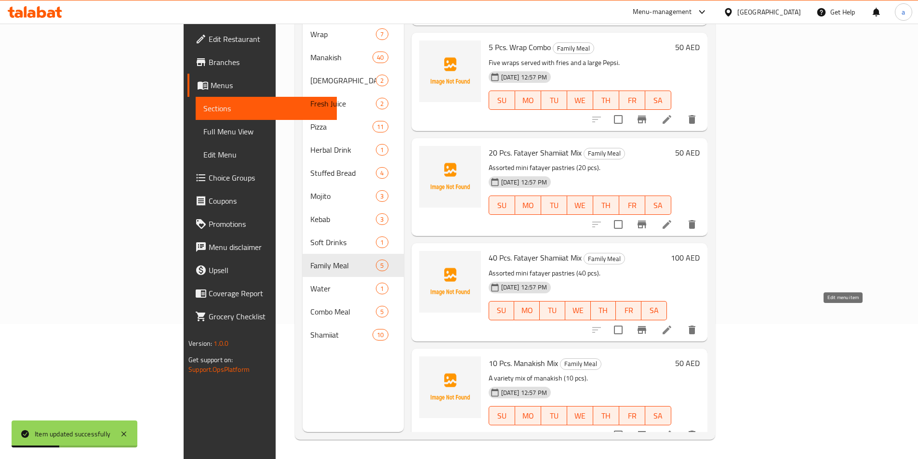
click at [671, 326] on icon at bounding box center [667, 330] width 9 height 9
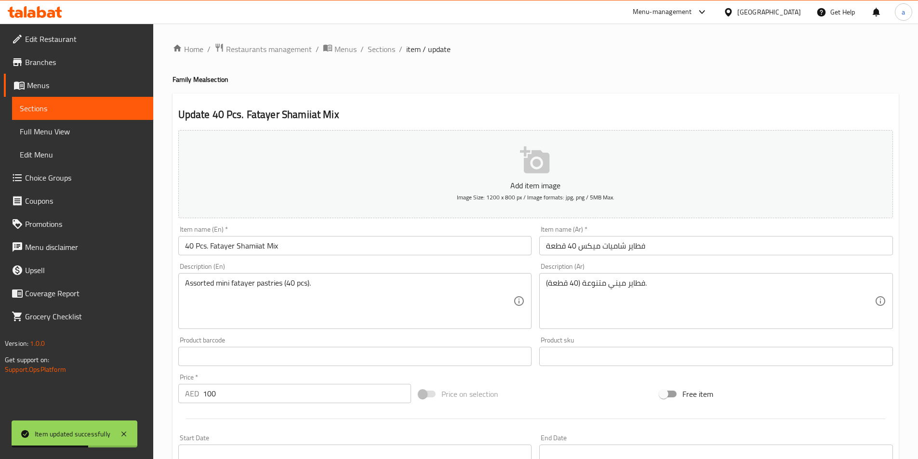
click at [556, 244] on input "فطاير شاميات ميكس 40 قطعة" at bounding box center [716, 245] width 354 height 19
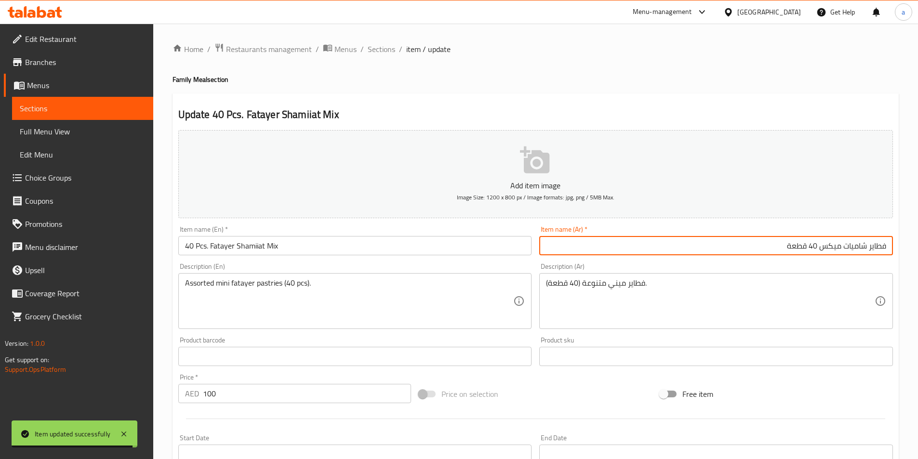
click at [870, 245] on input "فطاير شاميات ميكس 40 قطعة" at bounding box center [716, 245] width 354 height 19
type input "فطائر شاميات ميكس 40 قطعة"
click at [579, 276] on div "فطاير ميني متنوعة (40 قطعة). Description (Ar)" at bounding box center [716, 301] width 354 height 56
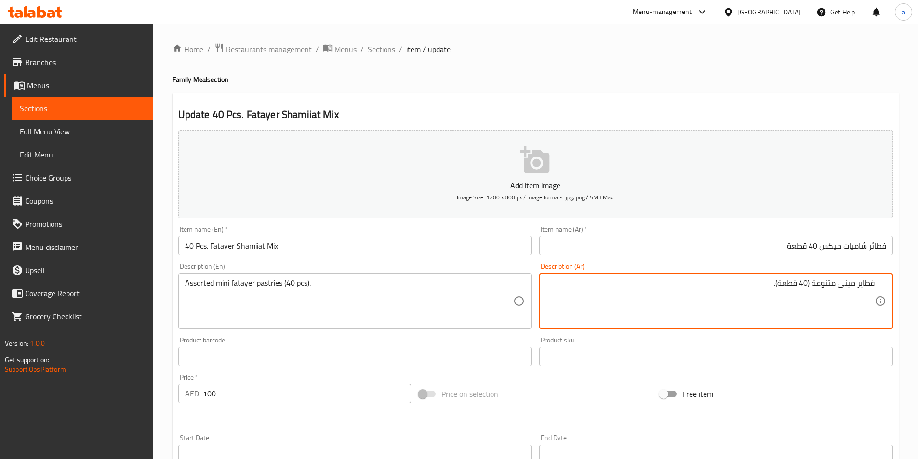
click at [860, 286] on textarea "فطاير ميني متنوعة (40 قطعة)." at bounding box center [710, 302] width 329 height 46
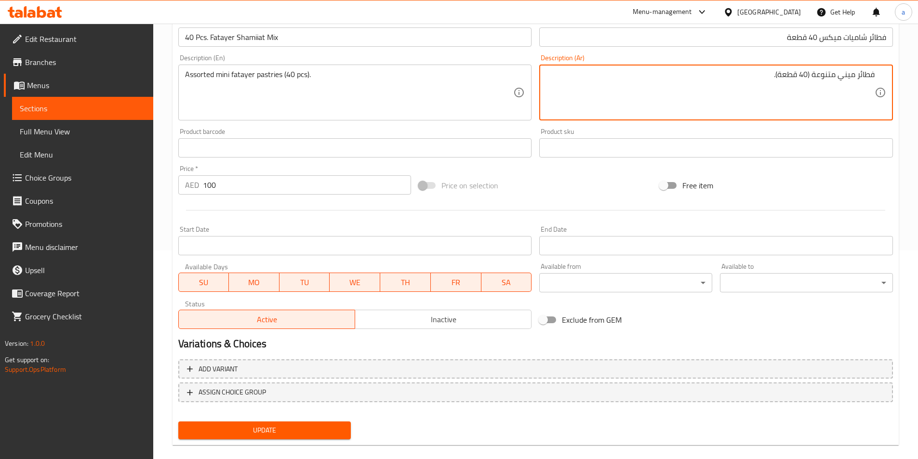
scroll to position [222, 0]
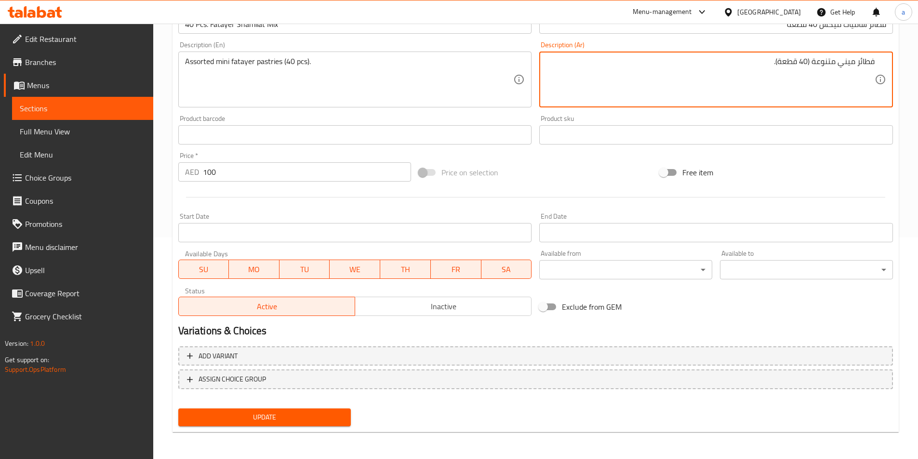
type textarea "فطائر ميني متنوعة (40 قطعة)."
click at [334, 425] on button "Update" at bounding box center [264, 418] width 173 height 18
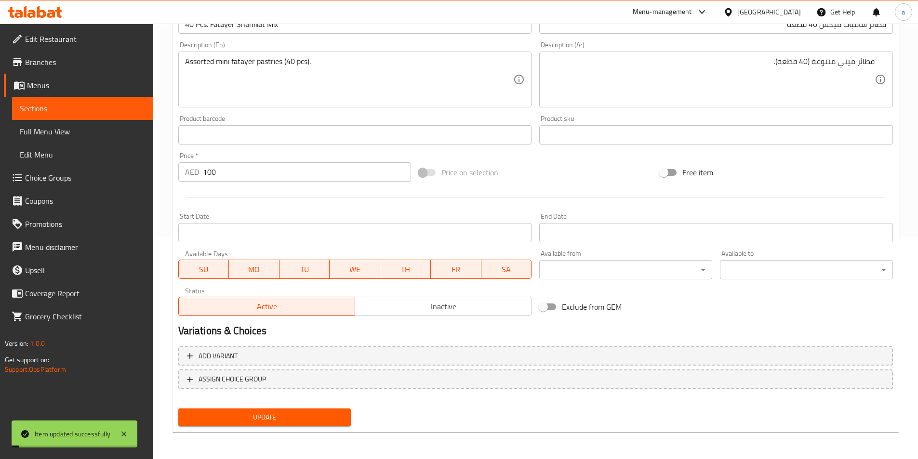
scroll to position [0, 0]
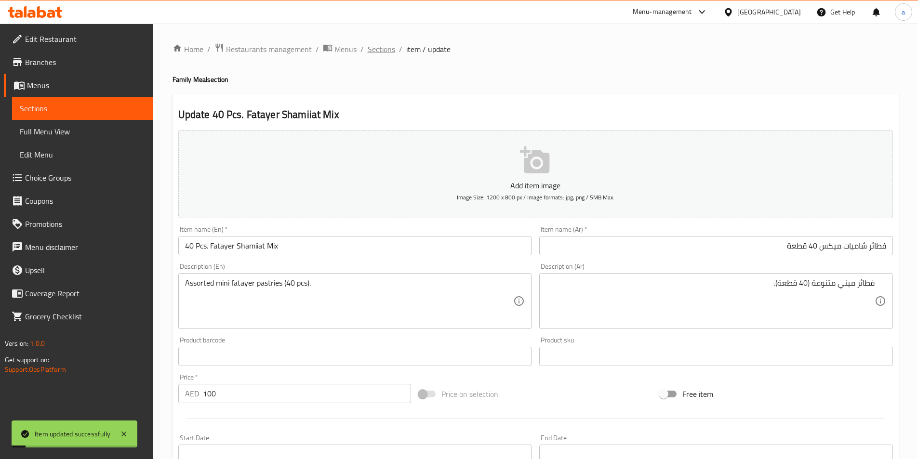
click at [387, 52] on span "Sections" at bounding box center [381, 49] width 27 height 12
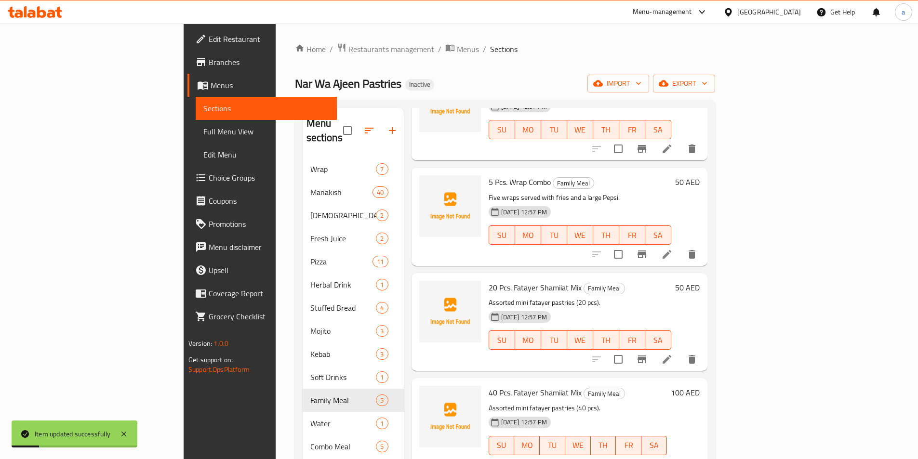
scroll to position [135, 0]
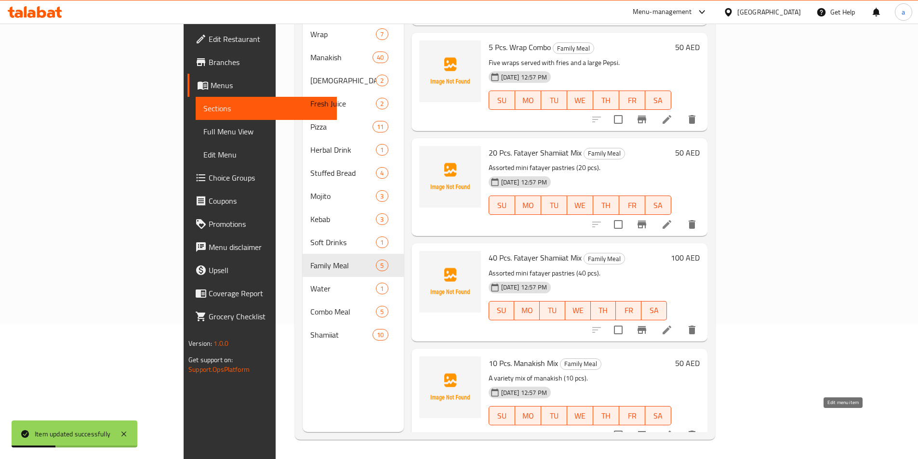
click at [673, 429] on icon at bounding box center [667, 435] width 12 height 12
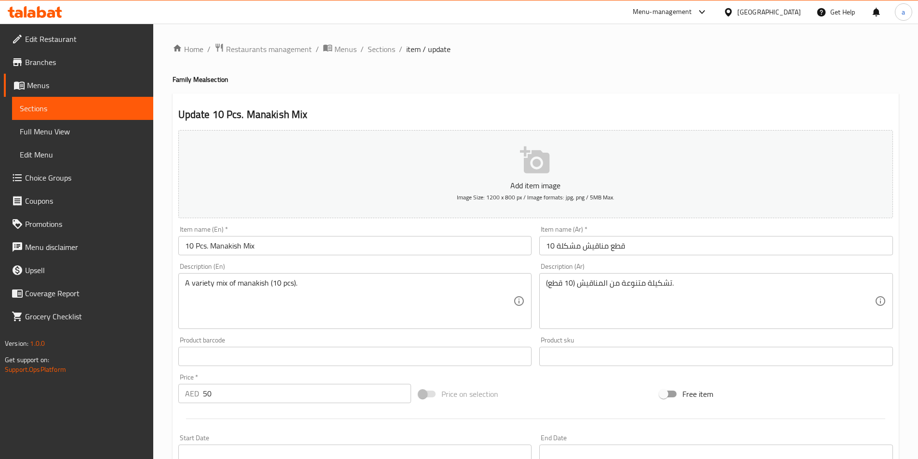
click at [614, 251] on input "10 قطع مناقيش مشكلة" at bounding box center [716, 245] width 354 height 19
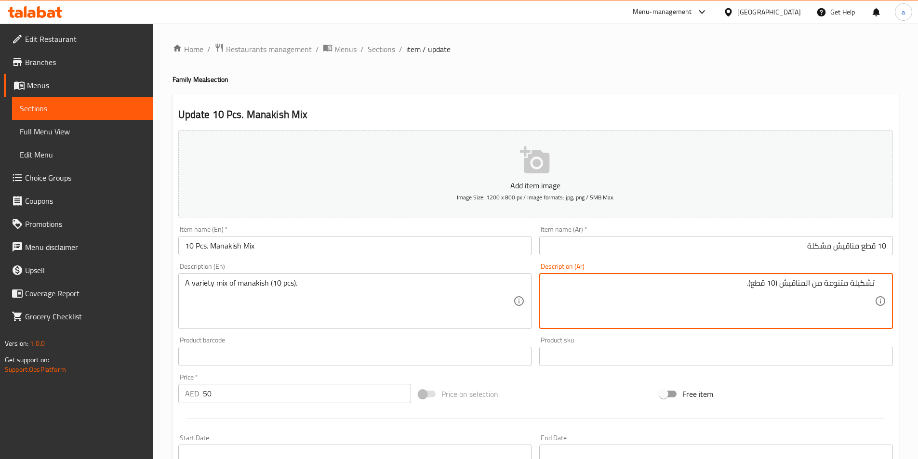
click at [870, 285] on textarea "تشكيلة متنوعة من المناقيش (10 قطع)." at bounding box center [710, 302] width 329 height 46
click at [668, 280] on textarea "تشكيلة متنوعة من المناقيش (10 قطع)." at bounding box center [710, 302] width 329 height 46
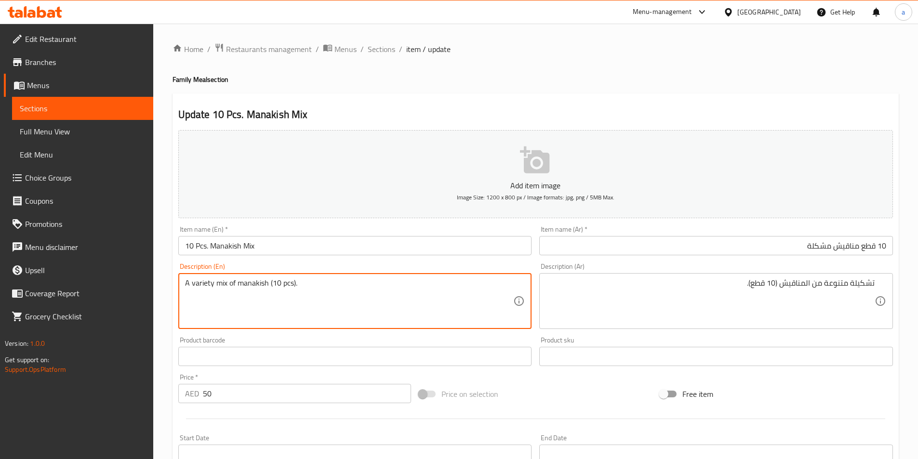
drag, startPoint x: 226, startPoint y: 284, endPoint x: -116, endPoint y: 253, distance: 343.1
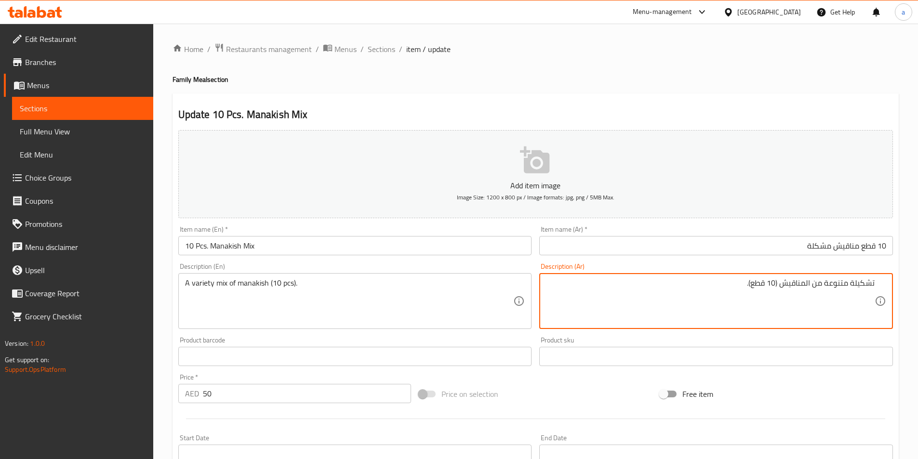
drag, startPoint x: 825, startPoint y: 284, endPoint x: 925, endPoint y: 267, distance: 101.3
type textarea "مزيج مشكل من المناقيش (10 قطع)."
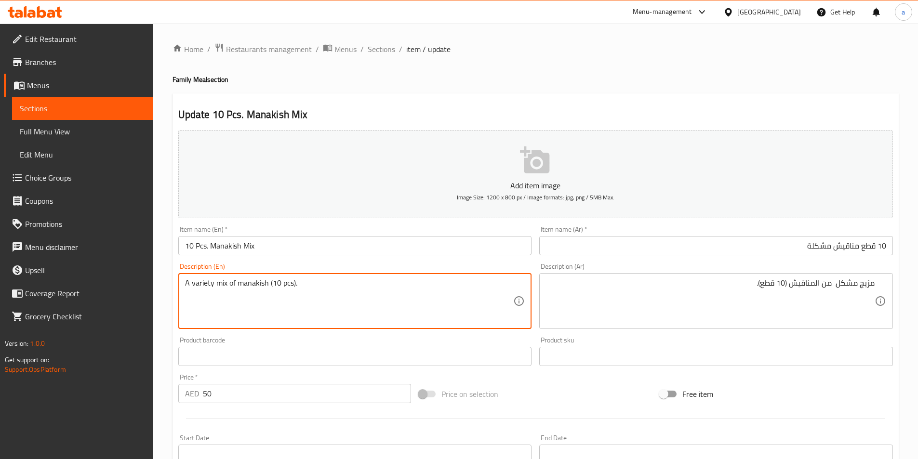
drag, startPoint x: 227, startPoint y: 284, endPoint x: 17, endPoint y: 281, distance: 210.2
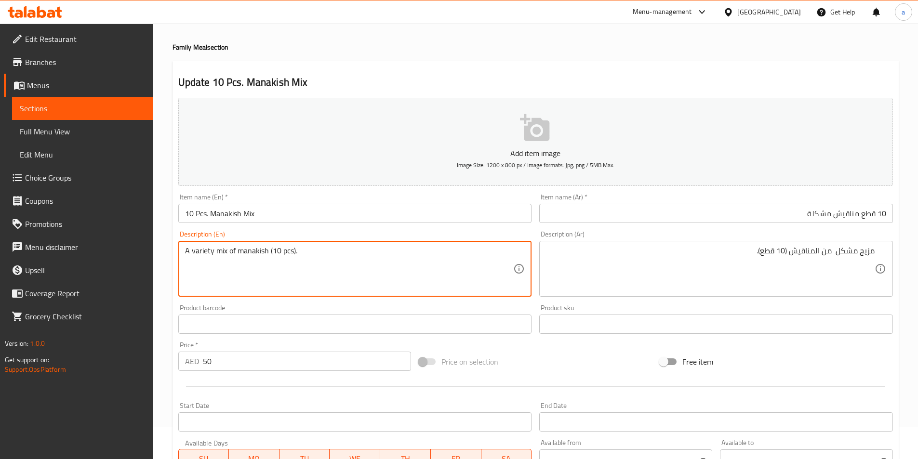
scroll to position [48, 0]
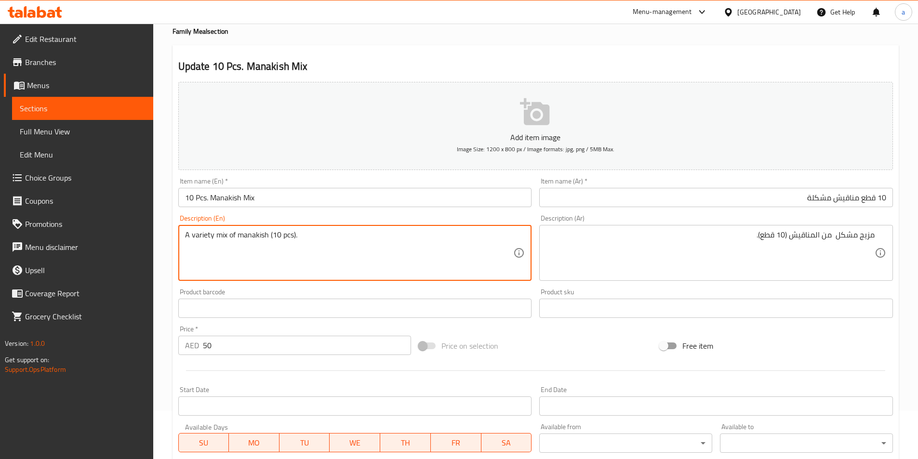
click at [398, 310] on input "text" at bounding box center [355, 308] width 354 height 19
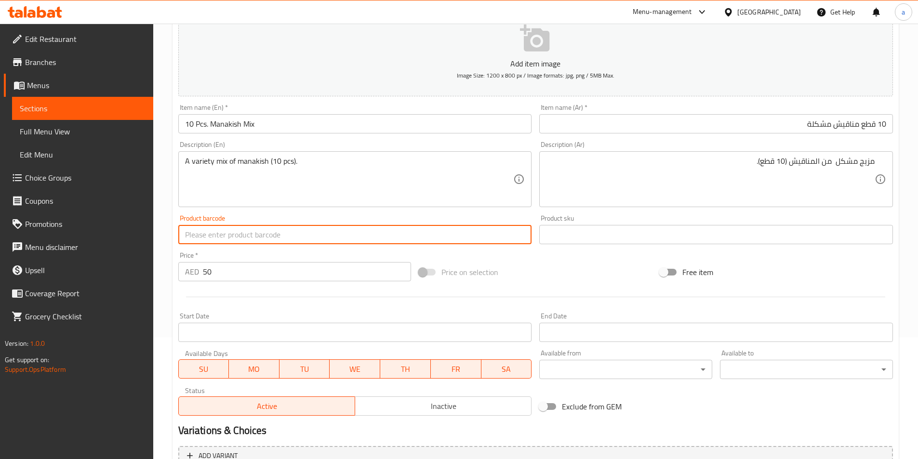
scroll to position [222, 0]
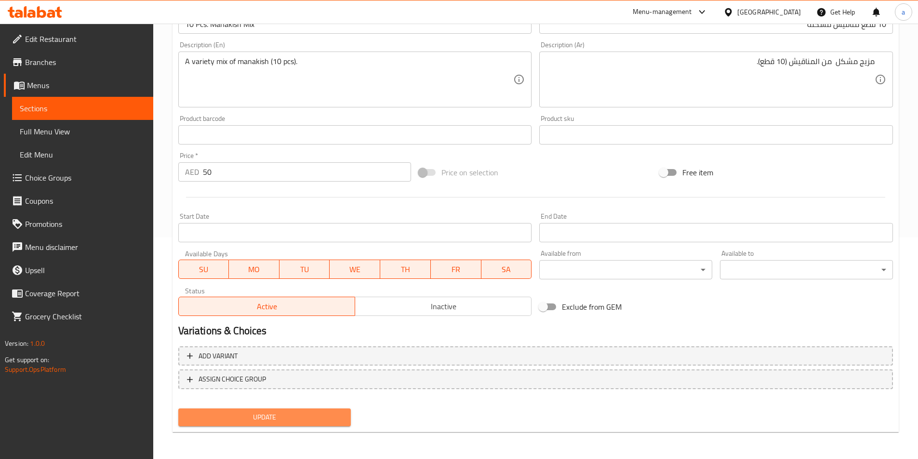
click at [314, 414] on span "Update" at bounding box center [265, 418] width 158 height 12
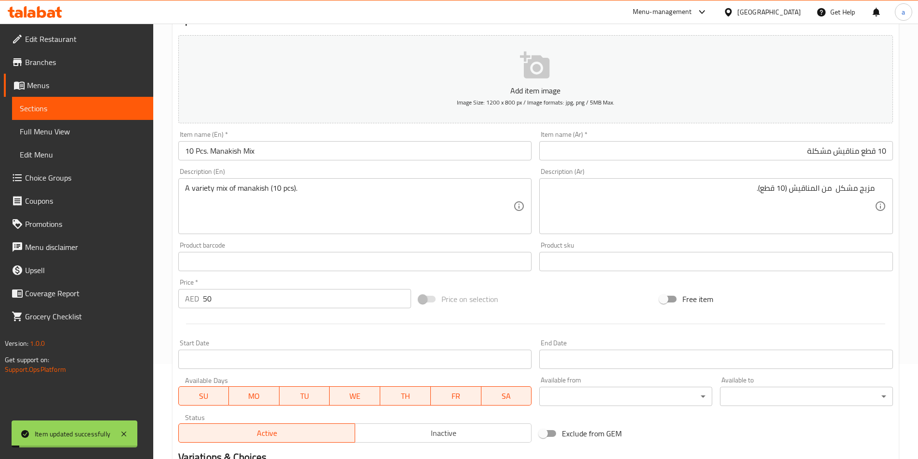
scroll to position [0, 0]
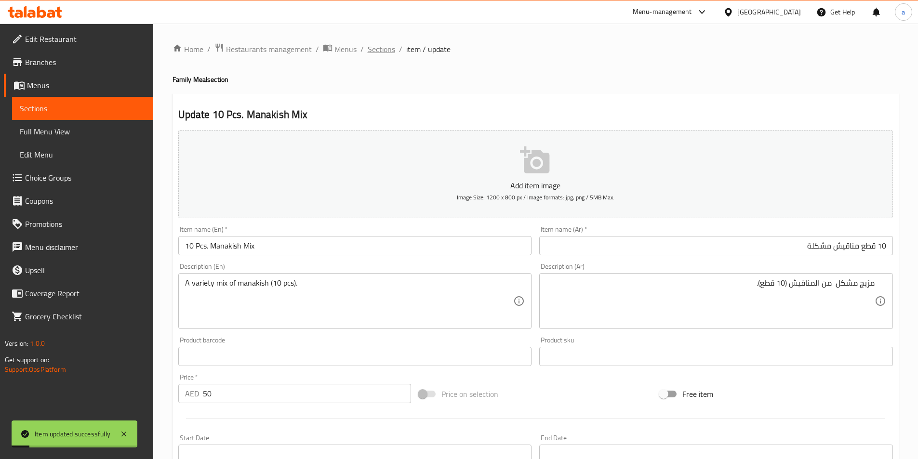
click at [383, 49] on span "Sections" at bounding box center [381, 49] width 27 height 12
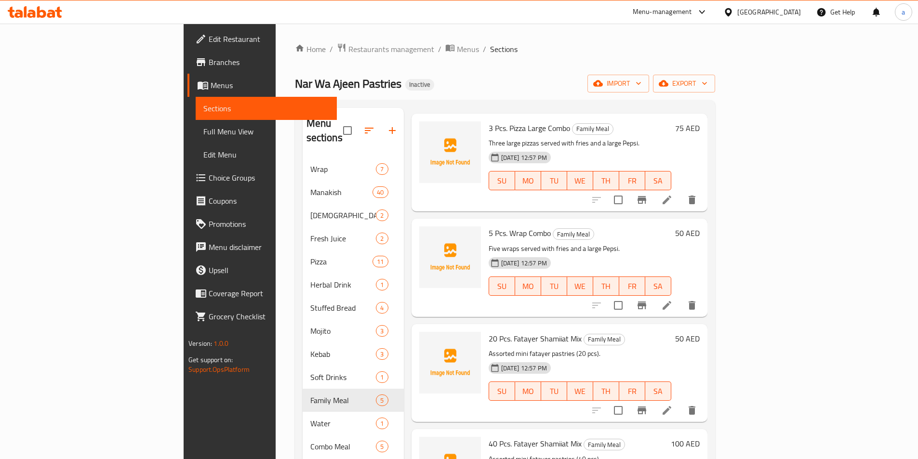
scroll to position [91, 0]
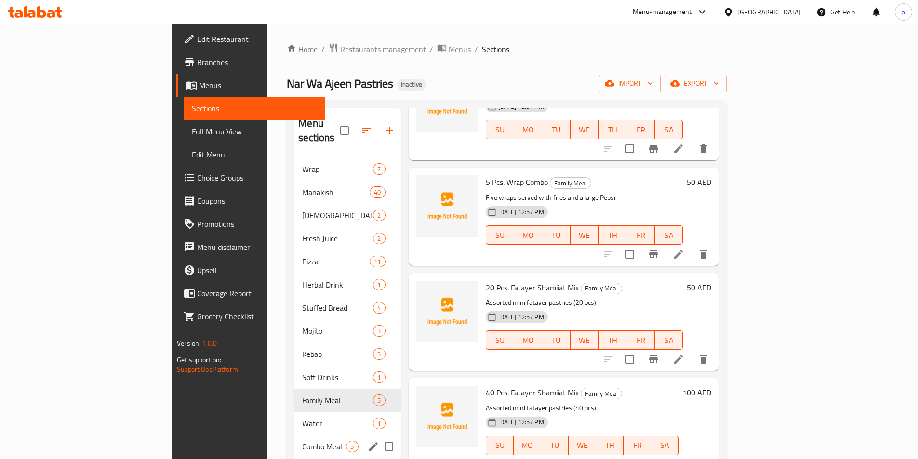
click at [302, 441] on span "Combo Meal" at bounding box center [324, 447] width 44 height 12
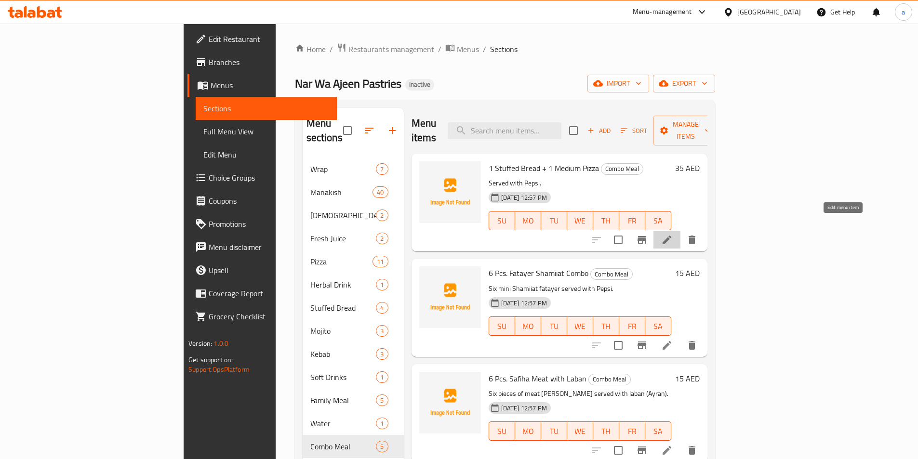
click at [671, 236] on icon at bounding box center [667, 240] width 9 height 9
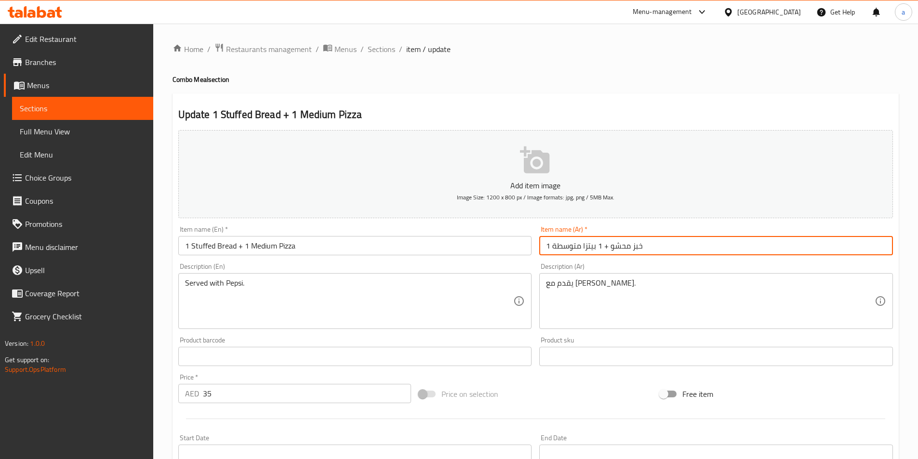
click at [637, 244] on input "1 خبز محشو + 1 بيتزا متوسطة" at bounding box center [716, 245] width 354 height 19
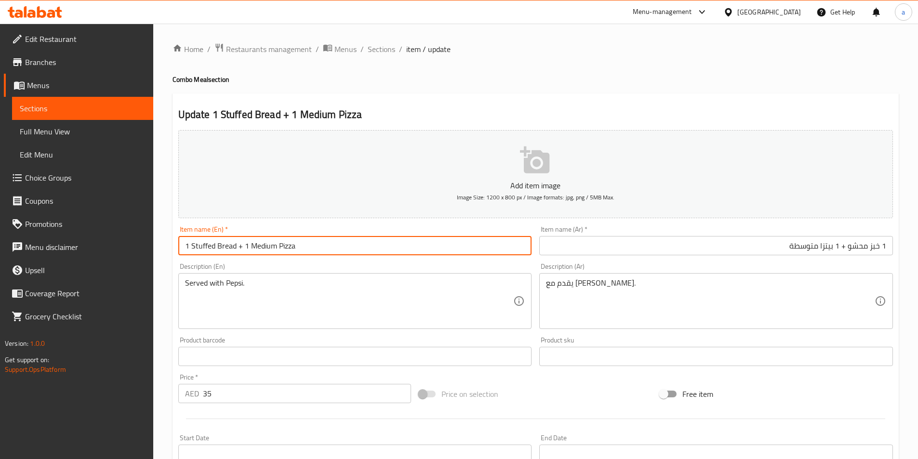
drag, startPoint x: 214, startPoint y: 247, endPoint x: 192, endPoint y: 249, distance: 21.7
click at [192, 249] on input "1 Stuffed Bread + 1 Medium Pizza" at bounding box center [355, 245] width 354 height 19
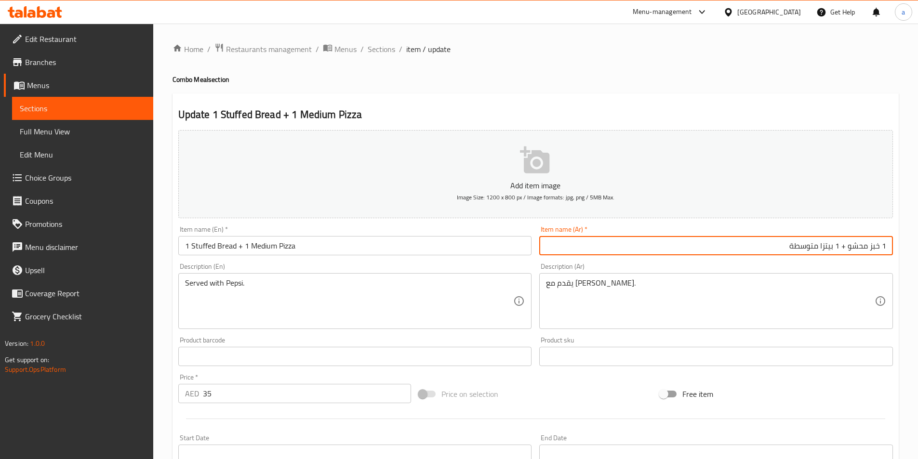
drag, startPoint x: 778, startPoint y: 249, endPoint x: 819, endPoint y: 254, distance: 41.2
click at [819, 254] on input "1 خبز محشو + 1 بيتزا متوسطة" at bounding box center [716, 245] width 354 height 19
type input "1 خبز محشو + 1 بيتزا وسط"
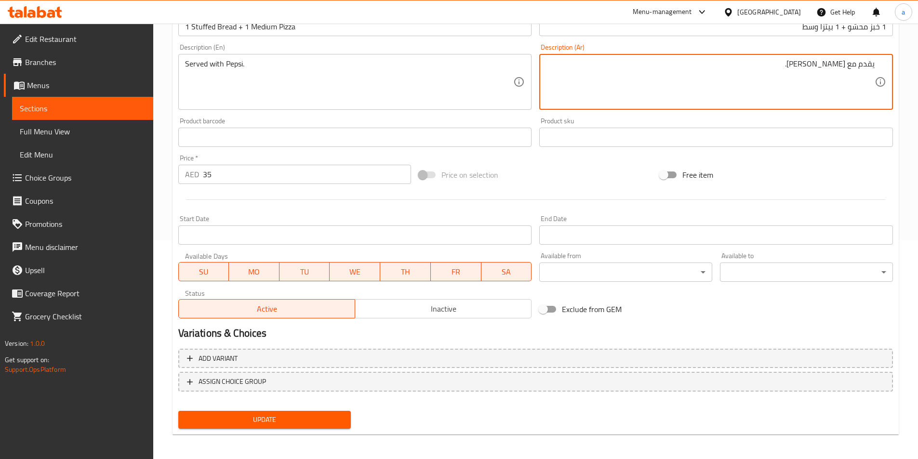
scroll to position [222, 0]
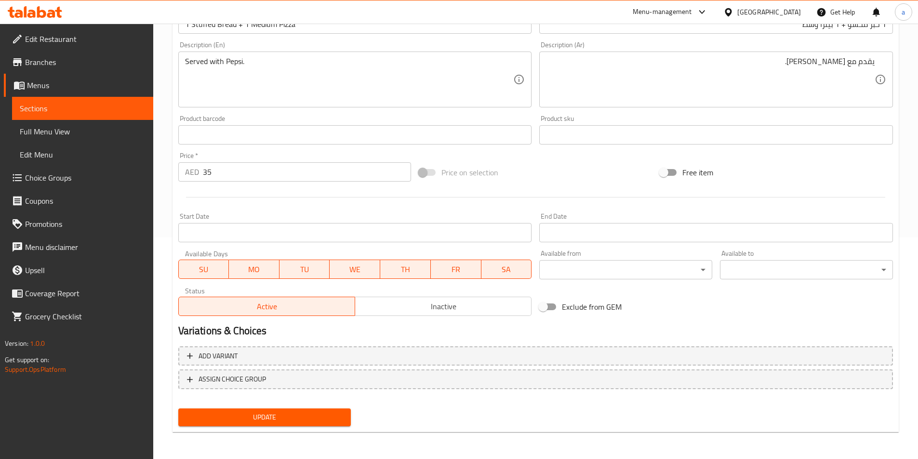
click at [276, 414] on span "Update" at bounding box center [265, 418] width 158 height 12
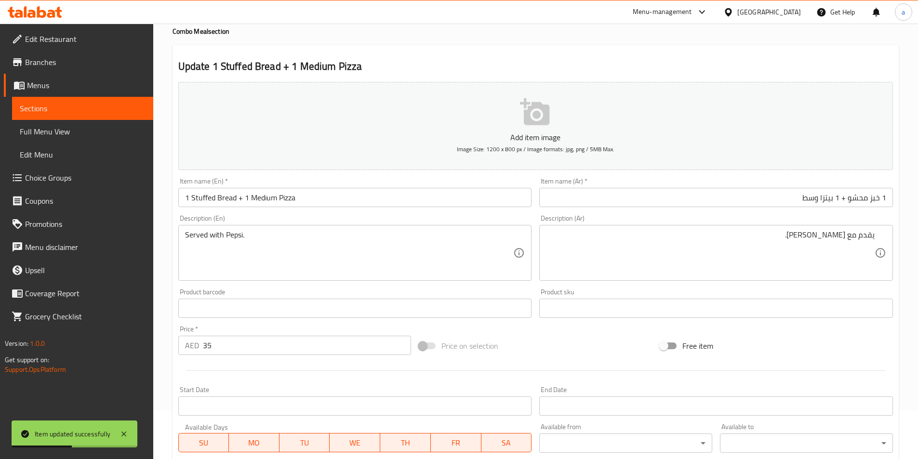
scroll to position [0, 0]
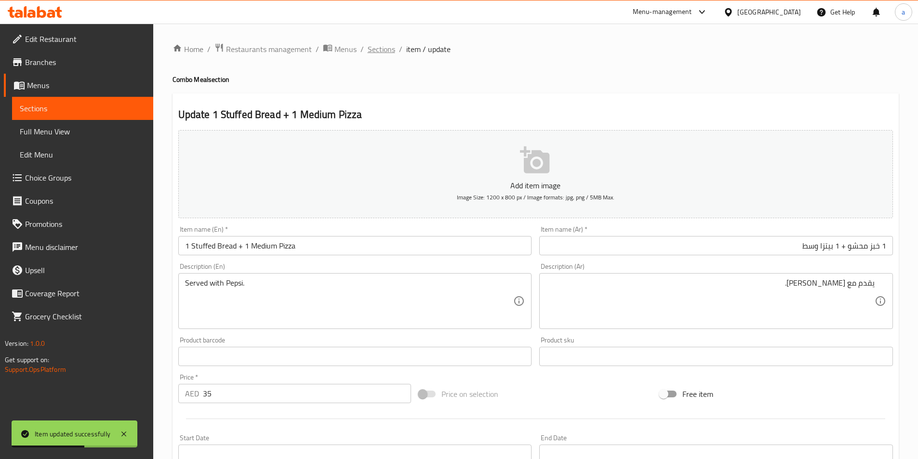
click at [387, 48] on span "Sections" at bounding box center [381, 49] width 27 height 12
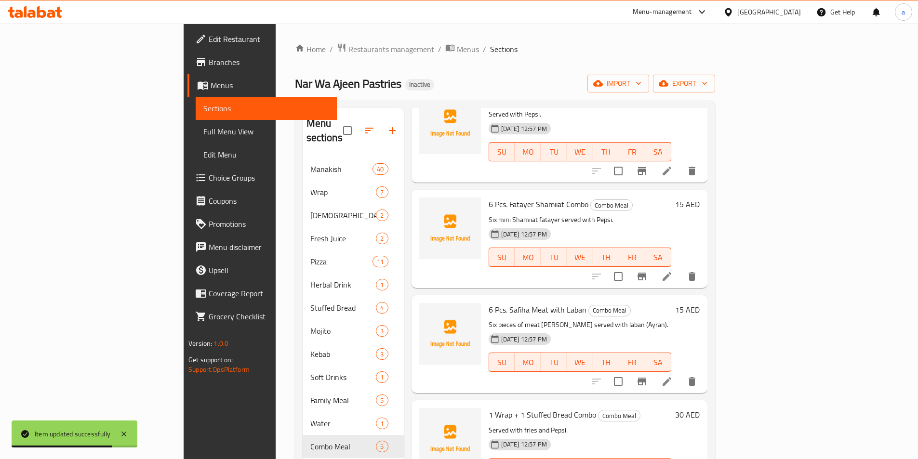
scroll to position [91, 0]
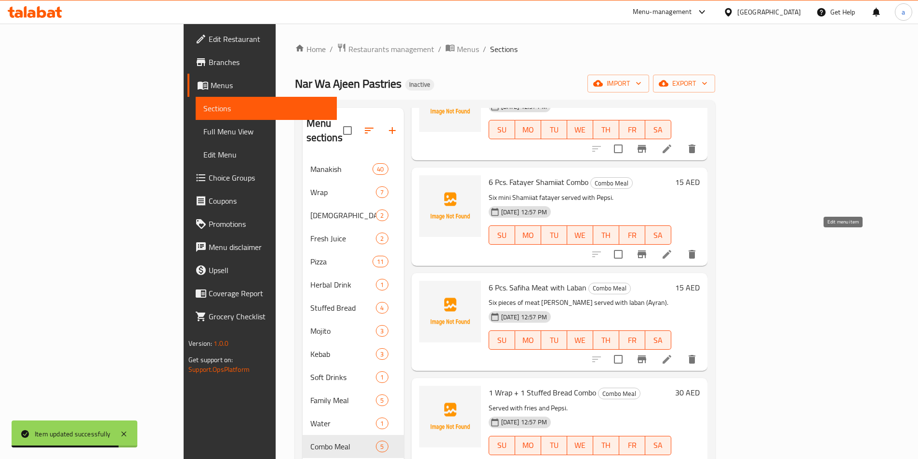
click at [671, 250] on icon at bounding box center [667, 254] width 9 height 9
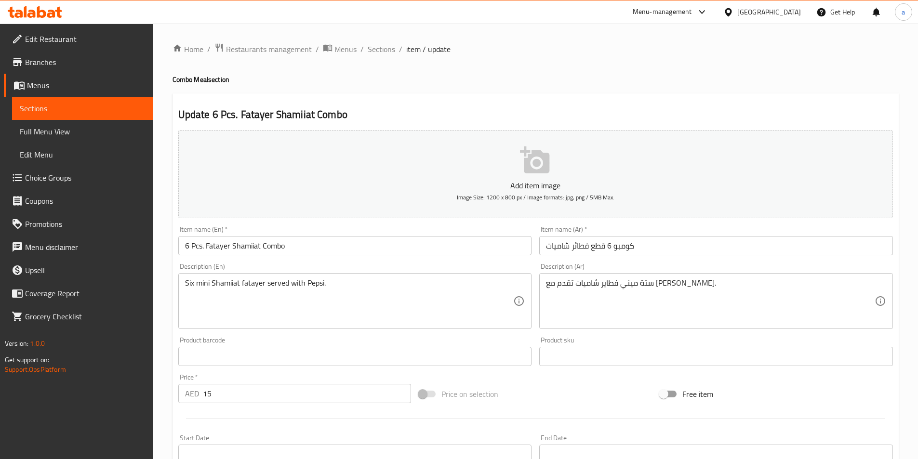
click at [594, 246] on input "كومبو 6 قطع فطائر شاميات" at bounding box center [716, 245] width 354 height 19
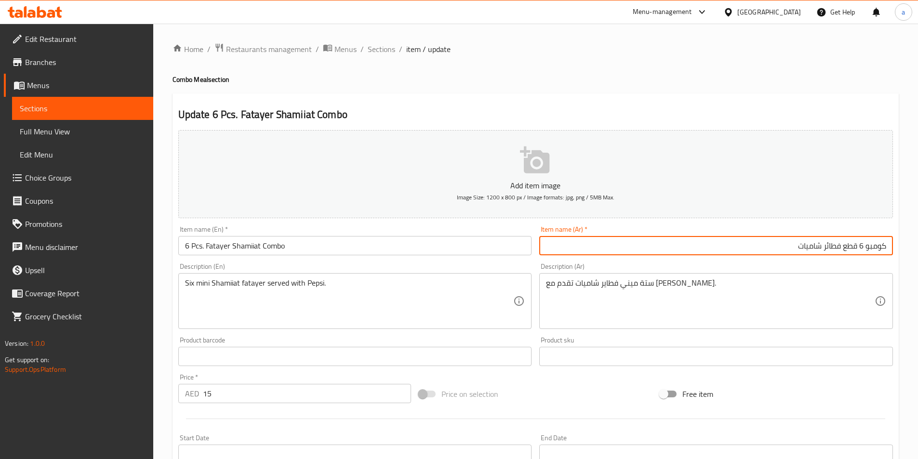
click at [735, 243] on input "كومبو 6 قطع فطائر شاميات" at bounding box center [716, 245] width 354 height 19
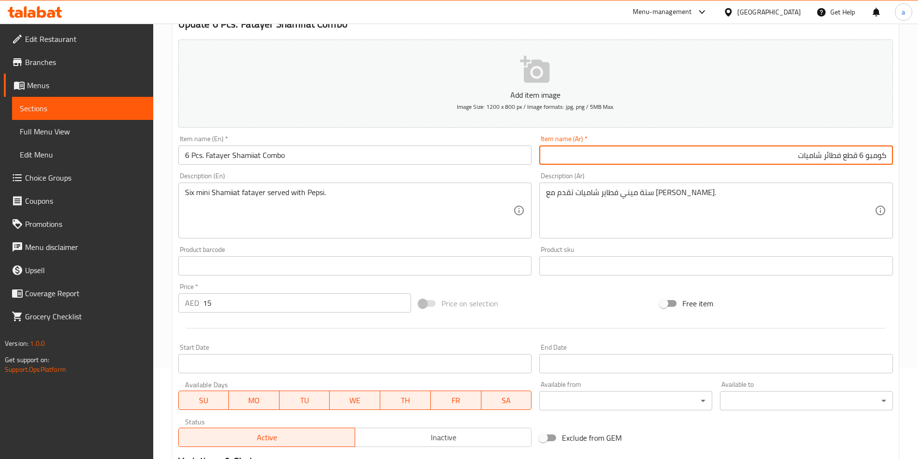
scroll to position [96, 0]
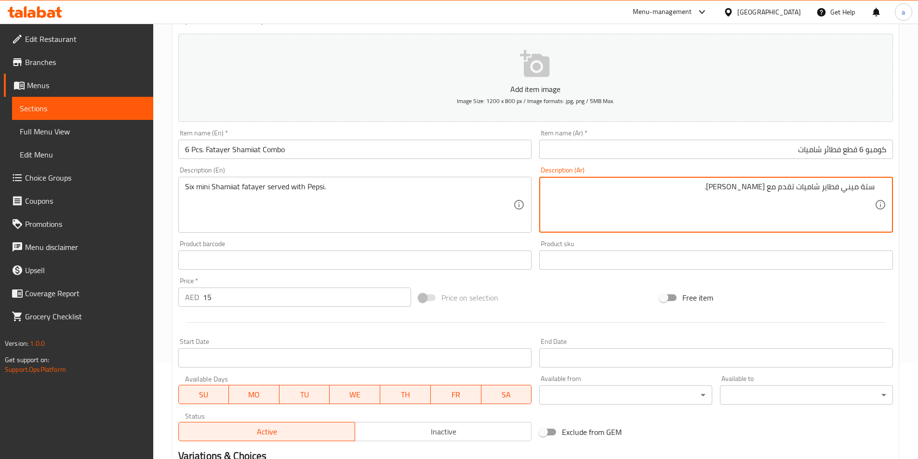
click at [725, 189] on textarea "ستة ميني فطاير شاميات تقدم مع بيبسي." at bounding box center [710, 205] width 329 height 46
click at [826, 194] on textarea "ستة ميني فطاير شاميات تقدم مع بيبسي." at bounding box center [710, 205] width 329 height 46
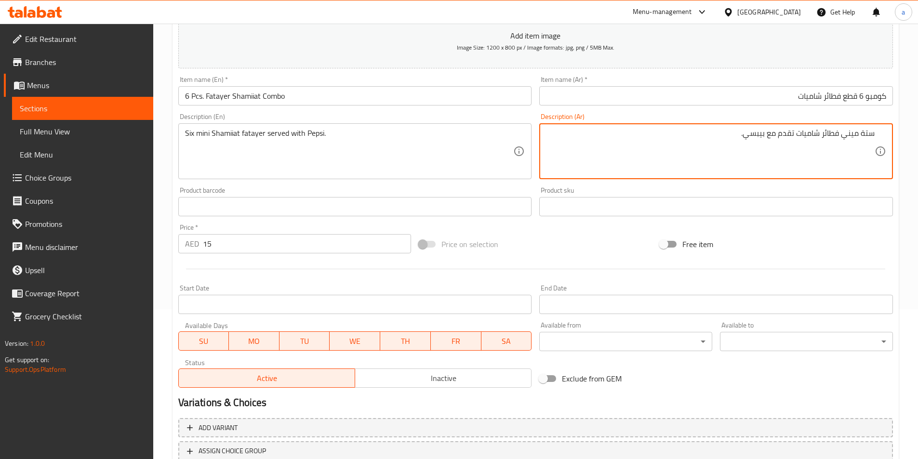
scroll to position [222, 0]
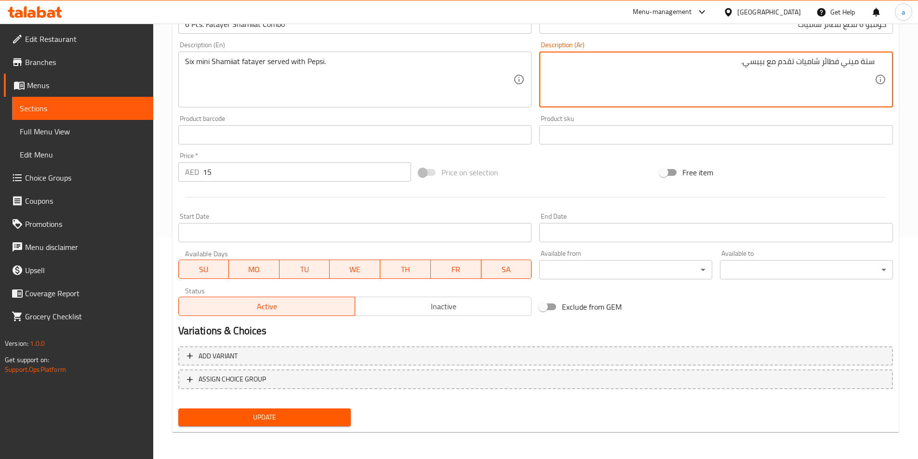
type textarea "ستة ميني فطائر شاميات تقدم مع بيبسي."
click at [326, 415] on span "Update" at bounding box center [265, 418] width 158 height 12
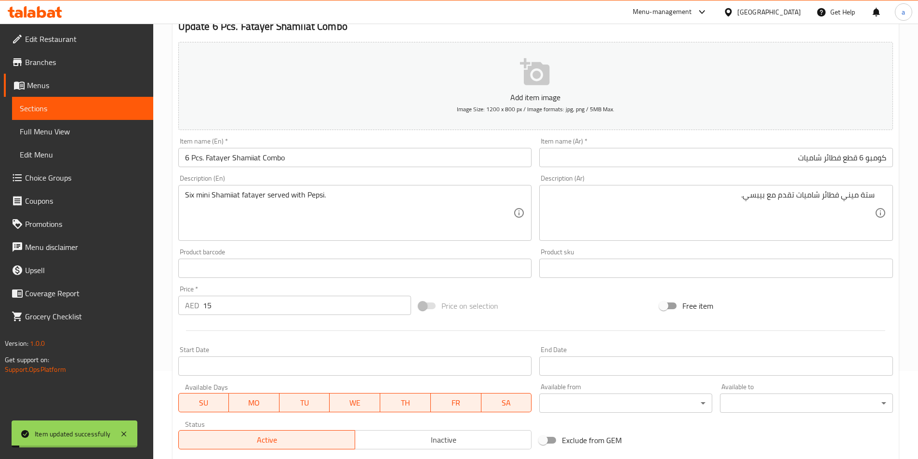
scroll to position [0, 0]
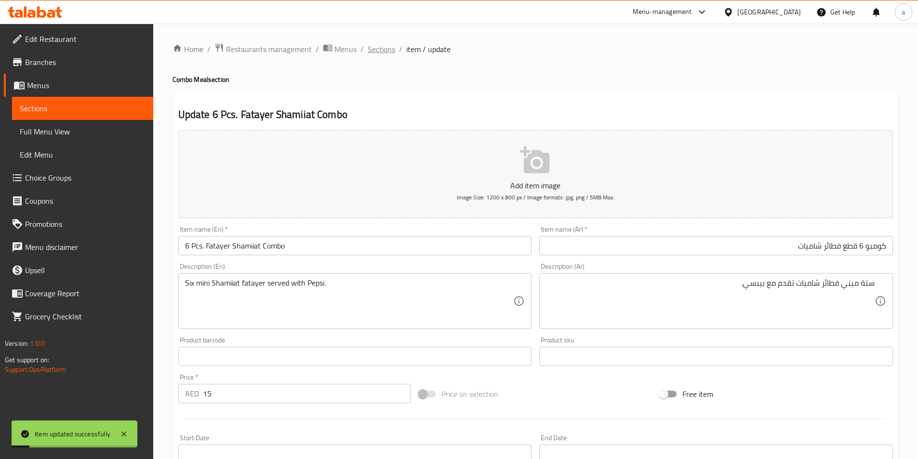
click at [372, 46] on span "Sections" at bounding box center [381, 49] width 27 height 12
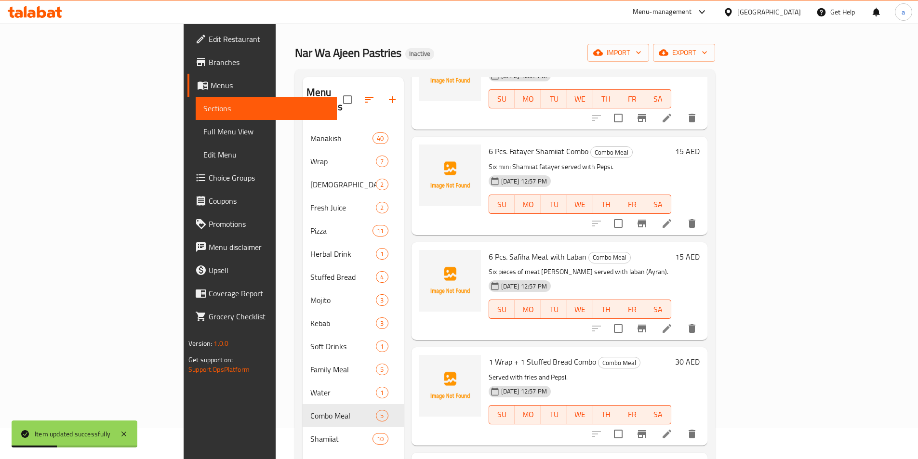
scroll to position [48, 0]
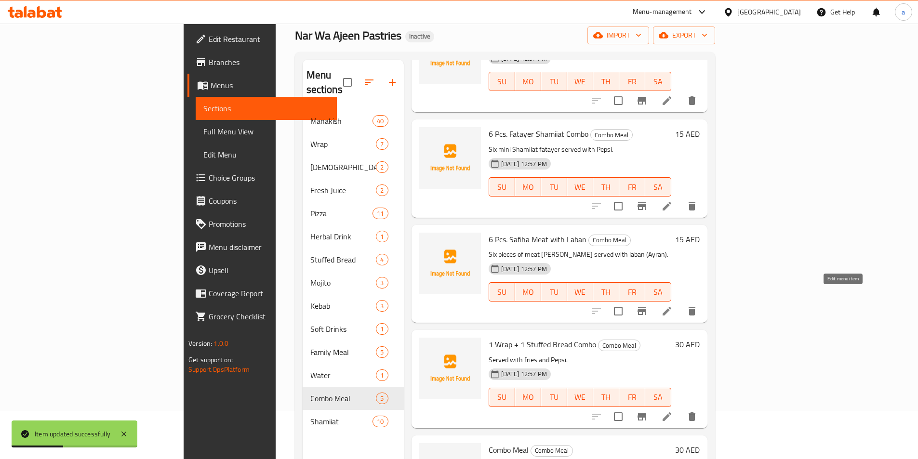
click at [673, 306] on icon at bounding box center [667, 312] width 12 height 12
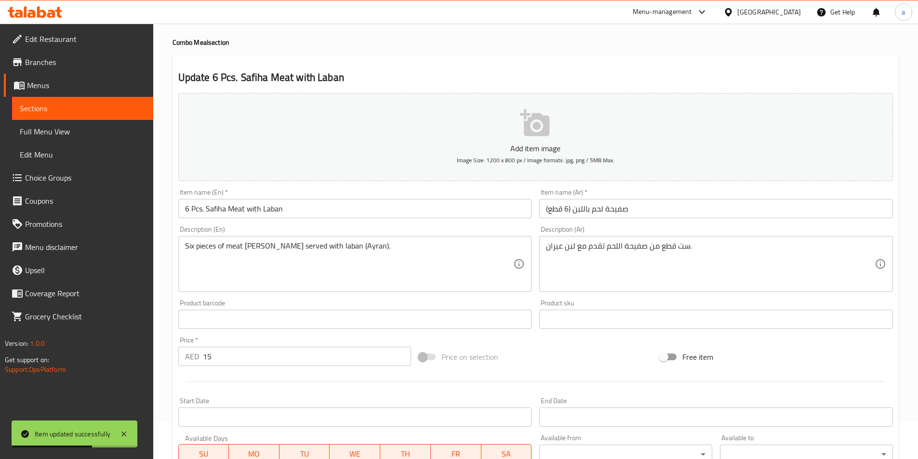
scroll to position [48, 0]
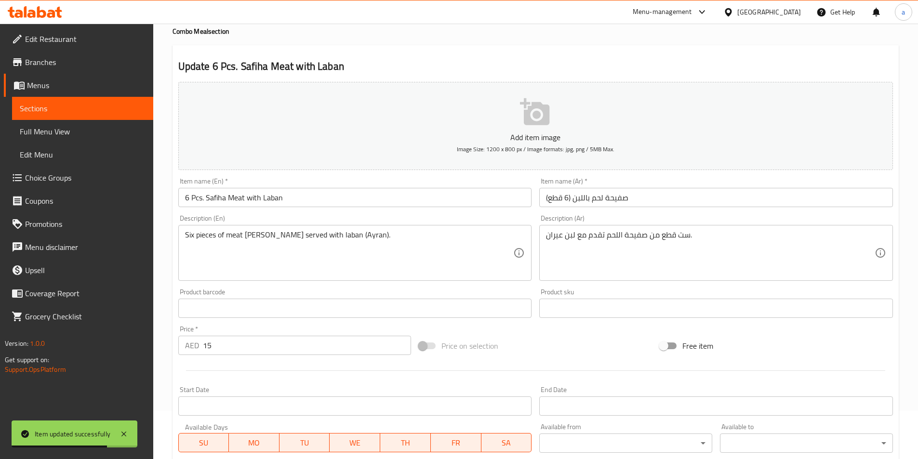
click at [570, 193] on input "صفيحة لحم باللبن (6 قطع)" at bounding box center [716, 197] width 354 height 19
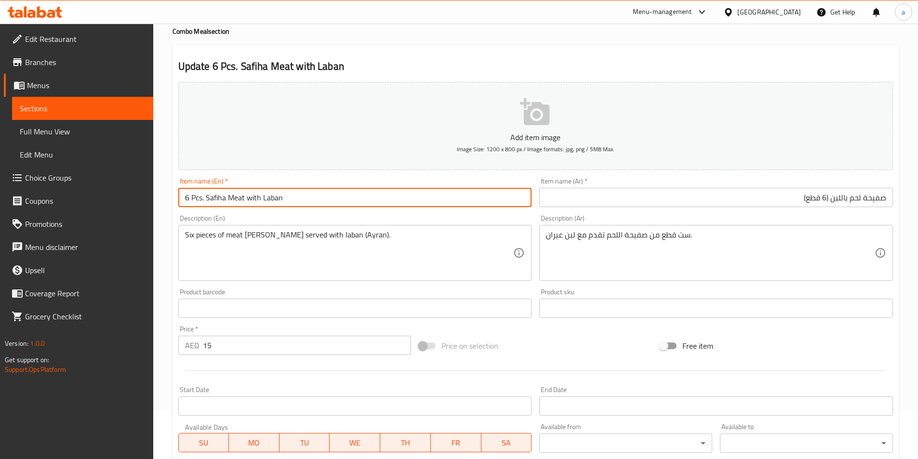
drag, startPoint x: 228, startPoint y: 199, endPoint x: 260, endPoint y: 205, distance: 32.5
click at [260, 205] on input "6 Pcs. Safiha Meat with Laban" at bounding box center [355, 197] width 354 height 19
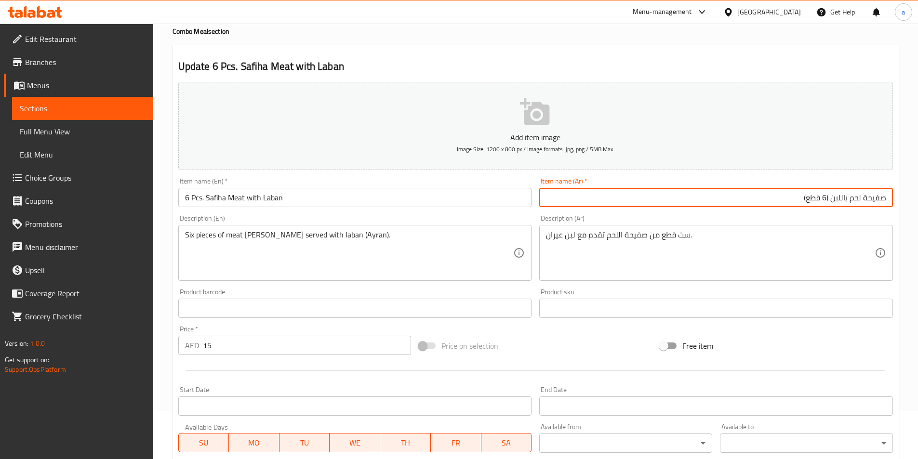
click at [845, 202] on input "صفيحة لحم باللبن (6 قطع)" at bounding box center [716, 197] width 354 height 19
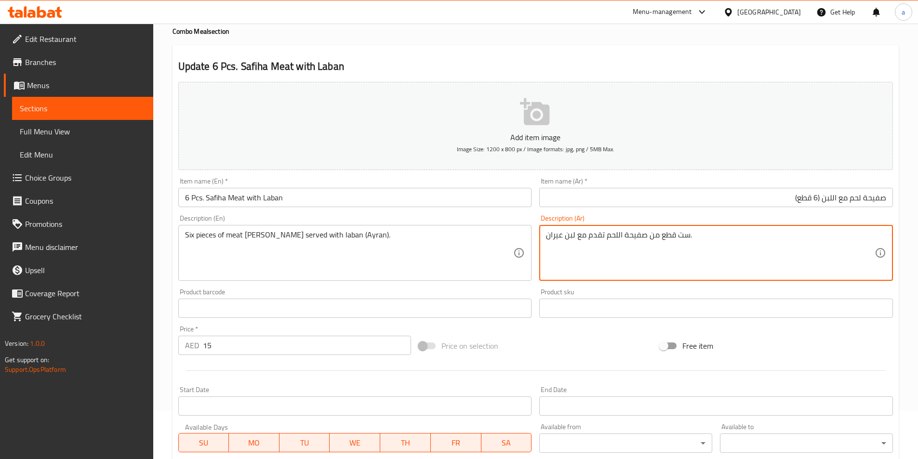
drag, startPoint x: 670, startPoint y: 236, endPoint x: 654, endPoint y: 232, distance: 16.8
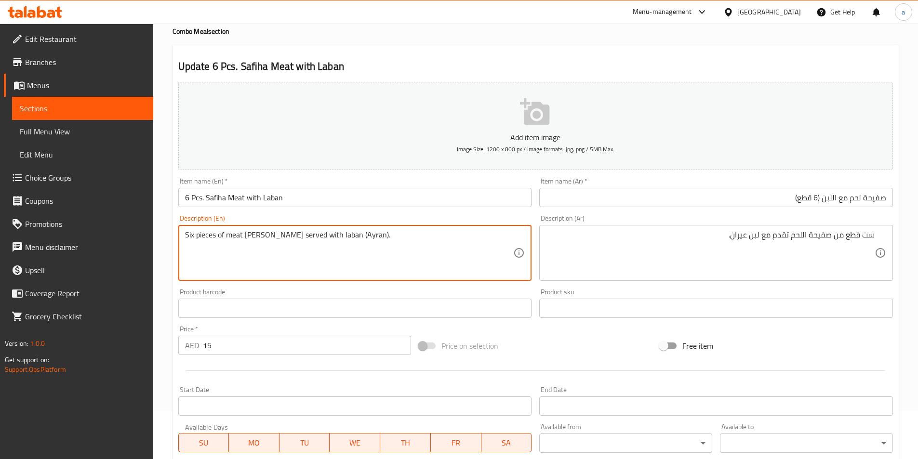
drag, startPoint x: 305, startPoint y: 235, endPoint x: 325, endPoint y: 239, distance: 20.5
drag, startPoint x: 330, startPoint y: 235, endPoint x: 343, endPoint y: 237, distance: 12.7
click at [343, 238] on textarea "Six pieces of meat Safiha served with laban (Ayran)." at bounding box center [349, 253] width 329 height 46
click at [344, 237] on textarea "Six pieces of meat Safiha served with laban (Ayran)." at bounding box center [349, 253] width 329 height 46
click at [330, 235] on textarea "Six pieces of meat Safiha served with laban (Ayran)." at bounding box center [349, 253] width 329 height 46
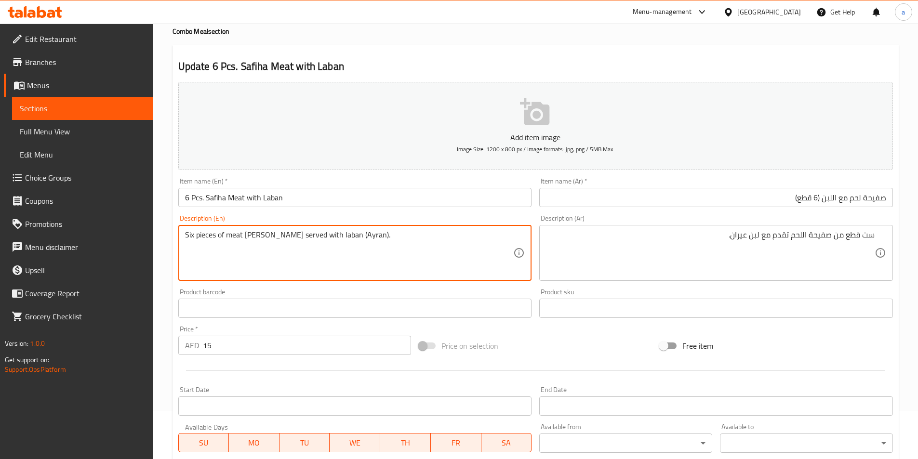
click at [330, 235] on textarea "Six pieces of meat Safiha served with laban (Ayran)." at bounding box center [349, 253] width 329 height 46
click at [426, 297] on div "Product barcode Product barcode" at bounding box center [355, 303] width 354 height 29
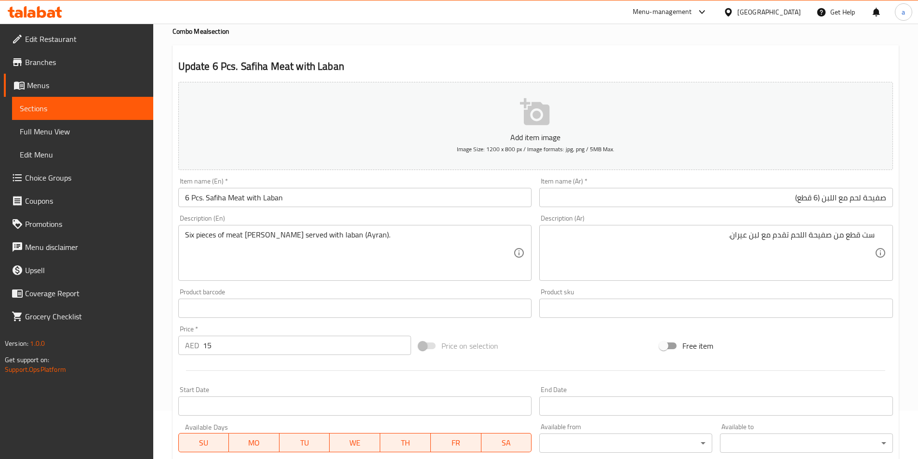
click at [440, 313] on input "text" at bounding box center [355, 308] width 354 height 19
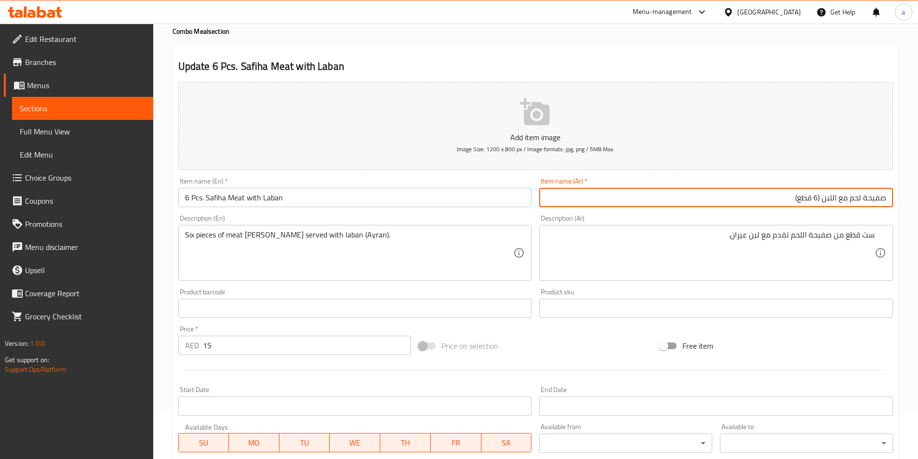
click at [833, 201] on input "صفيحة لحم مع اللبن (6 قطع)" at bounding box center [716, 197] width 354 height 19
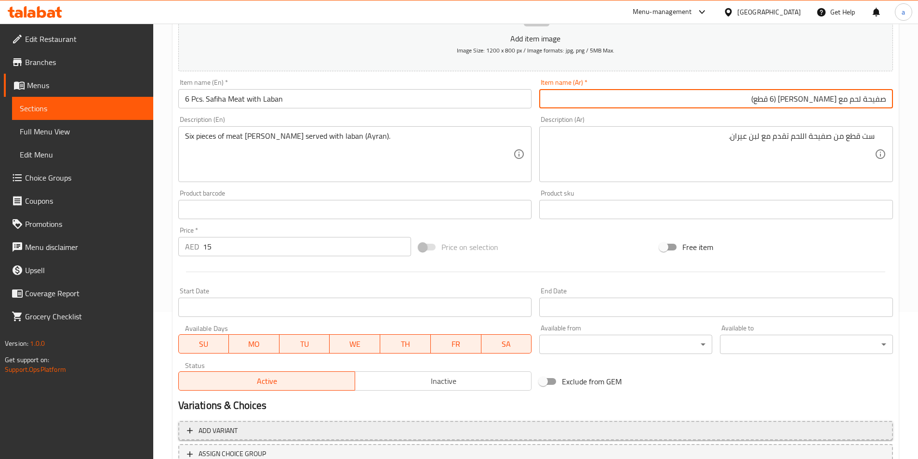
scroll to position [222, 0]
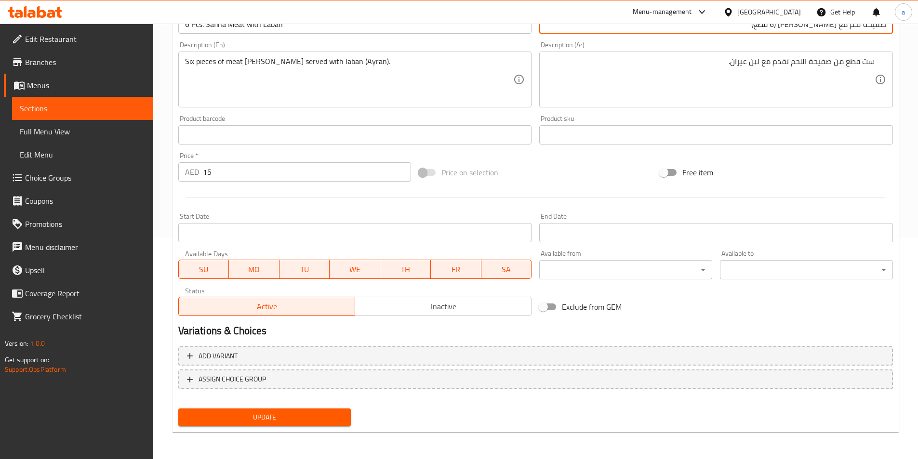
type input "صفيحة لحم مع لبن (6 قطع)"
click at [281, 424] on button "Update" at bounding box center [264, 418] width 173 height 18
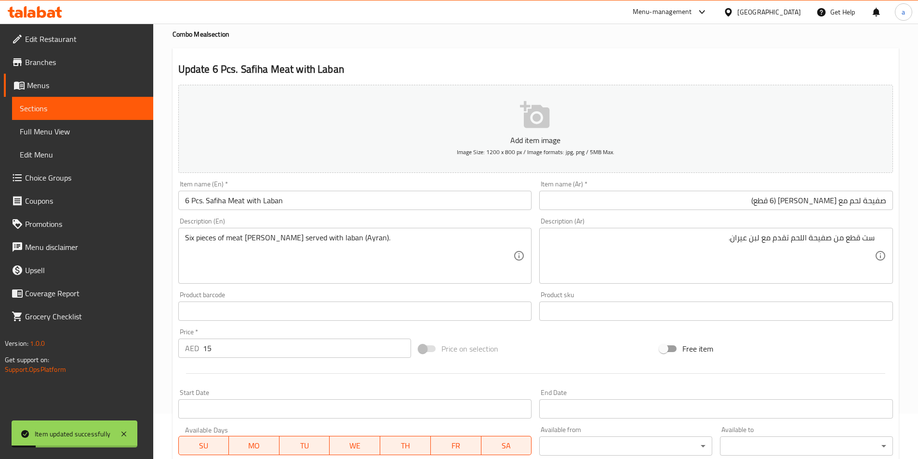
scroll to position [0, 0]
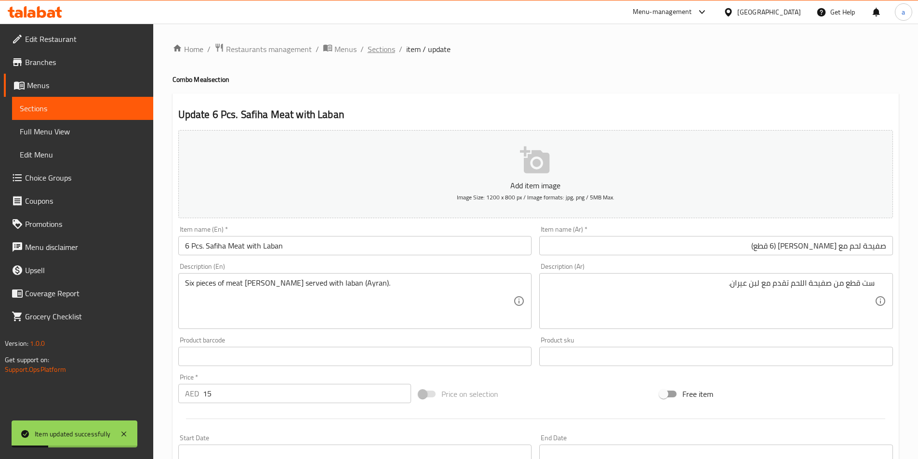
click at [375, 55] on span "Sections" at bounding box center [381, 49] width 27 height 12
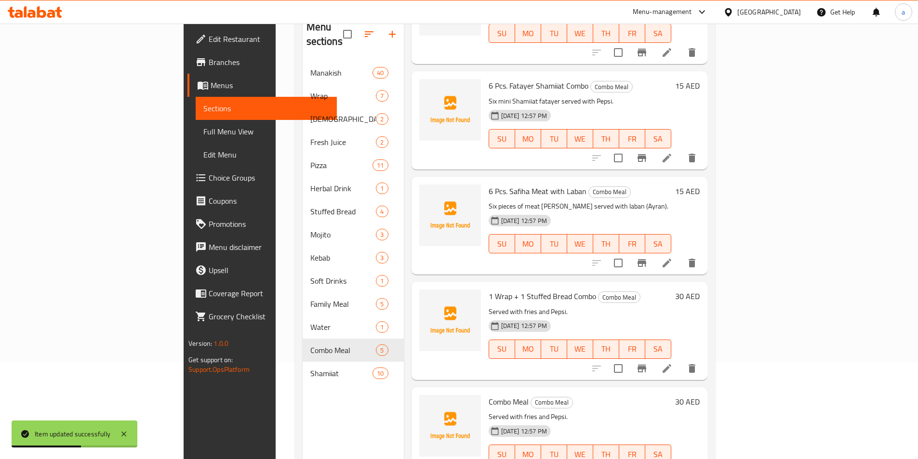
scroll to position [135, 0]
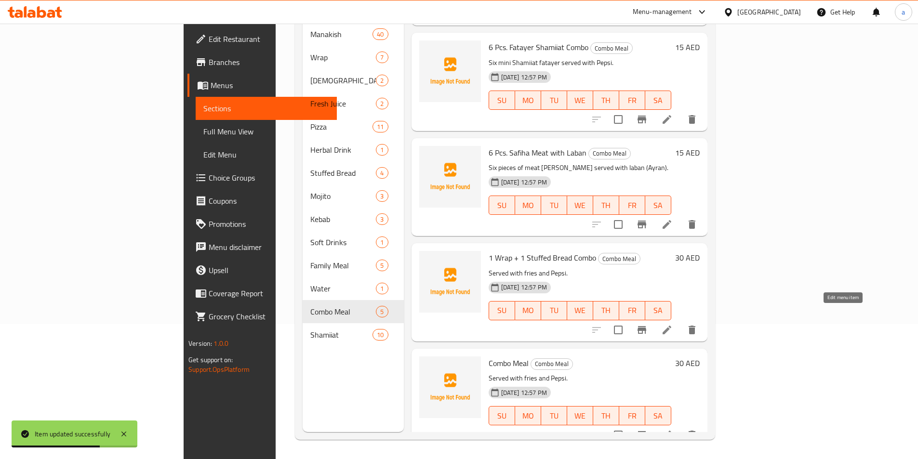
click at [671, 326] on icon at bounding box center [667, 330] width 9 height 9
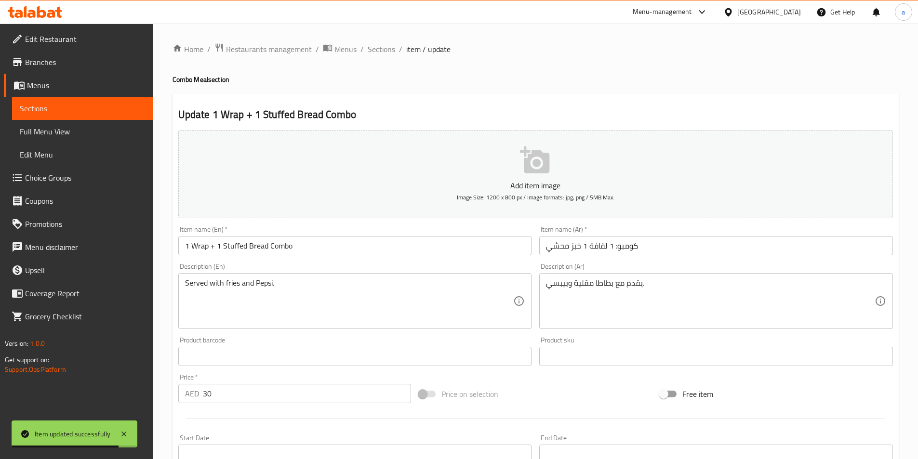
click at [596, 243] on input "كومبو: 1 لفافة 1 خبز محشي" at bounding box center [716, 245] width 354 height 19
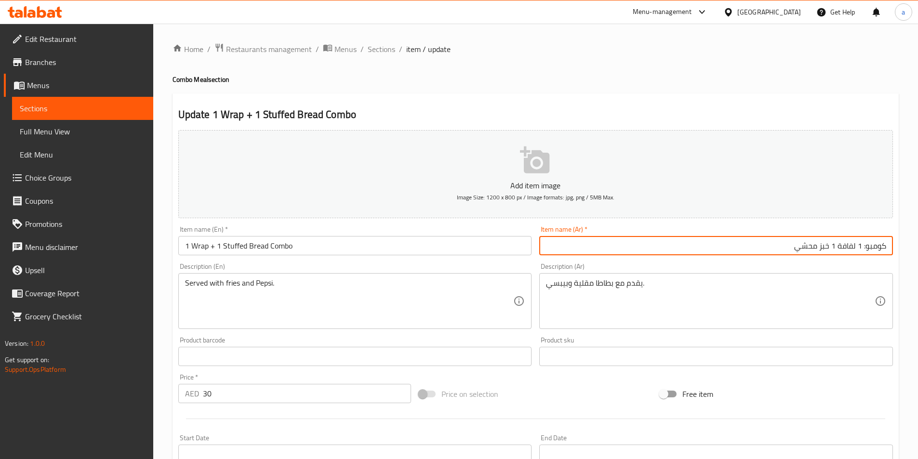
drag, startPoint x: 837, startPoint y: 247, endPoint x: 855, endPoint y: 251, distance: 18.7
click at [855, 251] on input "كومبو: 1 لفافة 1 خبز محشي" at bounding box center [716, 245] width 354 height 19
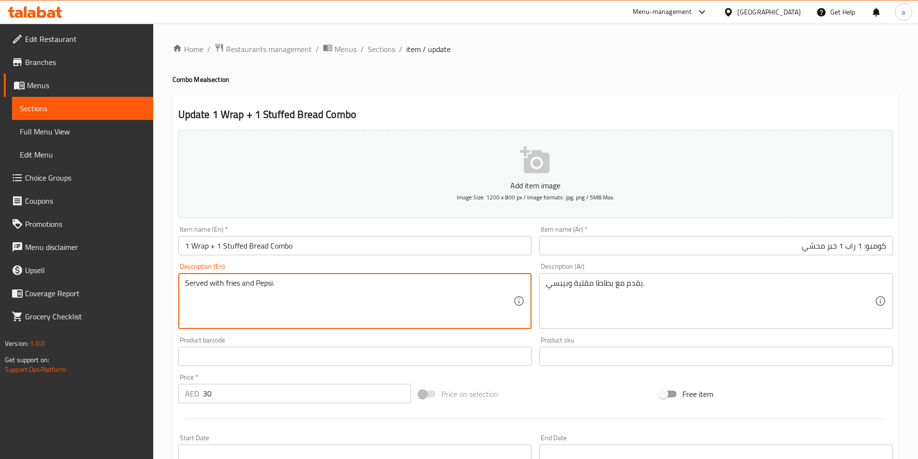
click at [321, 248] on input "1 Wrap + 1 Stuffed Bread Combo" at bounding box center [355, 245] width 354 height 19
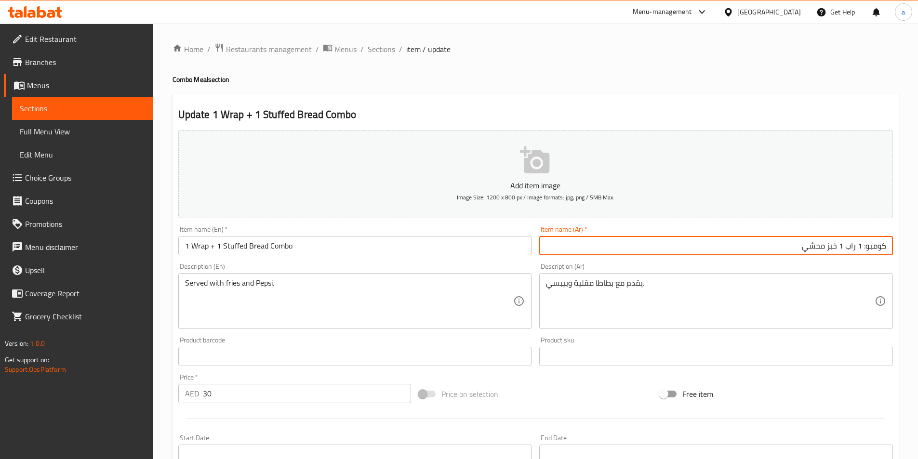
click at [843, 247] on input "كومبو: 1 راب 1 خبز محشي" at bounding box center [716, 245] width 354 height 19
type input "كومبو: 1 راب +1 خبز محشي"
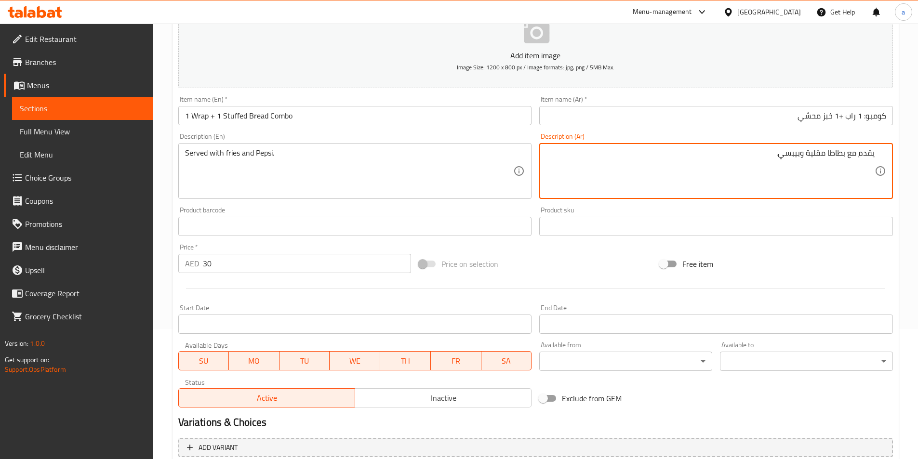
scroll to position [222, 0]
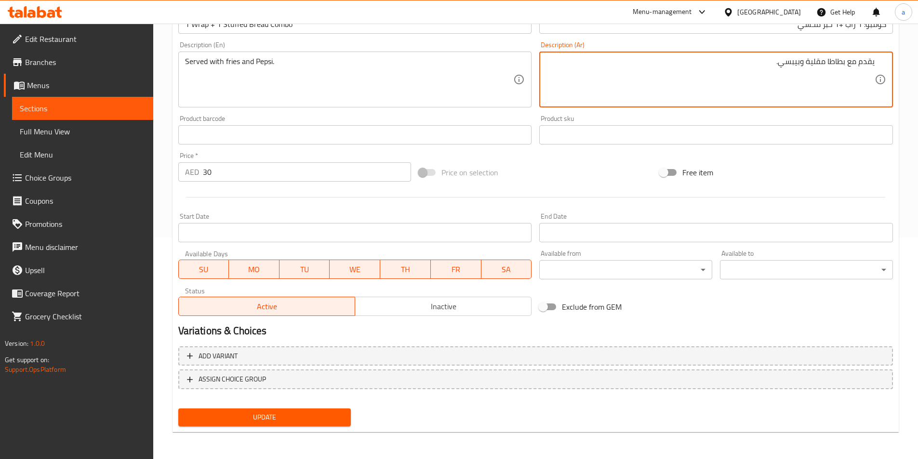
click at [286, 419] on span "Update" at bounding box center [265, 418] width 158 height 12
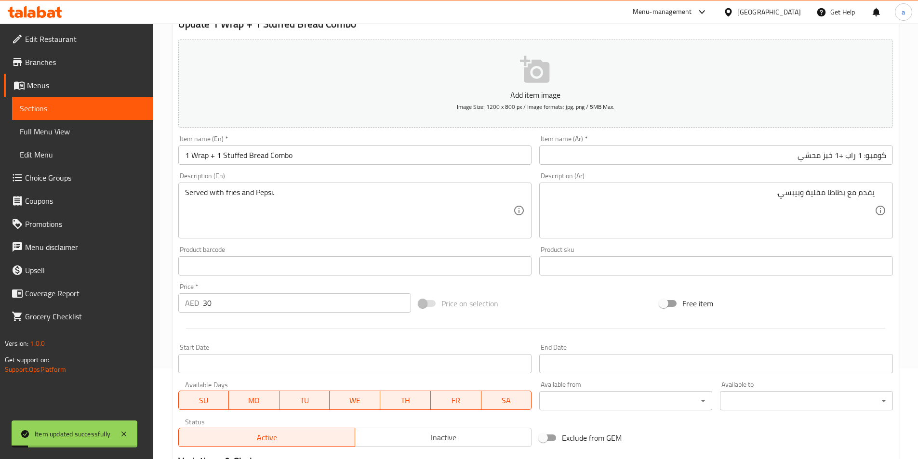
scroll to position [0, 0]
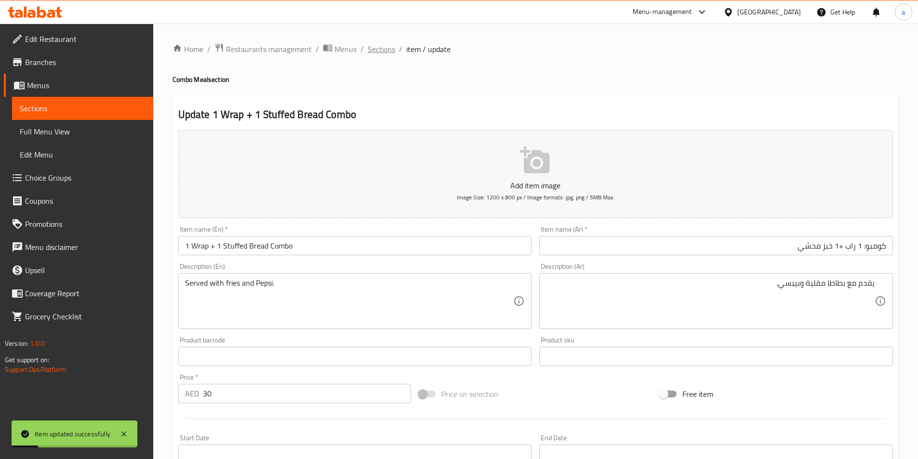
click at [375, 53] on span "Sections" at bounding box center [381, 49] width 27 height 12
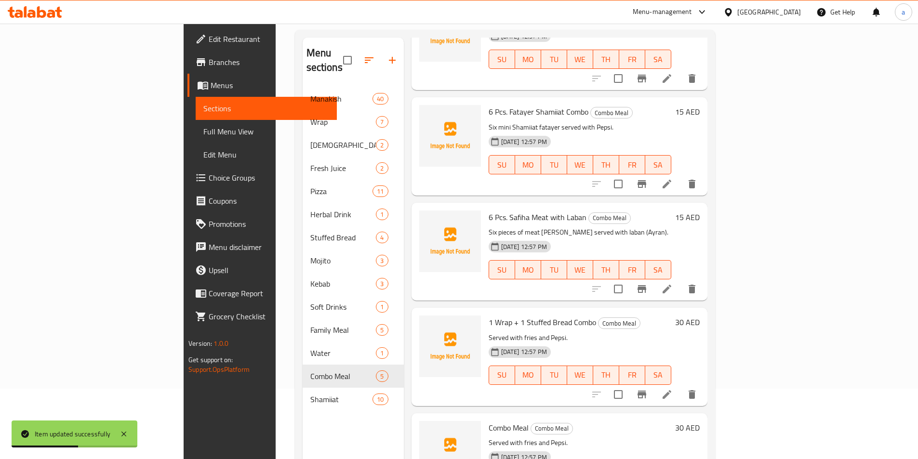
scroll to position [135, 0]
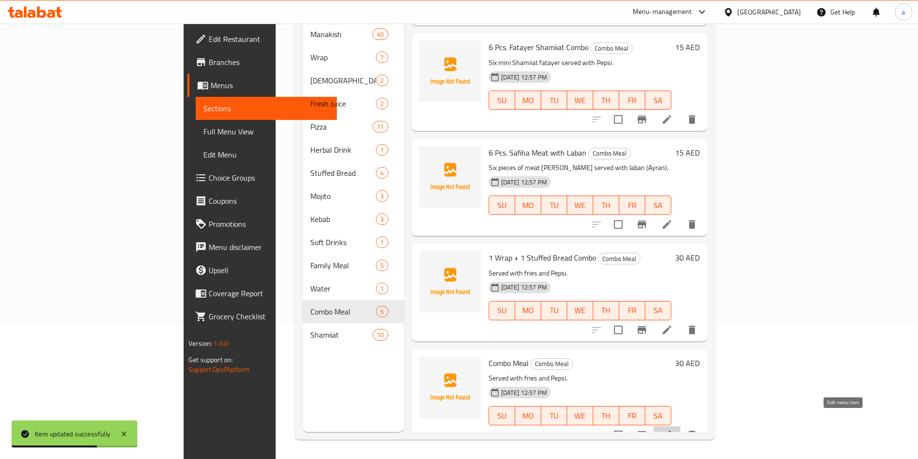
click at [671, 431] on icon at bounding box center [667, 435] width 9 height 9
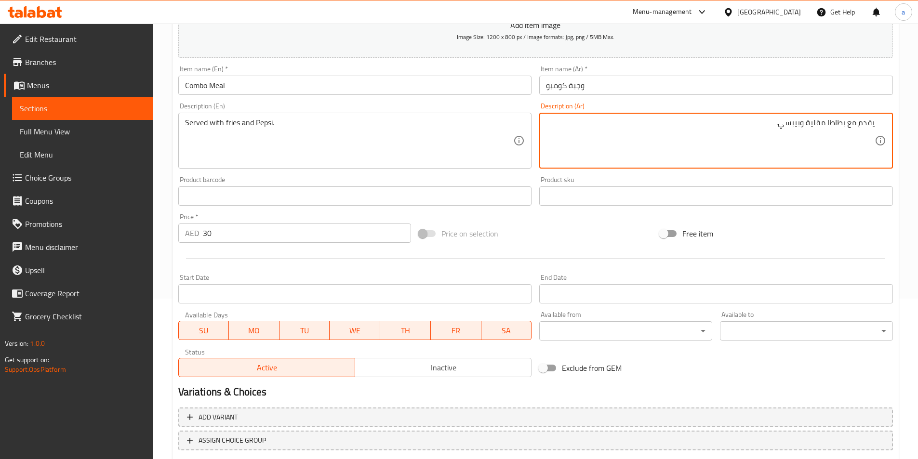
scroll to position [222, 0]
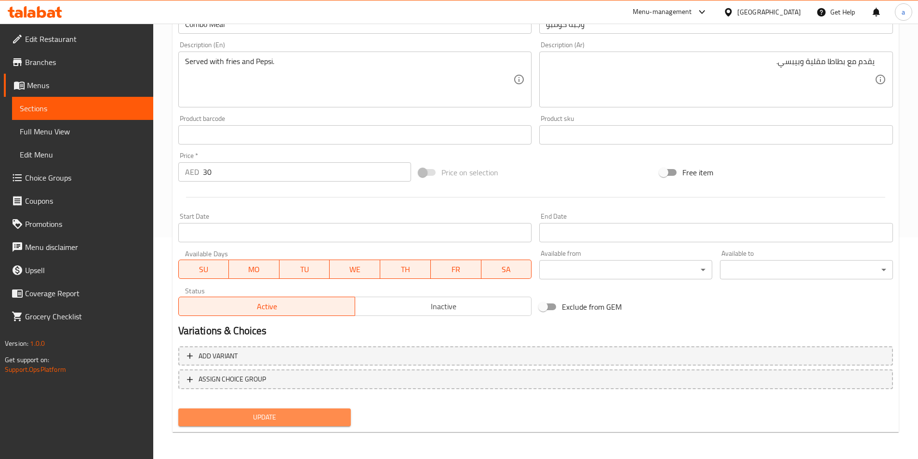
click at [272, 414] on span "Update" at bounding box center [265, 418] width 158 height 12
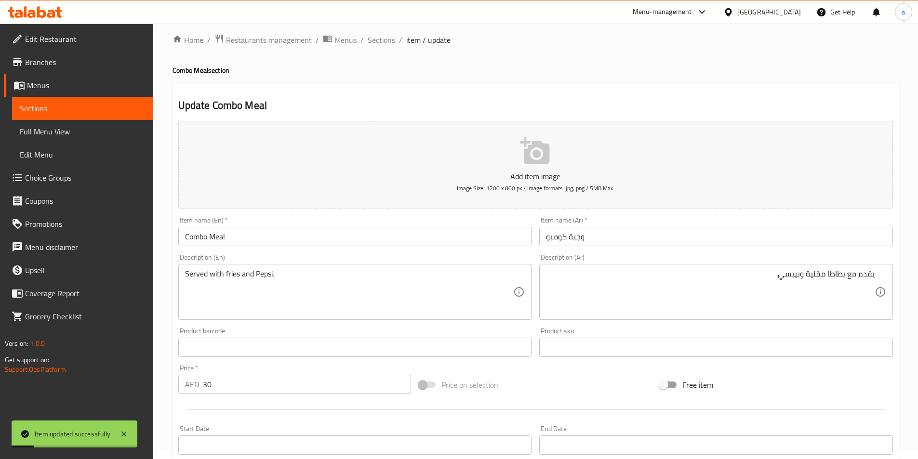
scroll to position [0, 0]
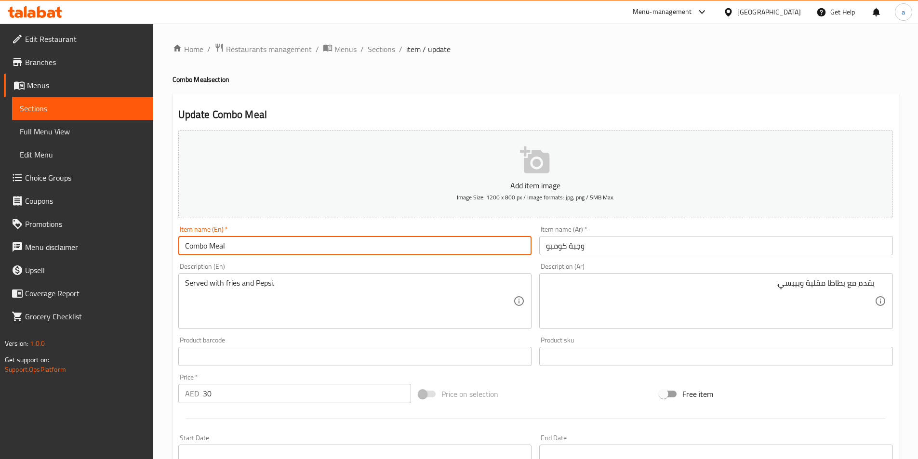
click at [234, 240] on input "Combo Meal" at bounding box center [355, 245] width 354 height 19
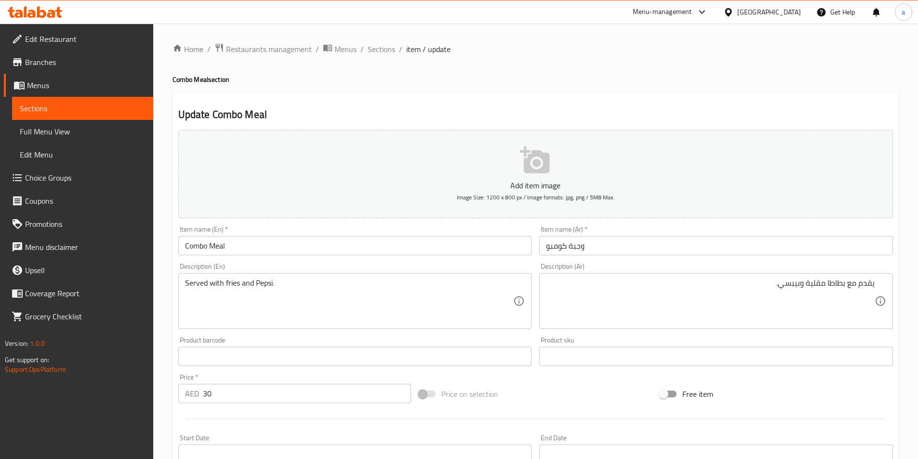
click at [365, 257] on div "Item name (En)   * Combo Meal Item name (En) *" at bounding box center [354, 240] width 361 height 37
click at [348, 241] on input "Combo Meal" at bounding box center [355, 245] width 354 height 19
click at [378, 53] on span "Sections" at bounding box center [381, 49] width 27 height 12
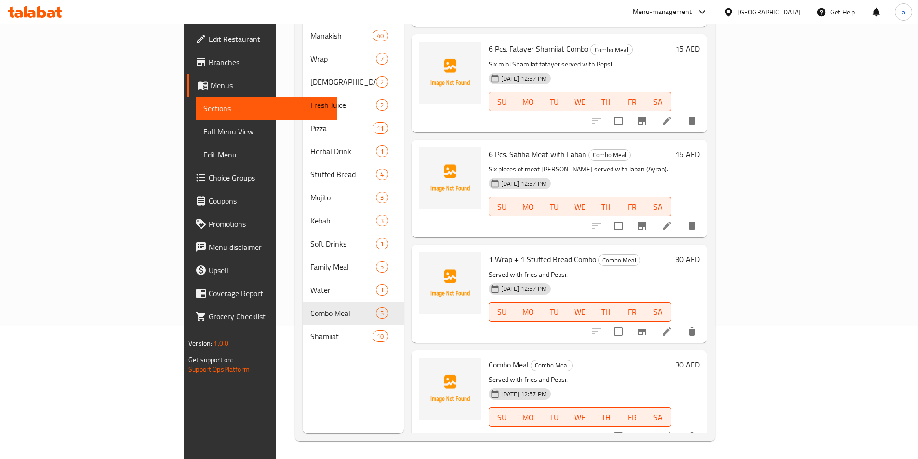
scroll to position [135, 0]
click at [695, 431] on icon "delete" at bounding box center [692, 435] width 7 height 9
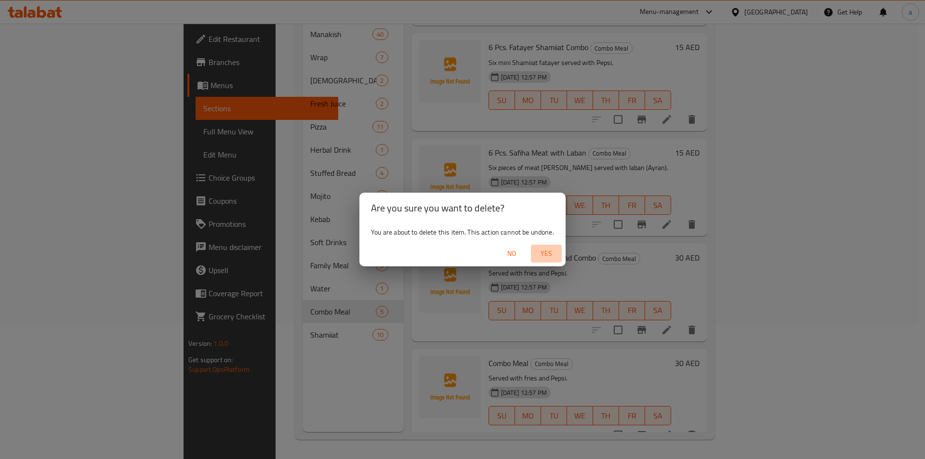
click at [548, 250] on span "Yes" at bounding box center [546, 254] width 23 height 12
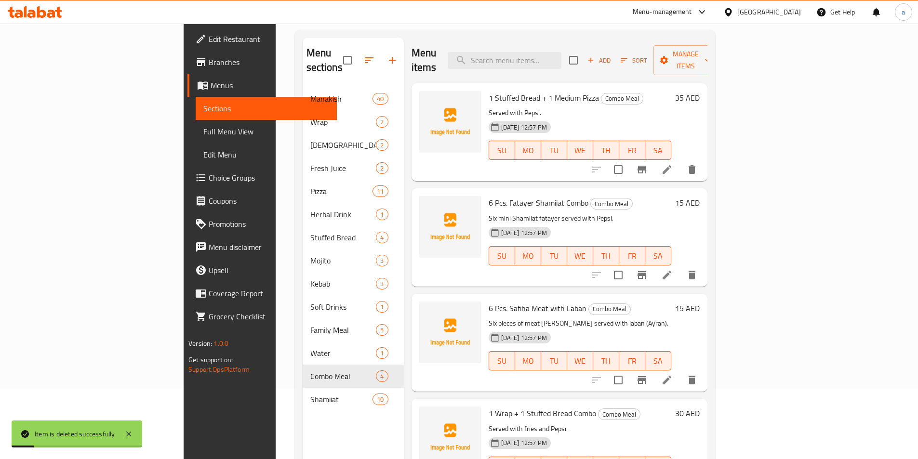
scroll to position [0, 0]
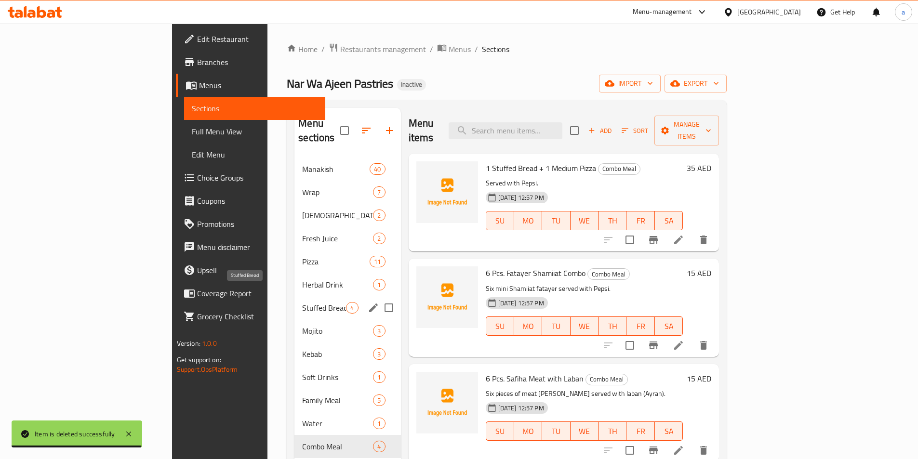
click at [302, 302] on span "Stuffed Bread" at bounding box center [324, 308] width 44 height 12
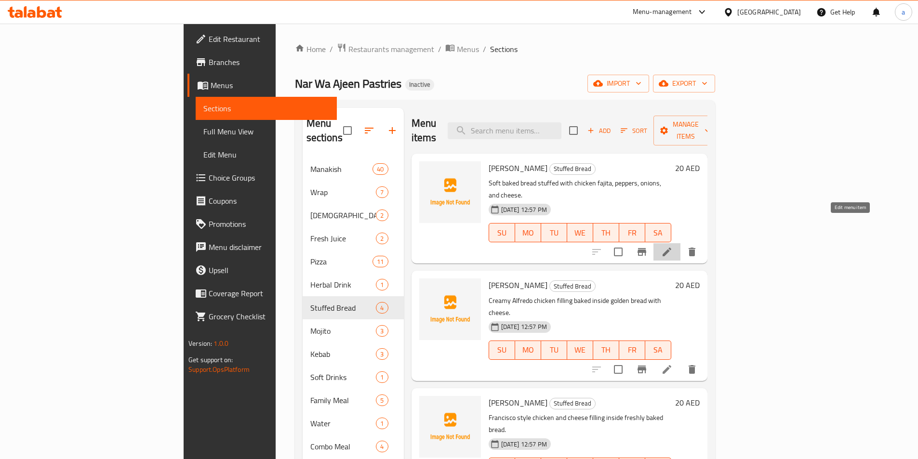
click at [671, 248] on icon at bounding box center [667, 252] width 9 height 9
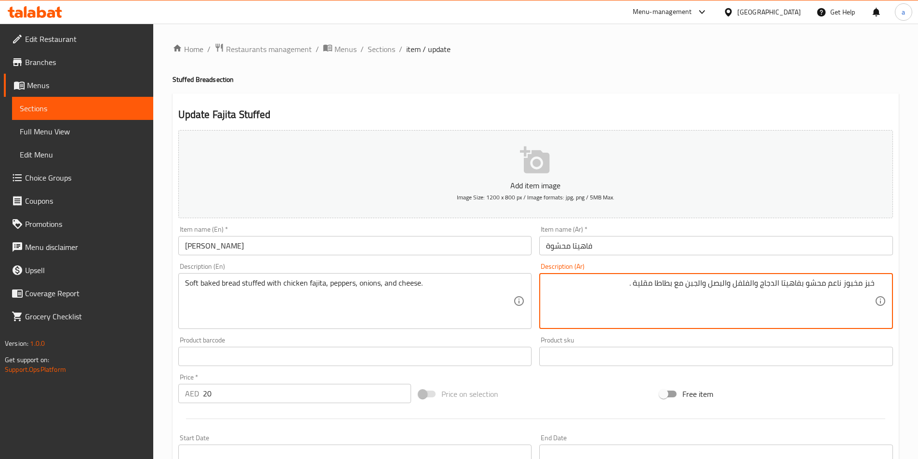
type textarea "خبز مخبوز ناعم محشو بفاهيتا الدجاج والفلفل والبصل والجبن مع بطاطا مقلية ."
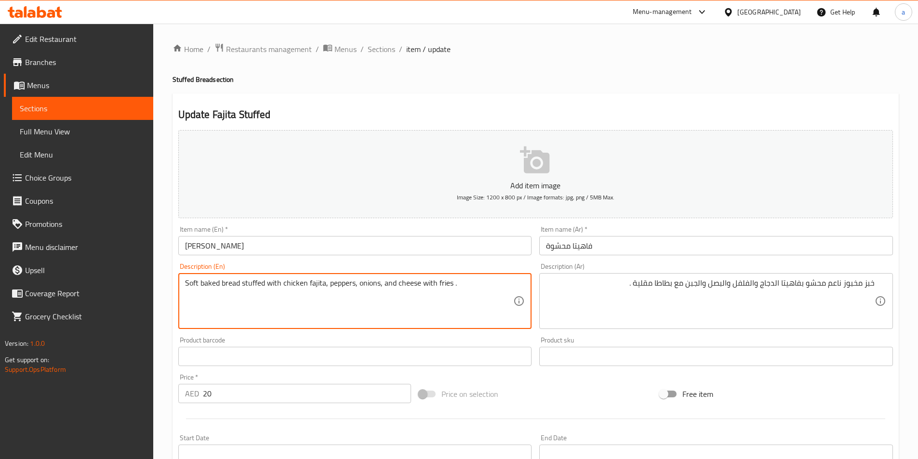
scroll to position [222, 0]
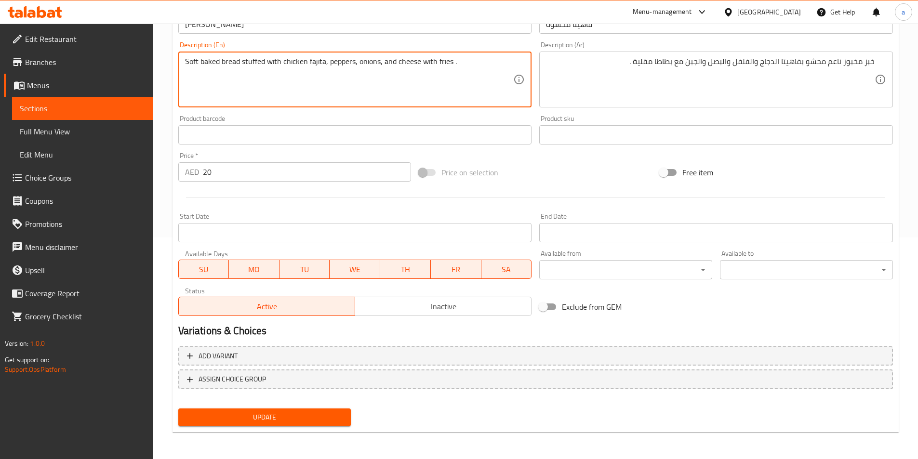
type textarea "Soft baked bread stuffed with chicken fajita, peppers, onions, and cheese with …"
click at [294, 419] on span "Update" at bounding box center [265, 418] width 158 height 12
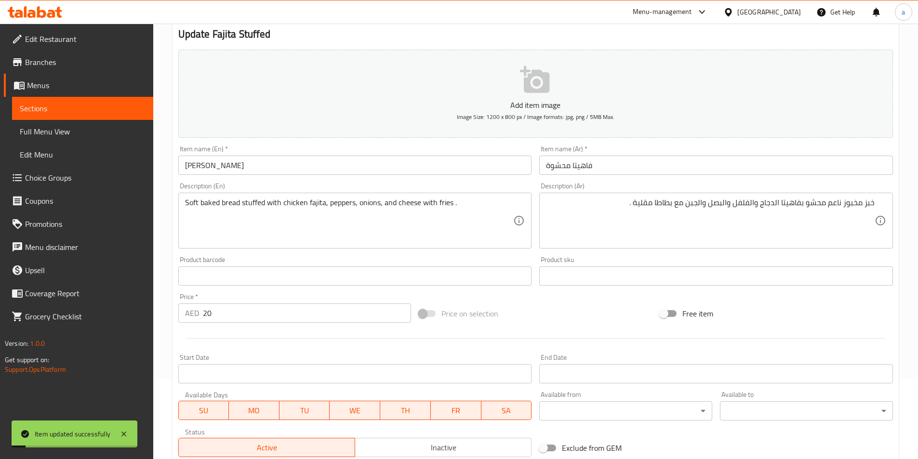
scroll to position [0, 0]
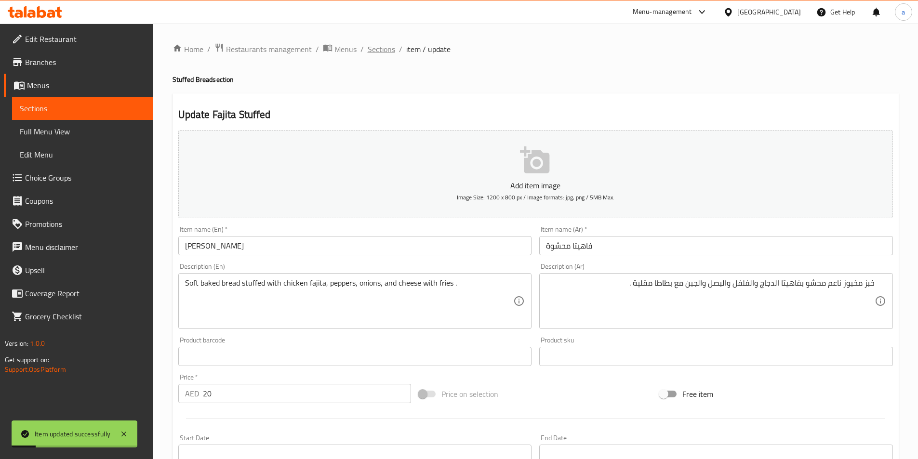
click at [380, 53] on span "Sections" at bounding box center [381, 49] width 27 height 12
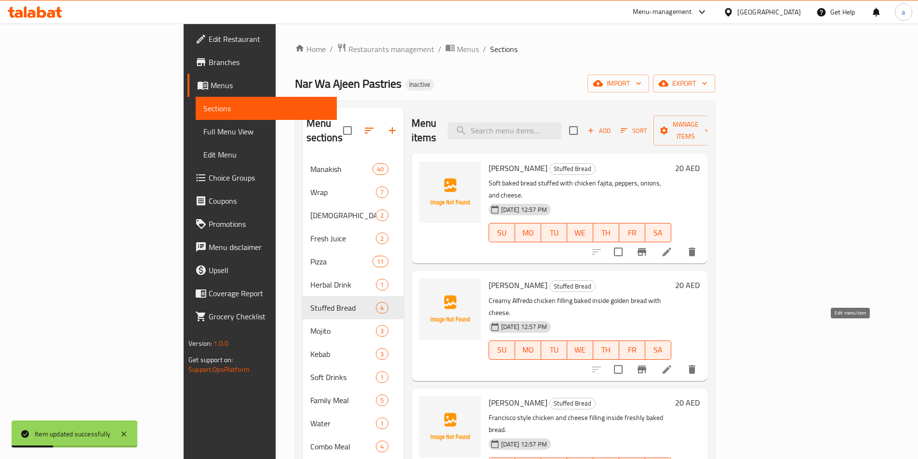
click at [673, 364] on icon at bounding box center [667, 370] width 12 height 12
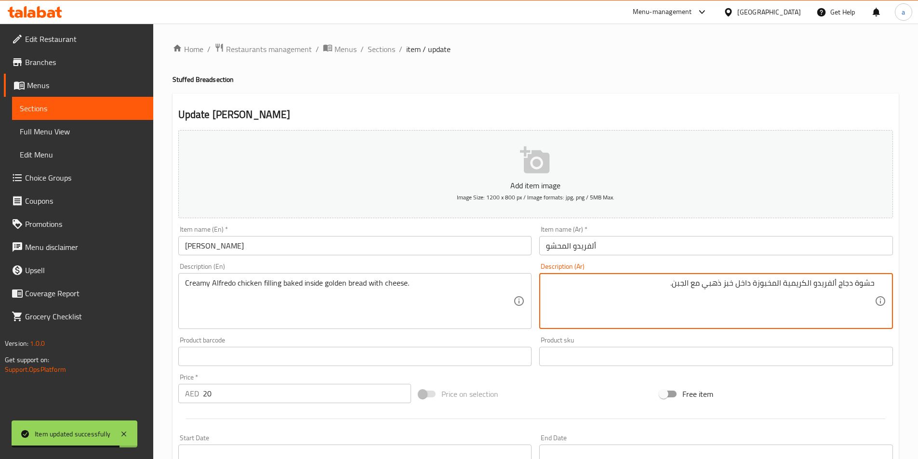
drag, startPoint x: 662, startPoint y: 281, endPoint x: 674, endPoint y: 282, distance: 12.5
click at [663, 281] on textarea "حشوة دجاج ألفريدو الكريمية المخبوزة داخل خبز ذهبي مع الجبن." at bounding box center [710, 302] width 329 height 46
type textarea "حشوة دجاج ألفريدو الكريمية المخبوزة داخل خبز ذهبي مع الجبن مع بطاطا مقلية ."
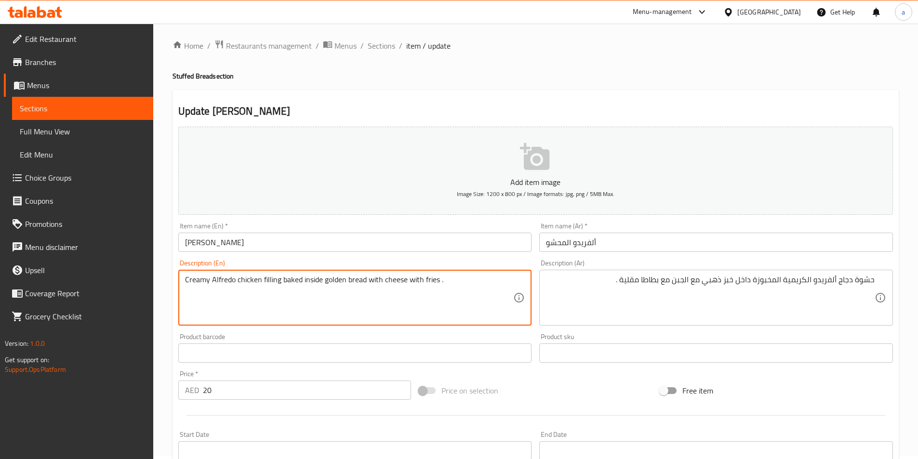
scroll to position [222, 0]
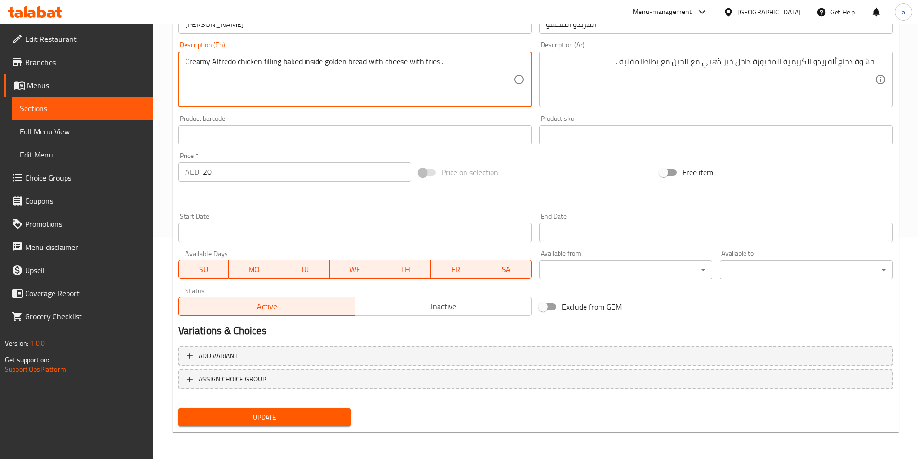
type textarea "Creamy Alfredo chicken filling baked inside golden bread with cheese with fries…"
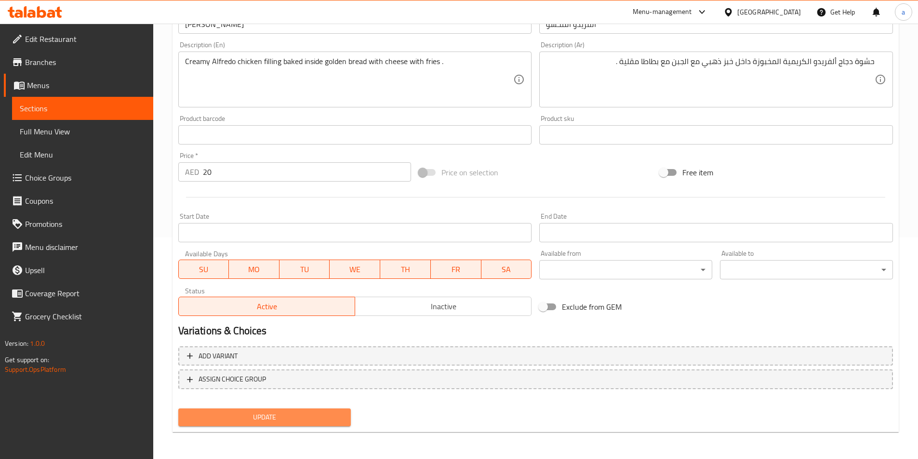
click at [274, 415] on span "Update" at bounding box center [265, 418] width 158 height 12
click at [258, 422] on span "Update" at bounding box center [265, 418] width 158 height 12
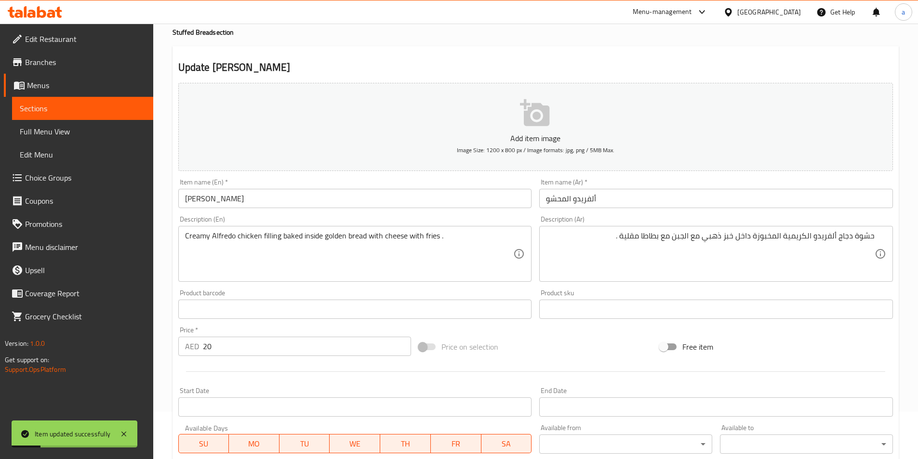
scroll to position [0, 0]
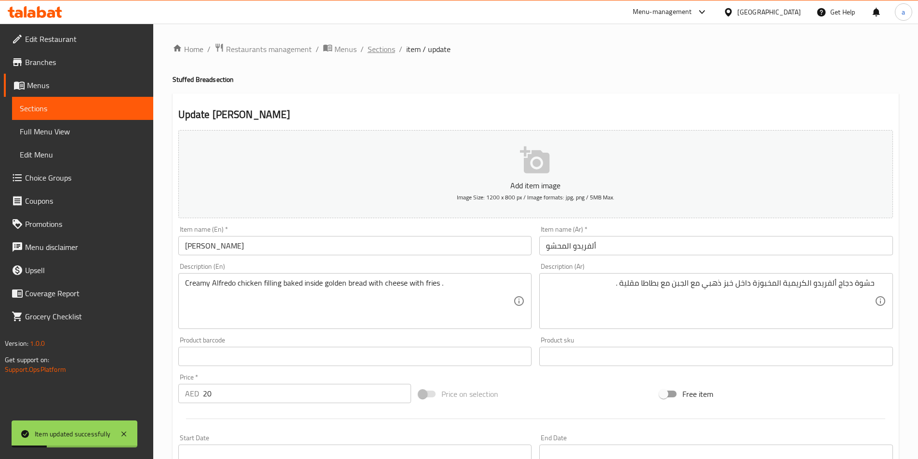
click at [378, 50] on span "Sections" at bounding box center [381, 49] width 27 height 12
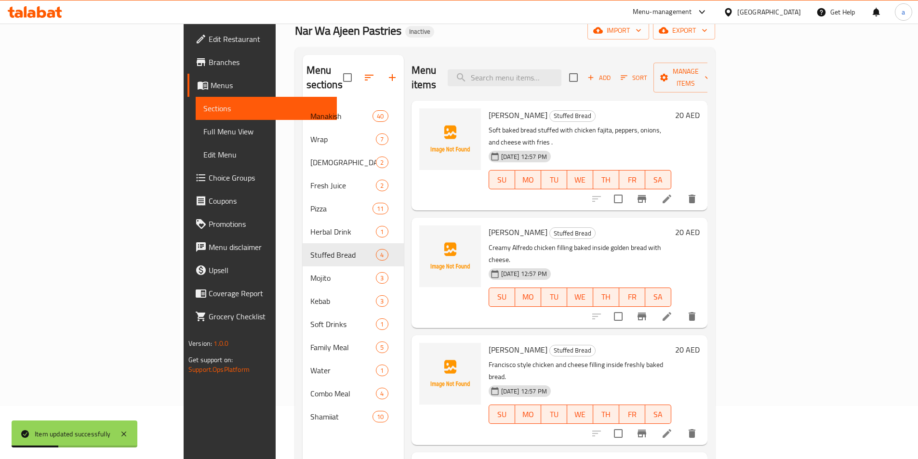
scroll to position [135, 0]
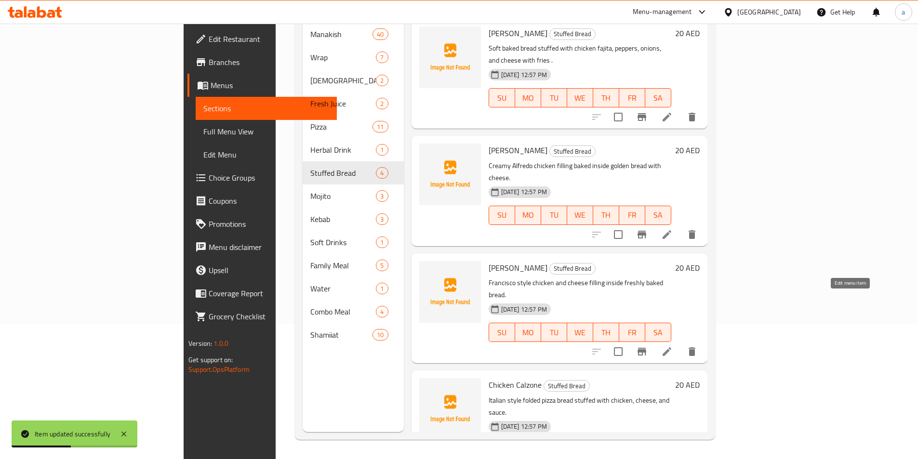
click at [671, 347] on icon at bounding box center [667, 351] width 9 height 9
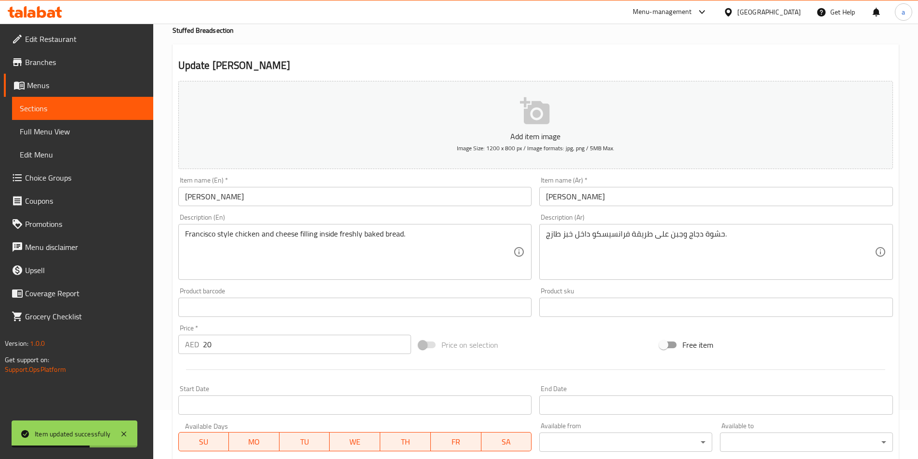
scroll to position [96, 0]
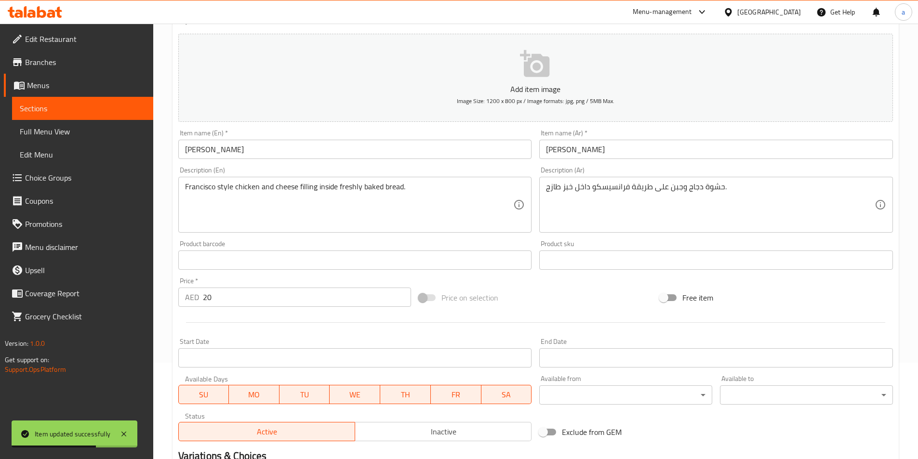
click at [606, 150] on input "فرانسيسكو المحشو" at bounding box center [716, 149] width 354 height 19
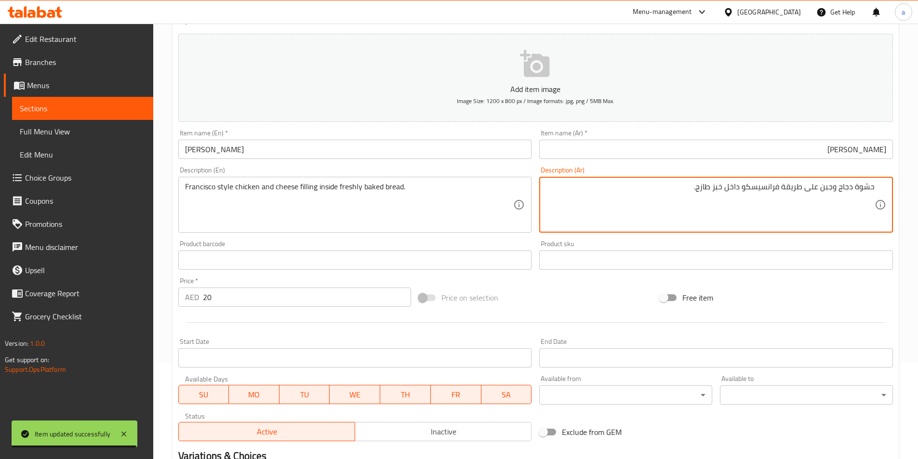
drag, startPoint x: 701, startPoint y: 188, endPoint x: 708, endPoint y: 191, distance: 7.6
click at [701, 188] on textarea "حشوة دجاج وجبن على طريقة فرانسيسكو داخل خبز طازج." at bounding box center [710, 205] width 329 height 46
type textarea "حشوة دجاج وجبن على طريقة فرانسيسكو داخل خبز طازج مع بطاطا مقلية ."
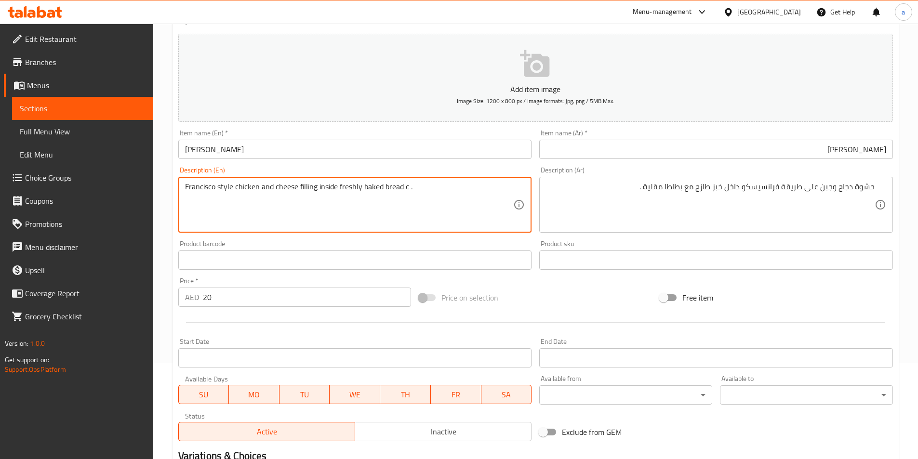
click at [443, 195] on textarea "Francisco style chicken and cheese filling inside freshly baked bread c ." at bounding box center [349, 205] width 329 height 46
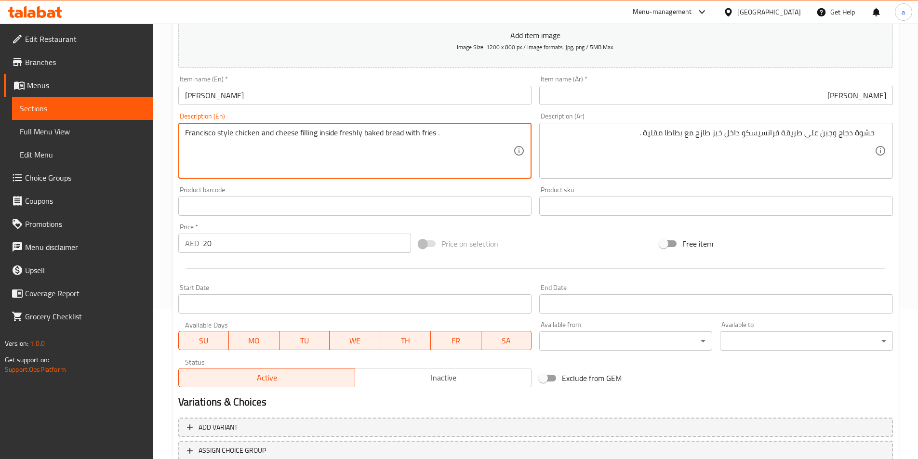
scroll to position [222, 0]
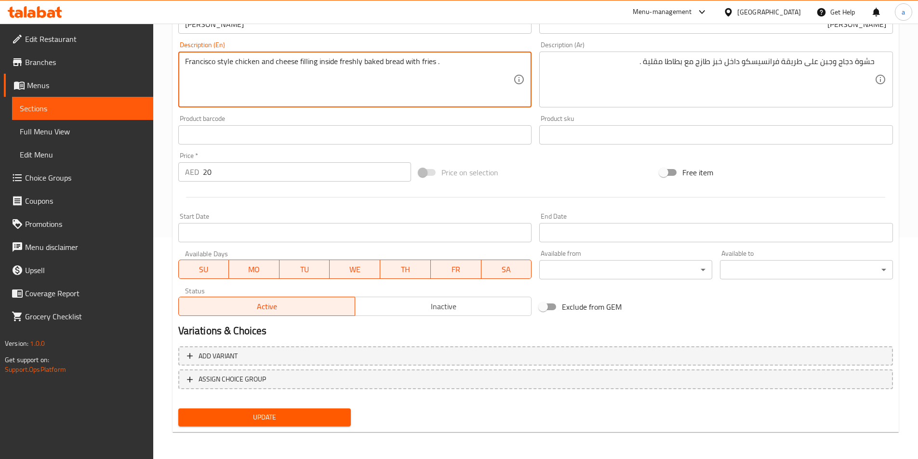
type textarea "Francisco style chicken and cheese filling inside freshly baked bread with frie…"
click at [291, 416] on span "Update" at bounding box center [265, 418] width 158 height 12
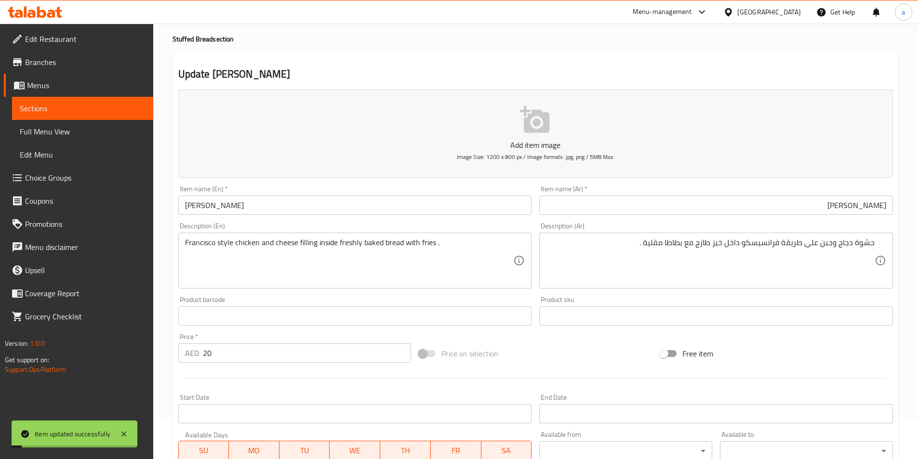
scroll to position [0, 0]
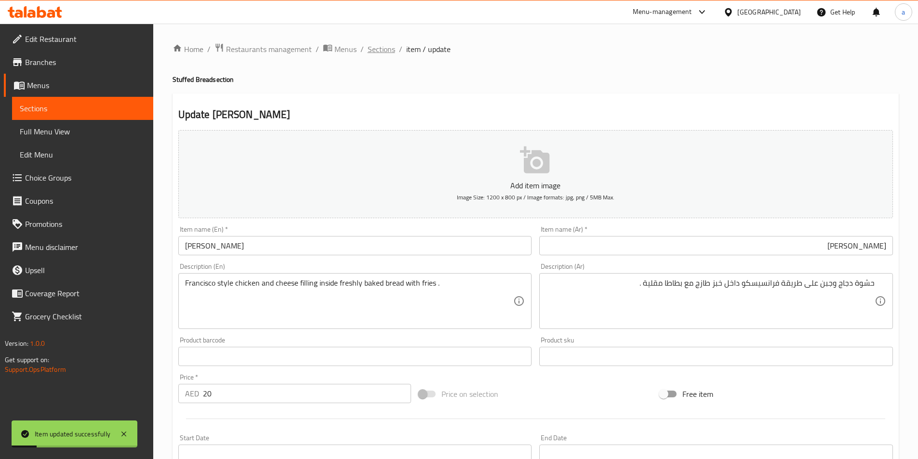
click at [382, 50] on span "Sections" at bounding box center [381, 49] width 27 height 12
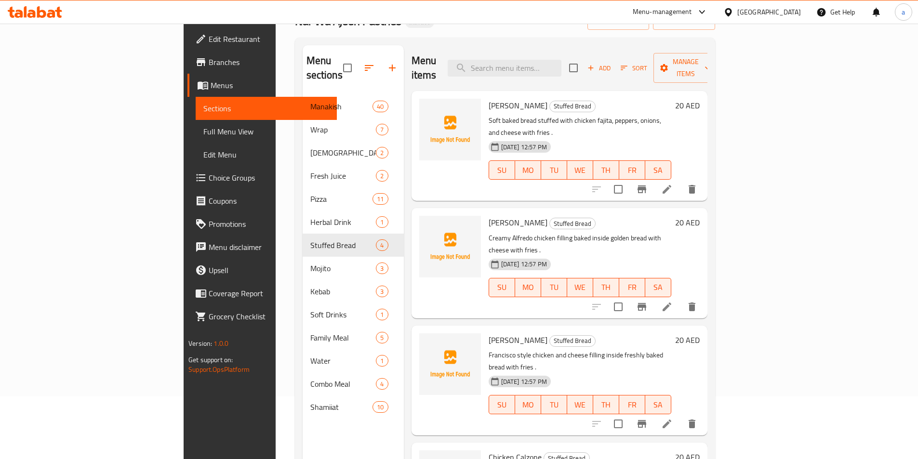
scroll to position [135, 0]
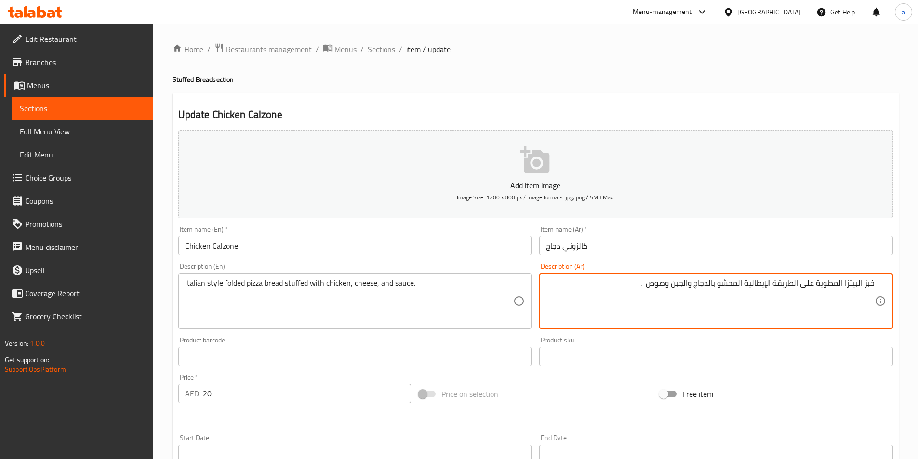
paste textarea "بطاطا مقلية"
click at [648, 286] on textarea "خبز البيتزا المطوية على الطريقة الإيطالية المحشو بالدجاج والجبن وصوص بطاطا مقلي…" at bounding box center [710, 302] width 329 height 46
type textarea "خبز البيتزا المطوية على الطريقة الإيطالية المحشو بالدجاج والجبن وصوص مع بطاطا م…"
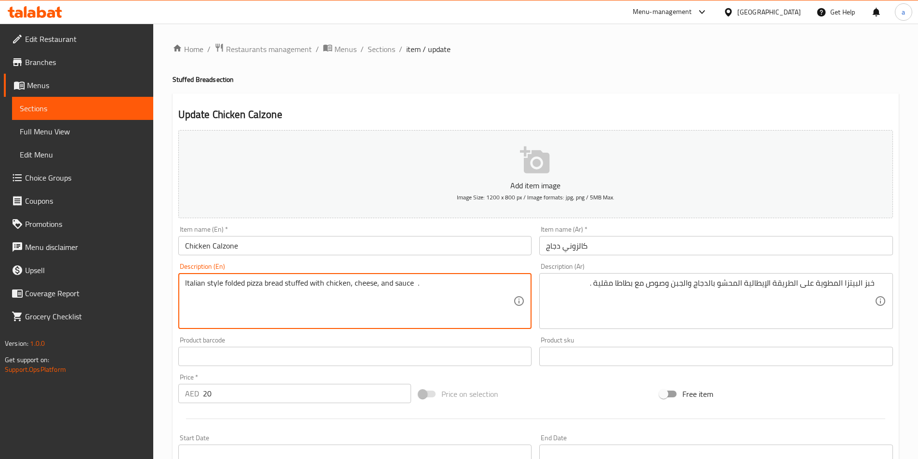
paste textarea "with fries"
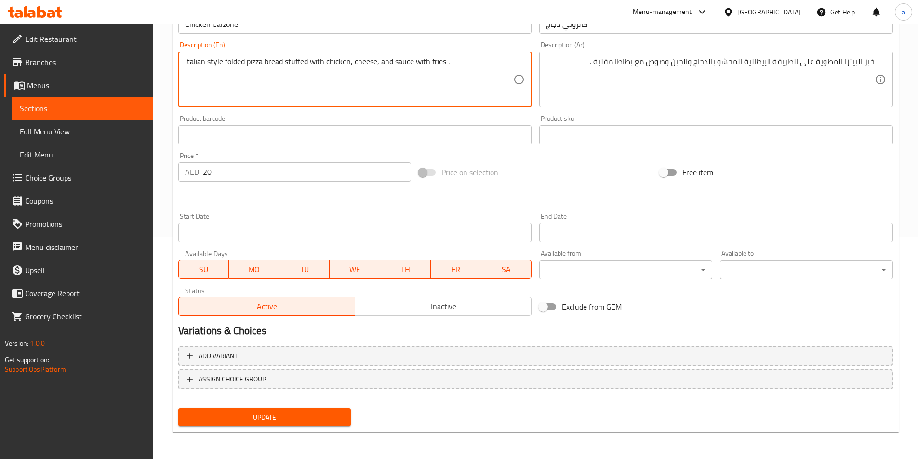
type textarea "Italian style folded pizza bread stuffed with chicken, cheese, and sauce with f…"
click at [284, 420] on span "Update" at bounding box center [265, 418] width 158 height 12
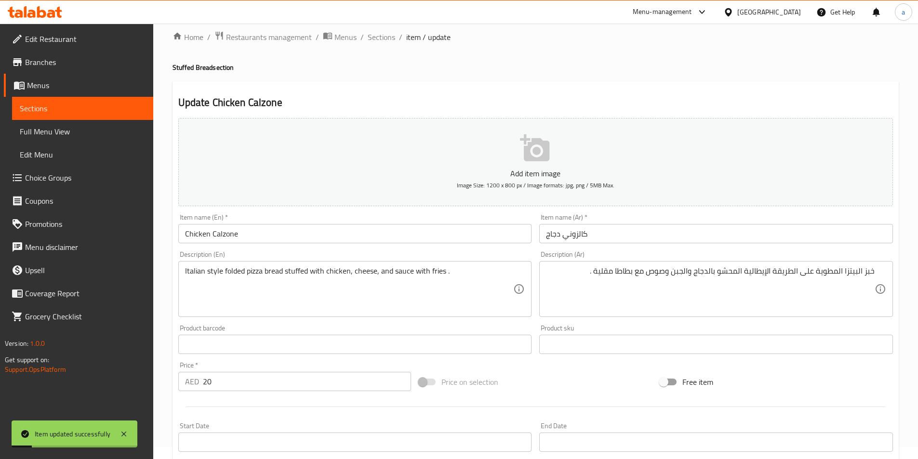
scroll to position [0, 0]
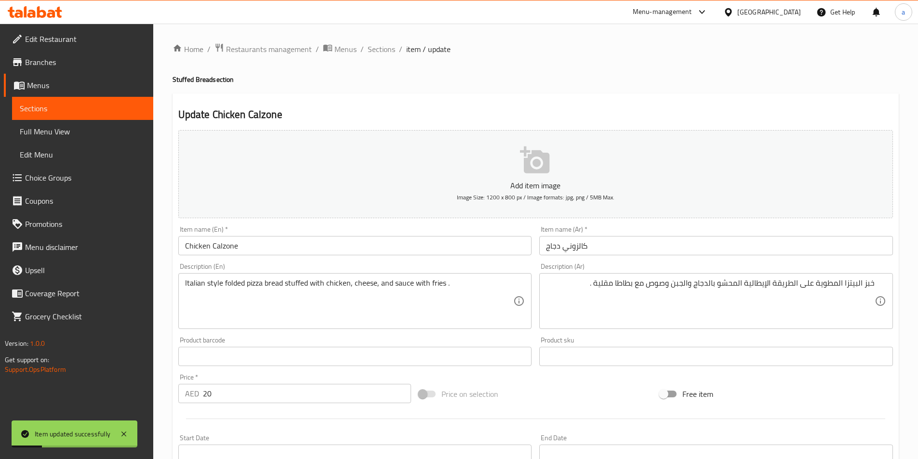
click at [388, 57] on div "Home / Restaurants management / Menus / Sections / item / update Stuffed Bread …" at bounding box center [536, 352] width 726 height 619
click at [381, 52] on span "Sections" at bounding box center [381, 49] width 27 height 12
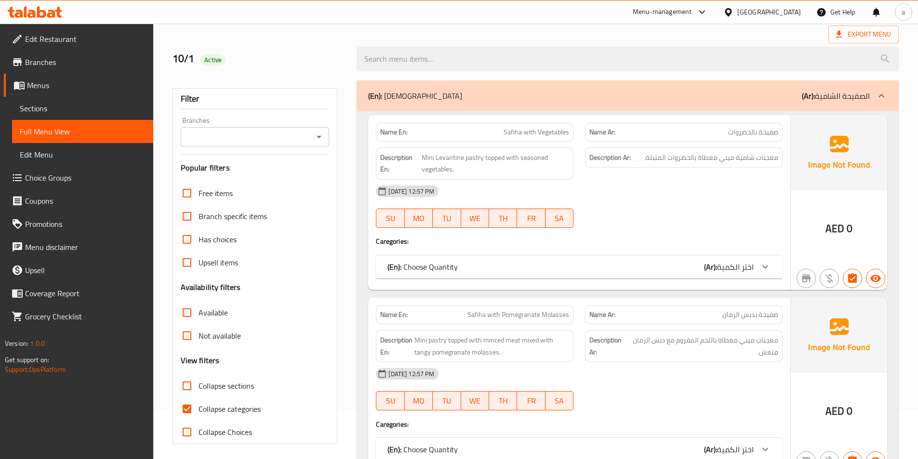
scroll to position [145, 0]
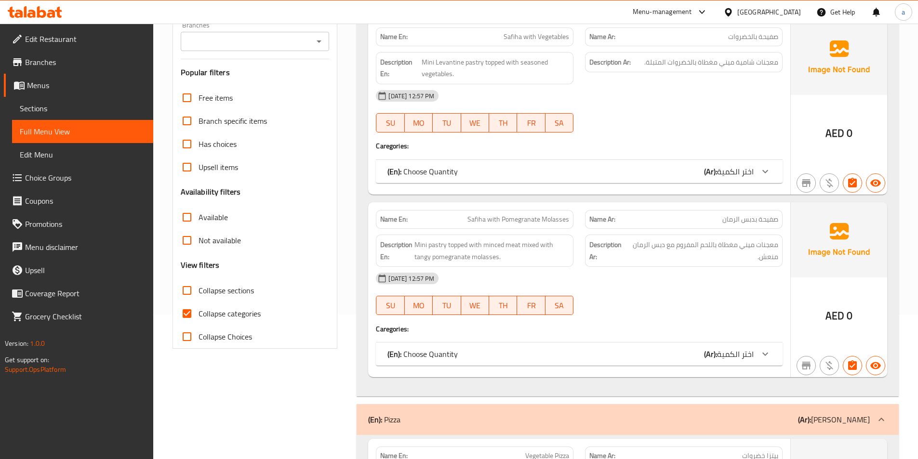
click at [221, 317] on span "Collapse categories" at bounding box center [230, 314] width 62 height 12
click at [199, 317] on input "Collapse categories" at bounding box center [186, 313] width 23 height 23
checkbox input "false"
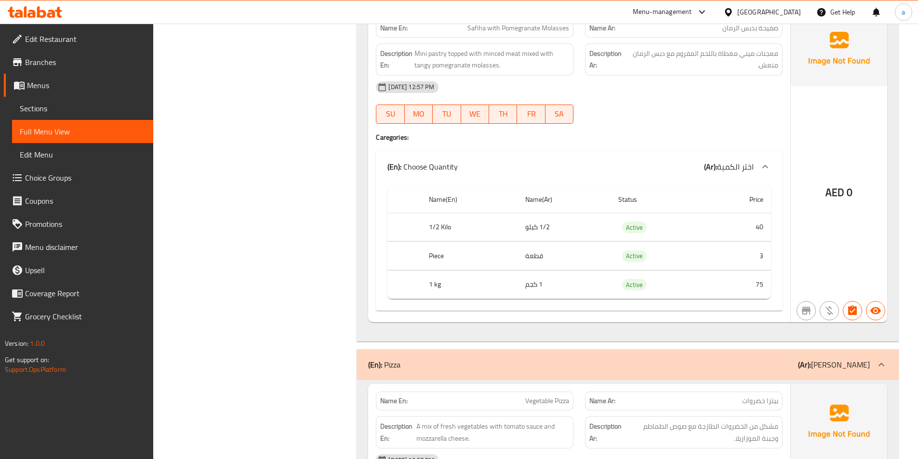
scroll to position [289, 0]
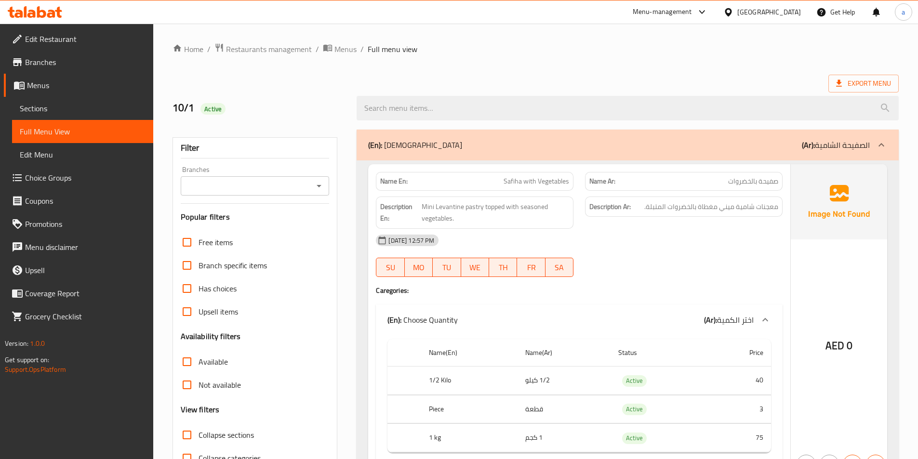
scroll to position [289, 0]
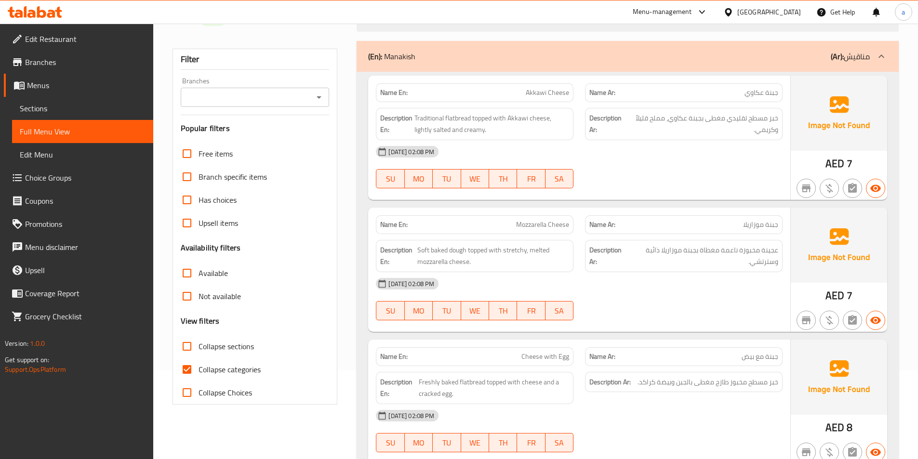
scroll to position [96, 0]
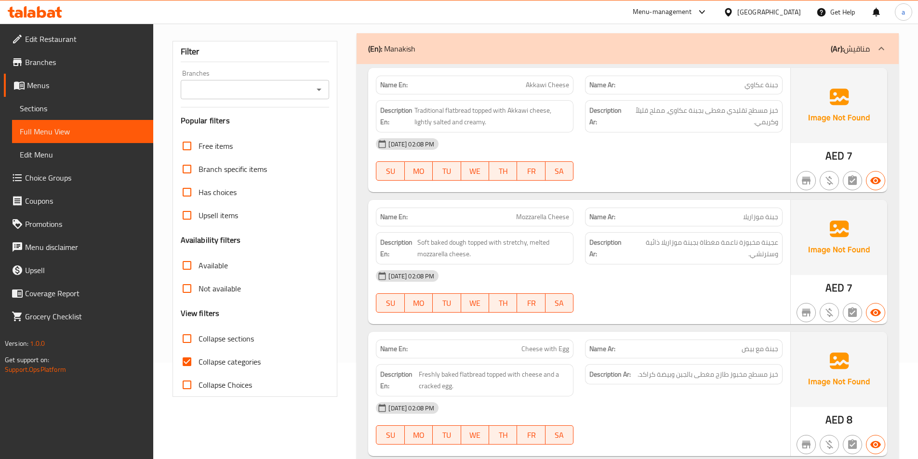
click at [227, 364] on span "Collapse categories" at bounding box center [230, 362] width 62 height 12
click at [199, 364] on input "Collapse categories" at bounding box center [186, 361] width 23 height 23
checkbox input "false"
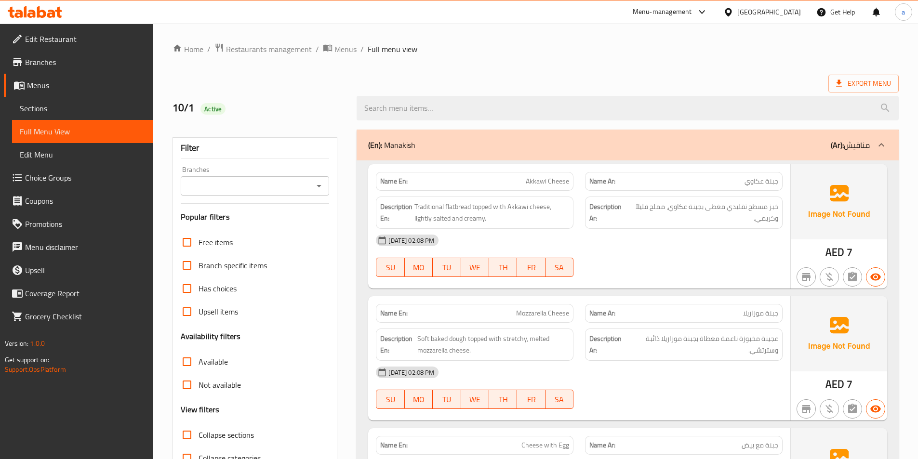
click at [532, 87] on div "10/1 Active" at bounding box center [536, 108] width 738 height 43
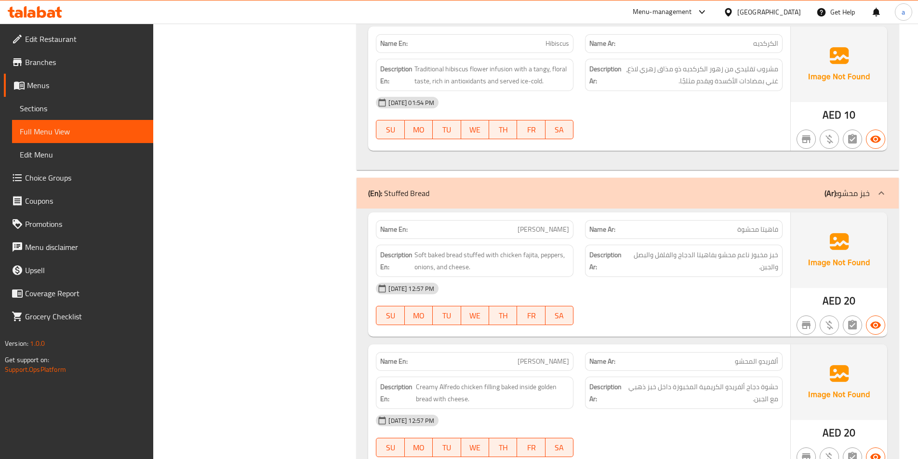
scroll to position [11309, 0]
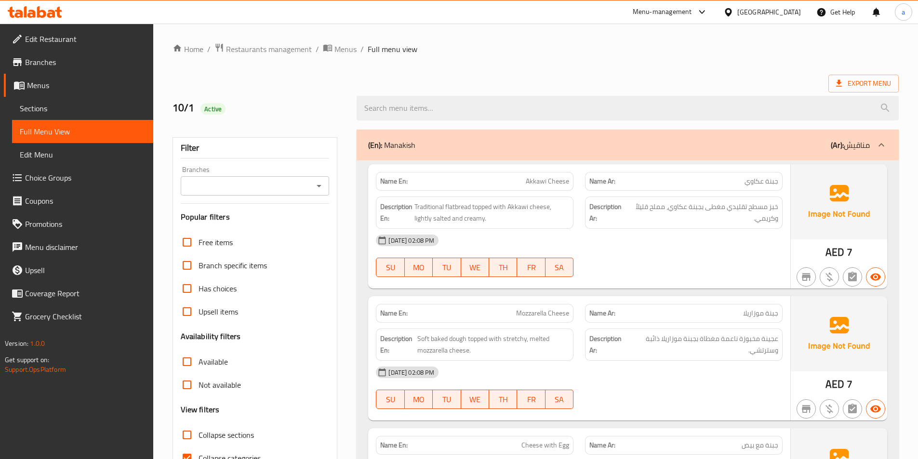
scroll to position [96, 0]
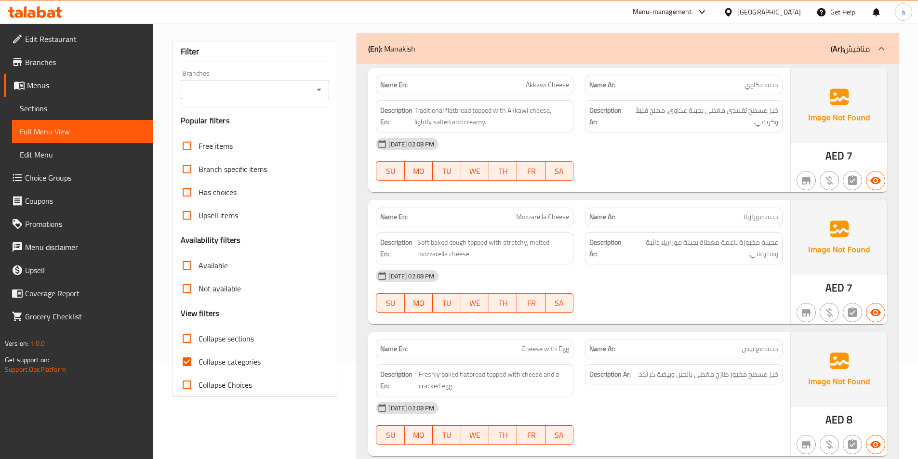
click at [203, 361] on span "Collapse categories" at bounding box center [230, 362] width 62 height 12
click at [199, 361] on input "Collapse categories" at bounding box center [186, 361] width 23 height 23
checkbox input "false"
drag, startPoint x: 194, startPoint y: 346, endPoint x: 463, endPoint y: 224, distance: 294.8
click at [194, 346] on input "Collapse sections" at bounding box center [186, 338] width 23 height 23
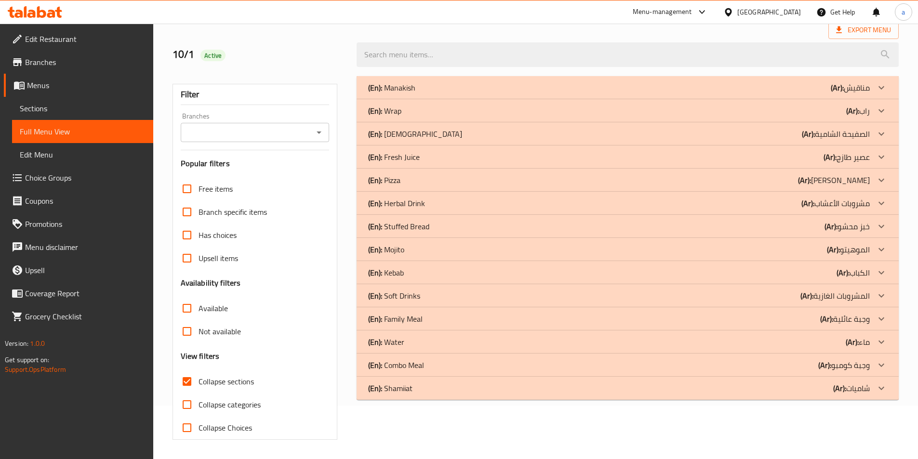
scroll to position [53, 0]
click at [410, 184] on div "(En): Pizza (Ar): بيتزا" at bounding box center [619, 180] width 502 height 12
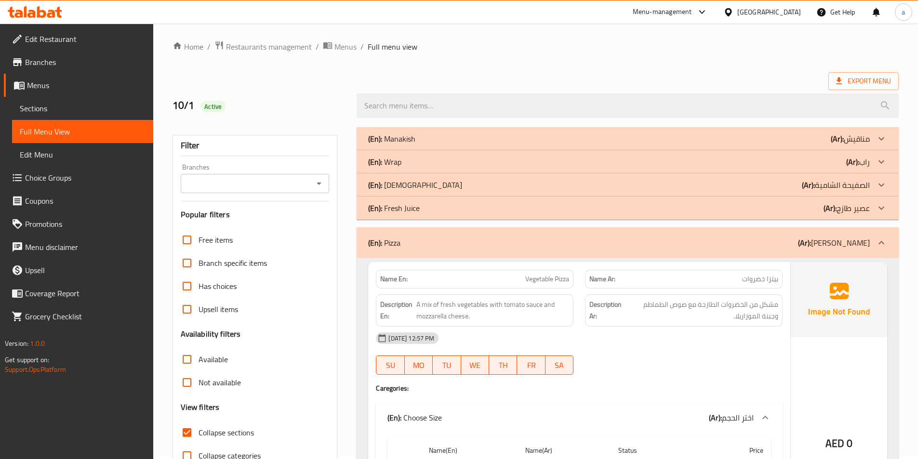
scroll to position [0, 0]
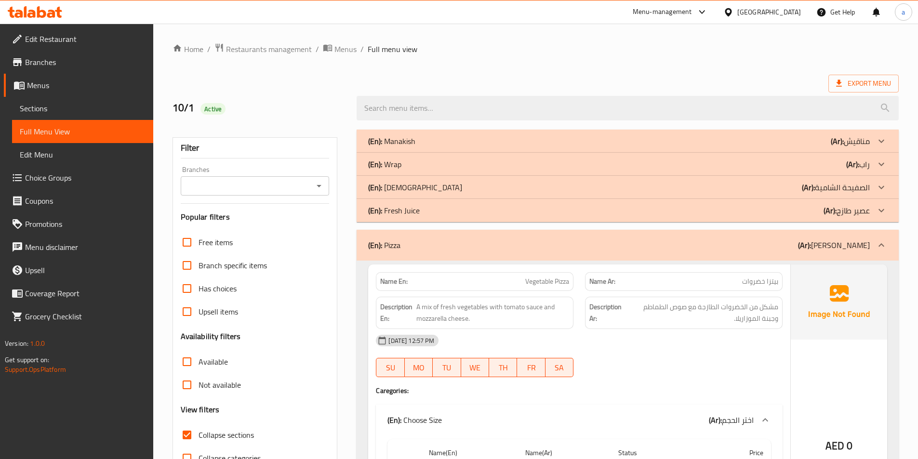
click at [383, 187] on p "(En): [DEMOGRAPHIC_DATA]" at bounding box center [415, 188] width 94 height 12
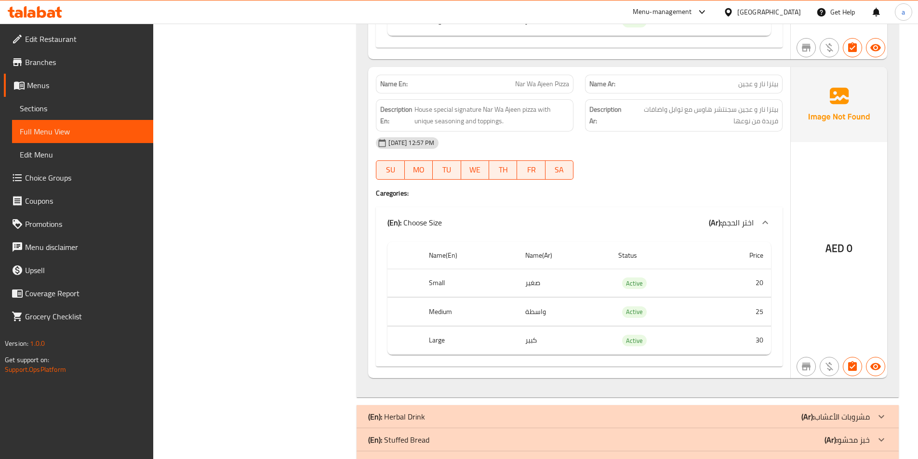
scroll to position [4241, 0]
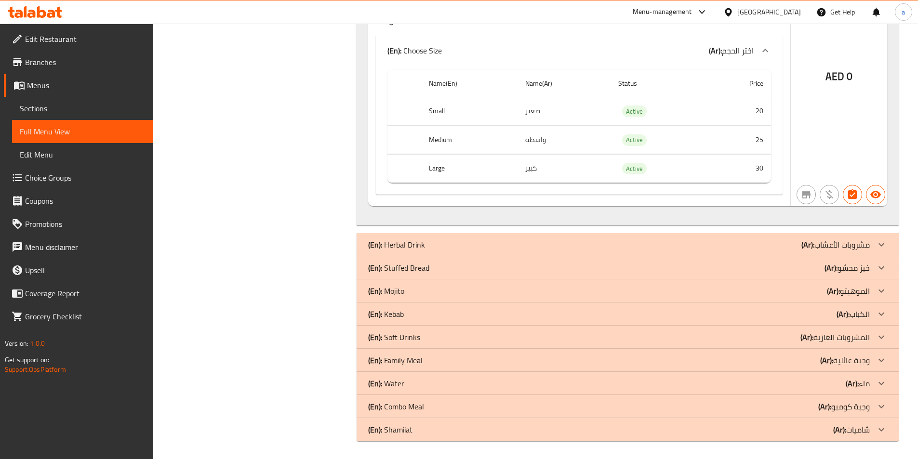
click at [403, 271] on p "(En): Stuffed Bread" at bounding box center [398, 268] width 61 height 12
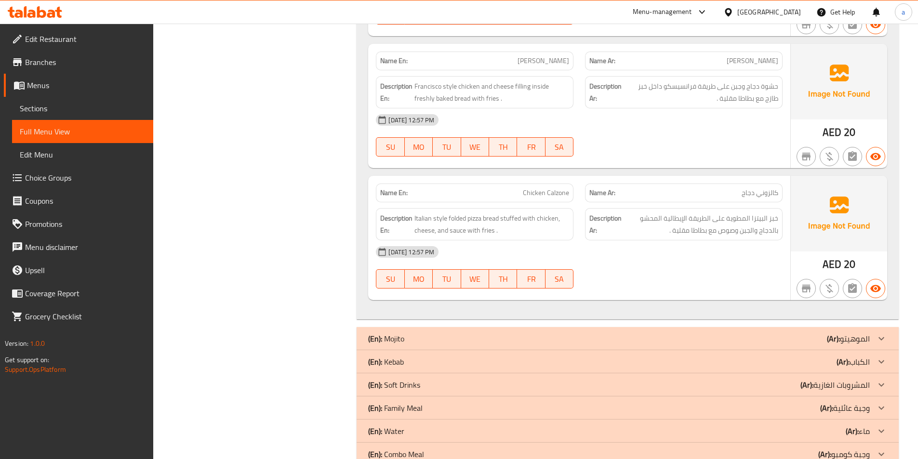
scroll to position [4809, 0]
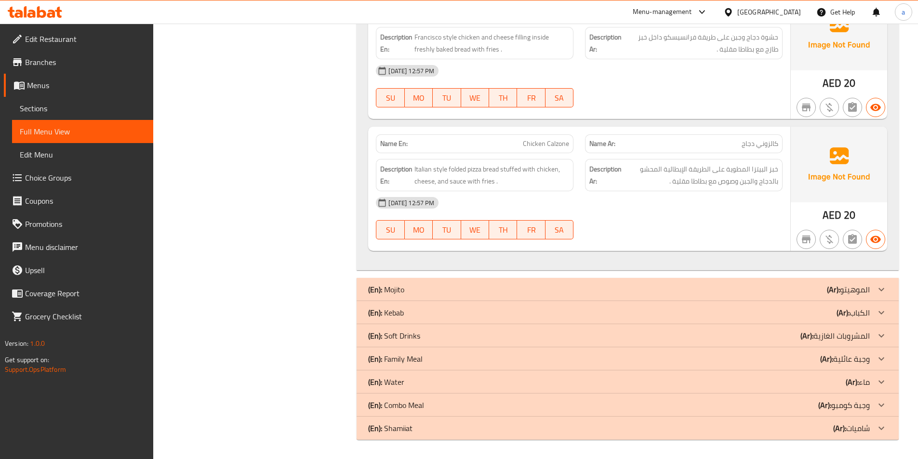
click at [404, 314] on p "(En): Kebab" at bounding box center [386, 313] width 36 height 12
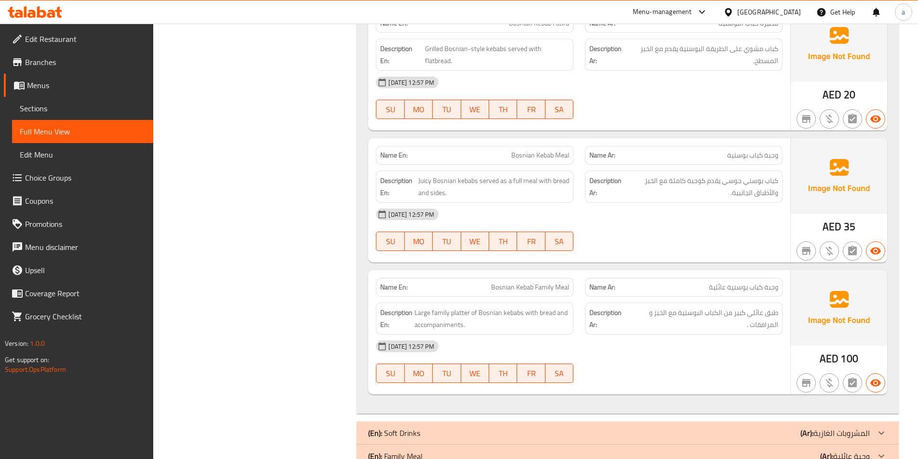
scroll to position [5244, 0]
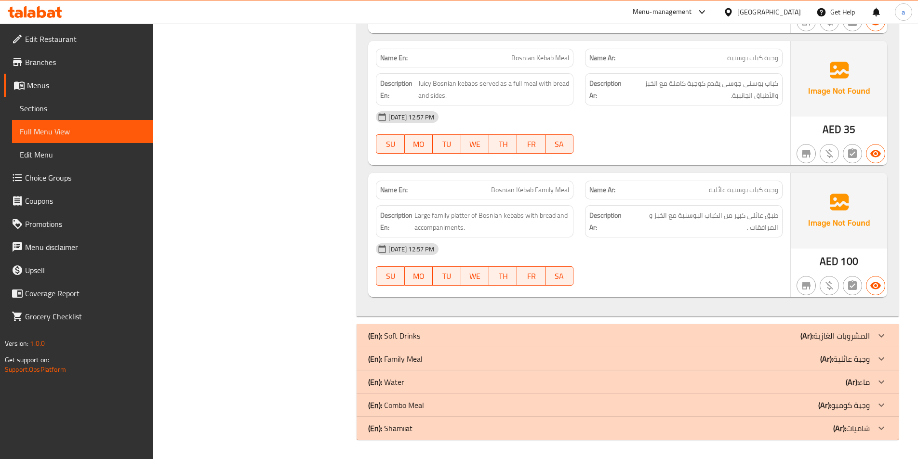
click at [414, 363] on p "(En): Family Meal" at bounding box center [395, 359] width 54 height 12
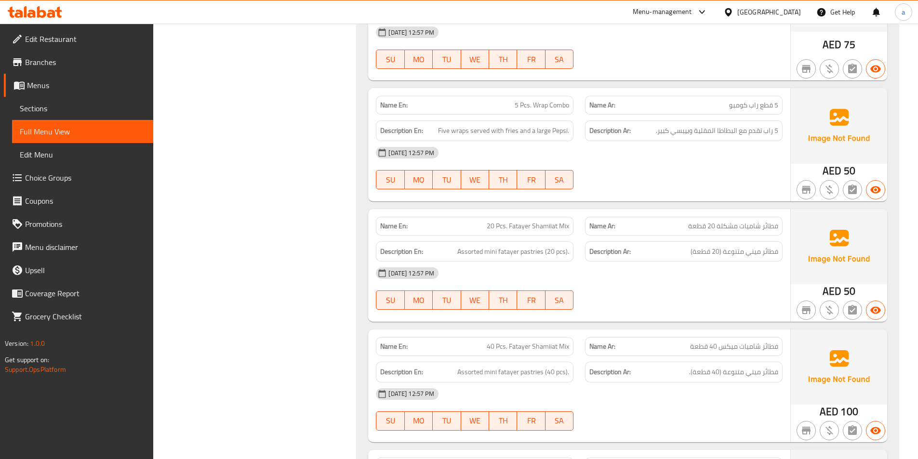
scroll to position [5898, 0]
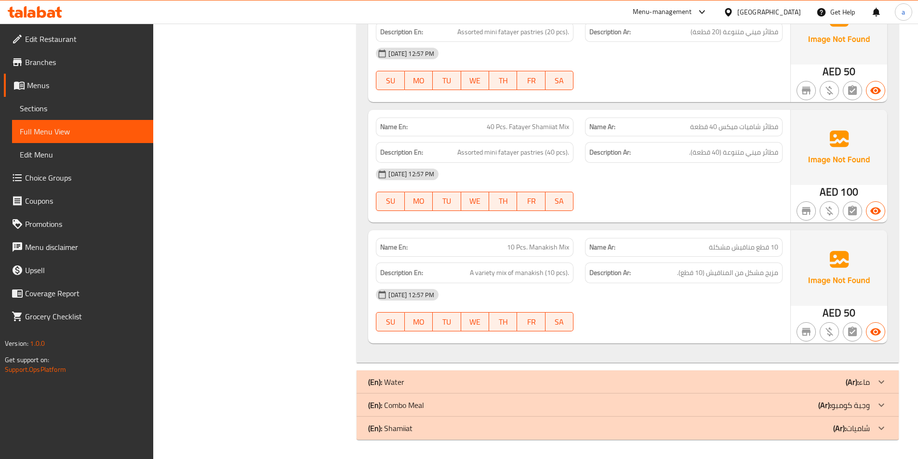
click at [422, 409] on p "(En): Combo Meal" at bounding box center [396, 406] width 56 height 12
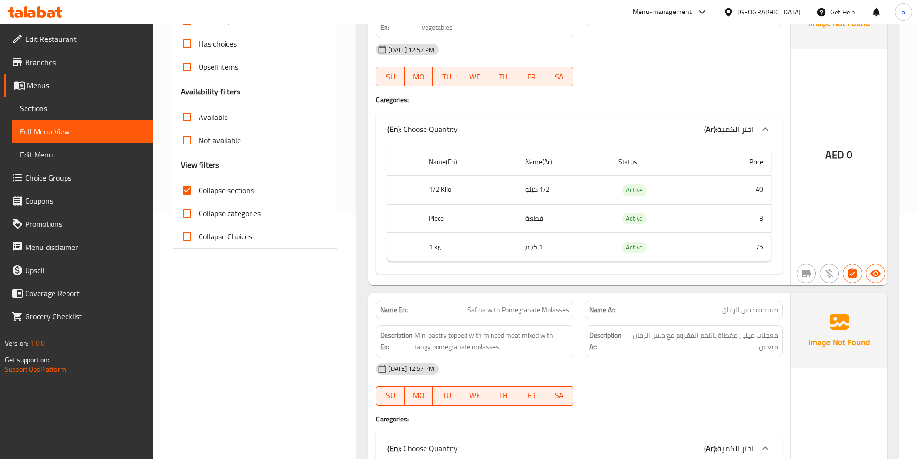
scroll to position [0, 0]
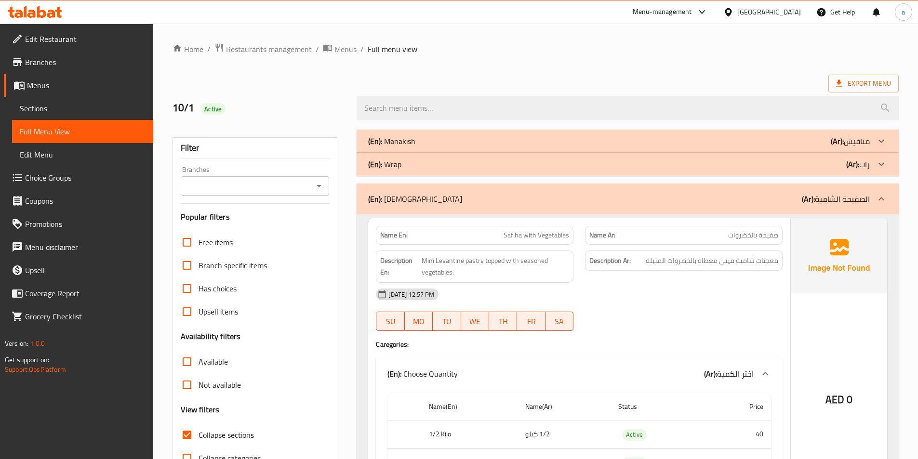
click at [192, 441] on input "Collapse sections" at bounding box center [186, 435] width 23 height 23
checkbox input "false"
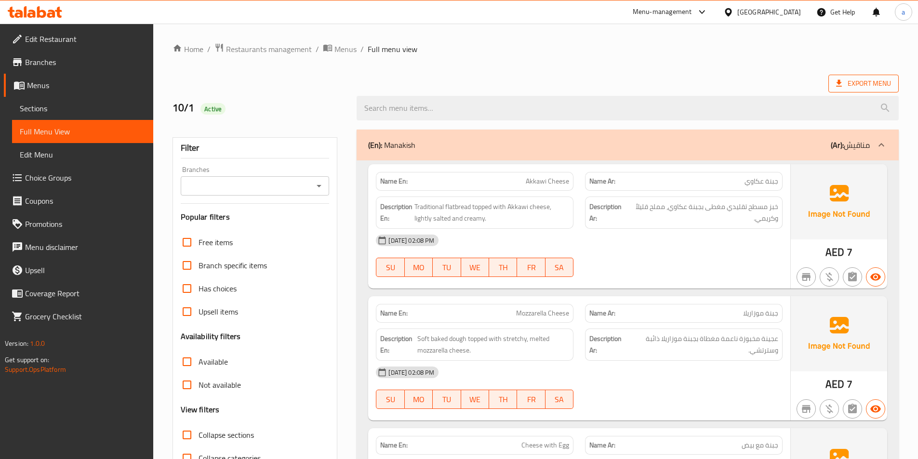
click at [850, 86] on span "Export Menu" at bounding box center [863, 84] width 55 height 12
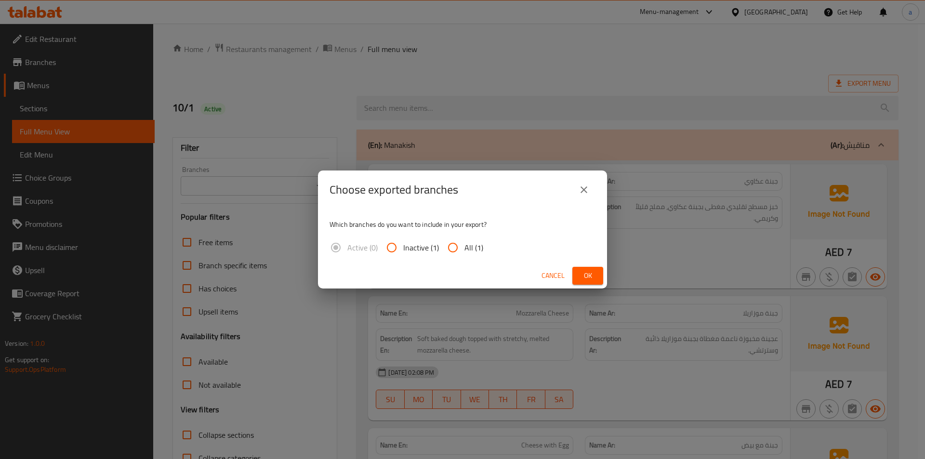
drag, startPoint x: 451, startPoint y: 249, endPoint x: 572, endPoint y: 246, distance: 121.5
click at [452, 248] on input "All (1)" at bounding box center [452, 247] width 23 height 23
radio input "true"
click at [584, 271] on span "Ok" at bounding box center [587, 276] width 15 height 12
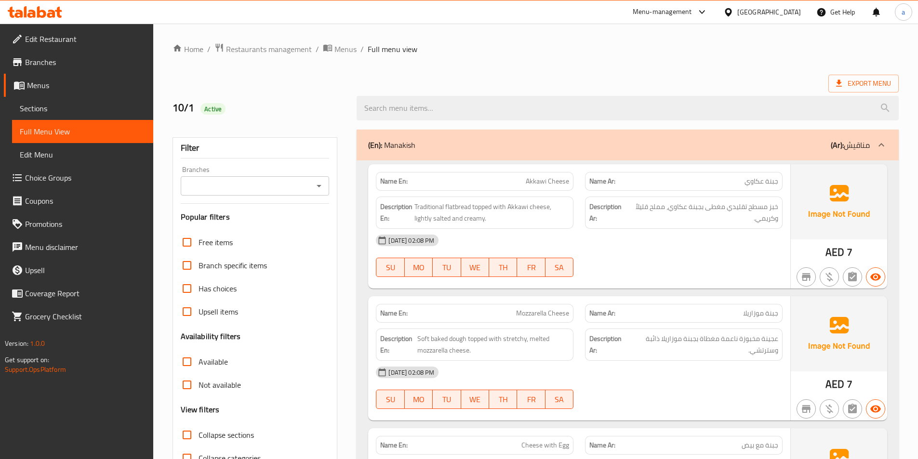
click at [585, 92] on div at bounding box center [628, 108] width 554 height 36
click at [392, 143] on p "(En): Manakish" at bounding box center [391, 145] width 47 height 12
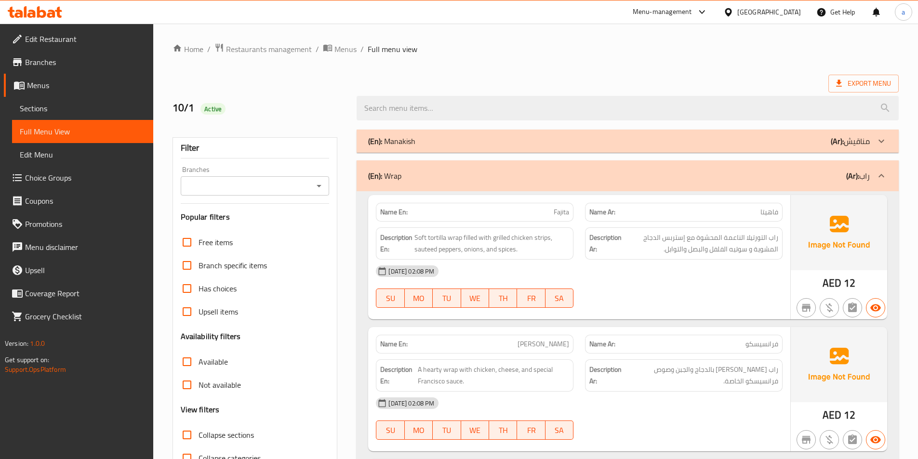
click at [393, 140] on p "(En): Manakish" at bounding box center [391, 141] width 47 height 12
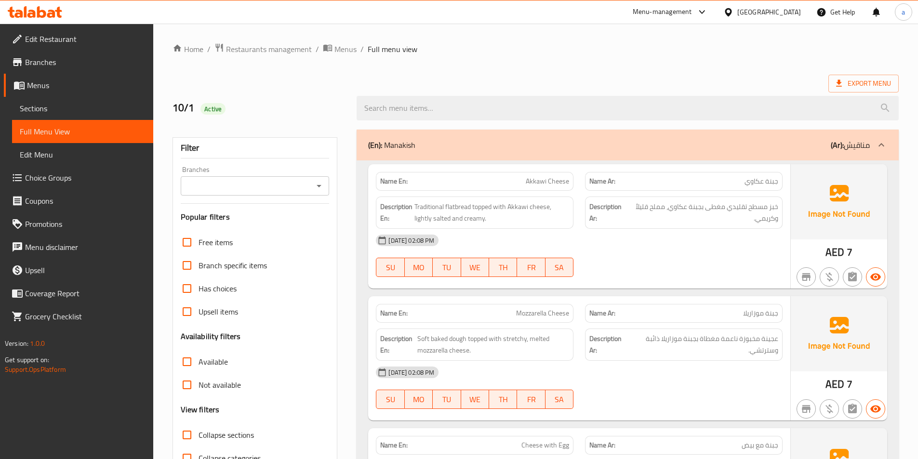
click at [199, 437] on span "Collapse sections" at bounding box center [226, 435] width 55 height 12
click at [199, 437] on input "Collapse sections" at bounding box center [186, 435] width 23 height 23
checkbox input "true"
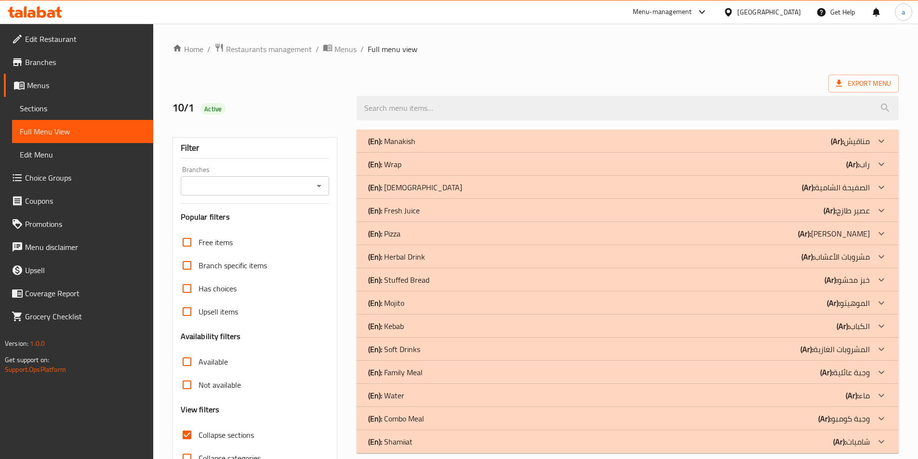
click at [412, 139] on p "(En): Manakish" at bounding box center [391, 141] width 47 height 12
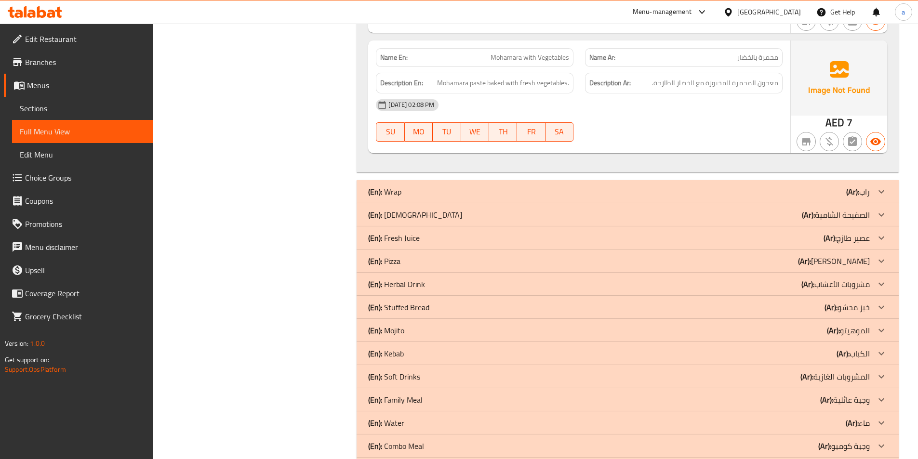
scroll to position [5212, 0]
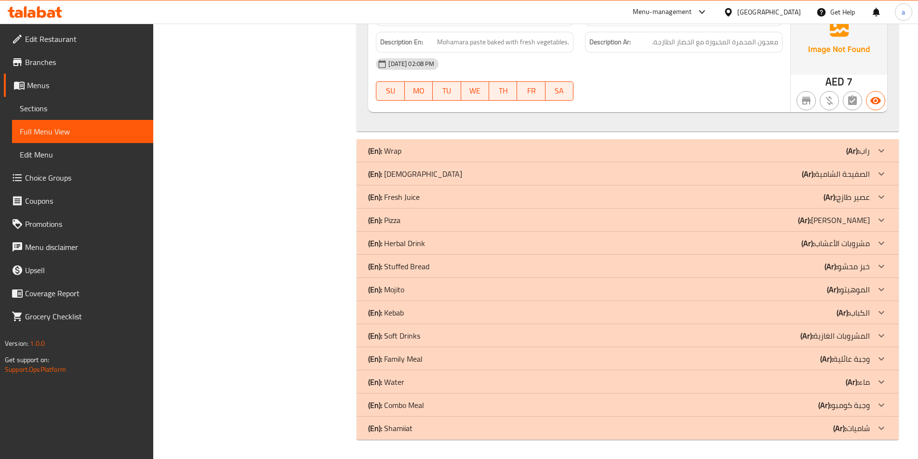
click at [402, 430] on p "(En): Shamiiat" at bounding box center [390, 429] width 44 height 12
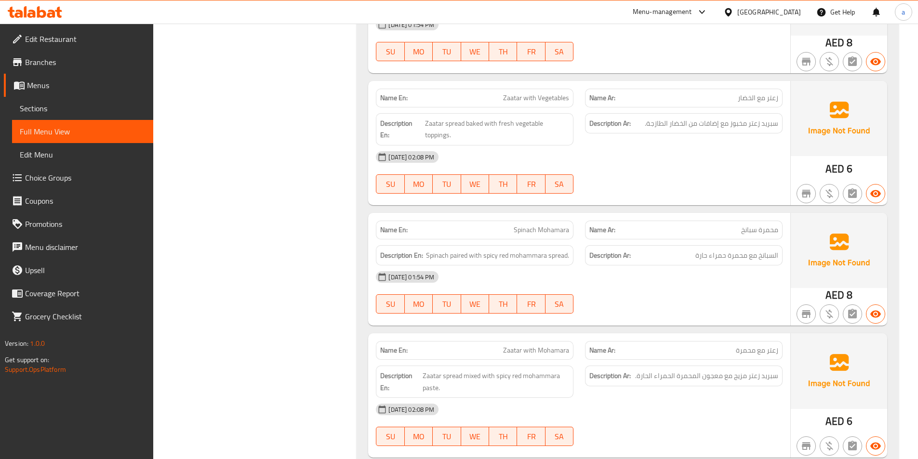
scroll to position [6193, 0]
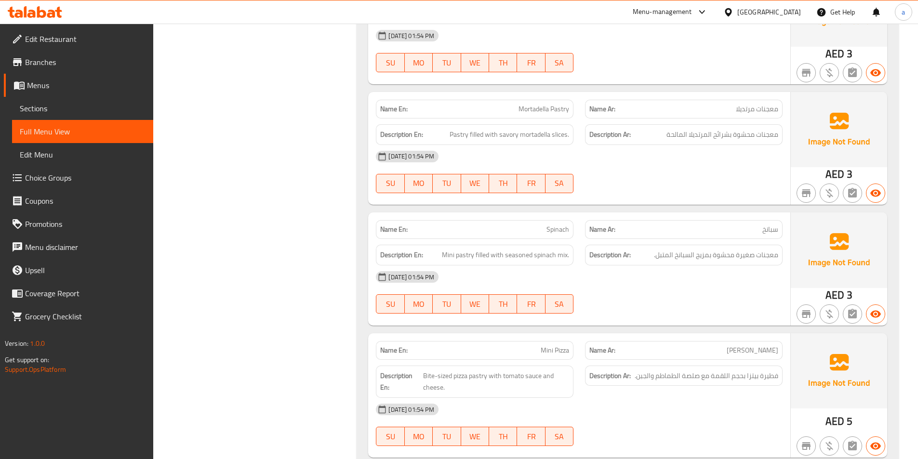
click at [741, 217] on div "Name Ar: سبانخ" at bounding box center [683, 229] width 209 height 30
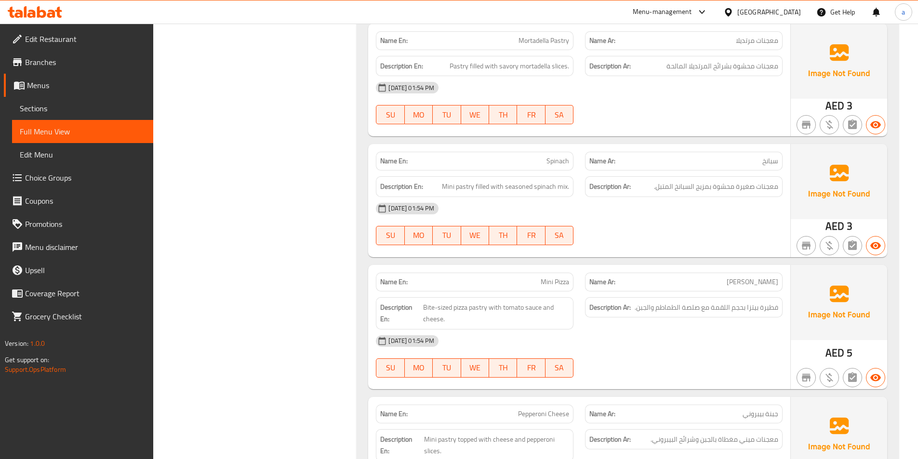
scroll to position [6290, 0]
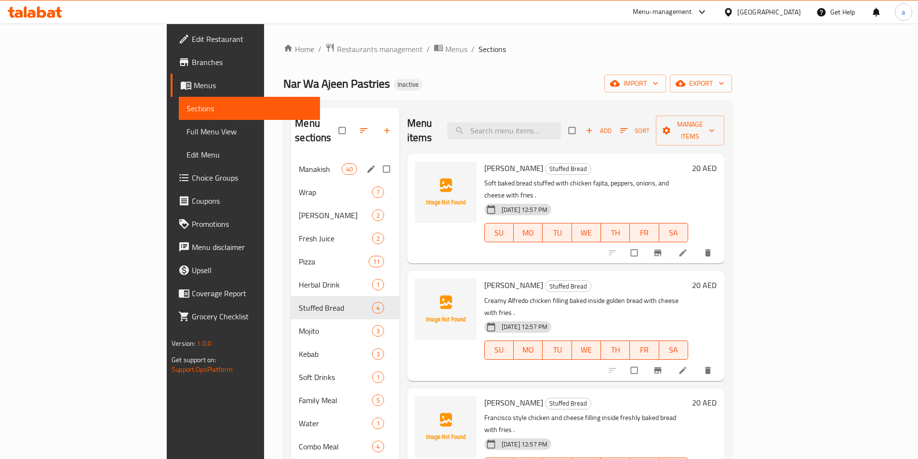
click at [291, 158] on div "Manakish 40" at bounding box center [345, 169] width 108 height 23
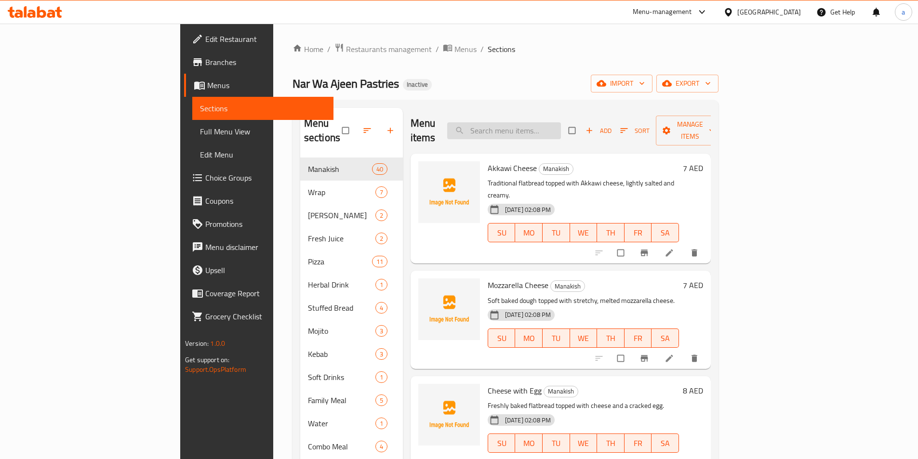
click at [561, 122] on input "search" at bounding box center [504, 130] width 114 height 17
paste input "Spinach"
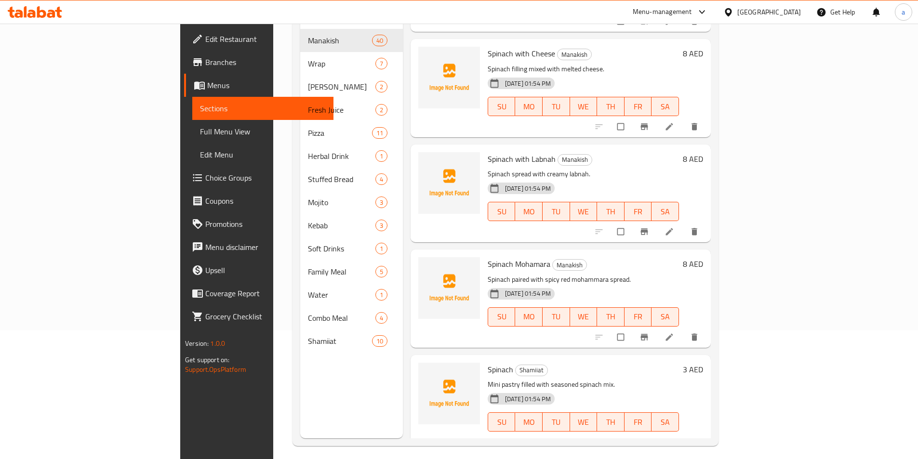
scroll to position [135, 0]
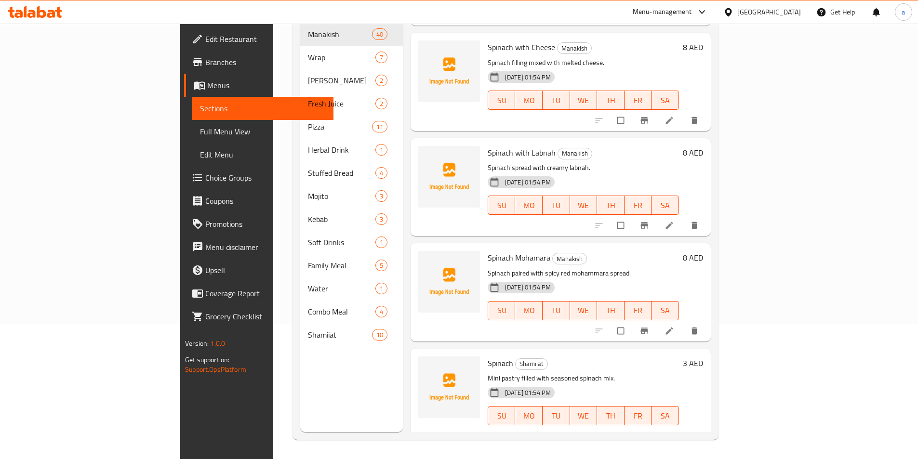
type input "Spinach"
click at [684, 428] on li at bounding box center [670, 435] width 27 height 15
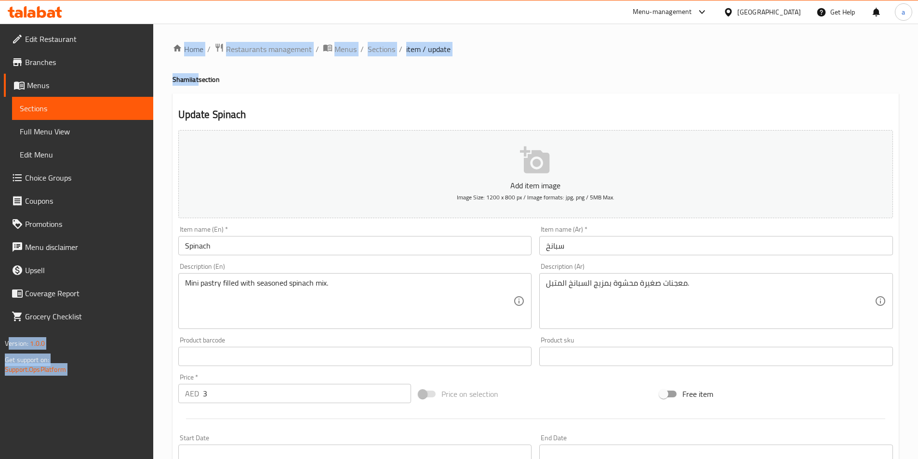
drag, startPoint x: 197, startPoint y: 80, endPoint x: 161, endPoint y: 80, distance: 35.7
click at [151, 81] on div "Edit Restaurant Branches Menus Sections Full Menu View Edit Menu Choice Groups …" at bounding box center [459, 352] width 918 height 657
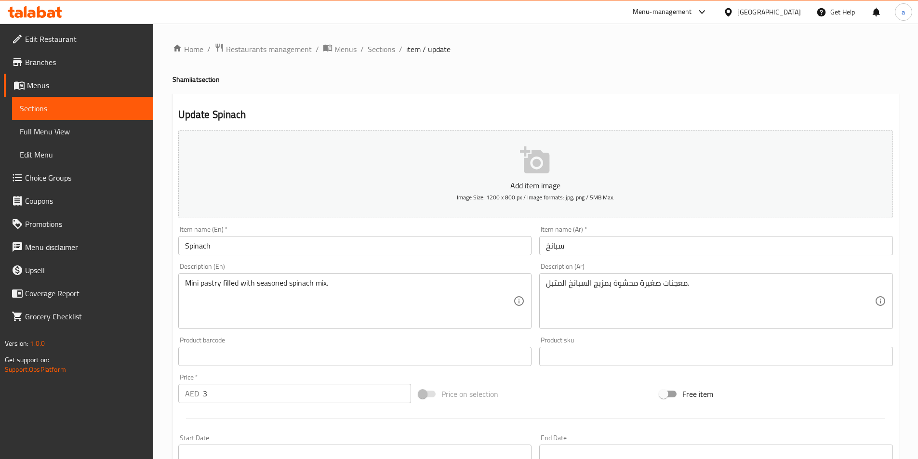
click at [203, 83] on h4 "Shamiiat section" at bounding box center [536, 80] width 726 height 10
drag, startPoint x: 198, startPoint y: 80, endPoint x: 172, endPoint y: 79, distance: 26.0
click at [171, 79] on div "Home / Restaurants management / Menus / Sections / item / update Shamiiat secti…" at bounding box center [535, 352] width 765 height 657
copy h4 "Shamiiat"
click at [224, 242] on input "Spinach" at bounding box center [355, 245] width 354 height 19
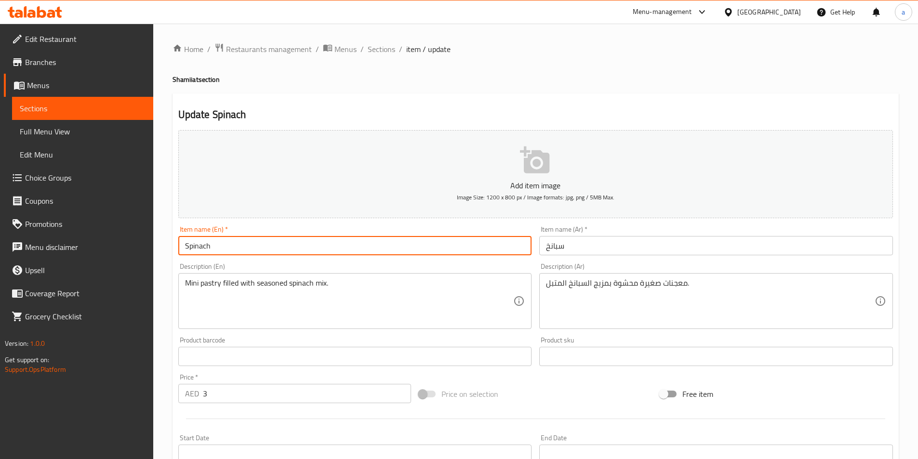
paste input "Shamiiat"
type input "Shamiiat Spinach"
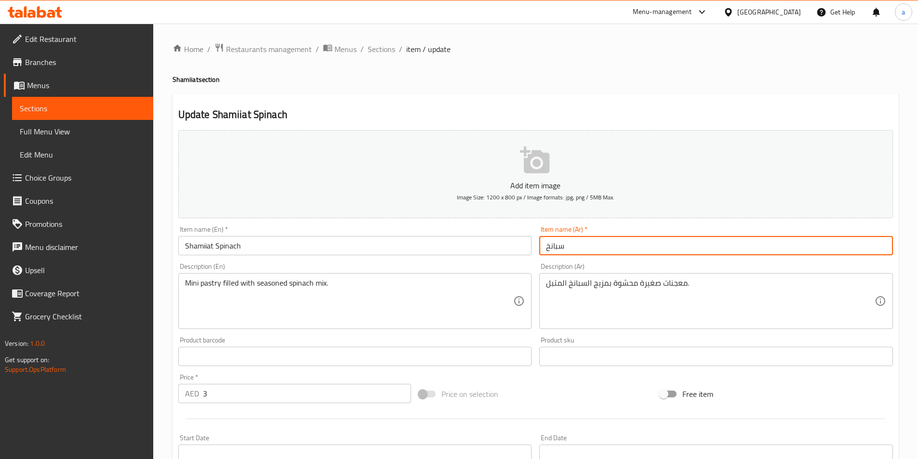
click at [638, 244] on input "سبانخ" at bounding box center [716, 245] width 354 height 19
type input "شاميات سبانخ"
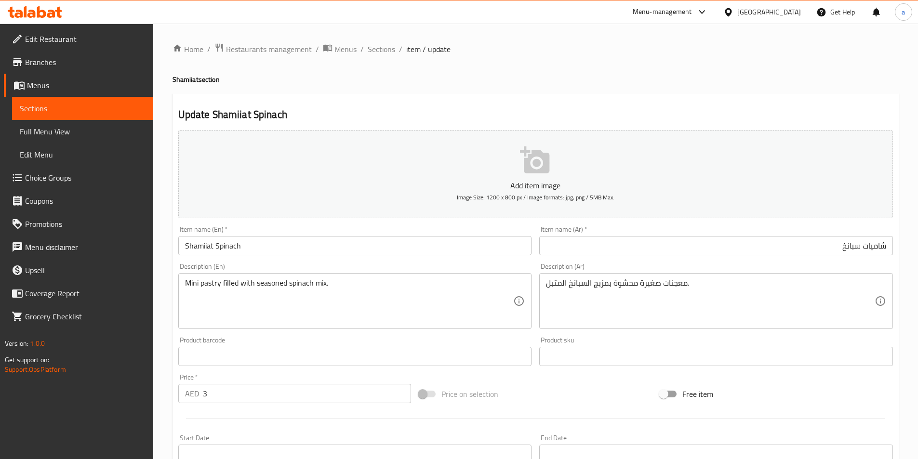
drag, startPoint x: 494, startPoint y: 95, endPoint x: 485, endPoint y: 106, distance: 13.4
click at [494, 95] on div "Update Shamiiat Spinach Add item image Image Size: 1200 x 800 px / Image format…" at bounding box center [536, 373] width 726 height 561
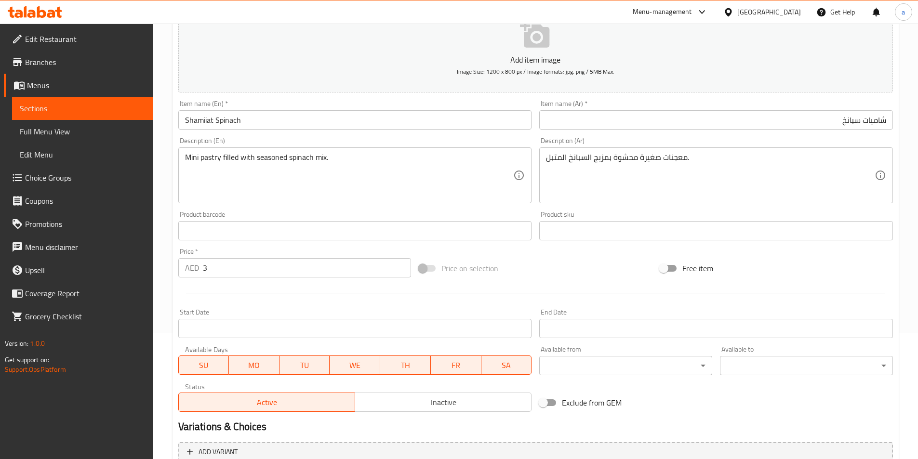
scroll to position [222, 0]
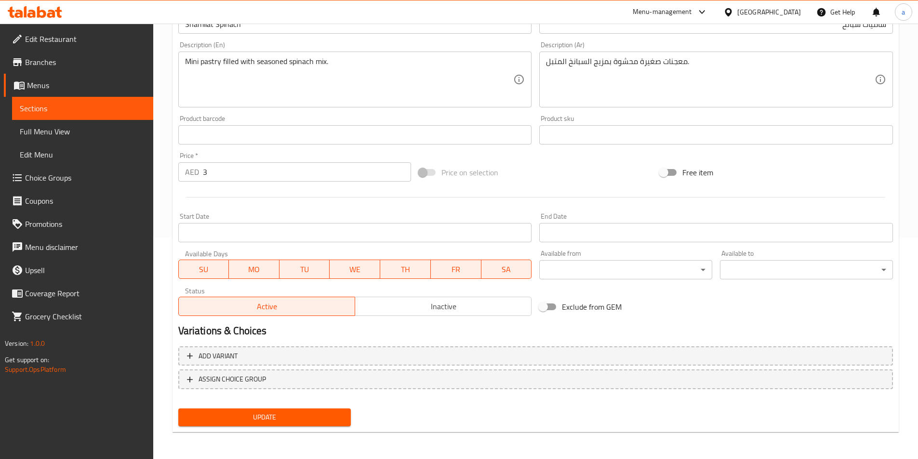
click at [340, 421] on span "Update" at bounding box center [265, 418] width 158 height 12
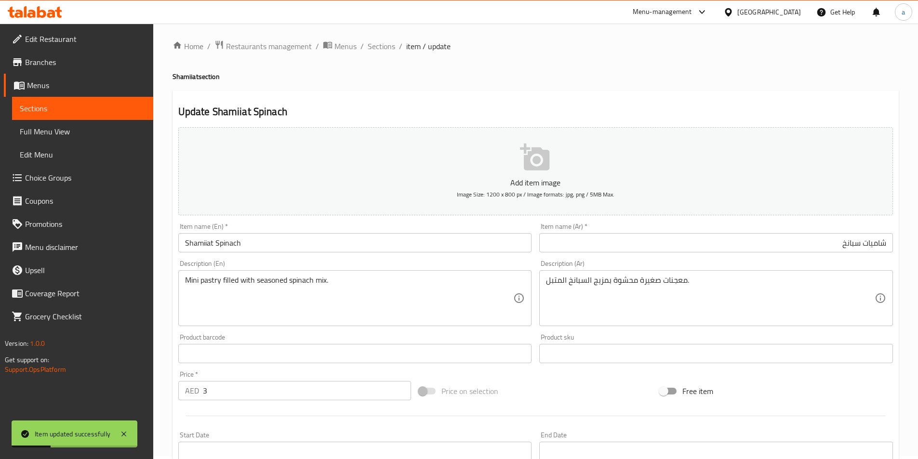
scroll to position [0, 0]
click at [381, 50] on span "Sections" at bounding box center [381, 49] width 27 height 12
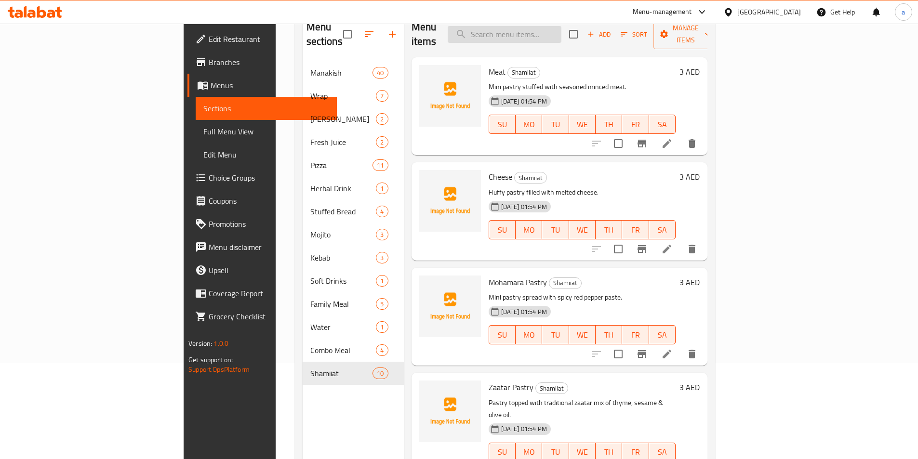
click at [558, 35] on input "search" at bounding box center [505, 34] width 114 height 17
paste input "name"
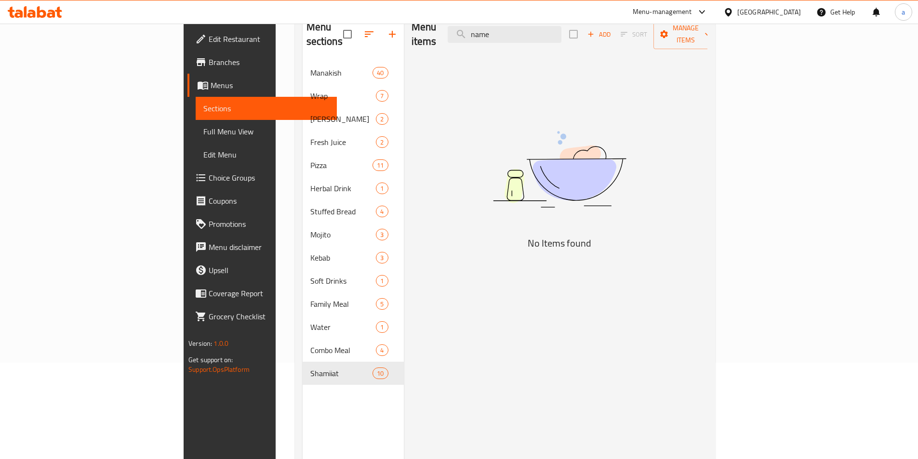
drag, startPoint x: 565, startPoint y: 28, endPoint x: 429, endPoint y: 25, distance: 135.9
click at [430, 25] on div "Menu items name Add Sort Manage items" at bounding box center [560, 35] width 296 height 46
paste input "Spinach"
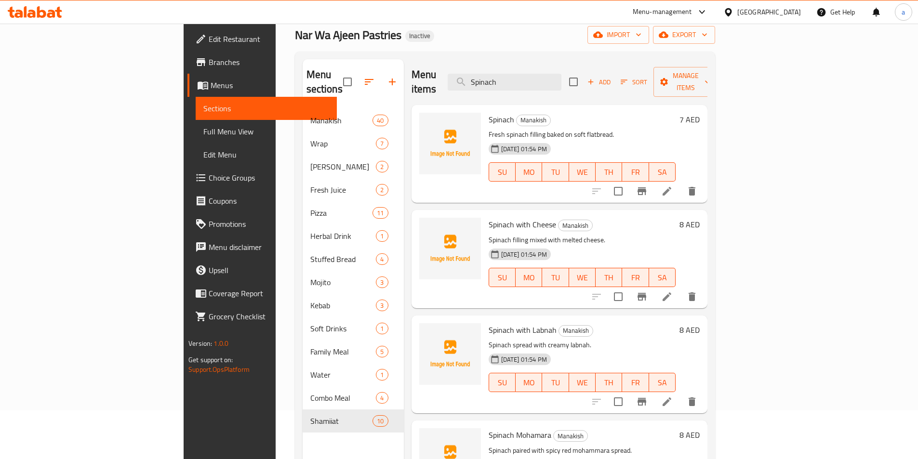
scroll to position [48, 0]
type input "Spinach"
click at [517, 115] on span "Manakish" at bounding box center [534, 120] width 34 height 11
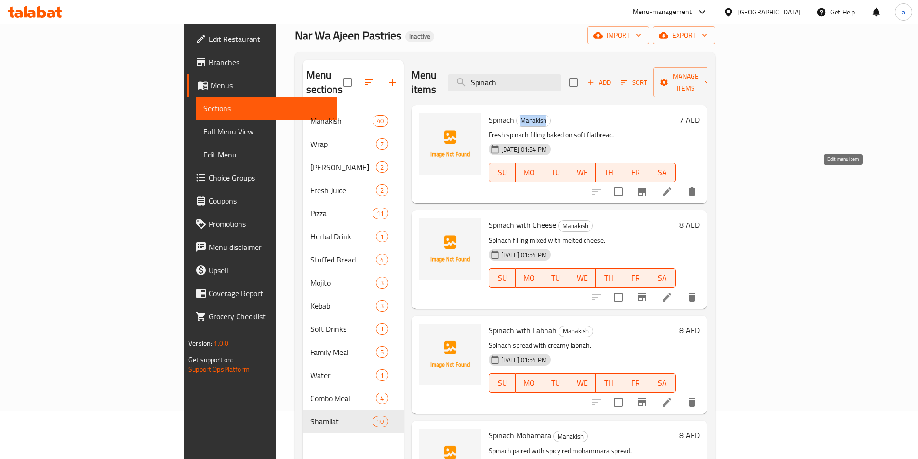
click at [673, 186] on icon at bounding box center [667, 192] width 12 height 12
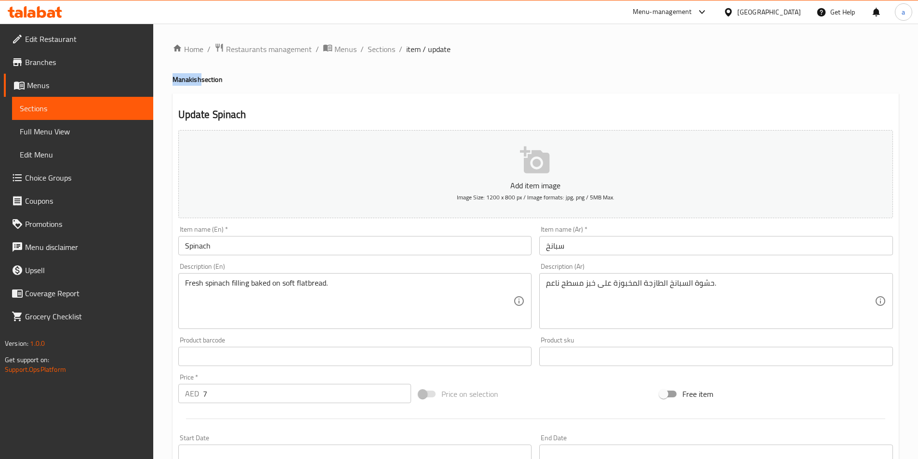
drag, startPoint x: 200, startPoint y: 79, endPoint x: 171, endPoint y: 69, distance: 30.9
click at [163, 73] on div "Home / Restaurants management / Menus / Sections / item / update Manakish secti…" at bounding box center [535, 352] width 765 height 657
copy h4 "Manakish"
click at [257, 245] on input "Spinach" at bounding box center [355, 245] width 354 height 19
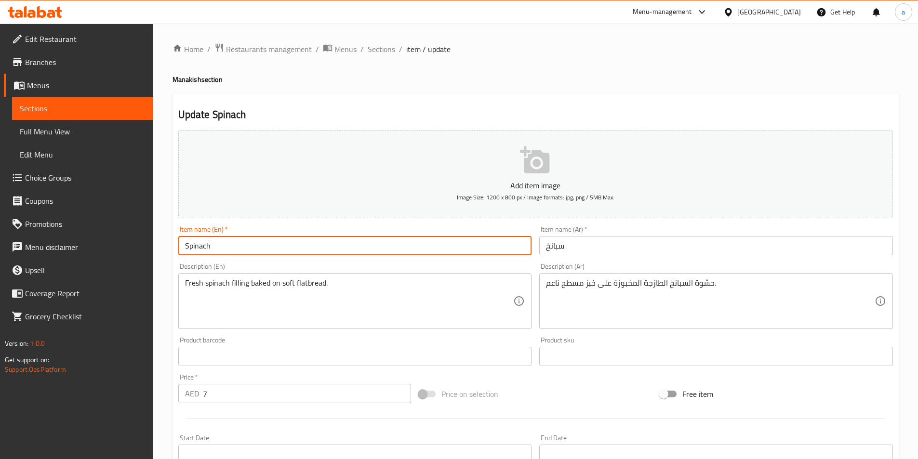
paste input "Manakish"
type input "Manakish Spinach"
drag, startPoint x: 665, startPoint y: 240, endPoint x: 670, endPoint y: 249, distance: 9.5
click at [666, 240] on input "سبانخ" at bounding box center [716, 245] width 354 height 19
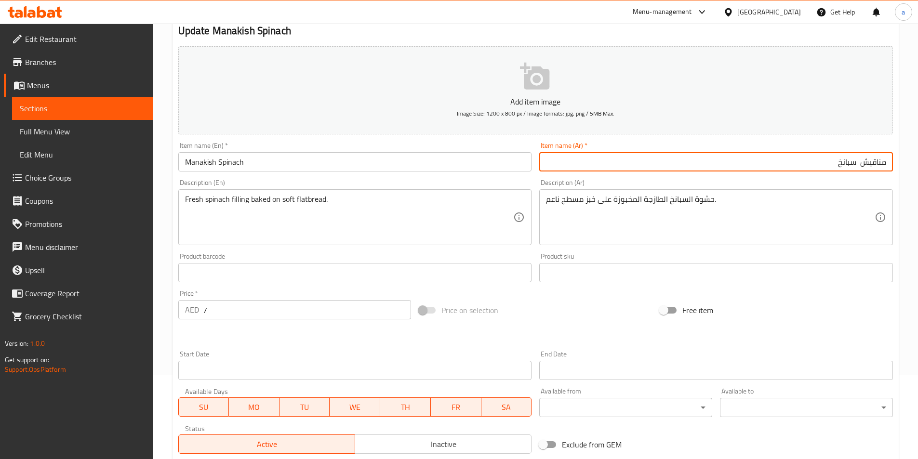
scroll to position [222, 0]
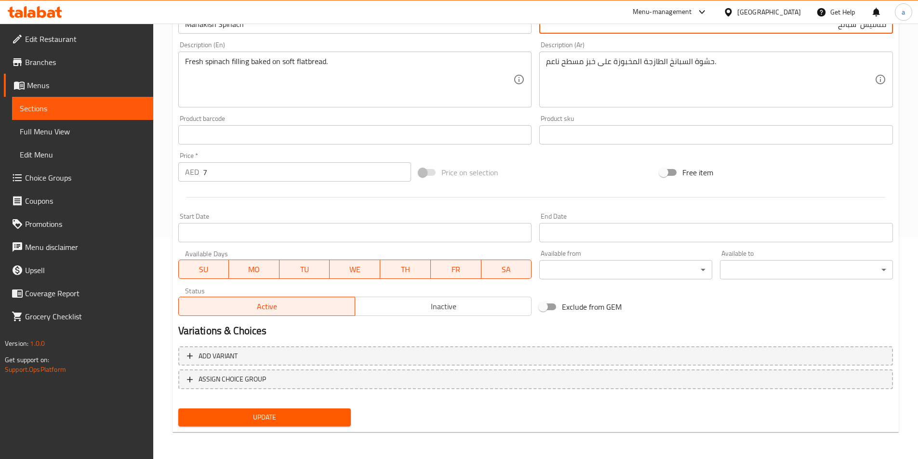
type input "مناقيش سبانخ"
click at [288, 419] on span "Update" at bounding box center [265, 418] width 158 height 12
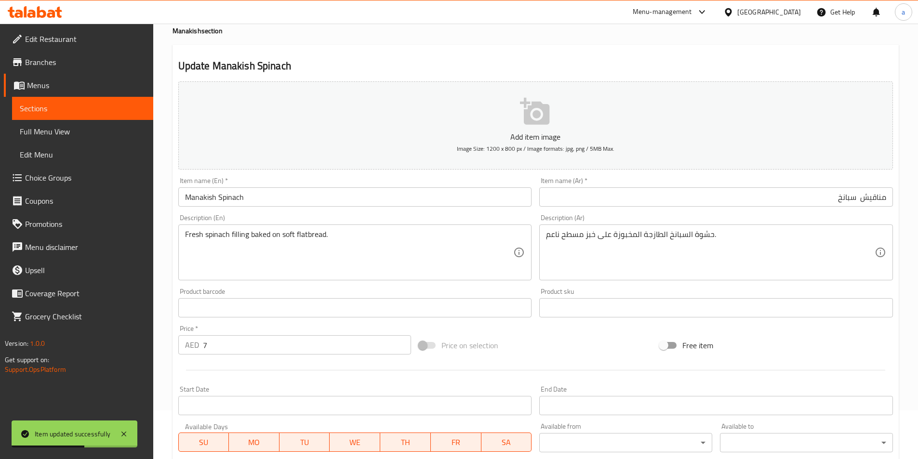
scroll to position [0, 0]
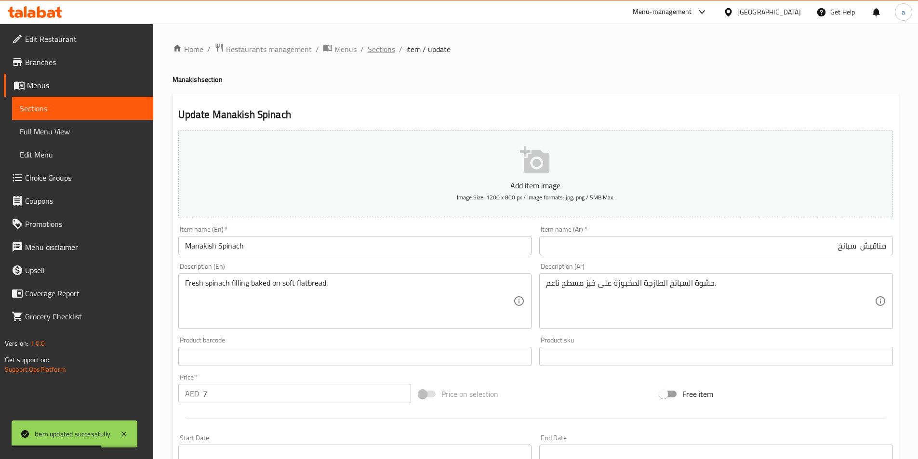
click at [389, 49] on span "Sections" at bounding box center [381, 49] width 27 height 12
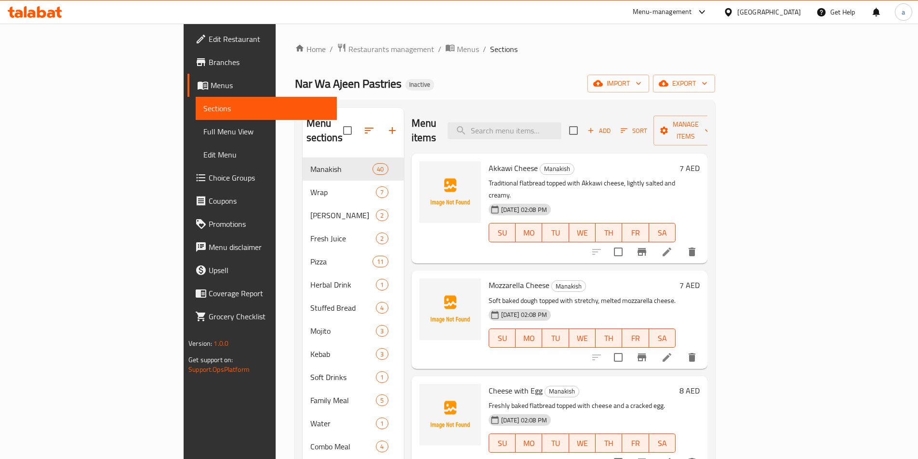
drag, startPoint x: 569, startPoint y: 75, endPoint x: 557, endPoint y: 73, distance: 11.7
click at [569, 75] on div "Nar Wa Ajeen Pastries Inactive import export" at bounding box center [505, 84] width 420 height 18
click at [561, 126] on input "search" at bounding box center [505, 130] width 114 height 17
paste input "Pepperoni Cheese"
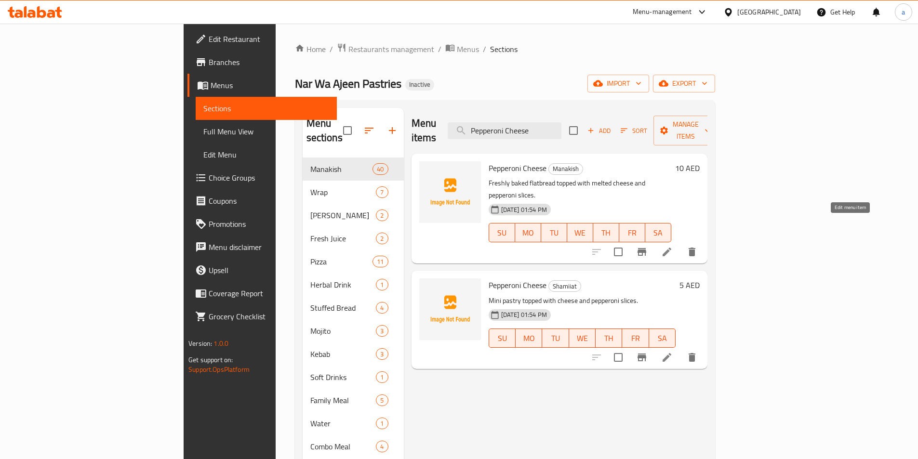
type input "Pepperoni Cheese"
click at [671, 248] on icon at bounding box center [667, 252] width 9 height 9
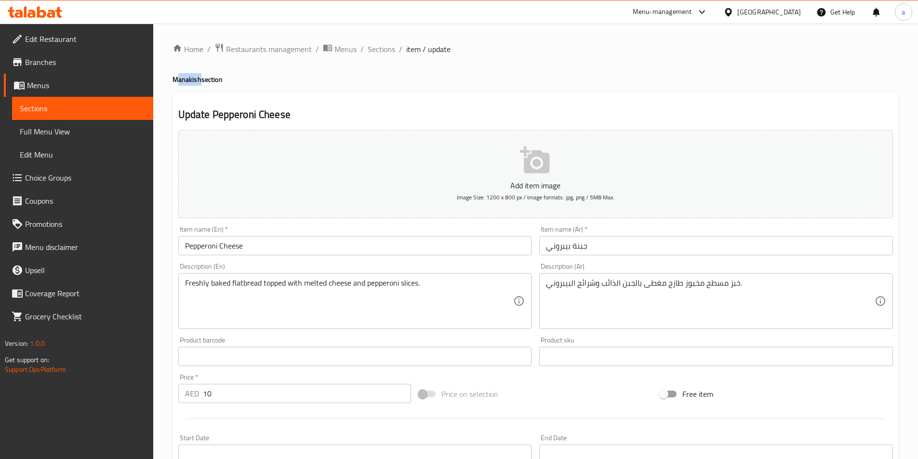
drag, startPoint x: 200, startPoint y: 80, endPoint x: 187, endPoint y: 79, distance: 13.5
click at [176, 81] on h4 "Manakish section" at bounding box center [536, 80] width 726 height 10
click at [201, 79] on h4 "Manakish section" at bounding box center [536, 80] width 726 height 10
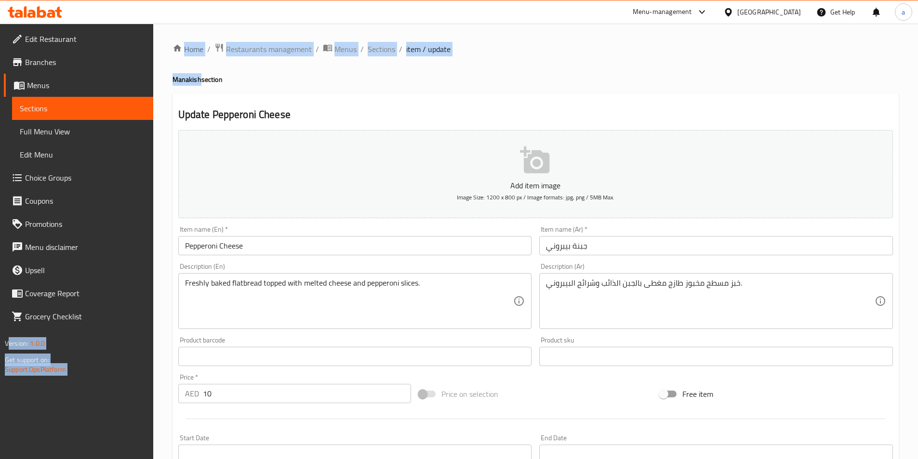
drag, startPoint x: 200, startPoint y: 80, endPoint x: 109, endPoint y: 80, distance: 90.1
click at [97, 80] on div "Edit Restaurant Branches Menus Sections Full Menu View Edit Menu Choice Groups …" at bounding box center [459, 352] width 918 height 657
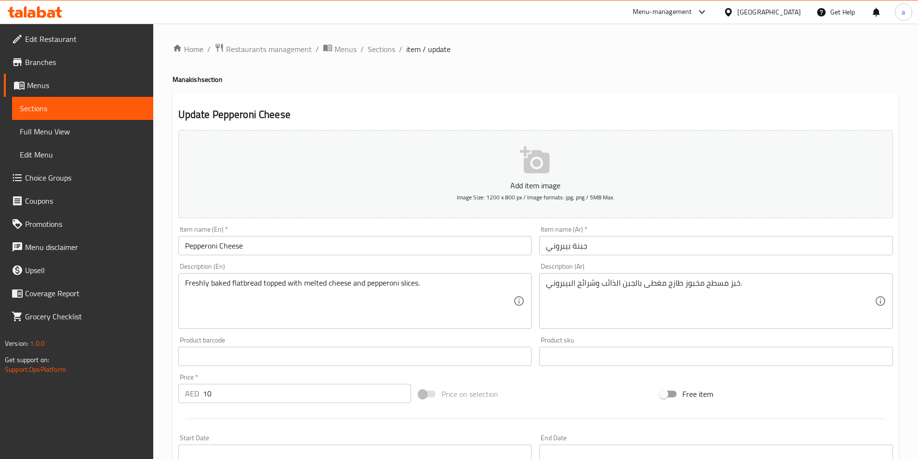
drag, startPoint x: 232, startPoint y: 86, endPoint x: 222, endPoint y: 85, distance: 10.6
click at [232, 87] on div "Home / Restaurants management / Menus / Sections / item / update Manakish secti…" at bounding box center [536, 352] width 726 height 619
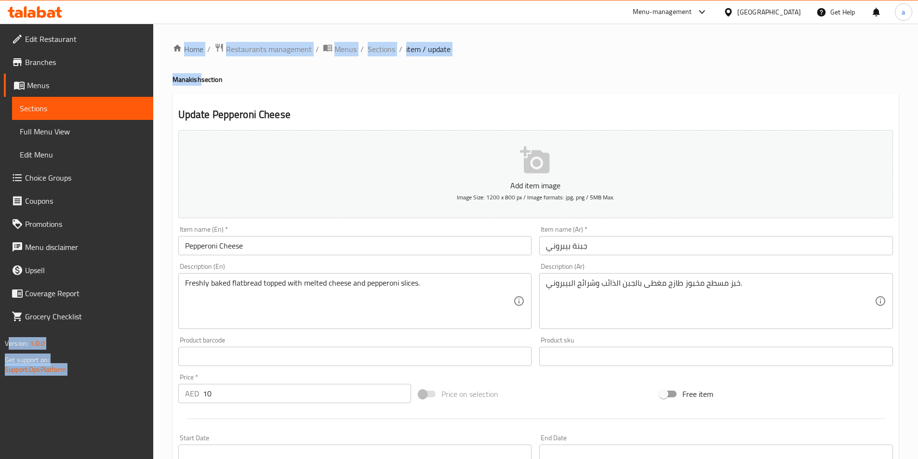
drag, startPoint x: 199, startPoint y: 80, endPoint x: 148, endPoint y: 82, distance: 51.1
click at [143, 83] on div "Edit Restaurant Branches Menus Sections Full Menu View Edit Menu Choice Groups …" at bounding box center [459, 352] width 918 height 657
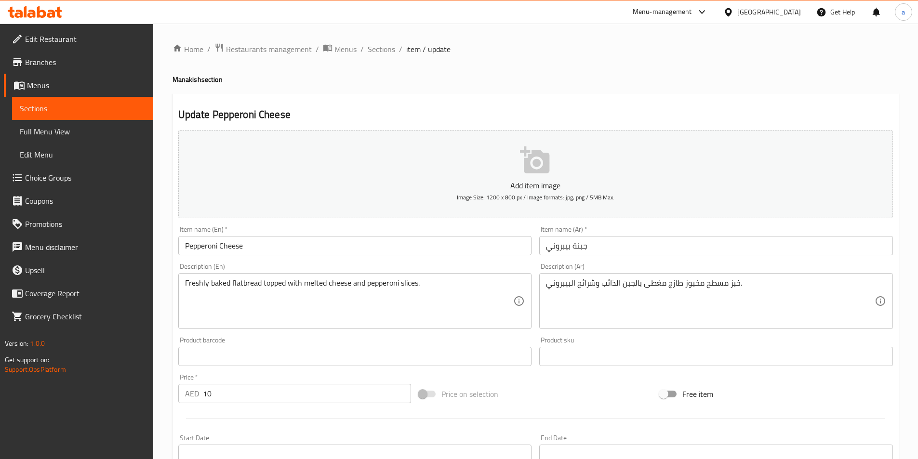
click at [212, 78] on h4 "Manakish section" at bounding box center [536, 80] width 726 height 10
drag, startPoint x: 172, startPoint y: 79, endPoint x: 200, endPoint y: 83, distance: 27.7
click at [200, 83] on h4 "Manakish section" at bounding box center [536, 80] width 726 height 10
copy h4 "Manakish"
click at [273, 250] on input "Pepperoni Cheese" at bounding box center [355, 245] width 354 height 19
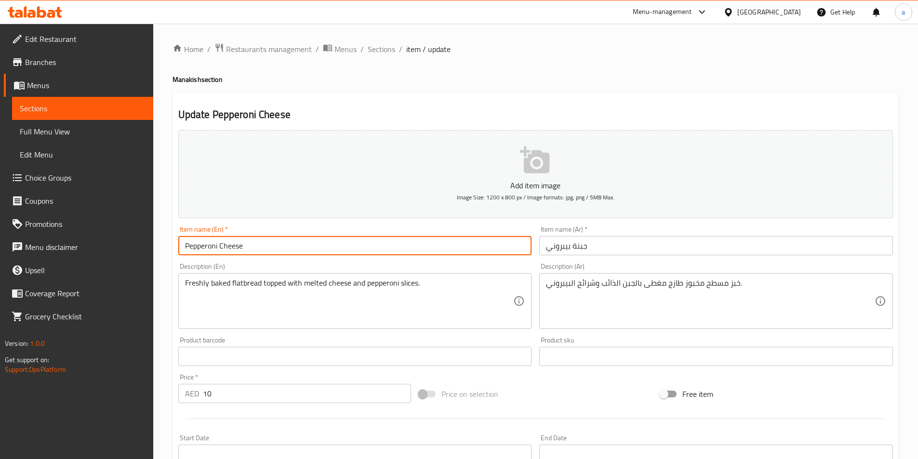
paste input "Manakish"
type input "Manakish Pepperoni Cheese"
click at [610, 242] on input "جبنة بيبروني" at bounding box center [716, 245] width 354 height 19
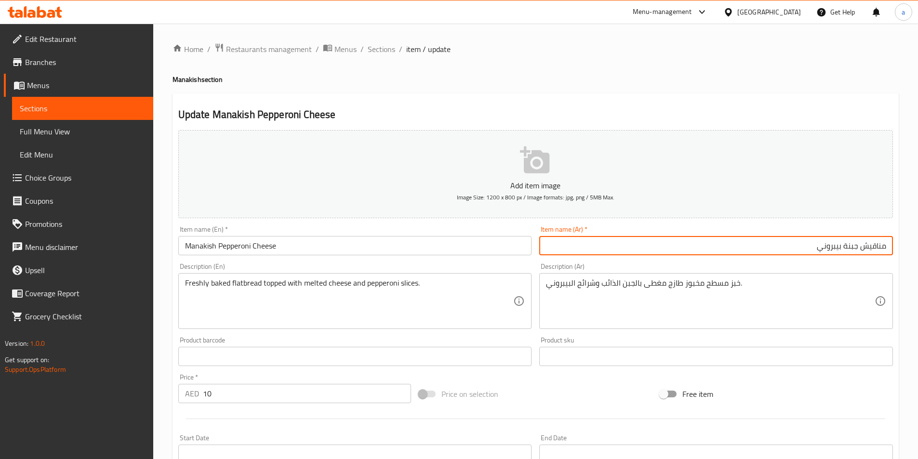
scroll to position [222, 0]
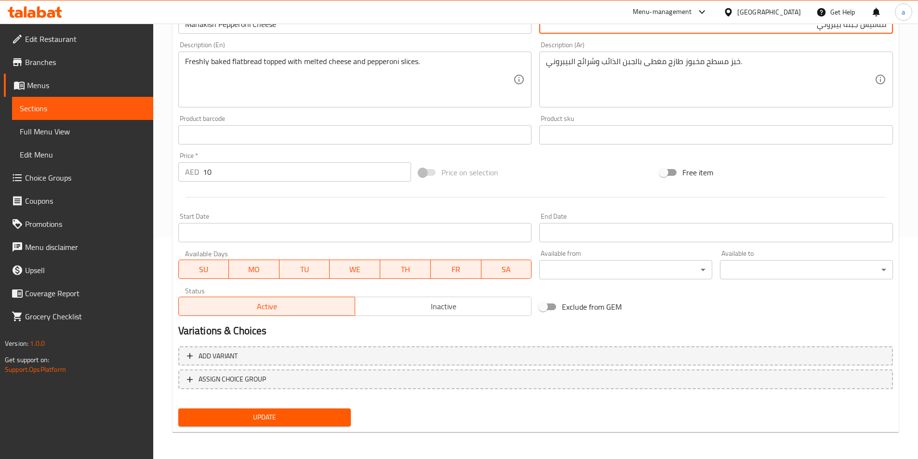
type input "مناقيش جبنة بيبروني"
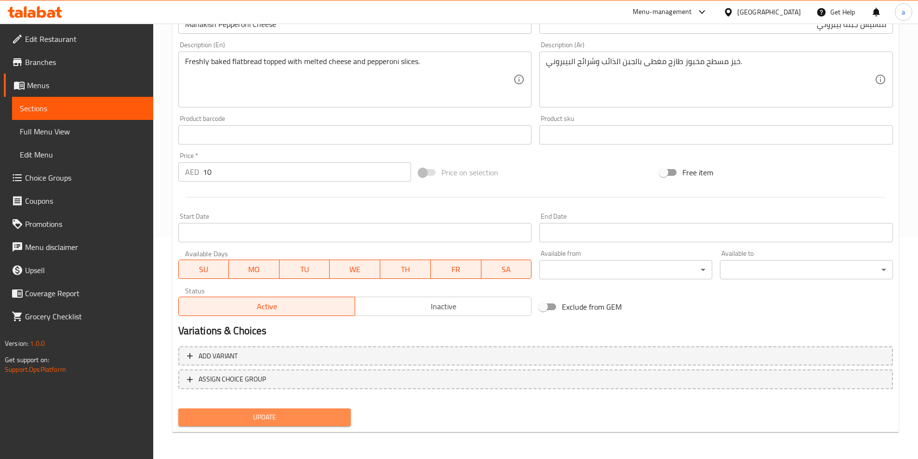
click at [288, 423] on span "Update" at bounding box center [265, 418] width 158 height 12
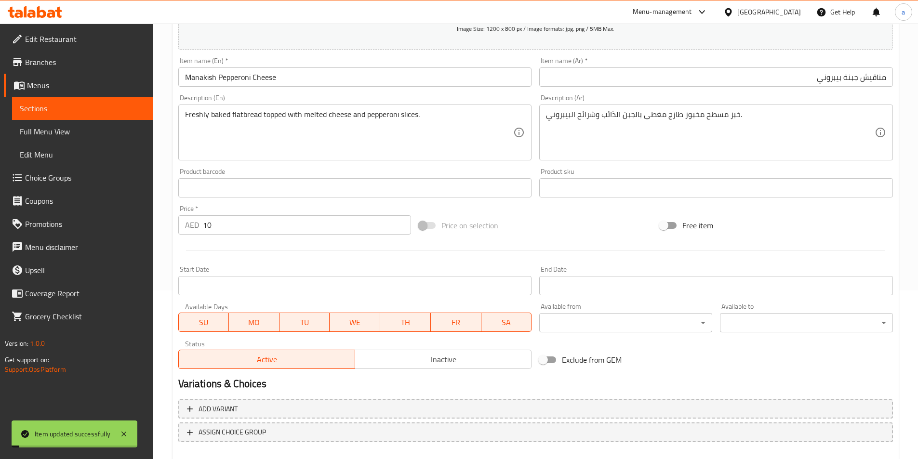
scroll to position [0, 0]
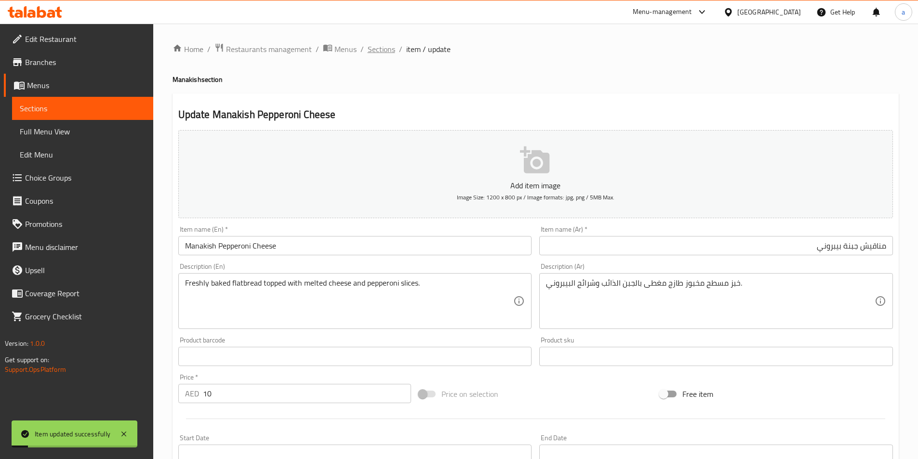
click at [385, 45] on span "Sections" at bounding box center [381, 49] width 27 height 12
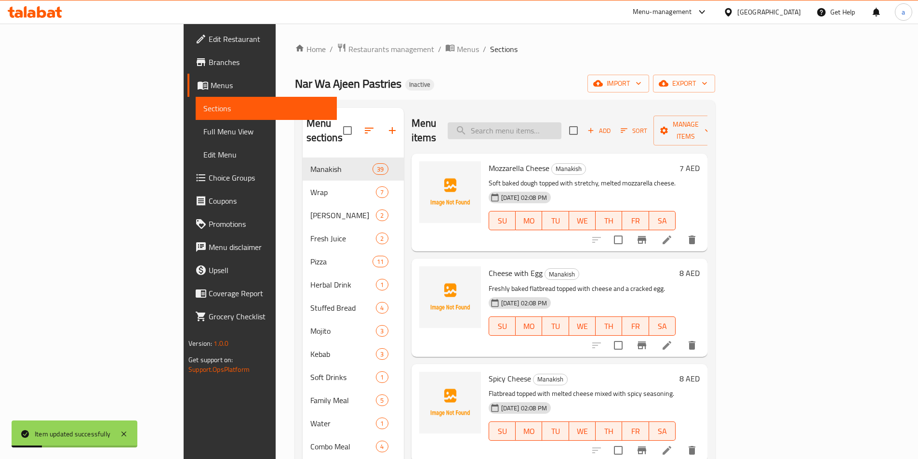
click at [549, 122] on input "search" at bounding box center [505, 130] width 114 height 17
paste input "Manakish"
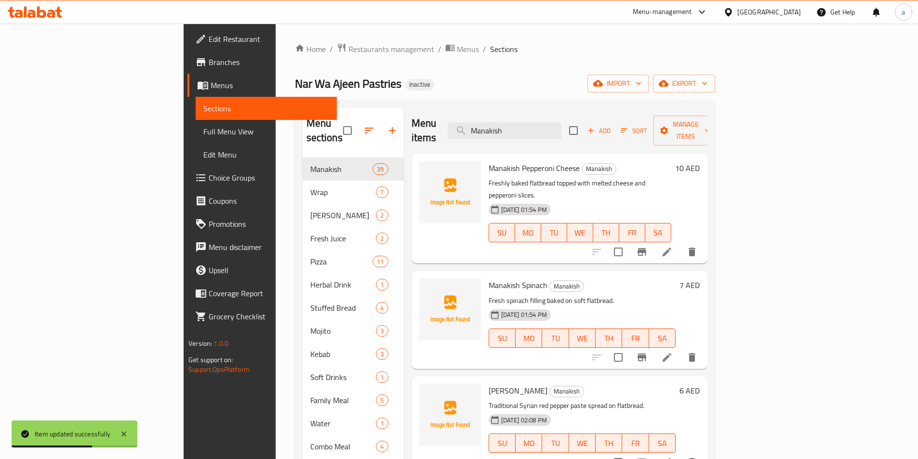
drag, startPoint x: 532, startPoint y: 126, endPoint x: 557, endPoint y: 134, distance: 26.4
click at [502, 124] on div "Menu items Manakish Add Sort Manage items" at bounding box center [560, 131] width 296 height 46
drag, startPoint x: 611, startPoint y: 122, endPoint x: 377, endPoint y: 139, distance: 233.9
click at [404, 139] on div "Menu items Manakish Add Sort Manage items Manakish Pepperoni Cheese Manakish Fr…" at bounding box center [556, 337] width 304 height 459
paste input "Pepperoni Cheese"
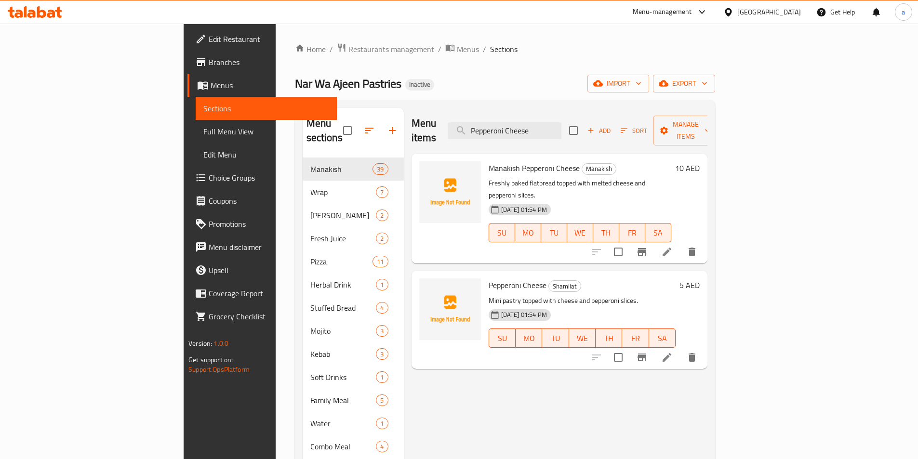
type input "Pepperoni Cheese"
click at [671, 353] on icon at bounding box center [667, 357] width 9 height 9
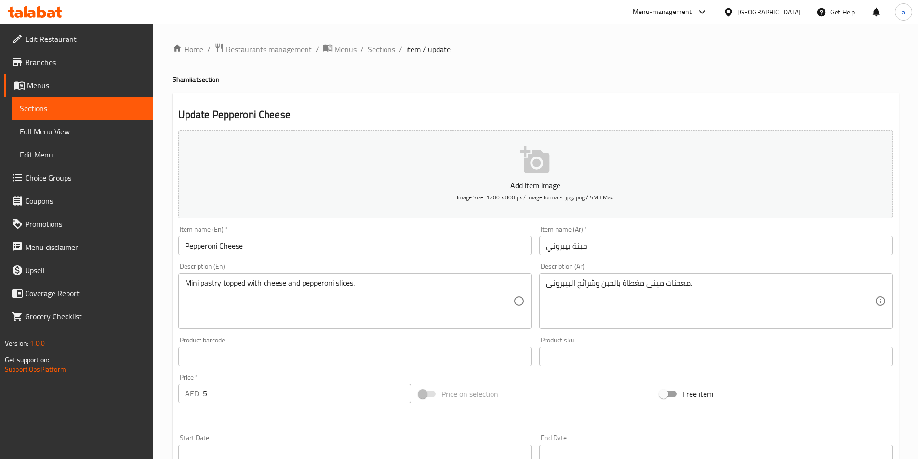
click at [173, 79] on h4 "Shamiiat section" at bounding box center [536, 80] width 726 height 10
drag, startPoint x: 174, startPoint y: 79, endPoint x: 199, endPoint y: 82, distance: 25.4
click at [199, 82] on h4 "Shamiiat section" at bounding box center [536, 80] width 726 height 10
copy h4 "Shamiiat"
click at [281, 251] on input "Pepperoni Cheese" at bounding box center [355, 245] width 354 height 19
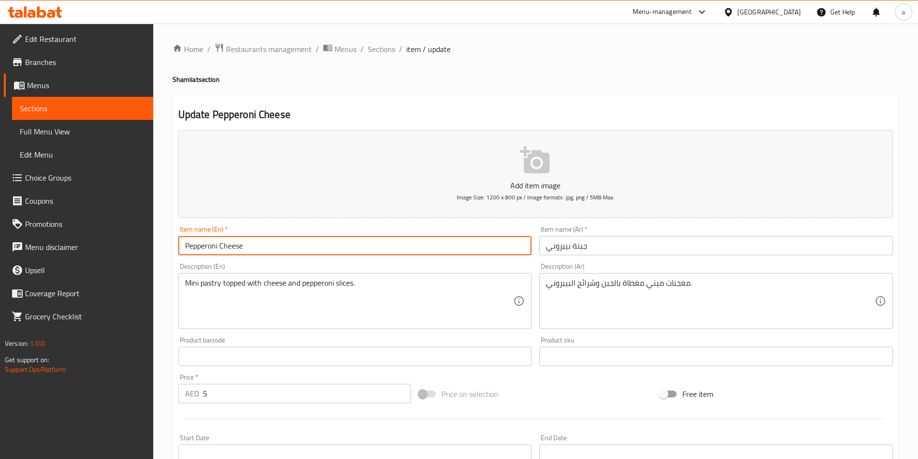
paste input "Shamiiat"
type input "Shamiiat Pepperoni Cheese"
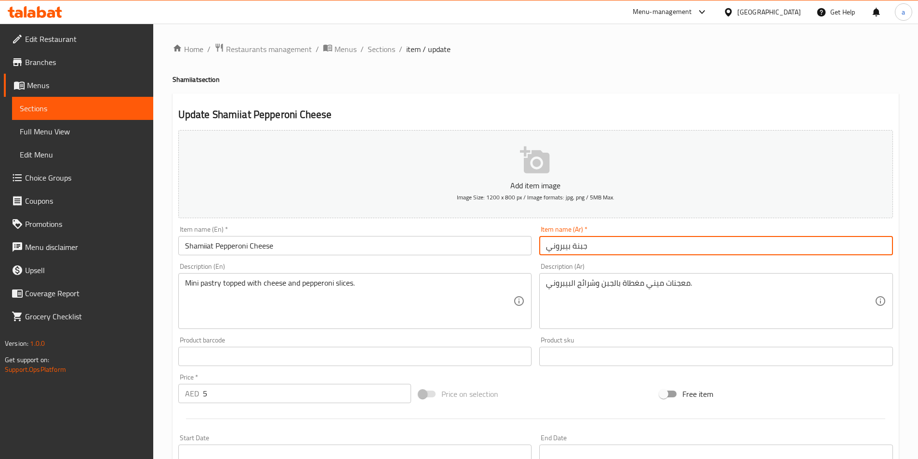
click at [651, 249] on input "جبنة بيبروني" at bounding box center [716, 245] width 354 height 19
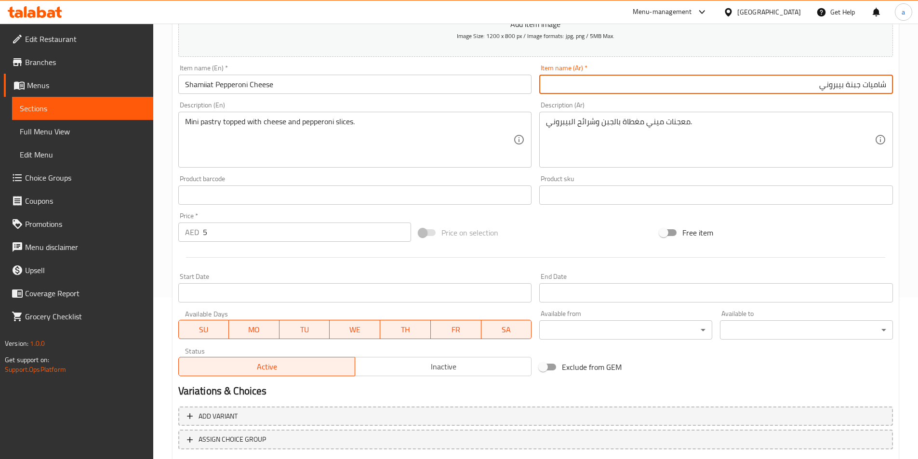
scroll to position [222, 0]
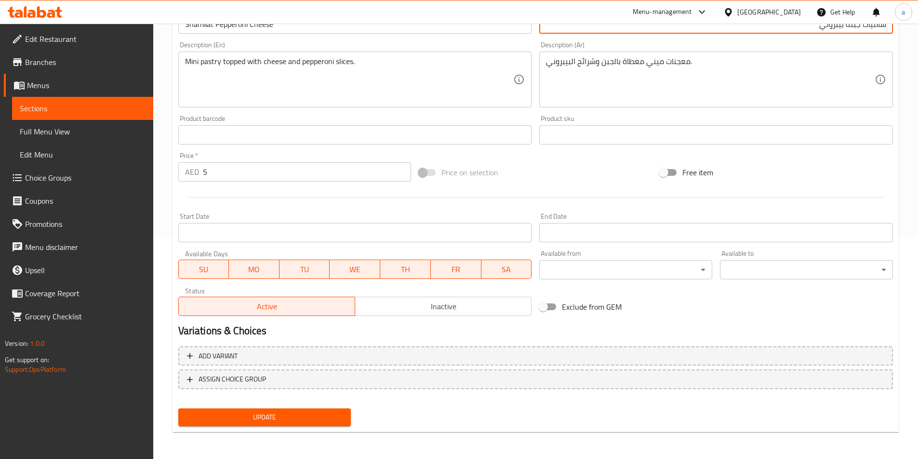
type input "شاميات جبنة بيبروني"
click at [295, 413] on span "Update" at bounding box center [265, 418] width 158 height 12
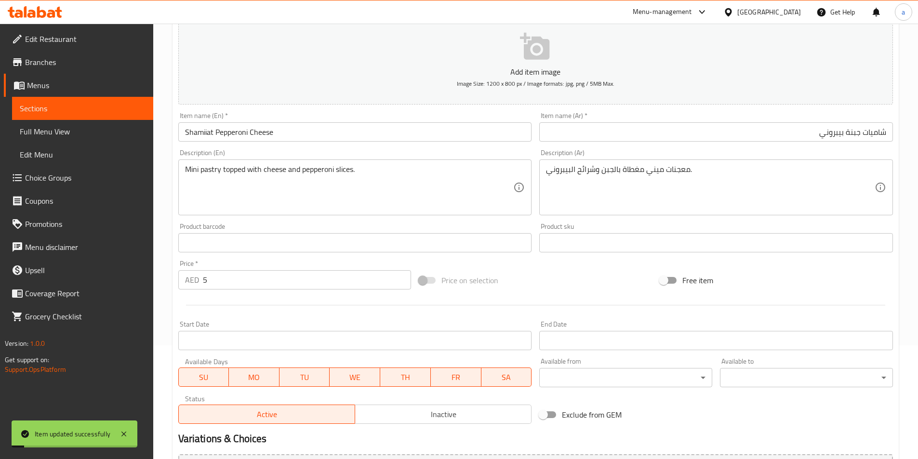
scroll to position [0, 0]
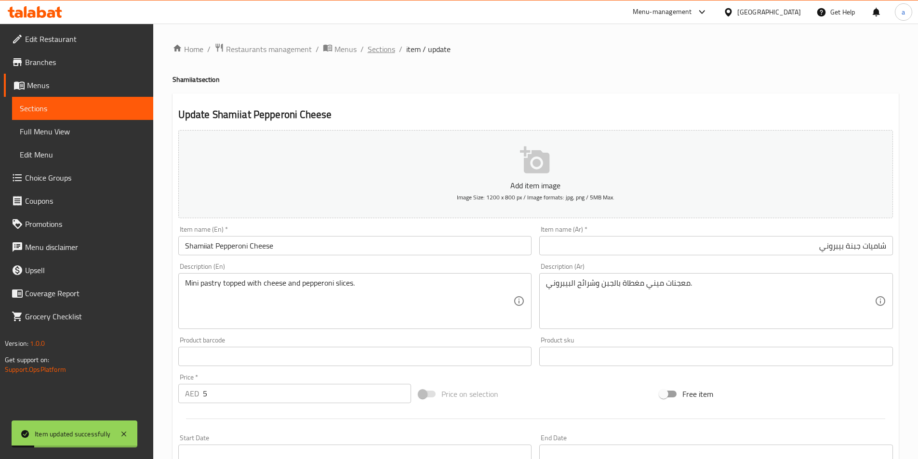
click at [377, 51] on span "Sections" at bounding box center [381, 49] width 27 height 12
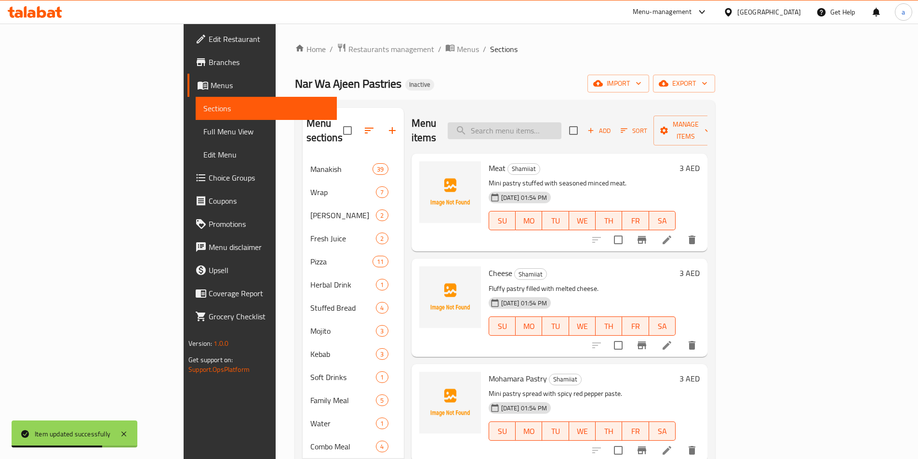
click at [561, 123] on input "search" at bounding box center [505, 130] width 114 height 17
paste input "Turkey Cheese"
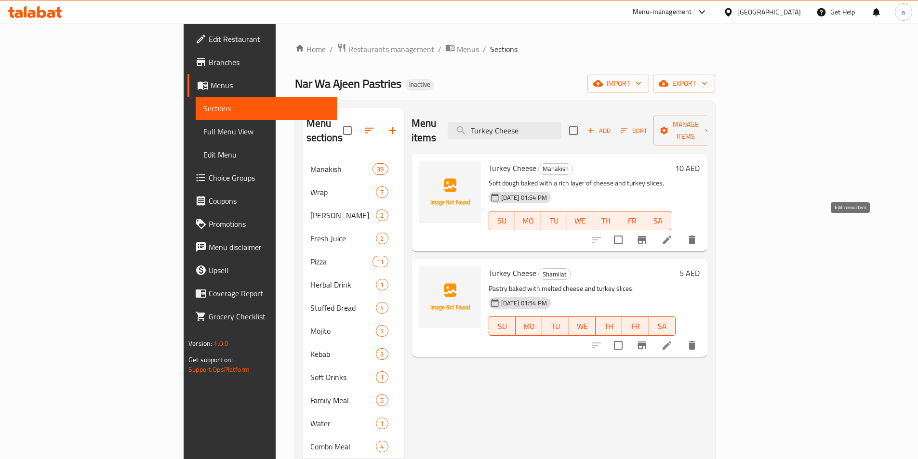
type input "Turkey Cheese"
click at [671, 236] on icon at bounding box center [667, 240] width 9 height 9
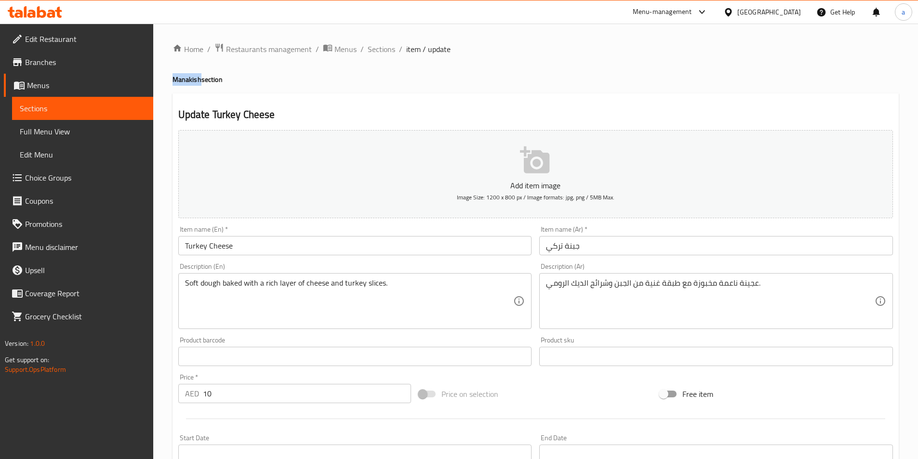
drag, startPoint x: 199, startPoint y: 80, endPoint x: 173, endPoint y: 77, distance: 25.8
click at [173, 77] on h4 "Manakish section" at bounding box center [536, 80] width 726 height 10
copy h4 "Manakish"
click at [272, 248] on input "Turkey Cheese" at bounding box center [355, 245] width 354 height 19
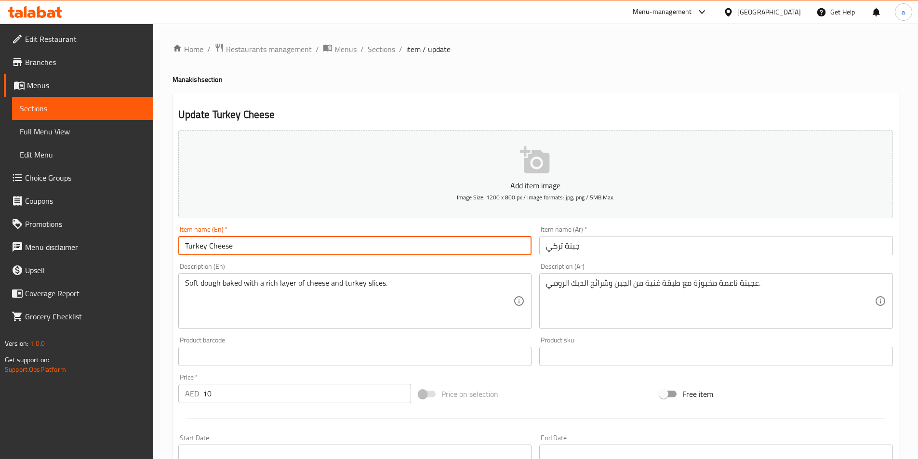
paste input "Manakish"
type input "Manakish Turkey Cheese"
click at [649, 243] on input "جبنة تركي" at bounding box center [716, 245] width 354 height 19
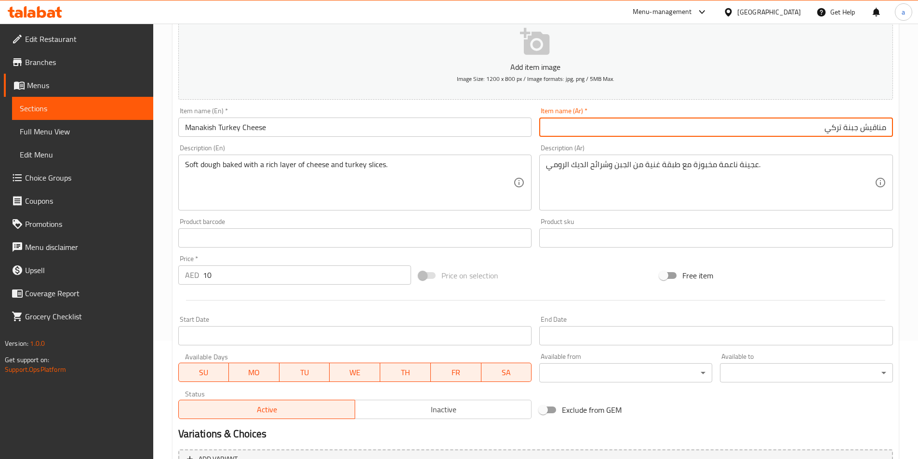
scroll to position [222, 0]
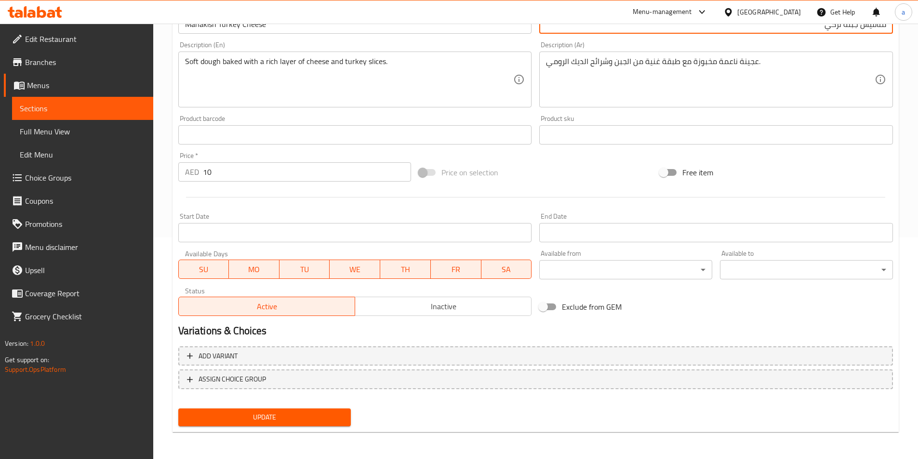
type input "مناقيش جبنة تركي"
click at [323, 419] on span "Update" at bounding box center [265, 418] width 158 height 12
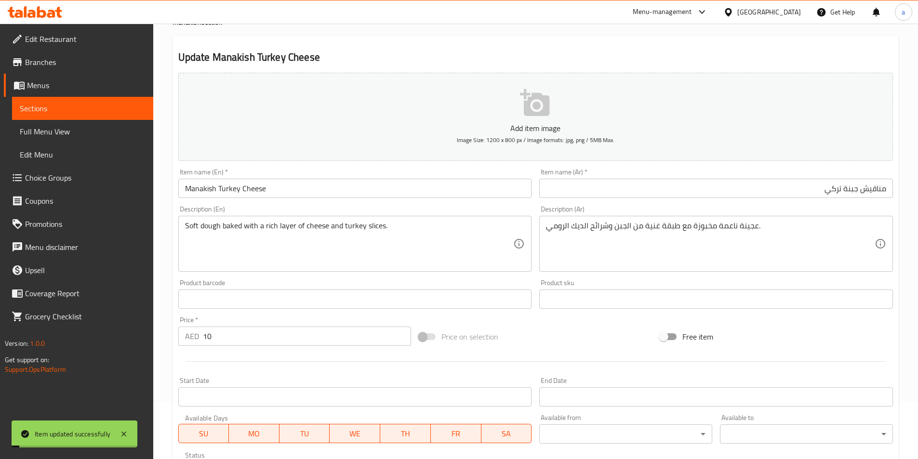
scroll to position [0, 0]
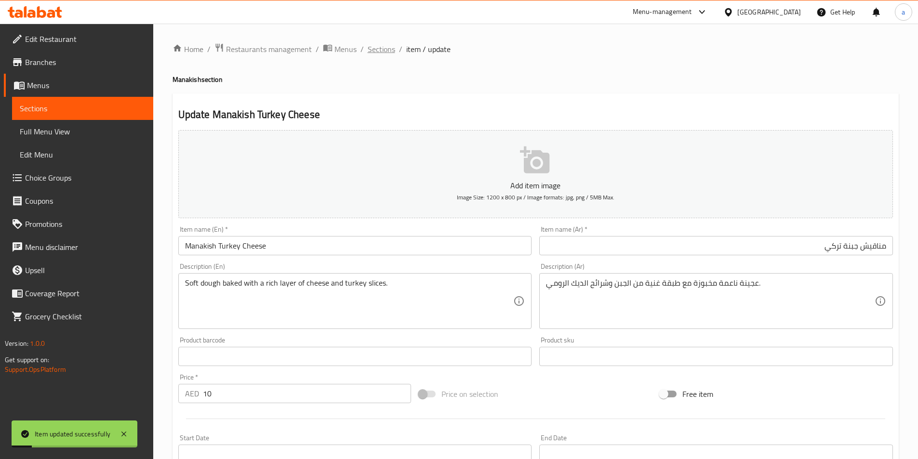
click at [381, 53] on span "Sections" at bounding box center [381, 49] width 27 height 12
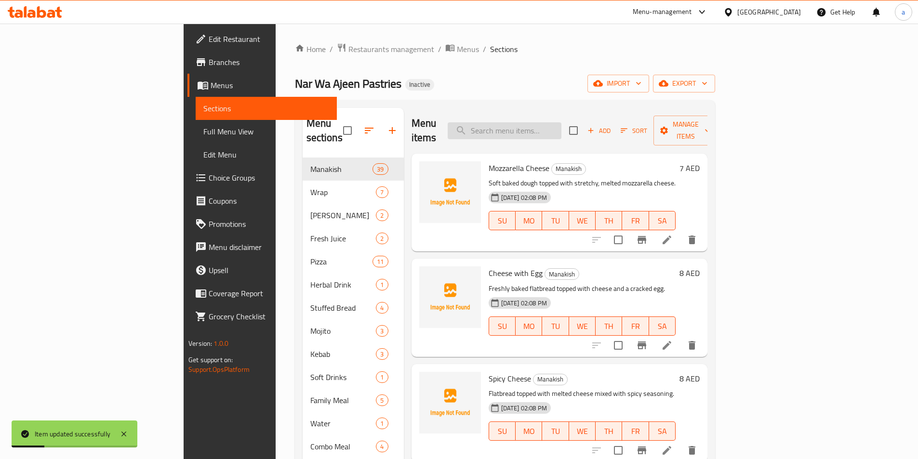
click at [561, 122] on input "search" at bounding box center [505, 130] width 114 height 17
paste input "Turkey Cheese"
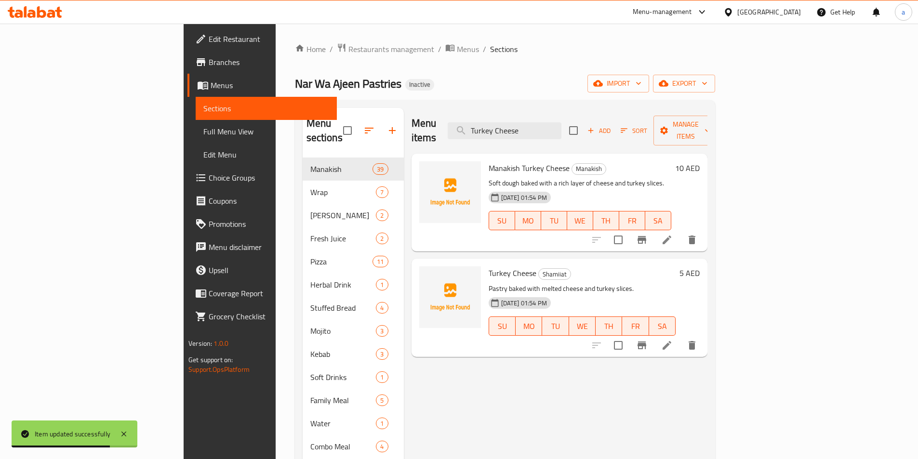
type input "Turkey Cheese"
click at [673, 340] on icon at bounding box center [667, 346] width 12 height 12
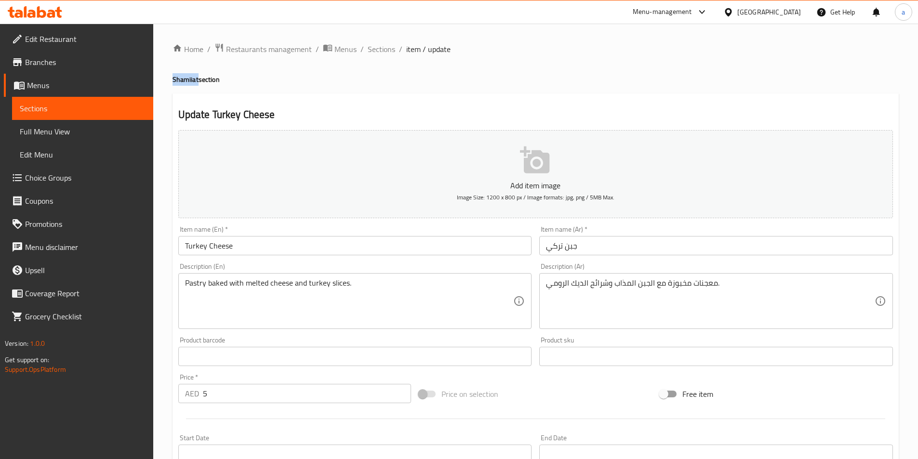
drag, startPoint x: 197, startPoint y: 80, endPoint x: 171, endPoint y: 78, distance: 26.6
click at [171, 78] on div "Home / Restaurants management / Menus / Sections / item / update Shamiiat secti…" at bounding box center [535, 352] width 765 height 657
copy h4 "Shamiiat"
click at [278, 249] on input "Turkey Cheese" at bounding box center [355, 245] width 354 height 19
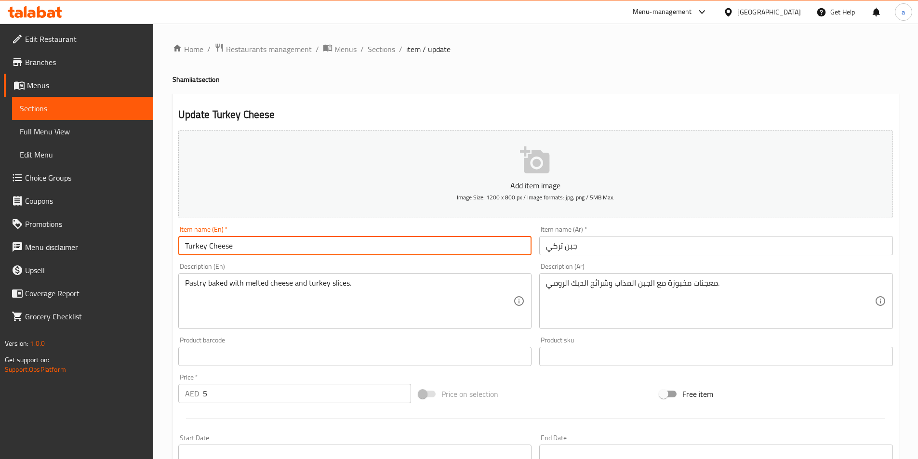
paste input "Shamiiat"
type input "Shamiiat Turkey Cheese"
click at [618, 246] on input "جبن تركي" at bounding box center [716, 245] width 354 height 19
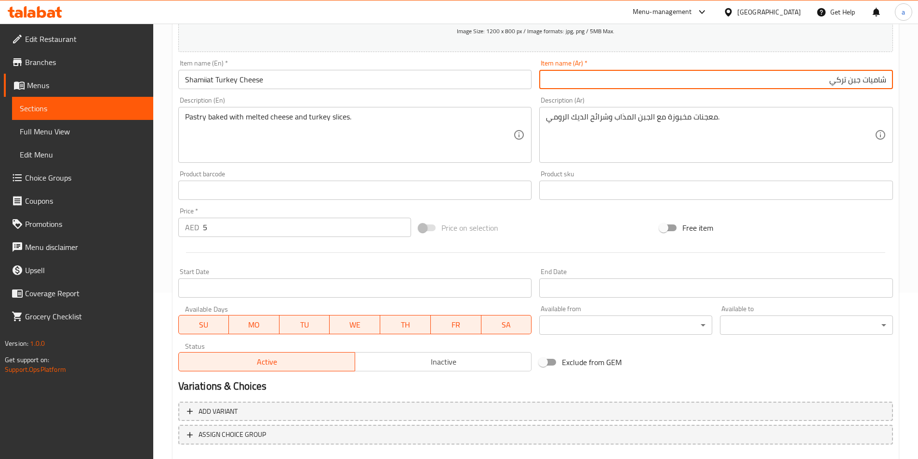
scroll to position [222, 0]
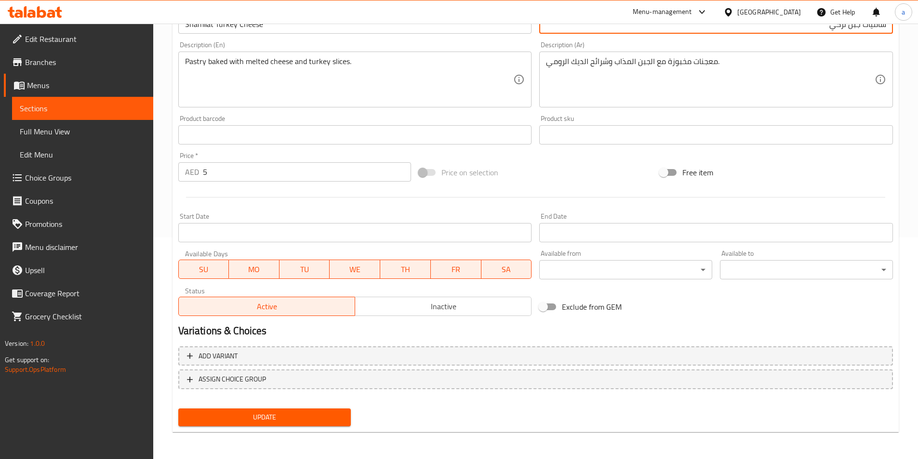
type input "شاميات جبن تركي"
click at [315, 421] on span "Update" at bounding box center [265, 418] width 158 height 12
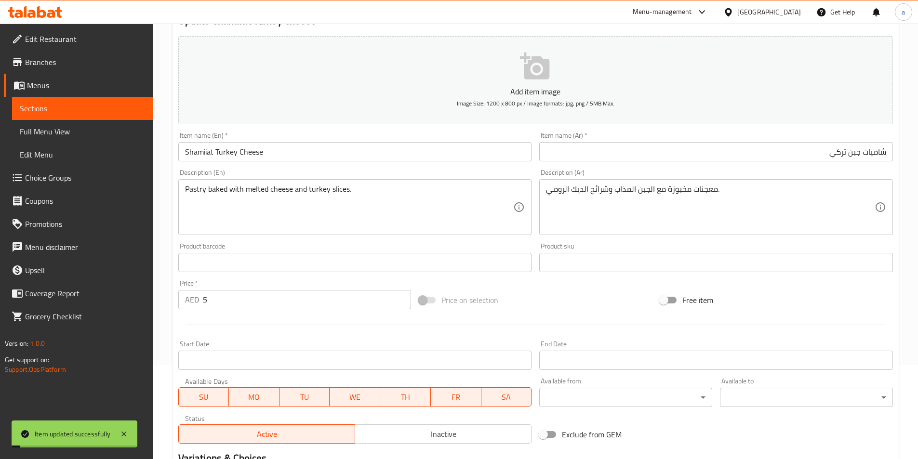
scroll to position [0, 0]
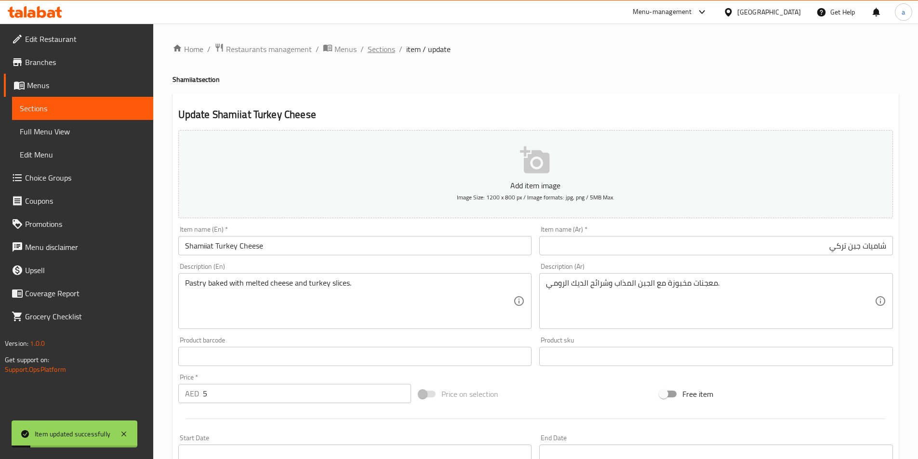
click at [385, 52] on span "Sections" at bounding box center [381, 49] width 27 height 12
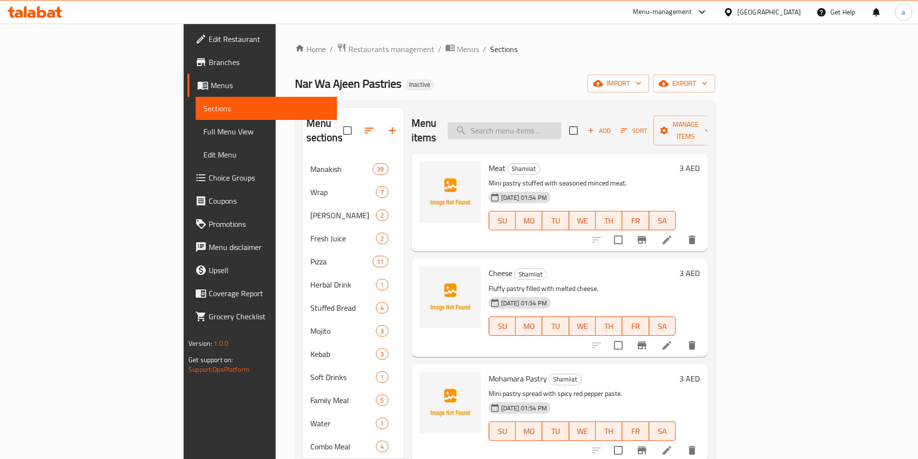
click at [561, 123] on input "search" at bounding box center [505, 130] width 114 height 17
paste input "Meat"
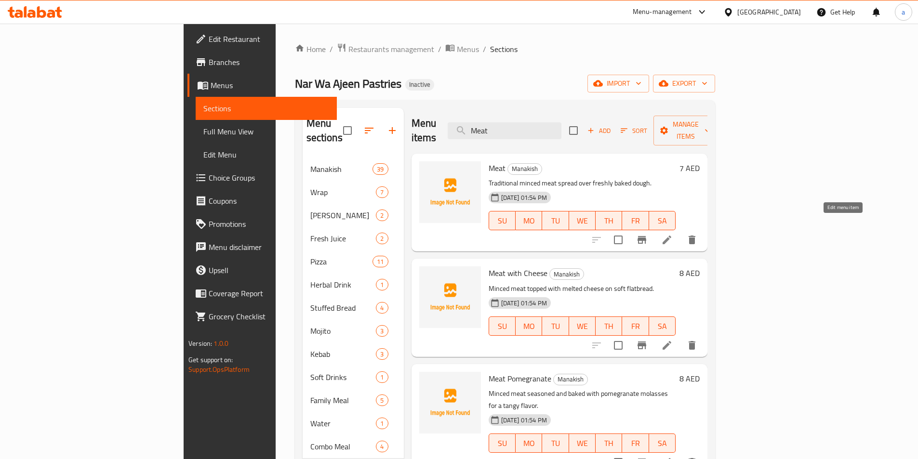
type input "Meat"
click at [673, 234] on icon at bounding box center [667, 240] width 12 height 12
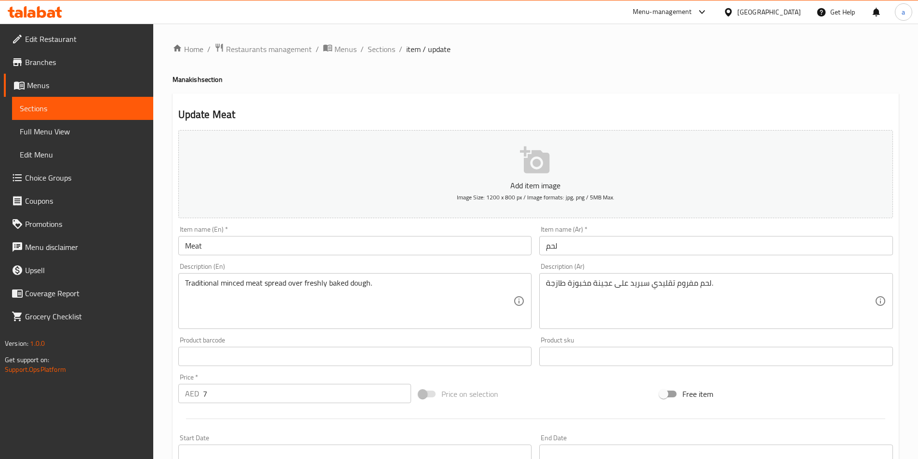
click at [312, 242] on input "Meat" at bounding box center [355, 245] width 354 height 19
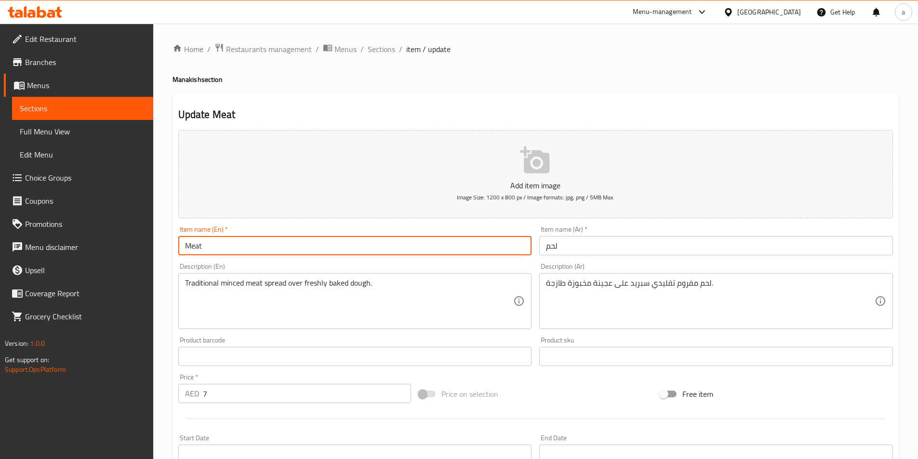
click at [304, 246] on input "Meat" at bounding box center [355, 245] width 354 height 19
paste input "Manakish"
type input "Manakish Meat"
click at [597, 250] on input "لحم" at bounding box center [716, 245] width 354 height 19
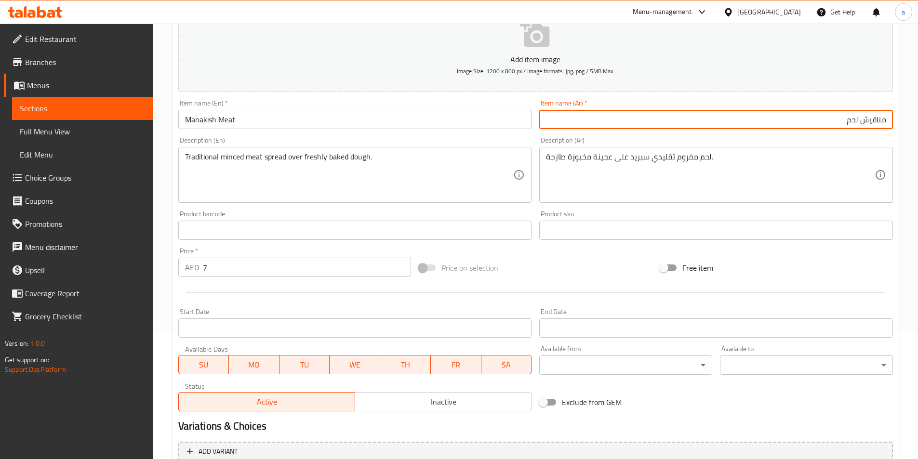
scroll to position [222, 0]
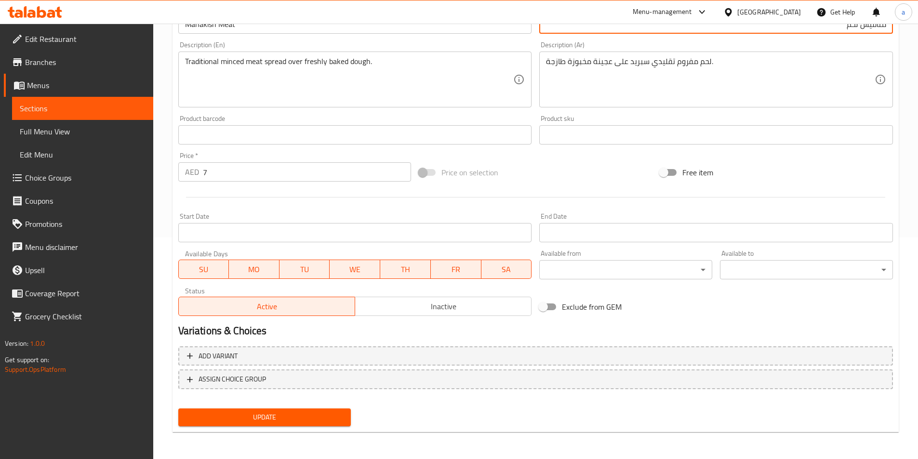
type input "مناقيش لحم"
click at [270, 418] on span "Update" at bounding box center [265, 418] width 158 height 12
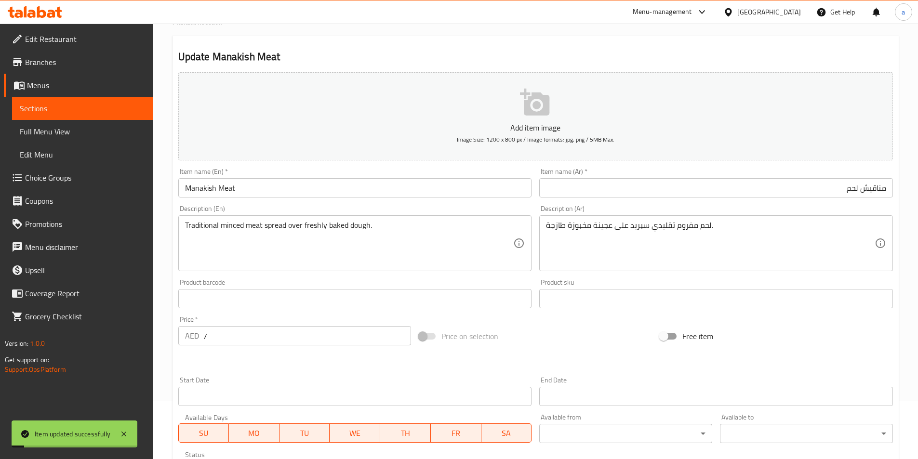
scroll to position [0, 0]
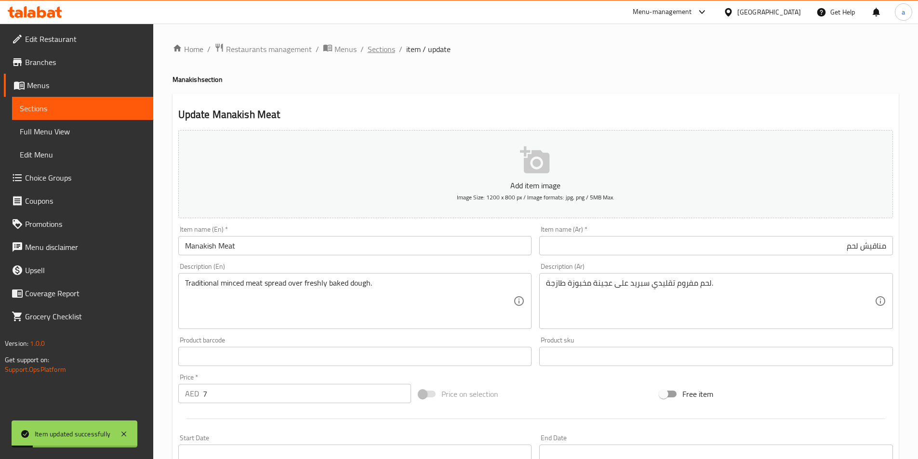
click at [388, 53] on span "Sections" at bounding box center [381, 49] width 27 height 12
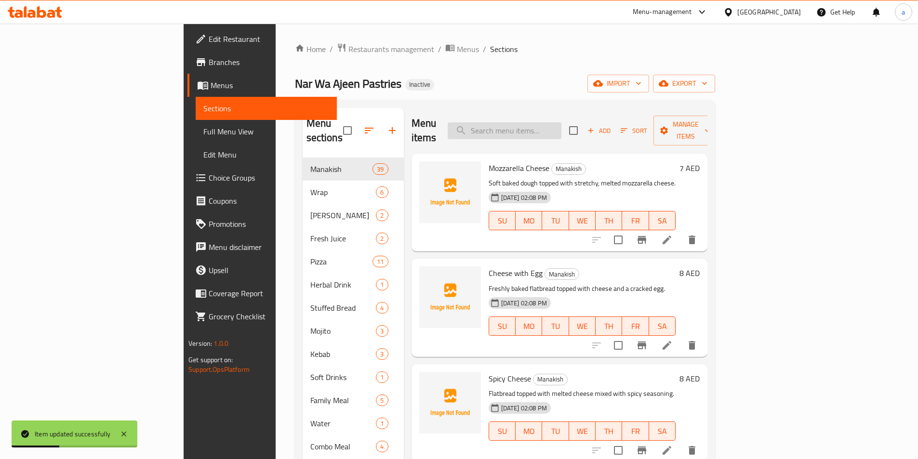
click at [556, 123] on input "search" at bounding box center [505, 130] width 114 height 17
paste input "Meat"
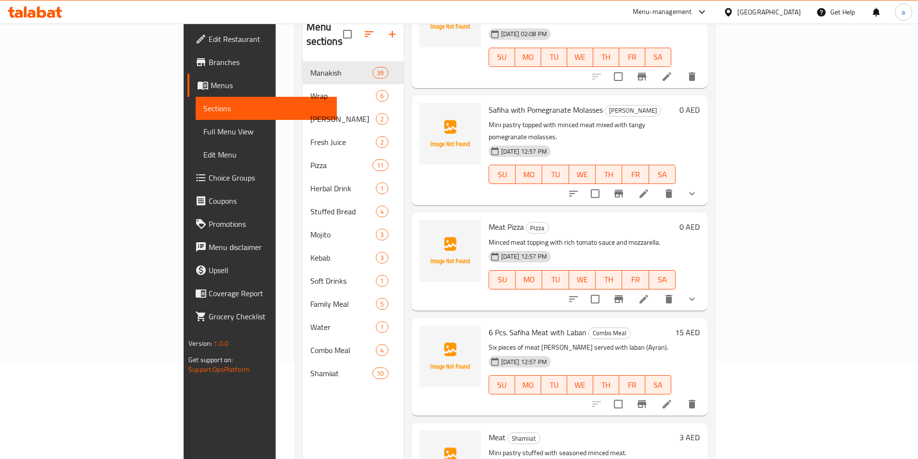
scroll to position [135, 0]
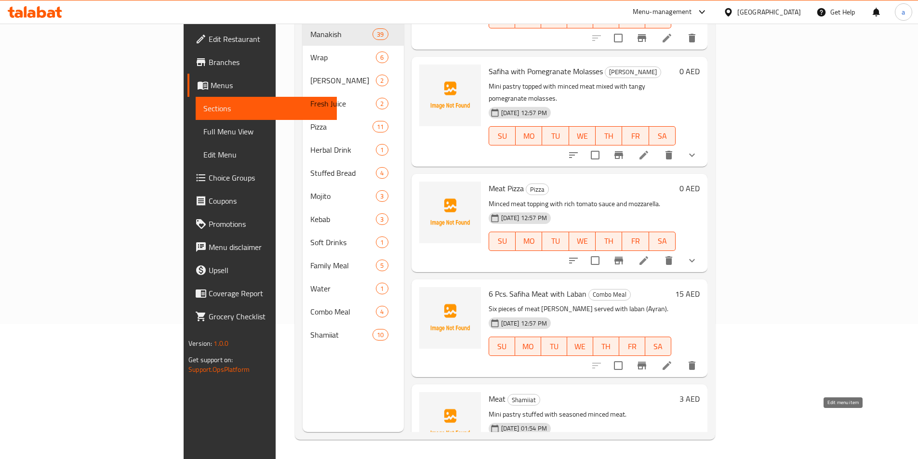
type input "Meat"
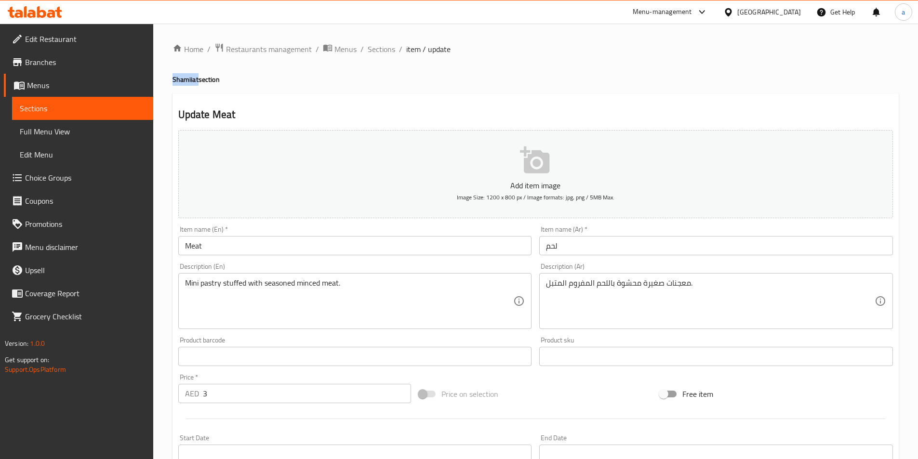
drag, startPoint x: 198, startPoint y: 80, endPoint x: 186, endPoint y: 80, distance: 11.6
click at [173, 81] on h4 "Shamiiat section" at bounding box center [536, 80] width 726 height 10
copy h4 "Shamiiat"
click at [260, 249] on input "Meat" at bounding box center [355, 245] width 354 height 19
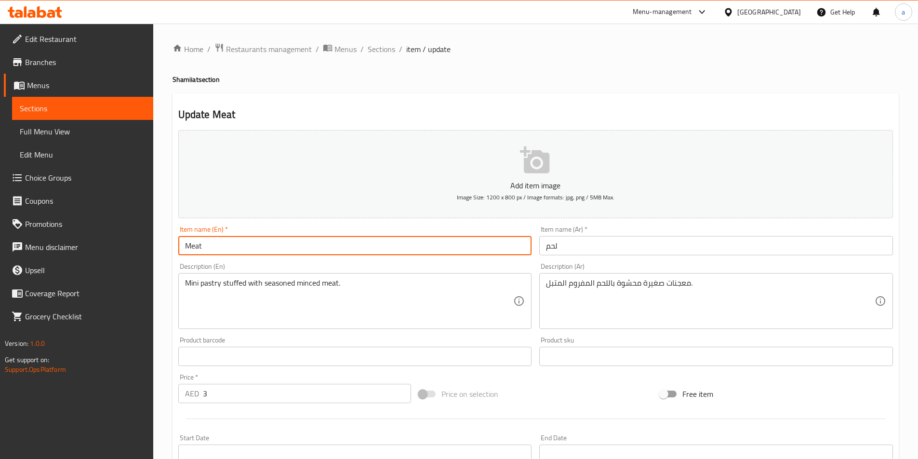
paste input "Shamiiat"
type input "Shamiiat Meat"
click at [628, 242] on input "لحم" at bounding box center [716, 245] width 354 height 19
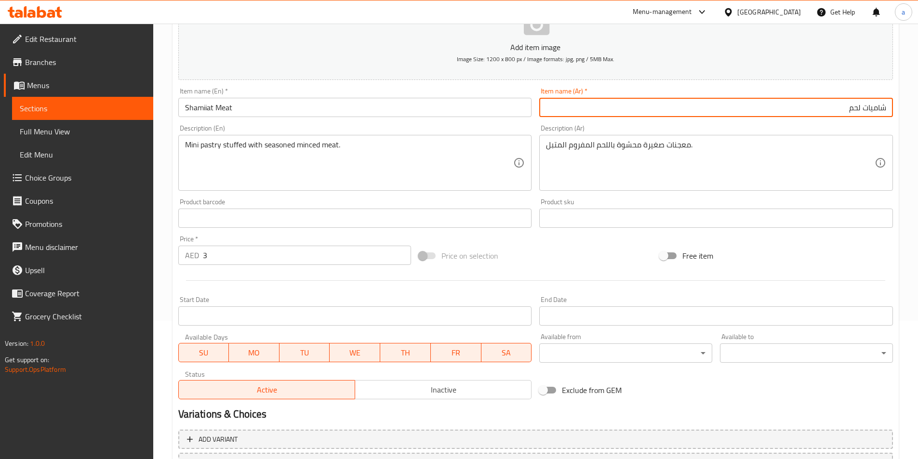
scroll to position [222, 0]
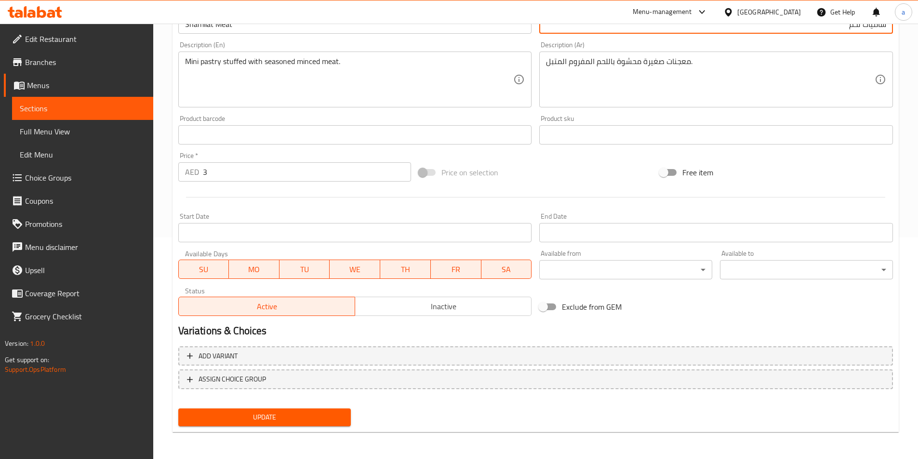
type input "شاميات لحم"
click at [303, 418] on span "Update" at bounding box center [265, 418] width 158 height 12
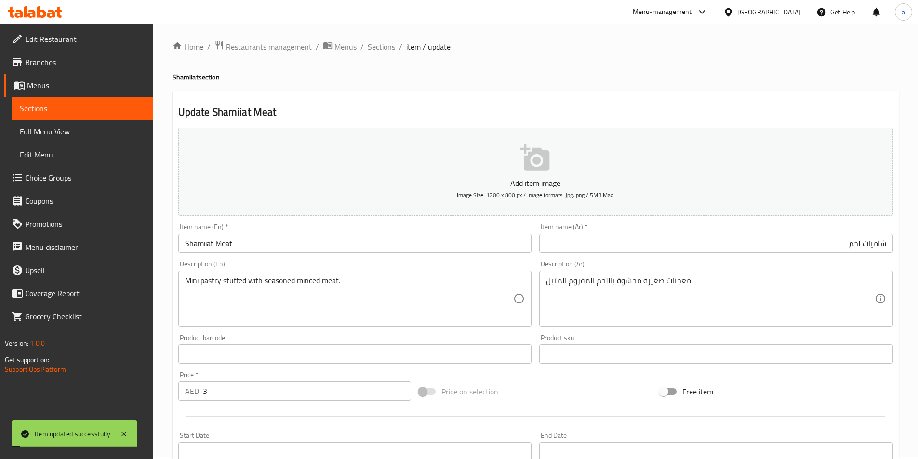
scroll to position [0, 0]
click at [375, 47] on span "Sections" at bounding box center [381, 49] width 27 height 12
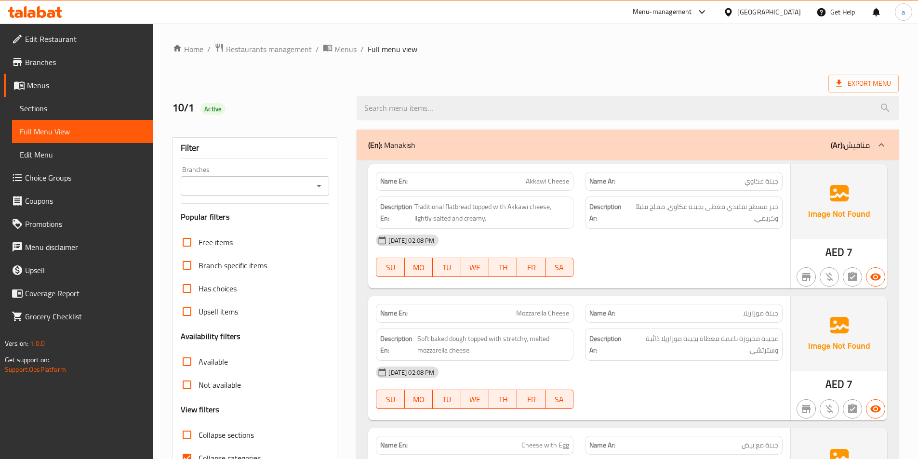
click at [186, 452] on input "Collapse categories" at bounding box center [186, 458] width 23 height 23
checkbox input "false"
click at [190, 435] on input "Collapse sections" at bounding box center [186, 435] width 23 height 23
checkbox input "true"
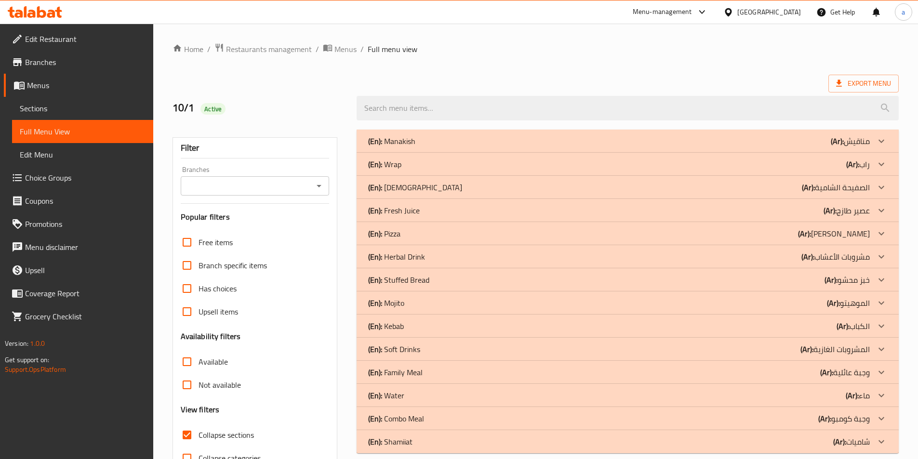
click at [423, 145] on div "(En): Manakish (Ar): مناقيش" at bounding box center [619, 141] width 502 height 12
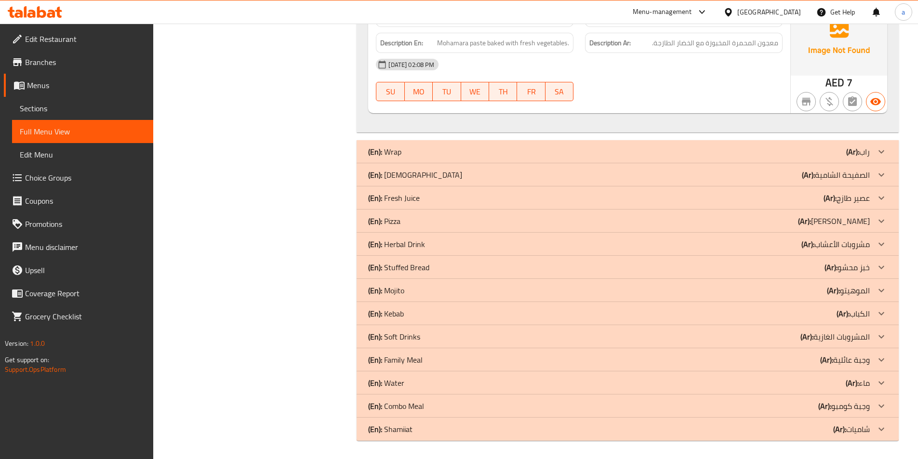
scroll to position [5221, 0]
click at [479, 429] on div "(En): Shamiiat (Ar): شاميات" at bounding box center [619, 429] width 502 height 12
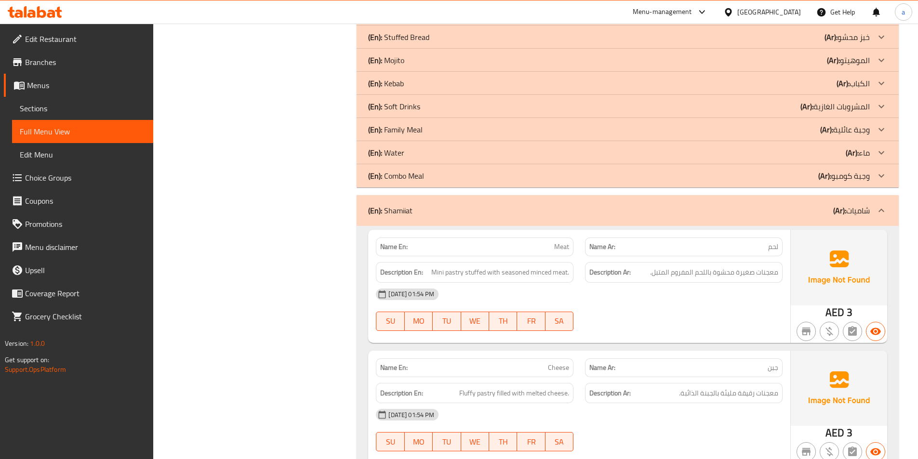
scroll to position [5446, 0]
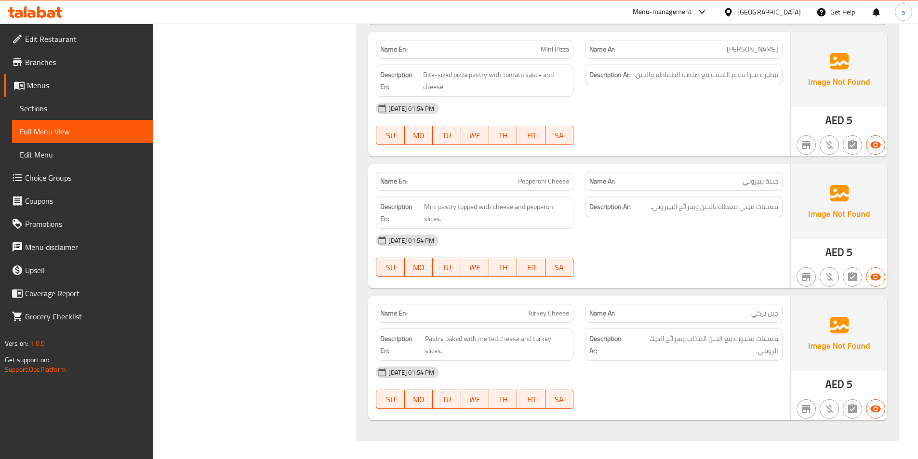
scroll to position [6411, 0]
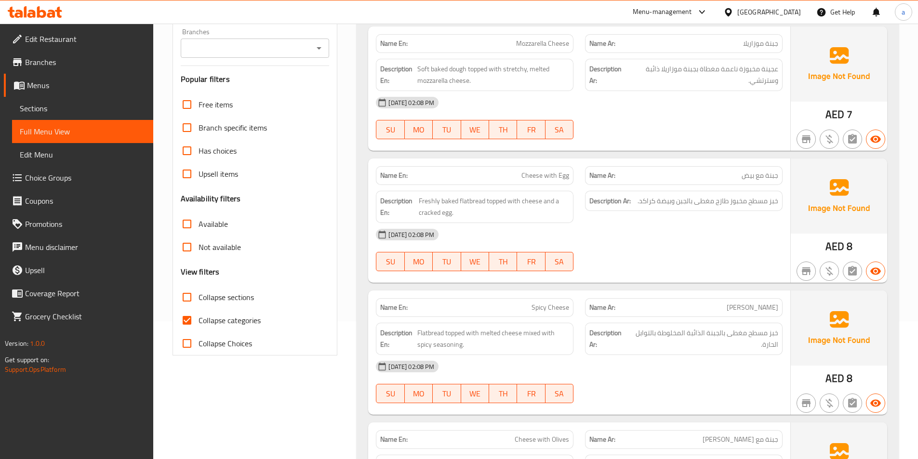
scroll to position [193, 0]
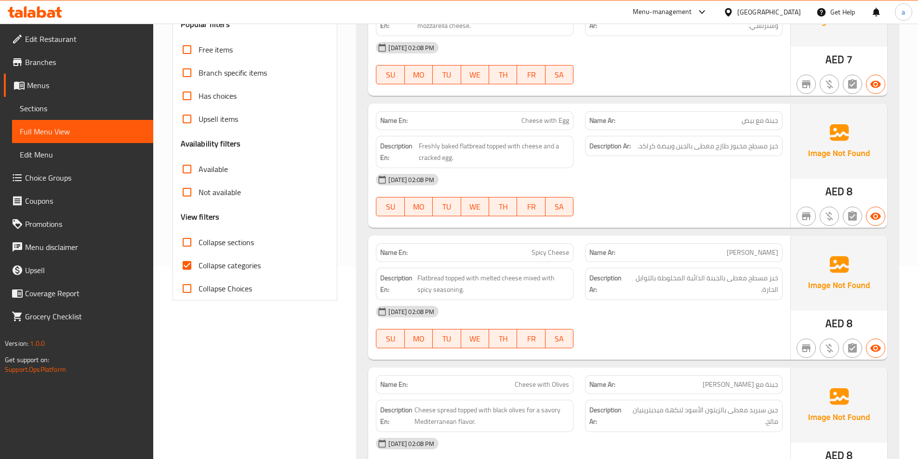
click at [227, 270] on span "Collapse categories" at bounding box center [230, 266] width 62 height 12
click at [199, 270] on input "Collapse categories" at bounding box center [186, 265] width 23 height 23
checkbox input "false"
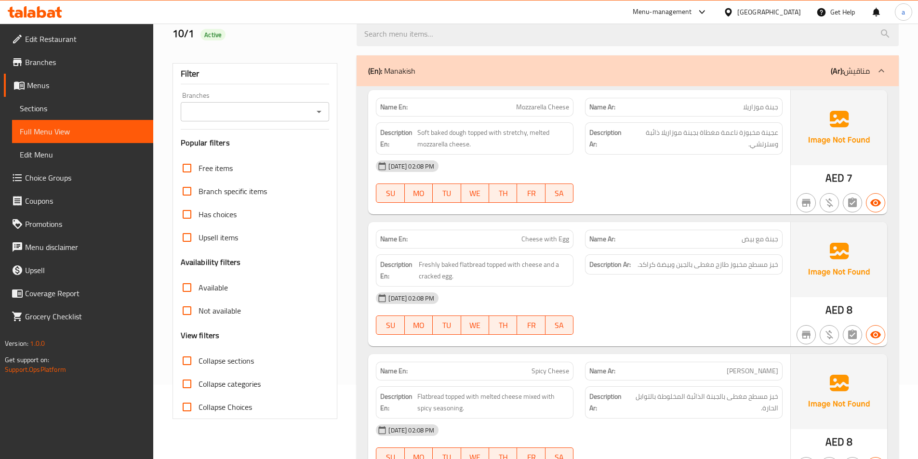
scroll to position [0, 0]
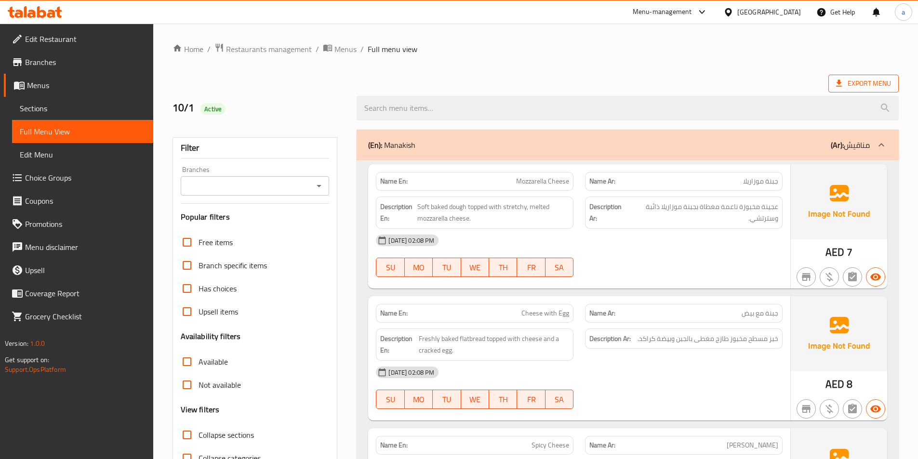
drag, startPoint x: 818, startPoint y: 85, endPoint x: 839, endPoint y: 80, distance: 20.8
click at [827, 83] on div "Export Menu" at bounding box center [536, 84] width 726 height 18
click at [846, 78] on span "Export Menu" at bounding box center [863, 84] width 55 height 12
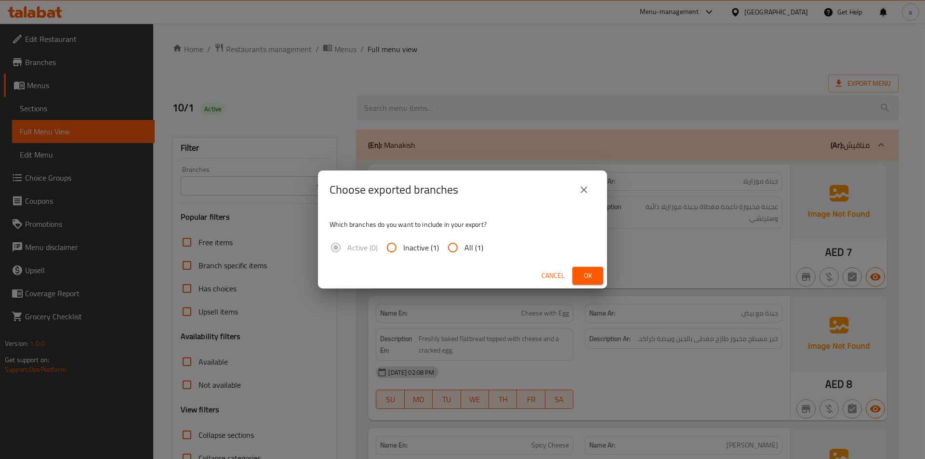
click at [467, 243] on span "All (1)" at bounding box center [474, 248] width 19 height 12
click at [465, 243] on input "All (1)" at bounding box center [452, 247] width 23 height 23
radio input "true"
click at [595, 273] on span "Ok" at bounding box center [587, 276] width 15 height 12
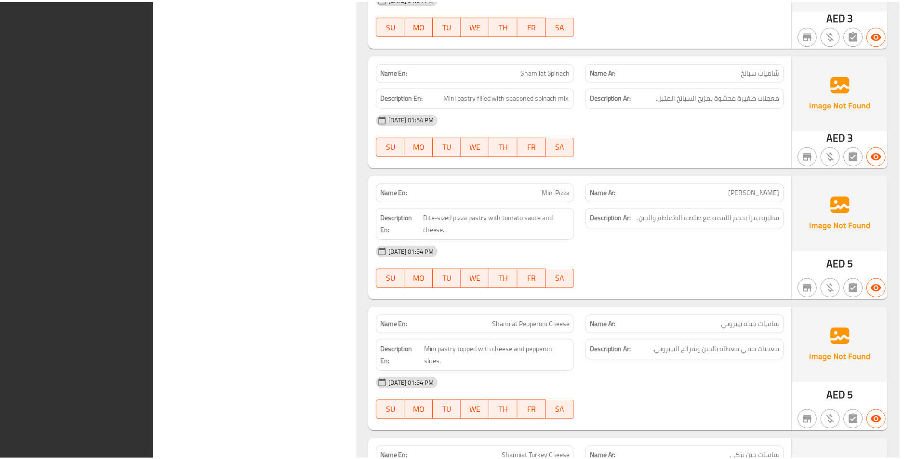
scroll to position [14606, 0]
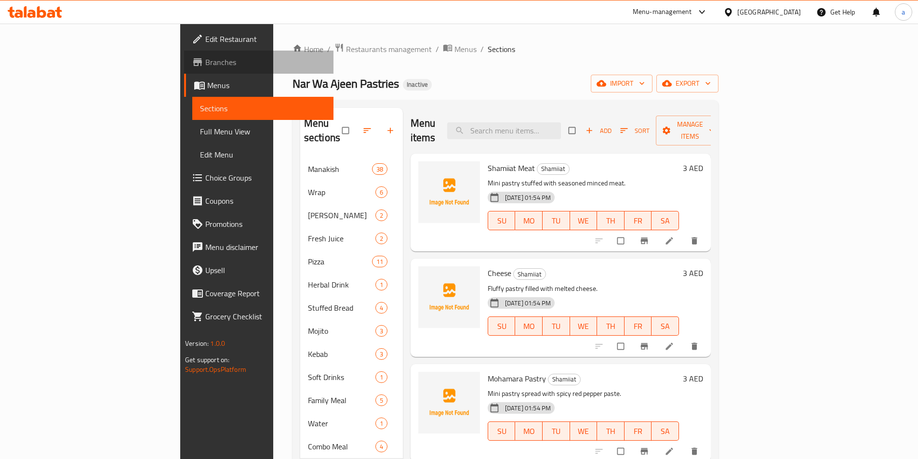
click at [205, 65] on span "Branches" at bounding box center [265, 62] width 120 height 12
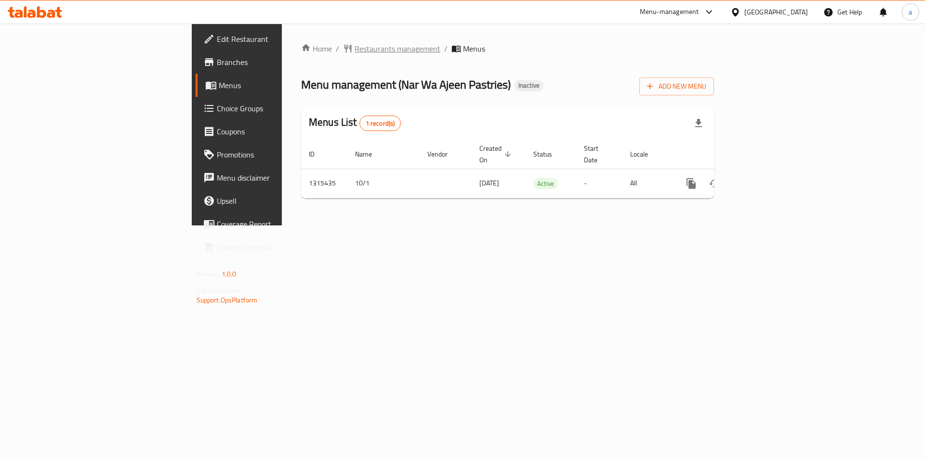
click at [355, 51] on span "Restaurants management" at bounding box center [398, 49] width 86 height 12
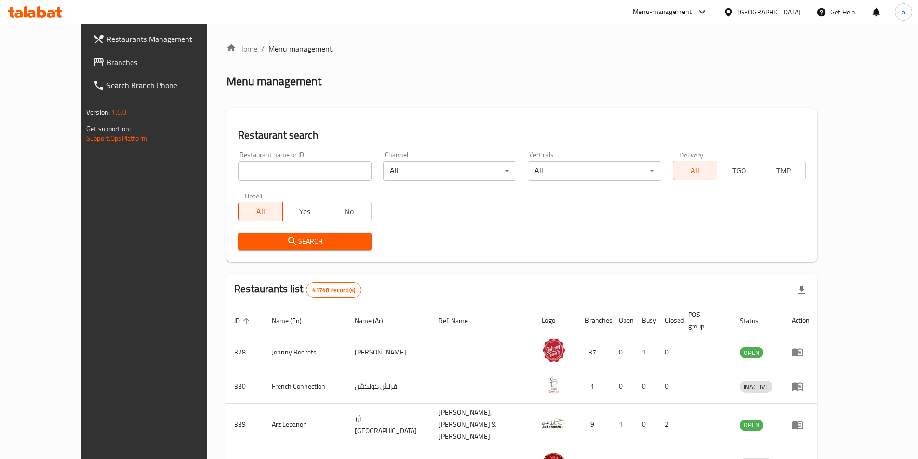
click at [107, 66] on span "Branches" at bounding box center [167, 62] width 120 height 12
